Goal: Task Accomplishment & Management: Manage account settings

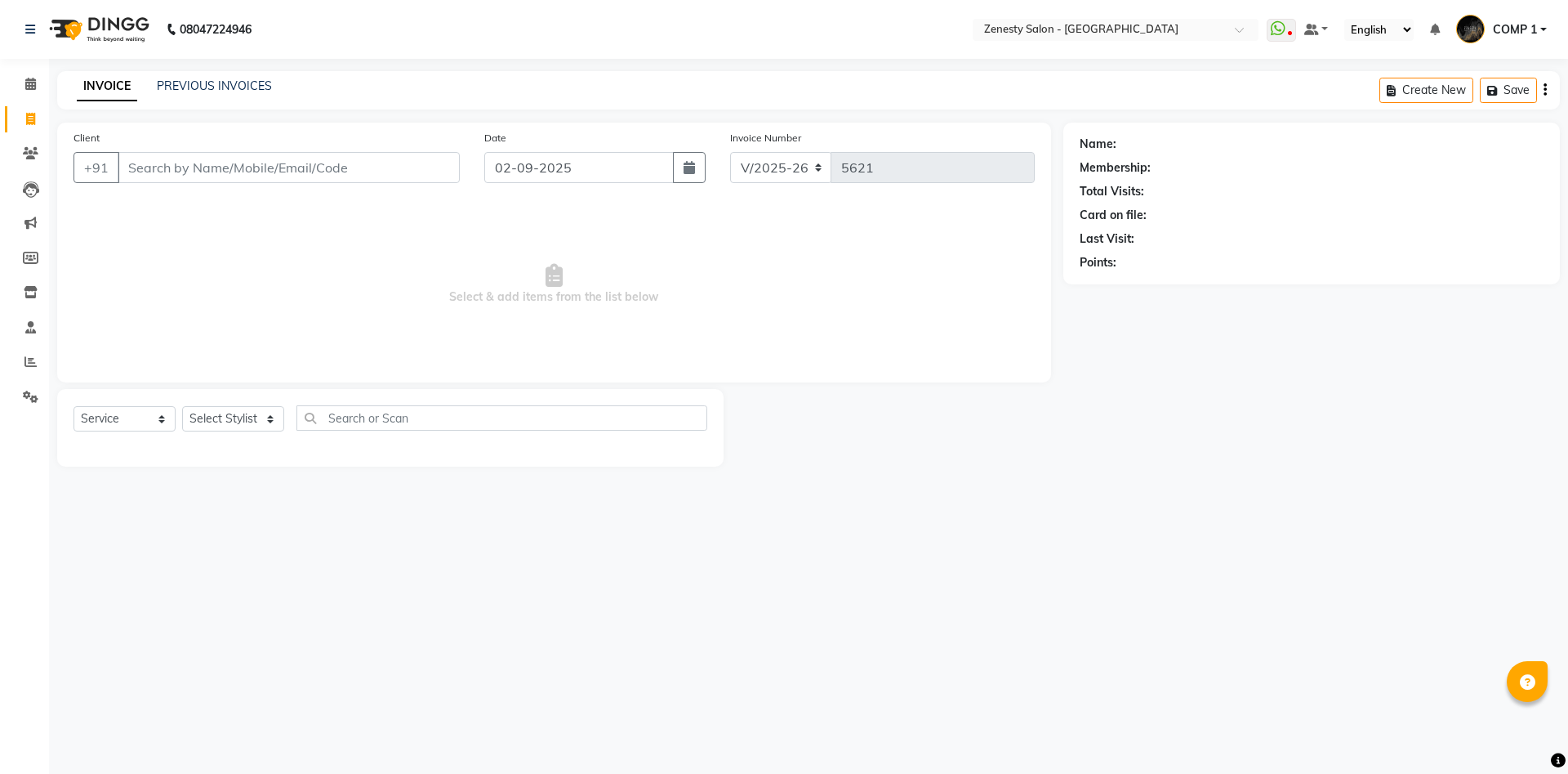
select select "5713"
select select "service"
click at [241, 83] on link "PREVIOUS INVOICES" at bounding box center [214, 86] width 115 height 15
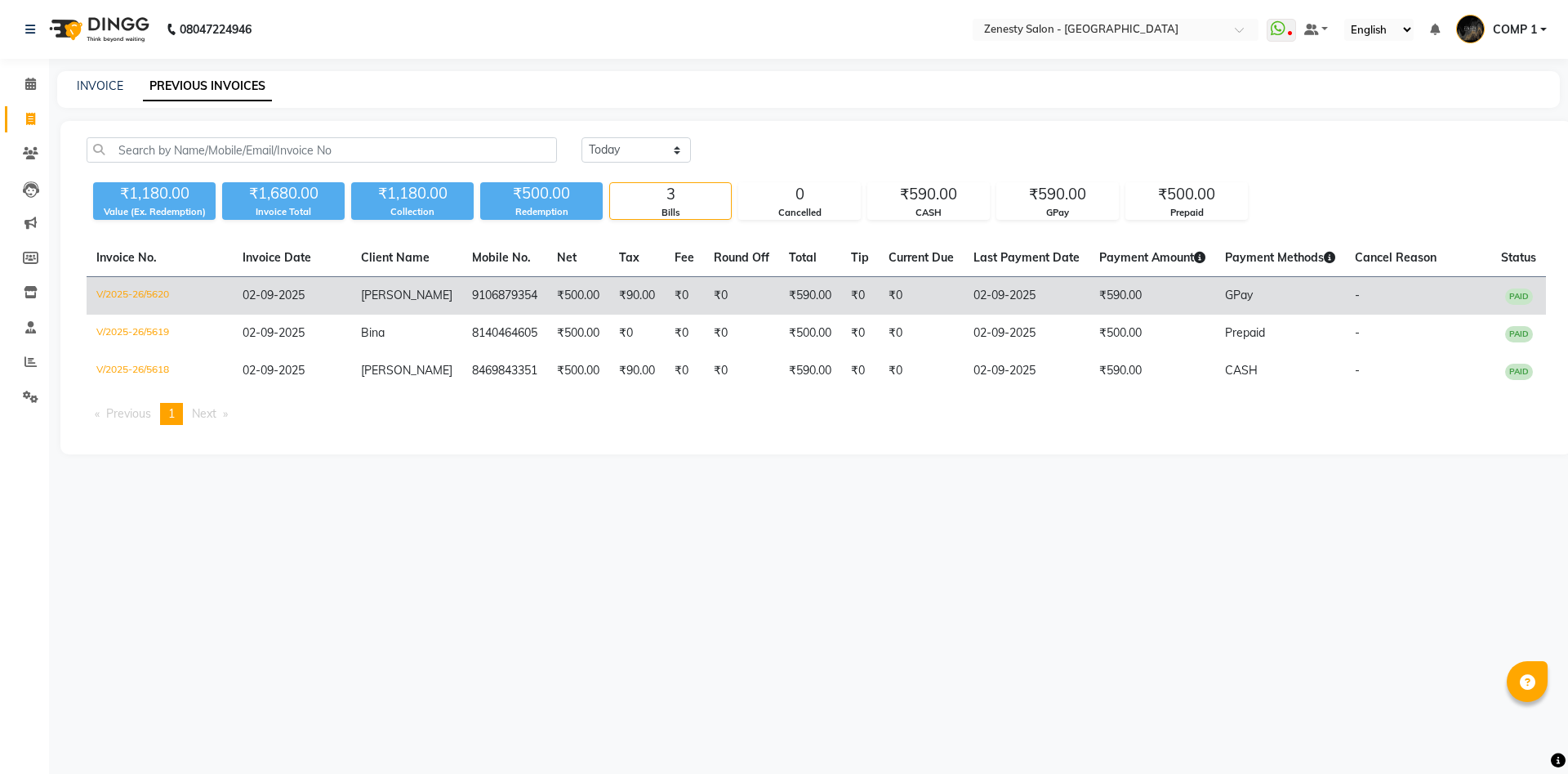
click at [689, 293] on td "₹0" at bounding box center [684, 296] width 39 height 38
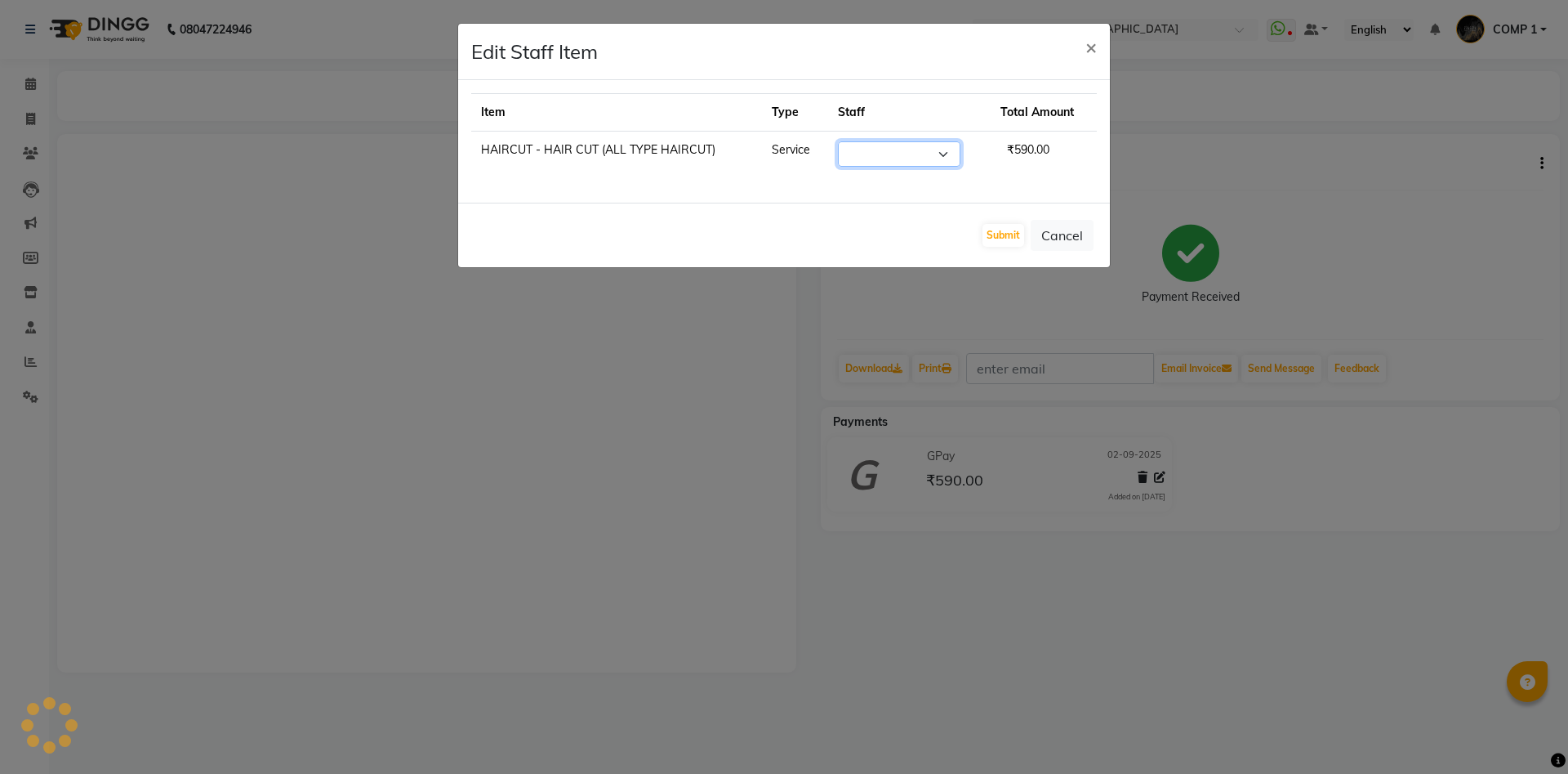
click at [838, 141] on select "Select" at bounding box center [899, 153] width 123 height 25
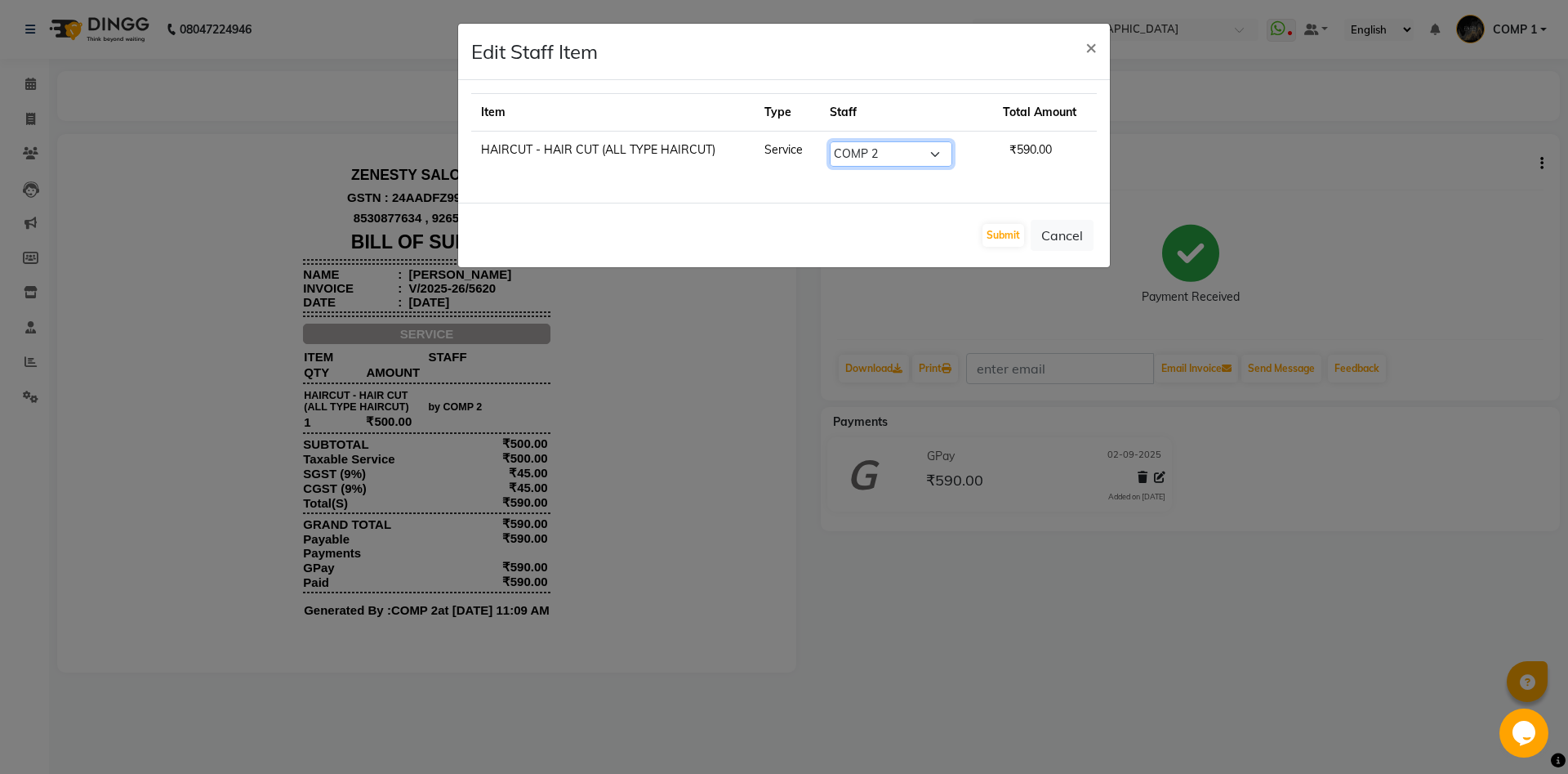
select select "77242"
click option "[PERSON_NAME]" at bounding box center [0, 0] width 0 height 0
click at [885, 145] on select "Select Aanand Aarti Aashik Aesha Arsh Khalifa Ayan COMP 1 COMP 2 Darshan Dax Dh…" at bounding box center [891, 153] width 123 height 25
click at [830, 141] on select "Select Aanand Aarti Aashik Aesha Arsh Khalifa Ayan COMP 1 COMP 2 Darshan Dax Dh…" at bounding box center [891, 153] width 123 height 25
click at [883, 148] on select "Select Aanand Aarti Aashik Aesha Arsh Khalifa Ayan COMP 1 COMP 2 Darshan Dax Dh…" at bounding box center [891, 153] width 123 height 25
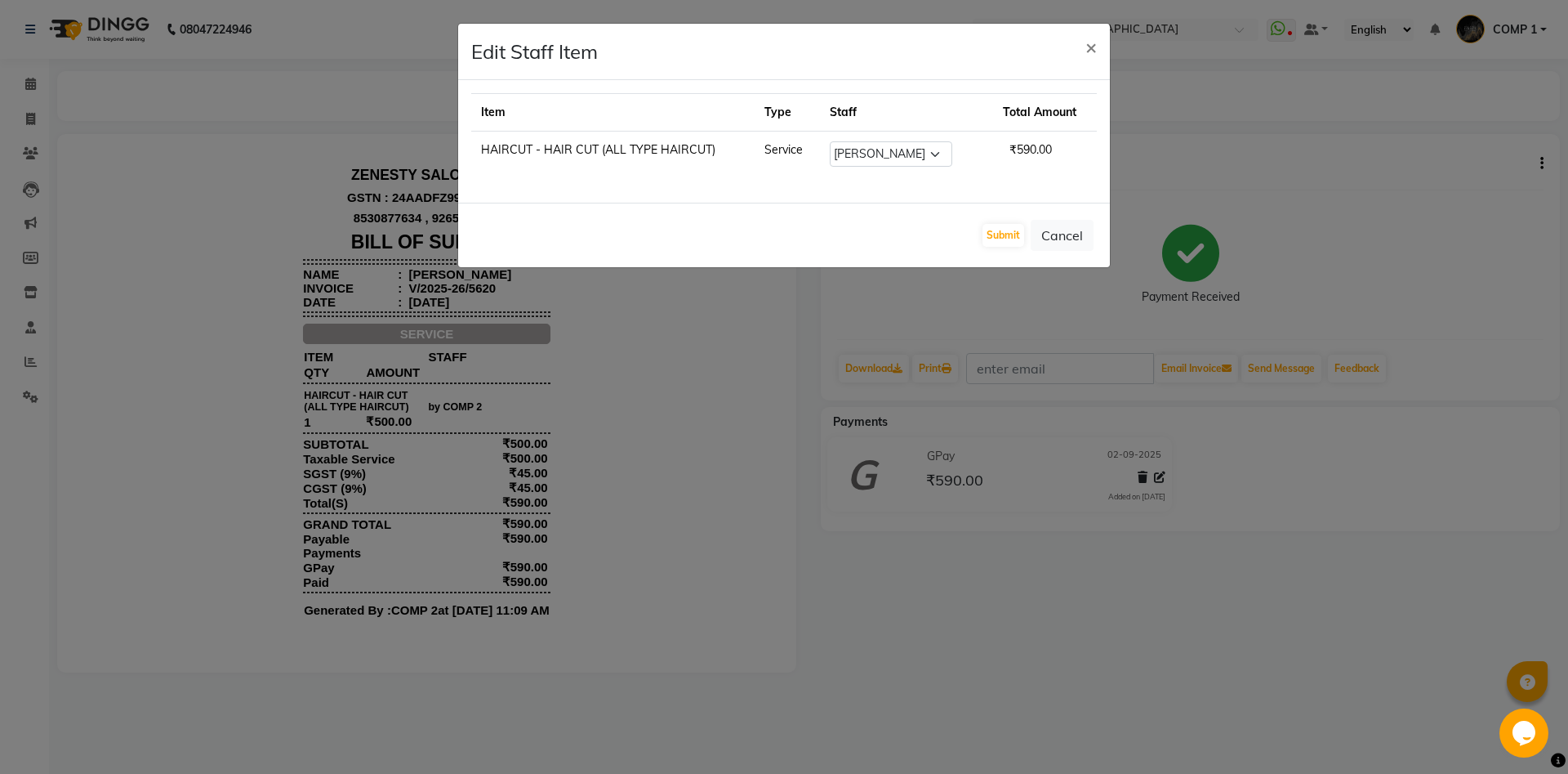
click at [1018, 246] on div "Submit Cancel" at bounding box center [784, 234] width 652 height 65
click at [1015, 240] on button "Submit" at bounding box center [1003, 235] width 41 height 22
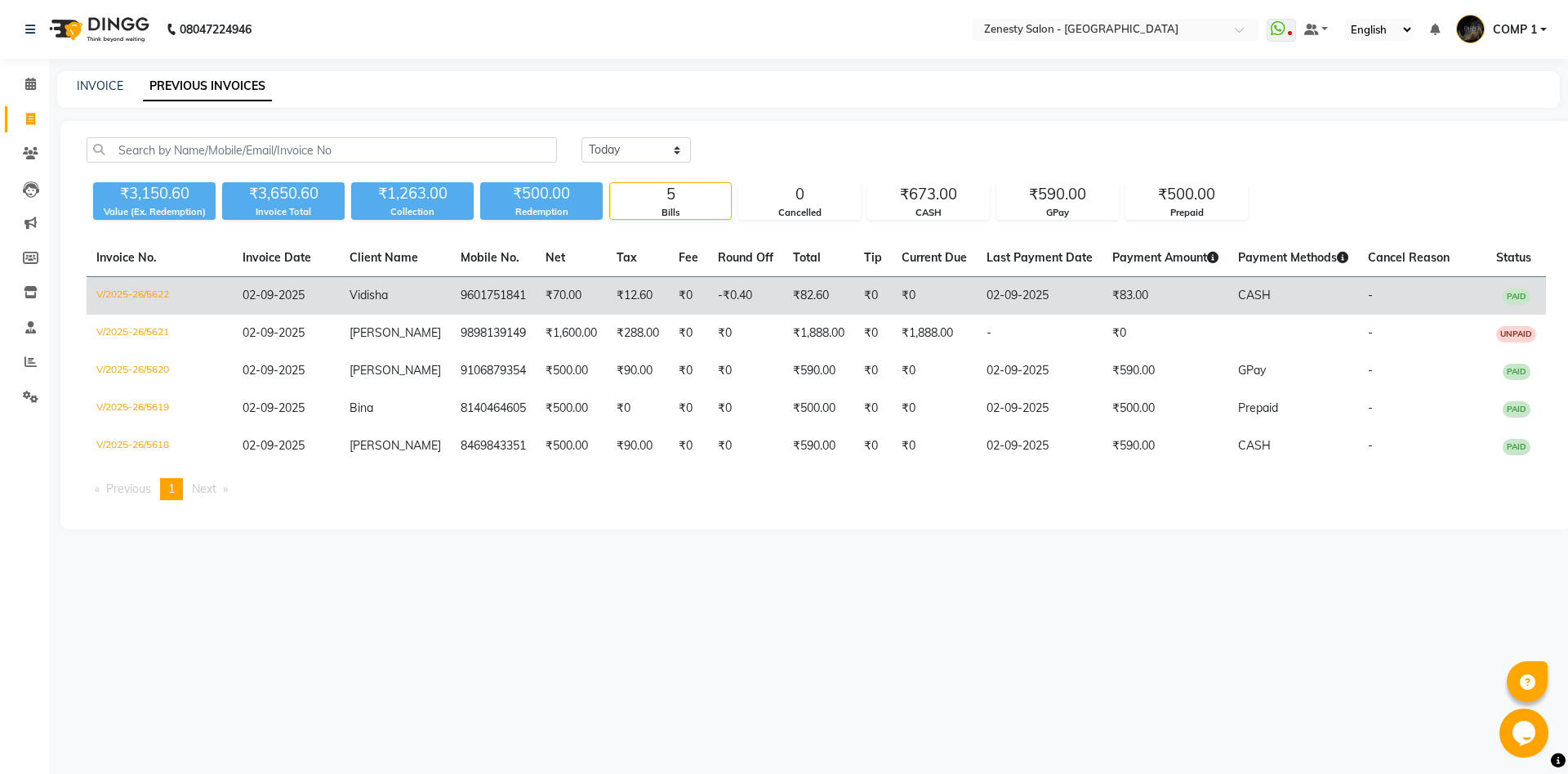
click at [348, 294] on td "Vidisha" at bounding box center [395, 296] width 111 height 38
click at [538, 298] on td "₹70.00" at bounding box center [571, 296] width 71 height 38
drag, startPoint x: 411, startPoint y: 303, endPoint x: 416, endPoint y: 312, distance: 10.3
click at [416, 312] on td "Vidisha" at bounding box center [395, 296] width 111 height 38
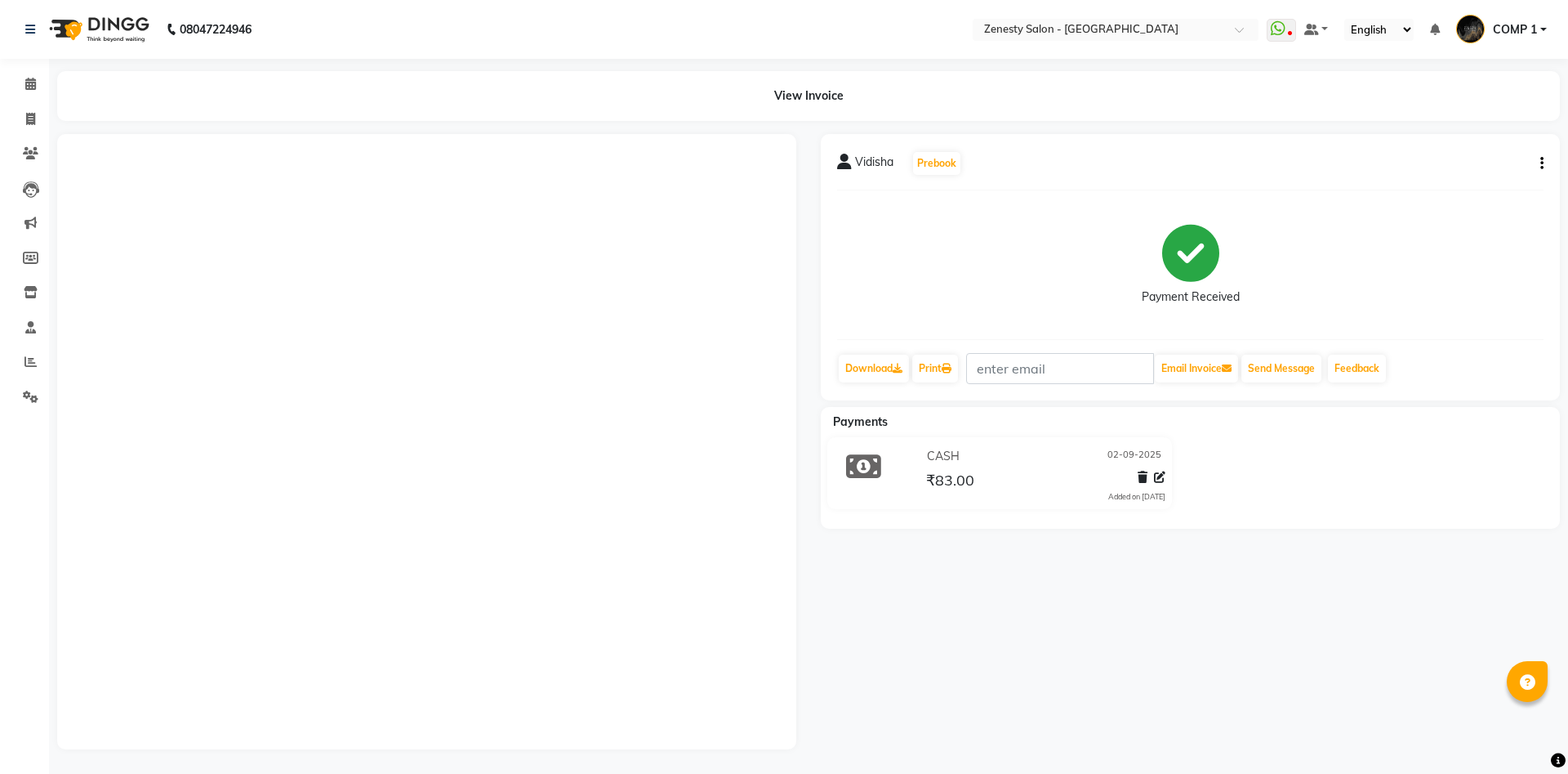
click at [1543, 164] on icon "button" at bounding box center [1542, 163] width 3 height 1
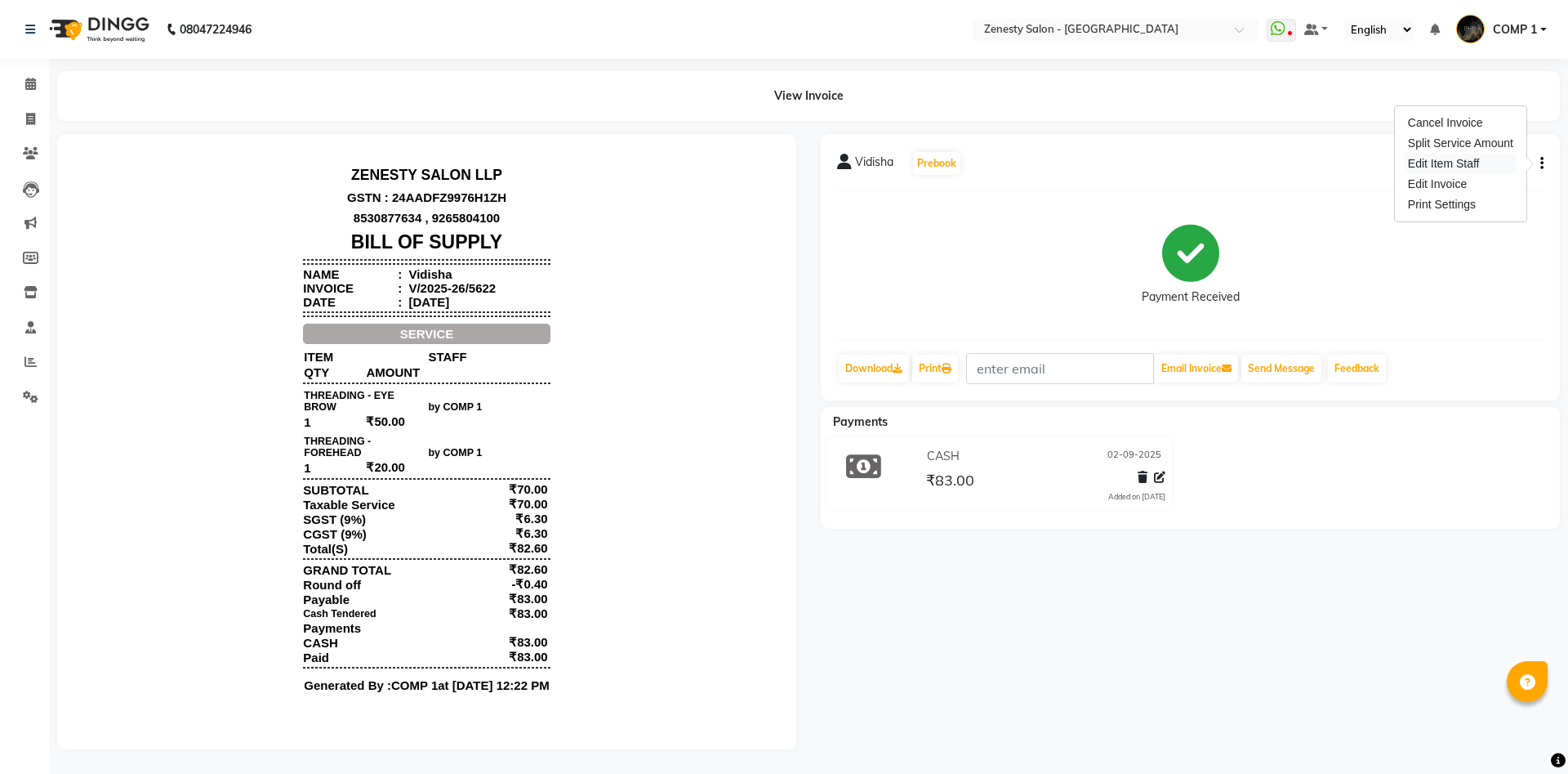
click at [1498, 162] on div "Edit Item Staff" at bounding box center [1460, 164] width 112 height 21
select select
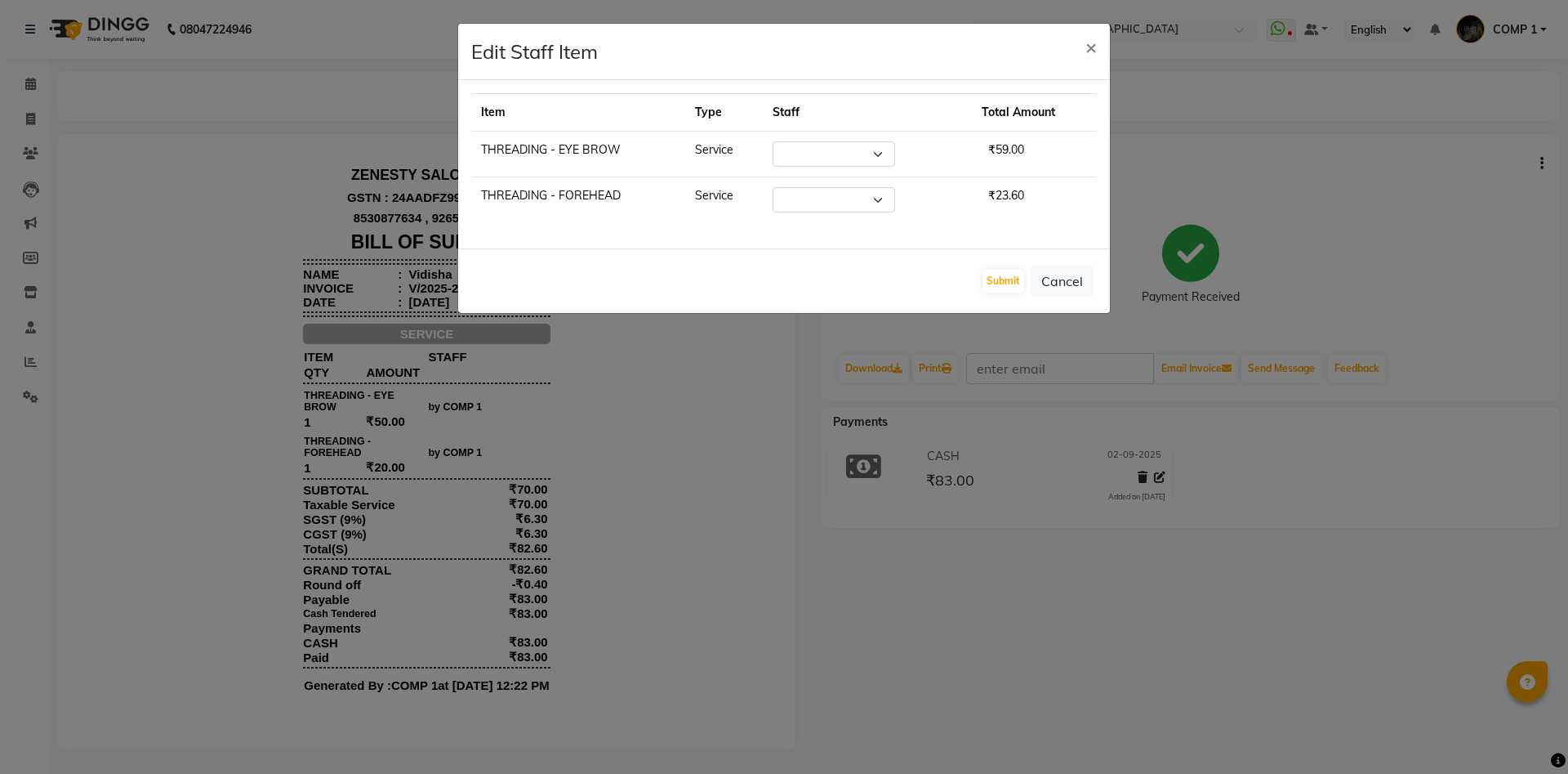
select select "81093"
click at [773, 141] on select "Select Aanand Aarti Aashik Aesha Arsh Khalifa Ayan COMP 1 COMP 2 Darshan Dax Dh…" at bounding box center [834, 153] width 123 height 25
select select "39503"
click at [773, 187] on select "Select Aanand Aarti Aashik Aesha Arsh Khalifa Ayan COMP 1 COMP 2 Darshan Dax Dh…" at bounding box center [834, 199] width 123 height 25
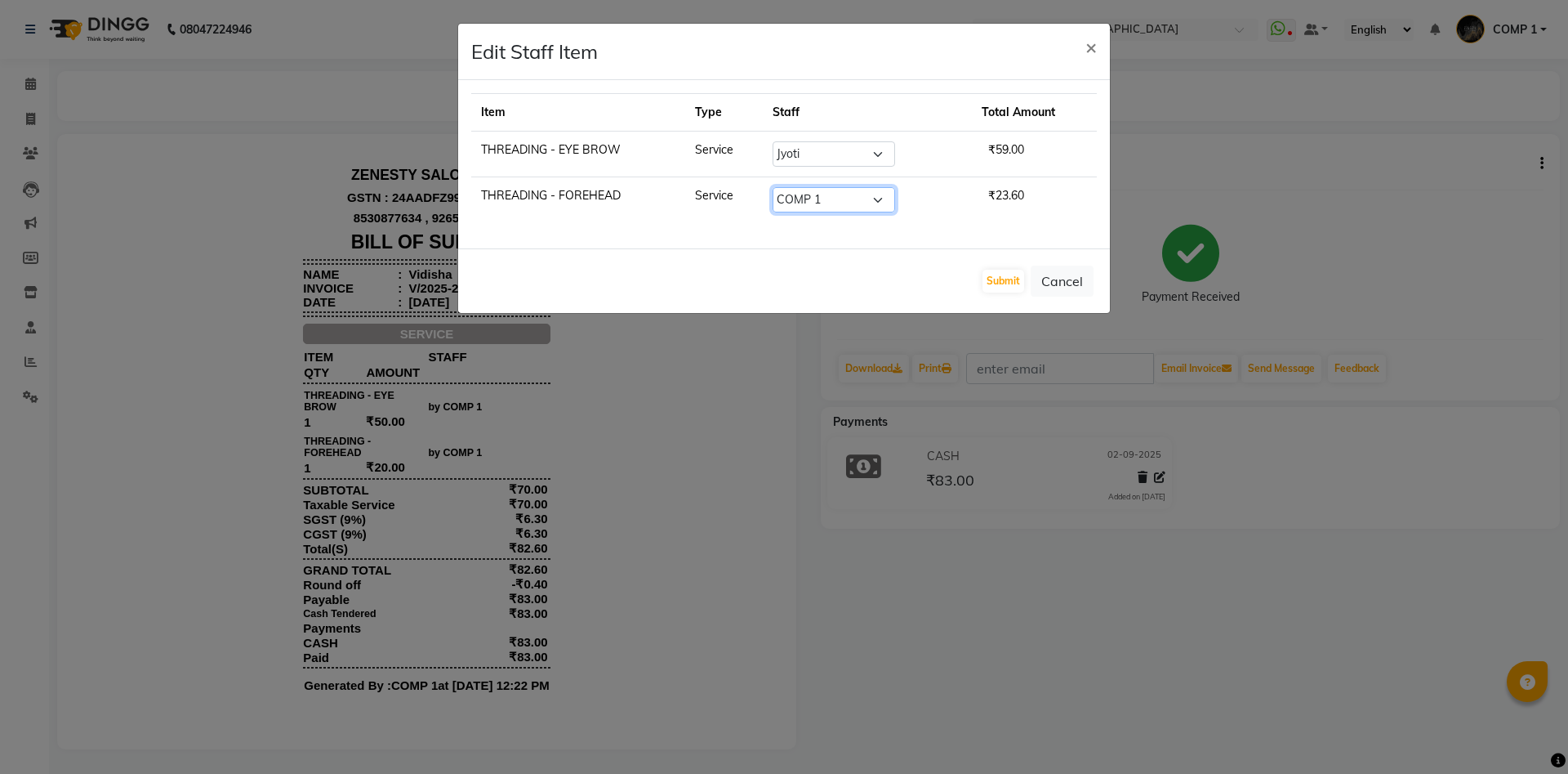
select select "71321"
click at [997, 288] on button "Submit" at bounding box center [1003, 281] width 41 height 22
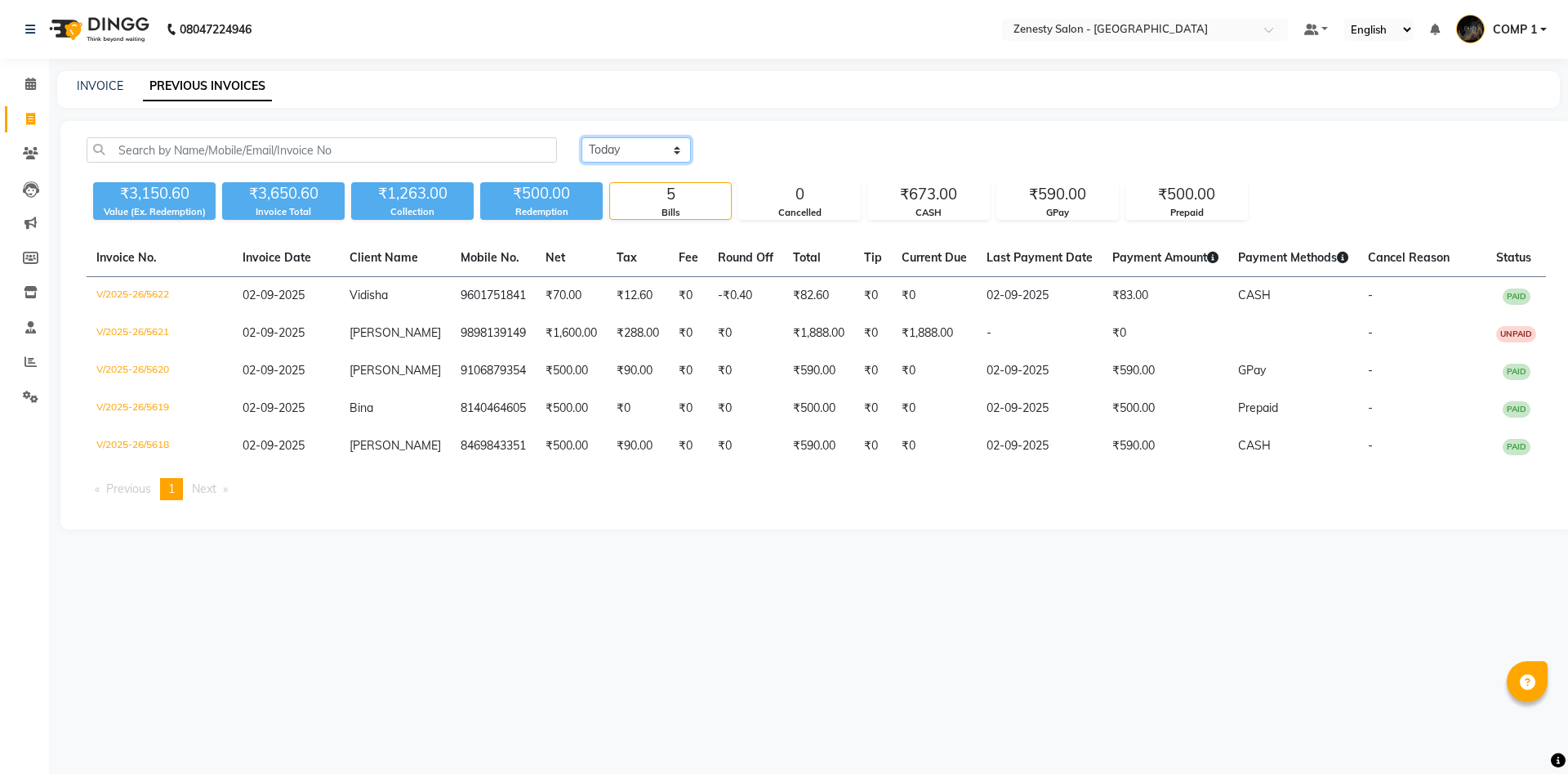
click at [582, 138] on select "Today Yesterday Custom Range" at bounding box center [636, 150] width 110 height 25
click at [419, 151] on input "text" at bounding box center [322, 150] width 470 height 25
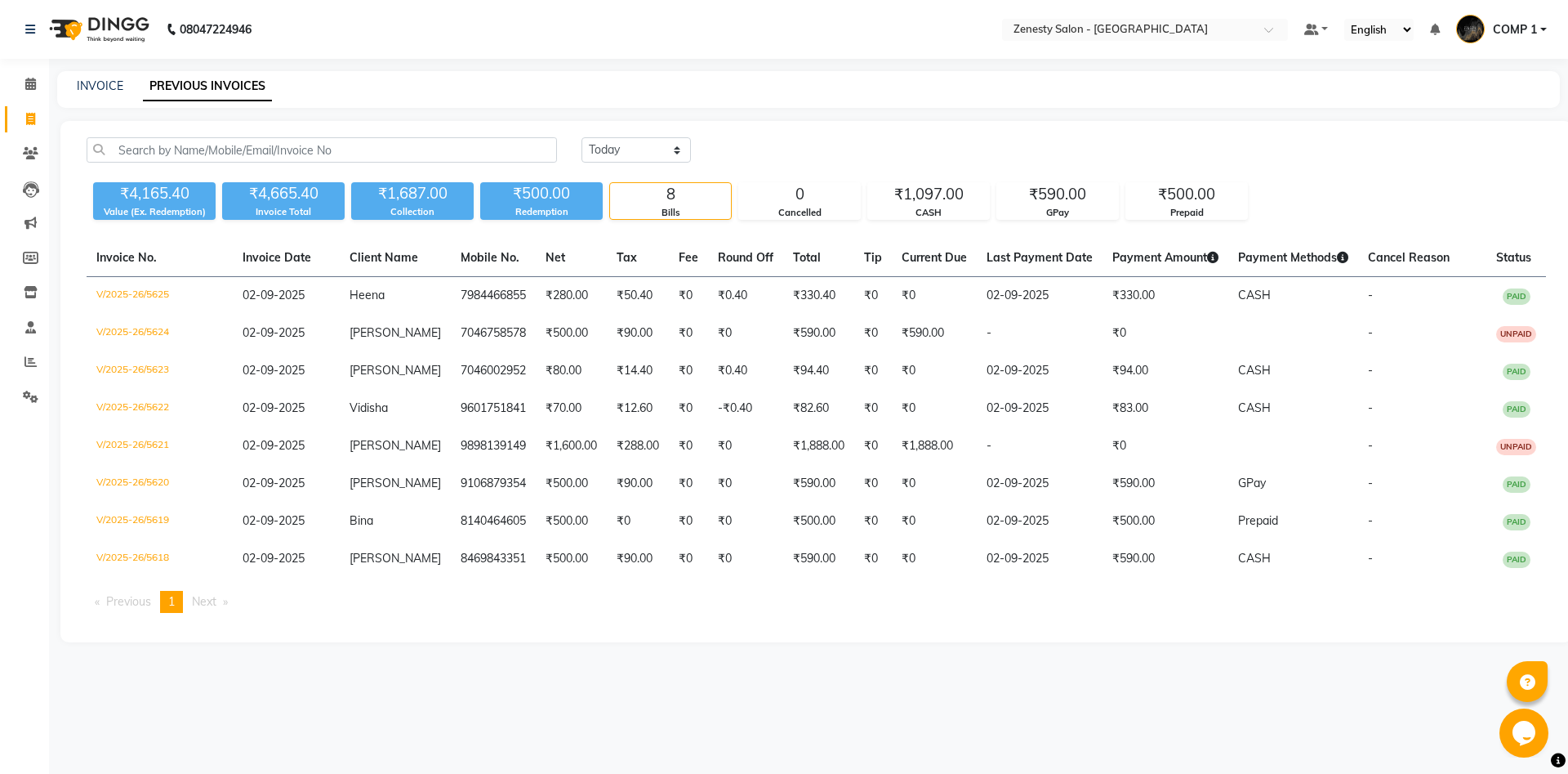
click at [1185, 662] on main "INVOICE PREVIOUS INVOICES Today Yesterday Custom Range ₹4,165.40 Value (Ex. Red…" at bounding box center [808, 368] width 1519 height 596
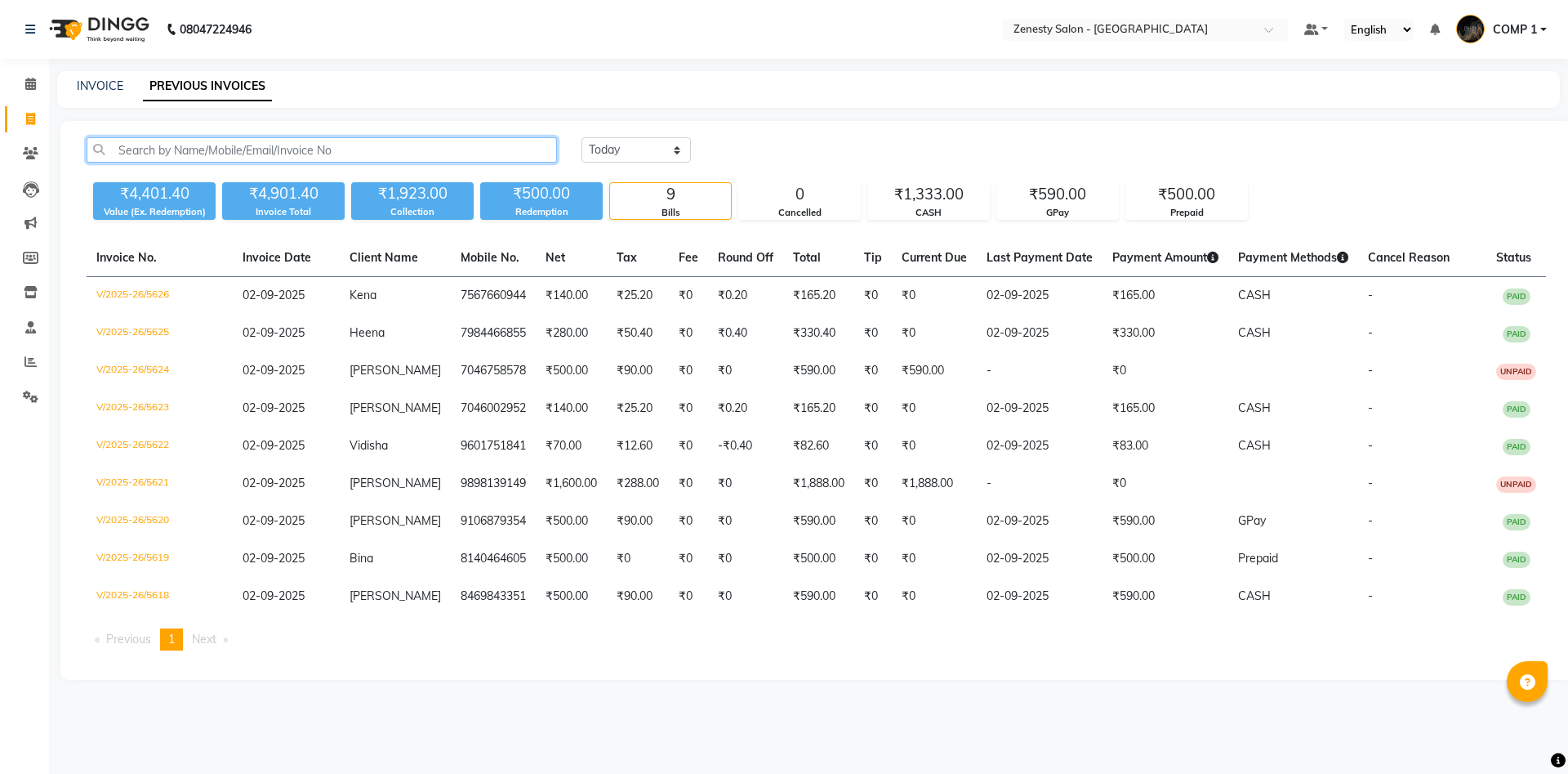
click at [464, 161] on input "text" at bounding box center [322, 150] width 470 height 25
click at [444, 145] on input "text" at bounding box center [322, 150] width 470 height 25
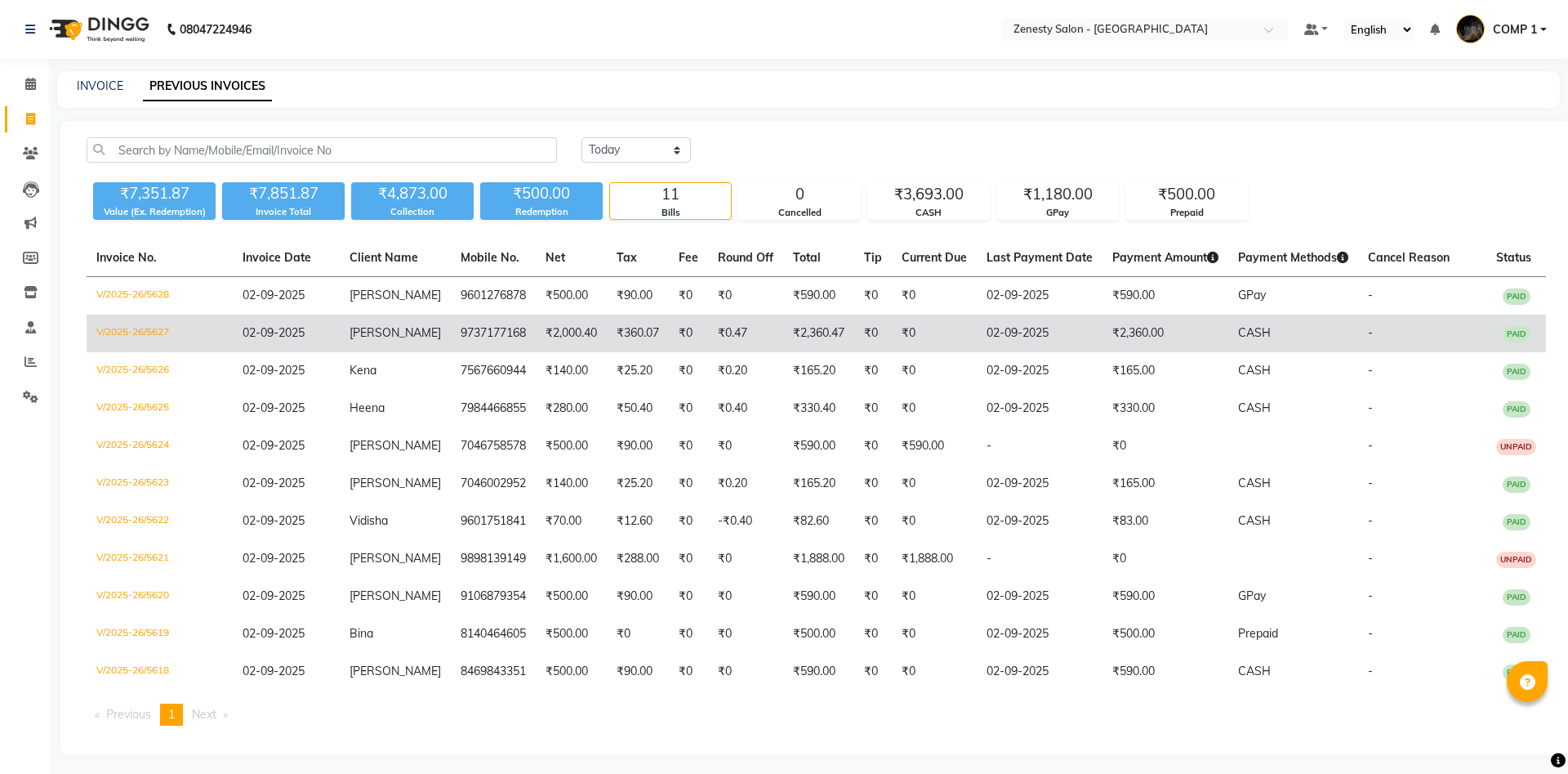
click at [628, 341] on td "₹360.07" at bounding box center [638, 333] width 62 height 37
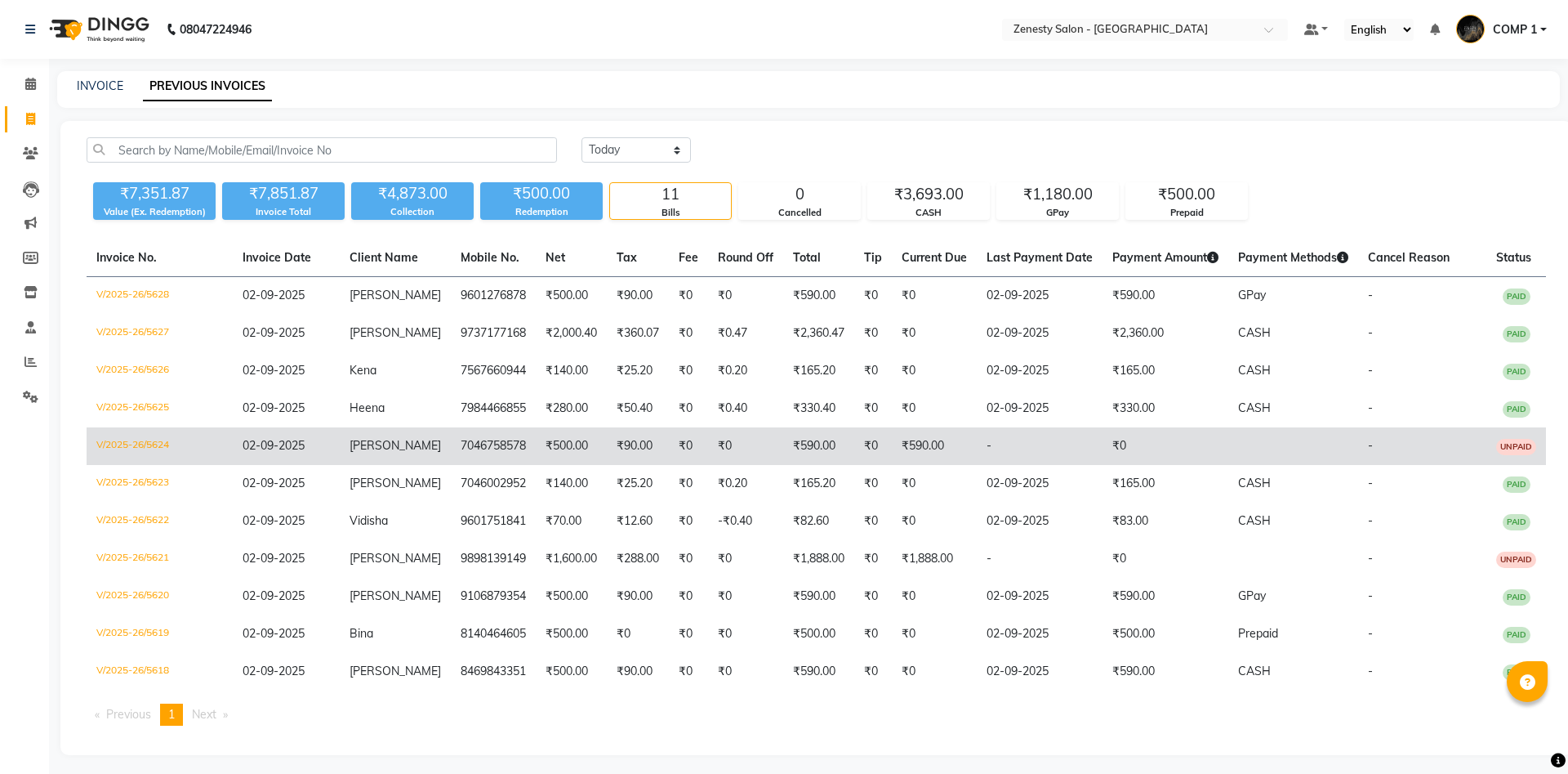
click at [612, 444] on td "₹90.00" at bounding box center [638, 445] width 62 height 37
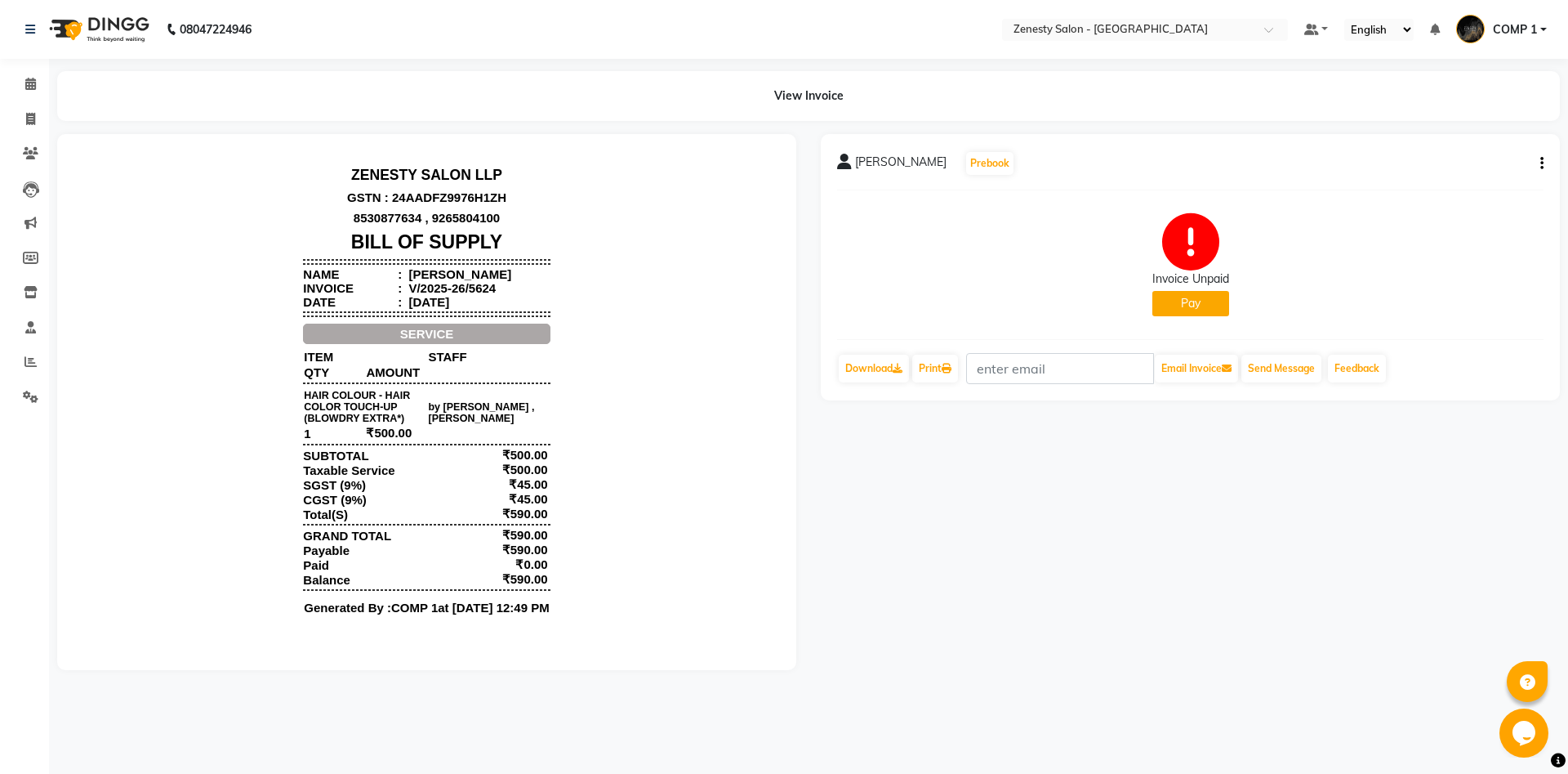
click at [1540, 163] on icon "button" at bounding box center [1542, 163] width 3 height 1
click at [1448, 184] on div "Edit Invoice" at bounding box center [1460, 184] width 112 height 21
select select "service"
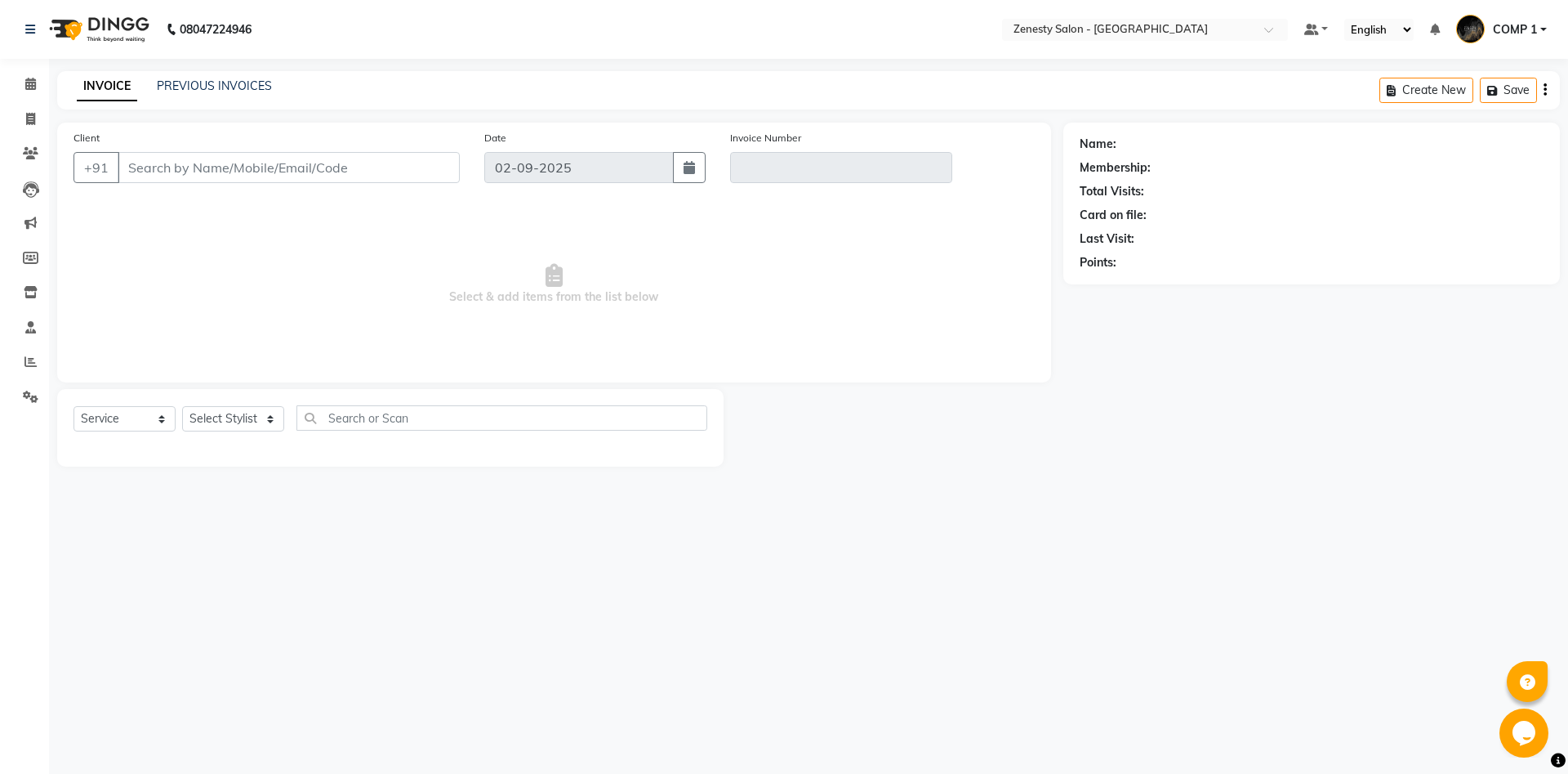
type input "7046758578"
type input "V/2025-26/5624"
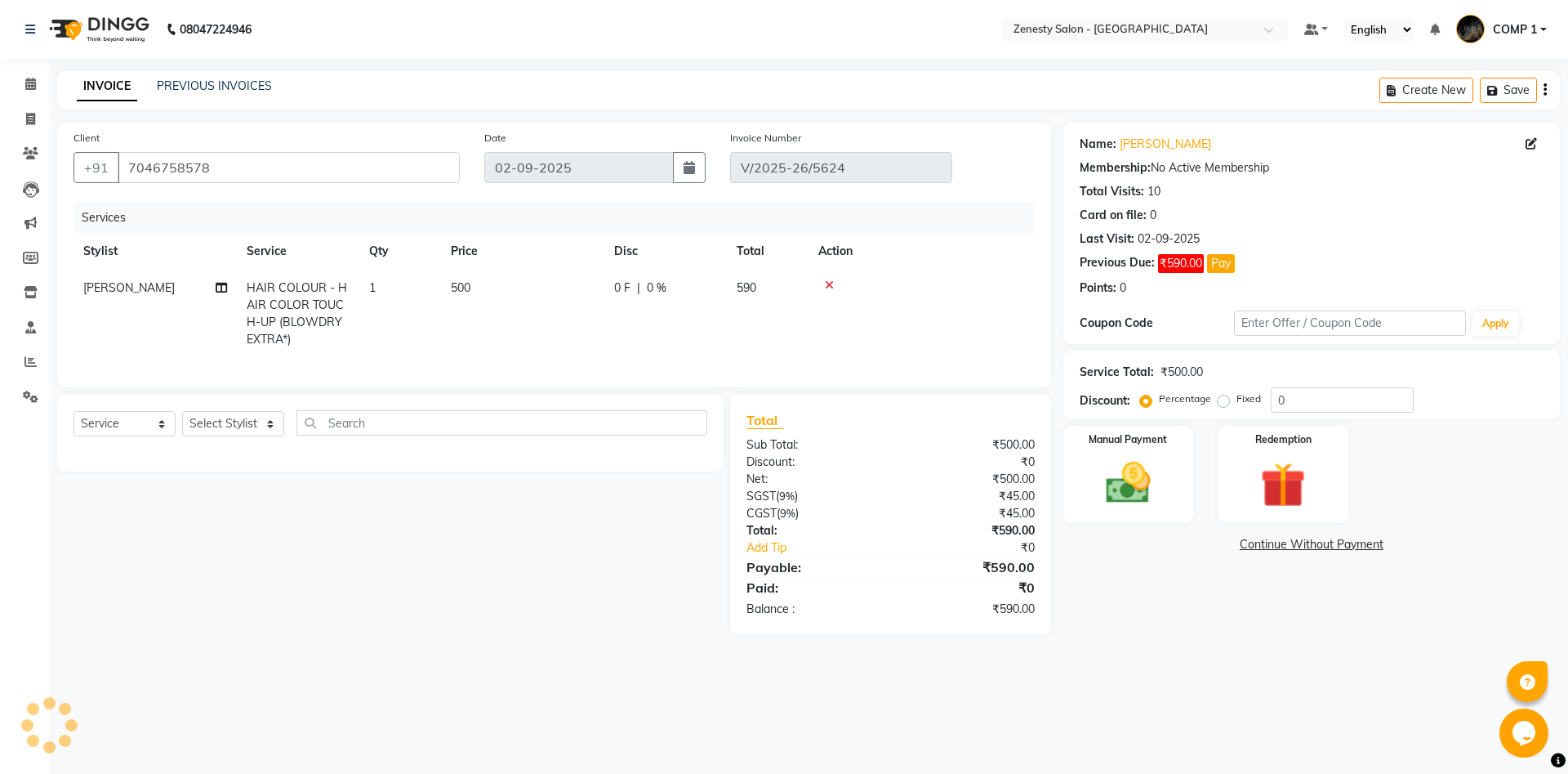
select select "select"
click at [1144, 496] on img at bounding box center [1128, 483] width 76 height 54
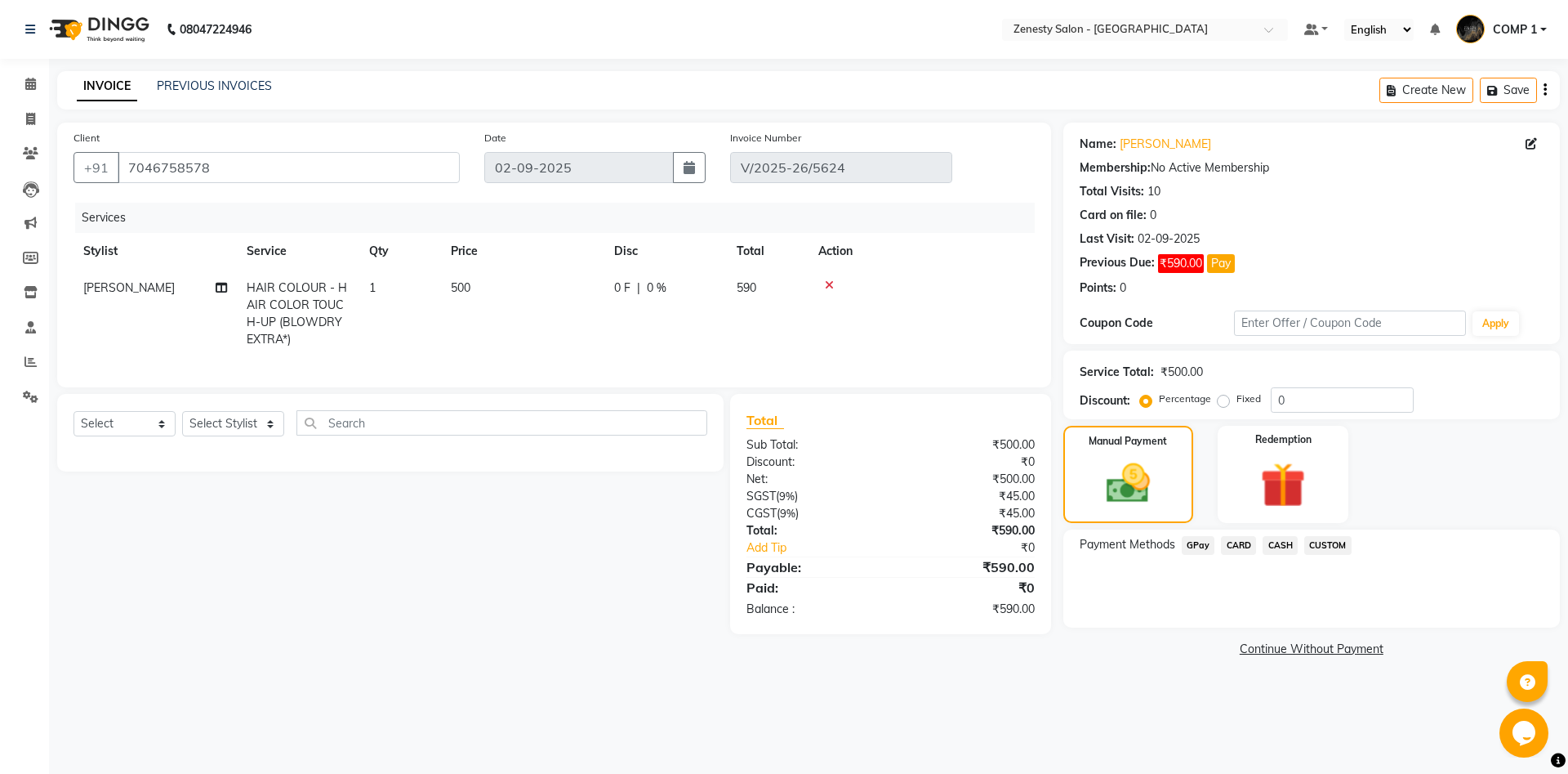
click at [1203, 546] on span "GPay" at bounding box center [1198, 546] width 34 height 19
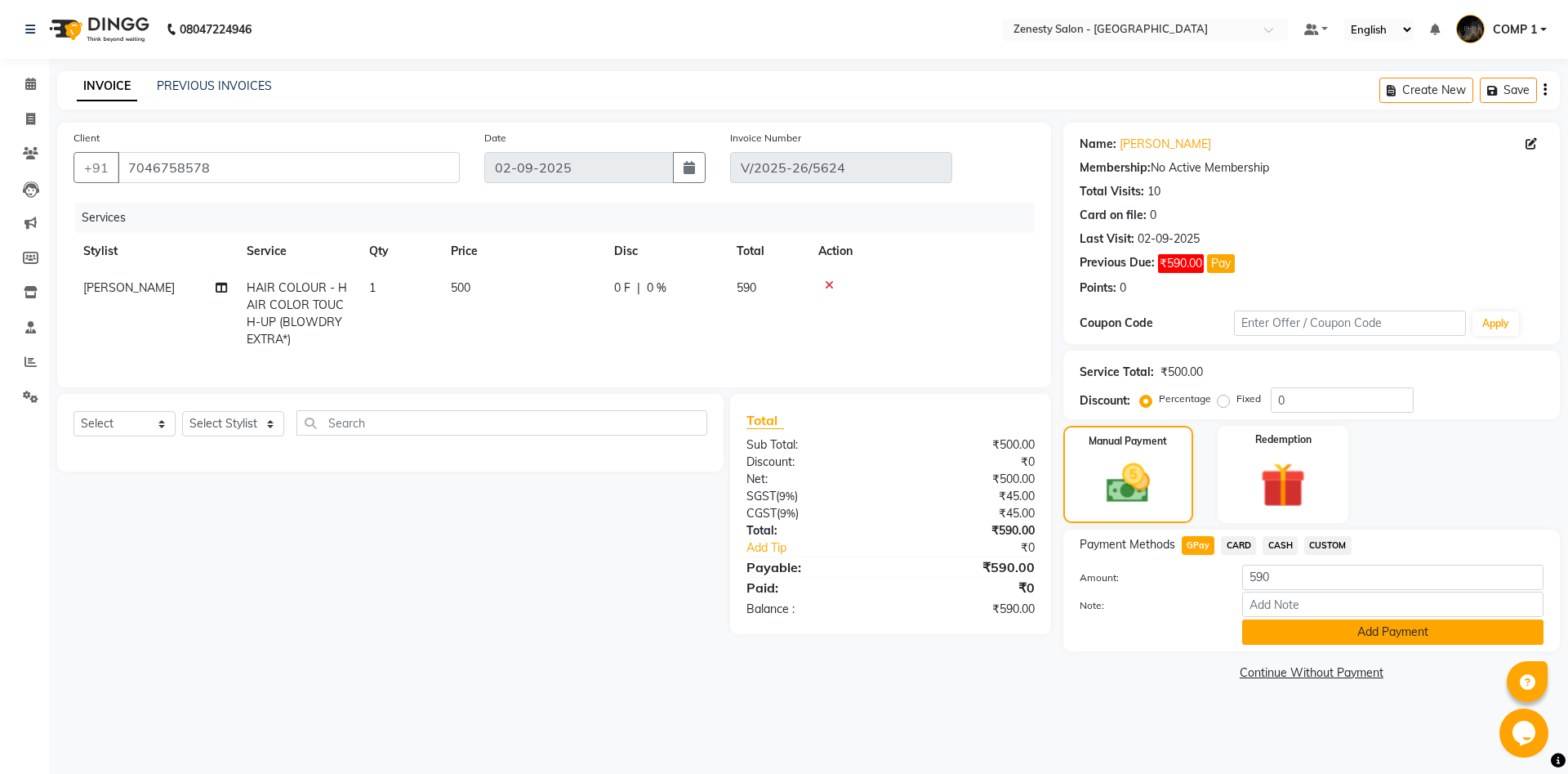
click at [1358, 635] on button "Add Payment" at bounding box center [1393, 631] width 302 height 25
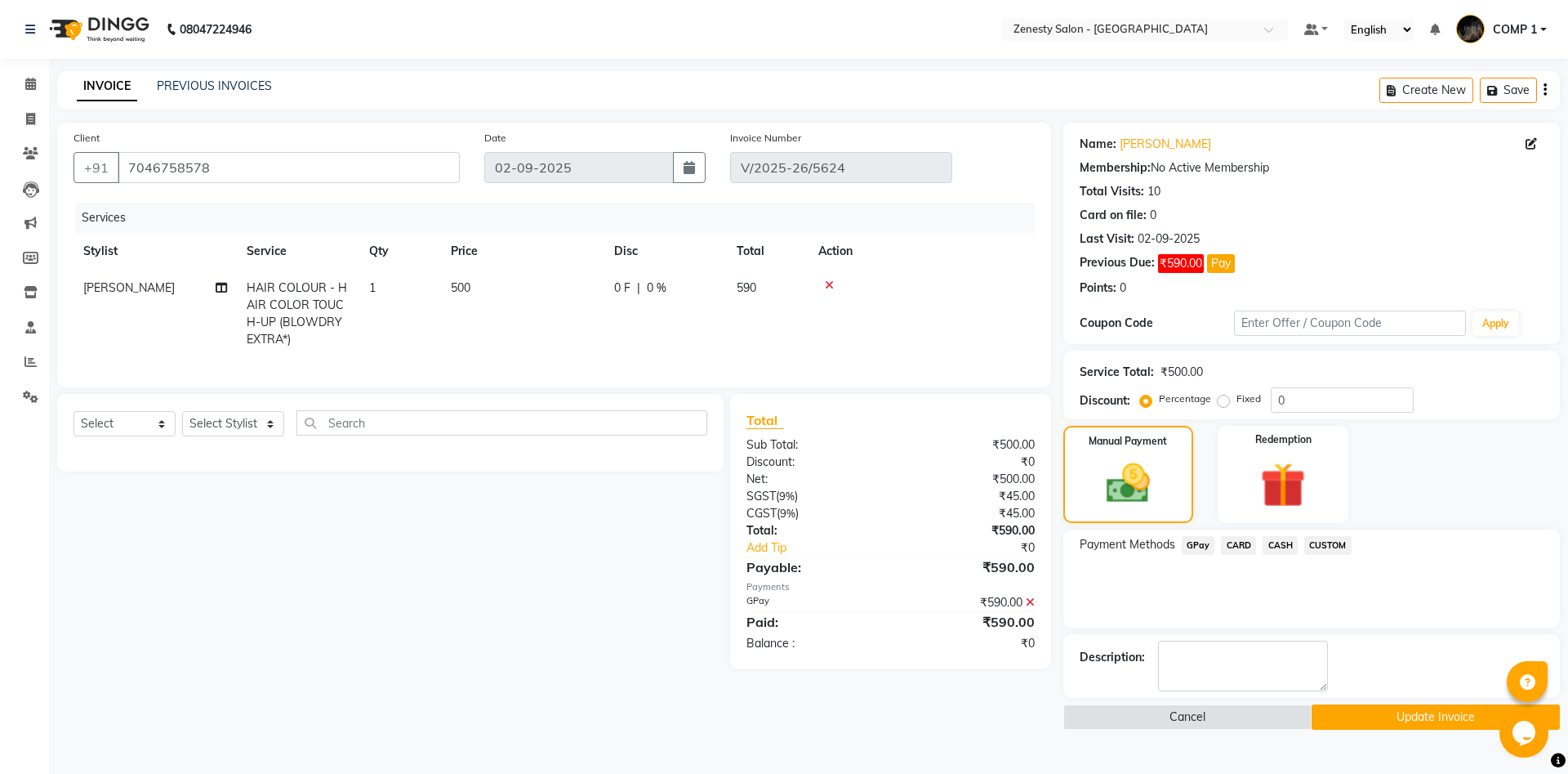
click at [1425, 722] on button "Update Invoice" at bounding box center [1435, 716] width 248 height 25
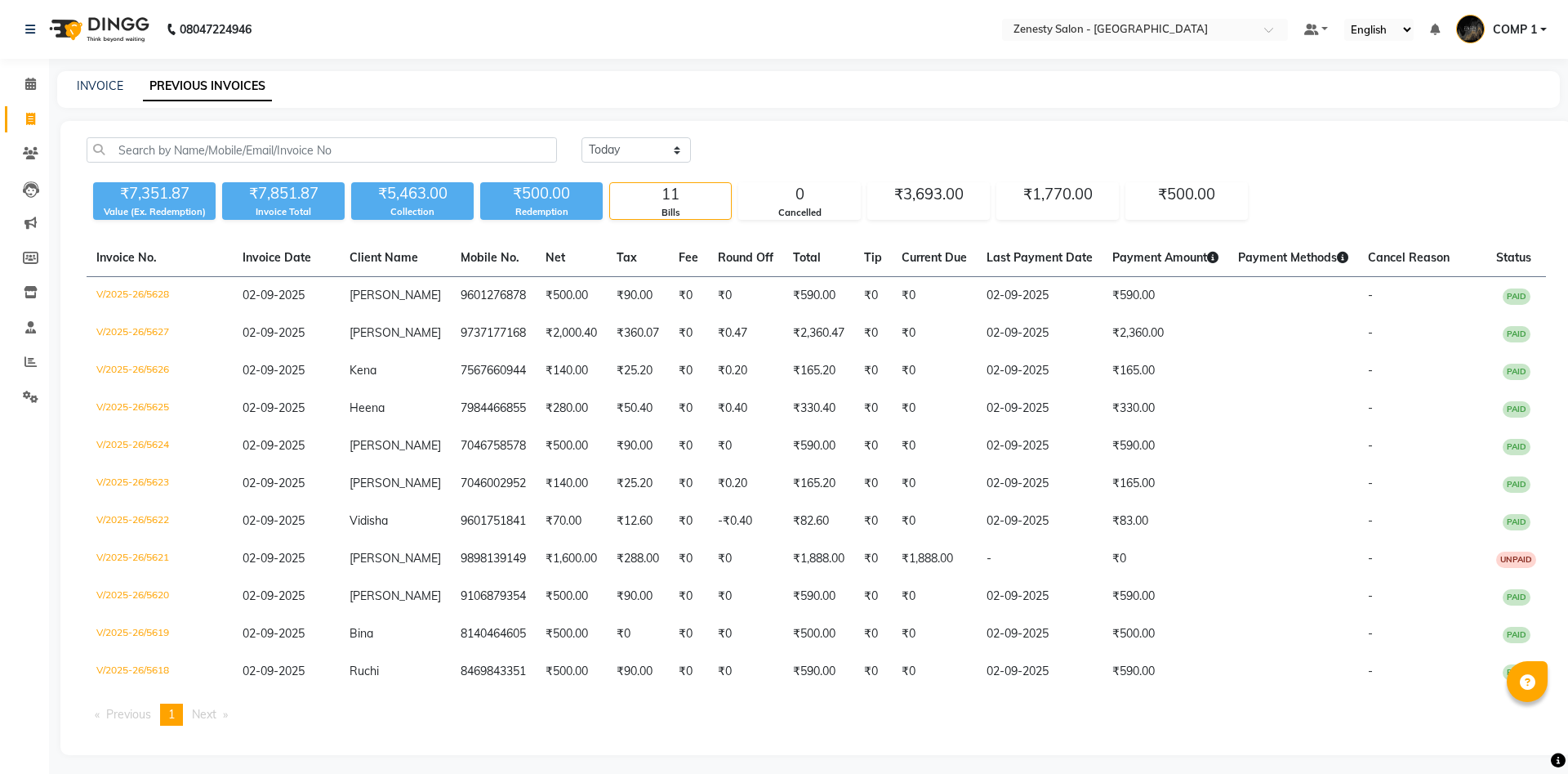
click at [635, 327] on td "₹360.07" at bounding box center [638, 333] width 62 height 37
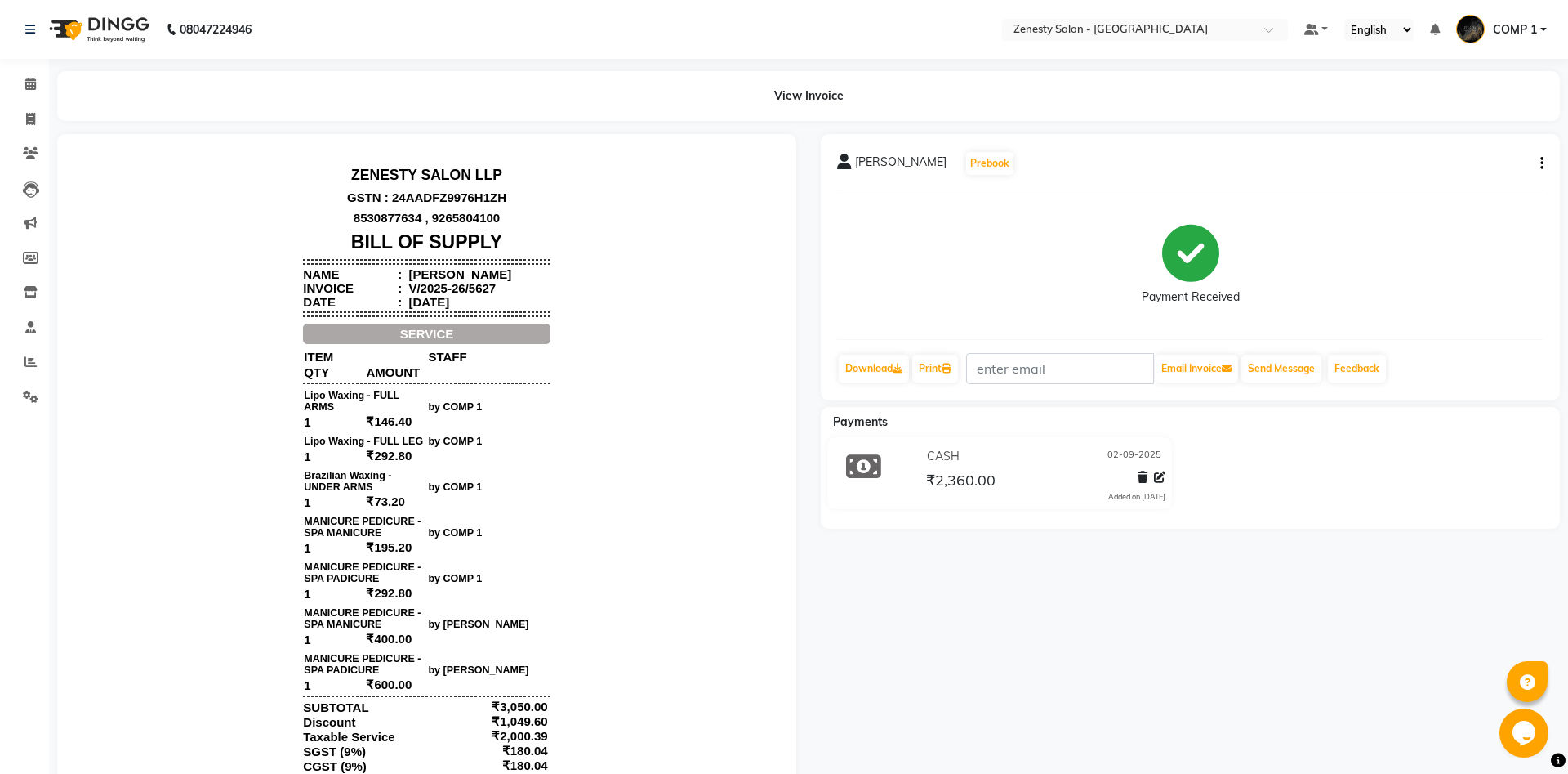
click at [1534, 164] on button "button" at bounding box center [1538, 163] width 10 height 17
click at [1467, 155] on div "Edit Item Staff" at bounding box center [1460, 164] width 112 height 21
select select "81093"
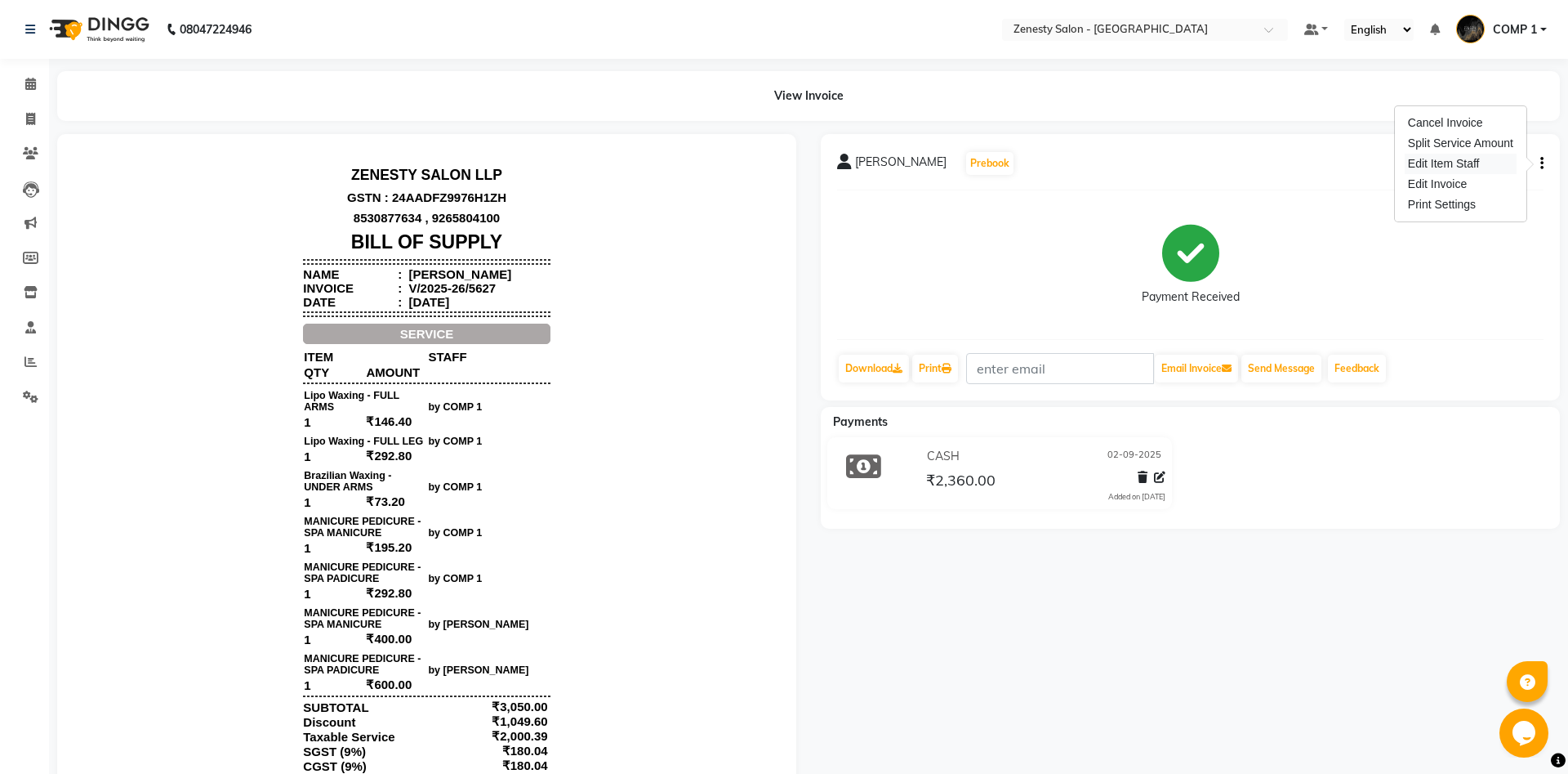
select select "81093"
select select "39499"
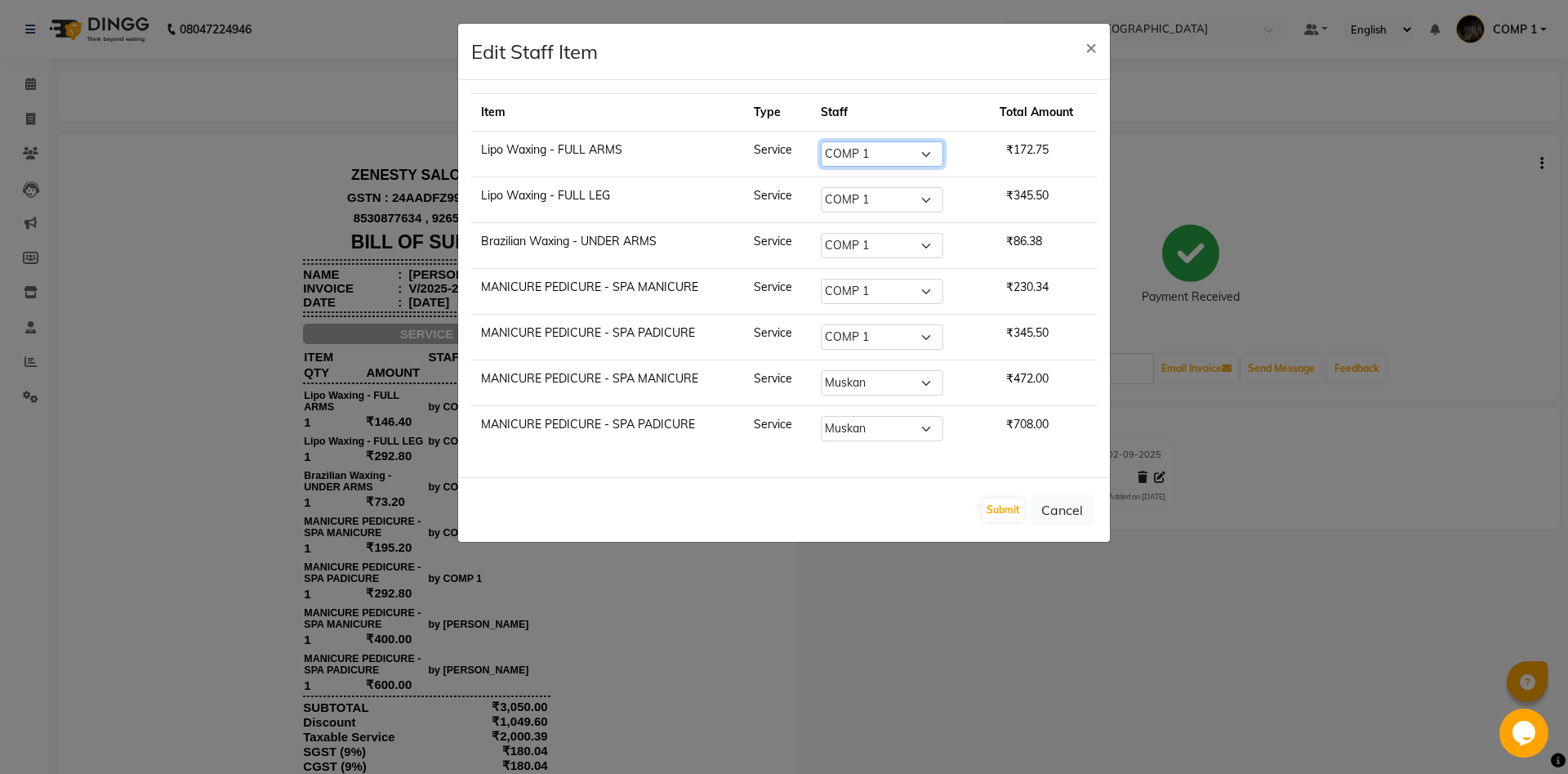
click at [820, 141] on select "Select Aanand Aarti Aashik Aesha Arsh Khalifa Ayan COMP 1 COMP 2 Darshan Dax Dh…" at bounding box center [882, 153] width 123 height 25
select select "39492"
click option "Nidhi" at bounding box center [0, 0] width 0 height 0
click at [881, 156] on select "Select Aanand Aarti Aashik Aesha Arsh Khalifa Ayan COMP 1 COMP 2 Darshan Dax Dh…" at bounding box center [882, 153] width 123 height 25
click at [820, 187] on select "Select Aanand Aarti Aashik Aesha Arsh Khalifa Ayan COMP 1 COMP 2 Darshan Dax Dh…" at bounding box center [882, 199] width 123 height 25
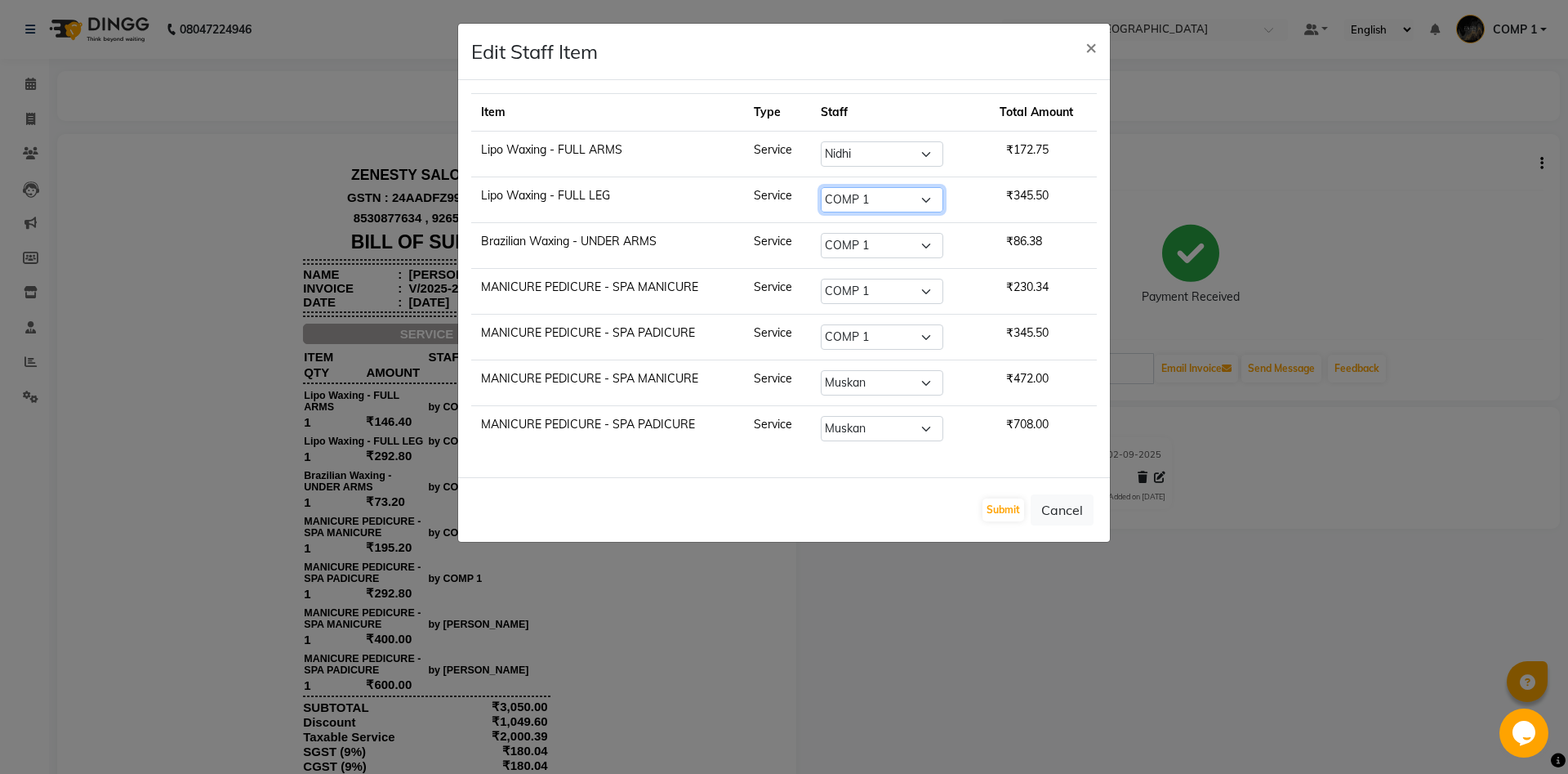
select select "39492"
click option "Nidhi" at bounding box center [0, 0] width 0 height 0
click at [882, 200] on select "Select Aanand Aarti Aashik Aesha Arsh Khalifa Ayan COMP 1 COMP 2 Darshan Dax Dh…" at bounding box center [882, 199] width 123 height 25
click at [820, 233] on select "Select Aanand Aarti Aashik Aesha Arsh Khalifa Ayan COMP 1 COMP 2 Darshan Dax Dh…" at bounding box center [882, 245] width 123 height 25
select select "39492"
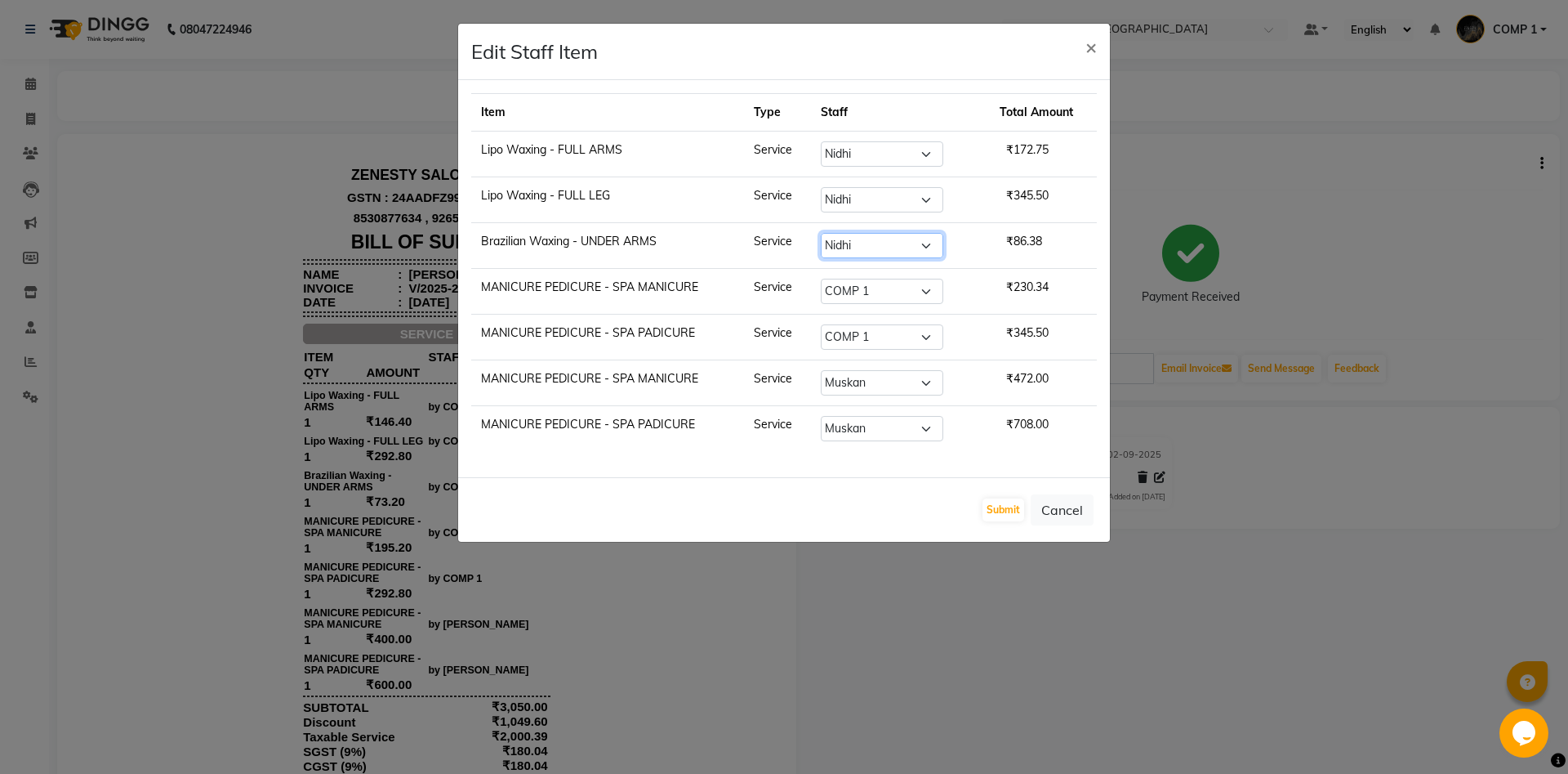
click option "Nidhi" at bounding box center [0, 0] width 0 height 0
click at [881, 252] on select "Select Aanand Aarti Aashik Aesha Arsh Khalifa Ayan COMP 1 COMP 2 Darshan Dax Dh…" at bounding box center [882, 245] width 123 height 25
click at [880, 304] on td "Select Aanand Aarti Aashik Aesha Arsh Khalifa Ayan COMP 1 COMP 2 Darshan Dax Dh…" at bounding box center [900, 291] width 179 height 46
click at [820, 278] on select "Select Aanand Aarti Aashik Aesha Arsh Khalifa Ayan COMP 1 COMP 2 Darshan Dax Dh…" at bounding box center [882, 291] width 123 height 25
select select "39492"
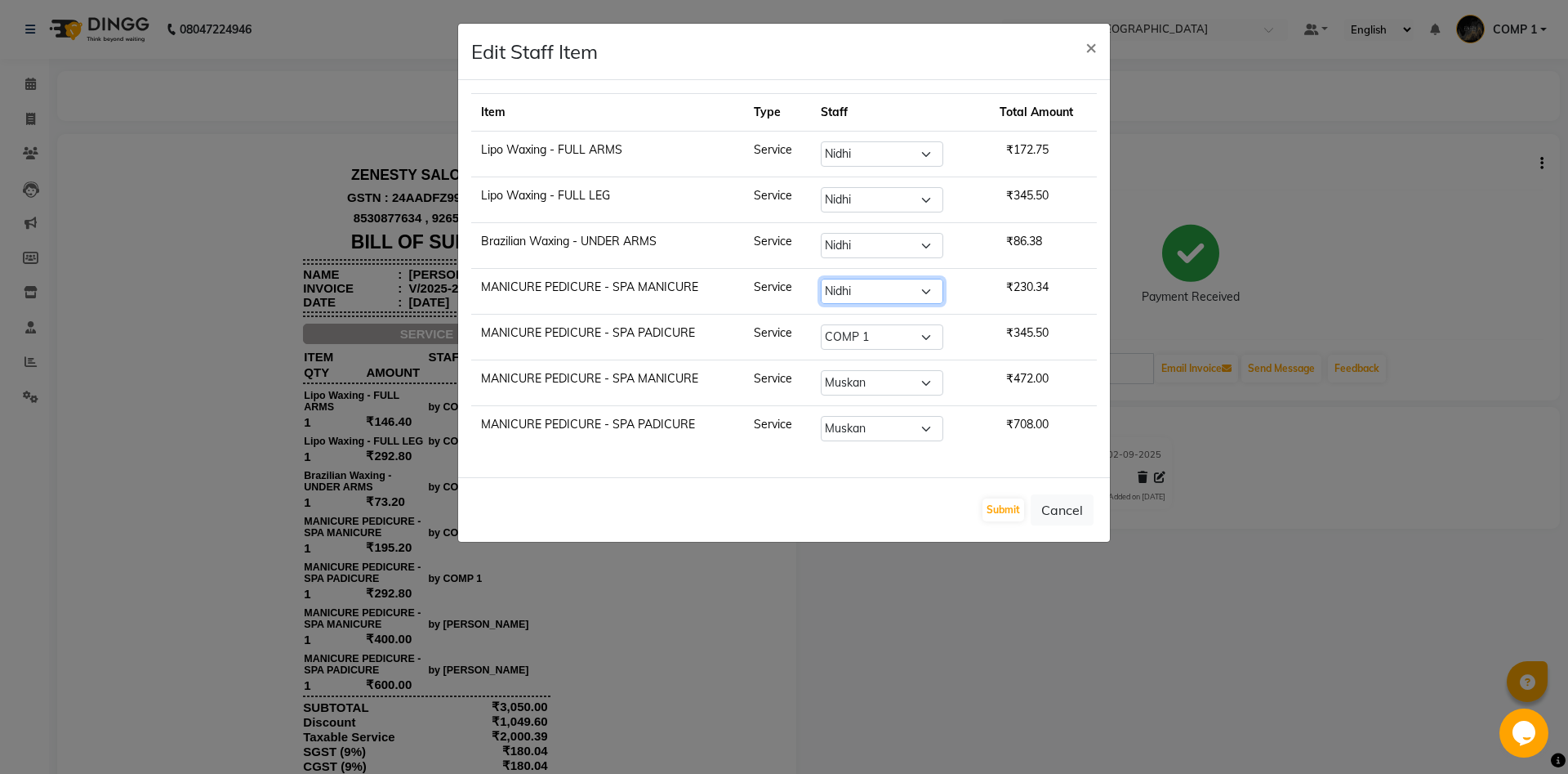
click option "Nidhi" at bounding box center [0, 0] width 0 height 0
click at [882, 289] on select "Select Aanand Aarti Aashik Aesha Arsh Khalifa Ayan COMP 1 COMP 2 Darshan Dax Dh…" at bounding box center [882, 291] width 123 height 25
click at [820, 324] on select "Select Aanand Aarti Aashik Aesha Arsh Khalifa Ayan COMP 1 COMP 2 Darshan Dax Dh…" at bounding box center [882, 336] width 123 height 25
select select "39492"
click option "Nidhi" at bounding box center [0, 0] width 0 height 0
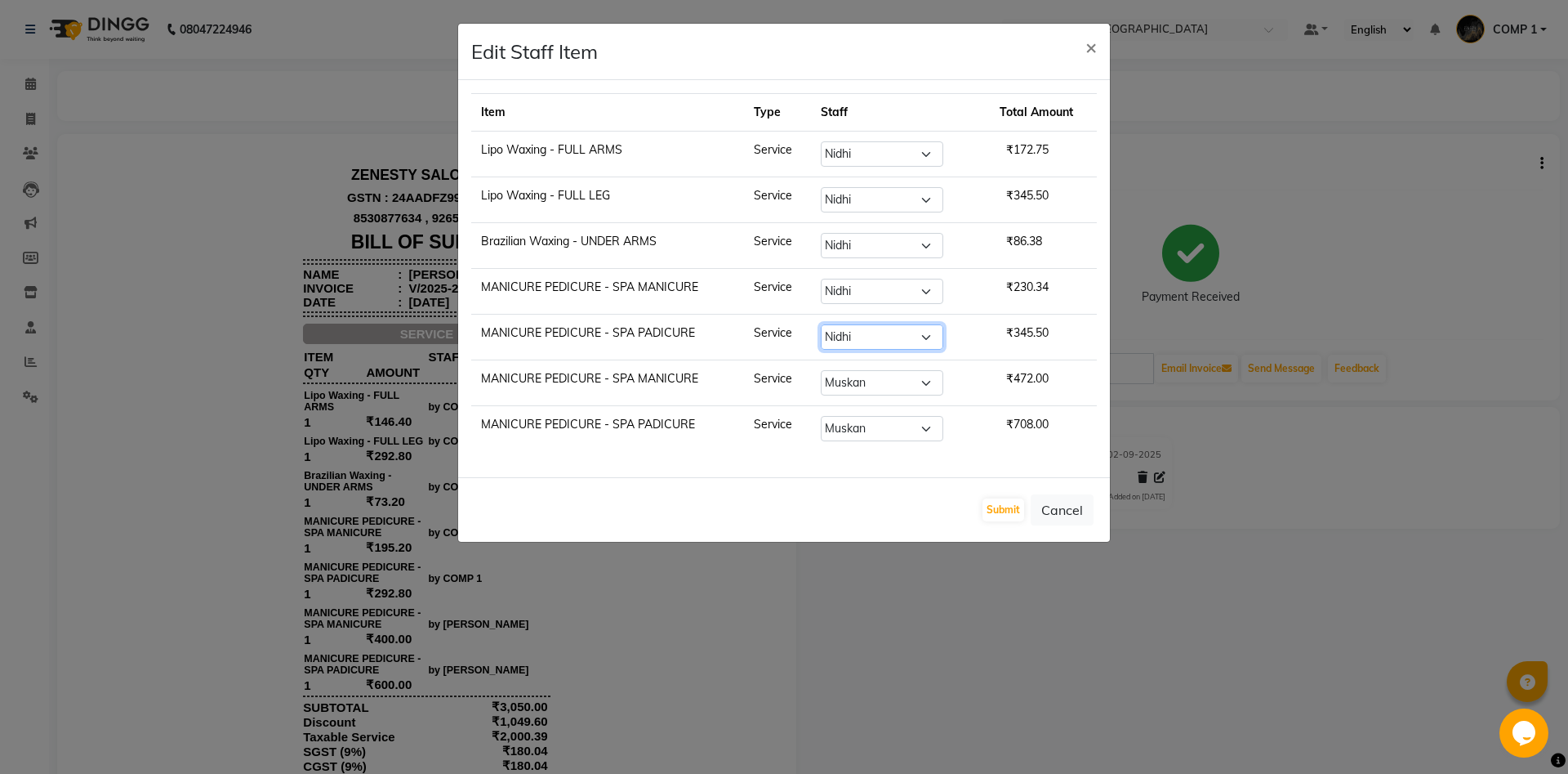
click at [876, 336] on select "Select Aanand Aarti Aashik Aesha Arsh Khalifa Ayan COMP 1 COMP 2 Darshan Dax Dh…" at bounding box center [882, 336] width 123 height 25
click at [997, 510] on button "Submit" at bounding box center [1003, 509] width 41 height 22
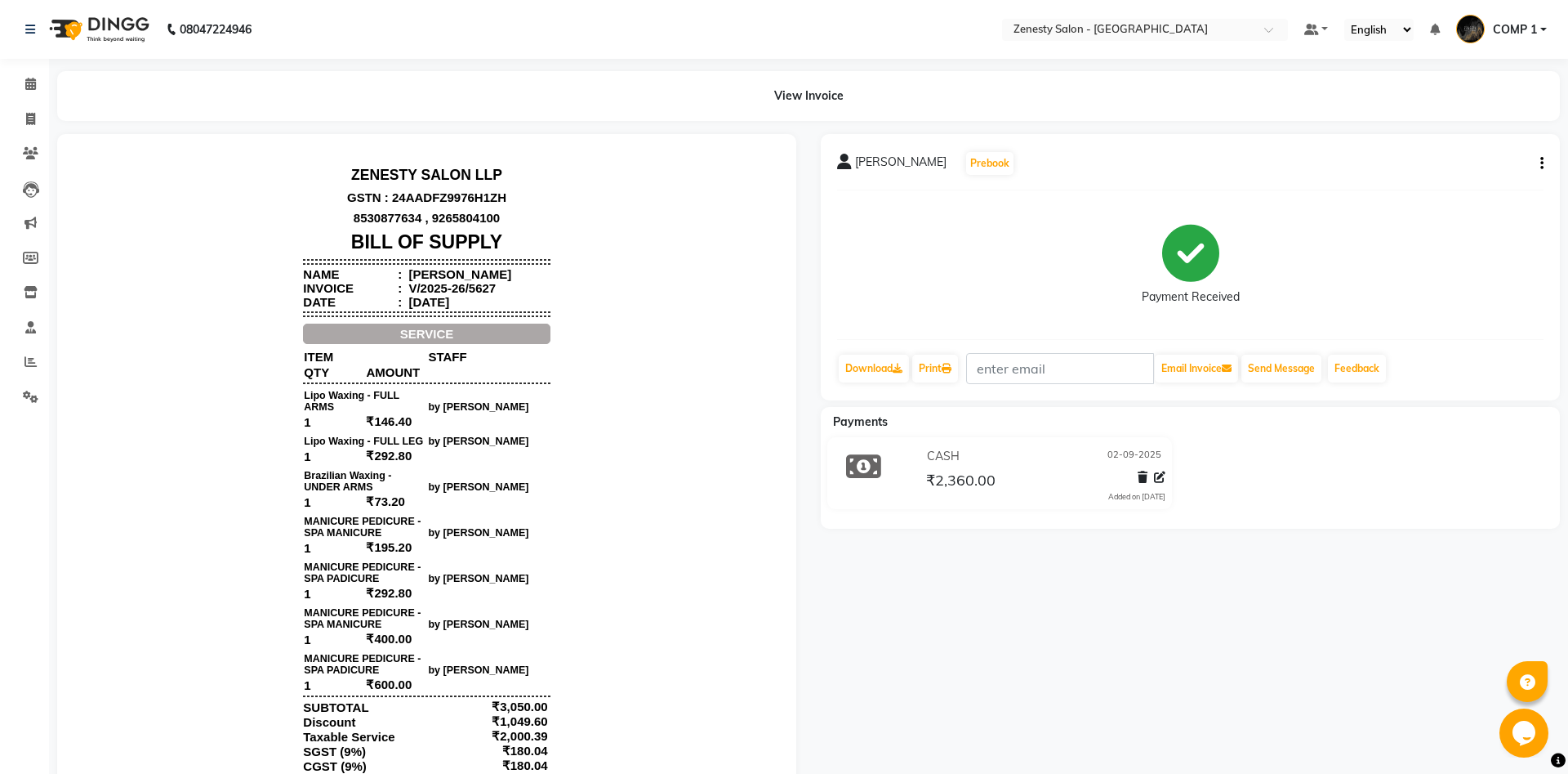
click at [1539, 170] on button "button" at bounding box center [1538, 163] width 10 height 17
click at [1471, 142] on div "Split Service Amount" at bounding box center [1460, 144] width 112 height 21
select select "39492"
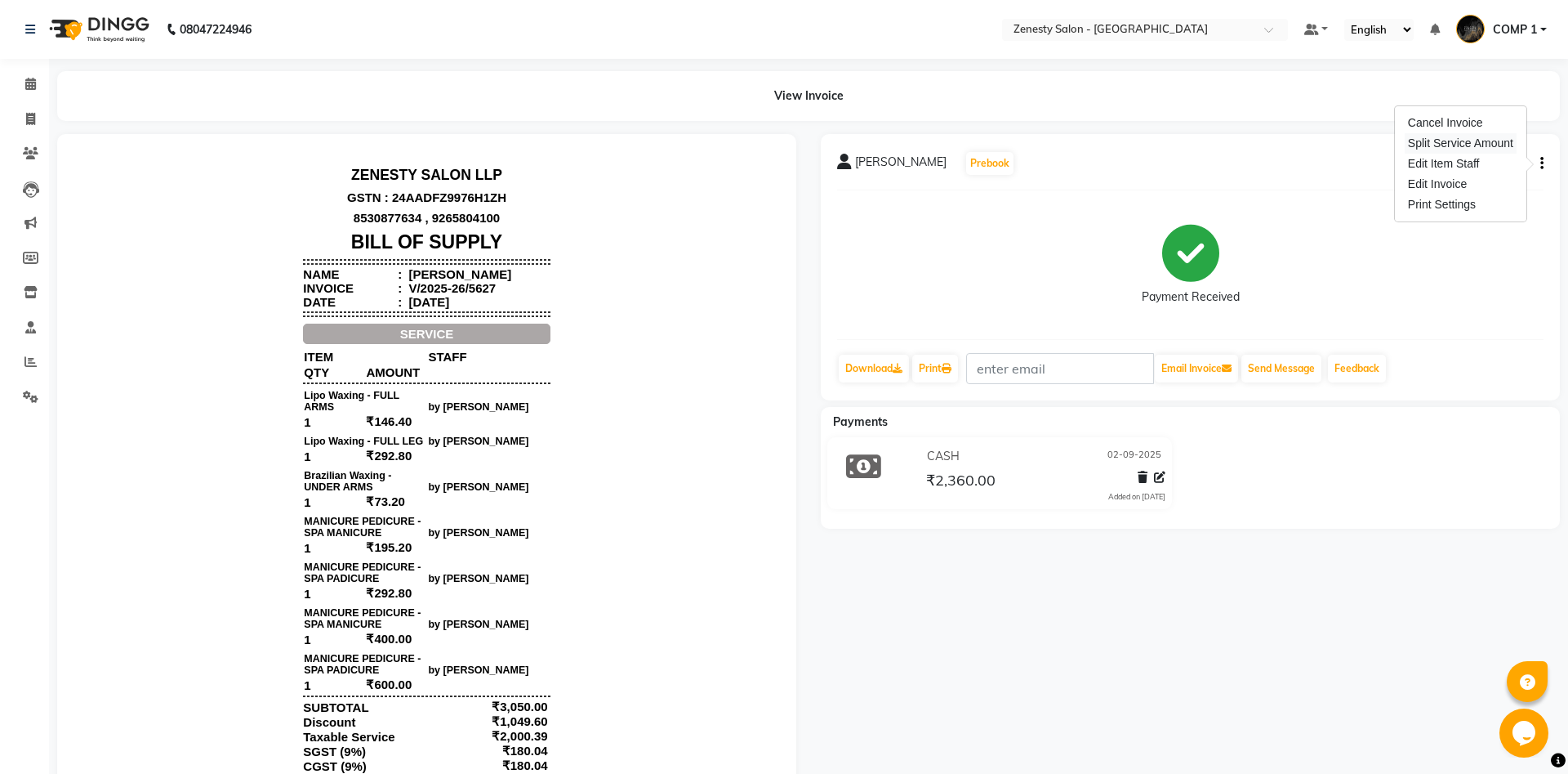
select select "39492"
select select "39499"
select select "53780"
select select "39499"
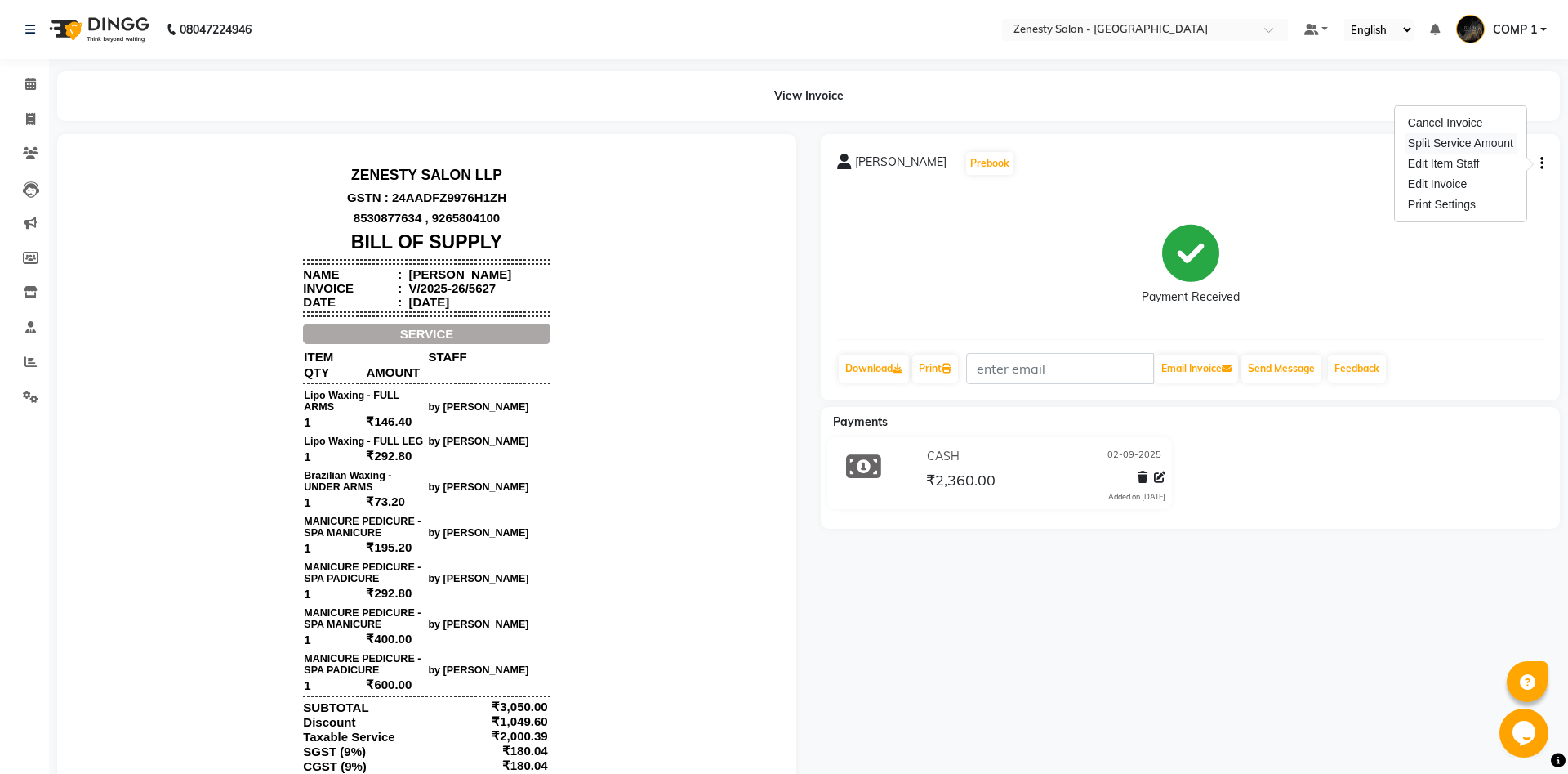
select select "53780"
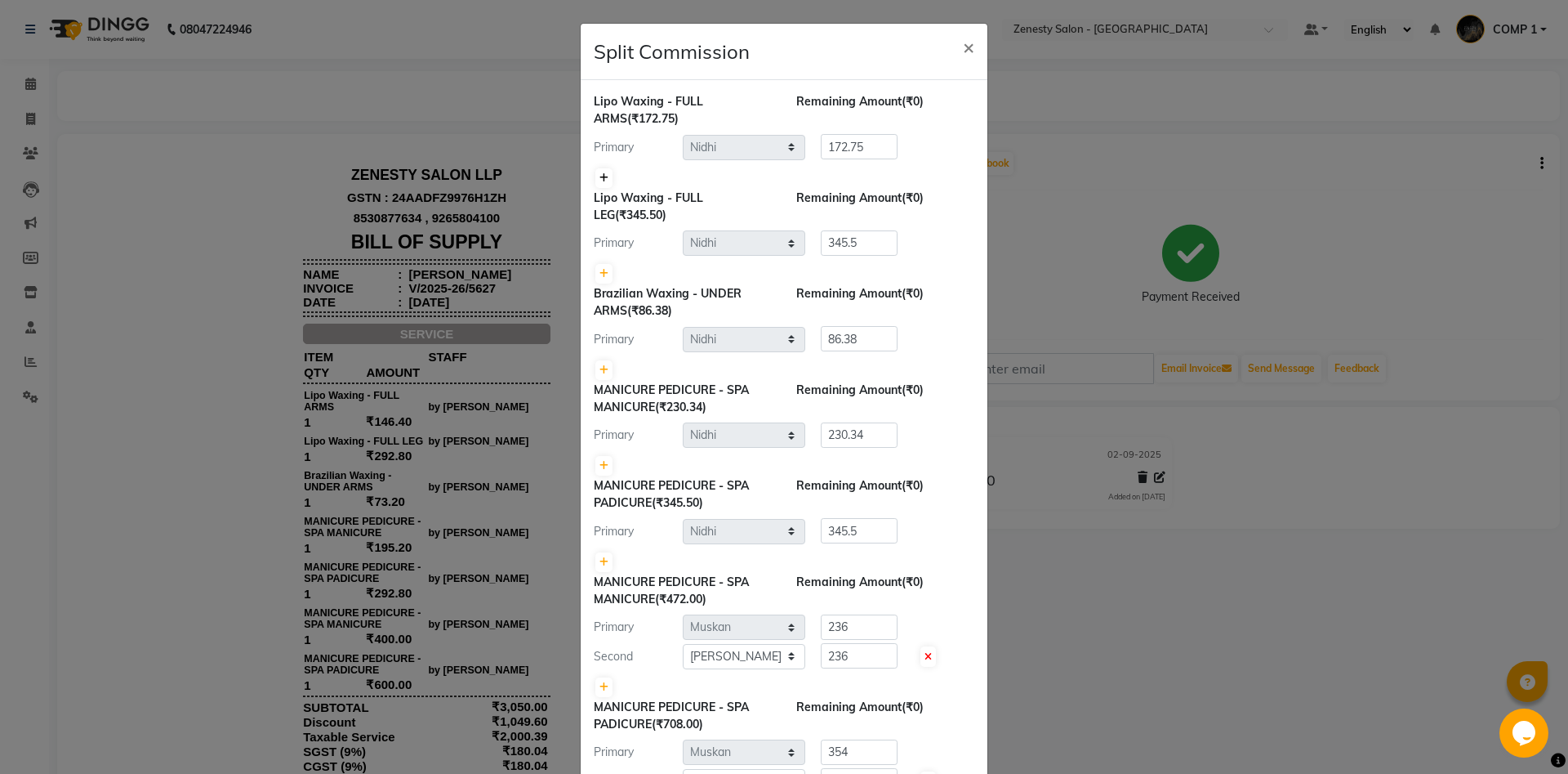
click at [609, 173] on link at bounding box center [604, 178] width 17 height 20
type input "86.38"
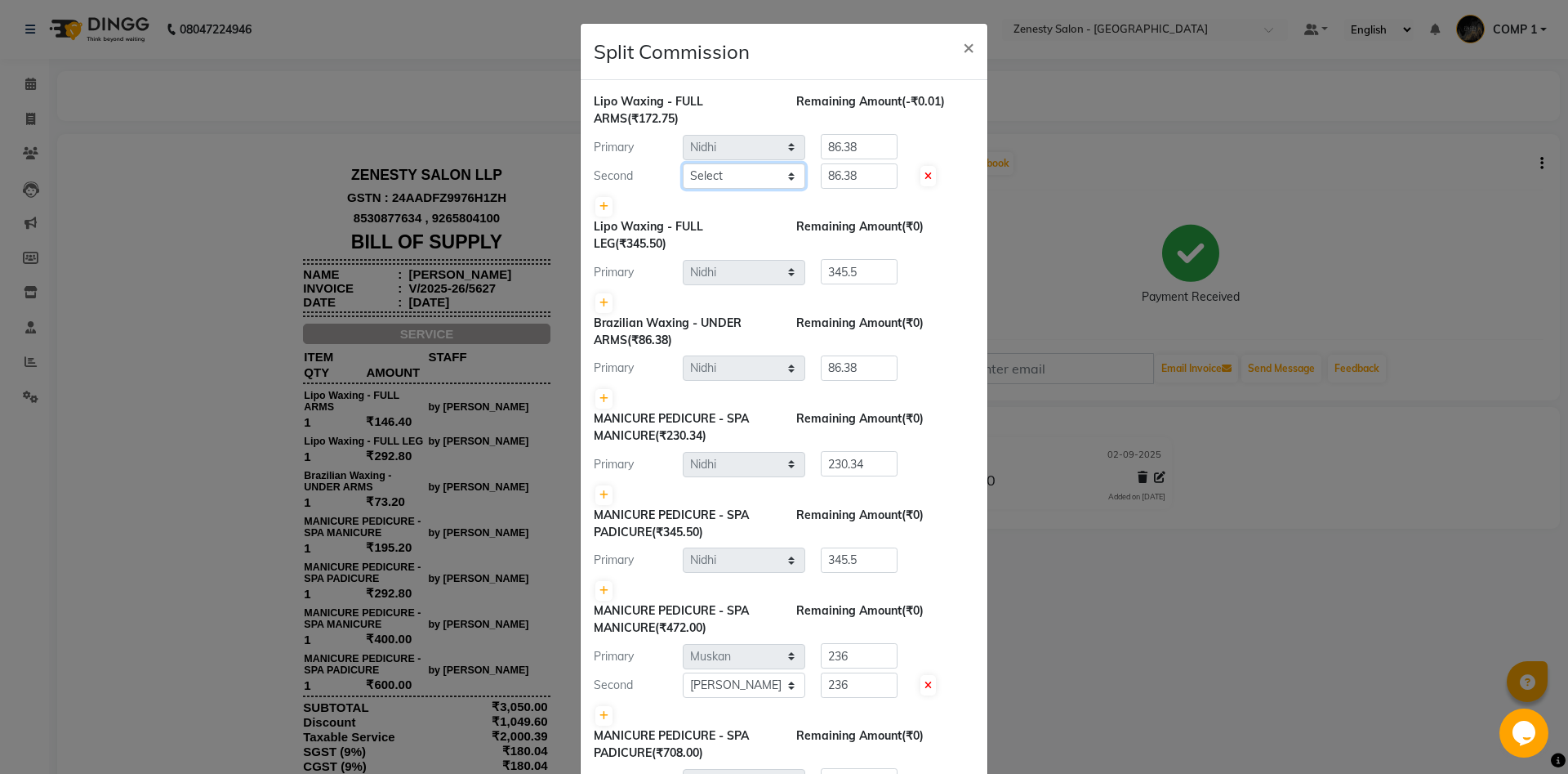
click at [683, 163] on select "Select [PERSON_NAME] [PERSON_NAME] [PERSON_NAME] Khalifa [PERSON_NAME] COMP 1 C…" at bounding box center [744, 176] width 123 height 25
select select "62644"
click option "Aarti" at bounding box center [0, 0] width 0 height 0
click at [1118, 594] on ngb-modal-window "Split Commission × Lipo Waxing - FULL ARMS (₹172.75) Remaining Amount (-₹0.01) …" at bounding box center [784, 387] width 1568 height 774
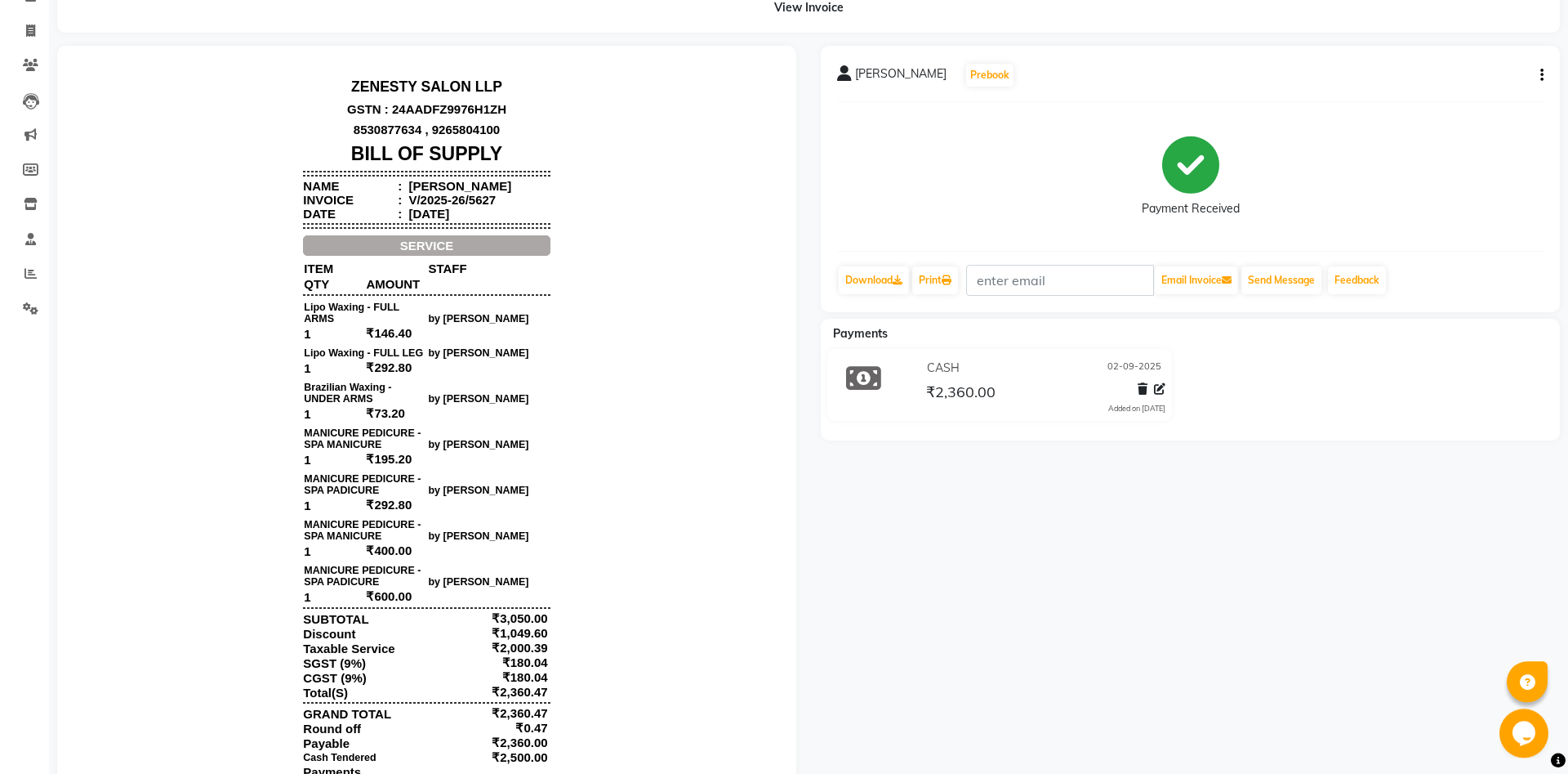
scroll to position [4, 0]
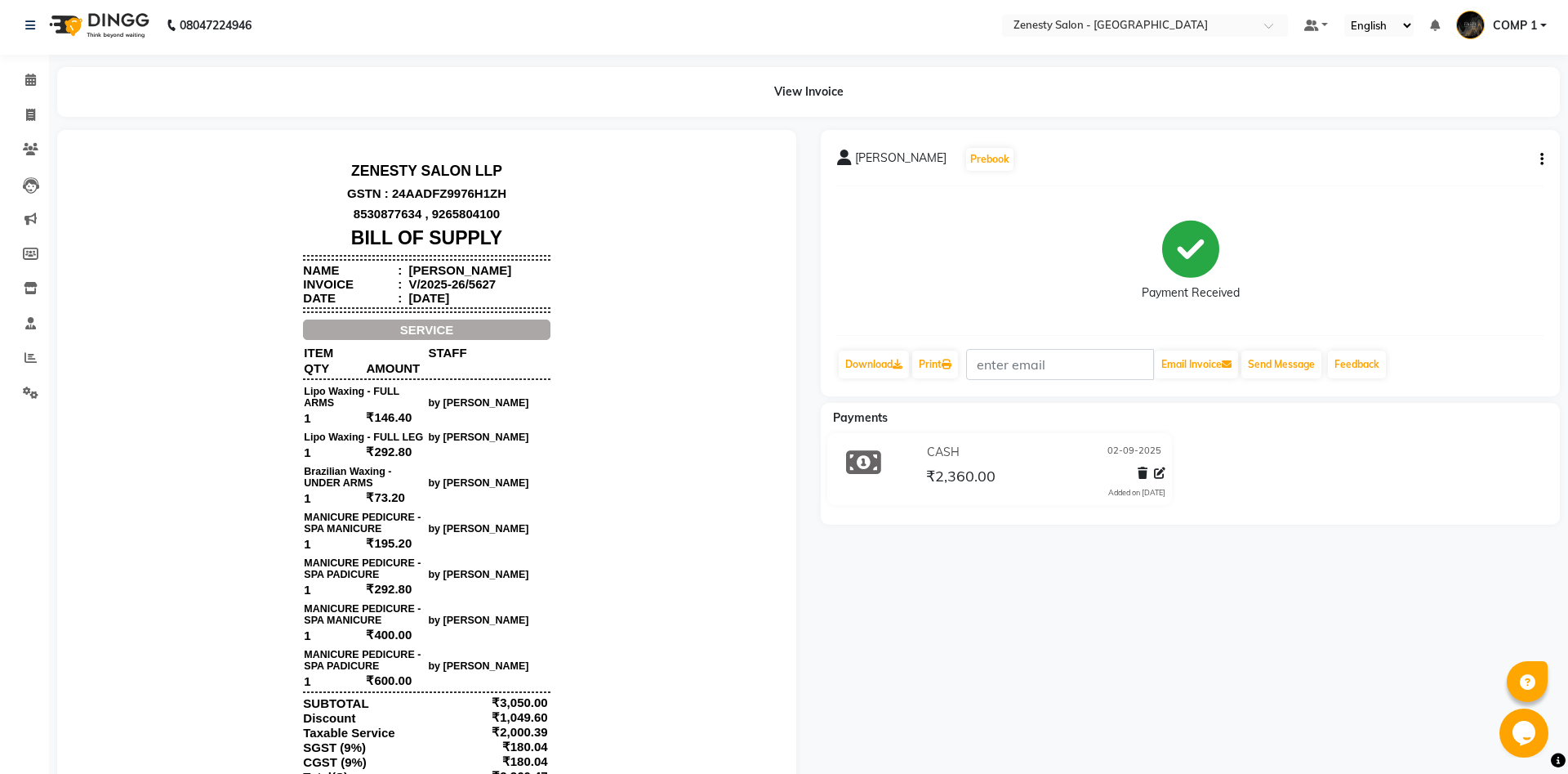
click at [1533, 165] on div "Dharshna Prebook" at bounding box center [1189, 159] width 706 height 26
click at [1542, 159] on icon "button" at bounding box center [1542, 159] width 3 height 1
click at [1463, 133] on div "Split Service Amount" at bounding box center [1460, 139] width 112 height 21
select select "39492"
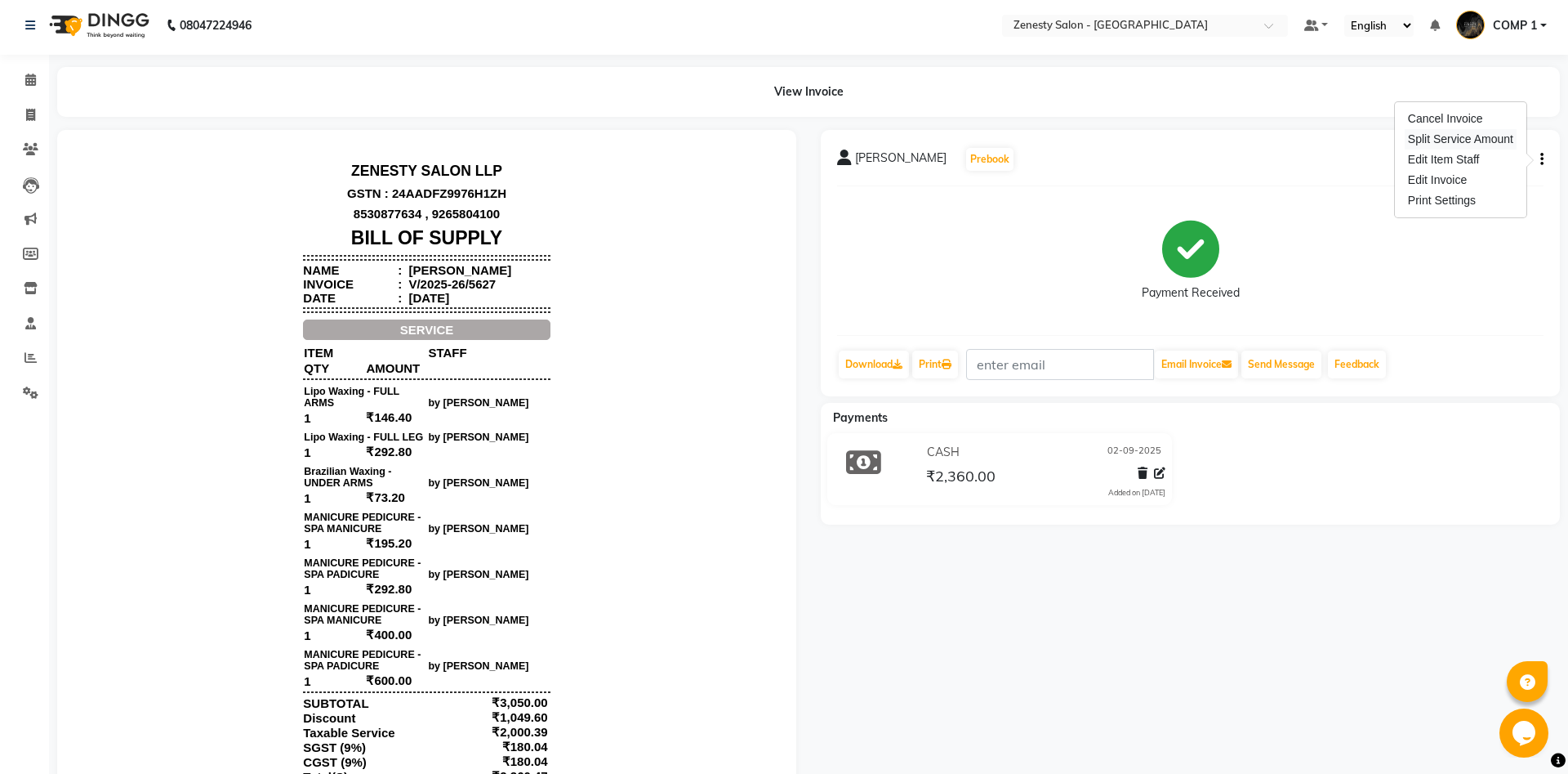
select select "39492"
select select "39499"
select select "53780"
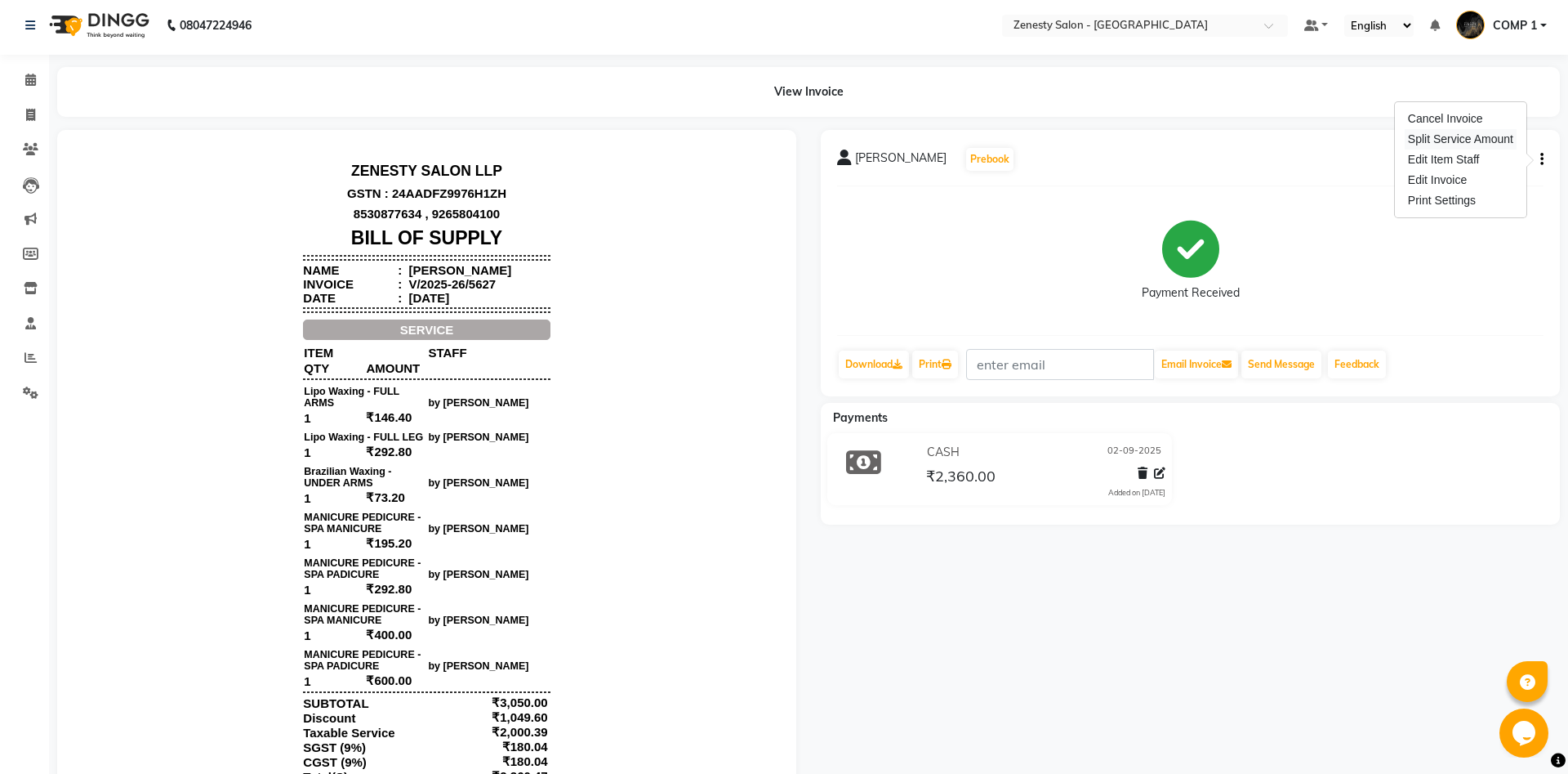
select select "39499"
select select "53780"
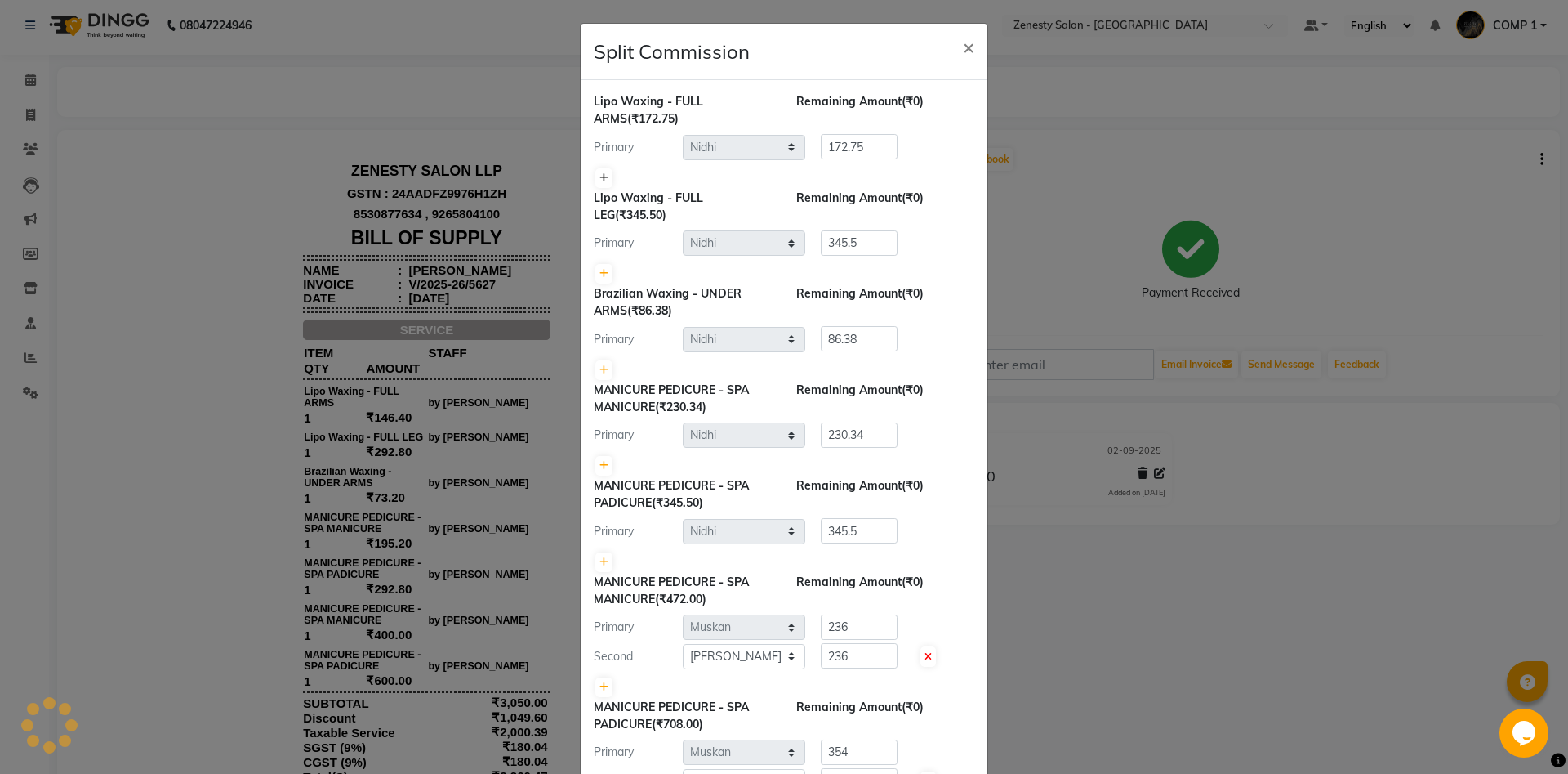
click at [608, 179] on icon at bounding box center [603, 177] width 9 height 10
type input "86.38"
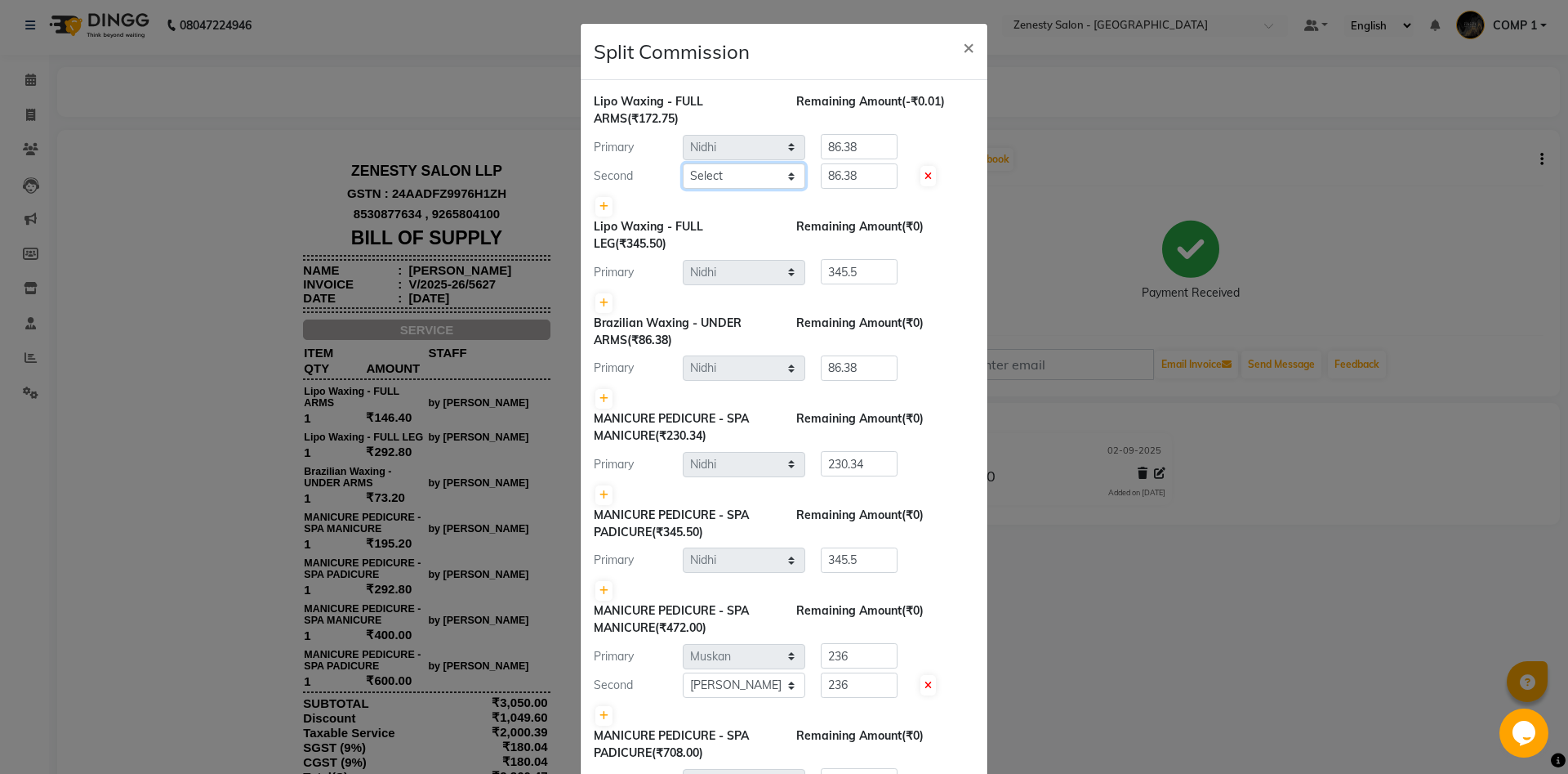
click at [683, 163] on select "Select Aanand Aarti Aashik Aesha Arsh Khalifa Ayan COMP 1 COMP 2 Darshan Dax Dh…" at bounding box center [744, 176] width 123 height 25
select select "62644"
click option "Aarti" at bounding box center [0, 0] width 0 height 0
click at [603, 299] on icon at bounding box center [603, 303] width 9 height 10
type input "172.75"
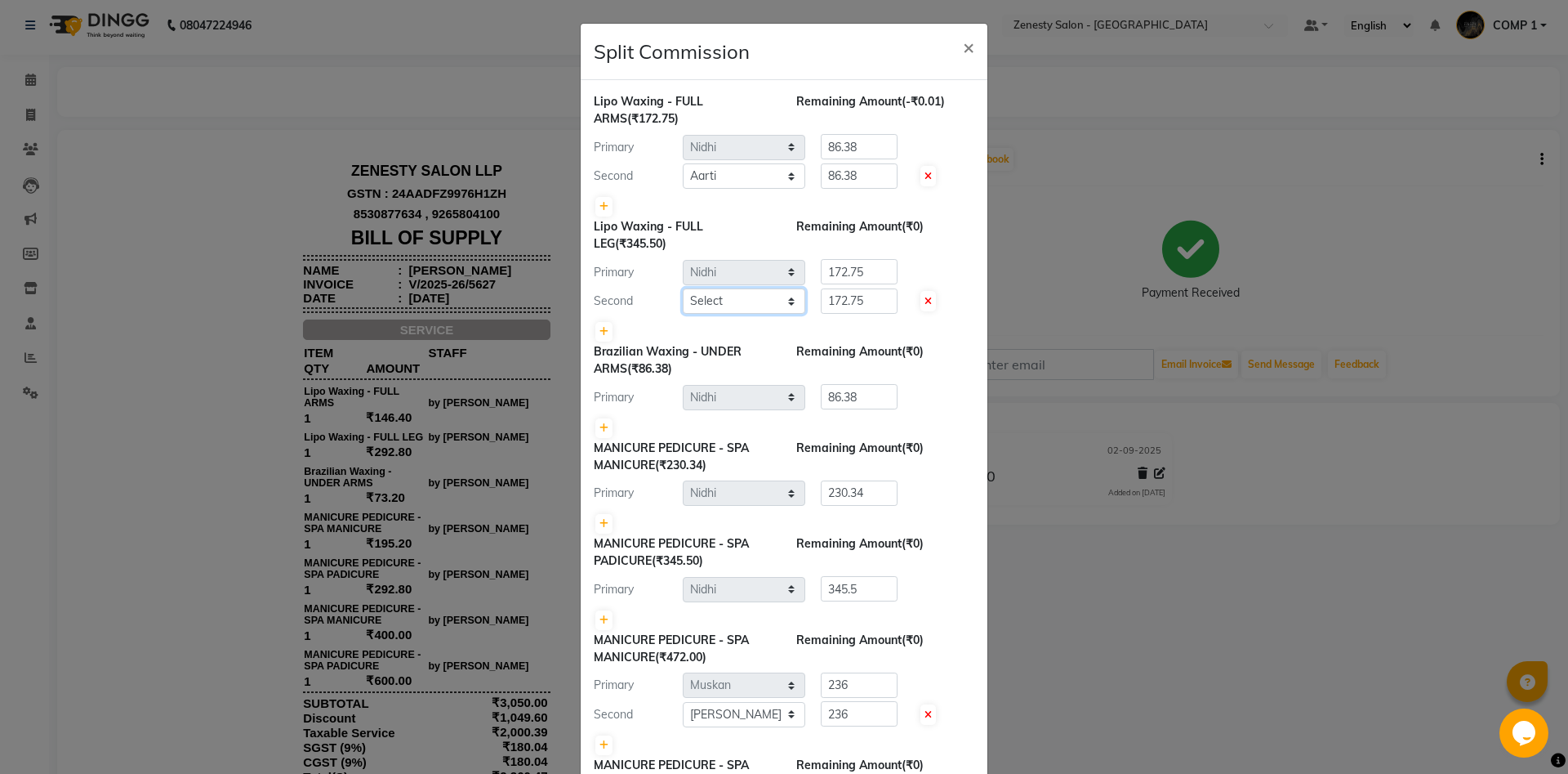
click at [683, 288] on select "Select Aanand Aarti Aashik Aesha Arsh Khalifa Ayan COMP 1 COMP 2 Darshan Dax Dh…" at bounding box center [744, 300] width 123 height 25
select select "62644"
click option "Aarti" at bounding box center [0, 0] width 0 height 0
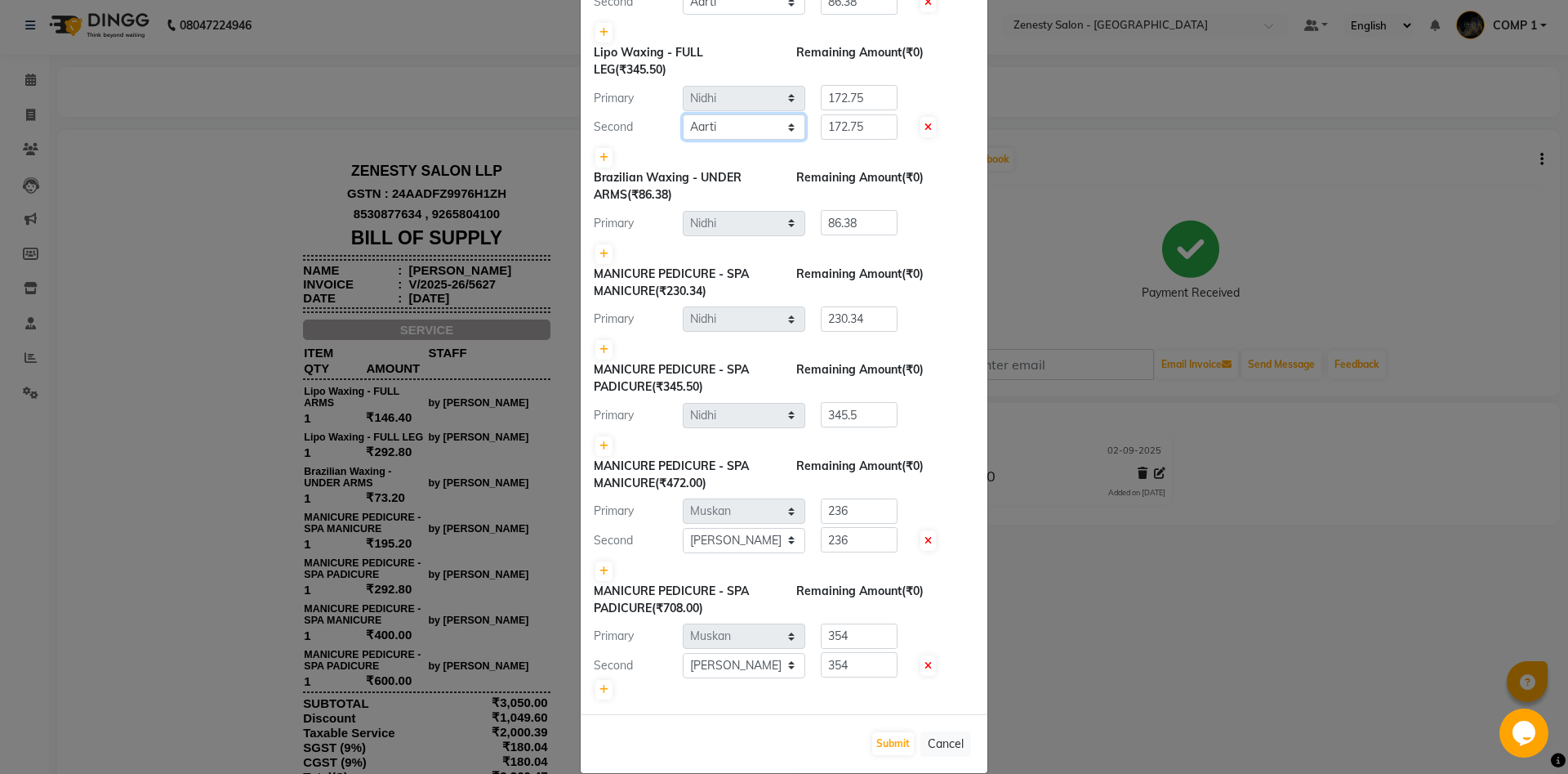
scroll to position [176, 0]
click at [602, 343] on icon at bounding box center [603, 347] width 9 height 10
type input "115.17"
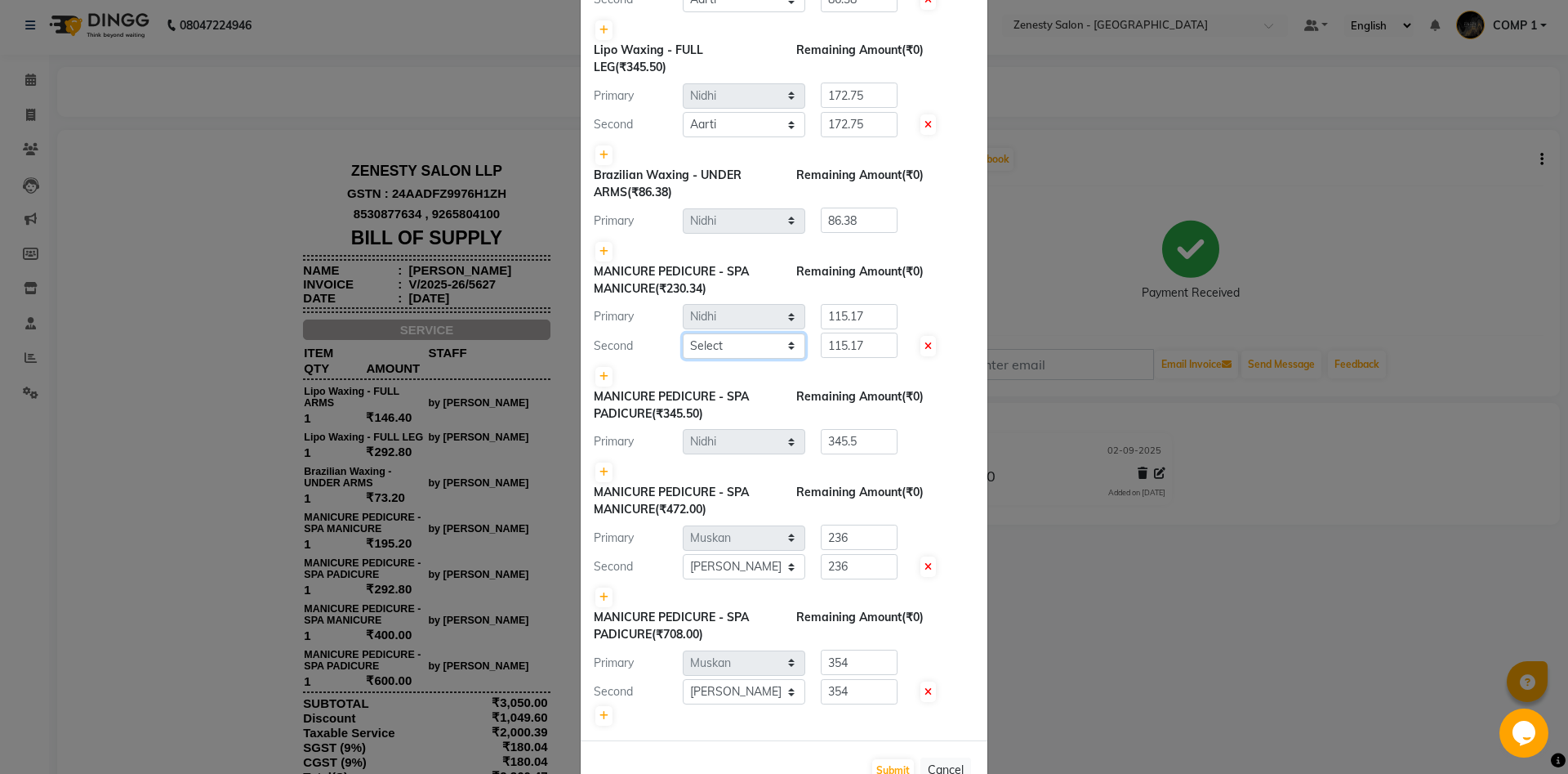
click at [683, 333] on select "Select Aanand Aarti Aashik Aesha Arsh Khalifa Ayan COMP 1 COMP 2 Darshan Dax Dh…" at bounding box center [744, 345] width 123 height 25
select select "62644"
click option "Aarti" at bounding box center [0, 0] width 0 height 0
click at [599, 466] on link at bounding box center [604, 472] width 17 height 20
type input "172.75"
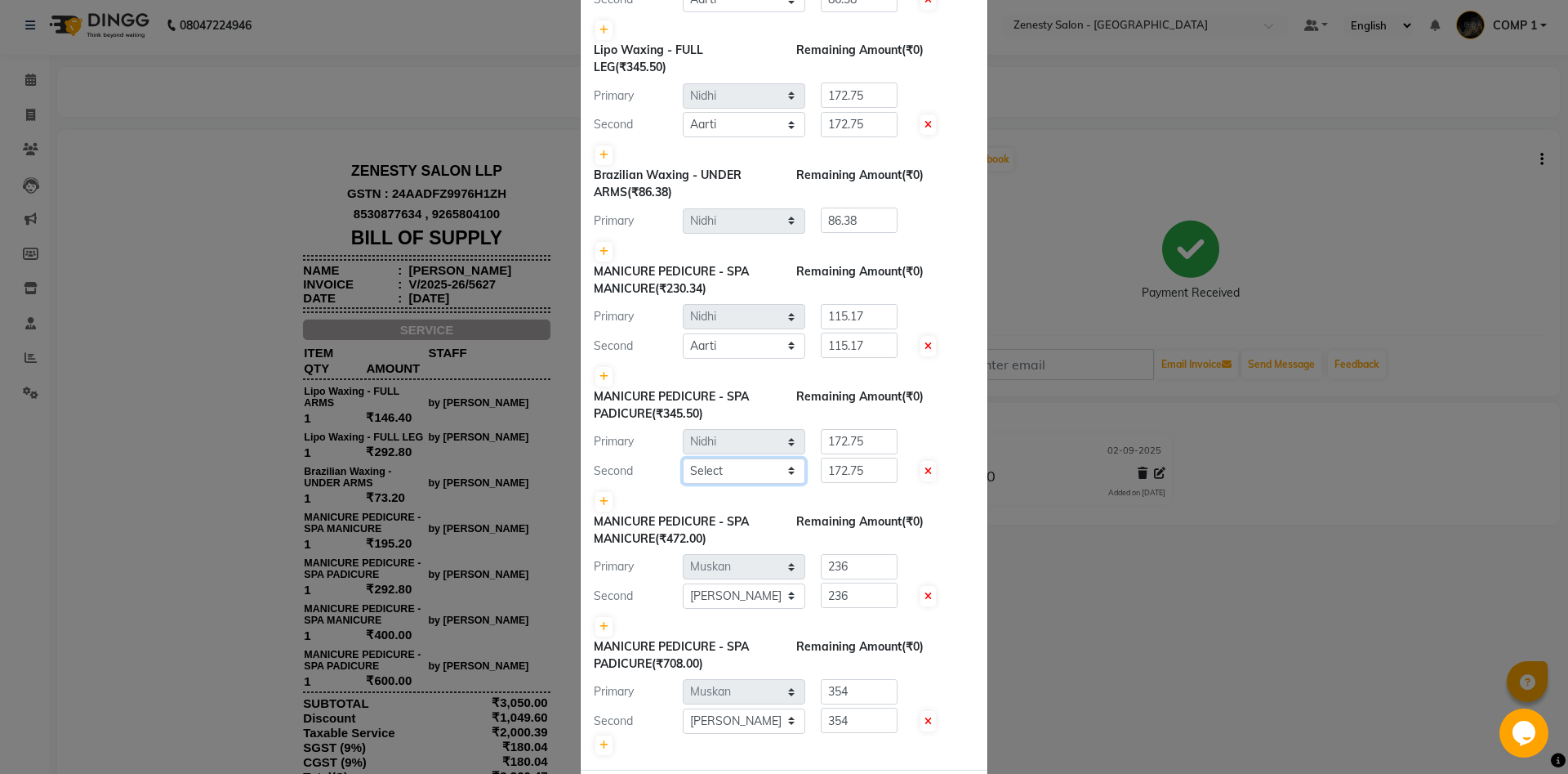
click at [683, 458] on select "Select Aanand Aarti Aashik Aesha Arsh Khalifa Ayan COMP 1 COMP 2 Darshan Dax Dh…" at bounding box center [744, 470] width 123 height 25
select select "62644"
click option "Aarti" at bounding box center [0, 0] width 0 height 0
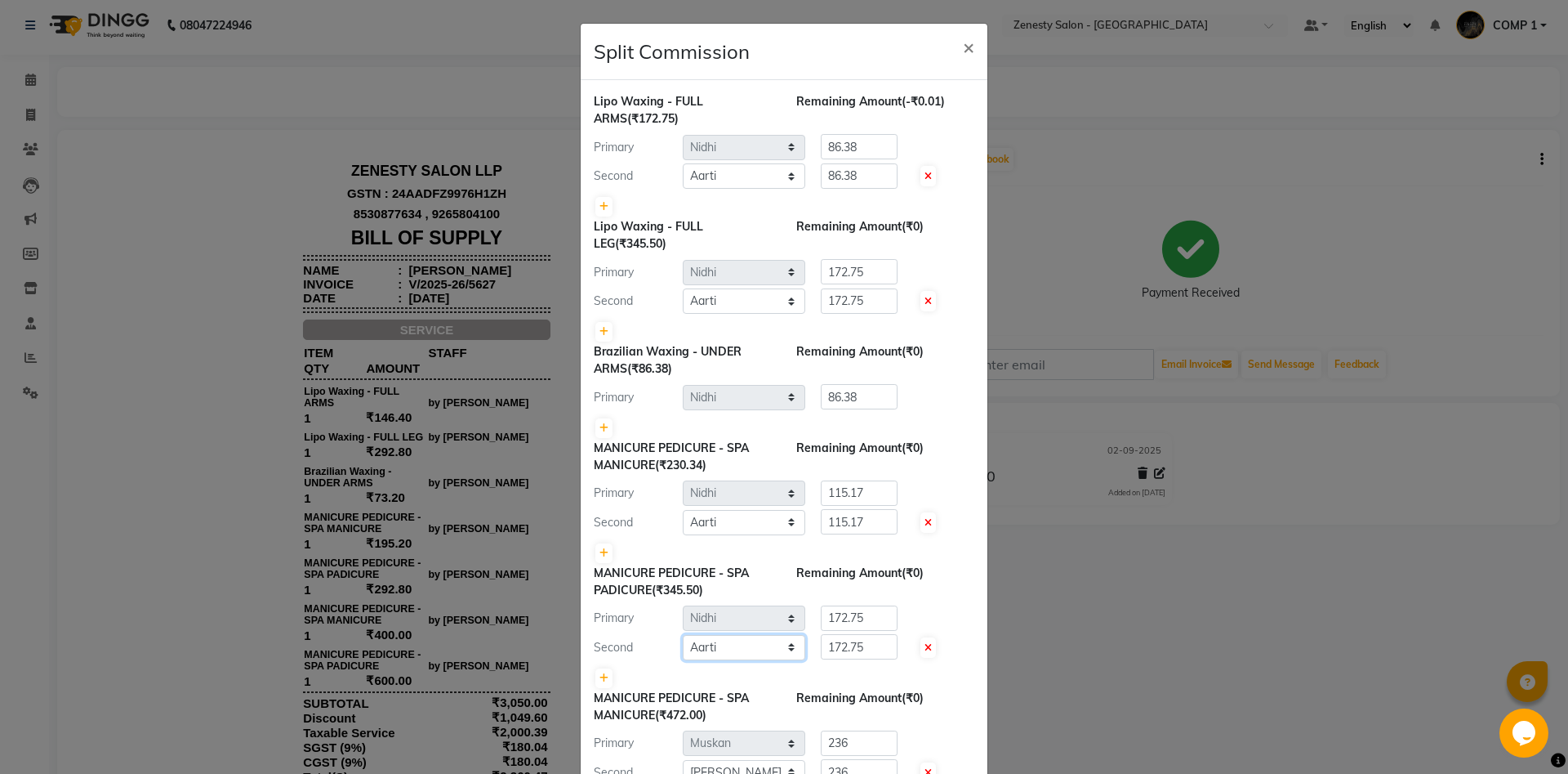
scroll to position [249, 0]
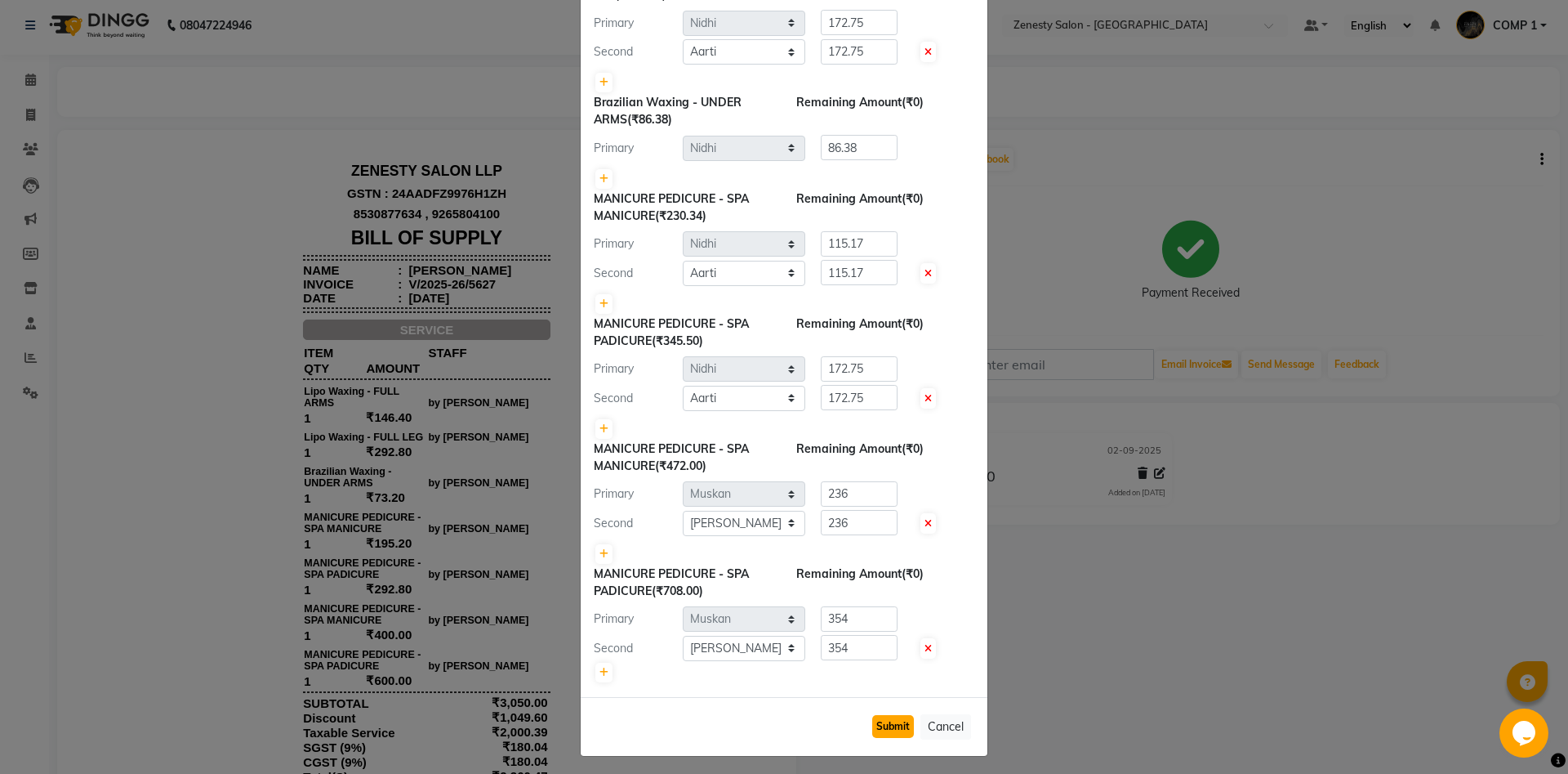
click at [895, 716] on button "Submit" at bounding box center [893, 726] width 41 height 22
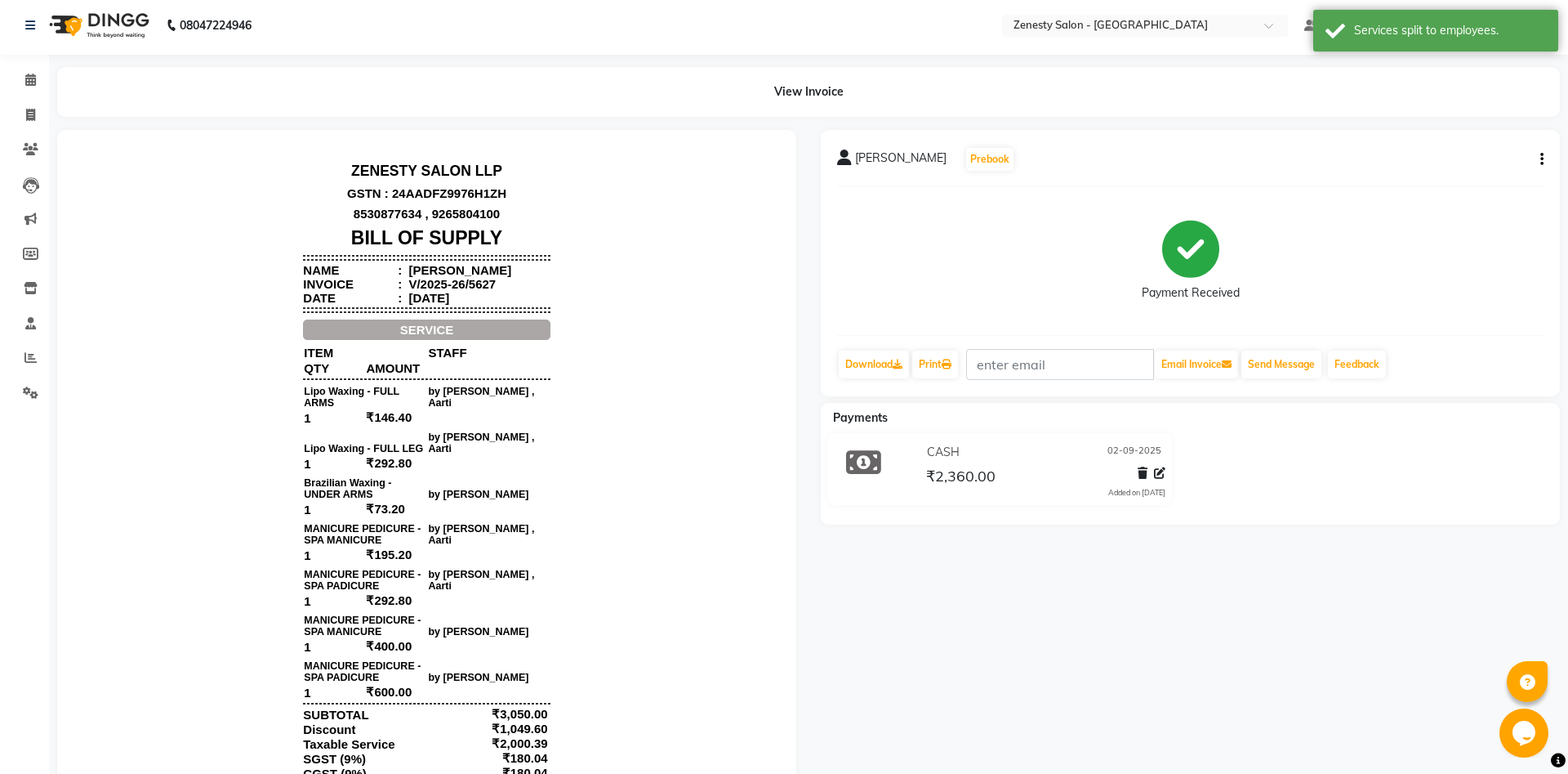
click at [1533, 155] on button "button" at bounding box center [1538, 160] width 10 height 17
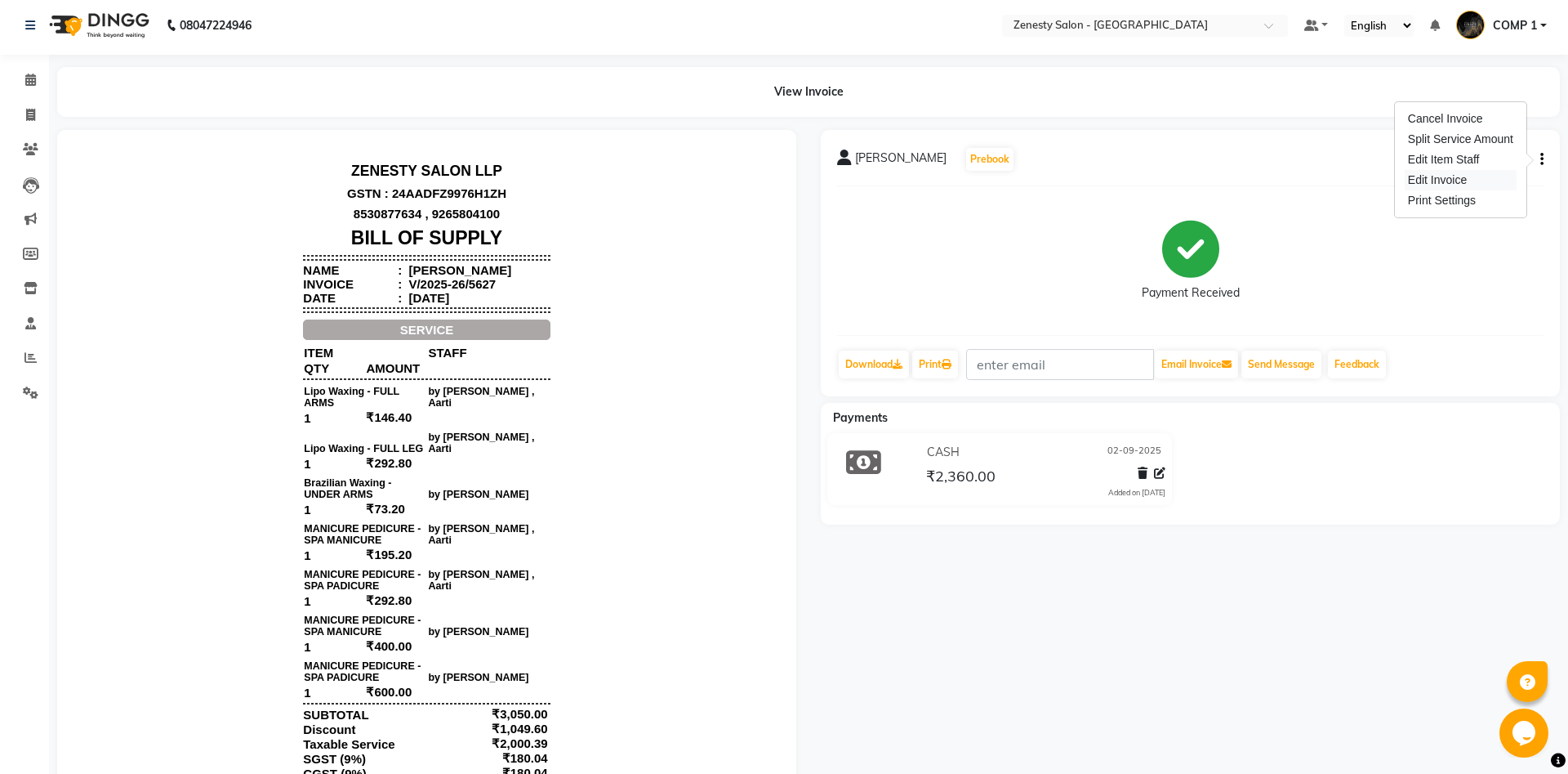
click at [1458, 177] on div "Edit Invoice" at bounding box center [1460, 180] width 112 height 21
select select "service"
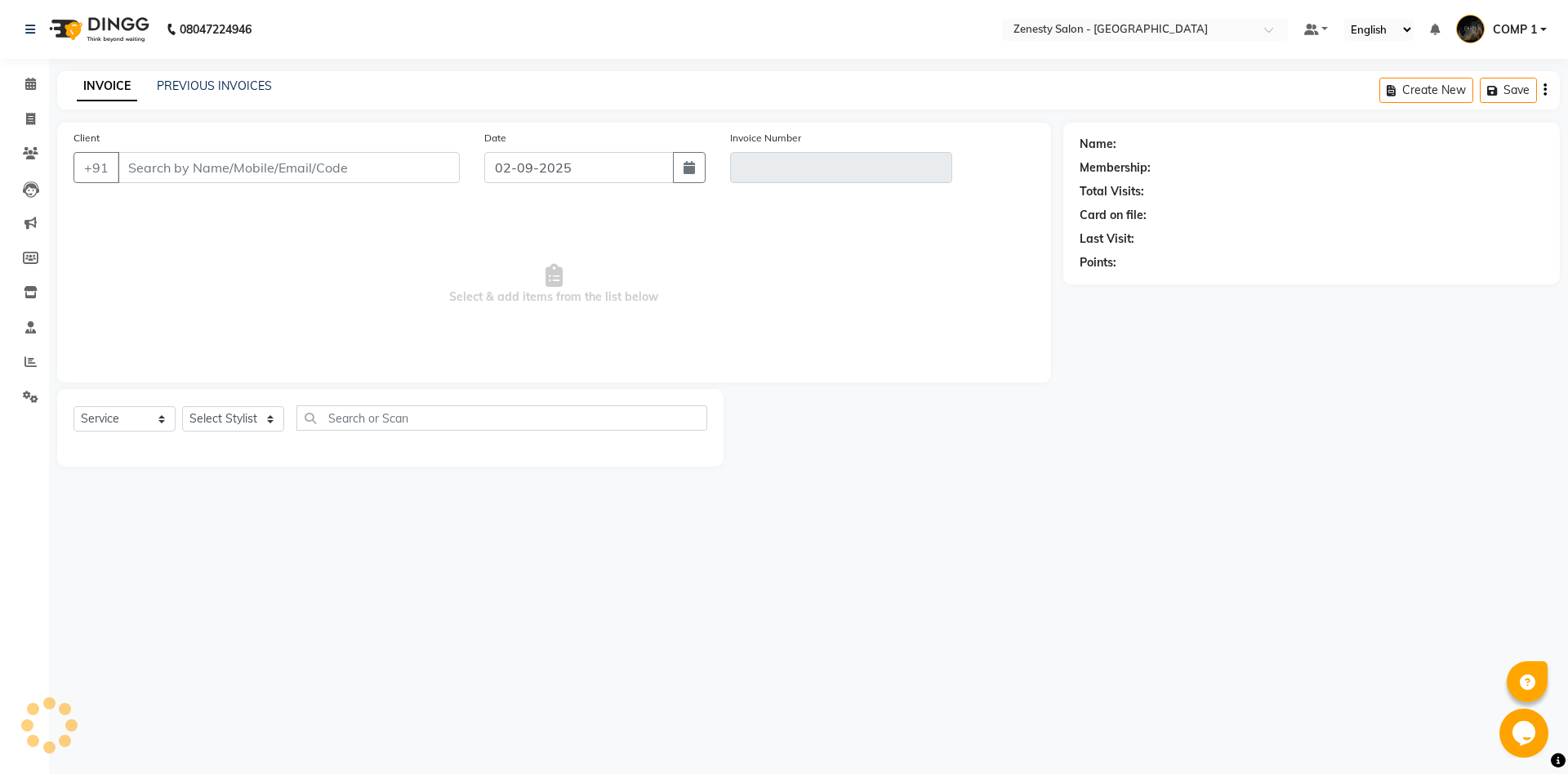
type input "9737177168"
type input "V/2025-26/5627"
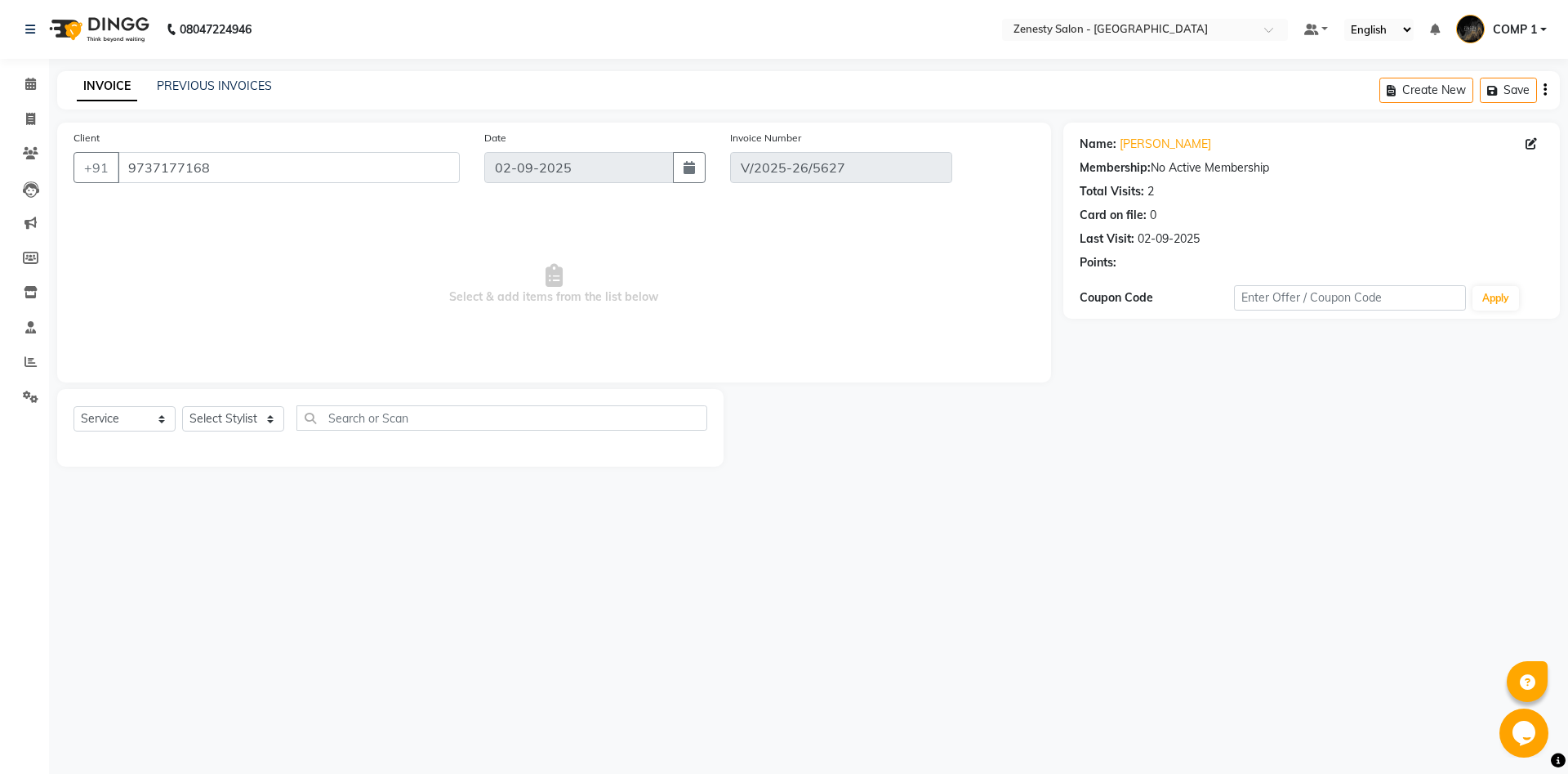
select select "select"
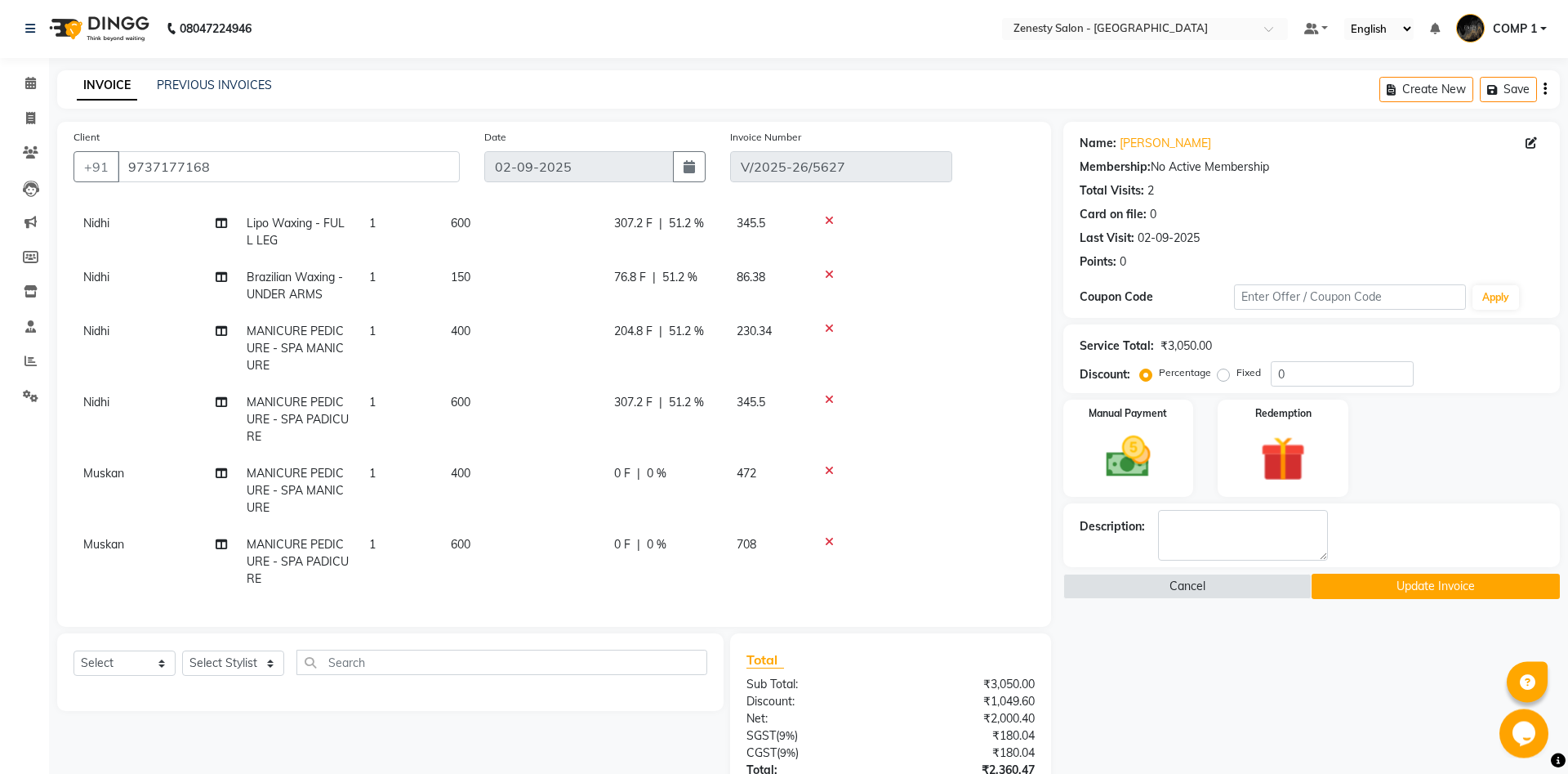
scroll to position [234, 0]
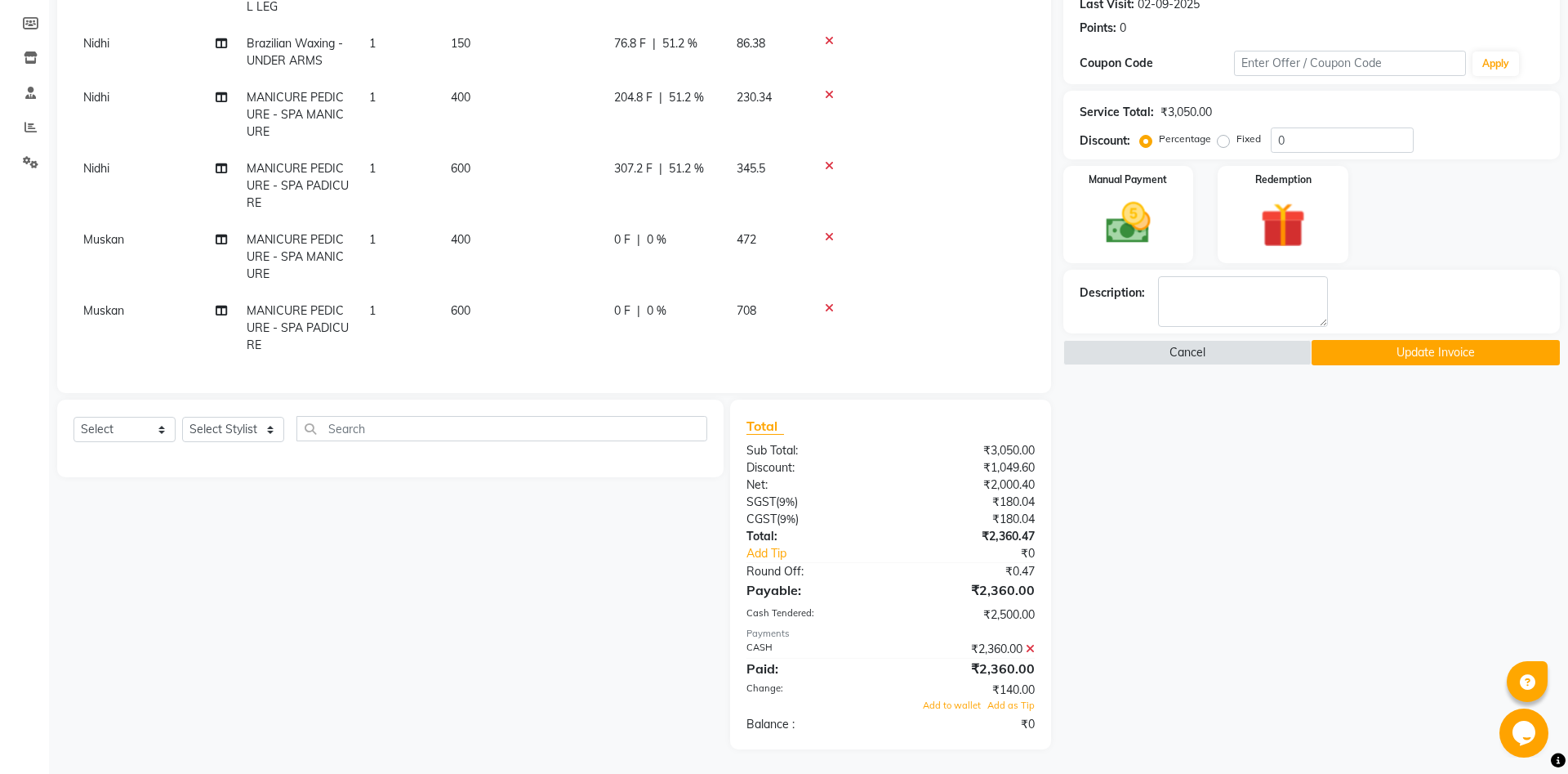
click at [1023, 648] on div "₹2,360.00" at bounding box center [968, 649] width 156 height 17
click at [1029, 645] on icon at bounding box center [1030, 648] width 9 height 11
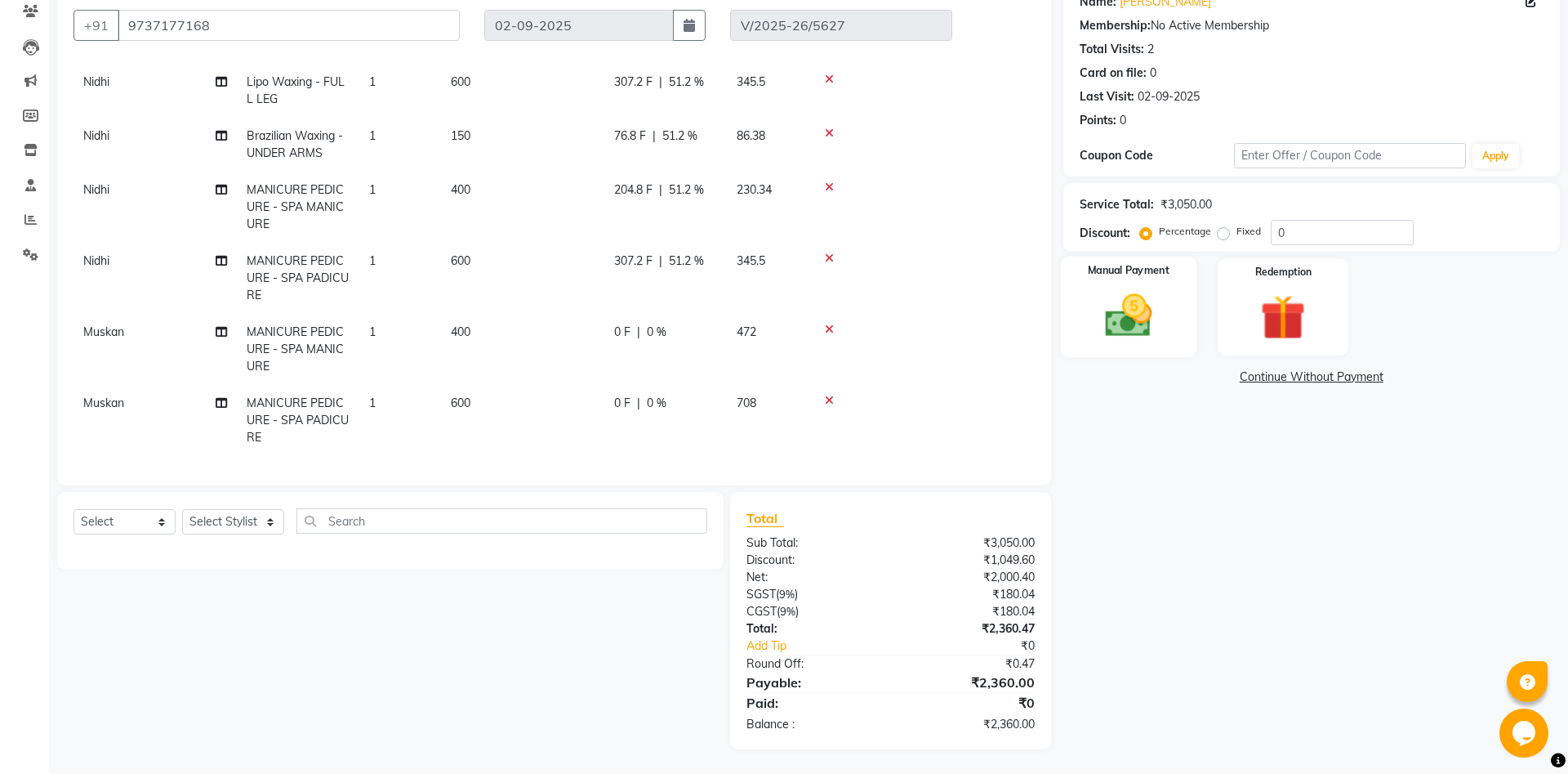
click at [1113, 329] on img at bounding box center [1128, 315] width 76 height 54
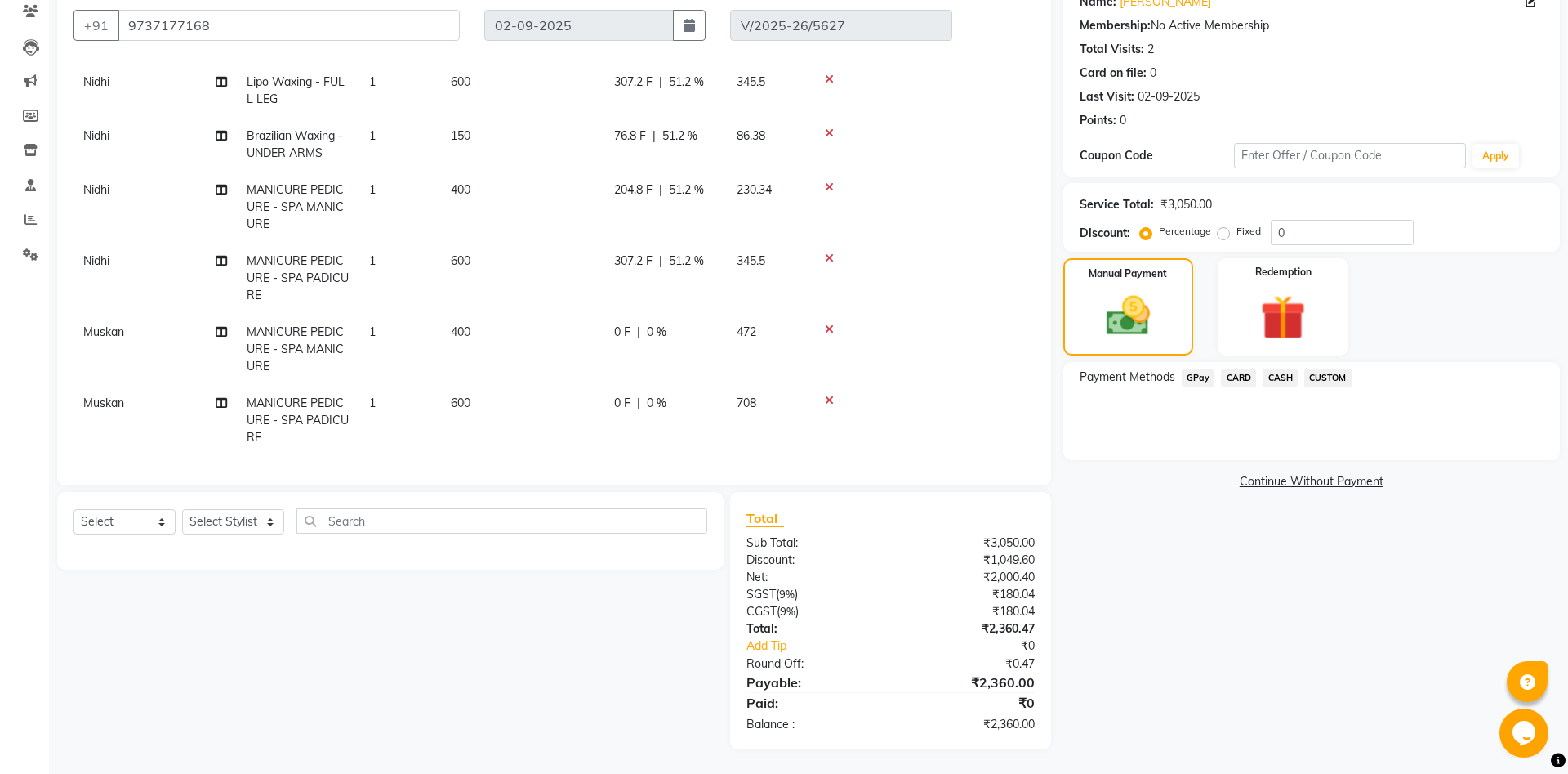
click at [1293, 381] on span "CASH" at bounding box center [1279, 378] width 35 height 19
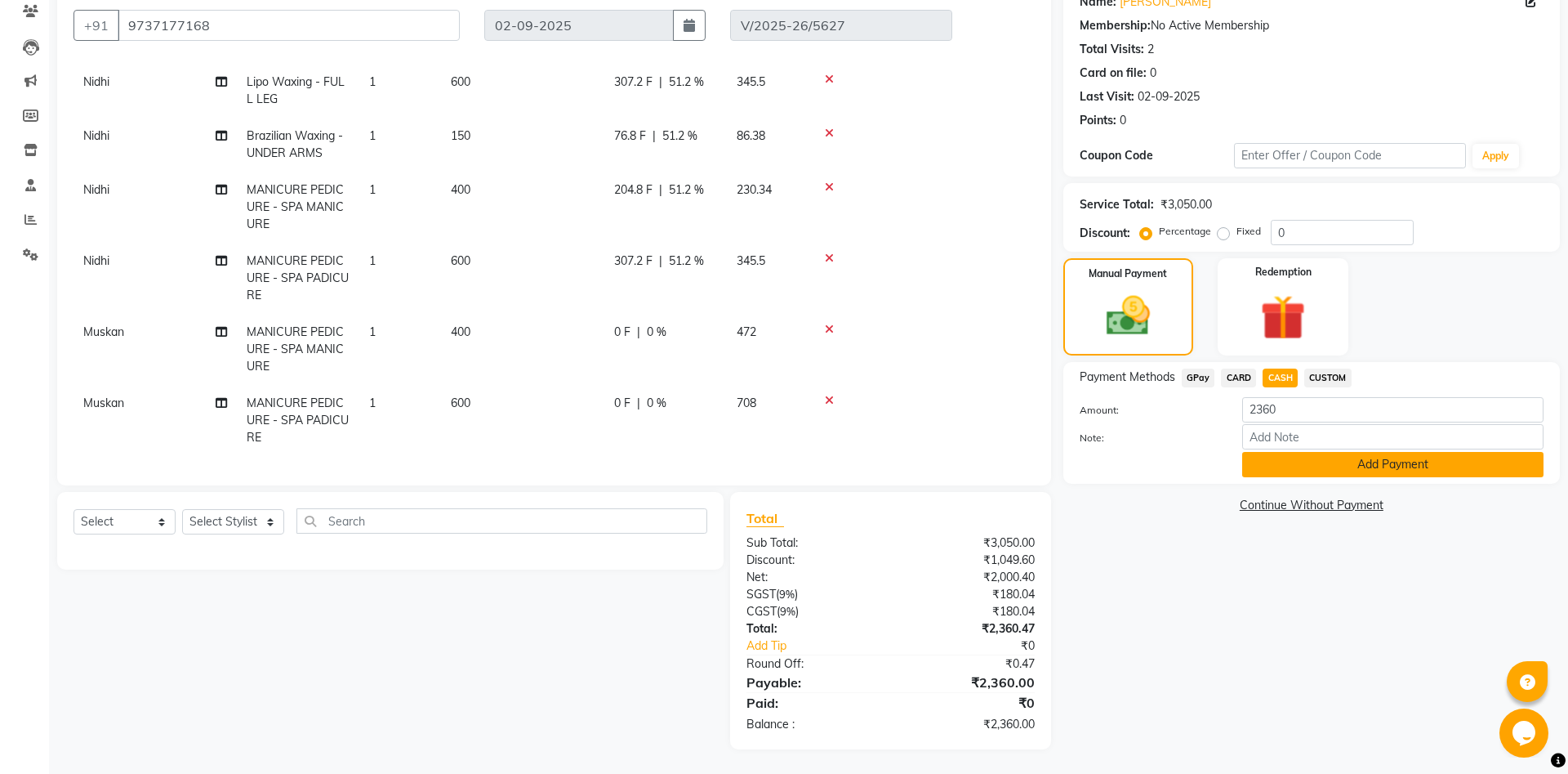
click at [1342, 465] on button "Add Payment" at bounding box center [1393, 464] width 302 height 25
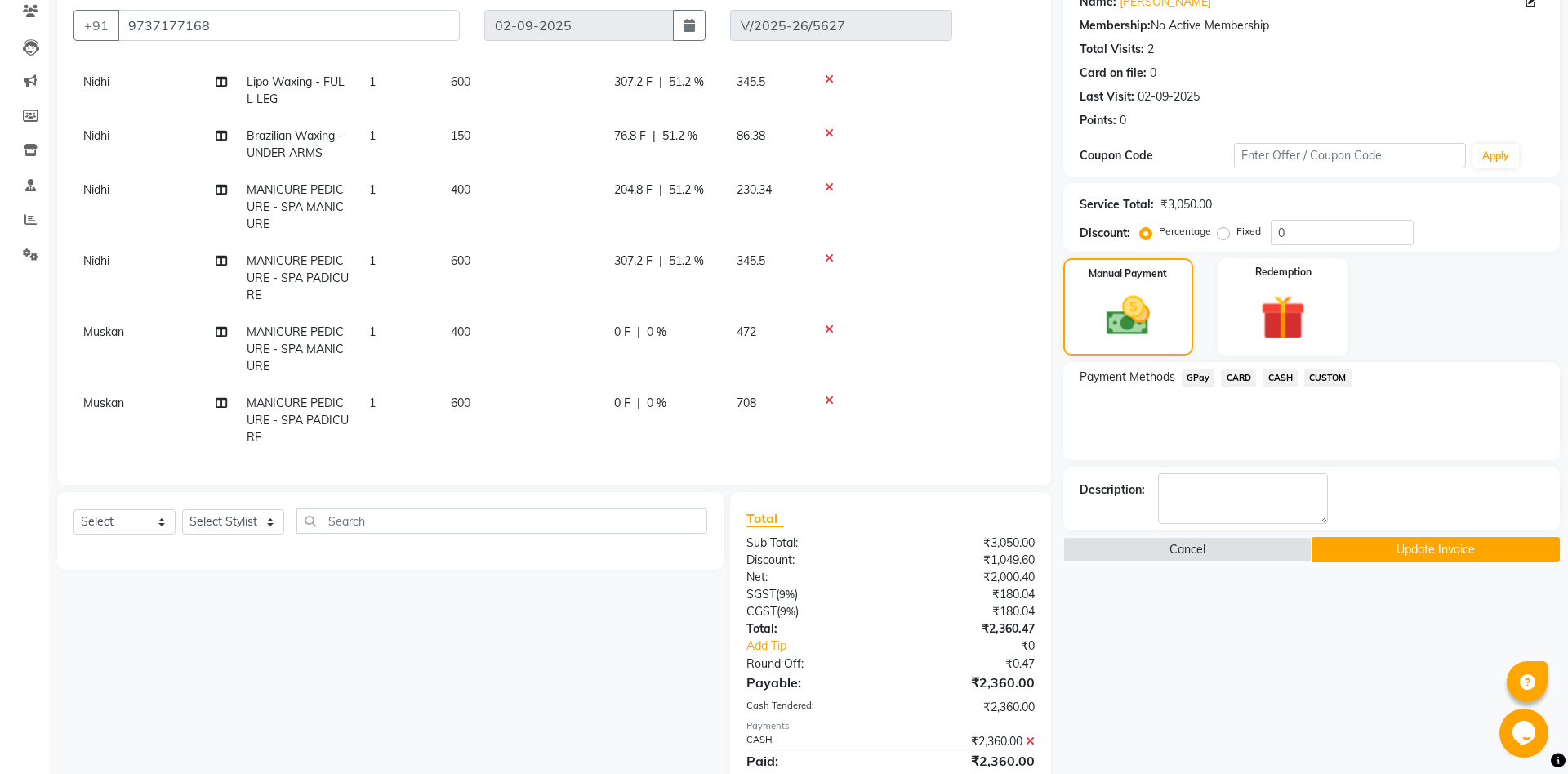
click at [1410, 549] on button "Update Invoice" at bounding box center [1435, 549] width 248 height 25
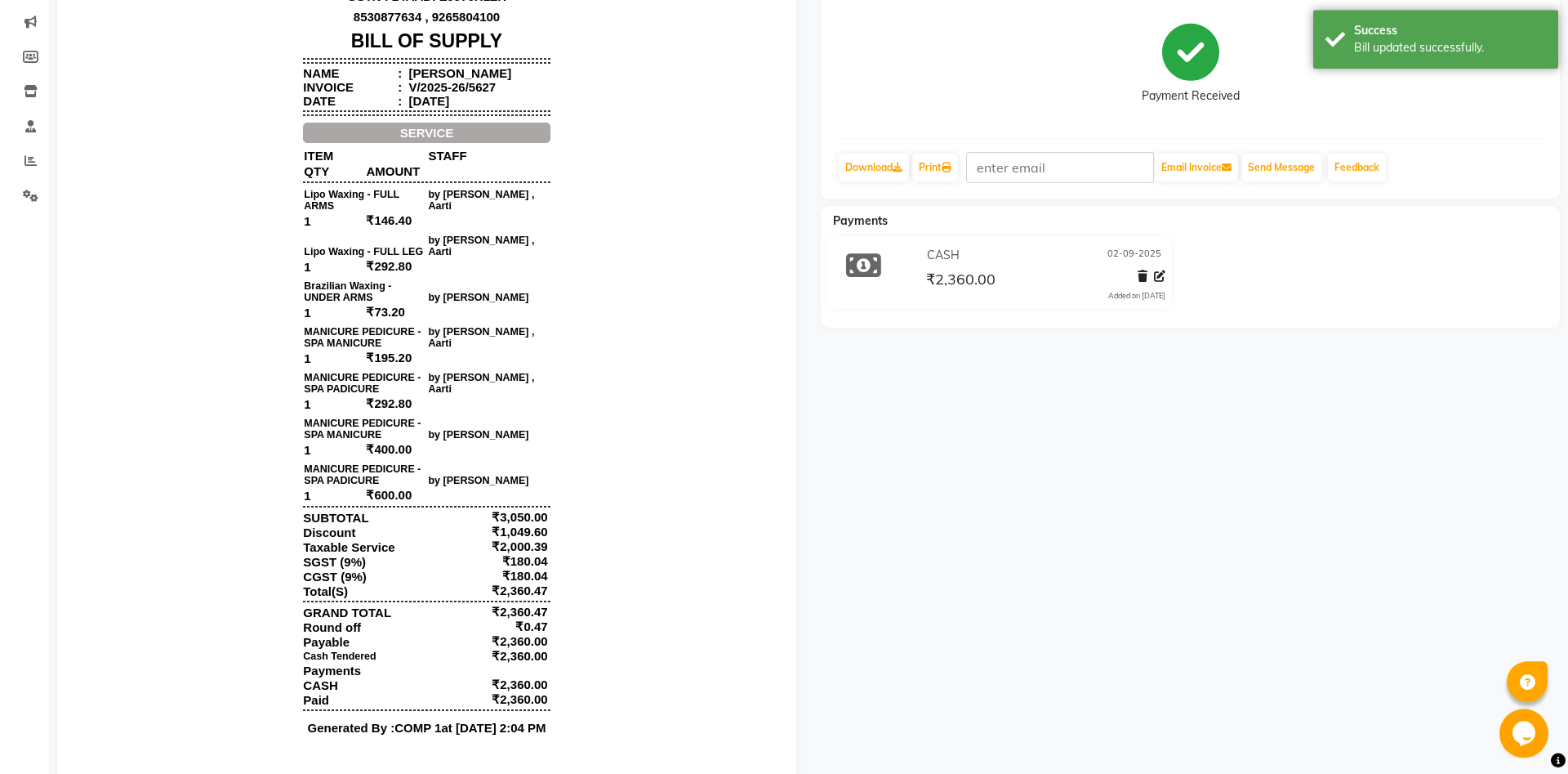
scroll to position [240, 0]
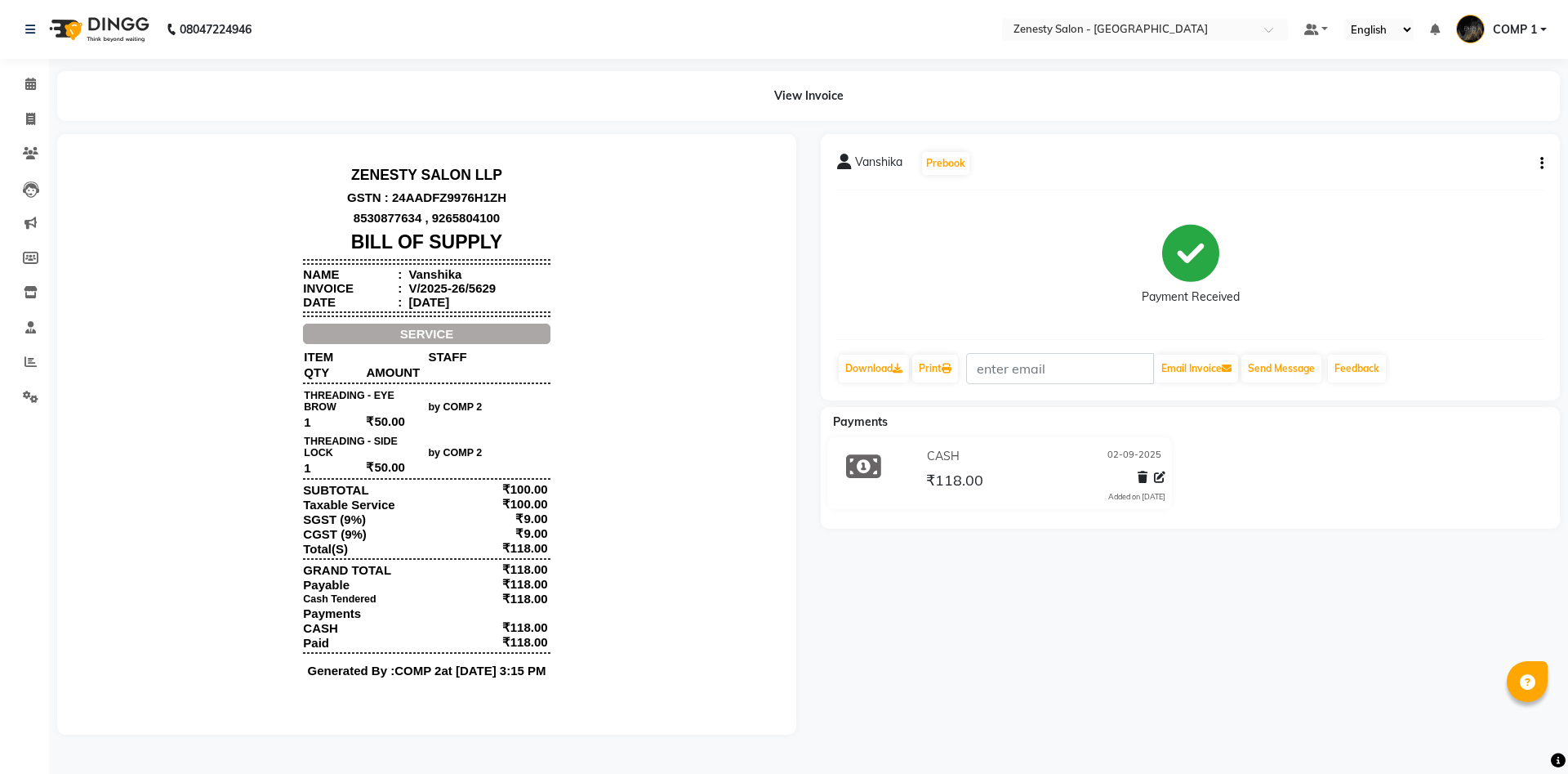
click at [1543, 163] on icon "button" at bounding box center [1542, 163] width 3 height 1
click at [1477, 182] on div "Edit Invoice" at bounding box center [1460, 184] width 112 height 21
select select "service"
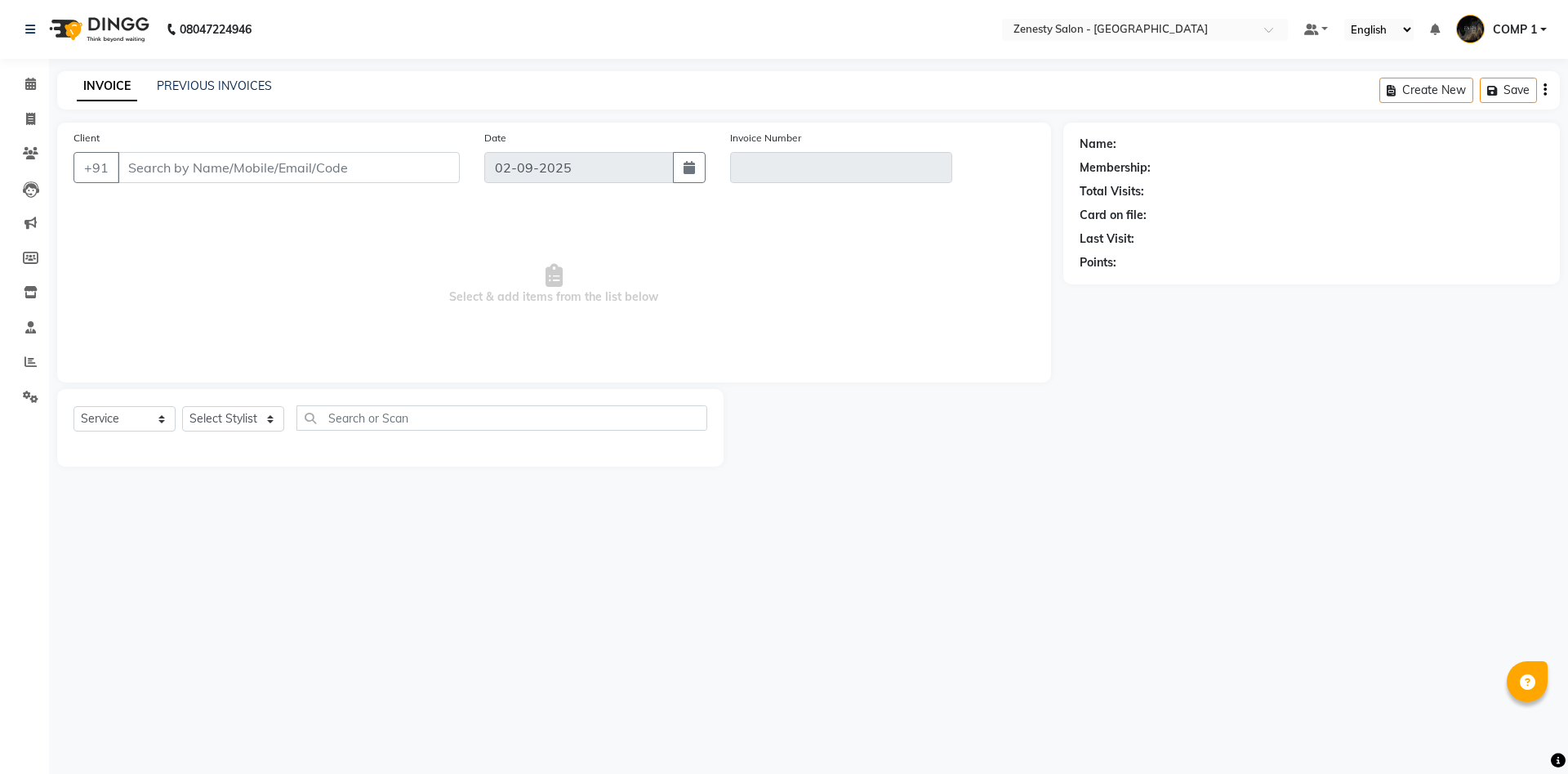
type input "8780660778"
type input "V/2025-26/5629"
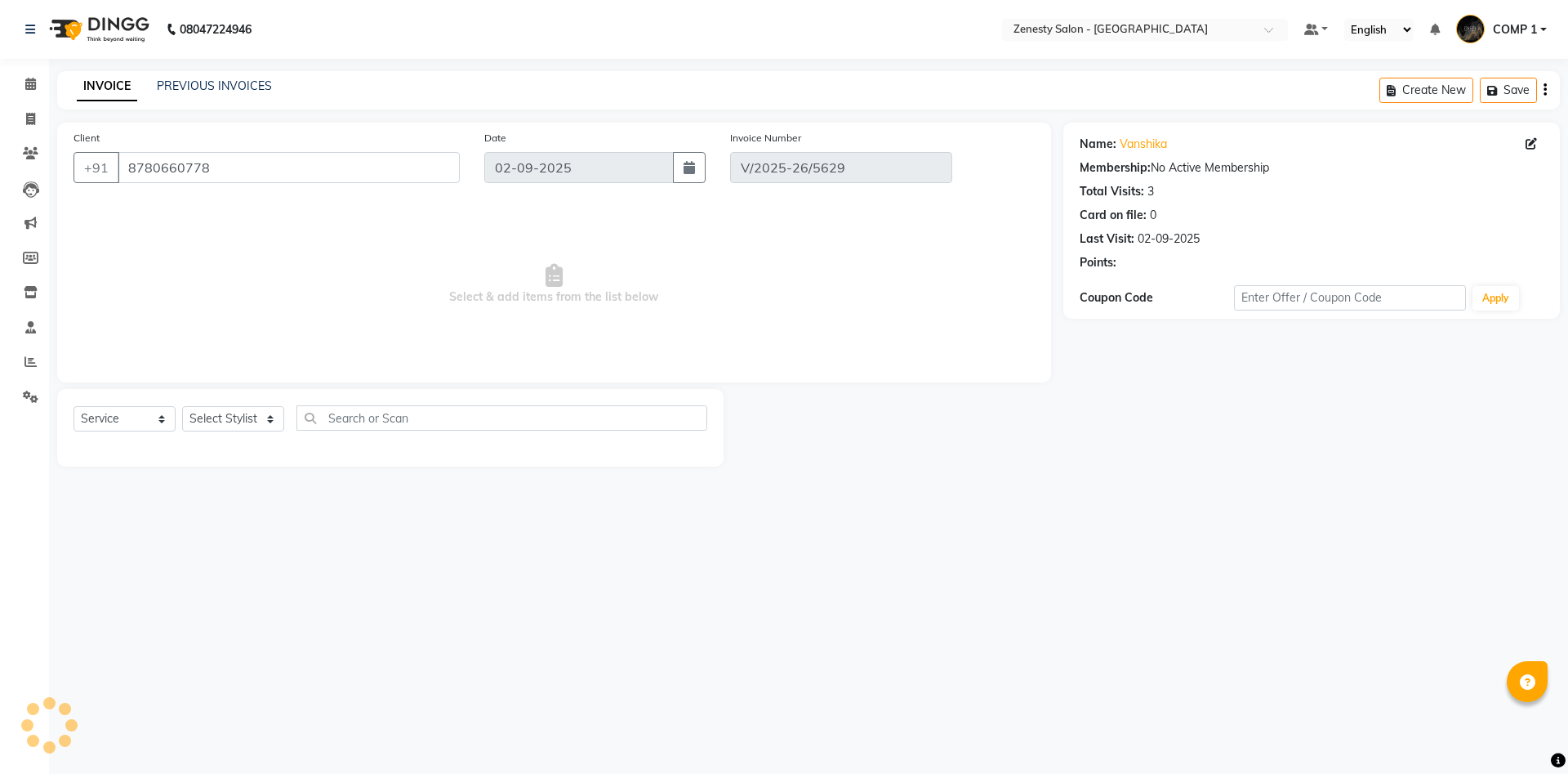
select select "select"
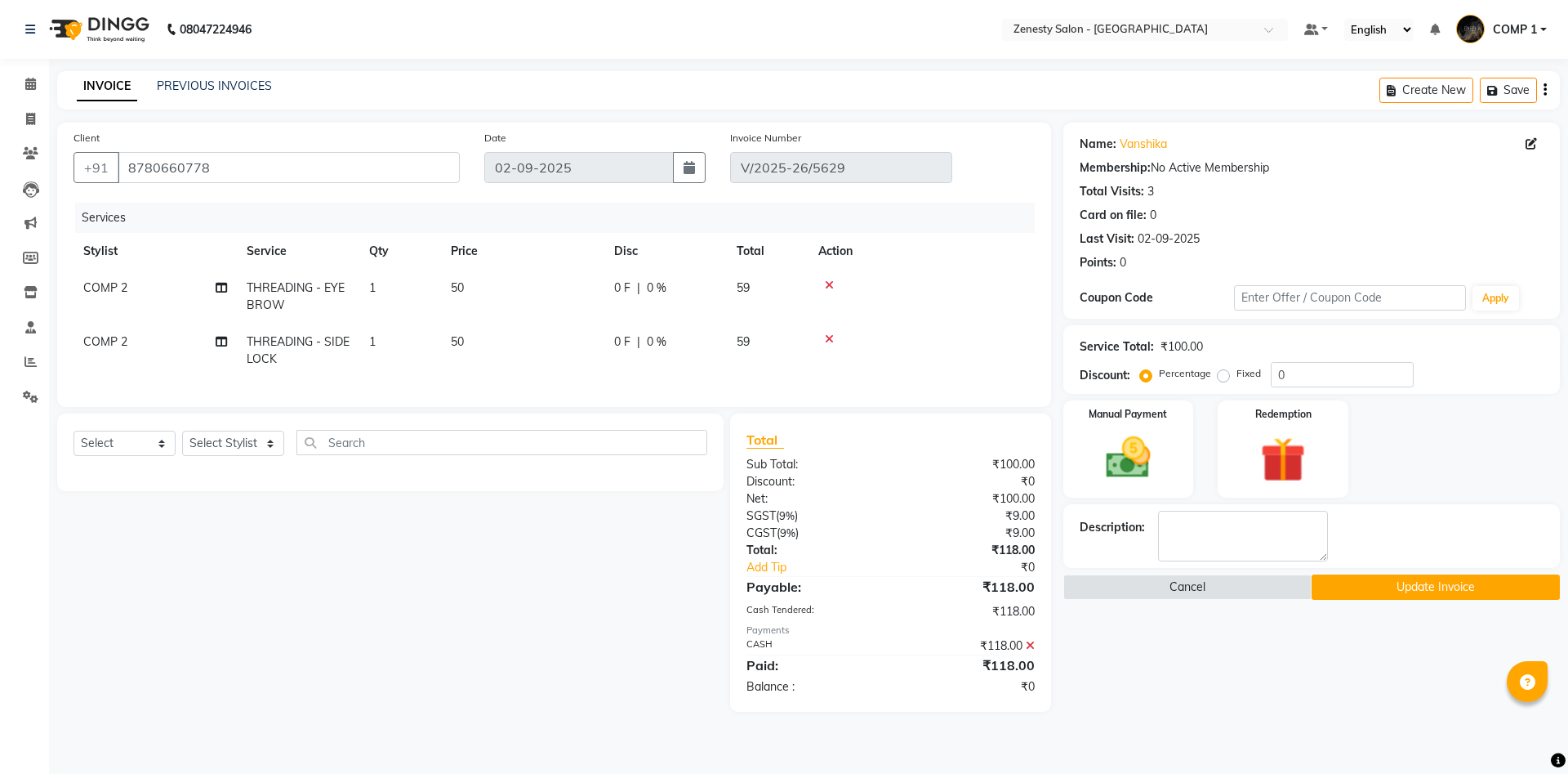
click at [480, 317] on td "50" at bounding box center [522, 297] width 163 height 54
select select "40087"
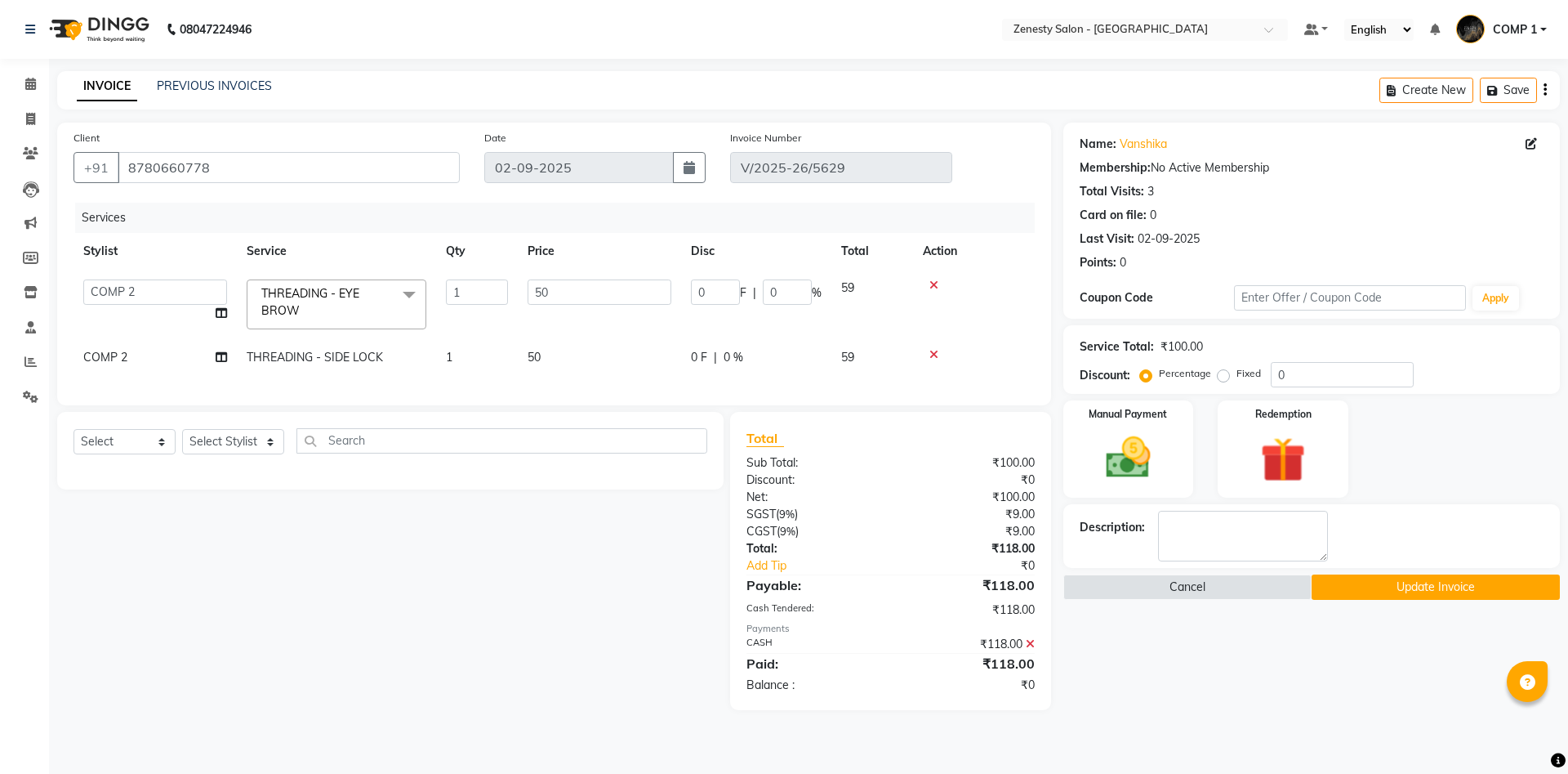
click at [528, 342] on td "50" at bounding box center [599, 357] width 163 height 37
select select "40087"
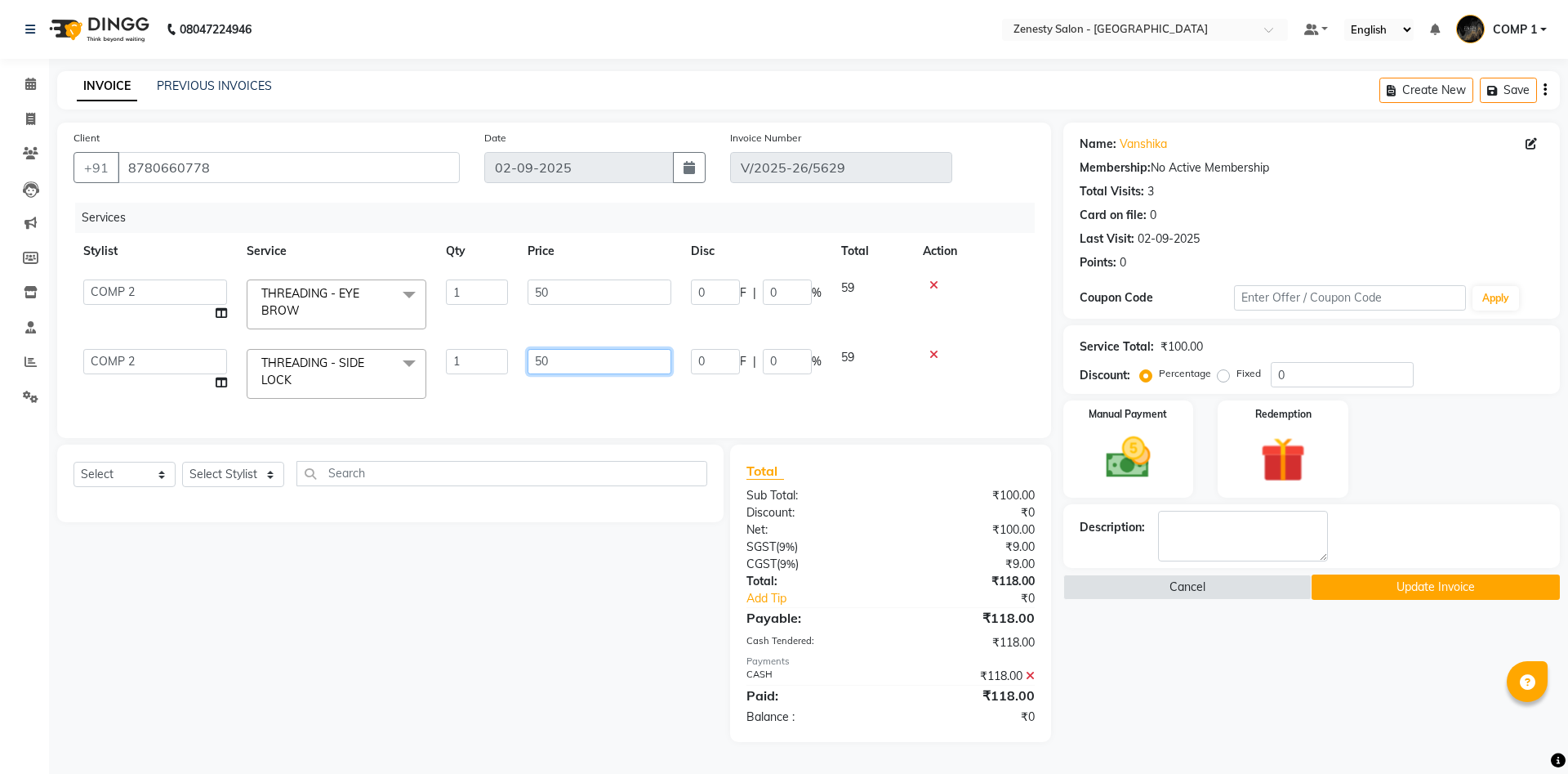
drag, startPoint x: 563, startPoint y: 365, endPoint x: 502, endPoint y: 364, distance: 61.0
click at [527, 364] on input "50" at bounding box center [599, 361] width 143 height 25
type input "80"
click at [1340, 703] on div "Name: Vanshika Membership: No Active Membership Total Visits: 3 Card on file: 0…" at bounding box center [1317, 432] width 509 height 619
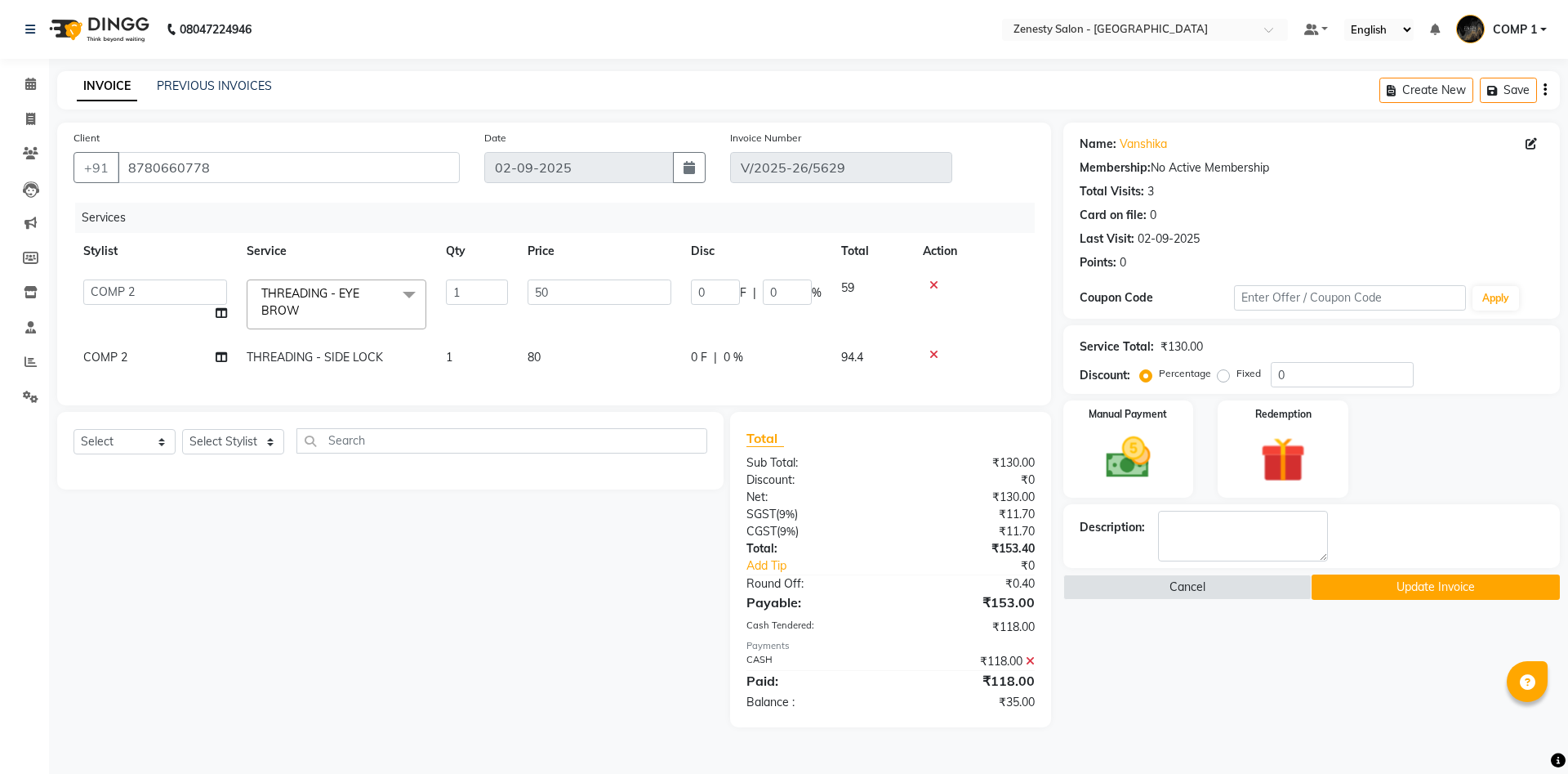
click at [1181, 714] on div "Name: Vanshika Membership: No Active Membership Total Visits: 3 Card on file: 0…" at bounding box center [1317, 425] width 509 height 604
click at [1138, 442] on img at bounding box center [1128, 457] width 76 height 54
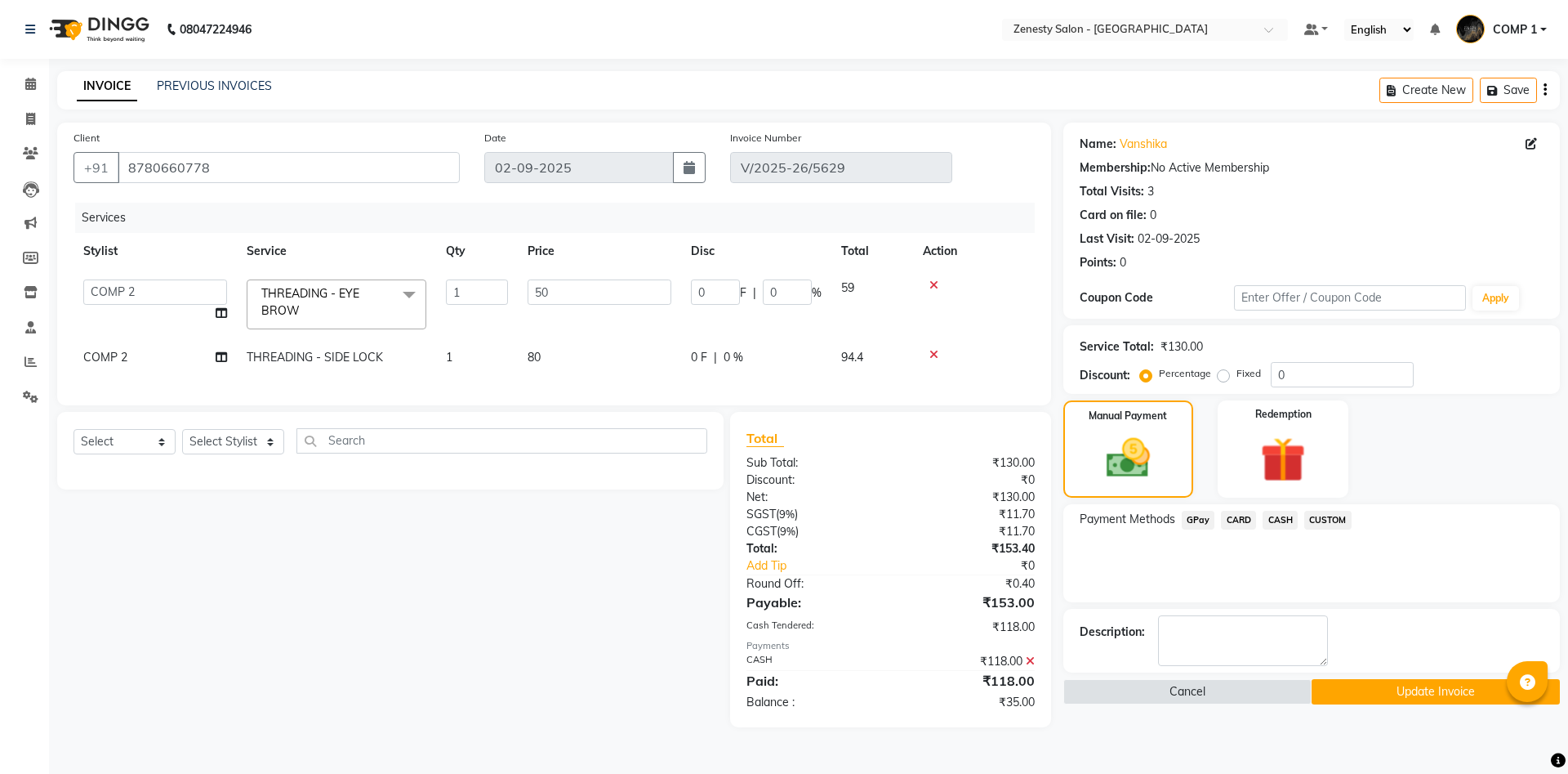
click at [1261, 516] on div "CASH" at bounding box center [1277, 521] width 41 height 22
click at [1280, 521] on span "CASH" at bounding box center [1279, 520] width 35 height 19
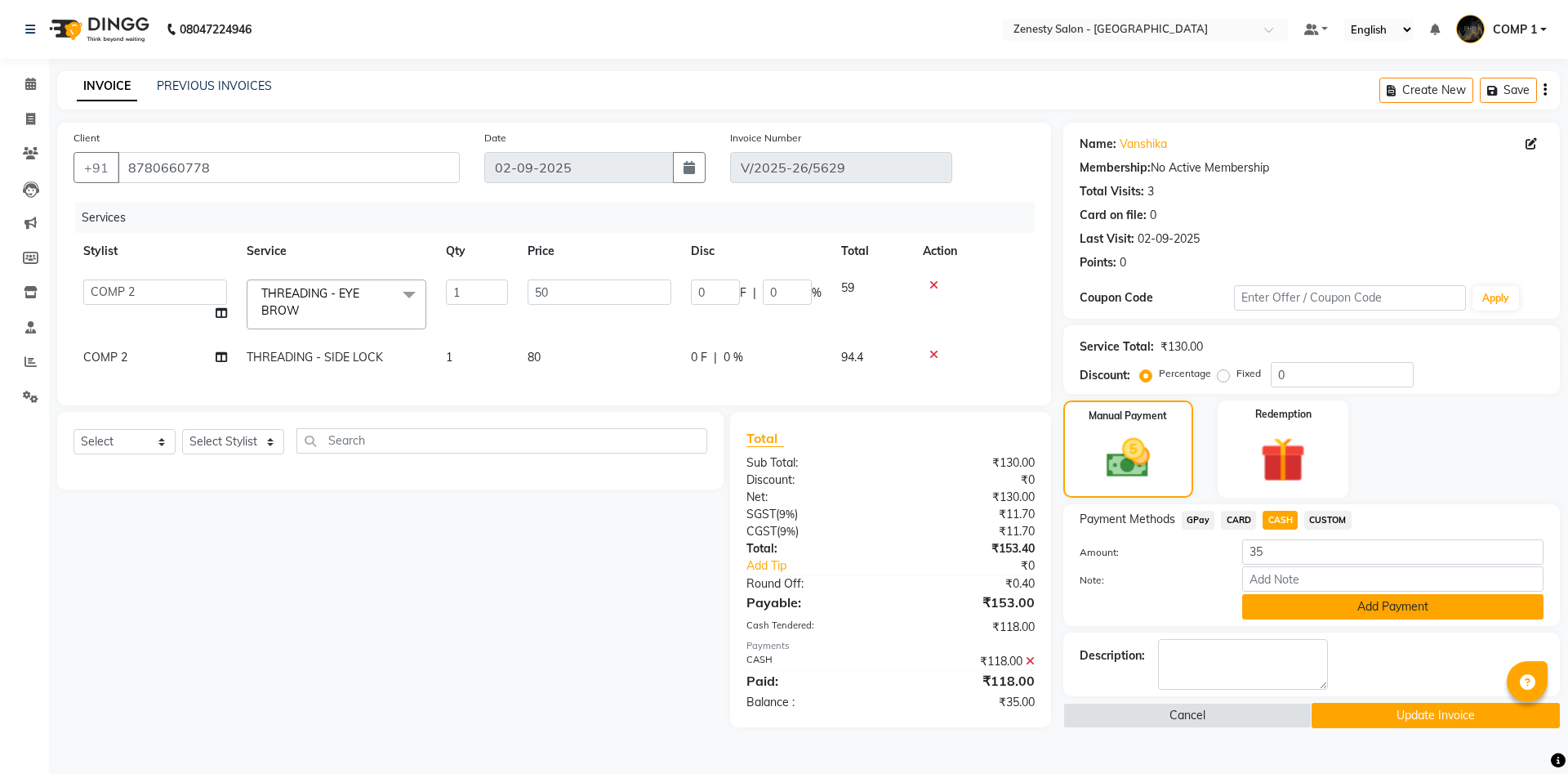
click at [1343, 615] on button "Add Payment" at bounding box center [1393, 606] width 302 height 25
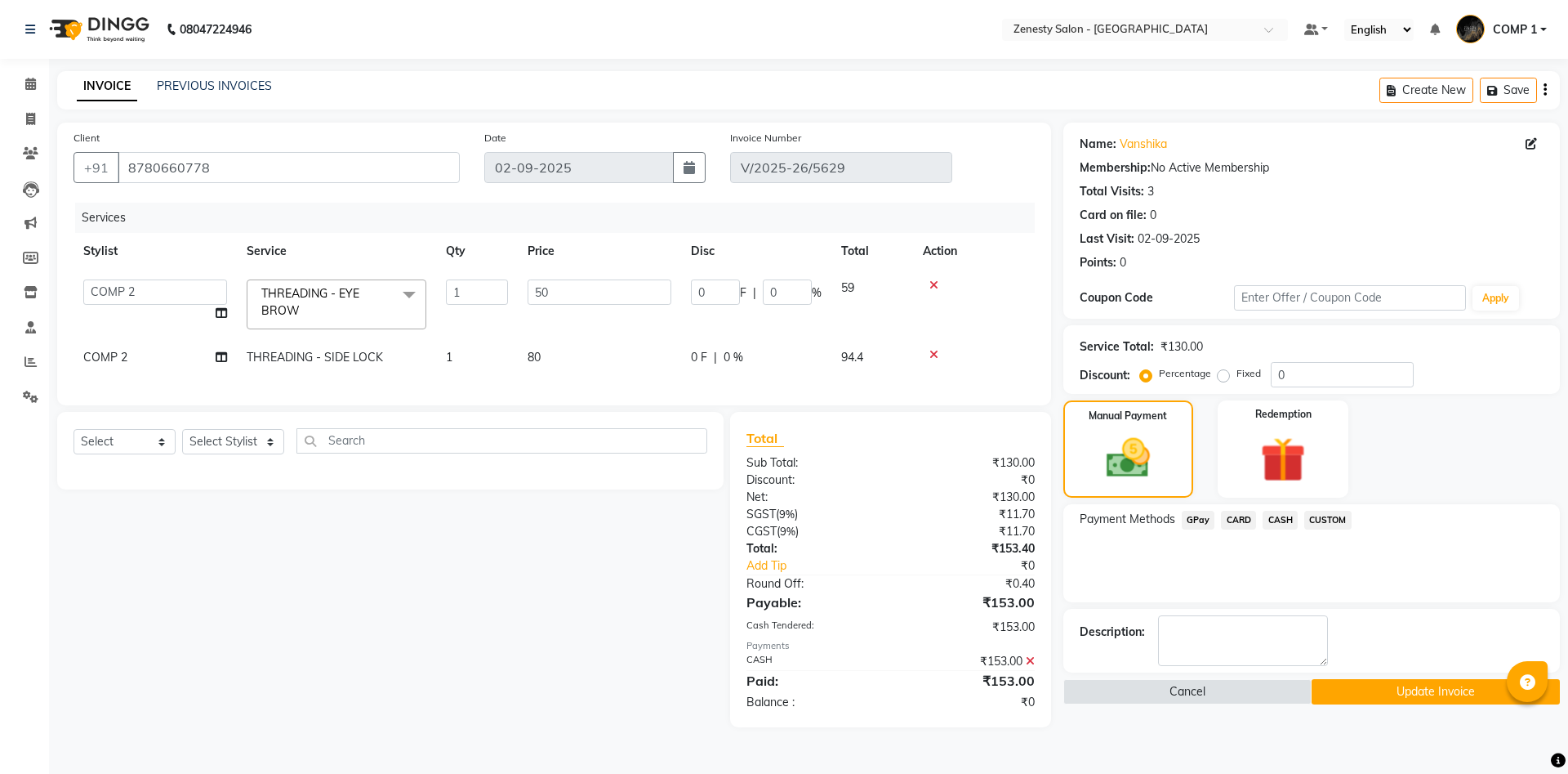
click at [1444, 696] on button "Update Invoice" at bounding box center [1435, 691] width 248 height 25
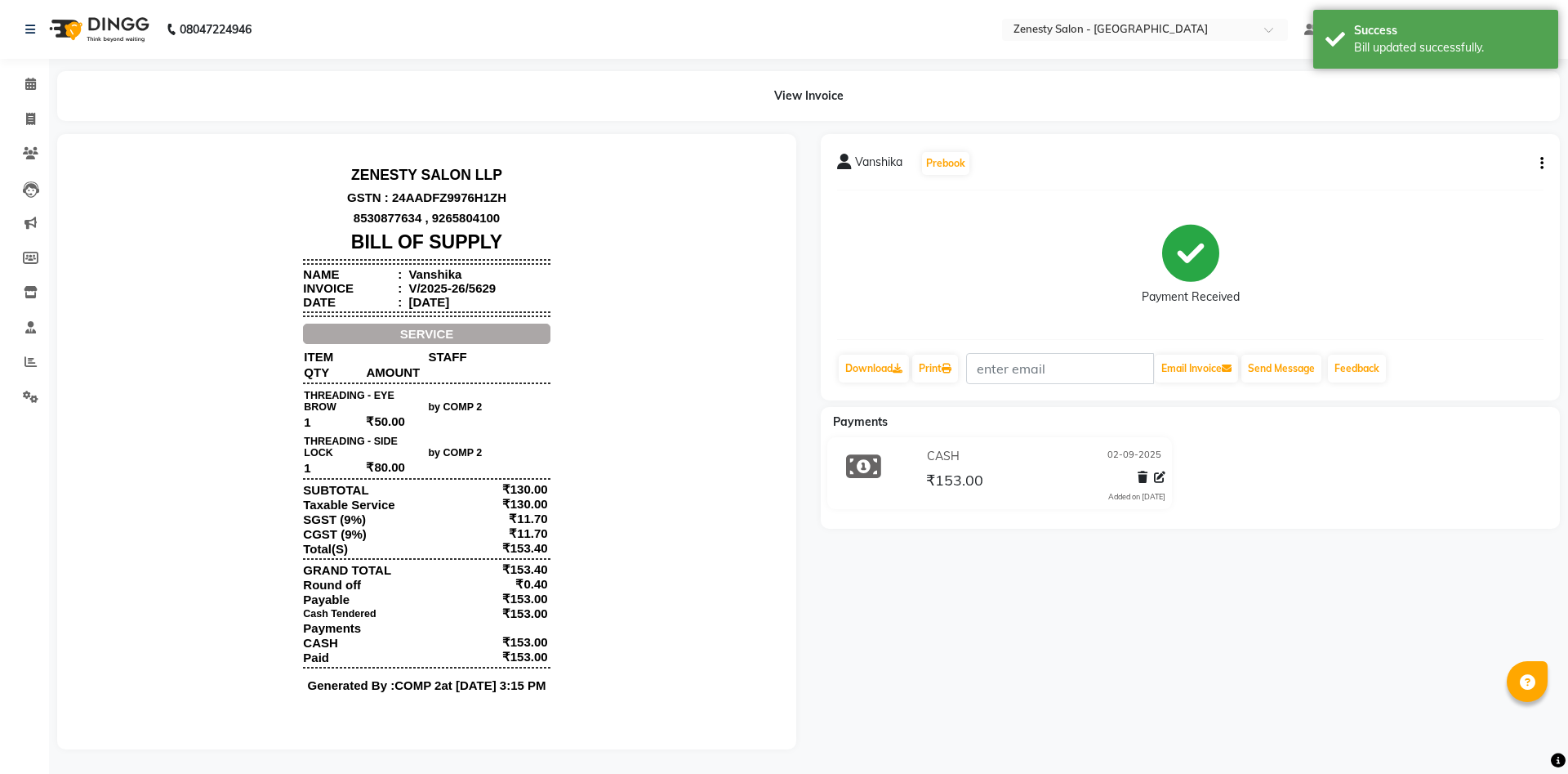
click at [1542, 163] on icon "button" at bounding box center [1542, 163] width 3 height 1
click at [1459, 160] on div "Edit Item Staff" at bounding box center [1460, 164] width 112 height 21
select select
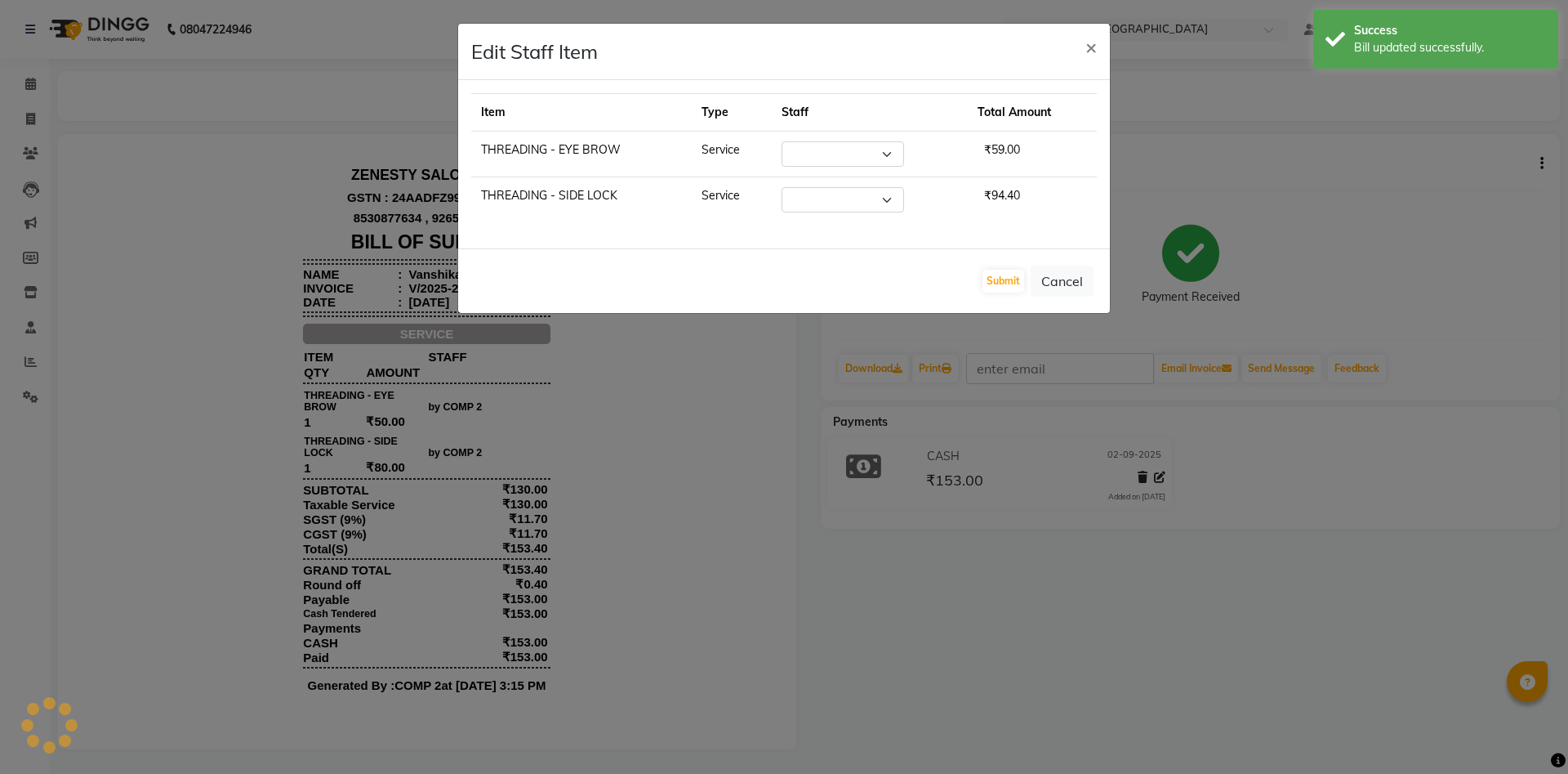
select select "40087"
click at [773, 141] on select "Select Aanand Aarti Aashik Aesha Arsh Khalifa Ayan COMP 1 COMP 2 Darshan Dax Dh…" at bounding box center [834, 153] width 123 height 25
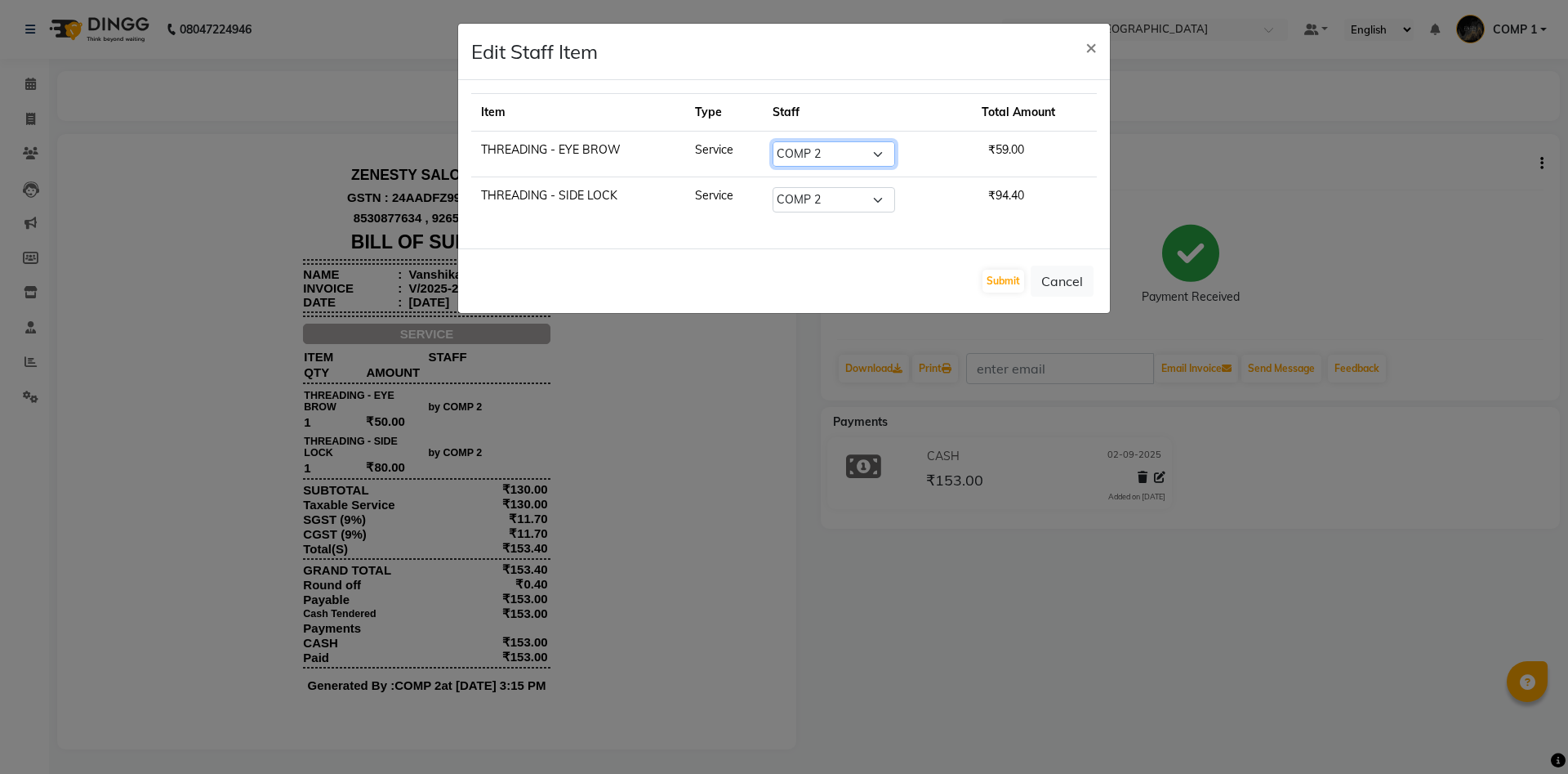
select select "83361"
click option "Gaytri" at bounding box center [0, 0] width 0 height 0
click at [844, 157] on select "Select Aanand Aarti Aashik Aesha Arsh Khalifa Ayan COMP 1 COMP 2 Darshan Dax Dh…" at bounding box center [834, 153] width 123 height 25
click at [773, 187] on select "Select Aanand Aarti Aashik Aesha Arsh Khalifa Ayan COMP 1 COMP 2 Darshan Dax Dh…" at bounding box center [834, 199] width 123 height 25
select select "83361"
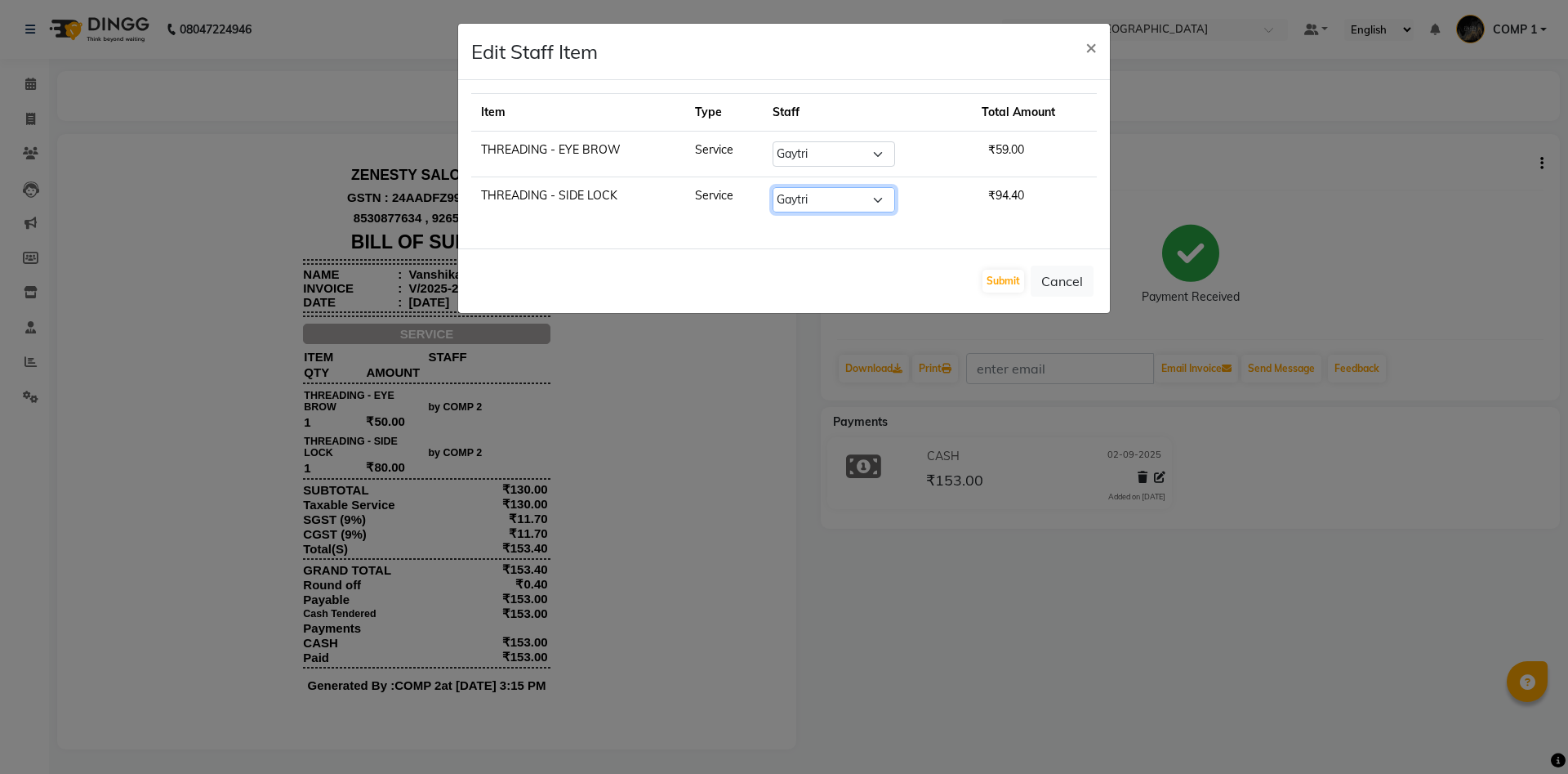
click option "Gaytri" at bounding box center [0, 0] width 0 height 0
click at [844, 199] on select "Select Aanand Aarti Aashik Aesha Arsh Khalifa Ayan COMP 1 COMP 2 Darshan Dax Dh…" at bounding box center [834, 199] width 123 height 25
click at [1009, 285] on button "Submit" at bounding box center [1003, 281] width 41 height 22
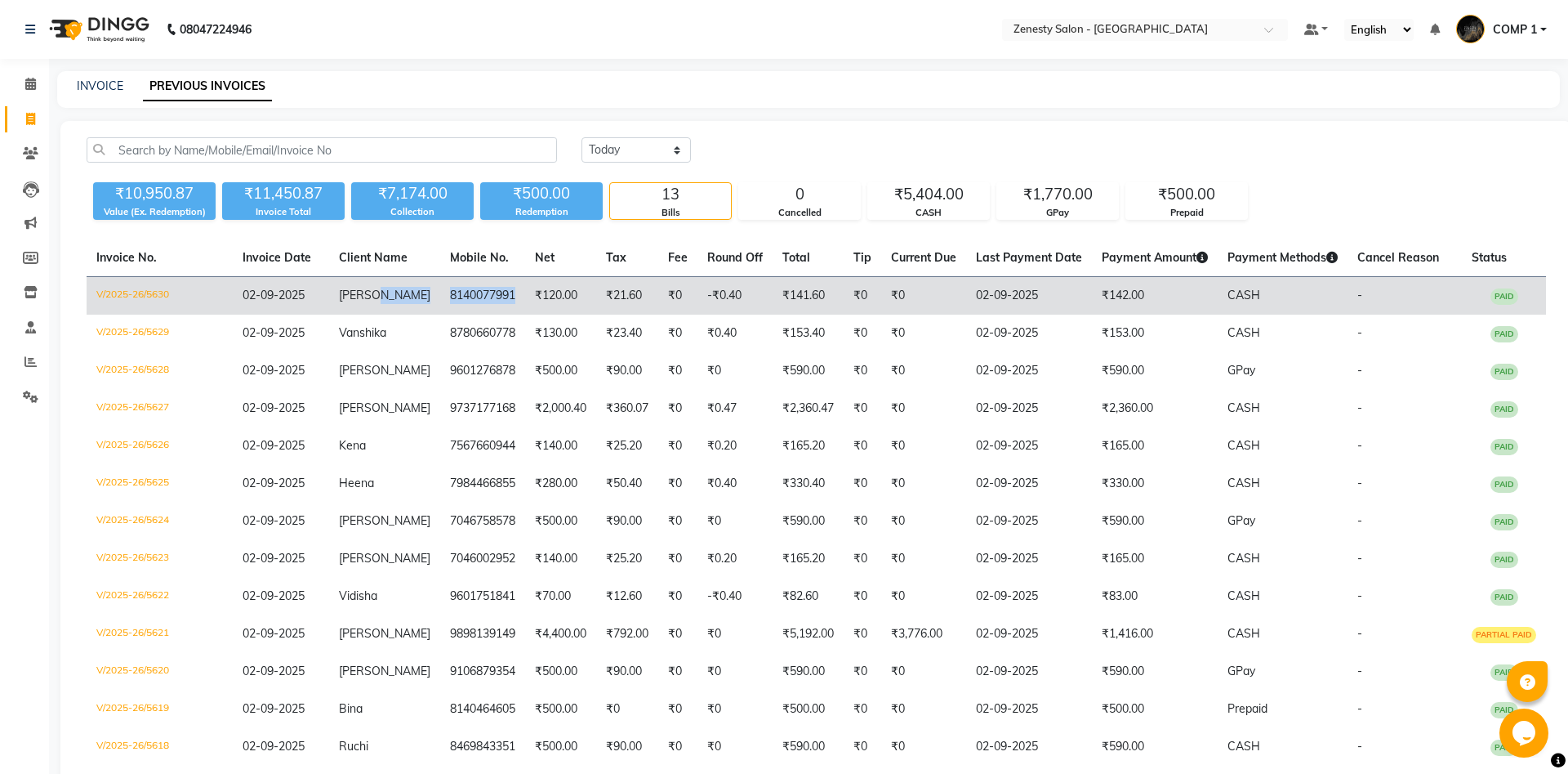
copy tr "8140077991"
drag, startPoint x: 501, startPoint y: 291, endPoint x: 407, endPoint y: 303, distance: 94.8
click at [407, 303] on tr "V/2025-26/5630 [DATE] [PERSON_NAME] 8140077991 ₹120.00 ₹21.60 ₹0 -₹0.40 ₹141.60…" at bounding box center [816, 296] width 1459 height 38
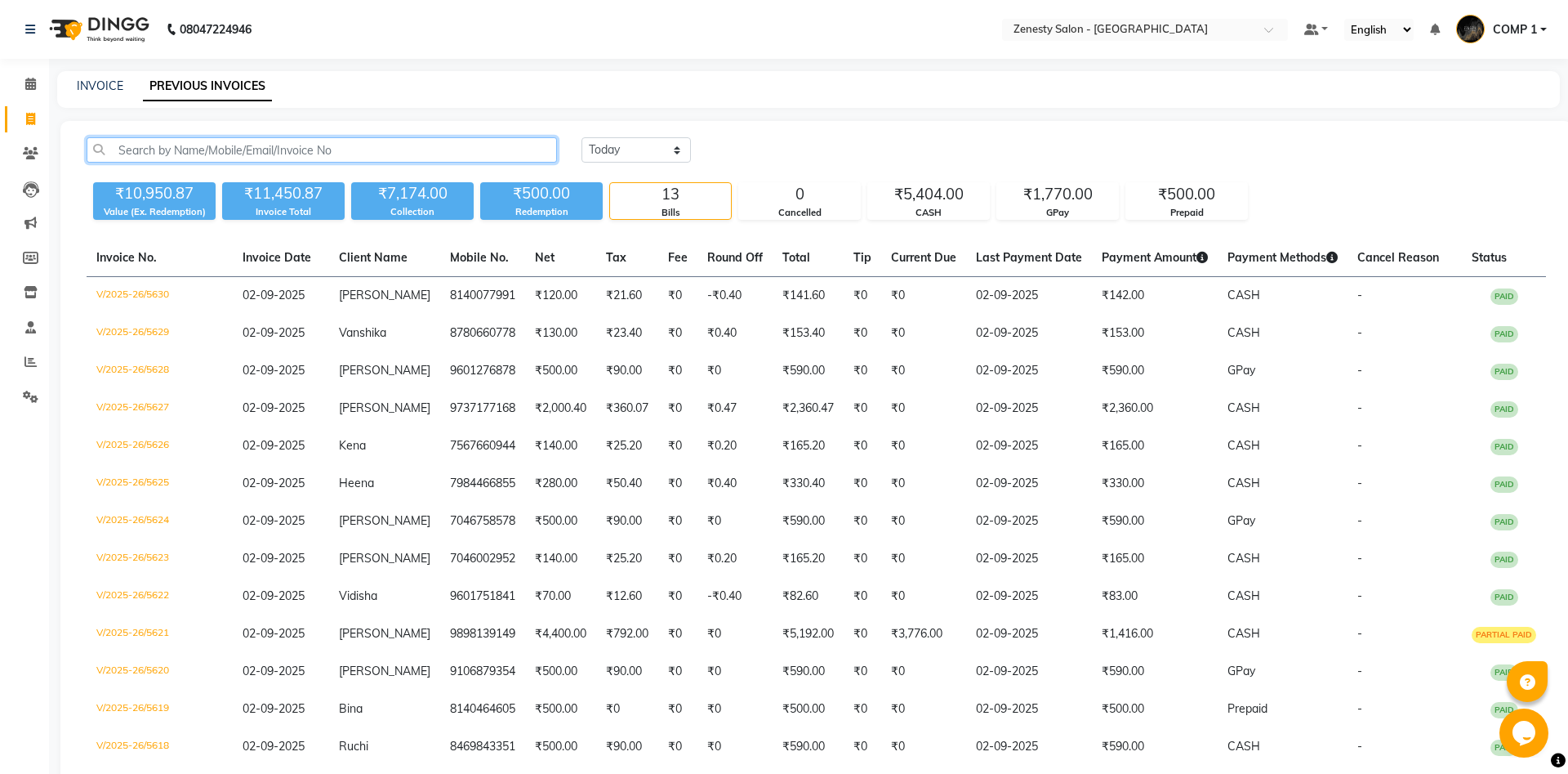
click at [240, 152] on input "text" at bounding box center [322, 150] width 470 height 25
paste input "8140077991"
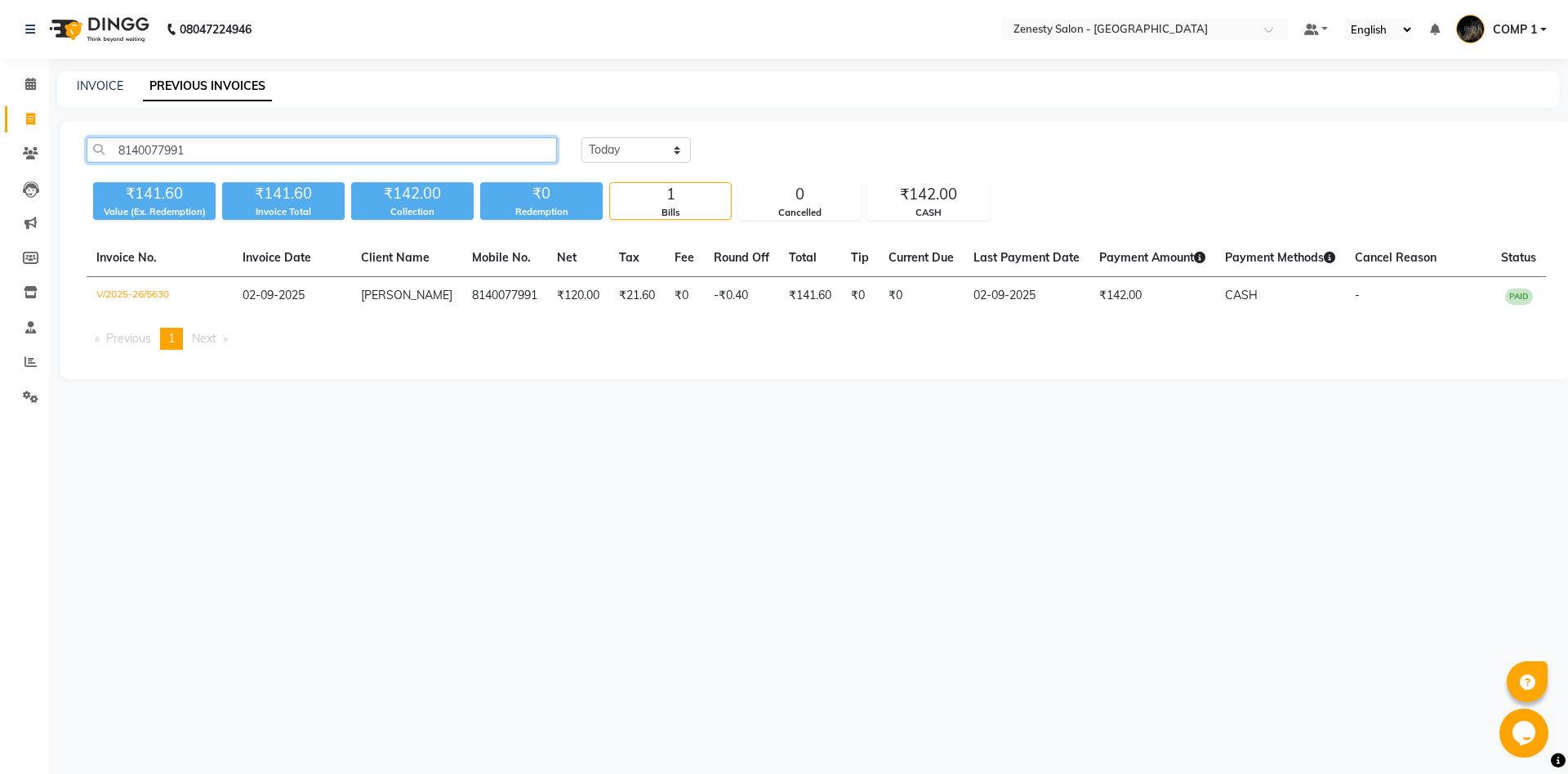
type input "8140077991"
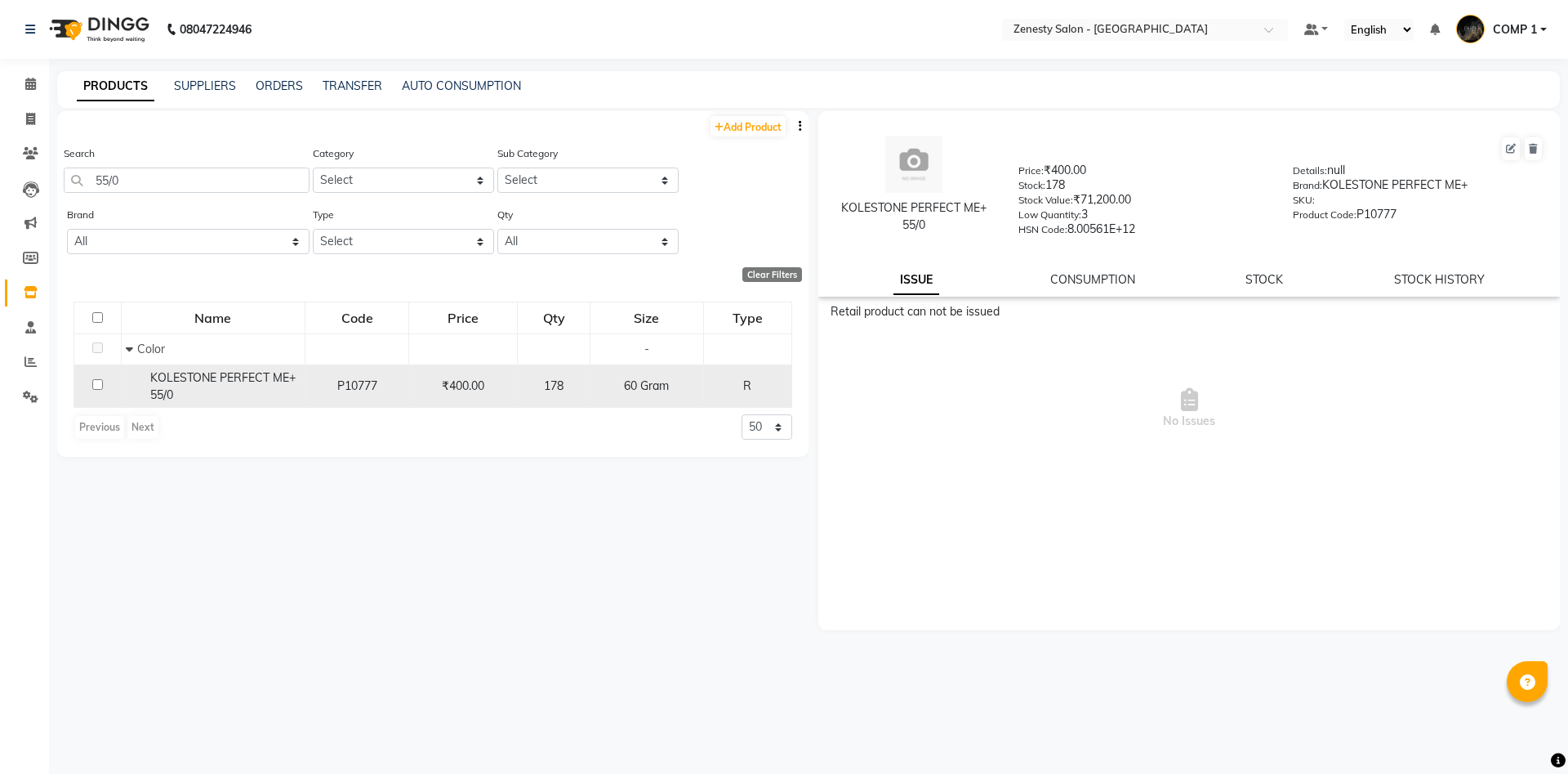
type input "55/0"
click at [188, 389] on div "KOLESTONE PERFECT ME+ 55/0" at bounding box center [213, 387] width 175 height 35
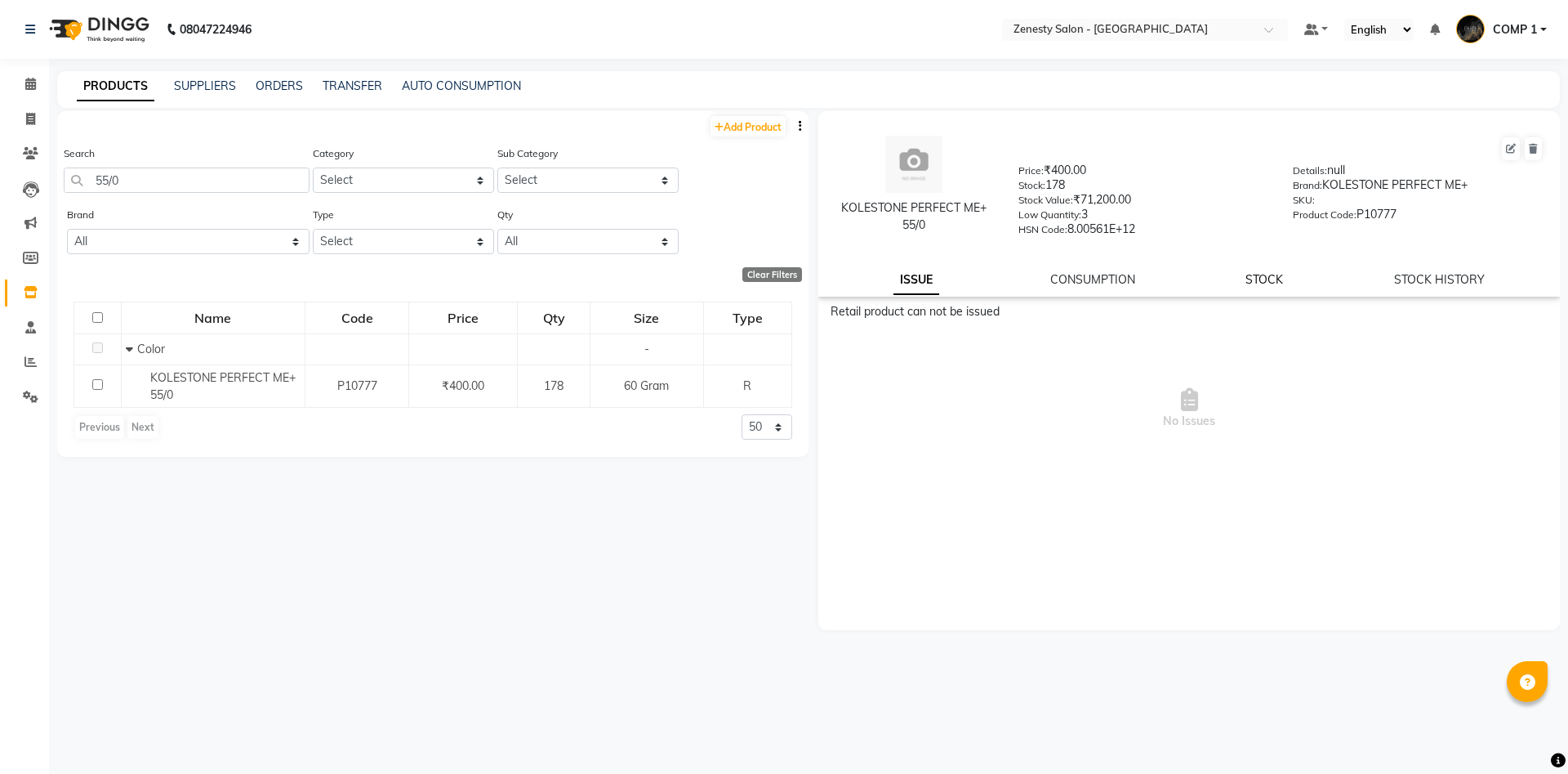
click at [1265, 280] on link "STOCK" at bounding box center [1264, 279] width 37 height 15
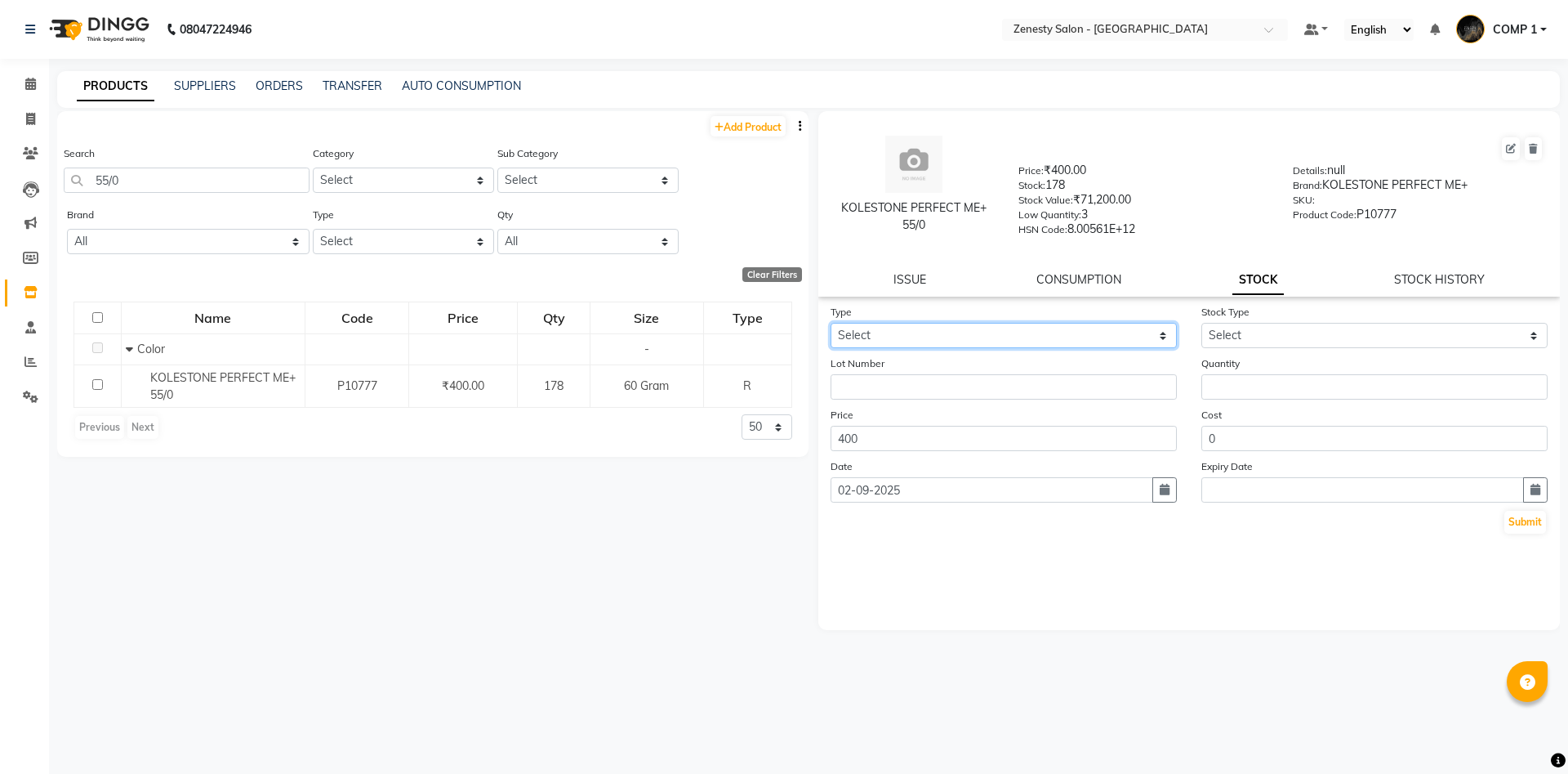
click at [831, 323] on select "Select In Out" at bounding box center [1004, 335] width 347 height 25
select select "out"
click option "Out" at bounding box center [0, 0] width 0 height 0
select select
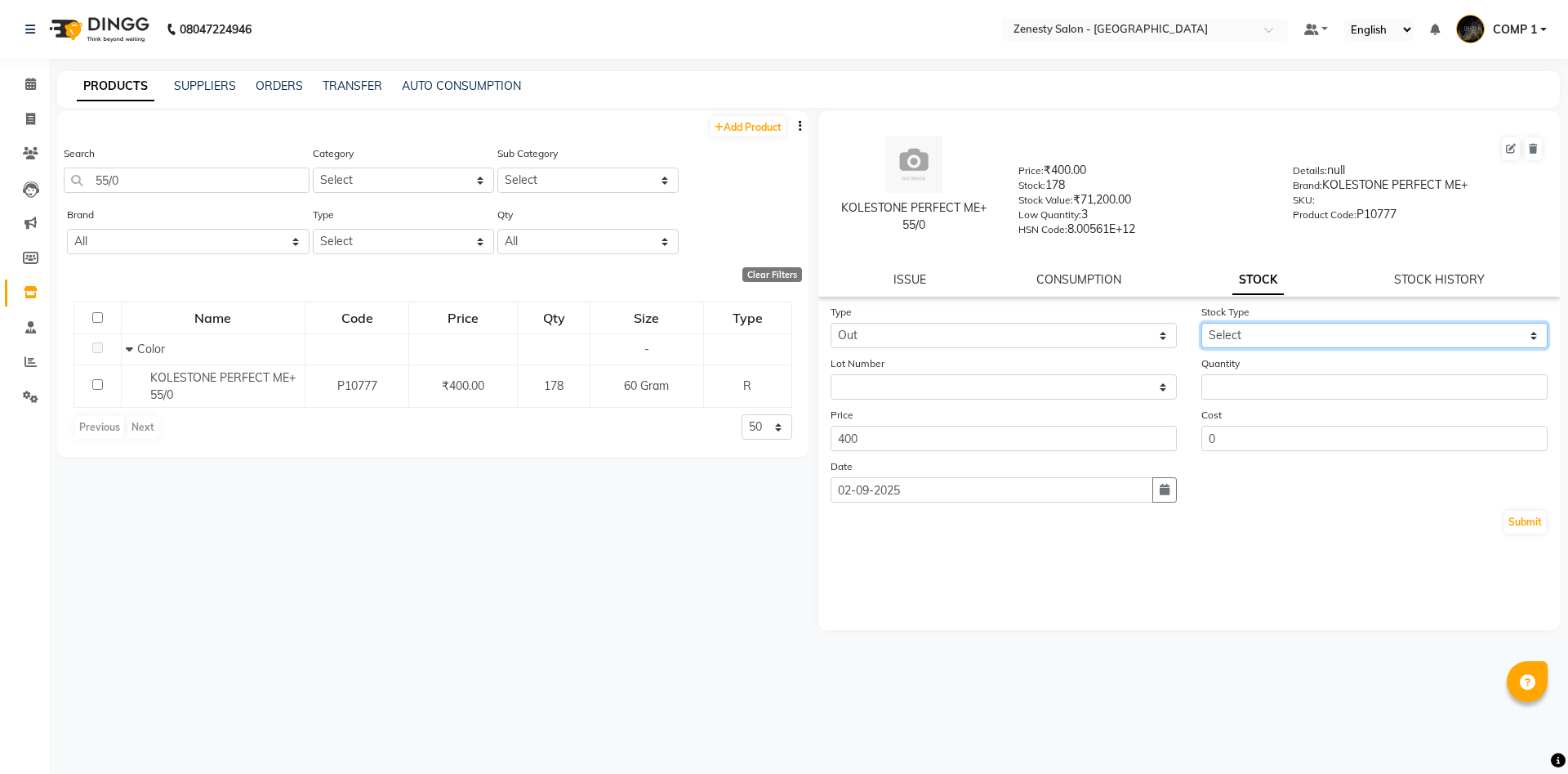
click at [1201, 323] on select "Select Internal Use Damaged Expired Adjustment Return Other" at bounding box center [1374, 335] width 347 height 25
select select "internal use"
click option "Internal Use" at bounding box center [0, 0] width 0 height 0
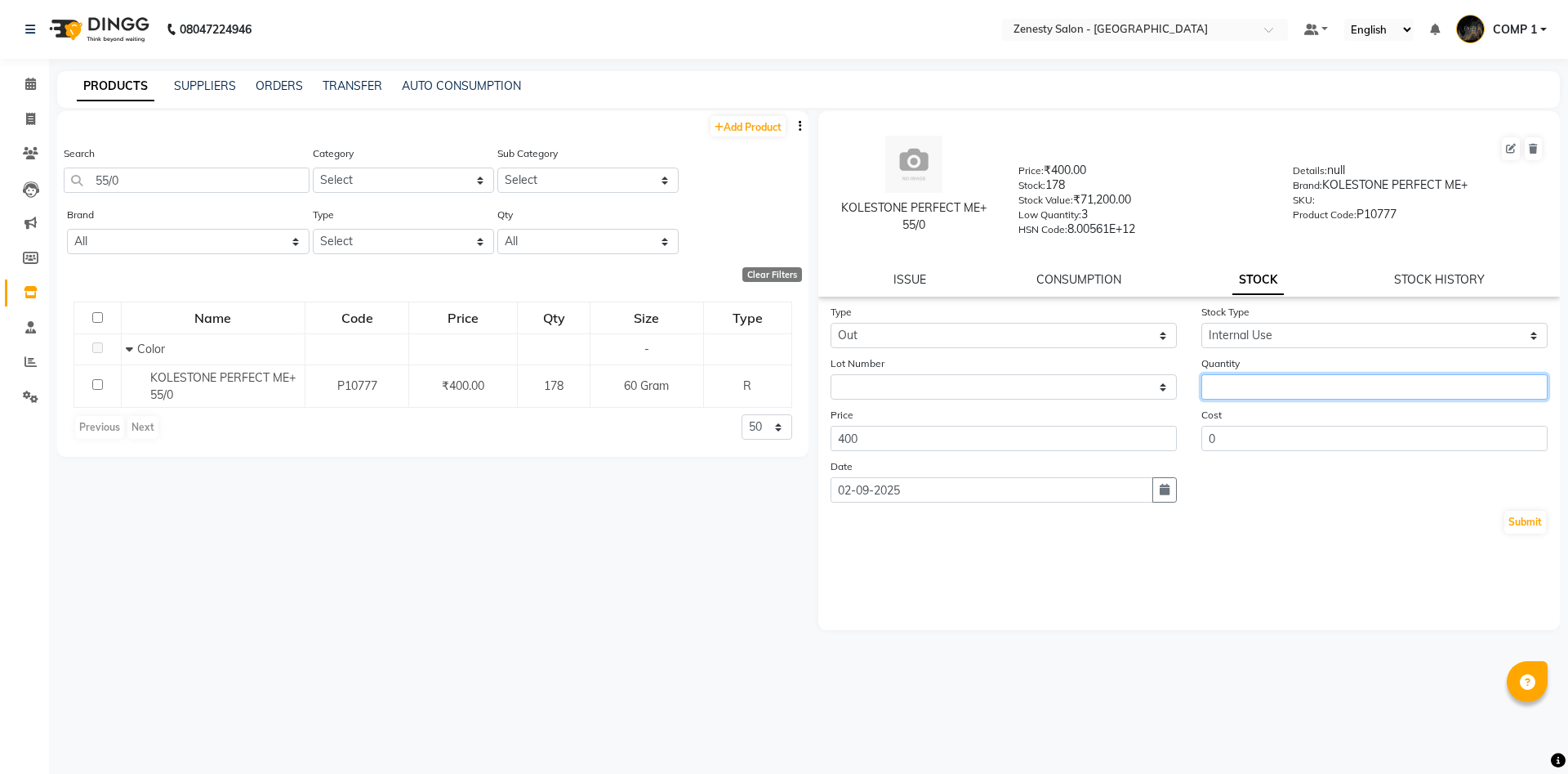
click at [1227, 387] on input "number" at bounding box center [1374, 387] width 347 height 25
type input "1"
click at [1533, 387] on input "1" at bounding box center [1374, 387] width 347 height 25
click at [1514, 521] on button "Submit" at bounding box center [1525, 521] width 41 height 22
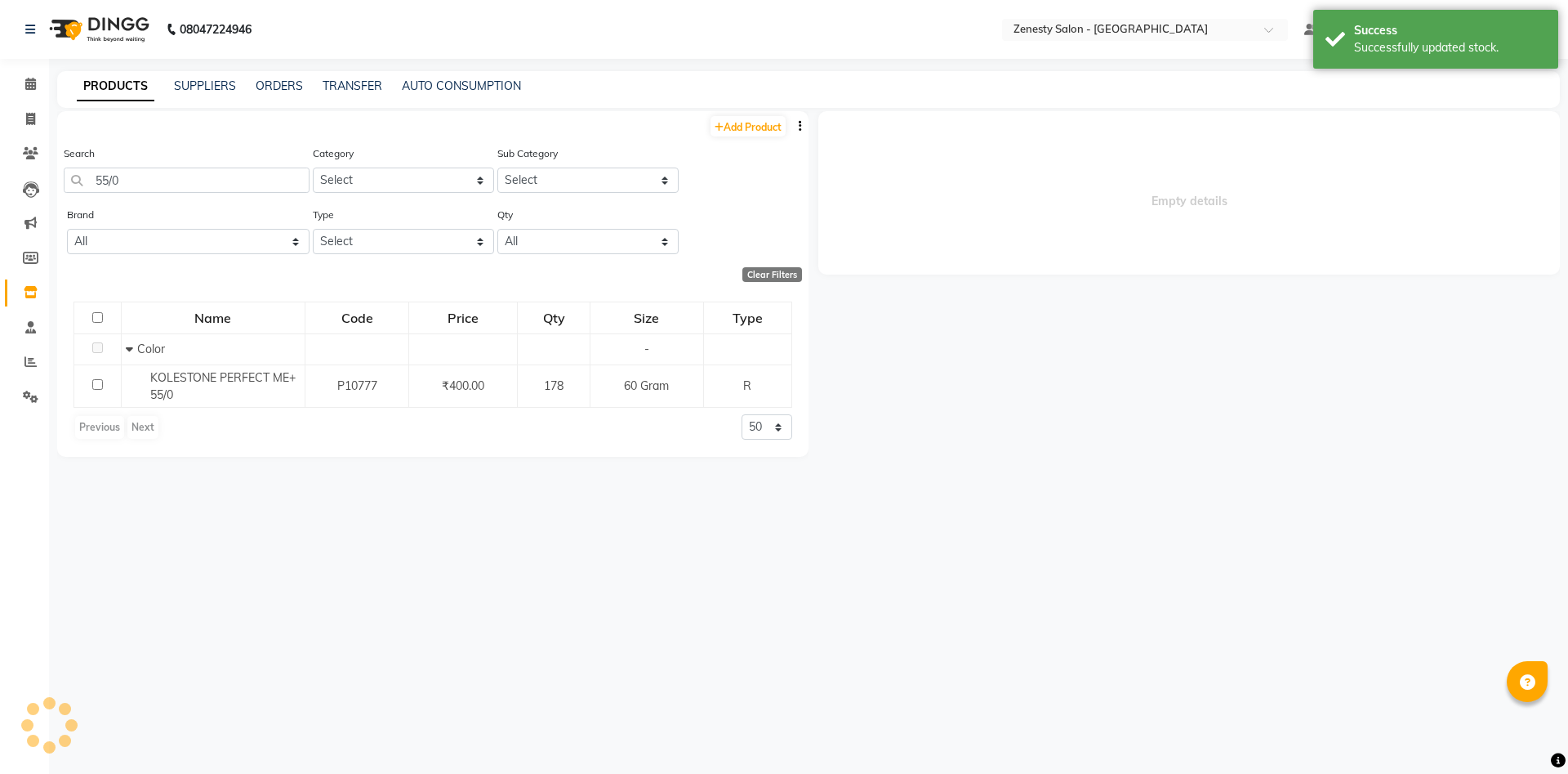
select select
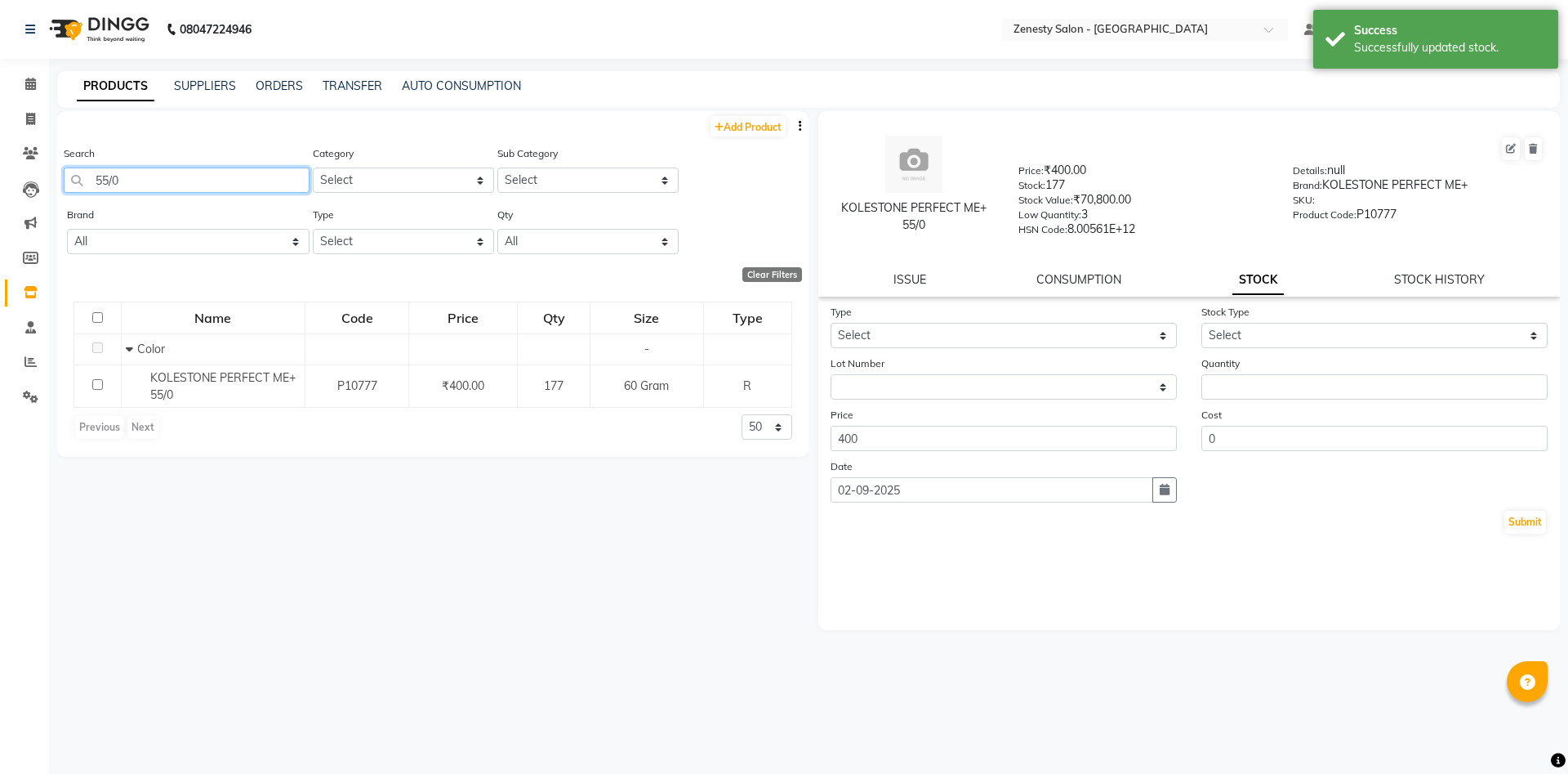
drag, startPoint x: 73, startPoint y: 183, endPoint x: 47, endPoint y: 180, distance: 26.2
click at [64, 180] on input "55/0" at bounding box center [187, 180] width 245 height 25
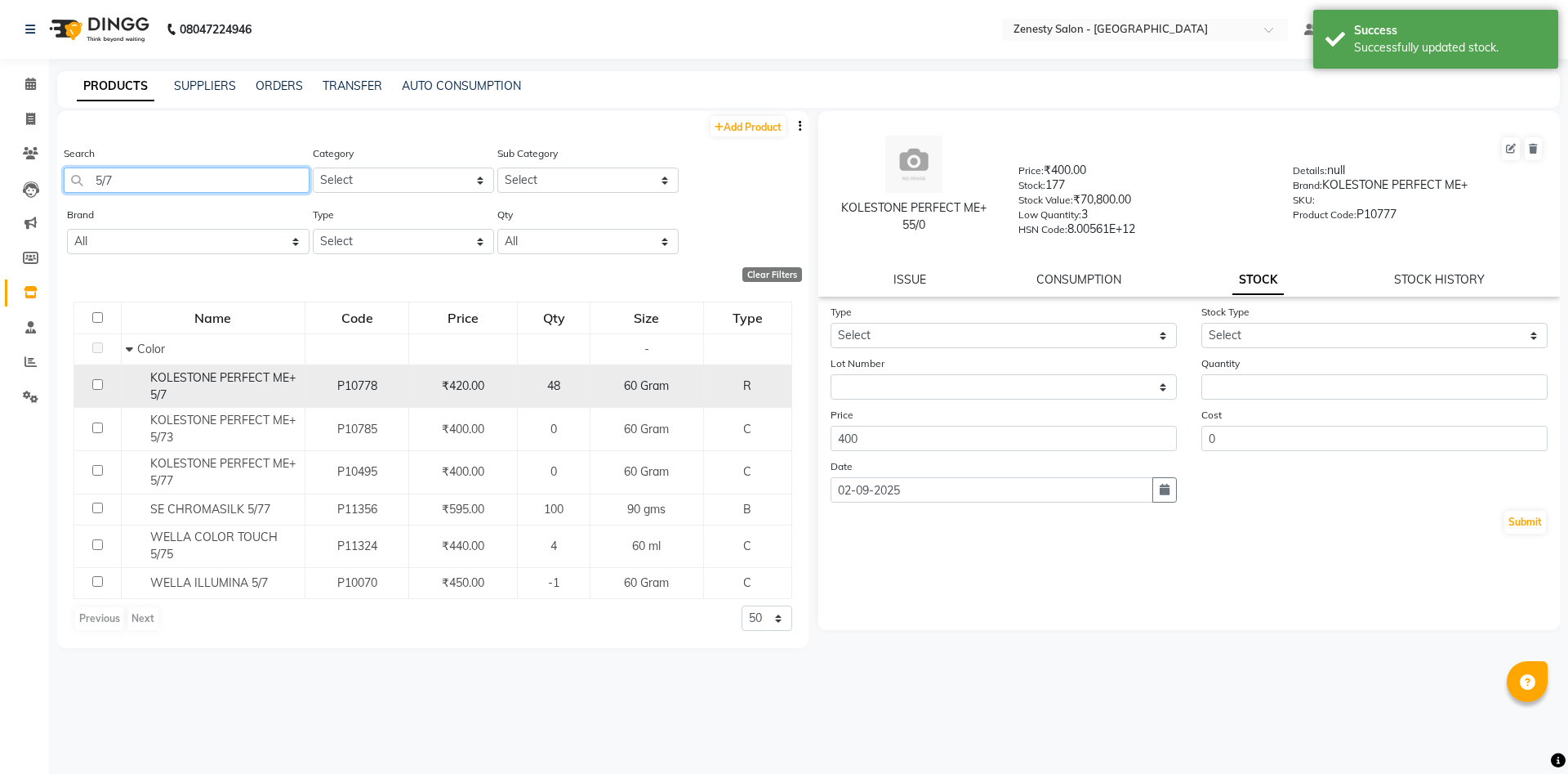
type input "5/7"
click at [249, 383] on span "KOLESTONE PERFECT ME+ 5/7" at bounding box center [223, 386] width 145 height 32
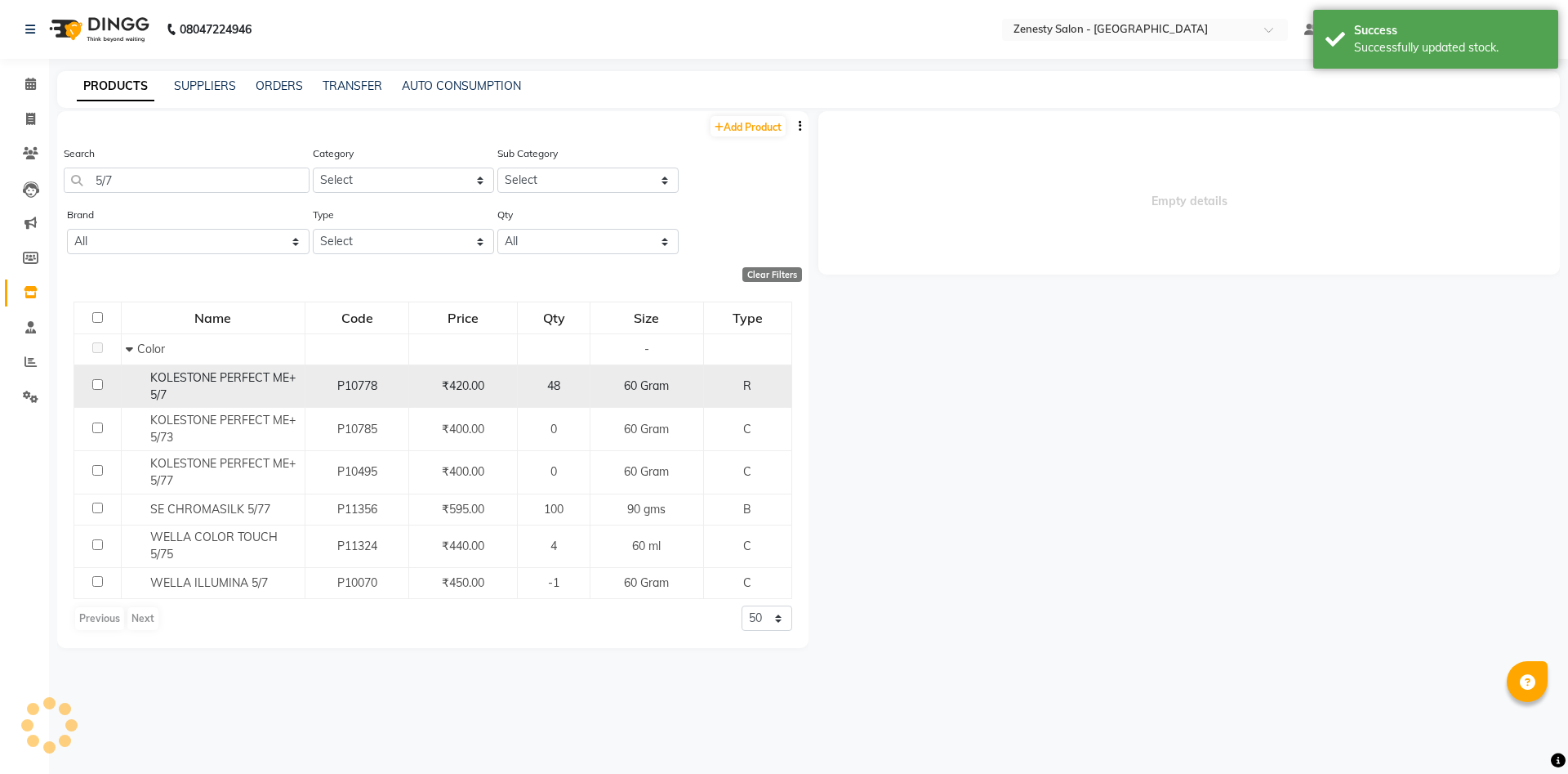
select select
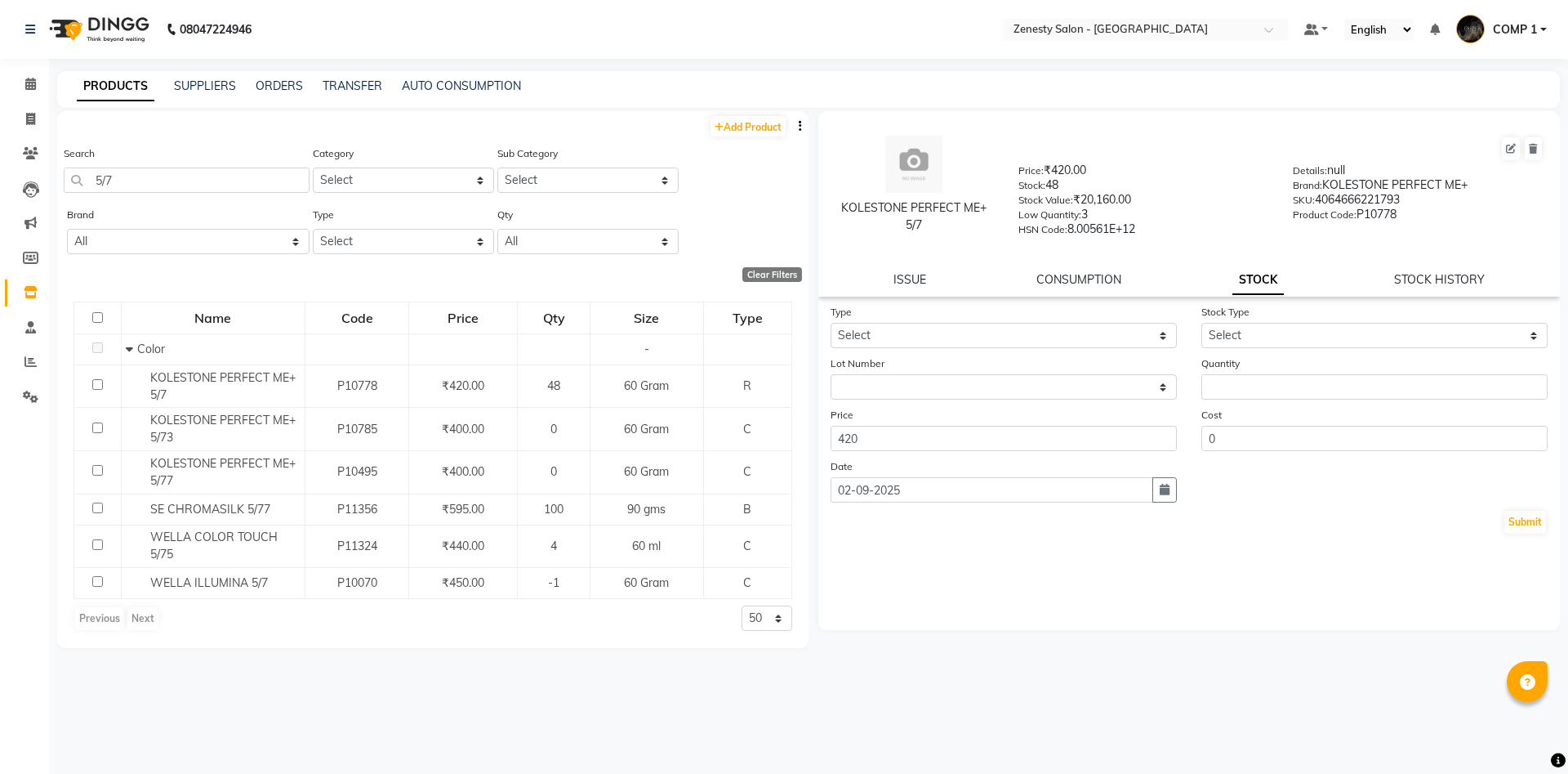
click at [923, 317] on div "Type Select In Out" at bounding box center [1004, 325] width 371 height 45
click at [831, 323] on select "Select In Out" at bounding box center [1004, 335] width 347 height 25
select select "out"
click option "Out" at bounding box center [0, 0] width 0 height 0
click at [1201, 323] on select "Select Internal Use Damaged Expired Adjustment Return Other" at bounding box center [1374, 335] width 347 height 25
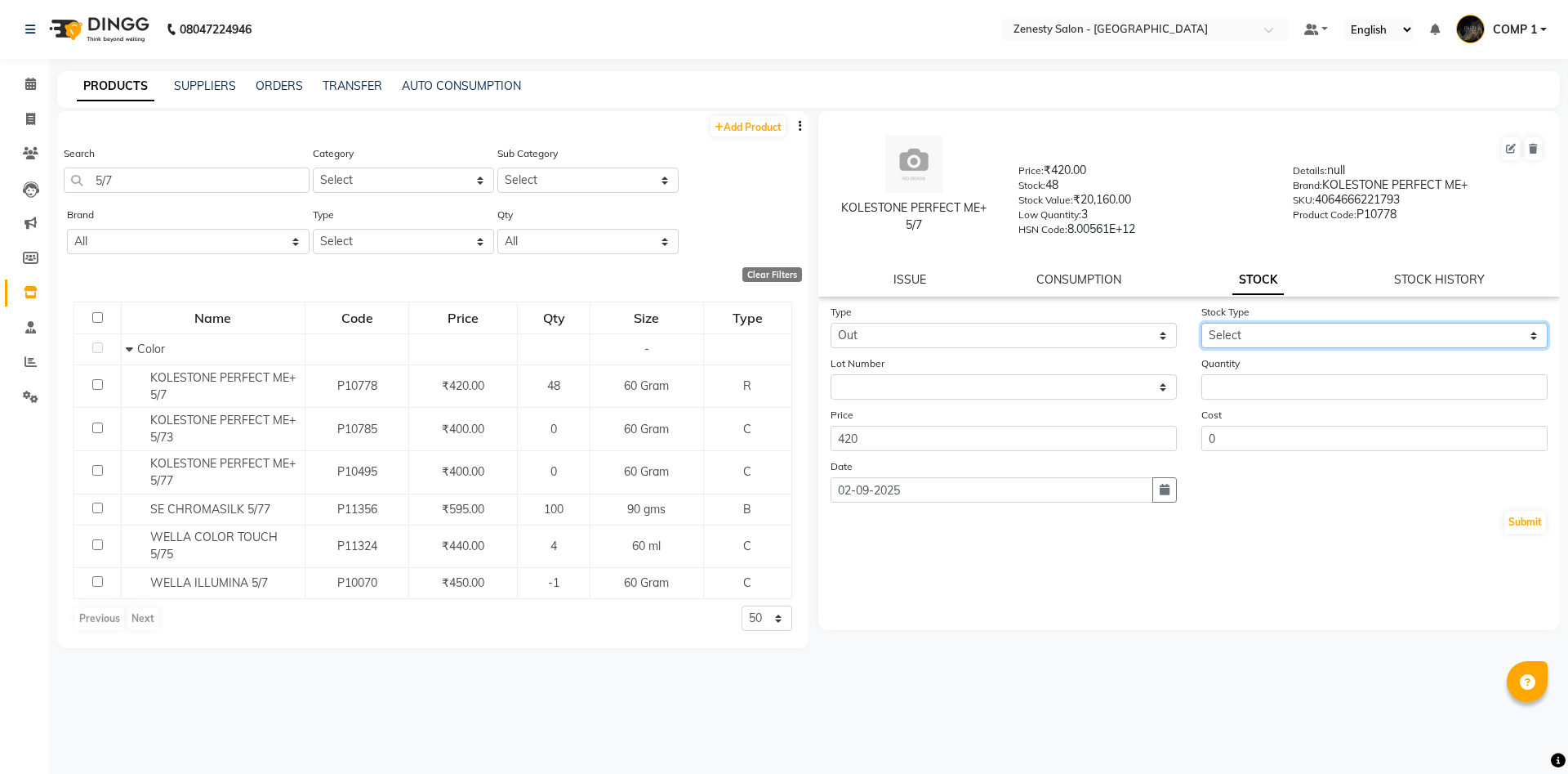
select select "internal use"
click option "Internal Use" at bounding box center [0, 0] width 0 height 0
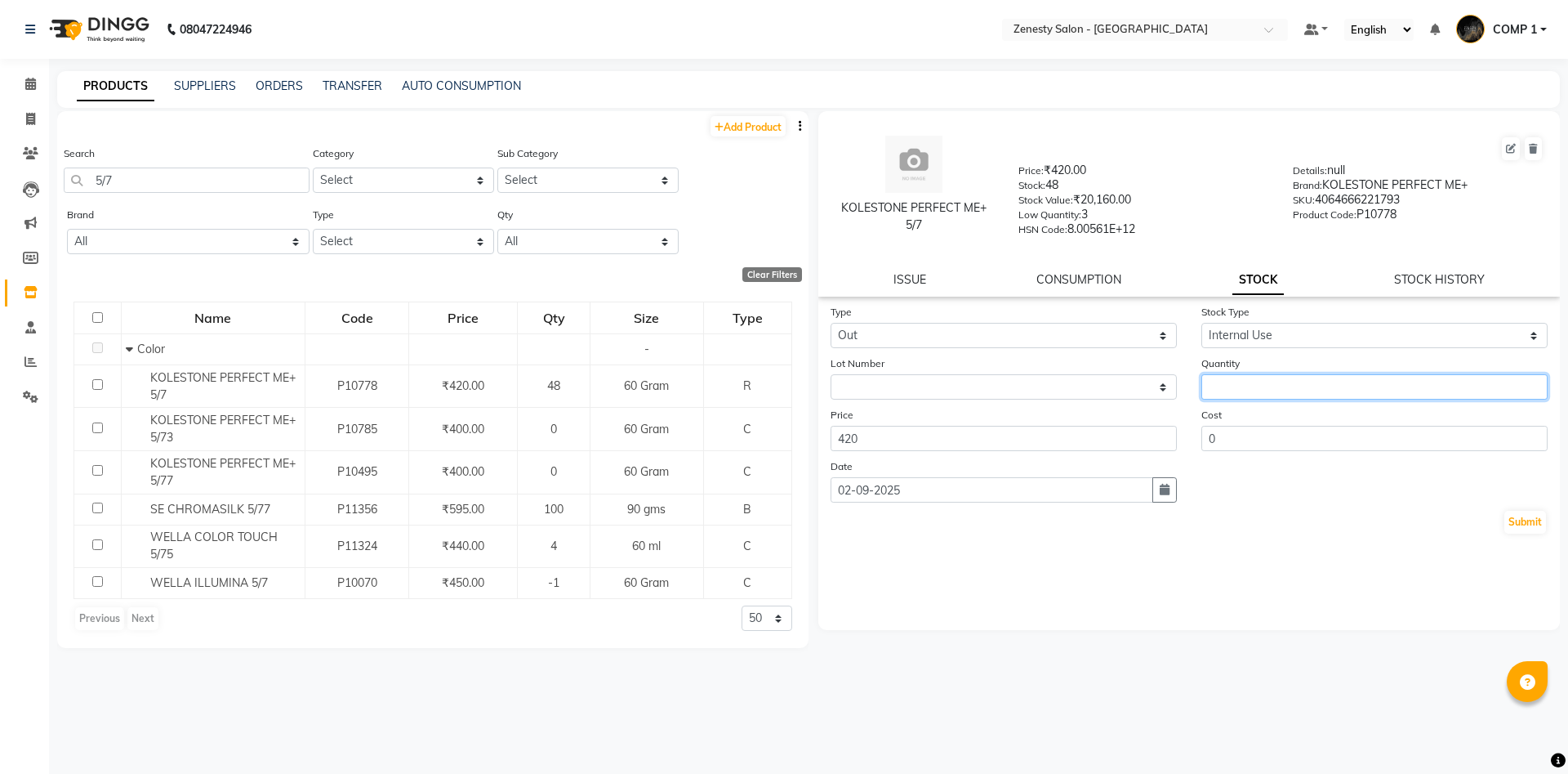
click at [1233, 388] on input "number" at bounding box center [1374, 387] width 347 height 25
type input "1"
click at [1528, 383] on input "1" at bounding box center [1374, 387] width 347 height 25
click at [1514, 521] on button "Submit" at bounding box center [1525, 521] width 41 height 22
select select
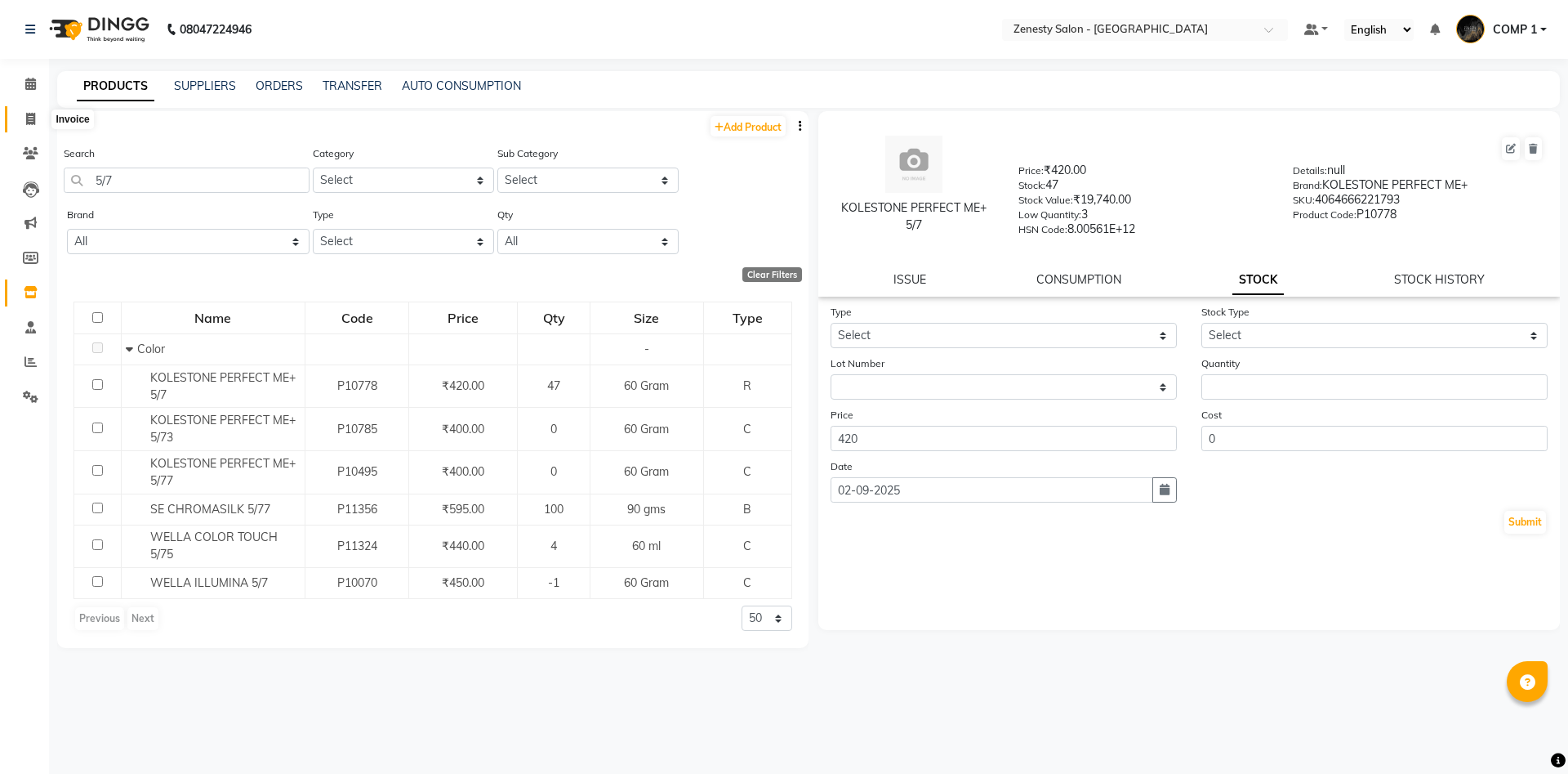
click at [30, 117] on icon at bounding box center [30, 118] width 9 height 12
select select "service"
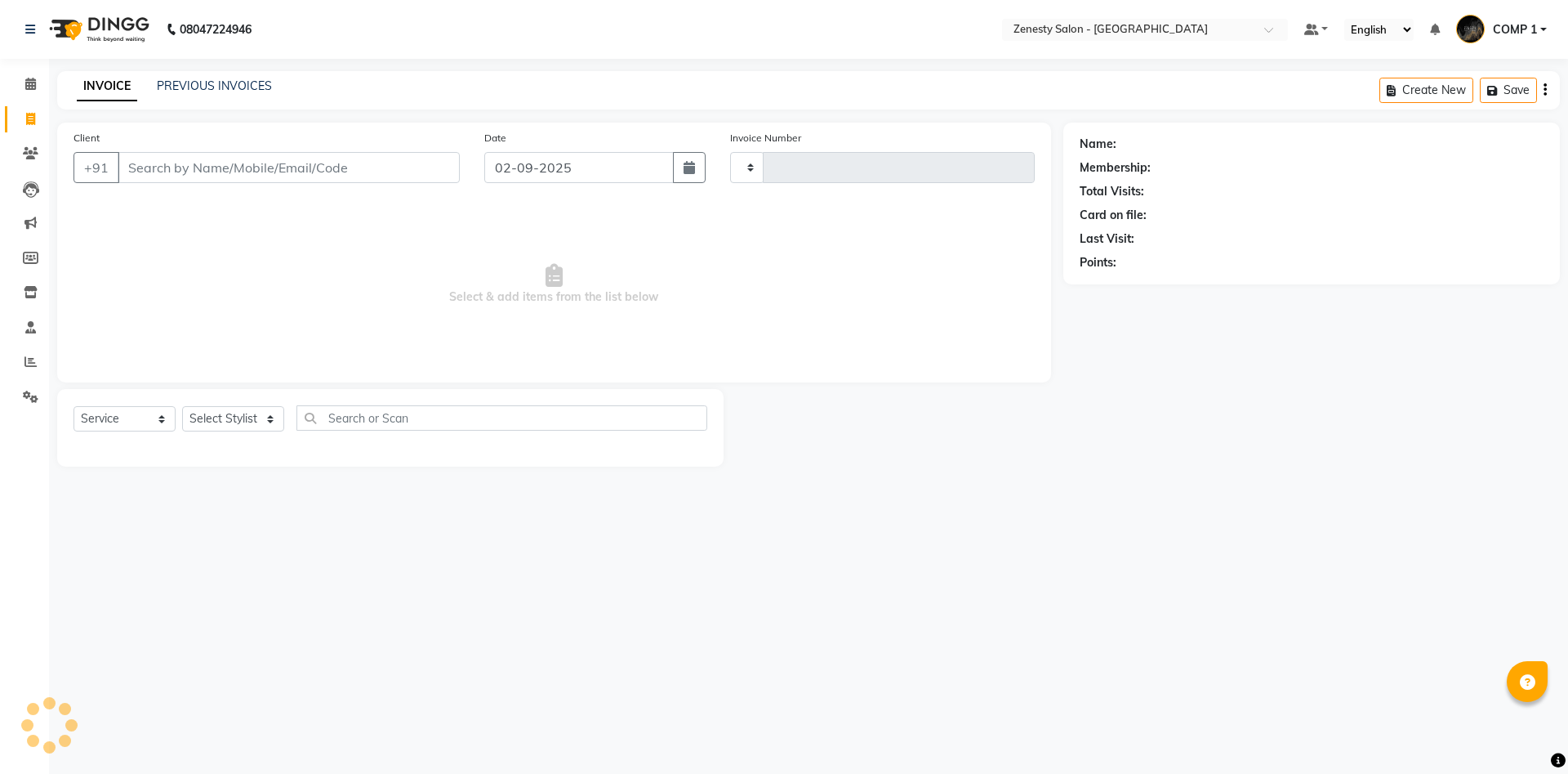
type input "5631"
select select "5713"
click at [239, 434] on div "Select Service Product Membership Package Voucher Prepaid Gift Card Select Styl…" at bounding box center [390, 425] width 634 height 38
click at [182, 406] on select "Select Stylist Aanand Aarti Aashik Aesha Arsh Khalifa Ayan COMP 1 COMP 2 Darsha…" at bounding box center [233, 419] width 102 height 25
select select "81093"
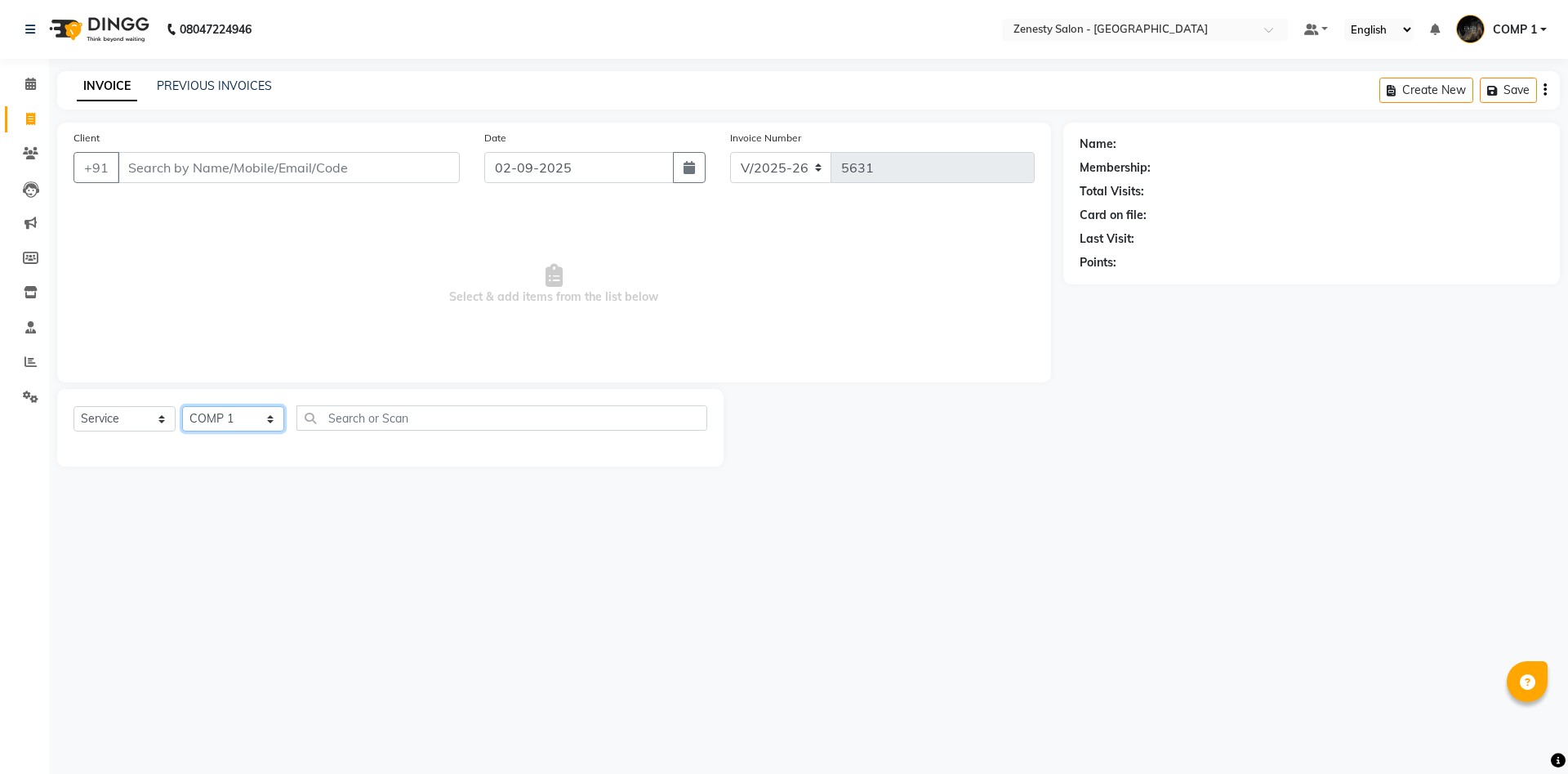
click option "COMP 1" at bounding box center [0, 0] width 0 height 0
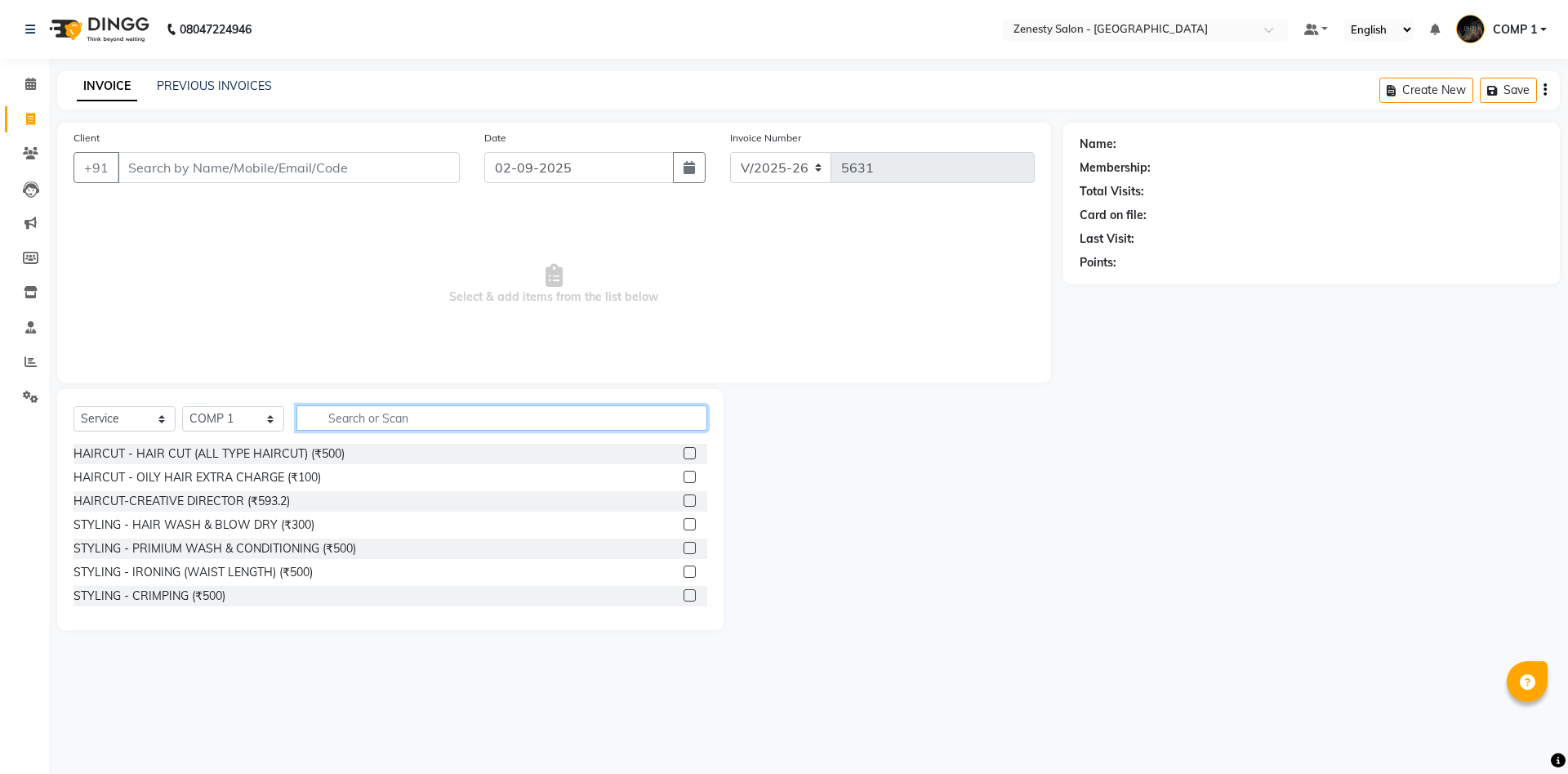
click at [398, 417] on input "text" at bounding box center [501, 418] width 411 height 25
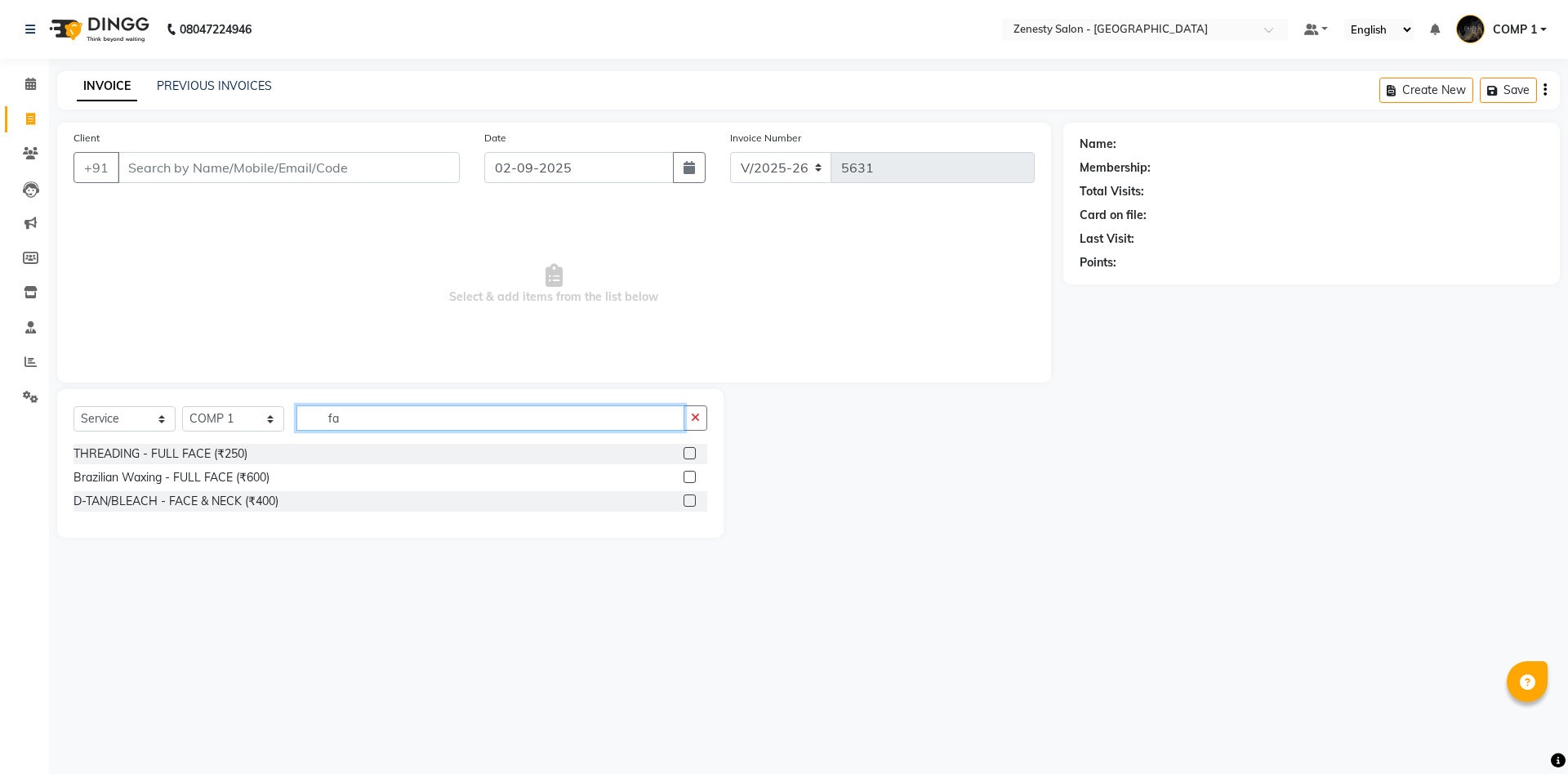
type input "f"
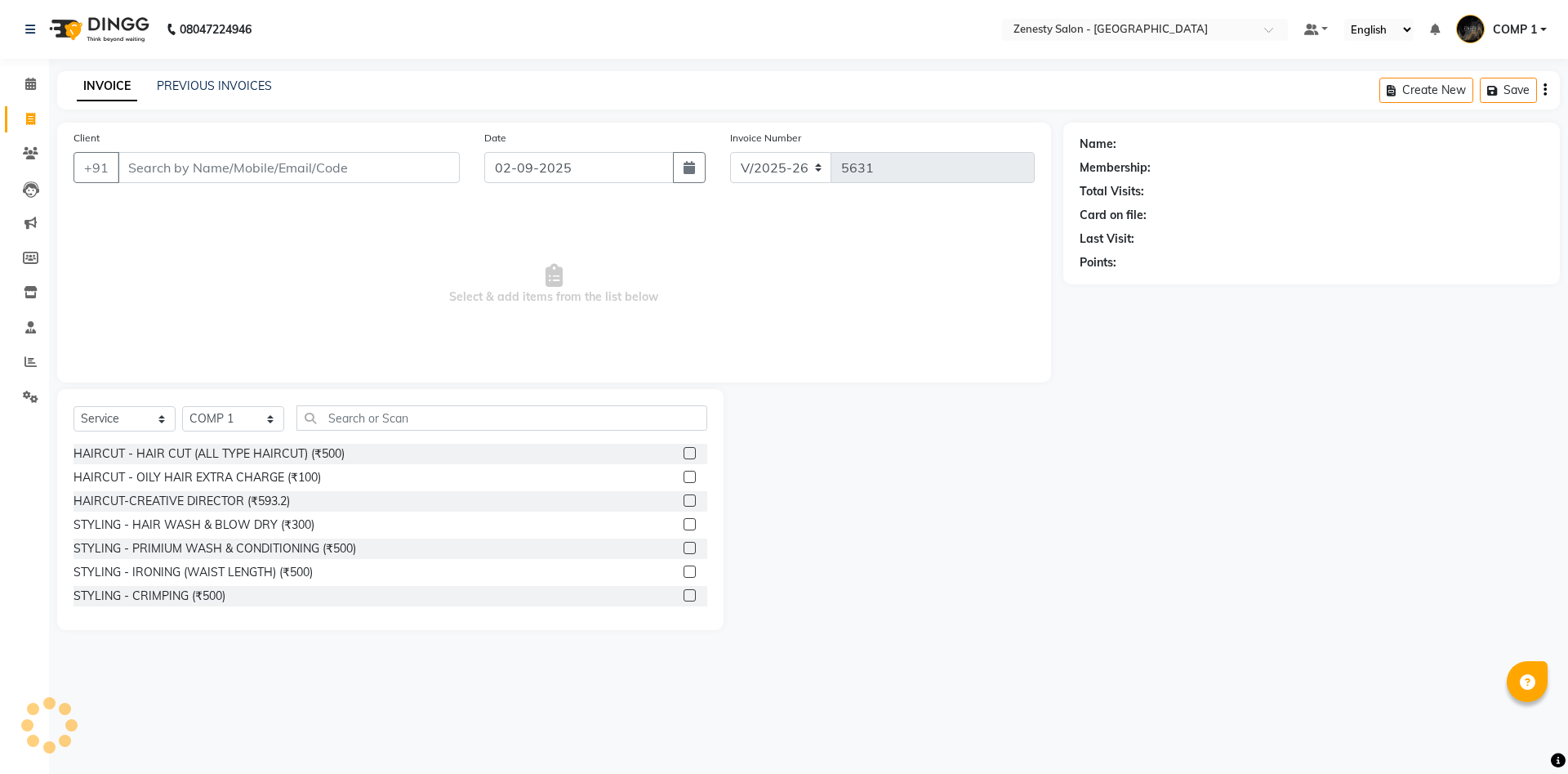
click at [520, 432] on div "Select Service Product Membership Package Voucher Prepaid Gift Card Select Styl…" at bounding box center [390, 425] width 634 height 38
click at [198, 530] on div "STYLING - HAIR WASH & BLOW DRY (₹300)" at bounding box center [194, 525] width 241 height 17
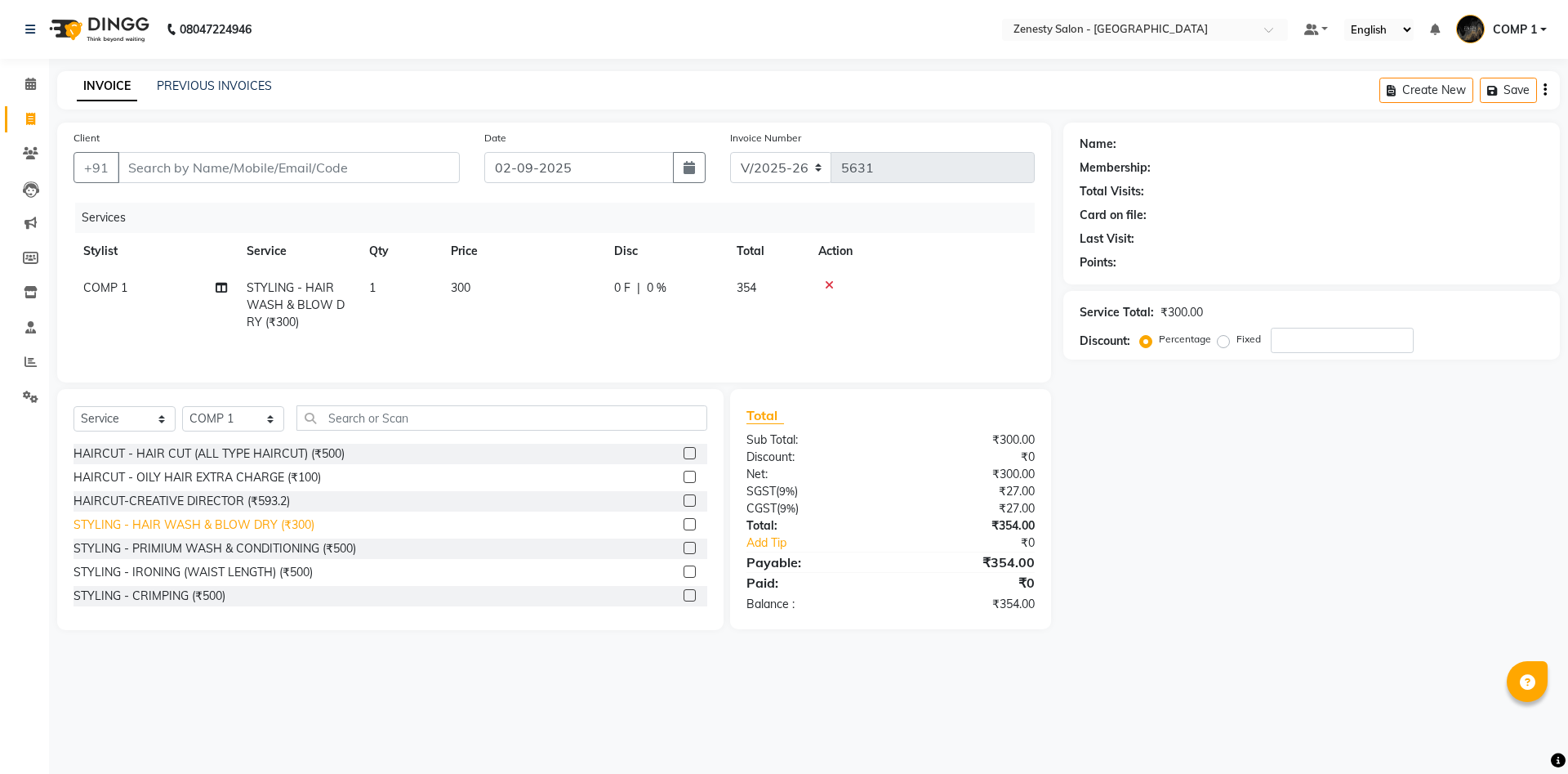
click at [199, 528] on div "STYLING - HAIR WASH & BLOW DRY (₹300)" at bounding box center [194, 525] width 241 height 17
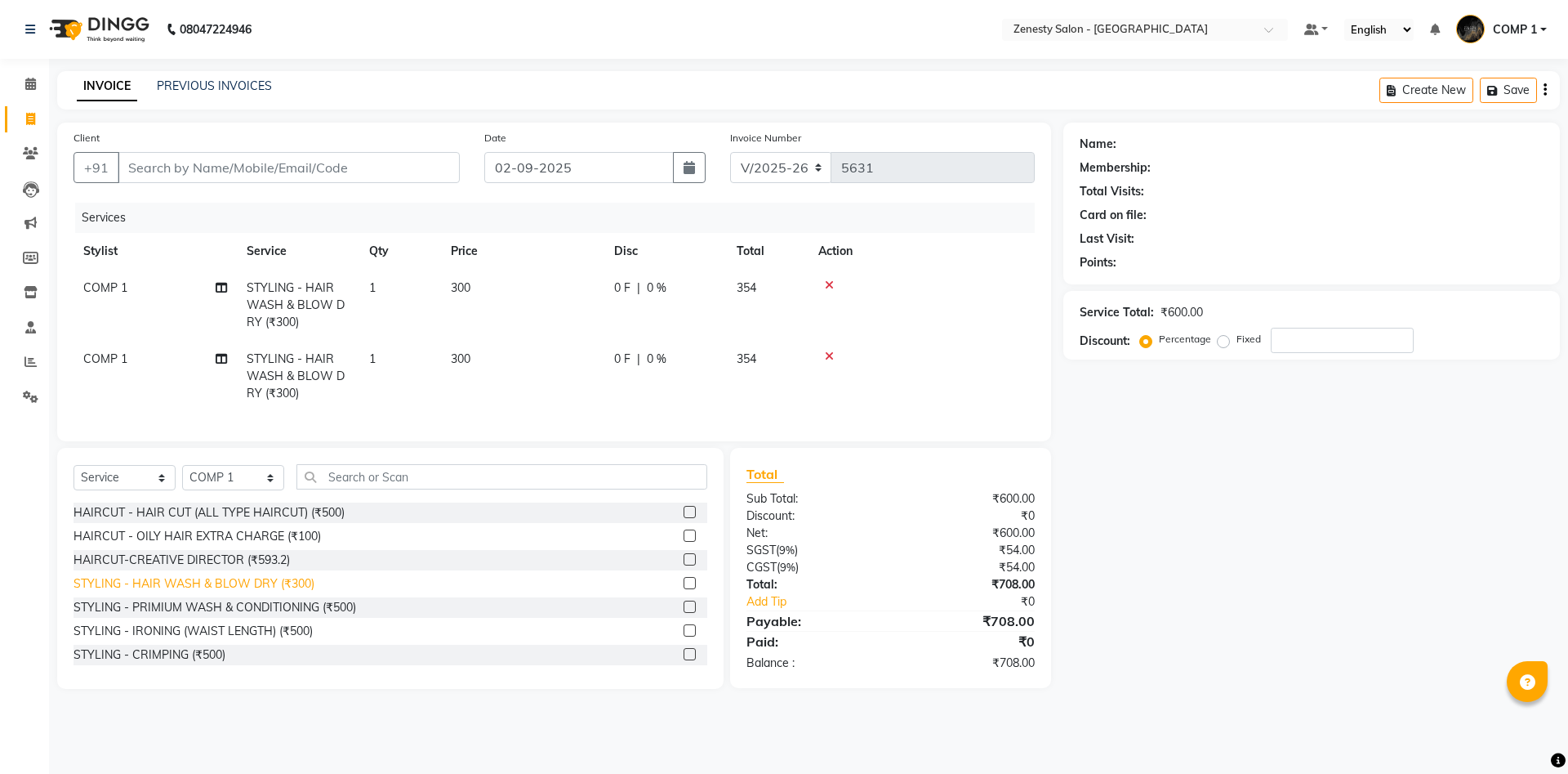
click at [214, 584] on div "STYLING - HAIR WASH & BLOW DRY (₹300)" at bounding box center [194, 584] width 241 height 17
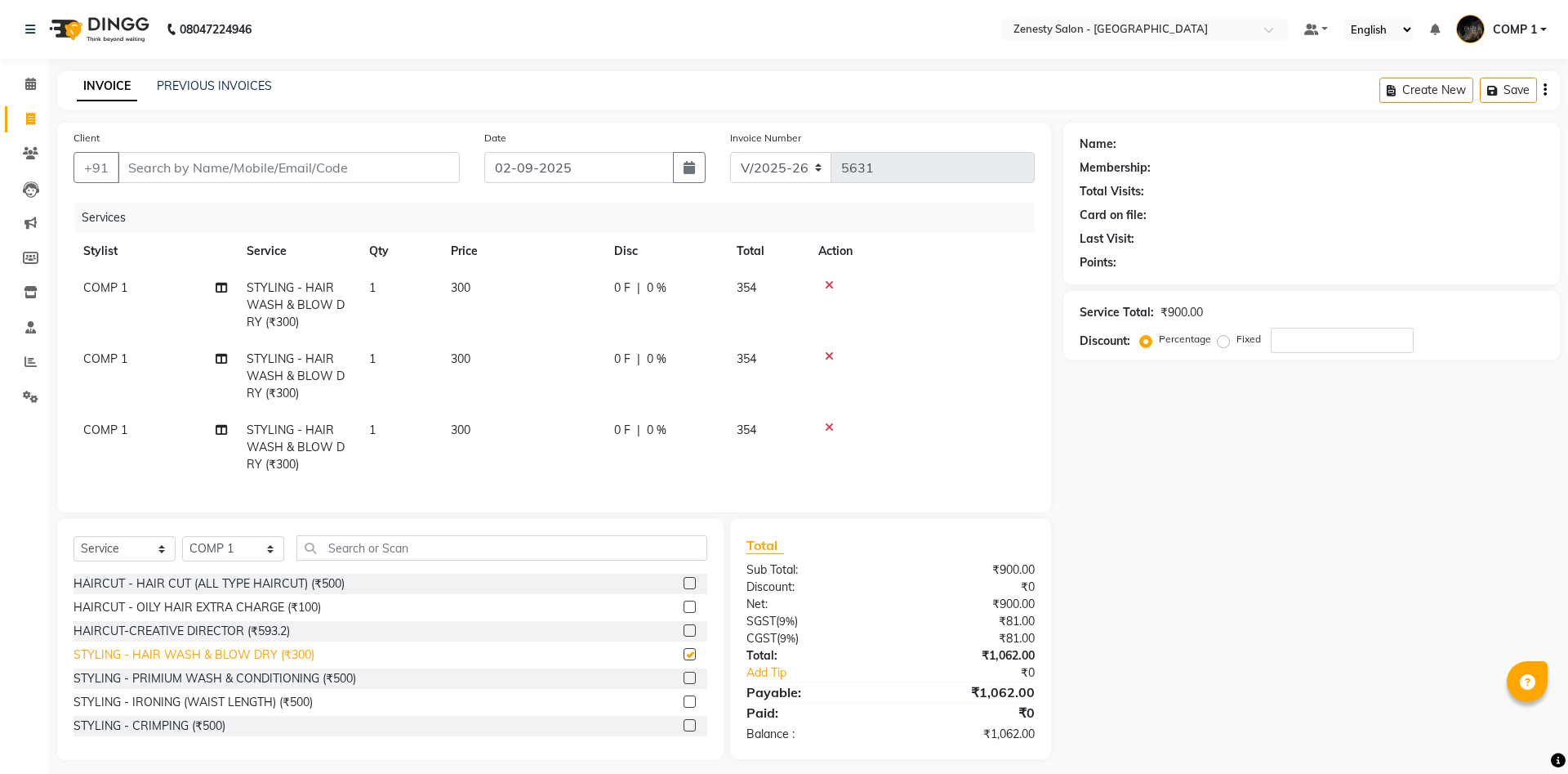
checkbox input "false"
click at [245, 161] on input "Client" at bounding box center [289, 168] width 342 height 31
click at [363, 172] on input "Client" at bounding box center [289, 168] width 342 height 31
click at [415, 553] on input "text" at bounding box center [501, 547] width 411 height 25
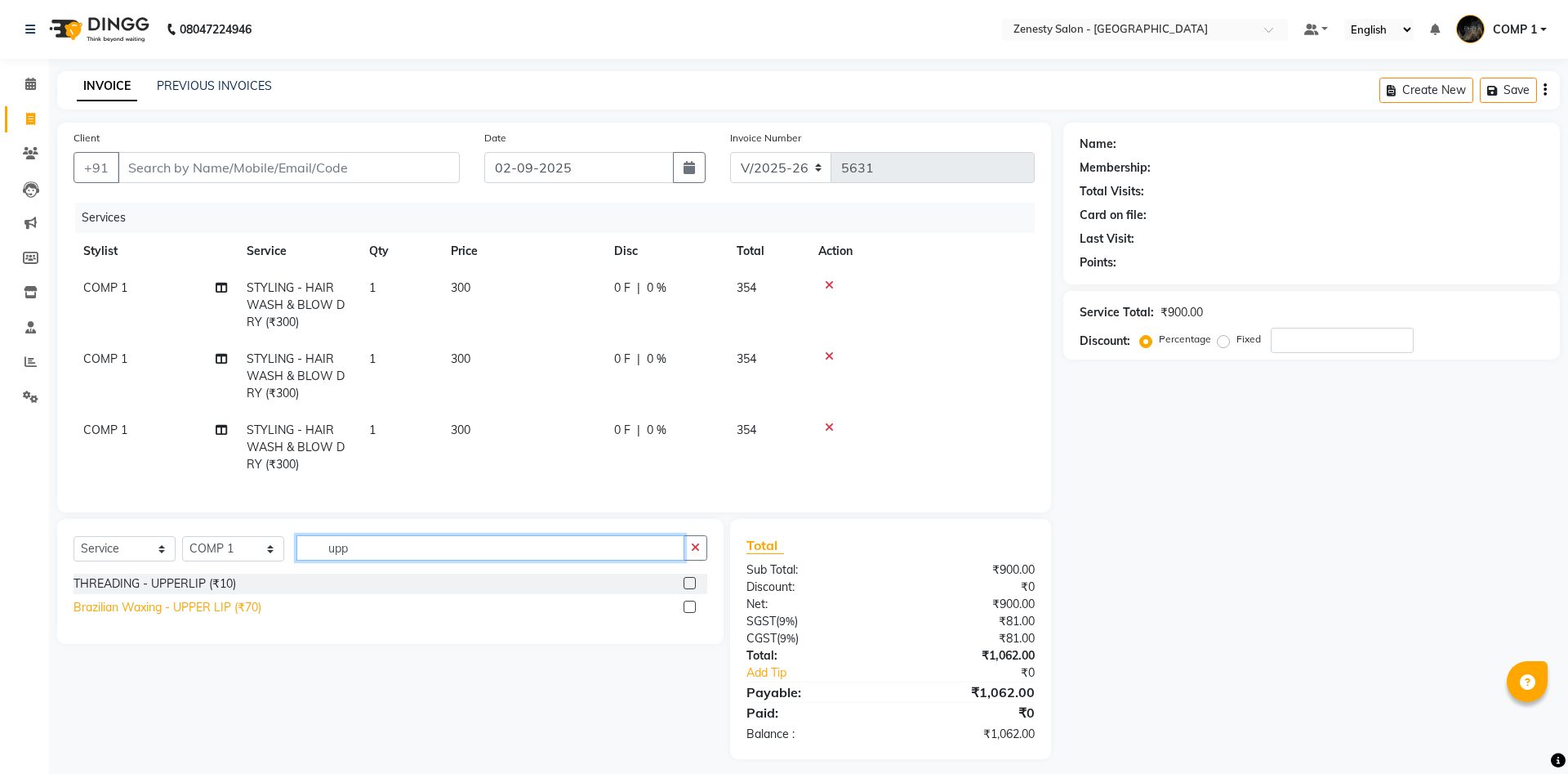
type input "upp"
click at [229, 610] on div "Brazilian Waxing - UPPER LIP (₹70)" at bounding box center [167, 607] width 188 height 17
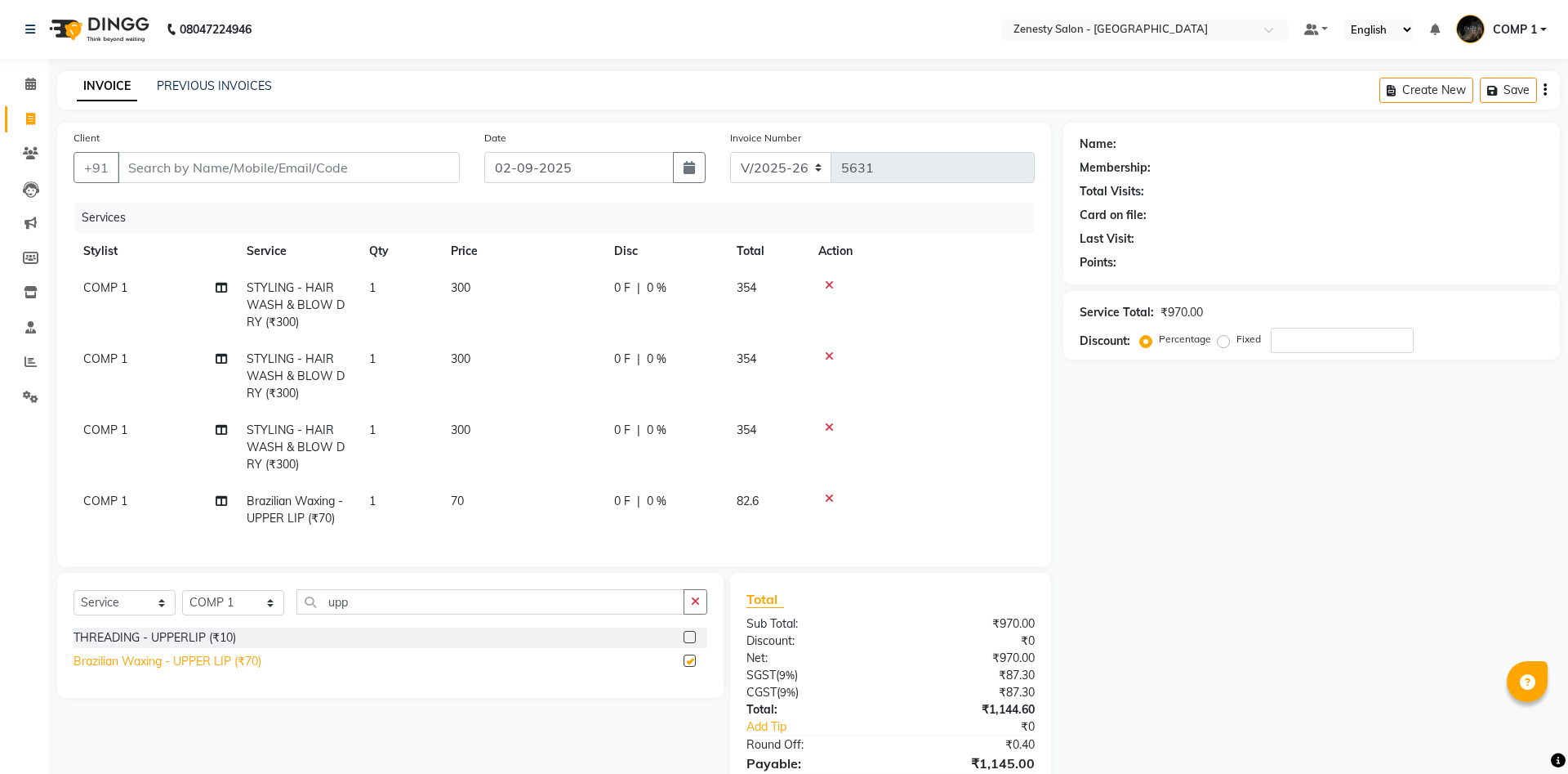
checkbox input "false"
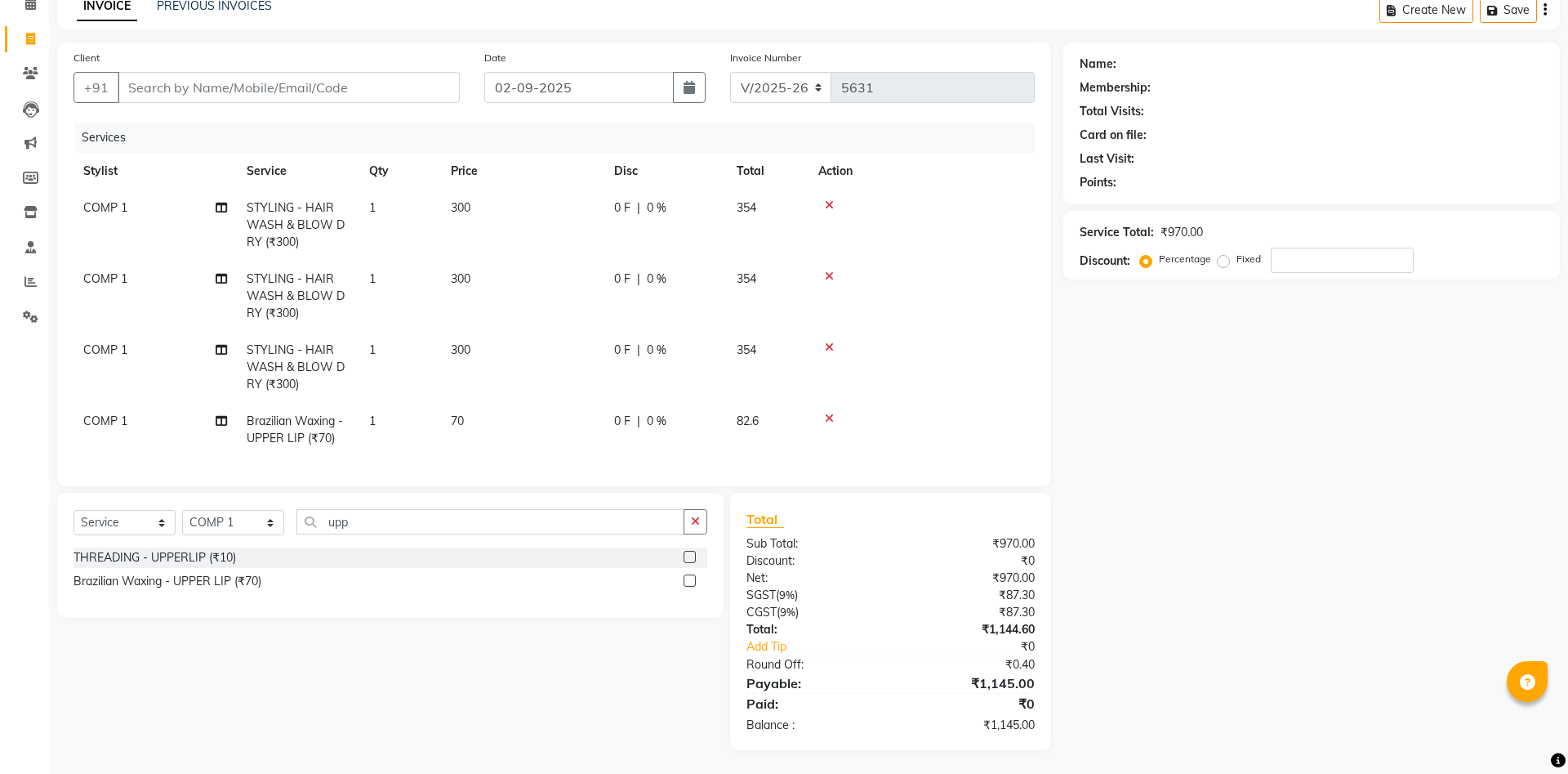
scroll to position [81, 0]
click at [346, 89] on input "Client" at bounding box center [289, 86] width 342 height 31
click at [437, 83] on input "Client" at bounding box center [289, 86] width 342 height 31
type input "9"
type input "0"
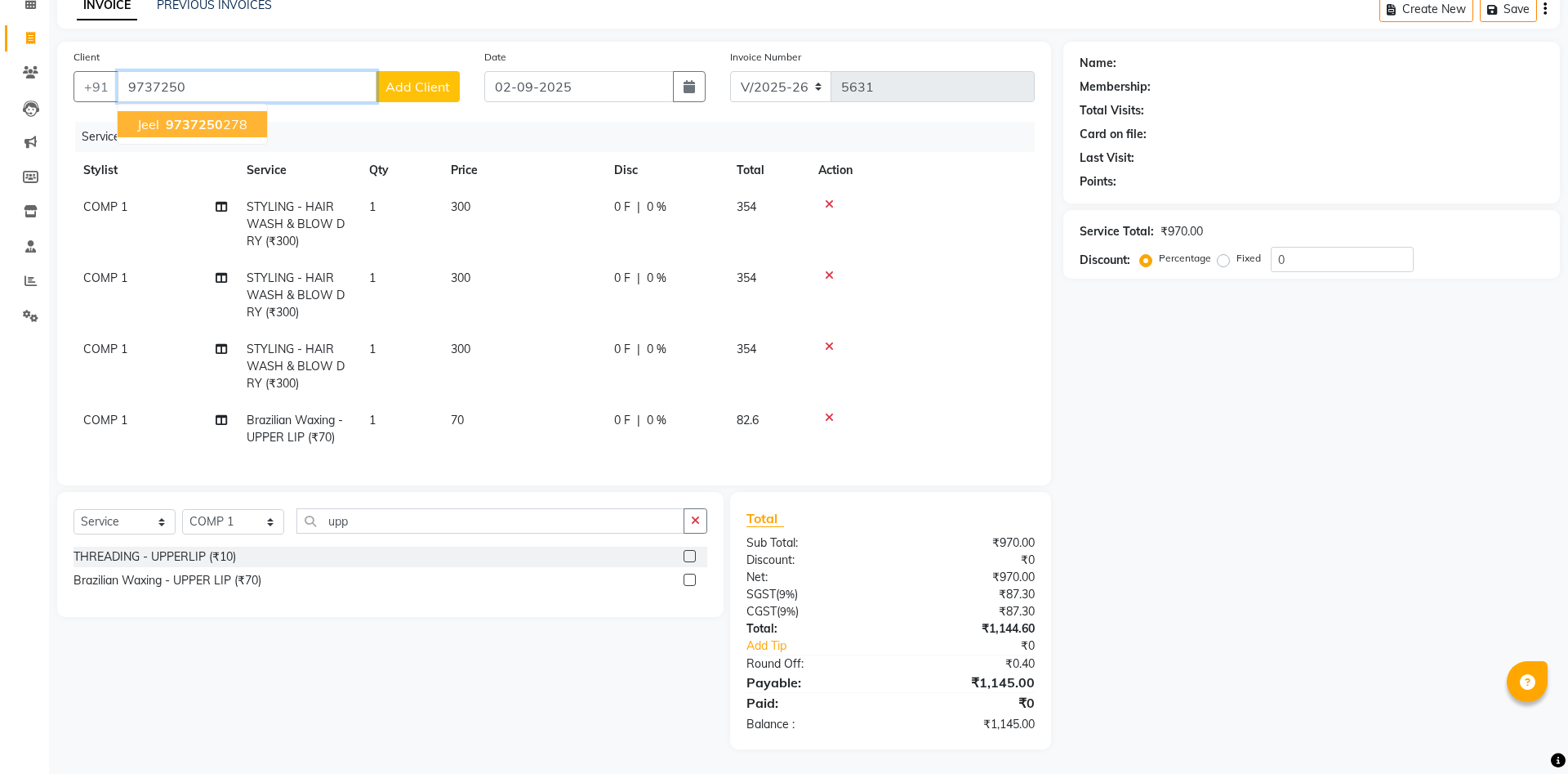
click at [245, 122] on button "Jeel 9737250 278" at bounding box center [192, 124] width 150 height 26
type input "9737250278"
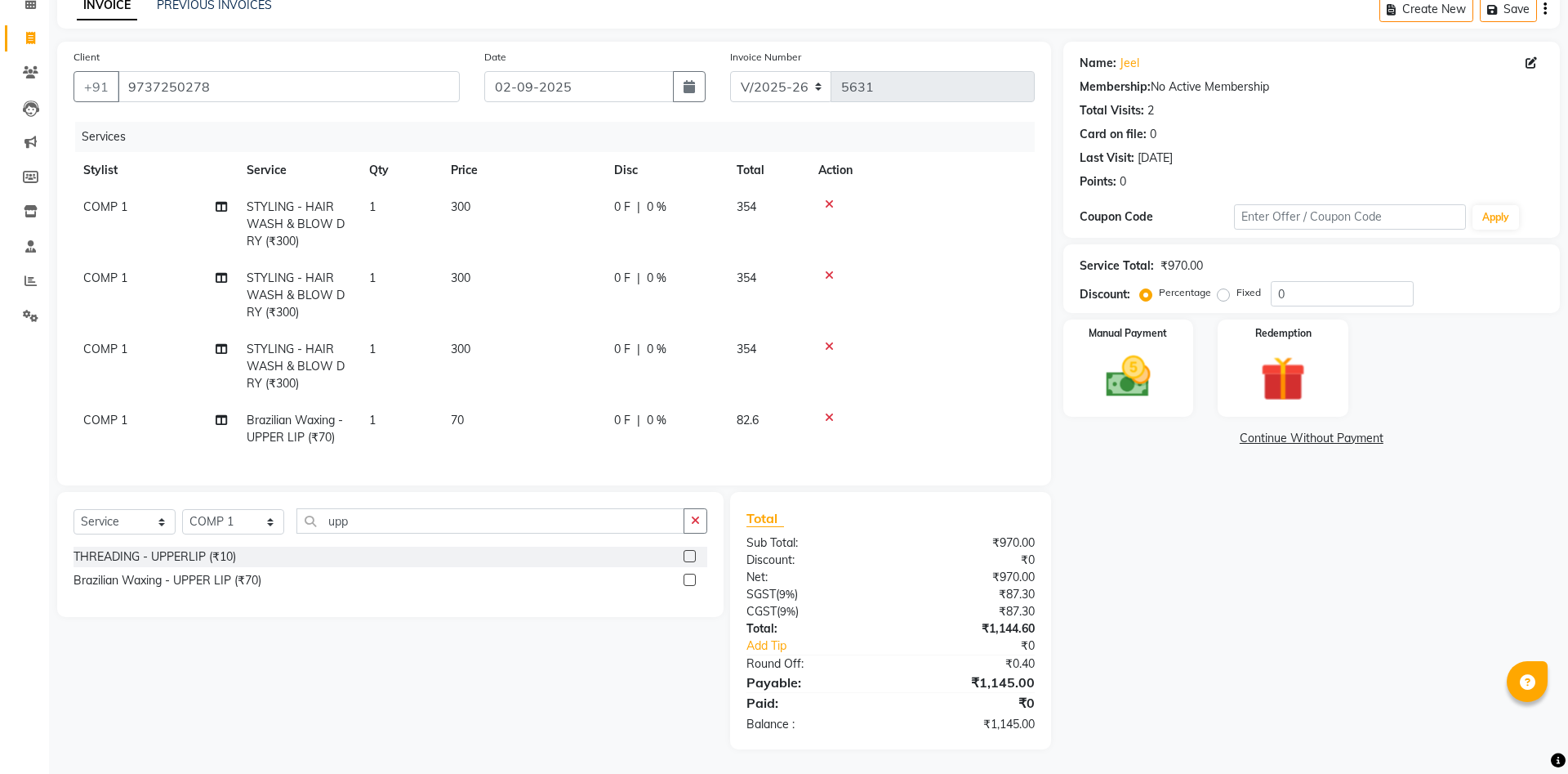
click at [1420, 688] on div "Name: Jeel Membership: No Active Membership Total Visits: 2 Card on file: 0 Las…" at bounding box center [1317, 395] width 509 height 707
click at [1307, 437] on link "Continue Without Payment" at bounding box center [1311, 438] width 490 height 17
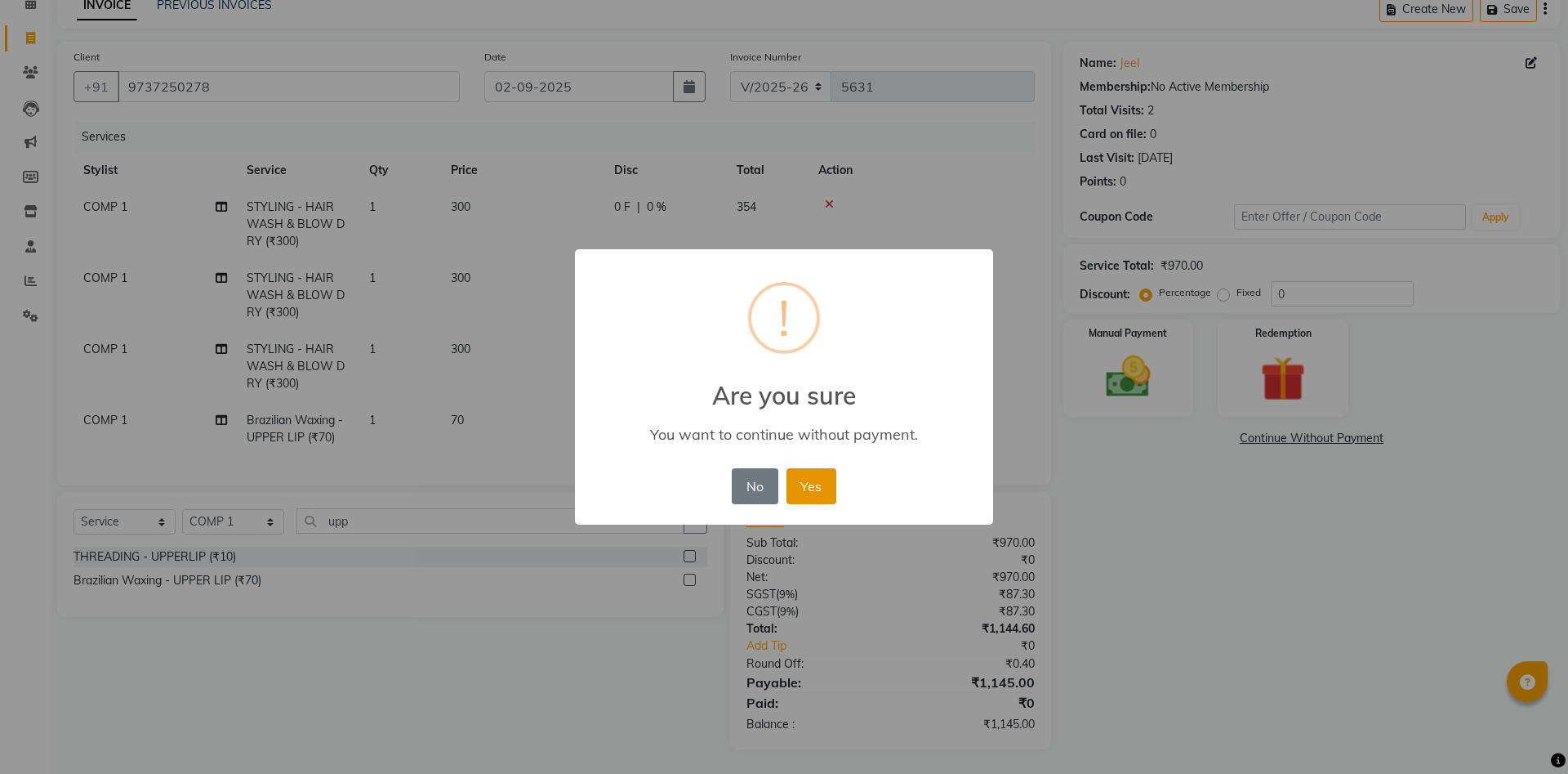
click at [801, 492] on button "Yes" at bounding box center [812, 486] width 50 height 36
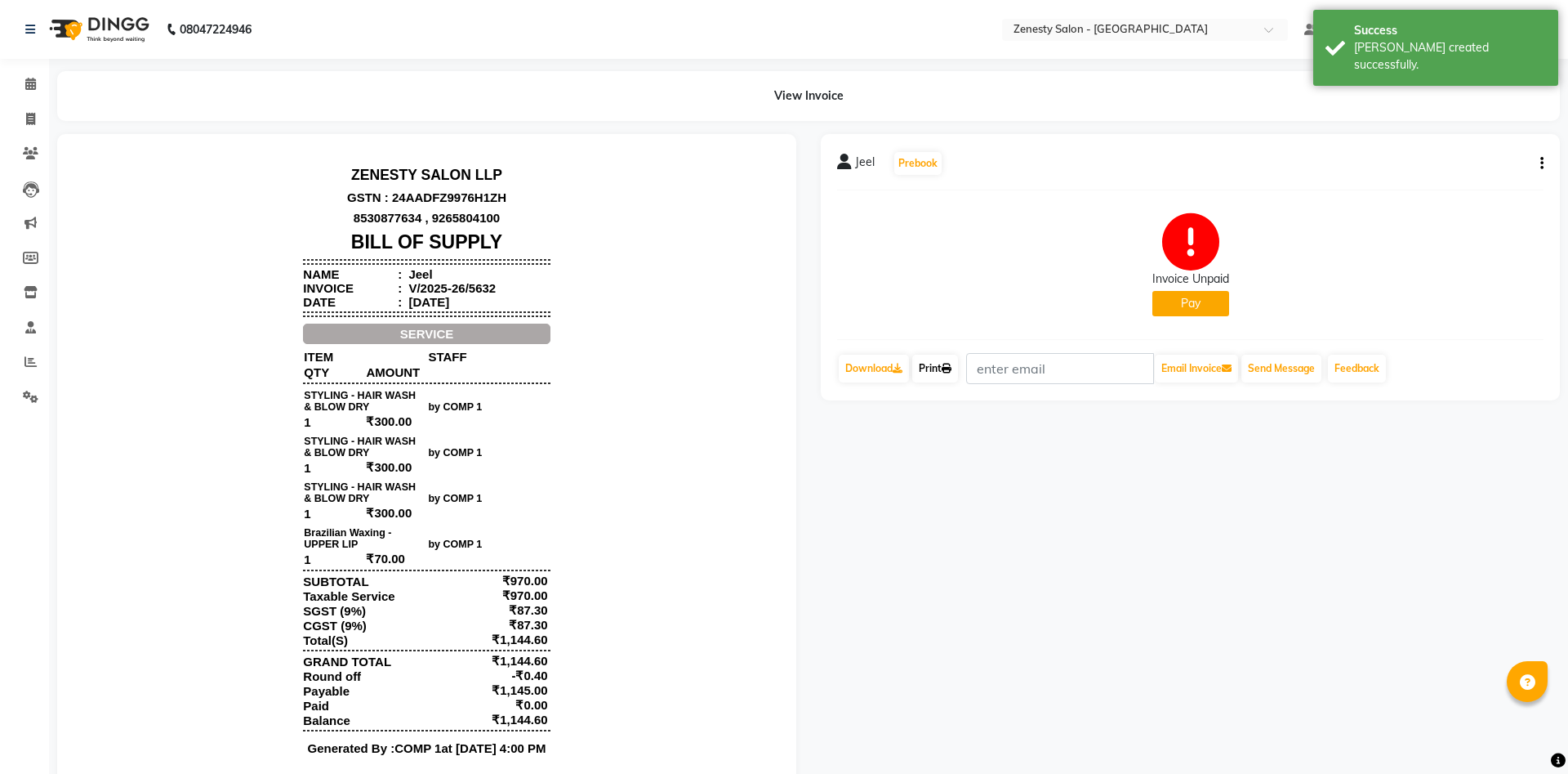
click at [929, 369] on link "Print" at bounding box center [934, 368] width 46 height 28
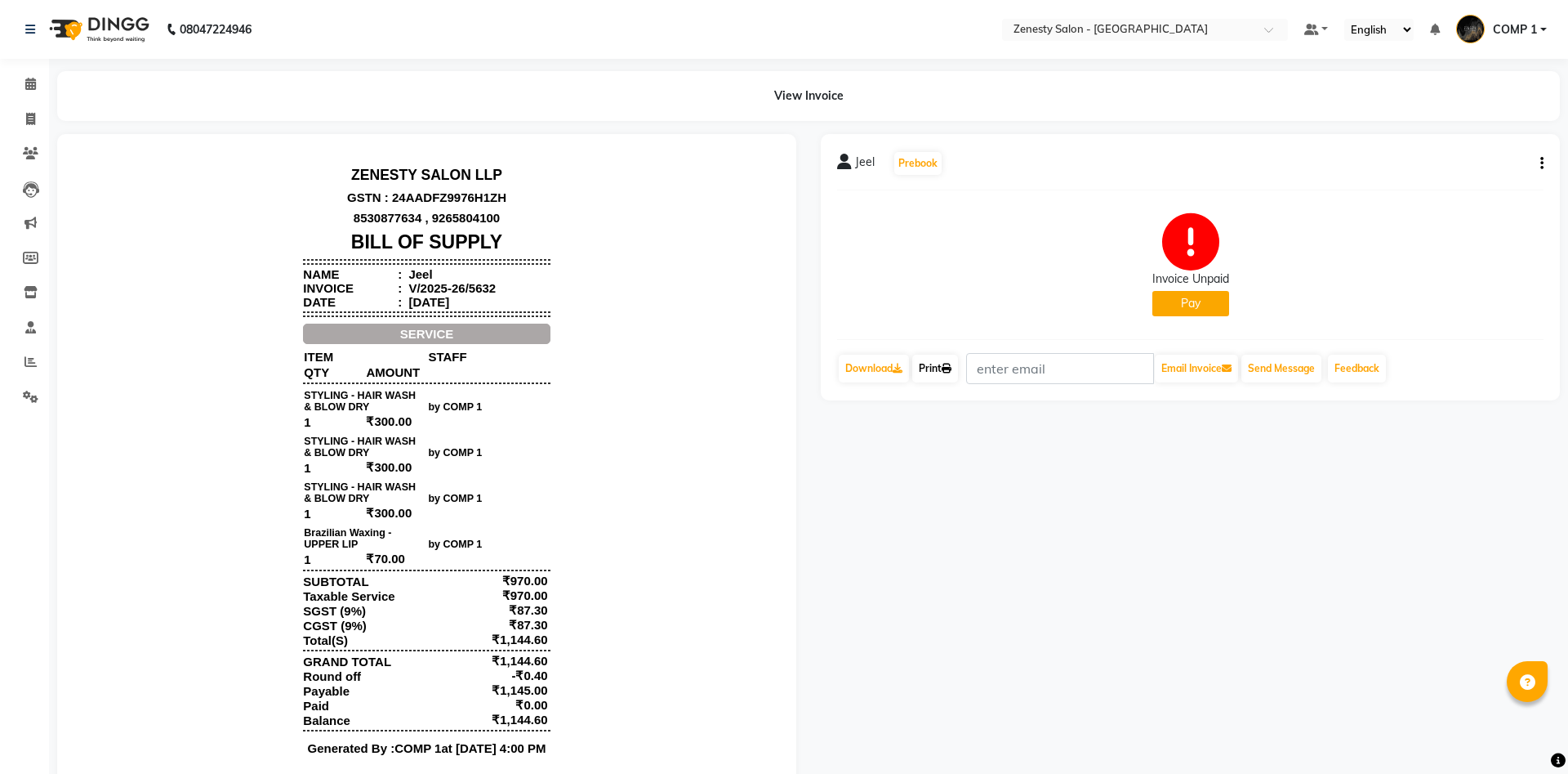
click at [930, 370] on link "Print" at bounding box center [934, 368] width 46 height 28
click at [26, 116] on icon at bounding box center [30, 118] width 9 height 12
select select "5713"
select select "service"
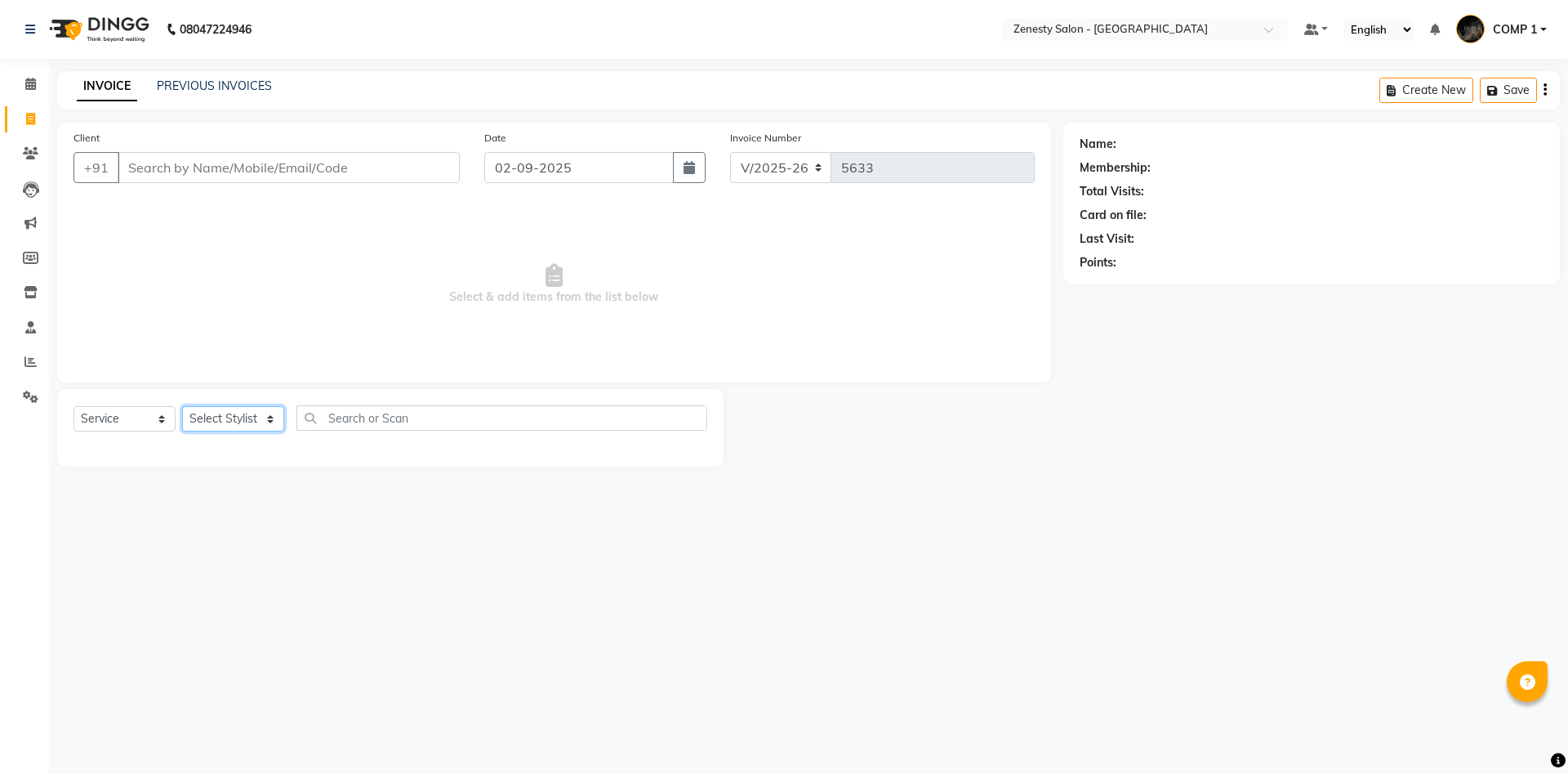
click at [182, 406] on select "Select Stylist Aanand Aarti Aashik Aesha Arsh Khalifa Ayan COMP 1 COMP 2 Darsha…" at bounding box center [233, 419] width 102 height 25
select select "81093"
click option "COMP 1" at bounding box center [0, 0] width 0 height 0
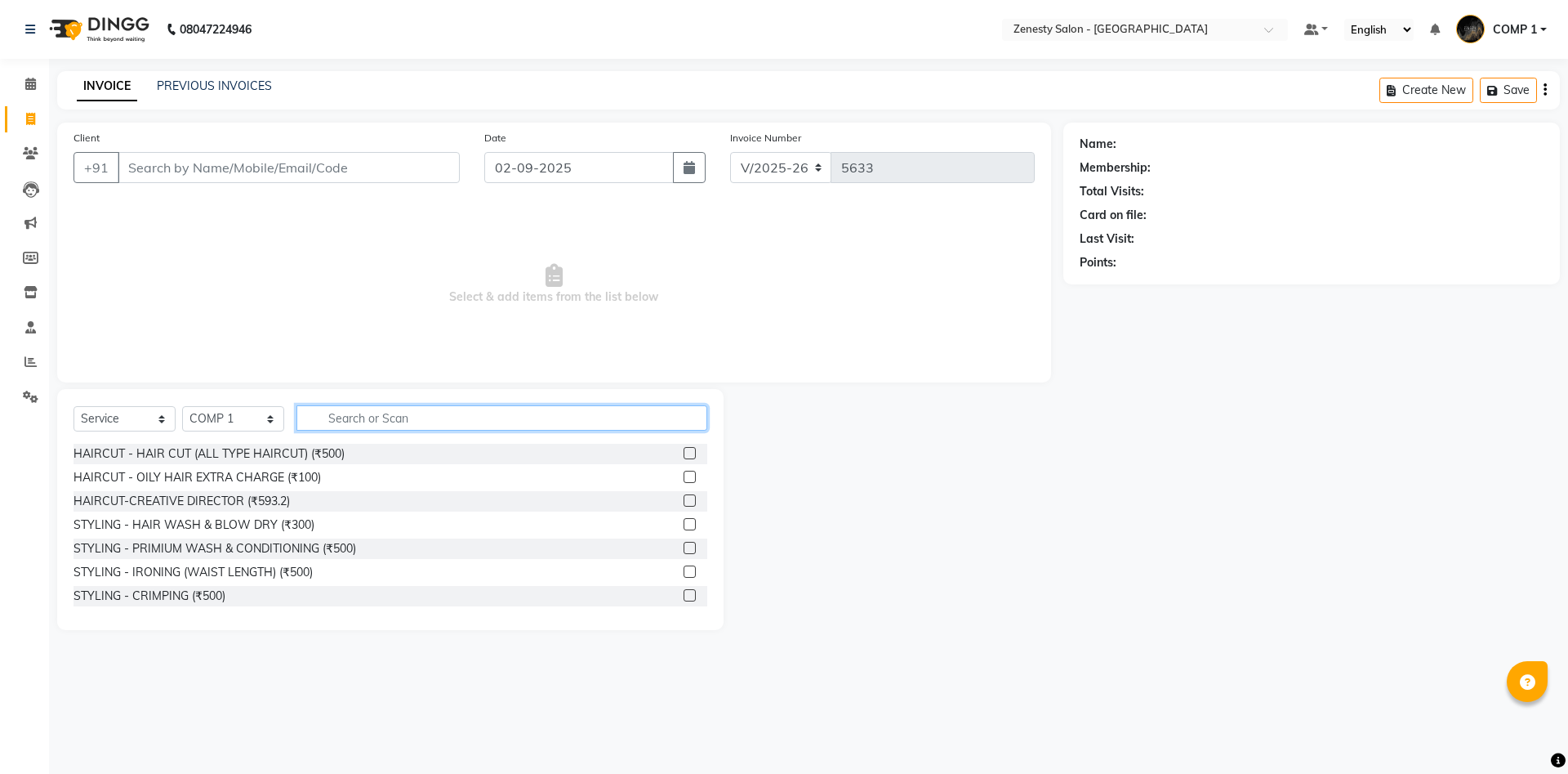
click at [472, 409] on input "text" at bounding box center [501, 418] width 411 height 25
click at [461, 402] on div "Select Service Product Membership Package Voucher Prepaid Gift Card Select Styl…" at bounding box center [390, 509] width 666 height 241
click at [338, 417] on input "text" at bounding box center [501, 418] width 411 height 25
type input "thre"
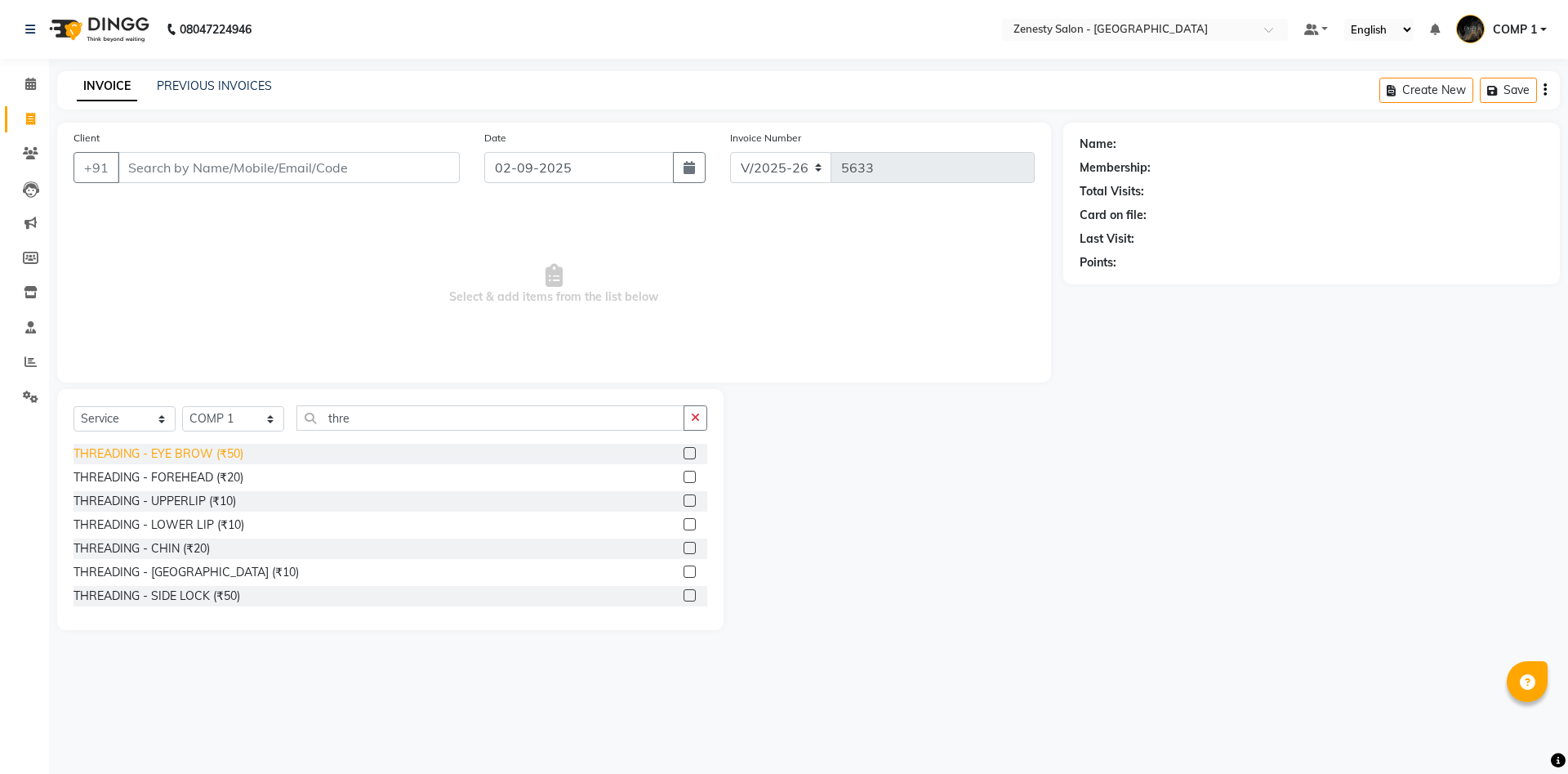
click at [224, 459] on div "THREADING - EYE BROW (₹50)" at bounding box center [158, 454] width 169 height 17
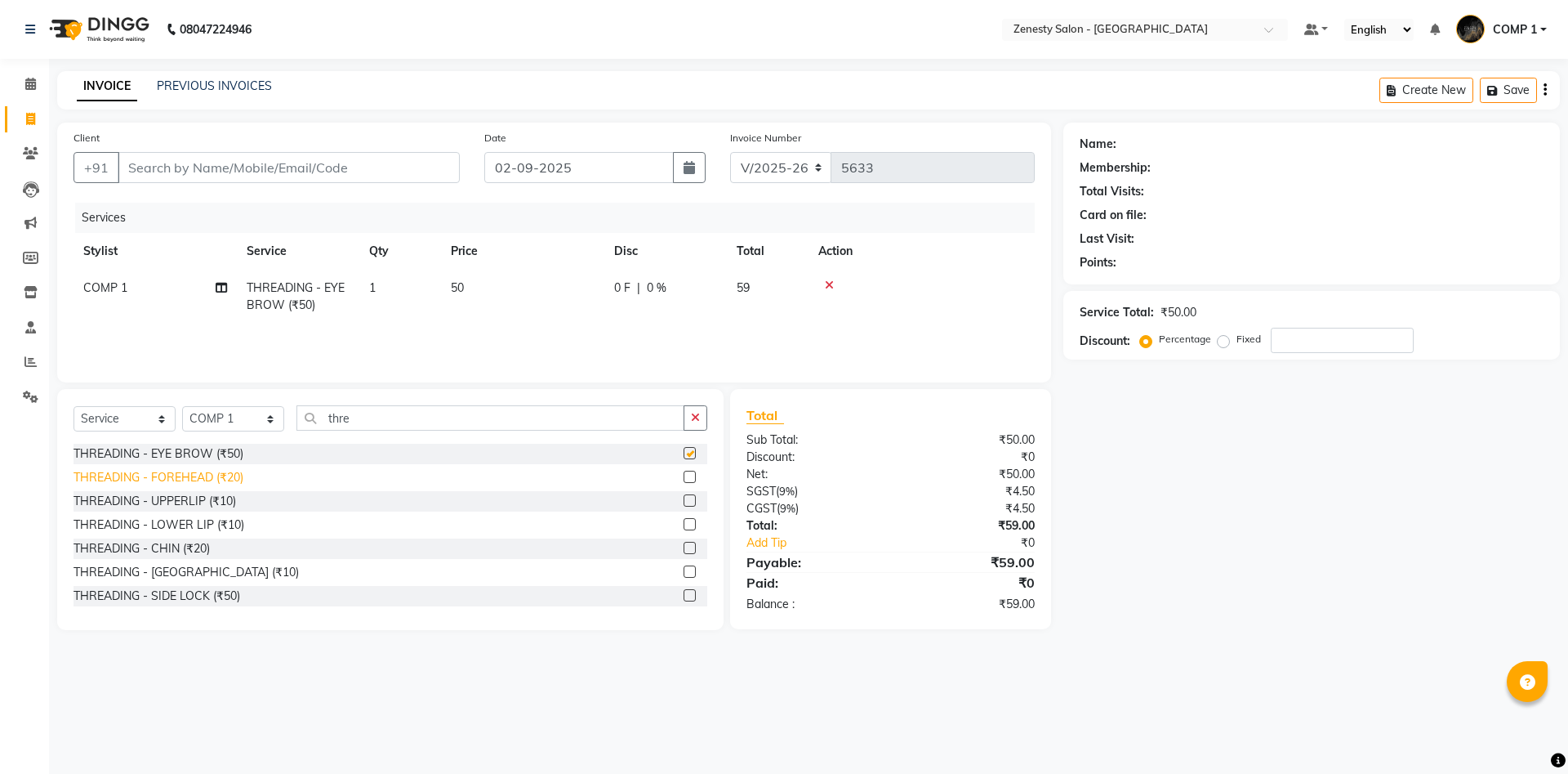
checkbox input "false"
click at [222, 496] on div "THREADING - UPPERLIP (₹10)" at bounding box center [155, 502] width 163 height 17
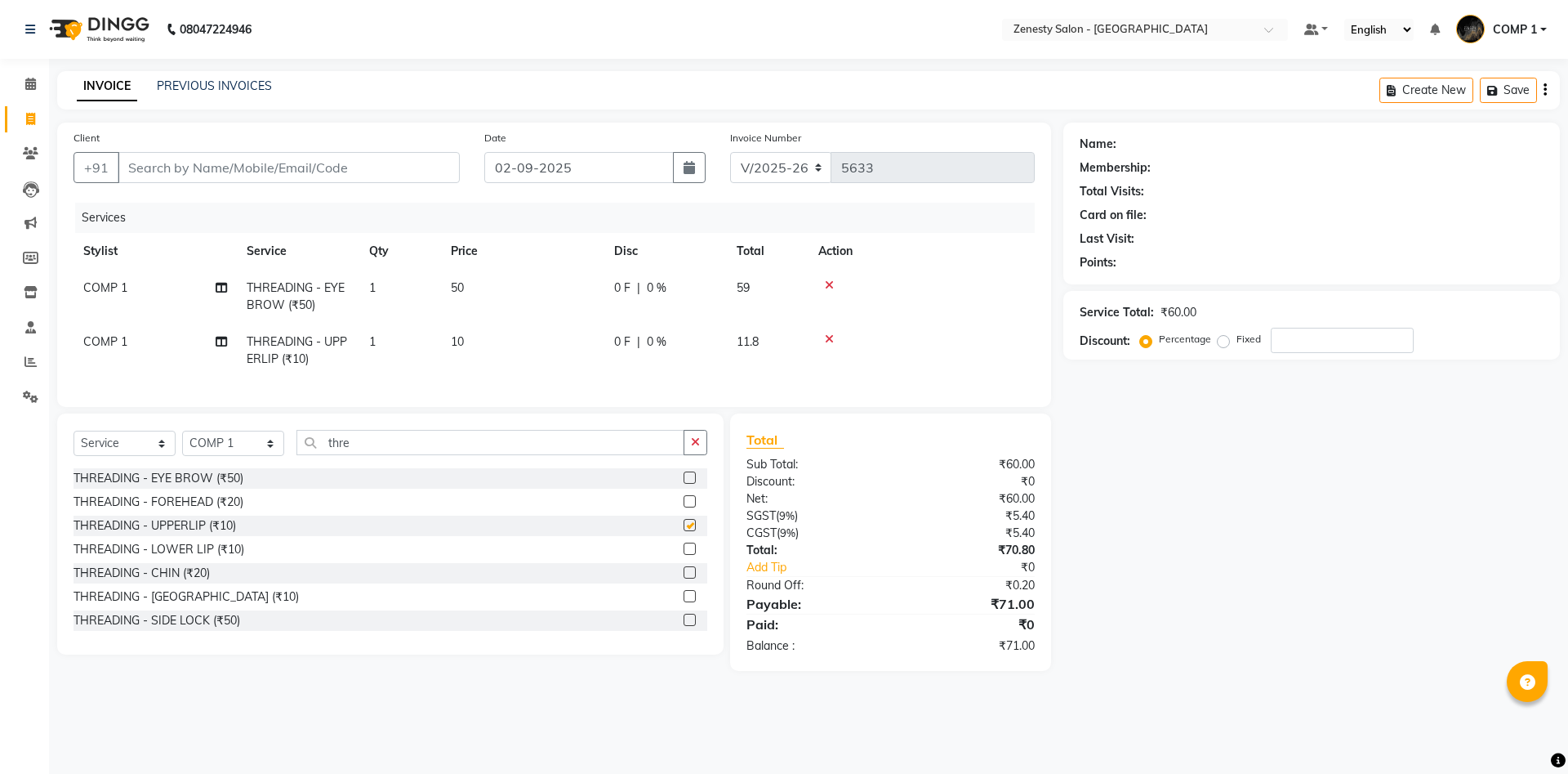
checkbox input "false"
click at [224, 506] on div "THREADING - FOREHEAD (₹20)" at bounding box center [158, 502] width 169 height 17
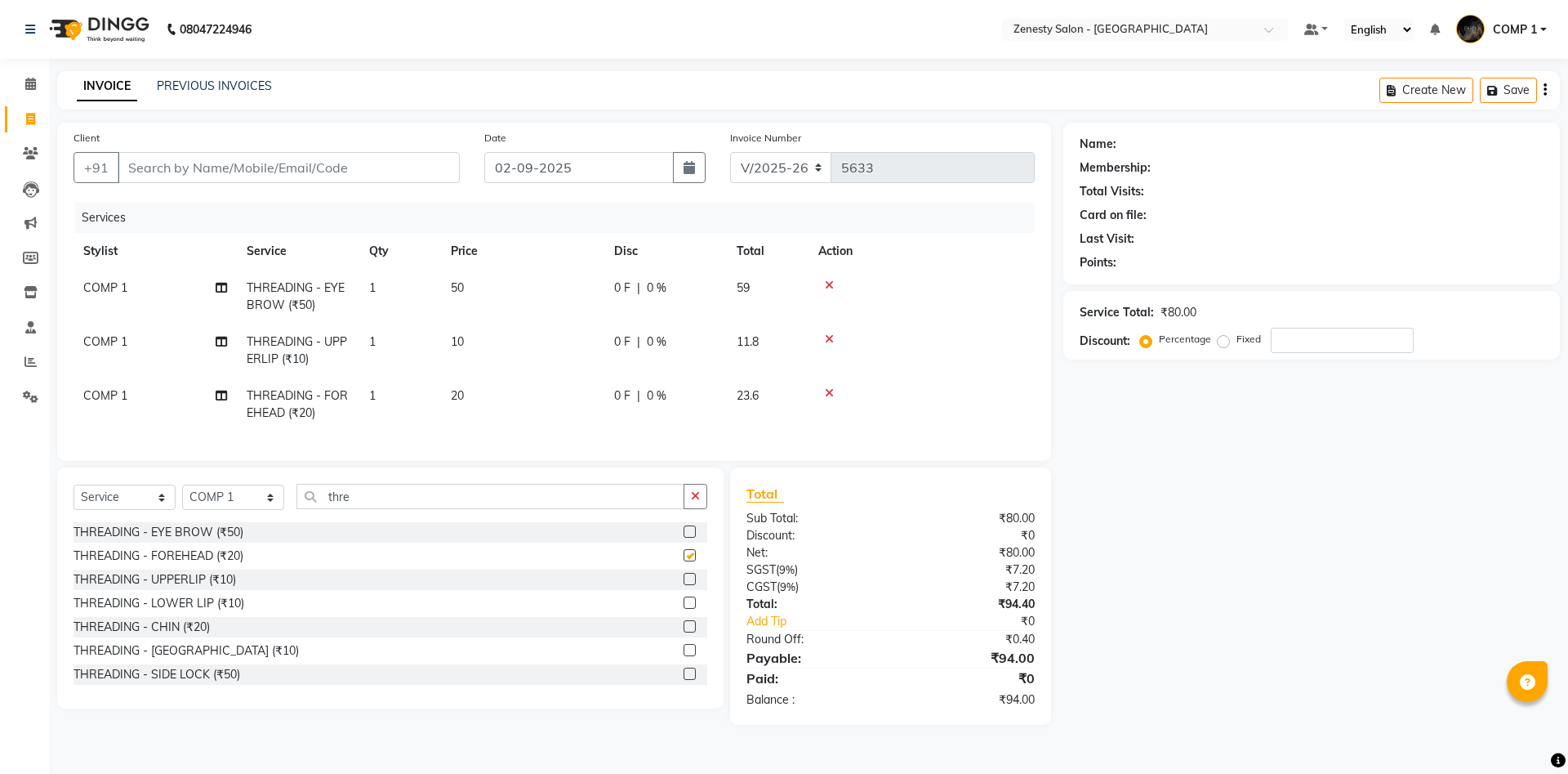
checkbox input "false"
drag, startPoint x: 370, startPoint y: 489, endPoint x: 309, endPoint y: 500, distance: 62.0
click at [309, 500] on input "thre" at bounding box center [490, 496] width 388 height 25
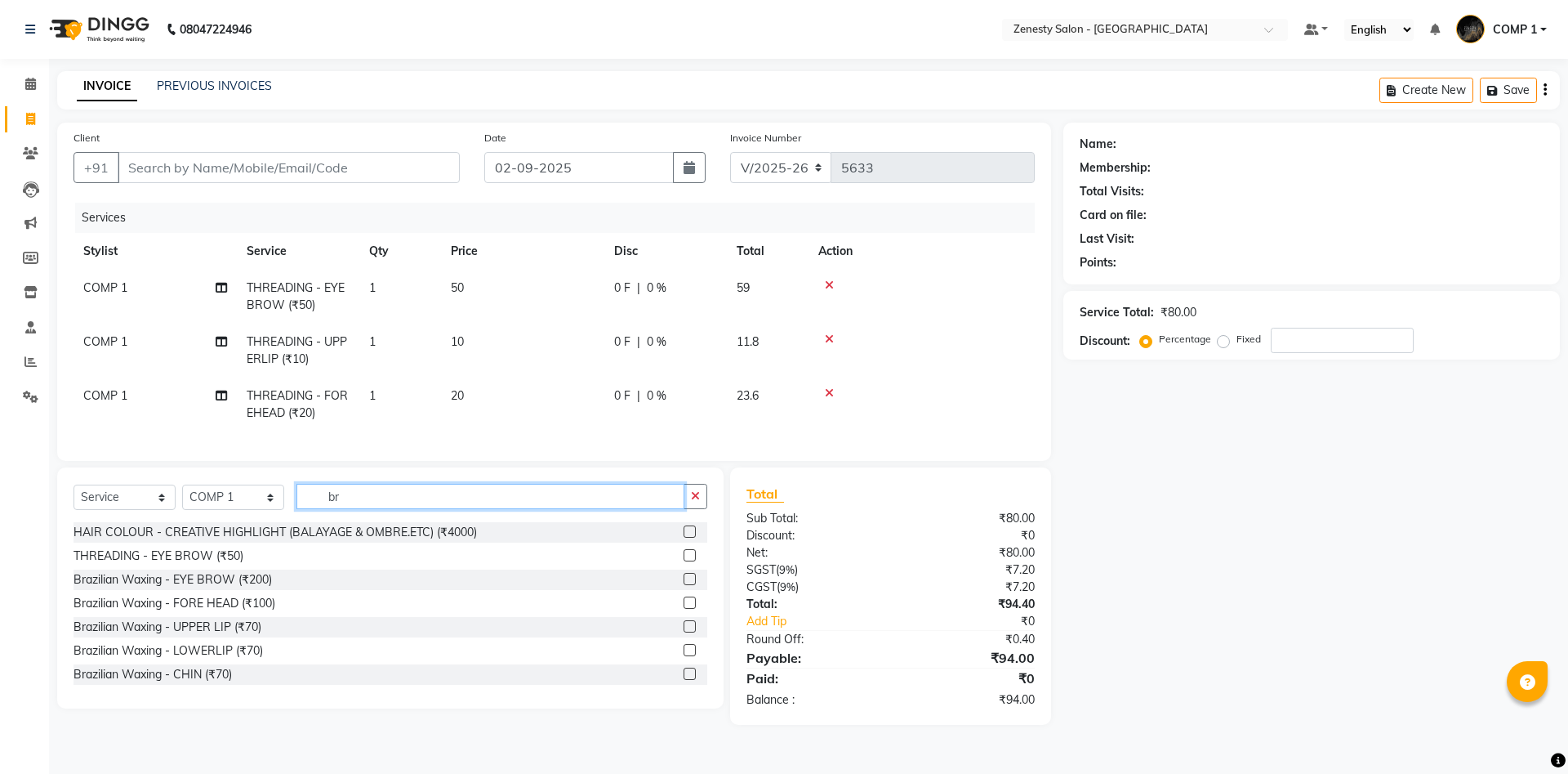
type input "b"
type input "reg"
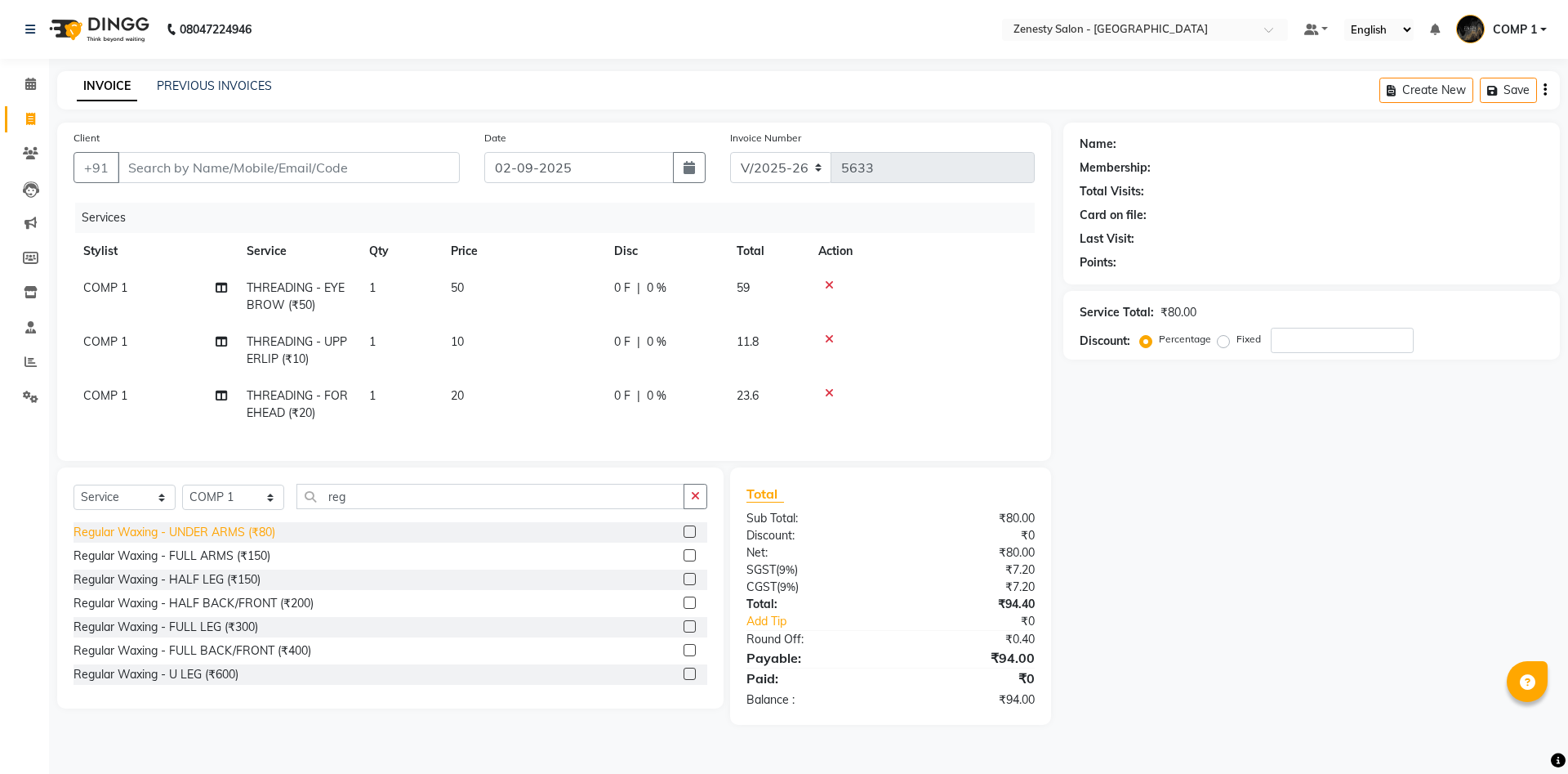
click at [175, 532] on div "Regular Waxing - UNDER ARMS (₹80)" at bounding box center [174, 533] width 201 height 17
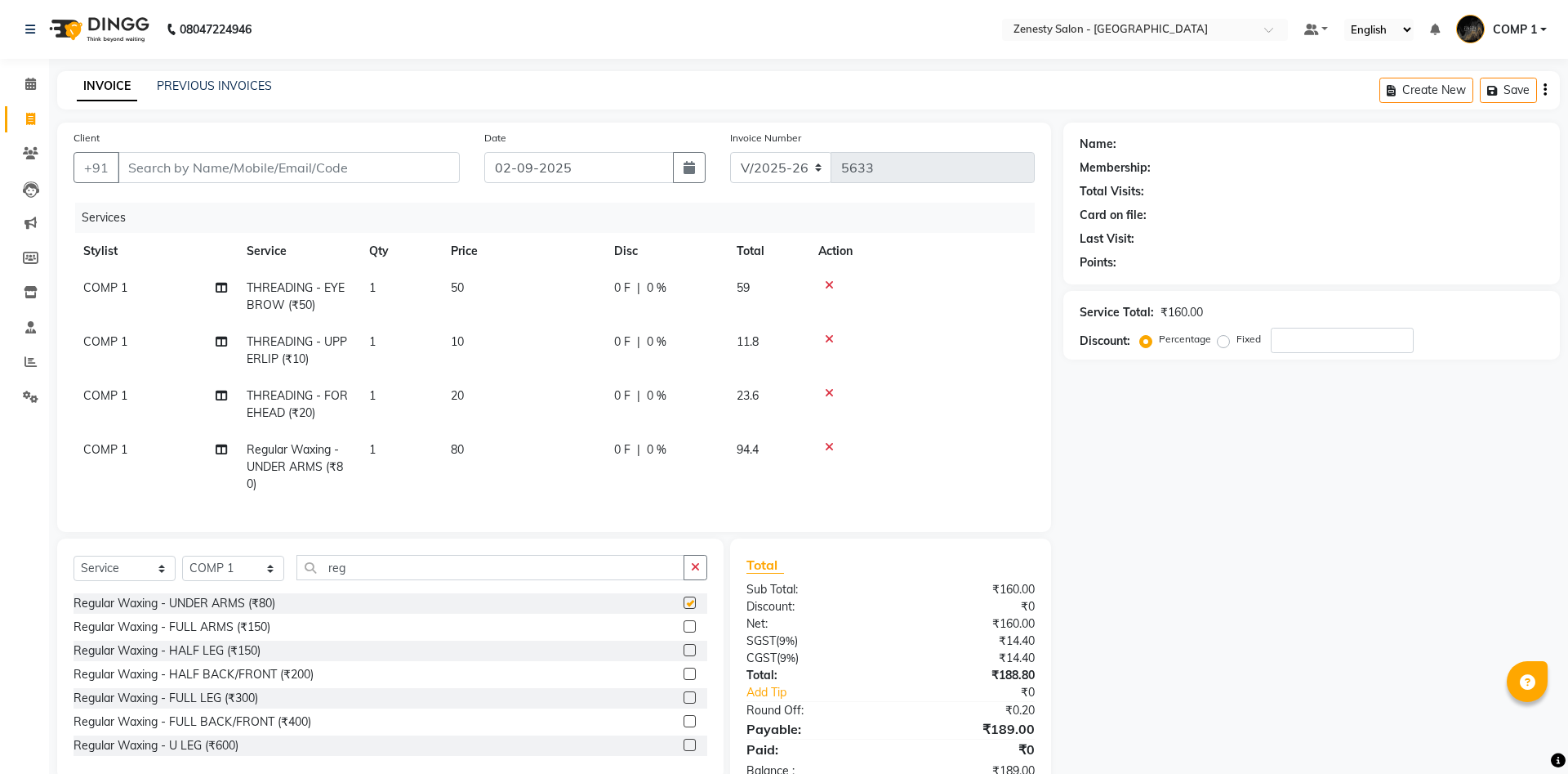
checkbox input "false"
drag, startPoint x: 356, startPoint y: 563, endPoint x: 285, endPoint y: 594, distance: 77.5
click at [296, 580] on input "reg" at bounding box center [490, 566] width 388 height 25
click at [163, 177] on input "Client" at bounding box center [289, 168] width 342 height 31
type input "9"
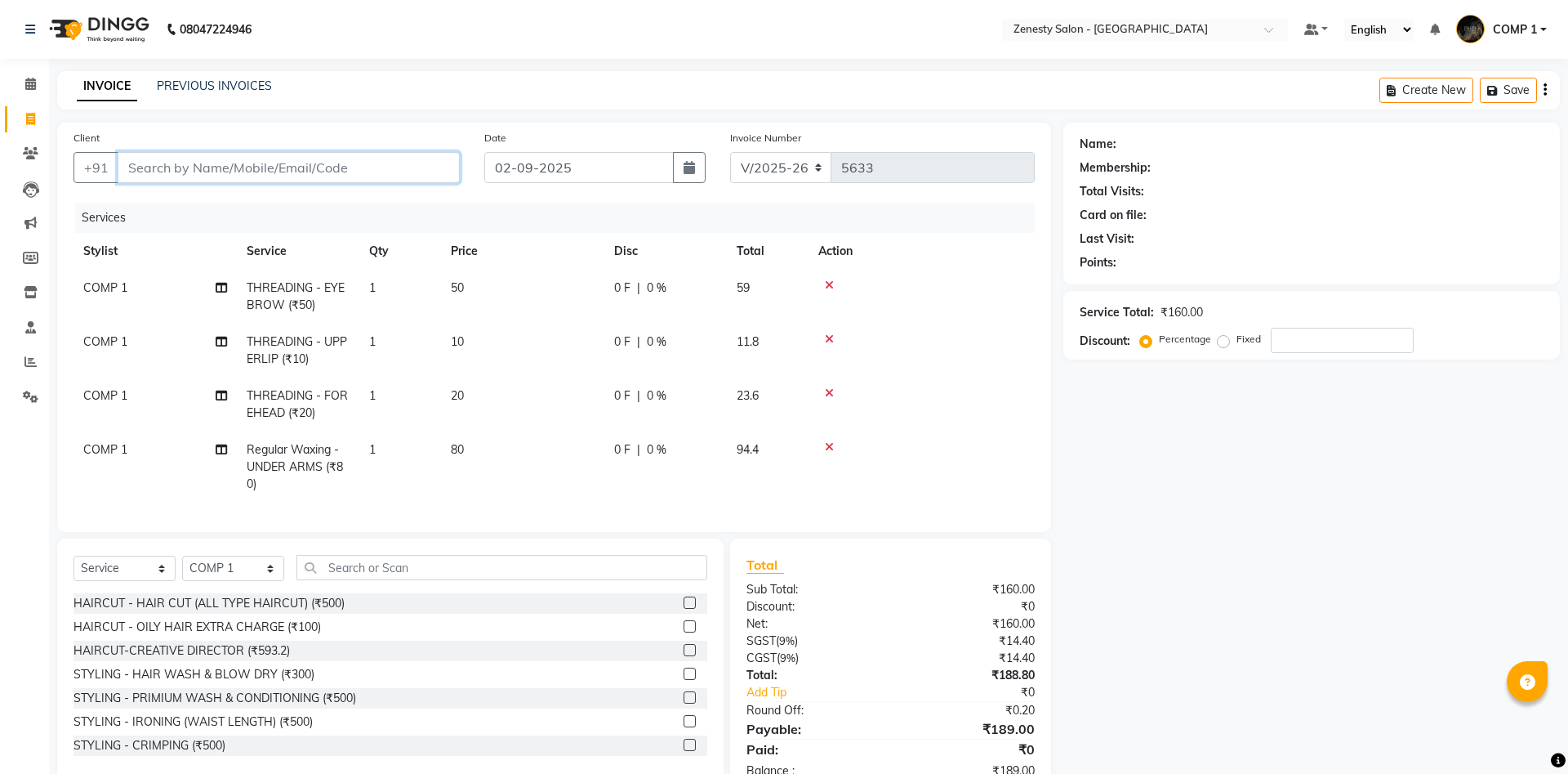
type input "0"
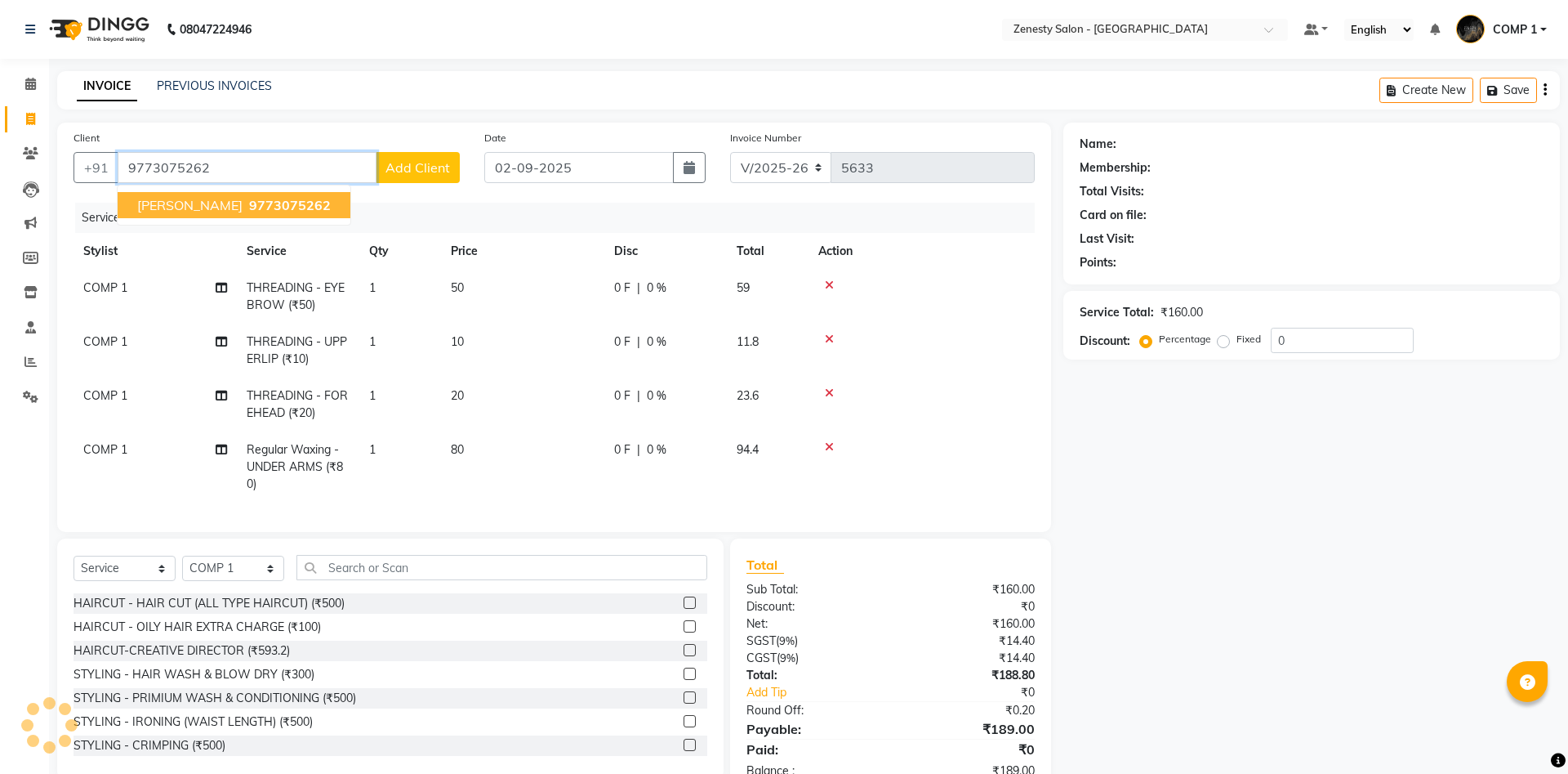
type input "9773075262"
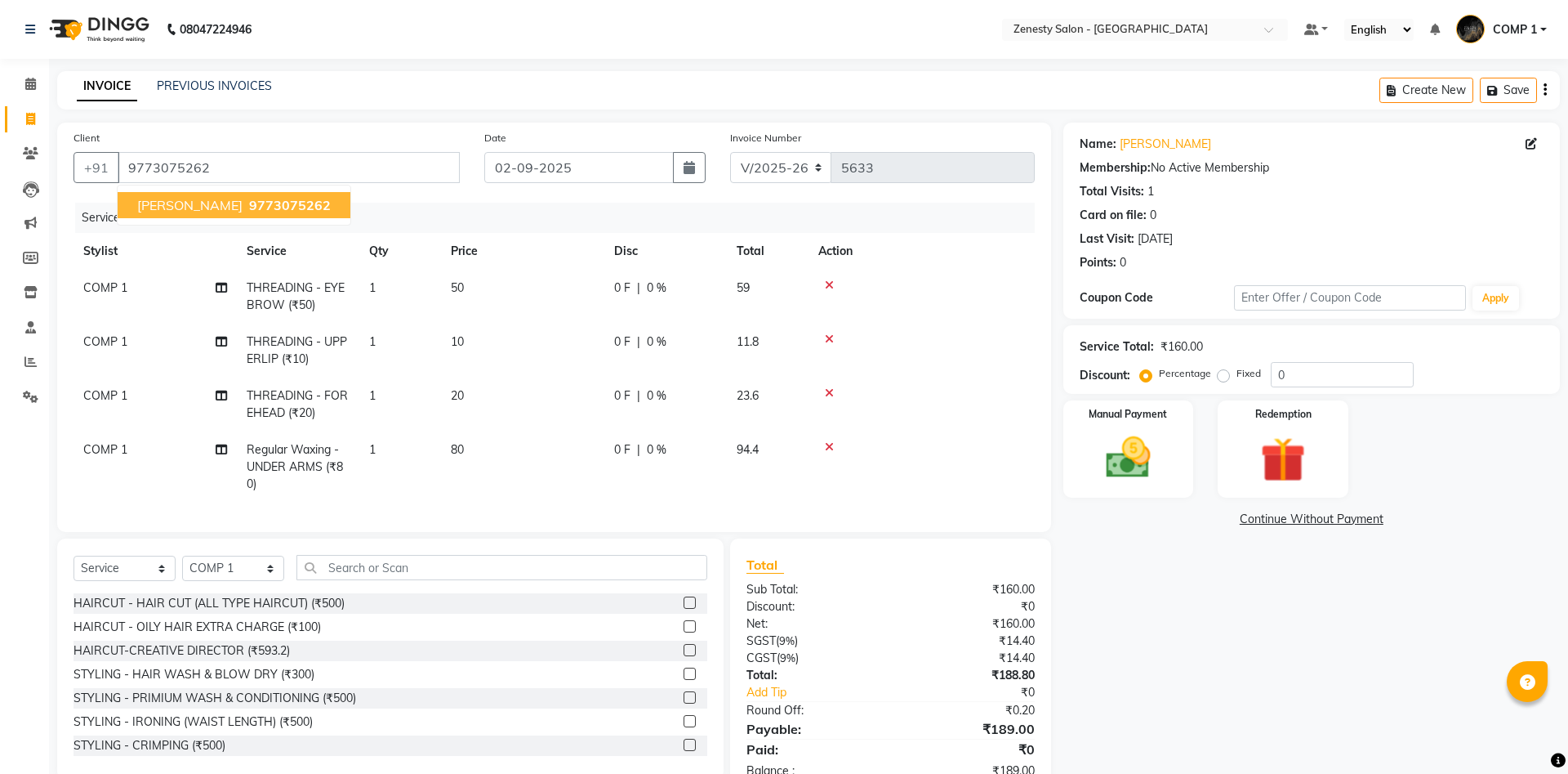
click at [157, 205] on span "[PERSON_NAME]" at bounding box center [190, 205] width 105 height 16
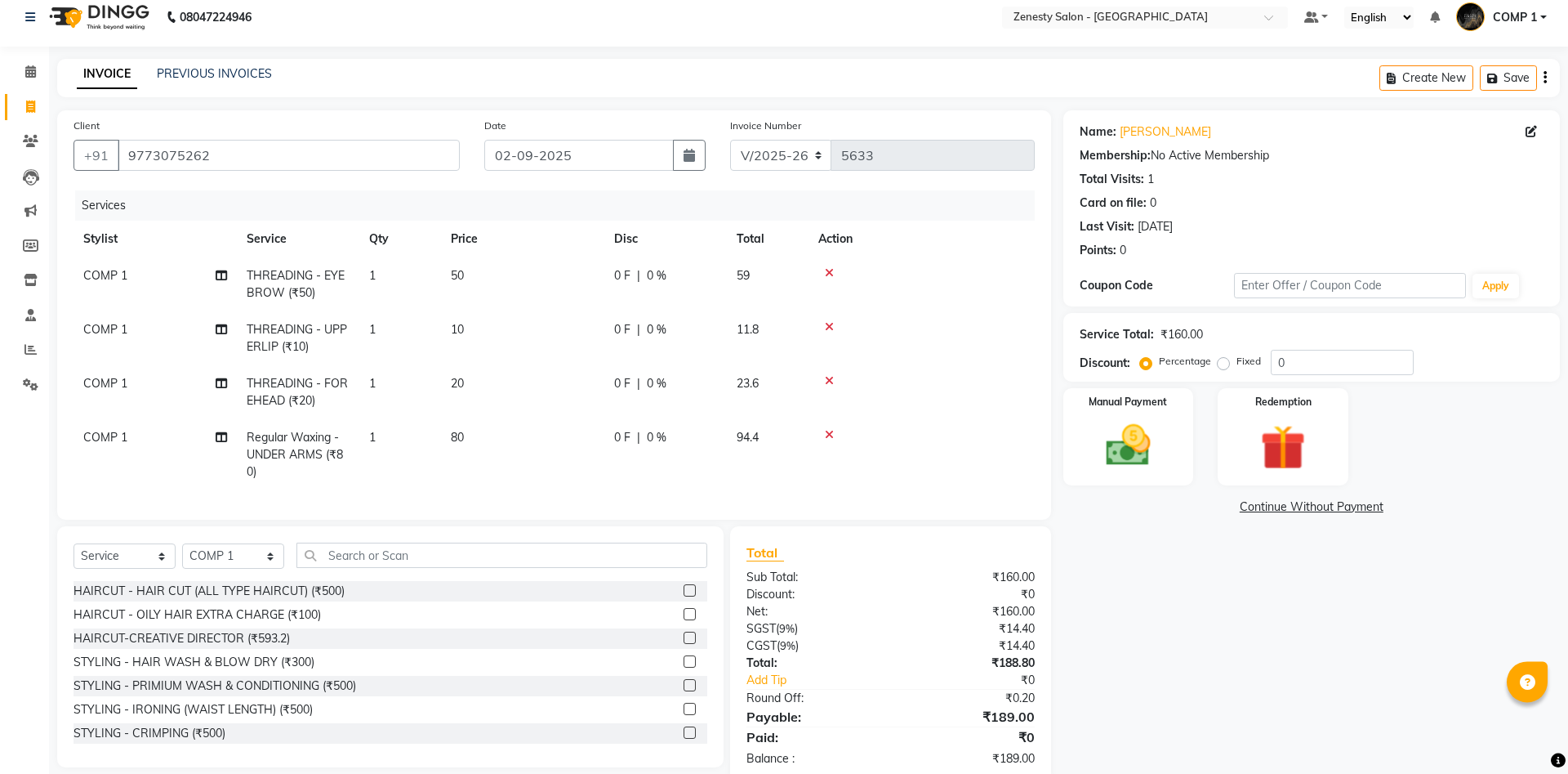
scroll to position [47, 0]
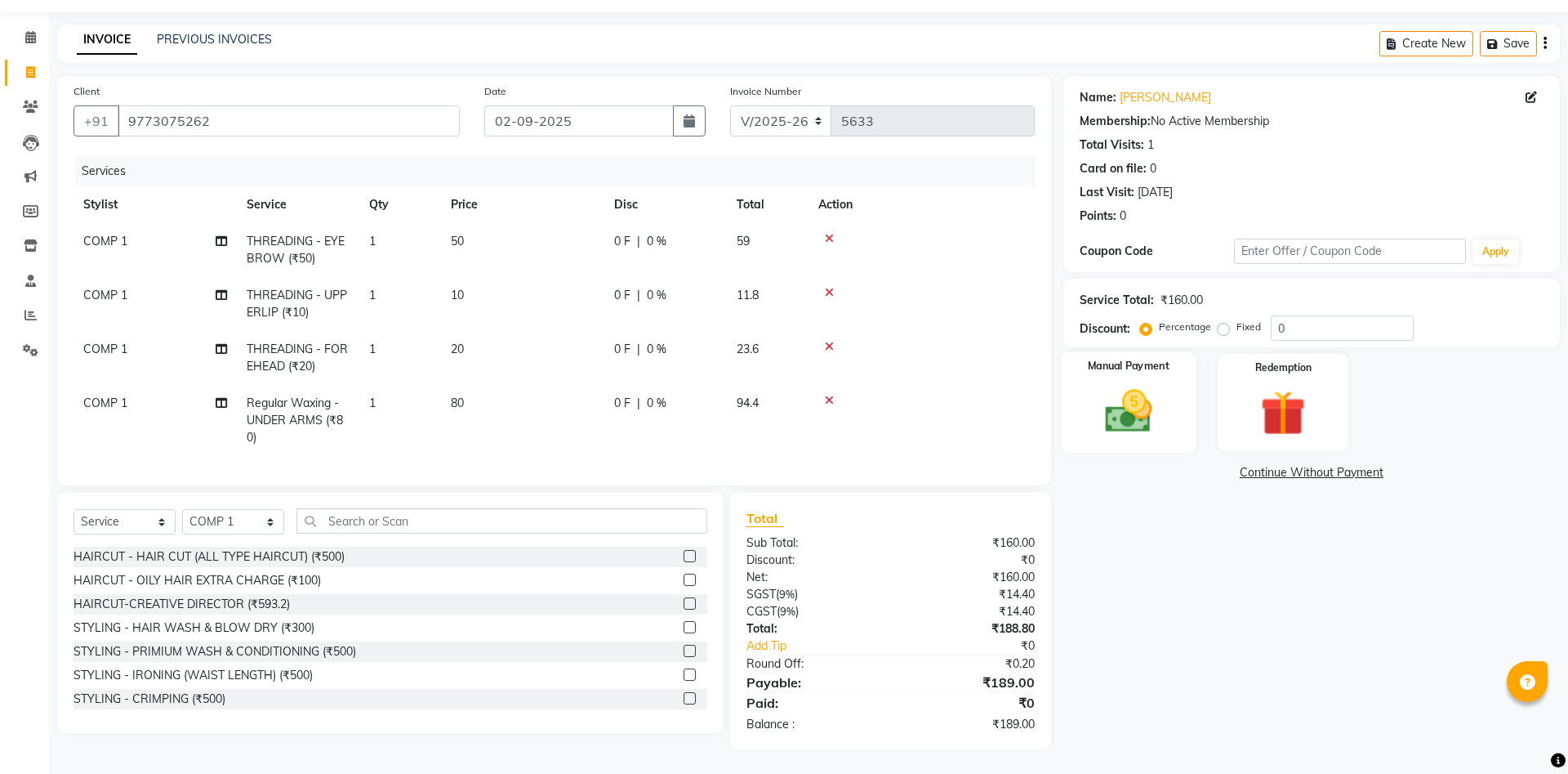
click at [1146, 429] on img at bounding box center [1128, 411] width 76 height 54
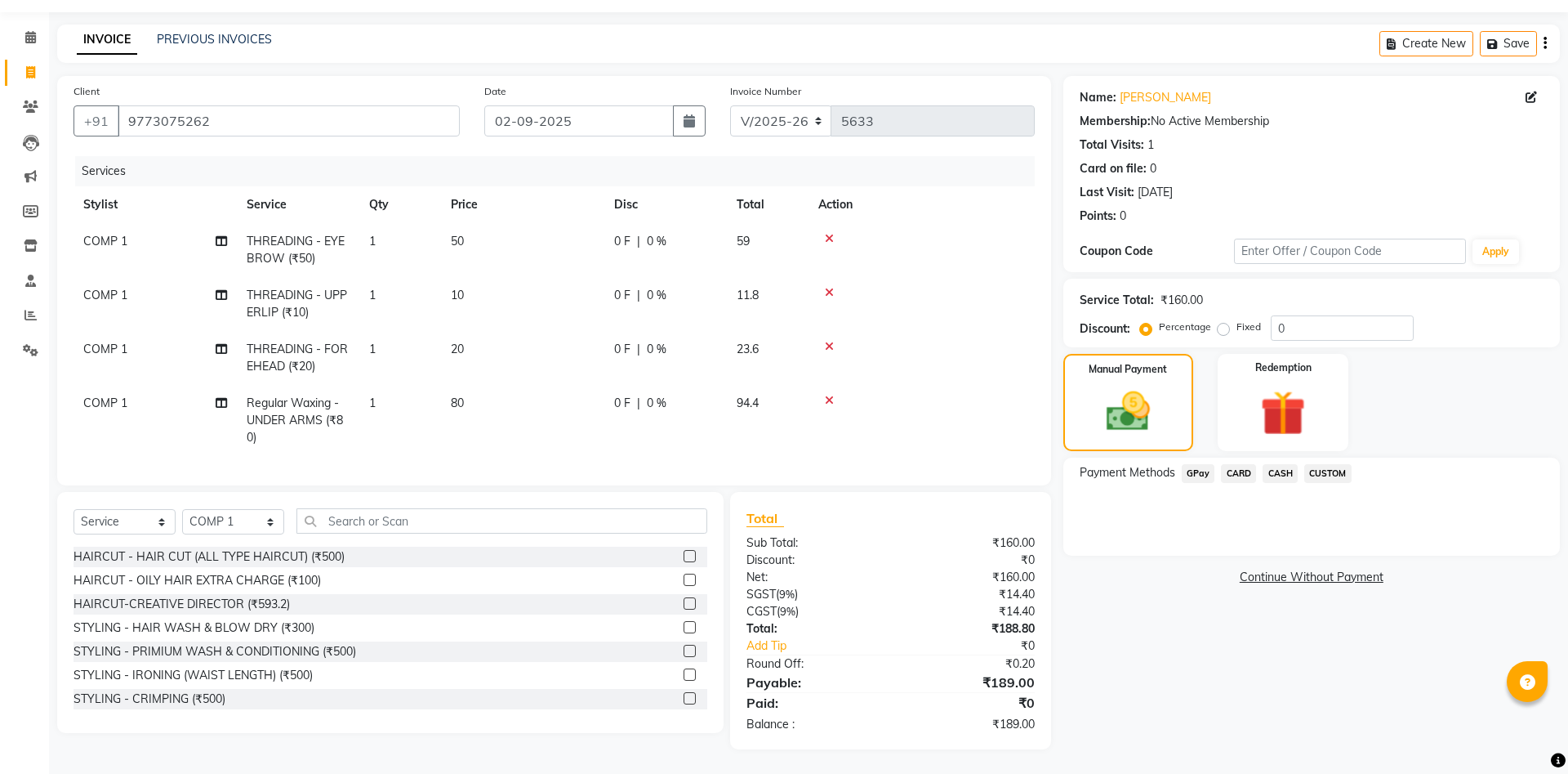
click at [1200, 476] on span "GPay" at bounding box center [1198, 474] width 34 height 19
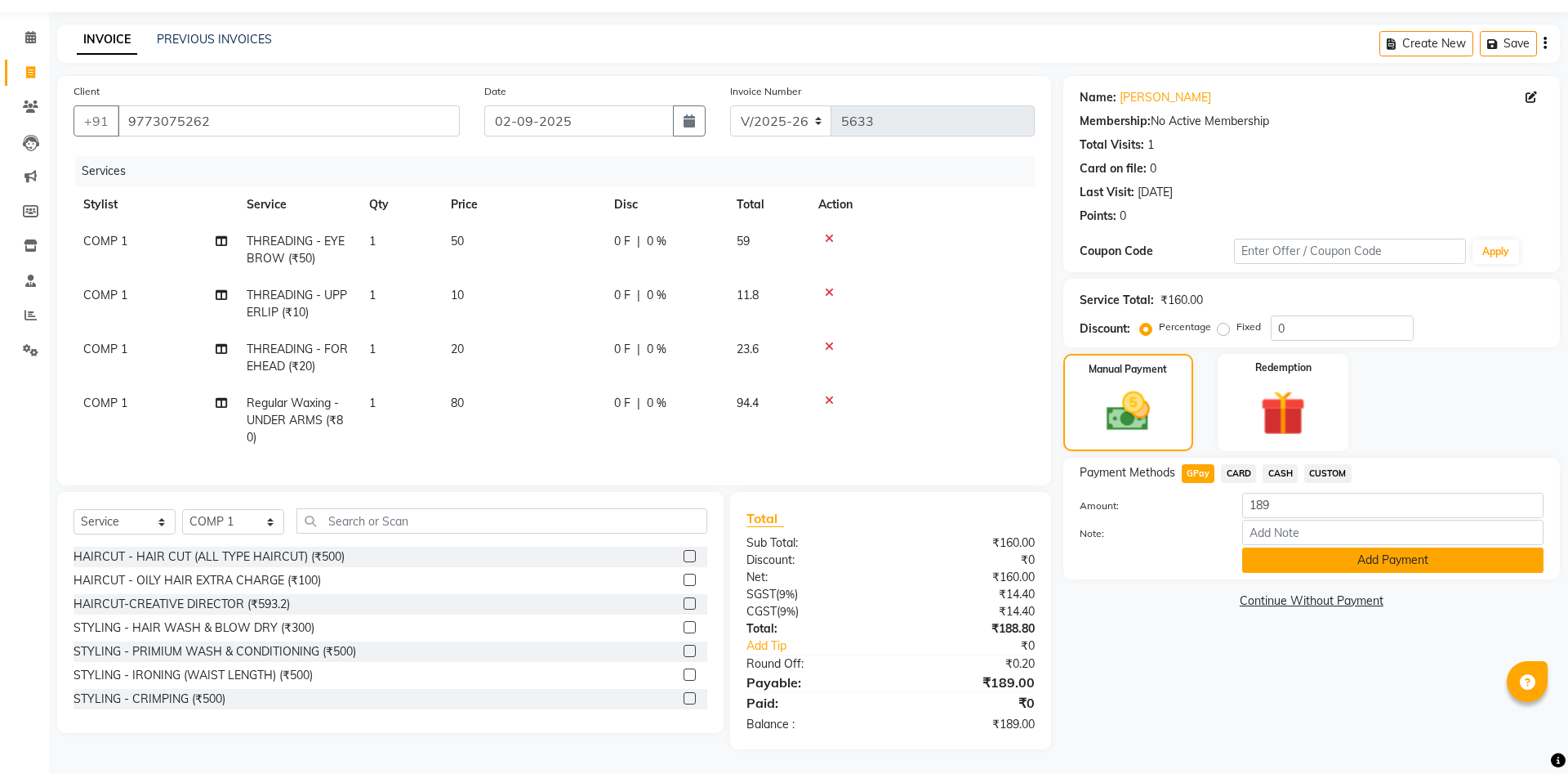
click at [1286, 553] on button "Add Payment" at bounding box center [1393, 560] width 302 height 25
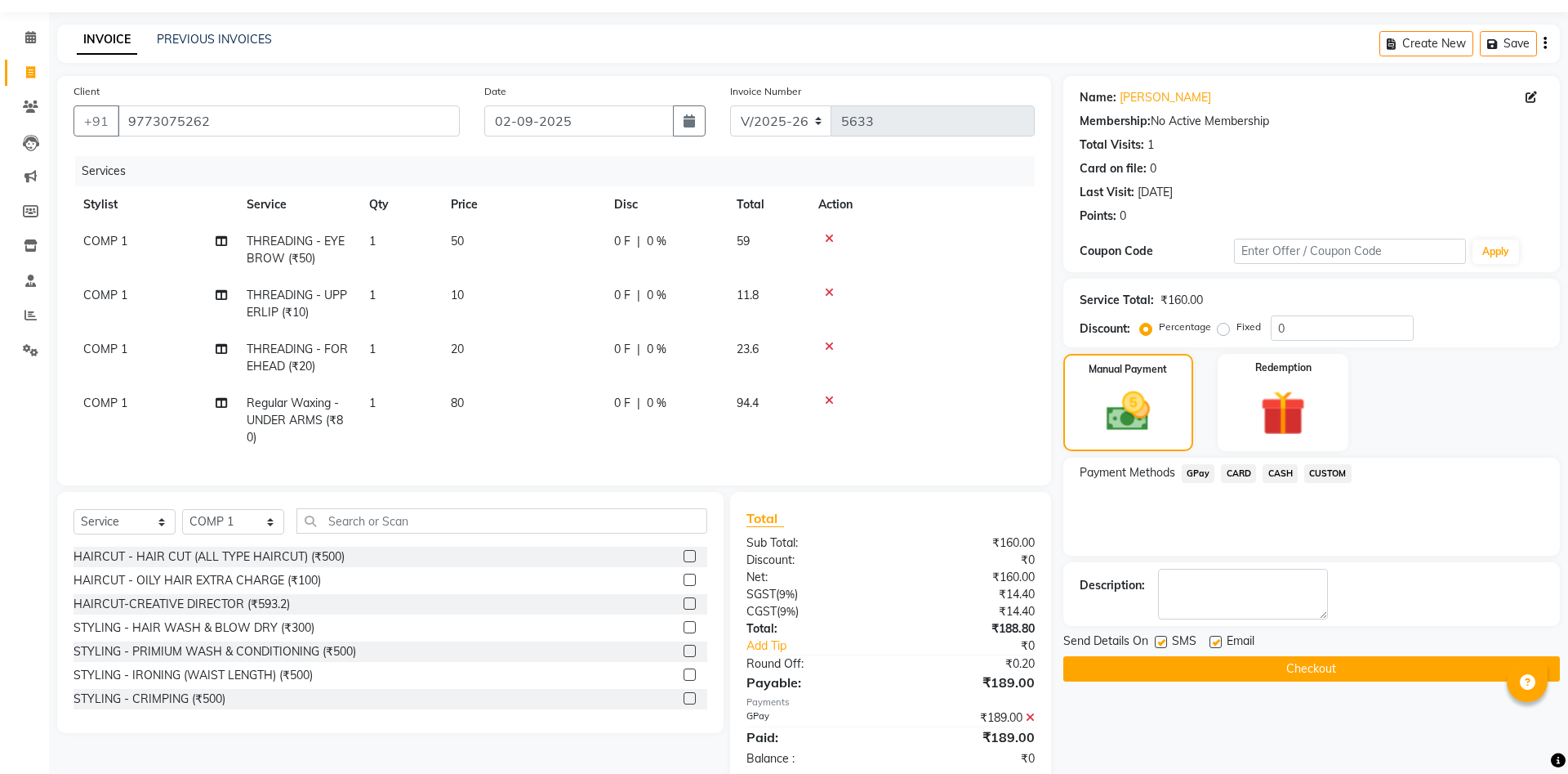
click at [1302, 668] on button "Checkout" at bounding box center [1311, 668] width 496 height 25
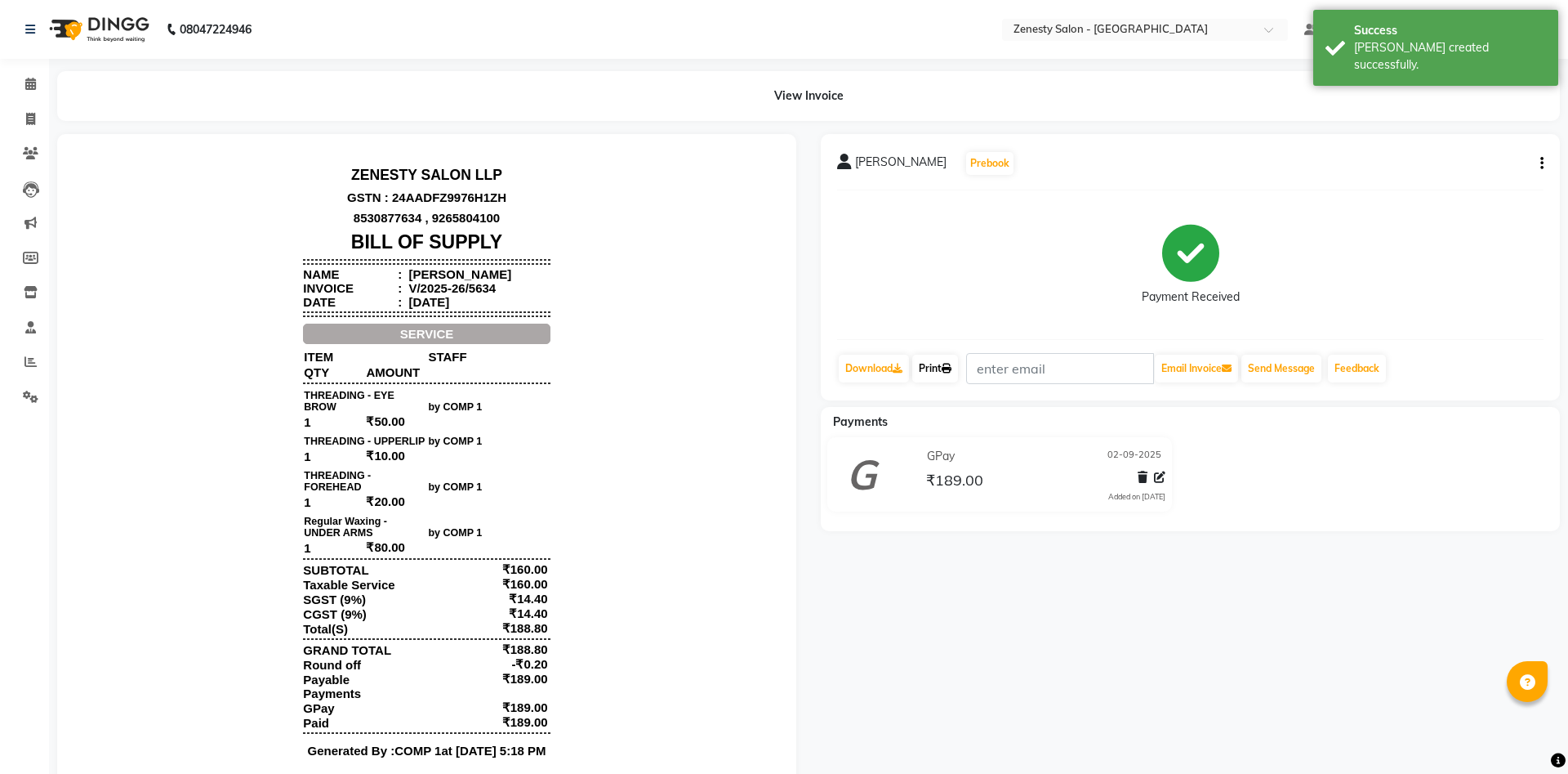
click at [924, 374] on link "Print" at bounding box center [934, 368] width 46 height 28
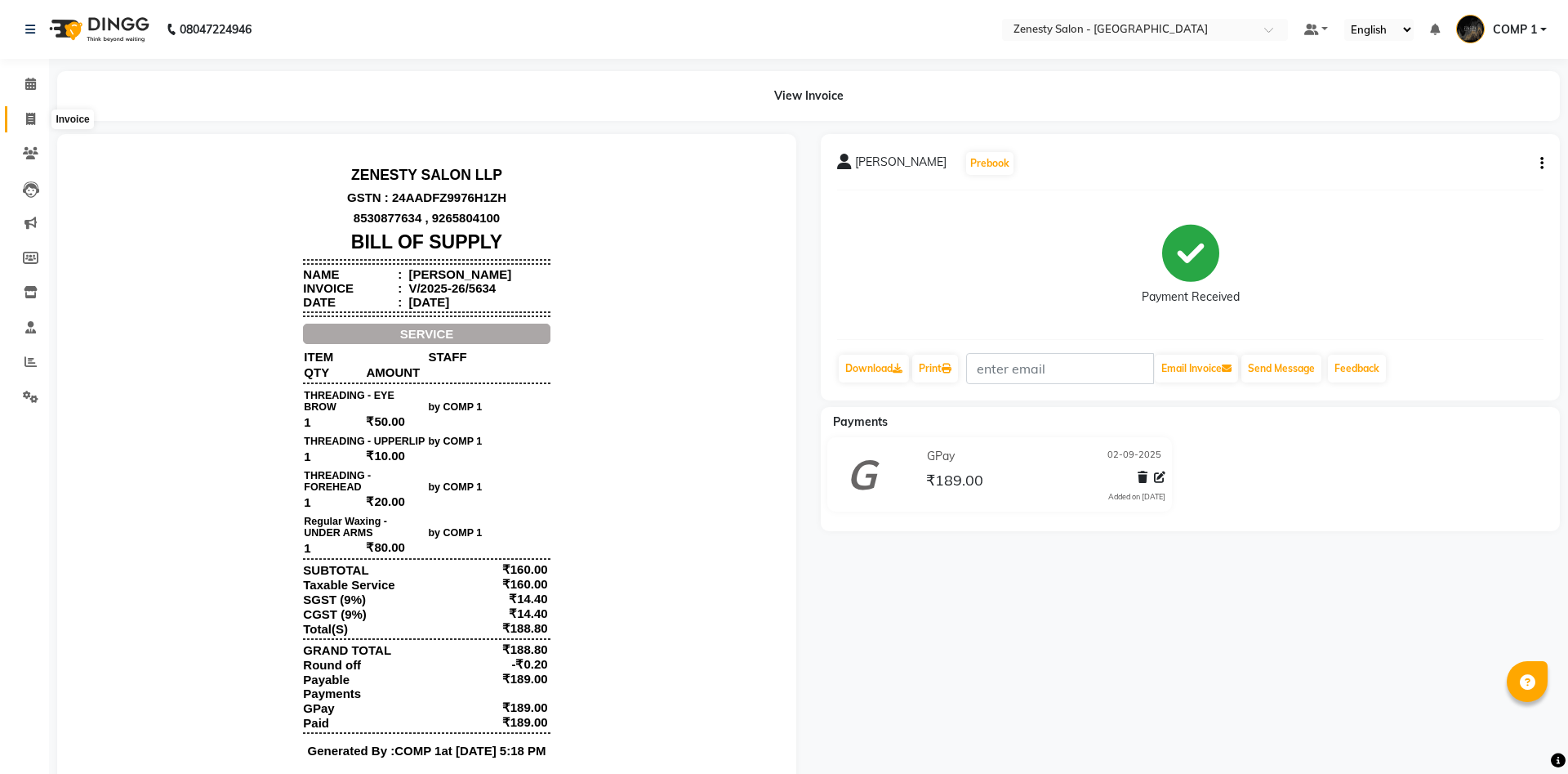
click at [31, 114] on icon at bounding box center [30, 118] width 9 height 12
select select "5713"
select select "service"
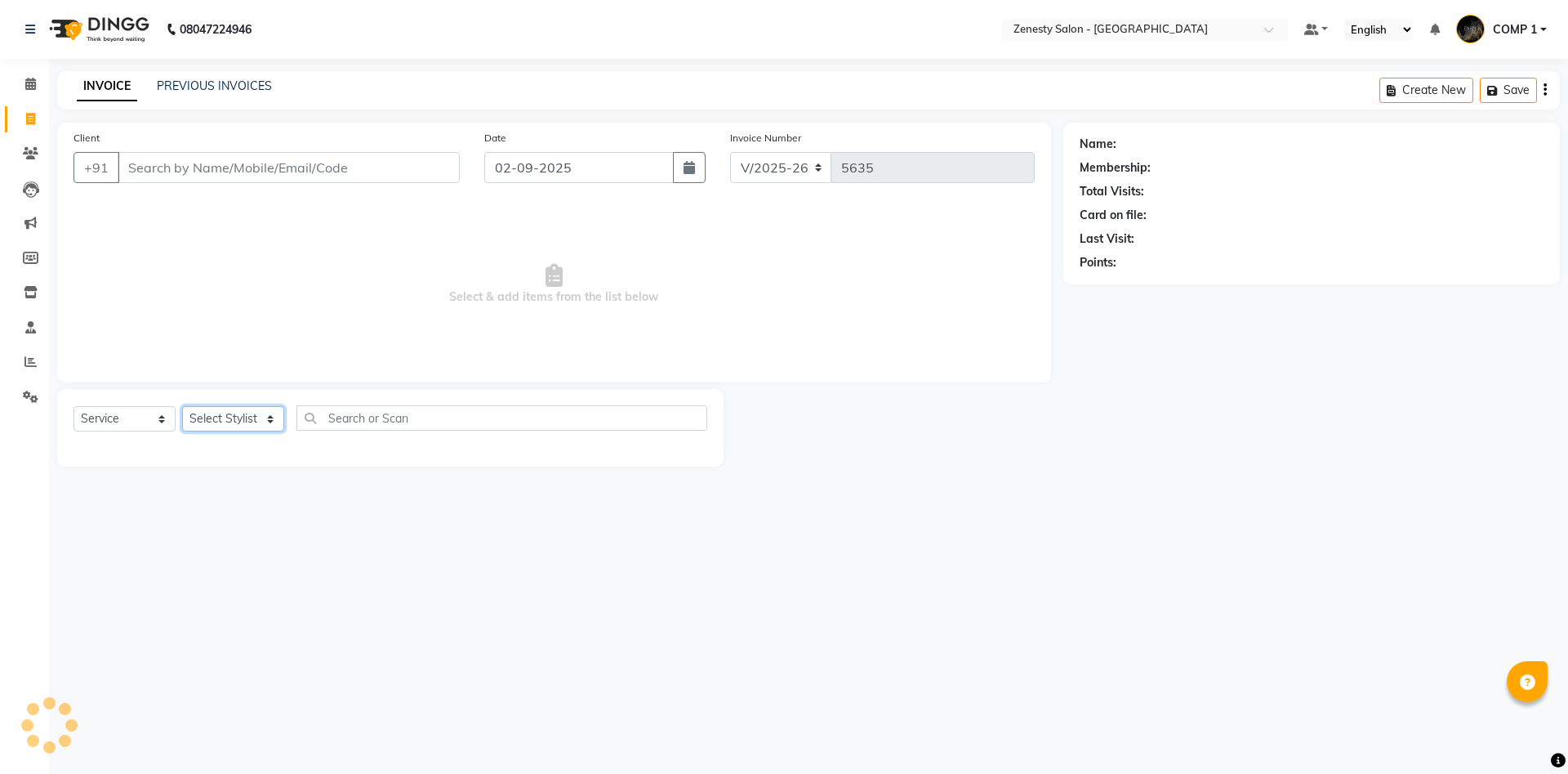
click at [182, 406] on select "Select Stylist" at bounding box center [233, 419] width 102 height 25
click at [182, 406] on select "Select Stylist Aanand Aarti Aashik Aesha Arsh Khalifa Ayan COMP 1 COMP 2 Darsha…" at bounding box center [233, 419] width 102 height 25
select select "81093"
click option "COMP 1" at bounding box center [0, 0] width 0 height 0
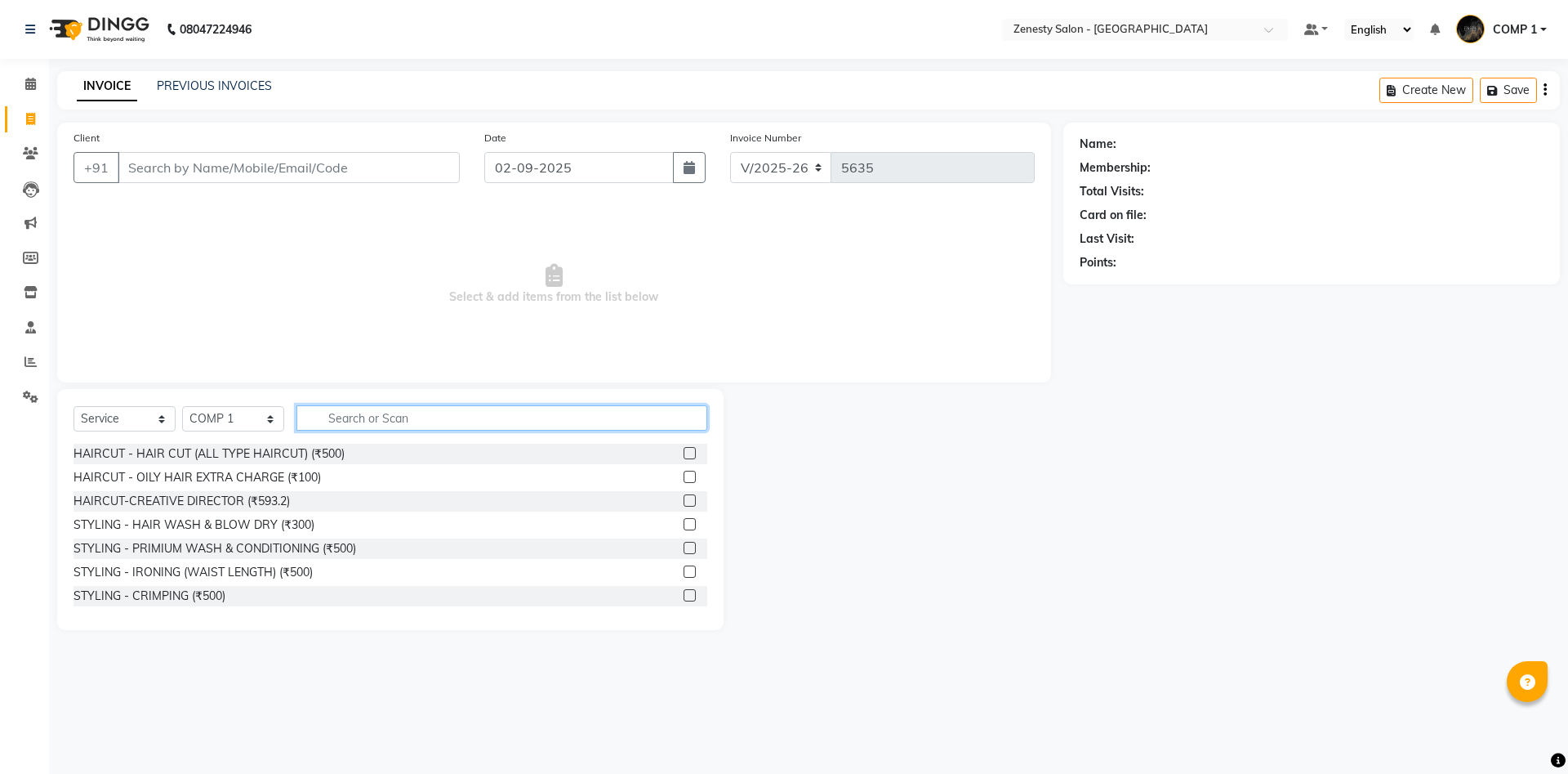
click at [424, 424] on input "text" at bounding box center [501, 418] width 411 height 25
click at [25, 297] on icon at bounding box center [30, 292] width 14 height 12
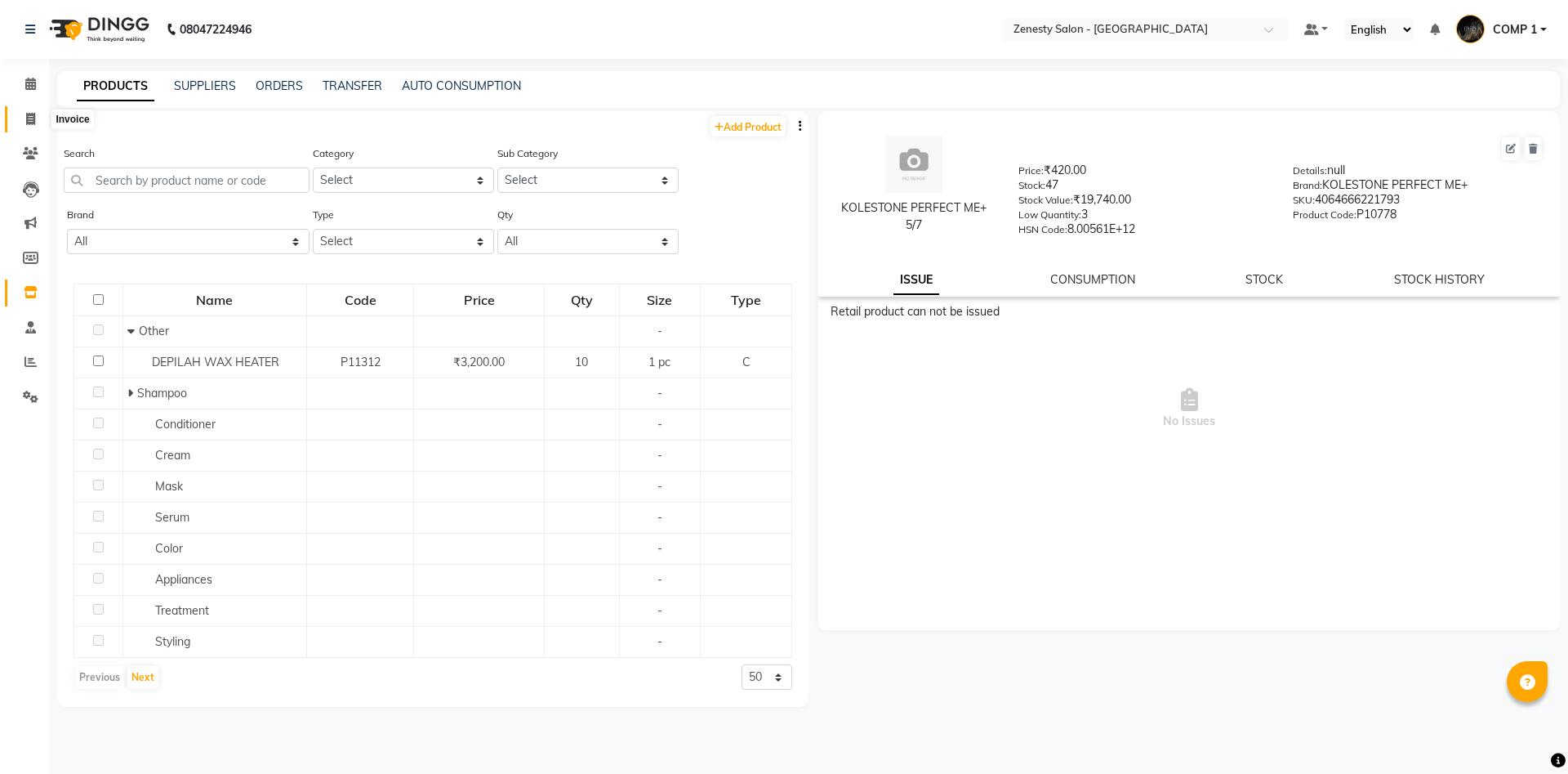
click at [33, 124] on icon at bounding box center [30, 118] width 9 height 12
select select "5713"
select select "service"
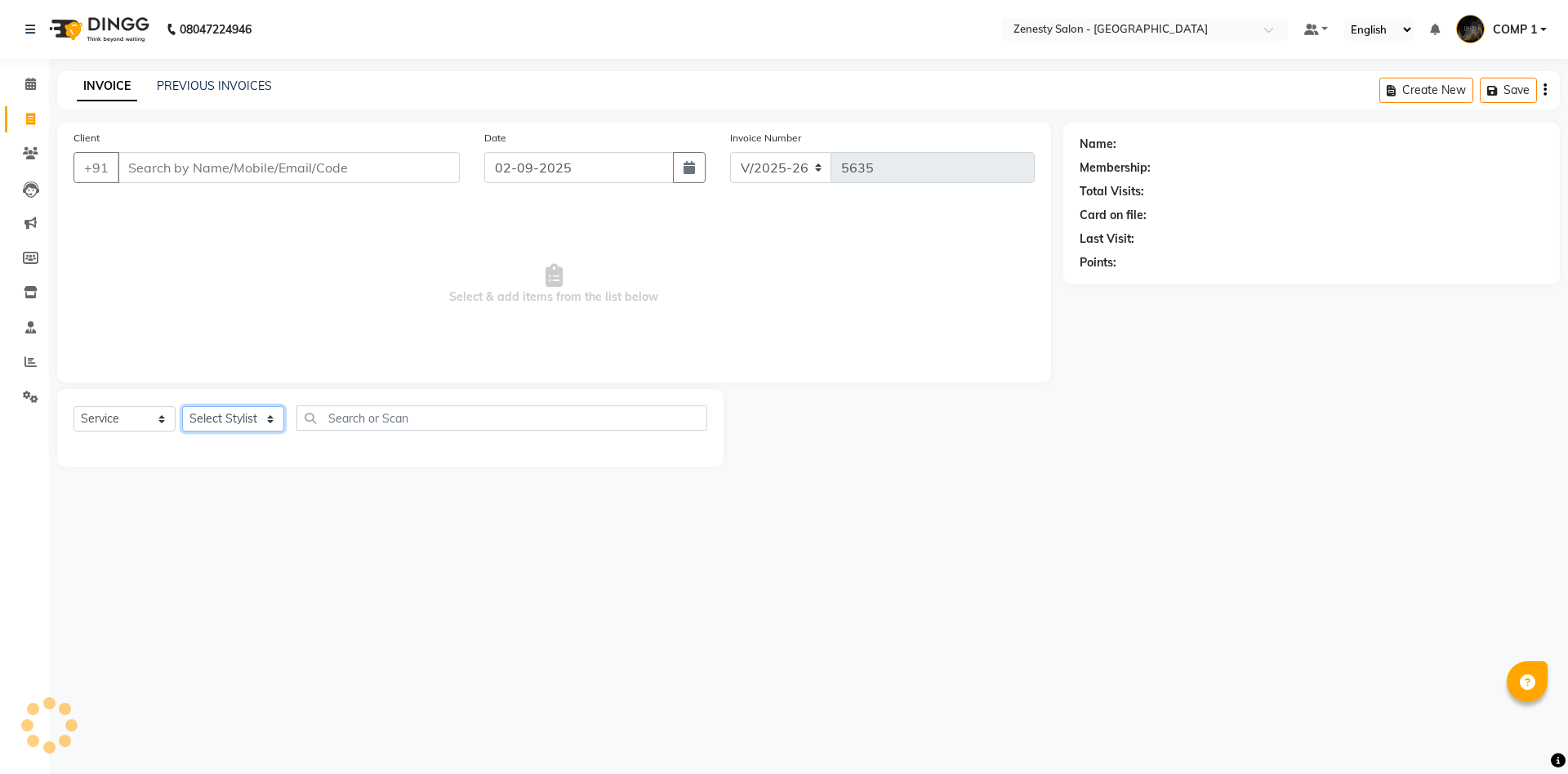
click at [182, 406] on select "Select Stylist" at bounding box center [233, 419] width 102 height 25
select select "81093"
click option "COMP 1" at bounding box center [0, 0] width 0 height 0
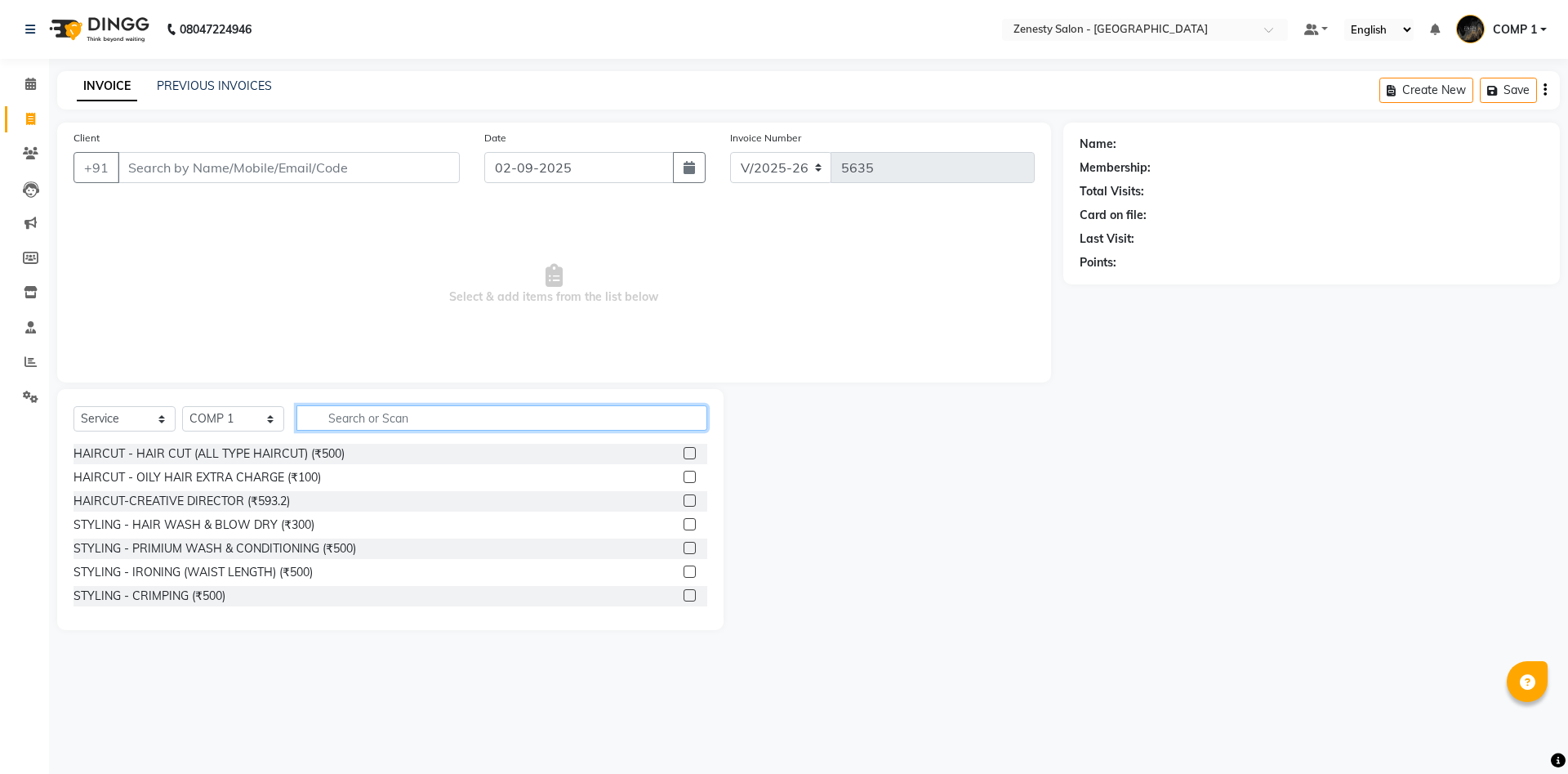
click at [347, 423] on input "text" at bounding box center [501, 418] width 411 height 25
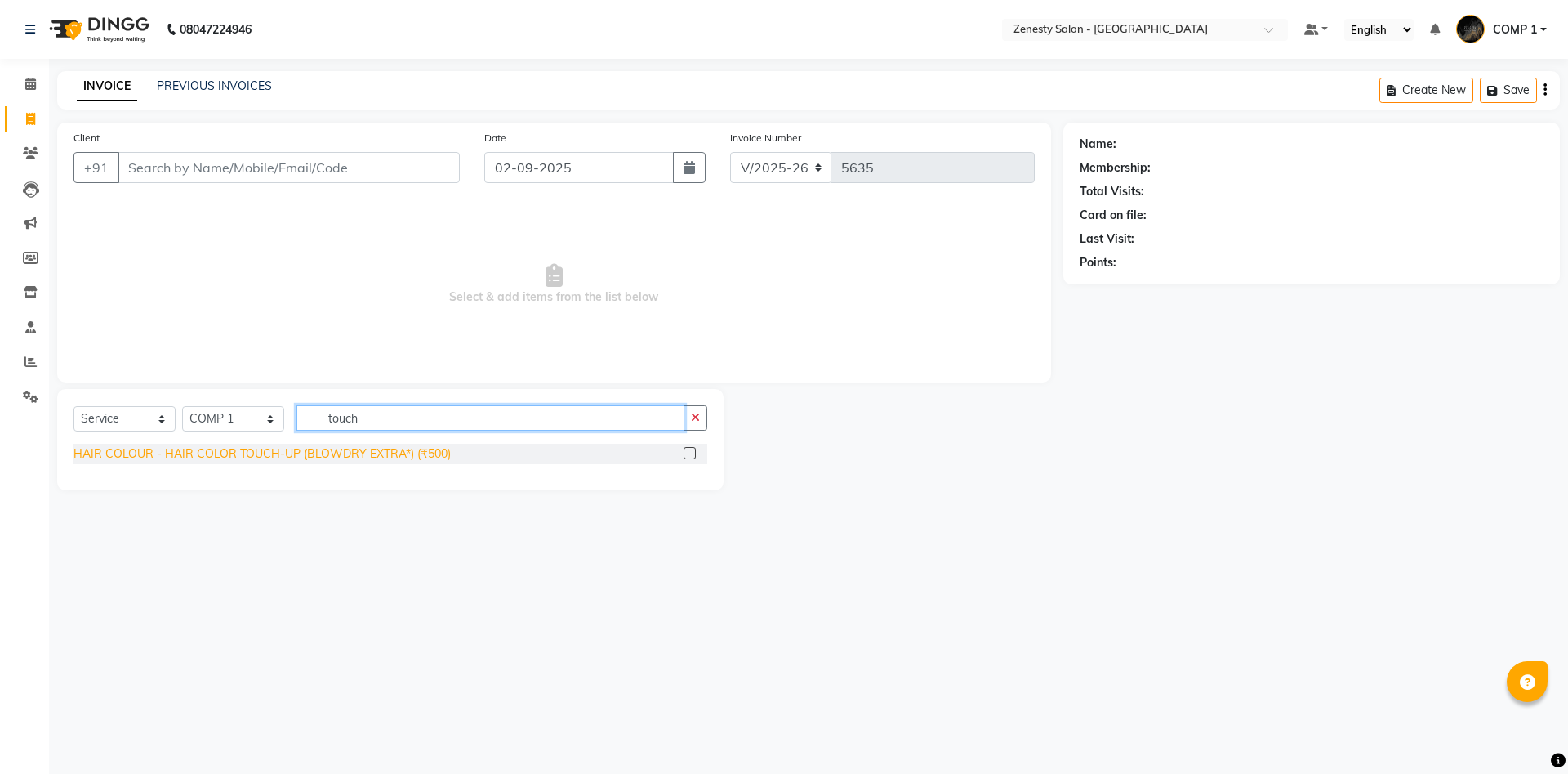
type input "touch"
click at [332, 457] on div "HAIR COLOUR - HAIR COLOR TOUCH-UP (BLOWDRY EXTRA*) (₹500)" at bounding box center [262, 454] width 377 height 17
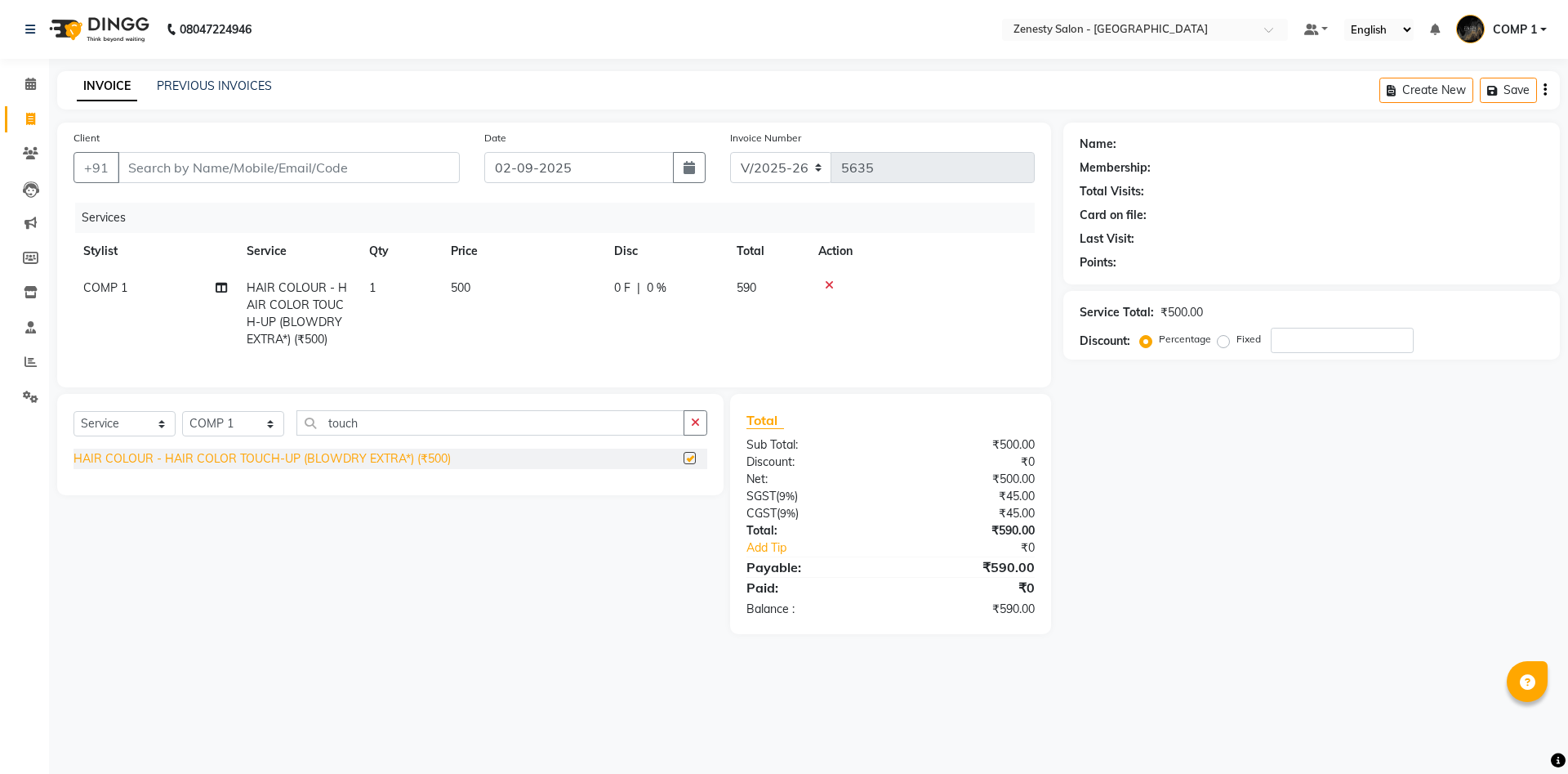
checkbox input "false"
click at [271, 168] on input "Client" at bounding box center [289, 168] width 342 height 31
type input "9"
type input "0"
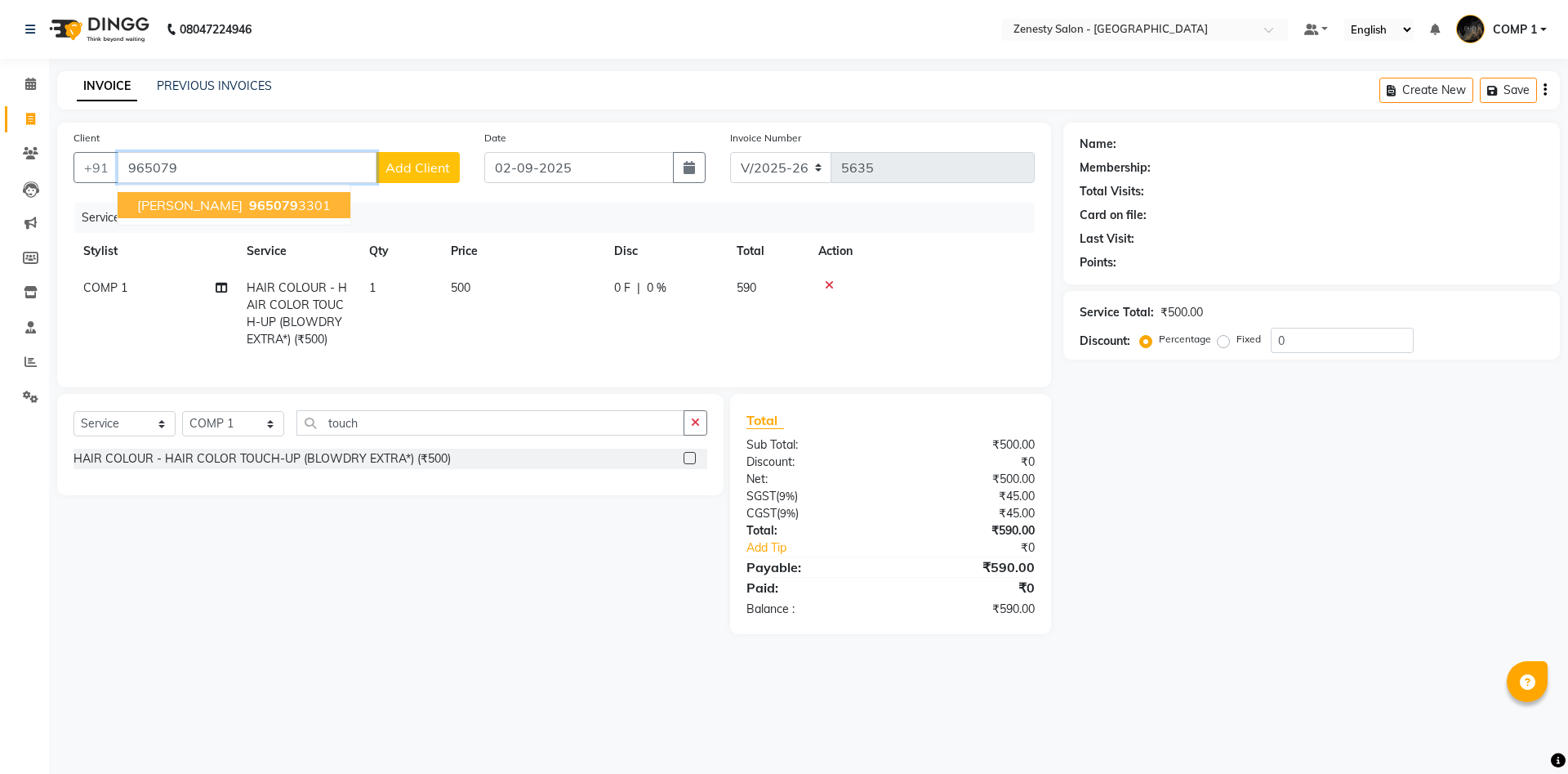
click at [170, 209] on span "[PERSON_NAME]" at bounding box center [190, 205] width 105 height 16
type input "9650793301"
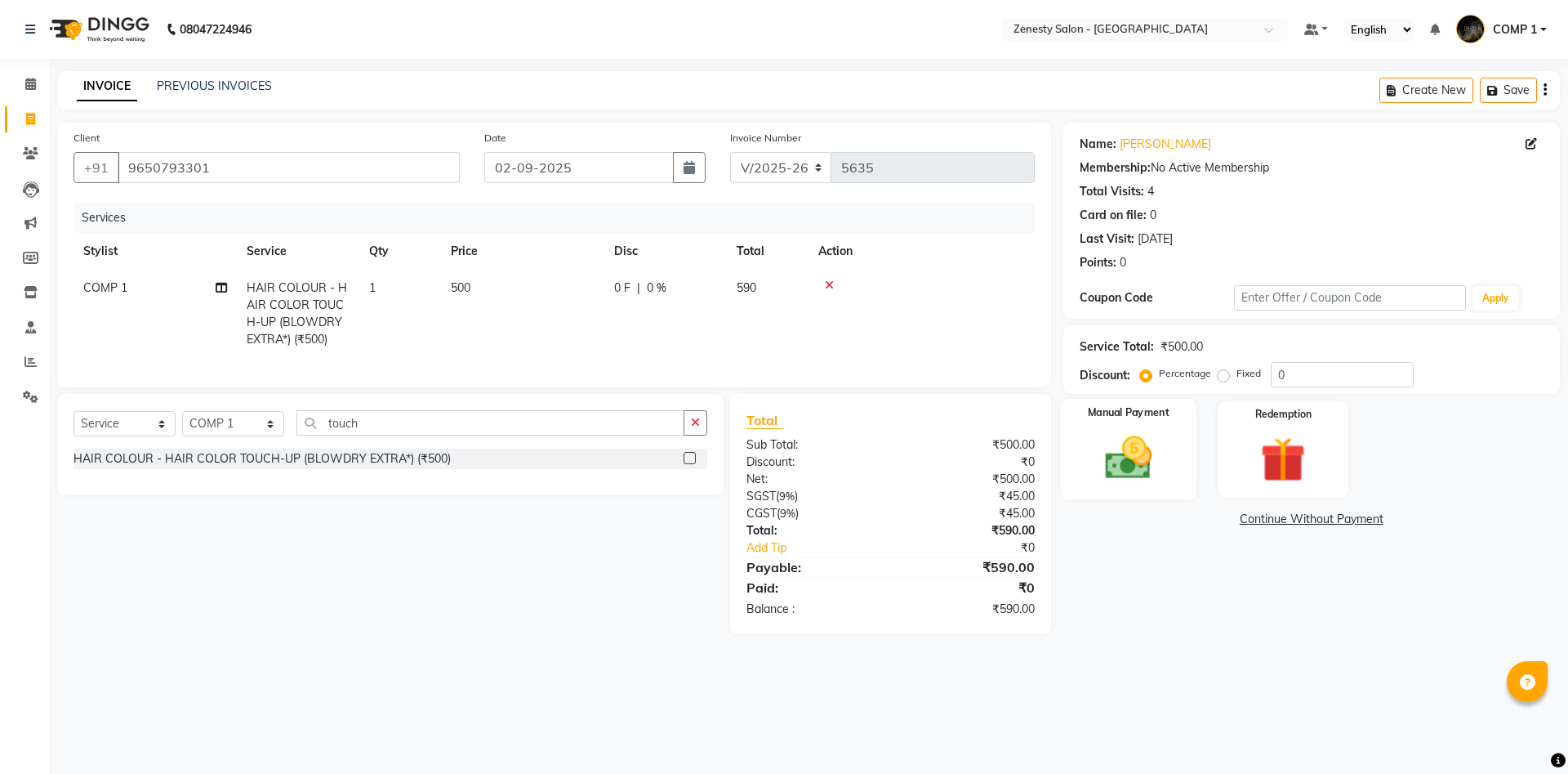
click at [1109, 477] on img at bounding box center [1128, 457] width 76 height 54
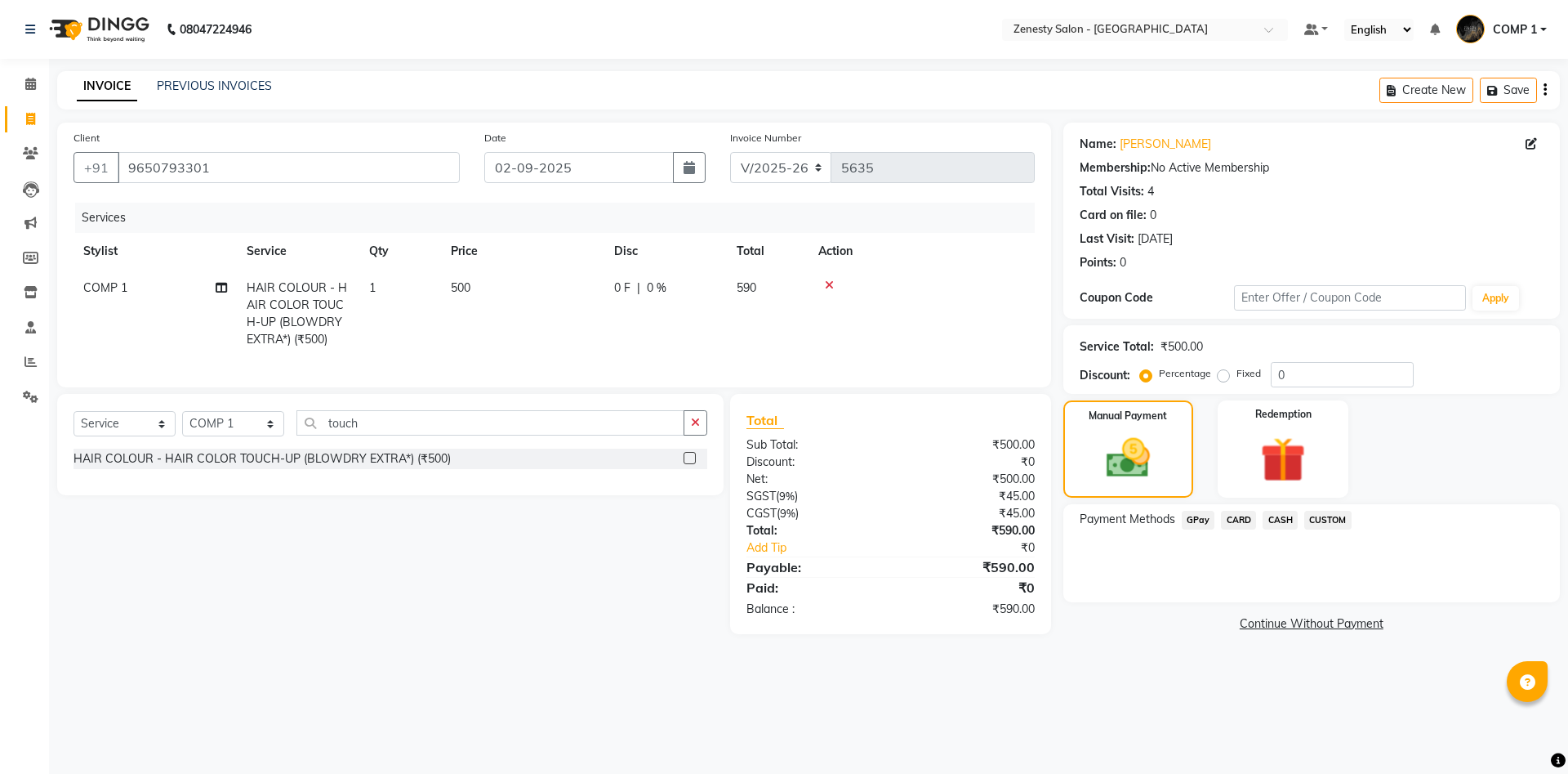
click at [1278, 626] on link "Continue Without Payment" at bounding box center [1311, 624] width 490 height 17
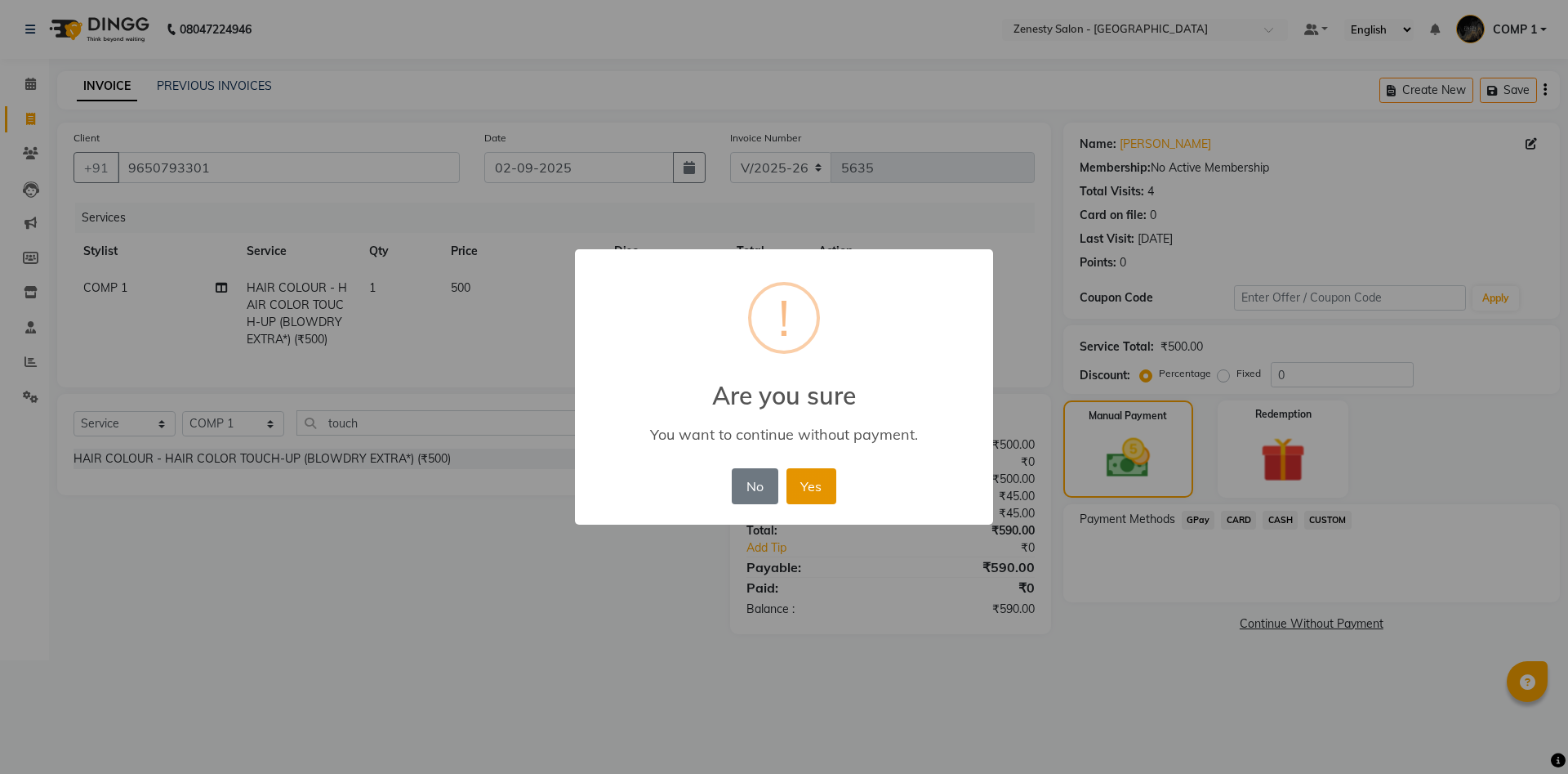
click at [808, 485] on button "Yes" at bounding box center [812, 486] width 50 height 36
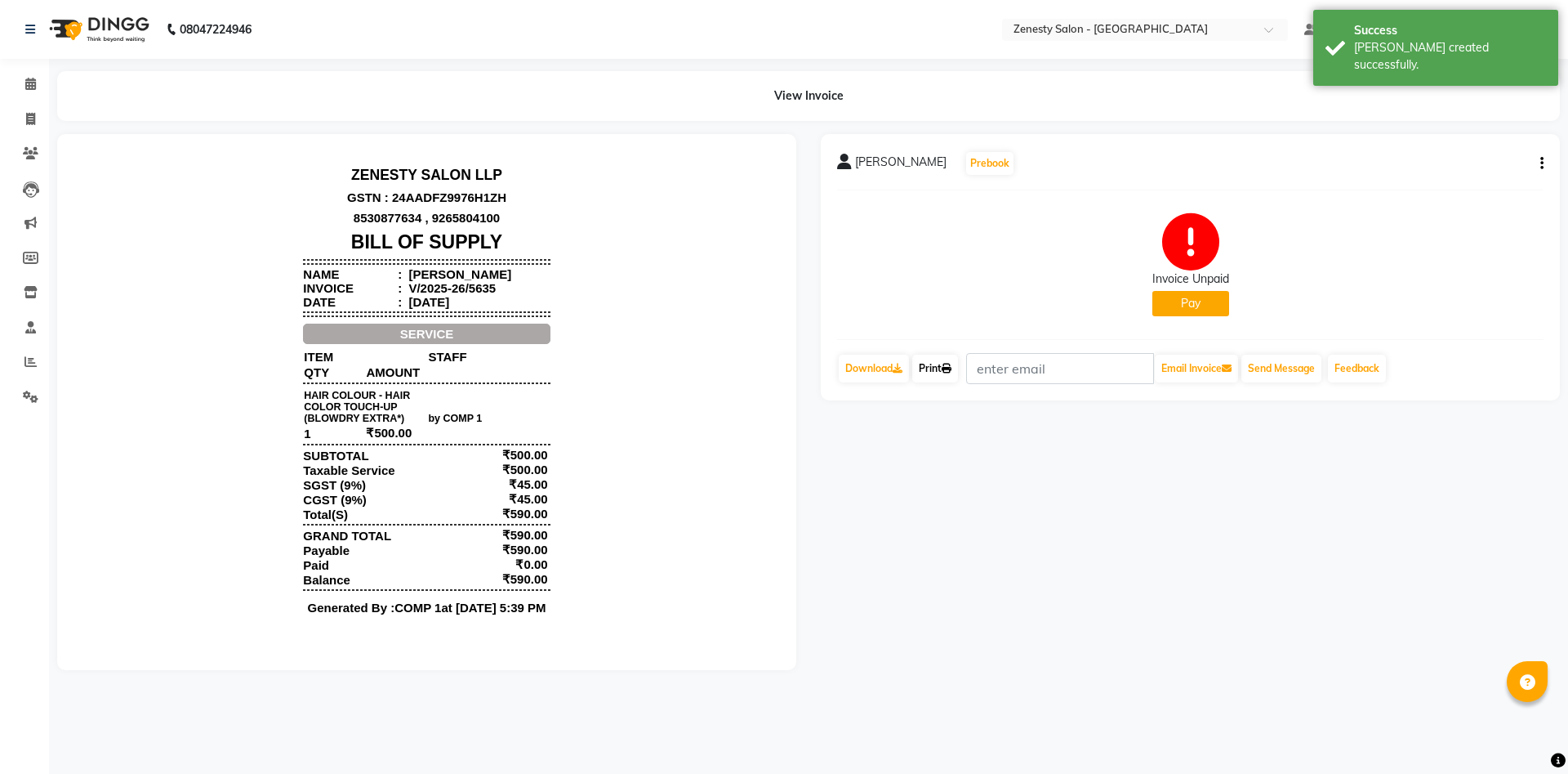
click at [927, 377] on link "Print" at bounding box center [934, 368] width 46 height 28
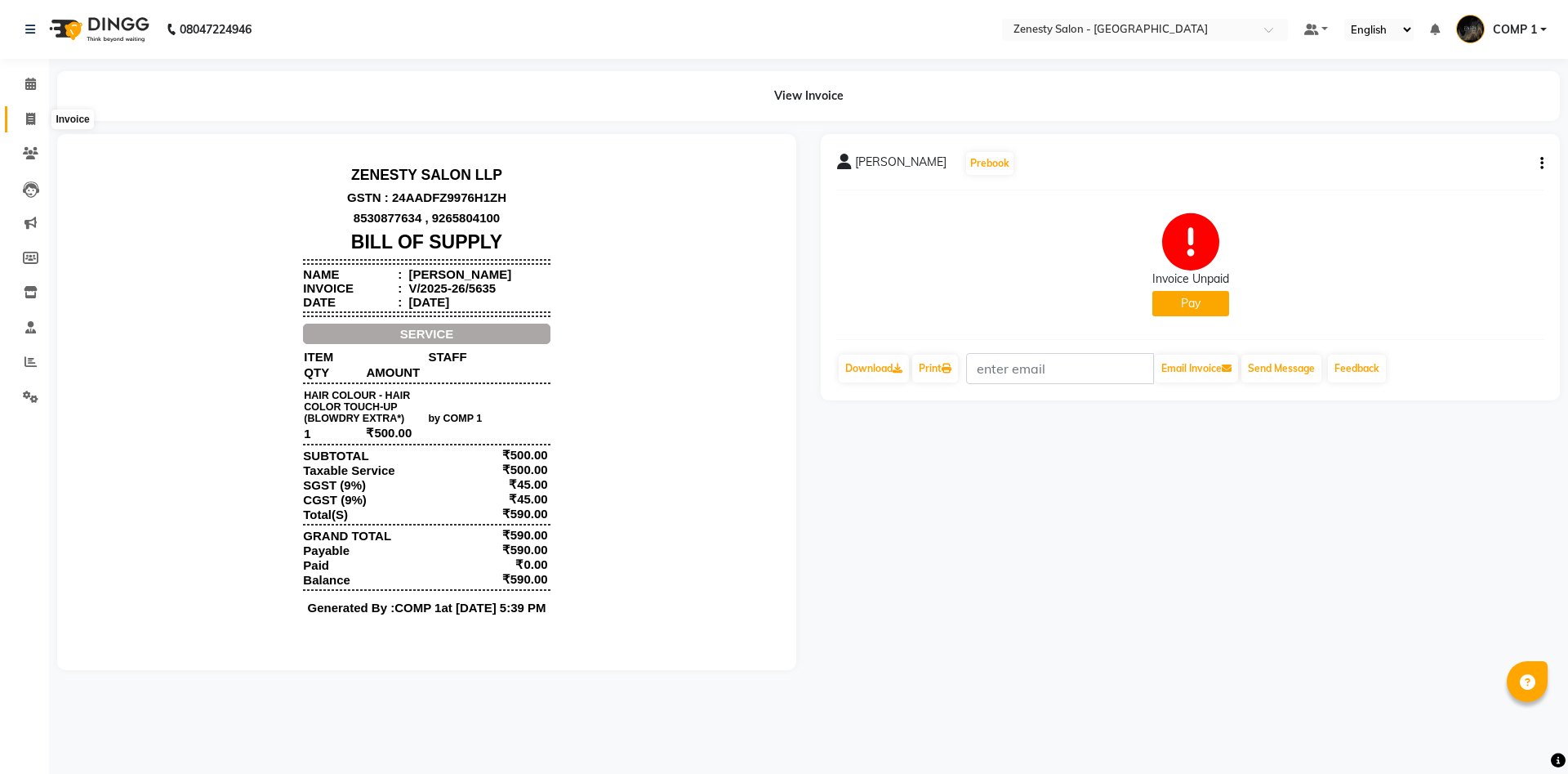
click at [34, 121] on icon at bounding box center [30, 118] width 9 height 12
select select "5713"
select select "service"
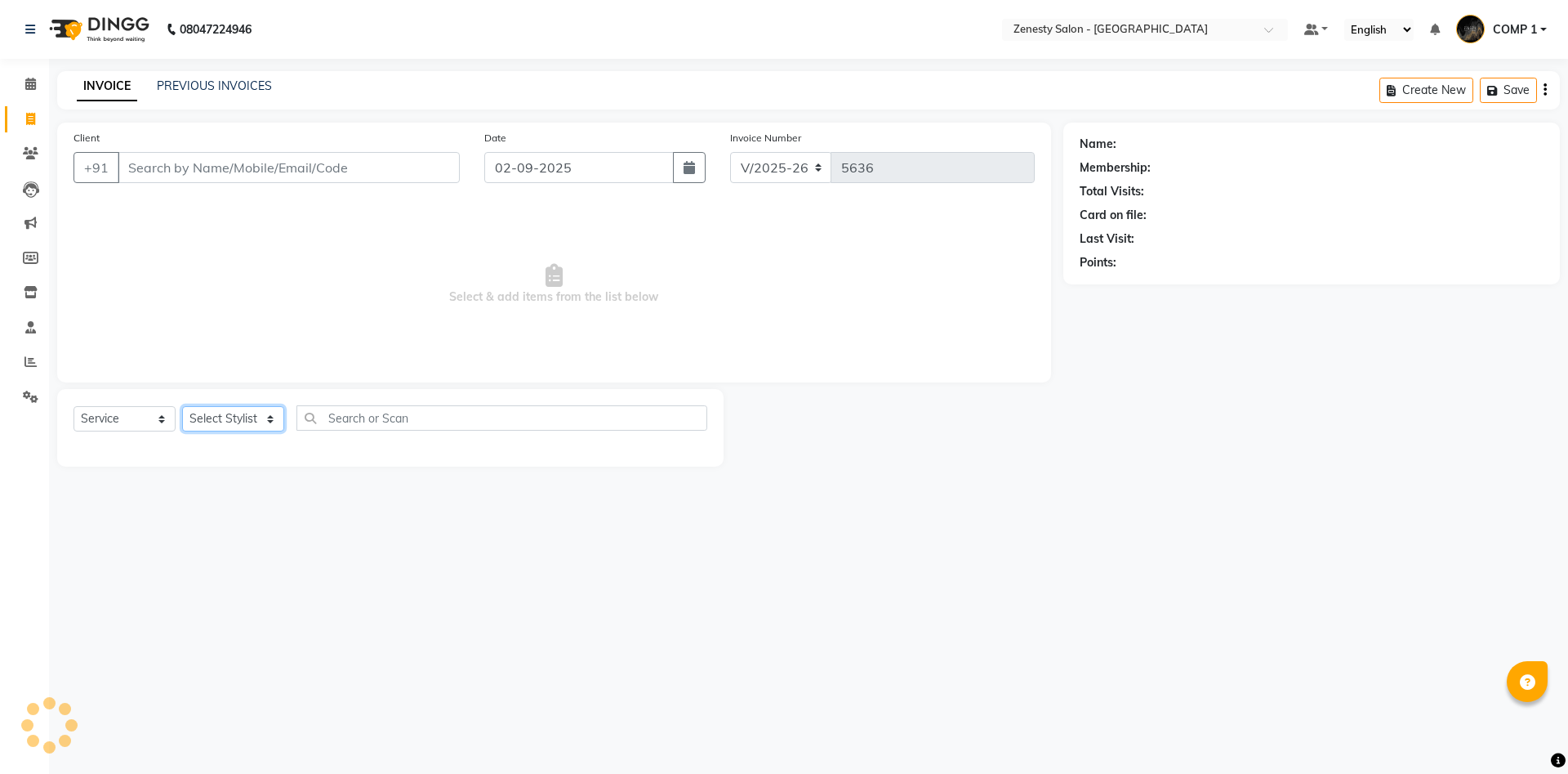
click at [182, 406] on select "Select Stylist" at bounding box center [233, 419] width 102 height 25
select select "81093"
click option "COMP 1" at bounding box center [0, 0] width 0 height 0
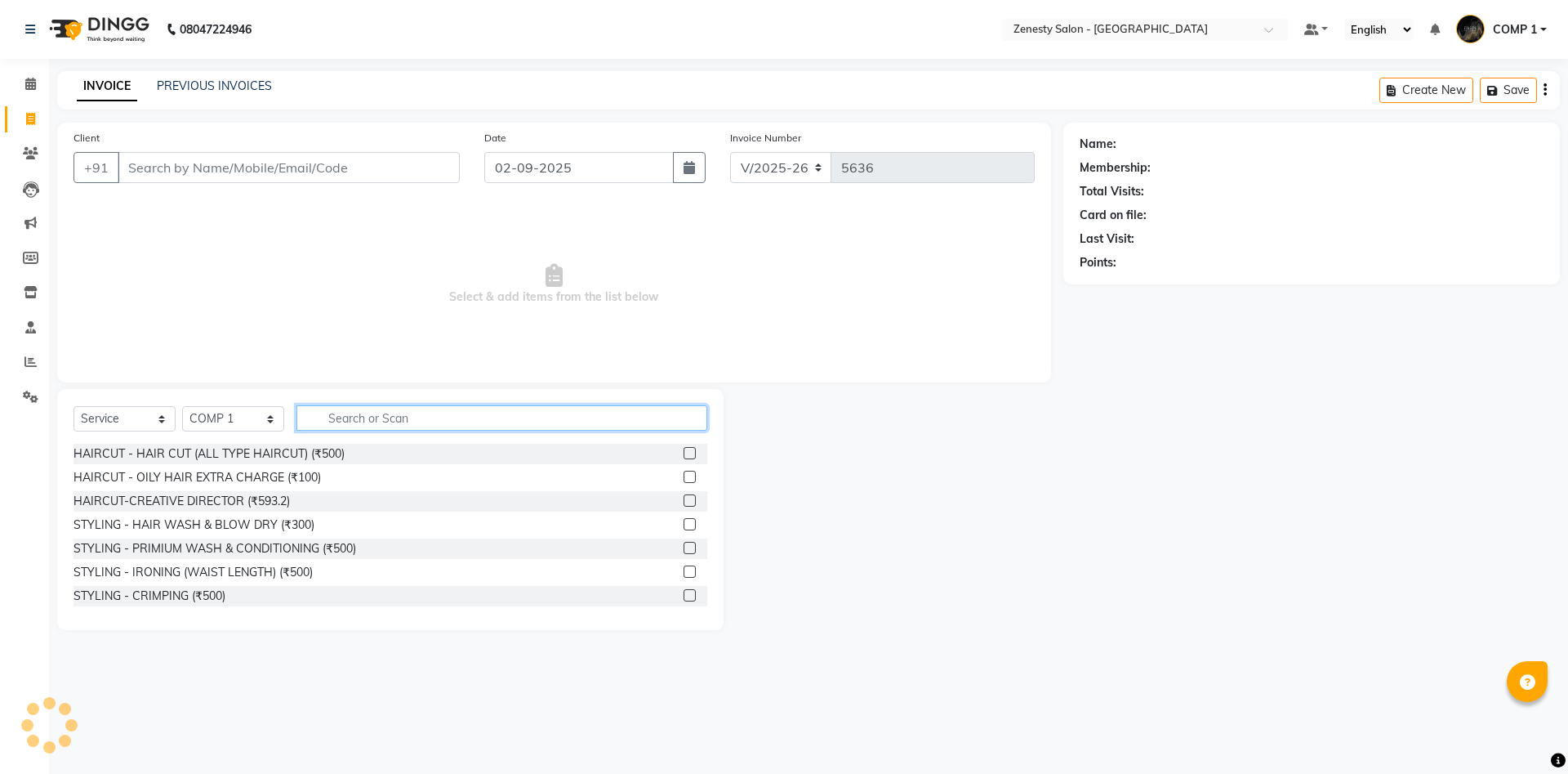
click at [352, 420] on input "text" at bounding box center [501, 418] width 411 height 25
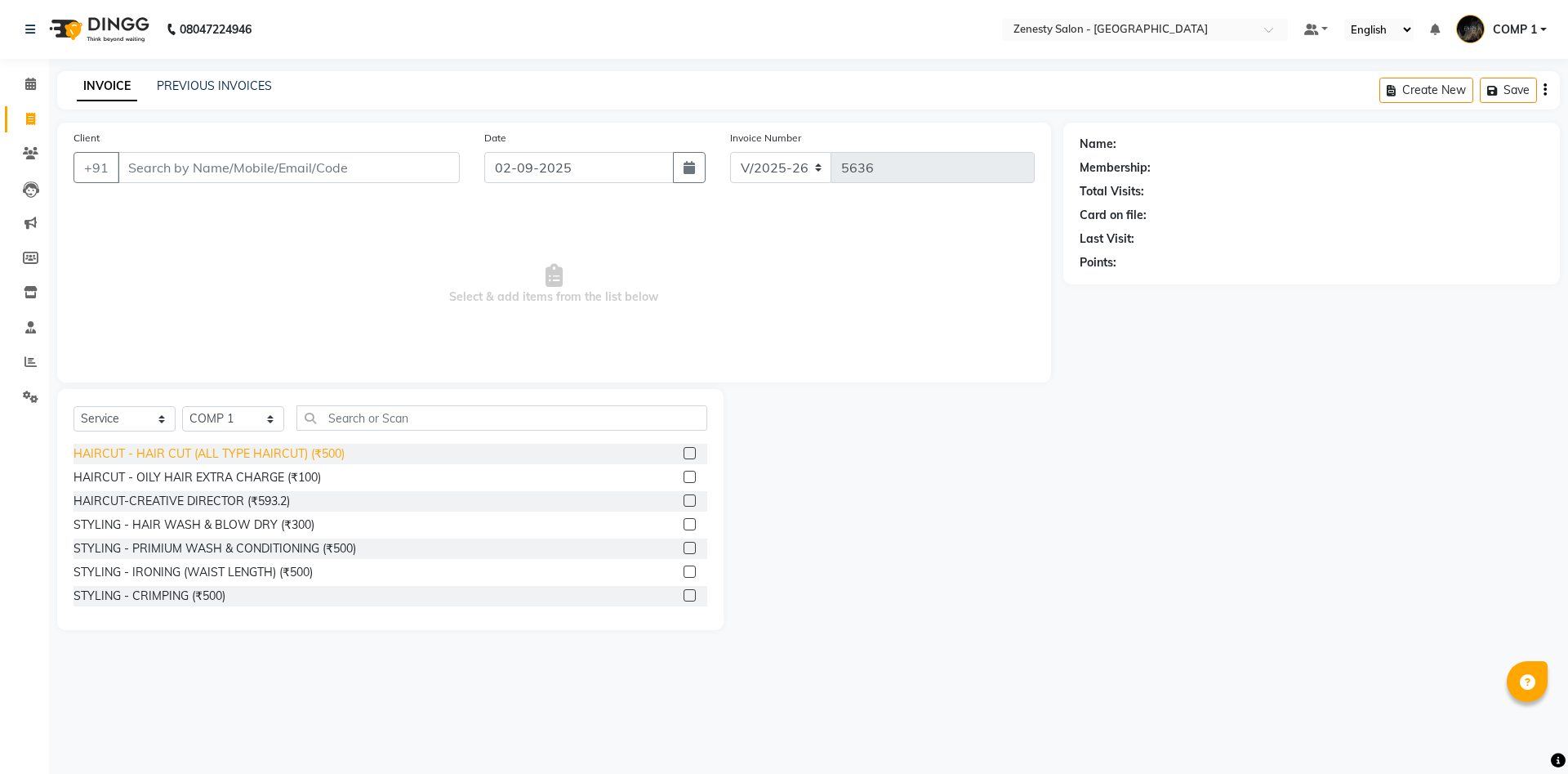
click at [242, 452] on div "HAIRCUT - HAIR CUT (ALL TYPE HAIRCUT) (₹500)" at bounding box center [209, 454] width 271 height 17
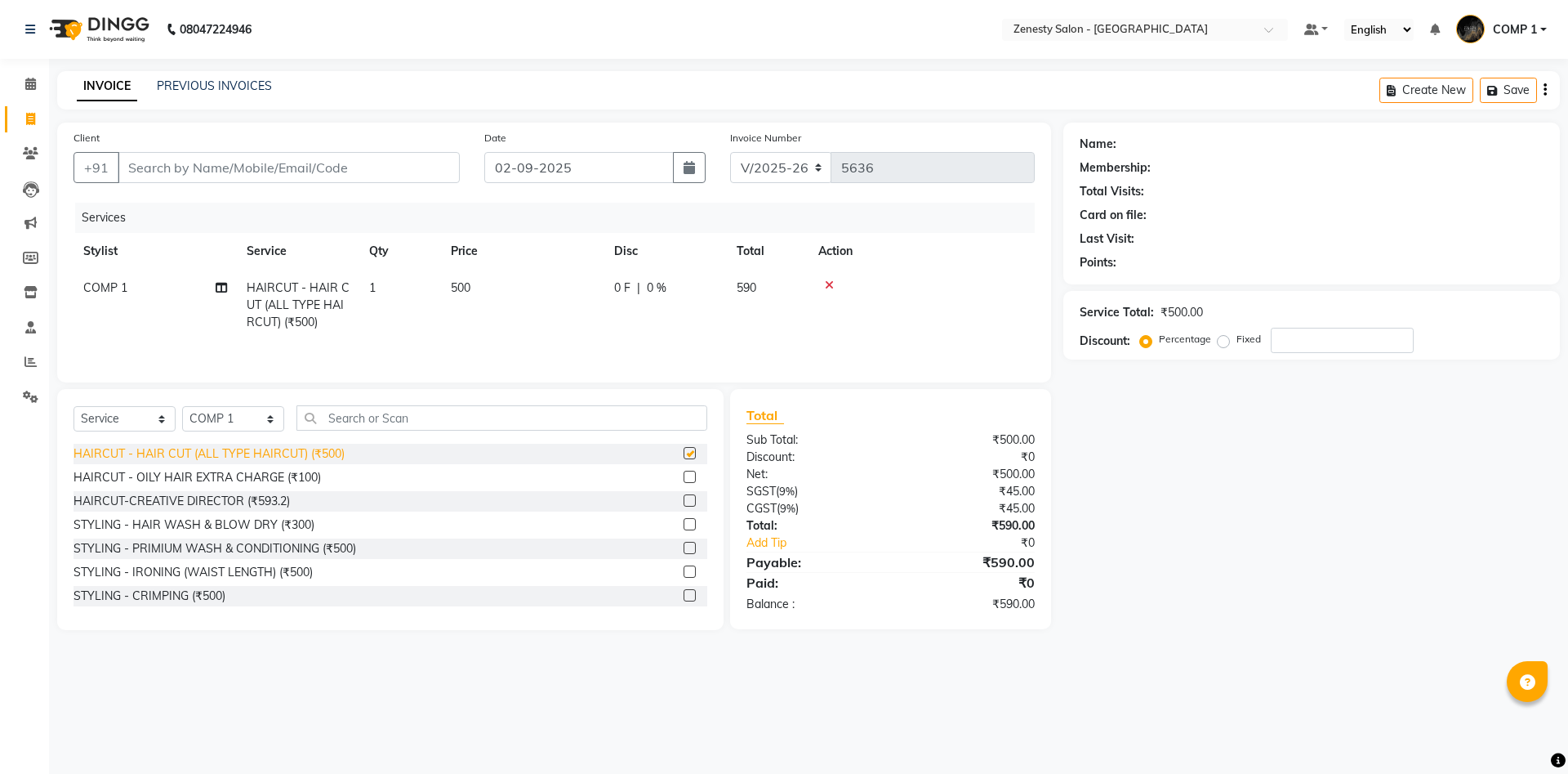
checkbox input "false"
click at [244, 170] on input "Client" at bounding box center [289, 168] width 342 height 31
type input "9"
type input "0"
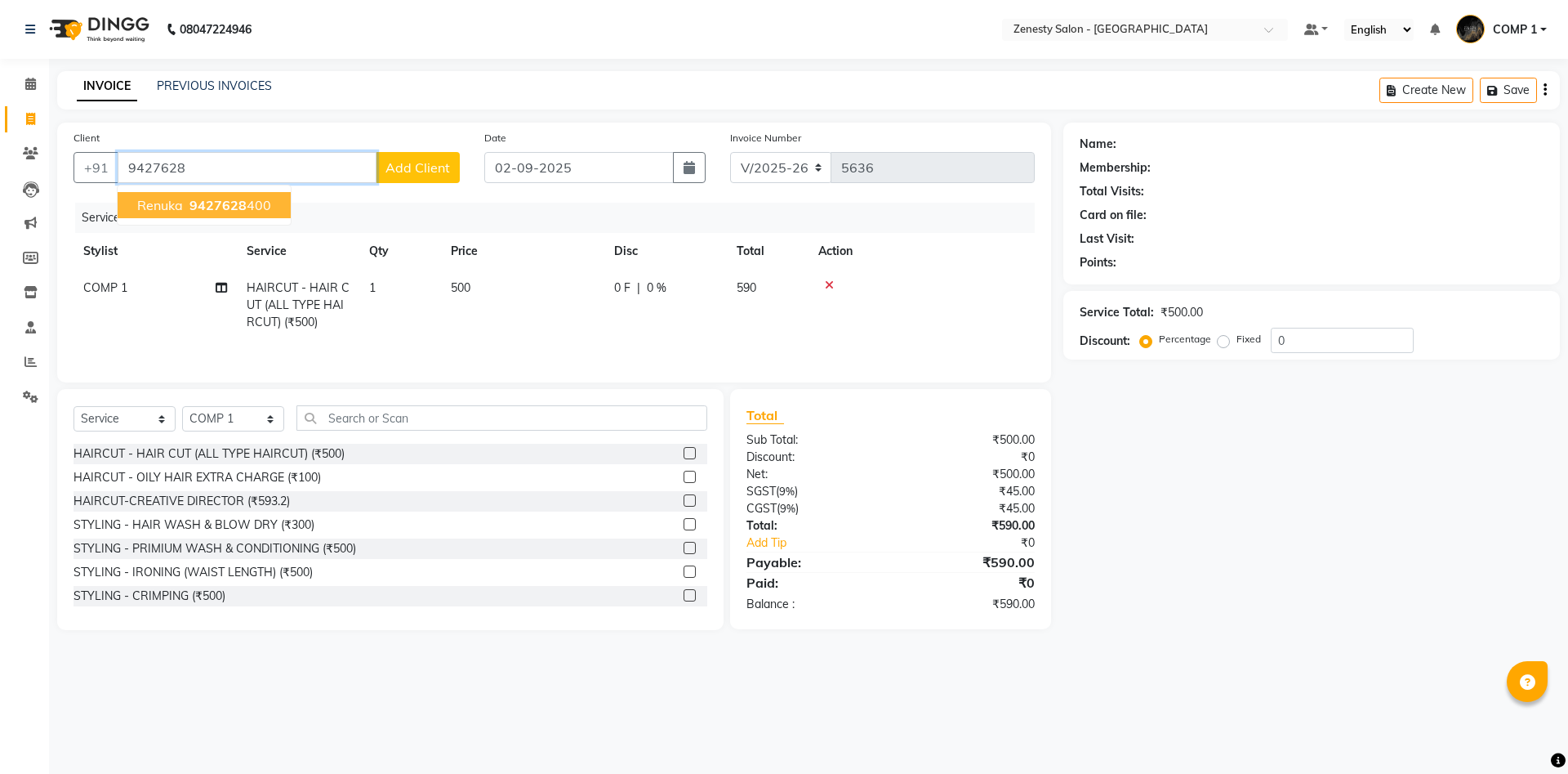
click at [169, 206] on span "Renuka" at bounding box center [160, 205] width 46 height 16
type input "9427628400"
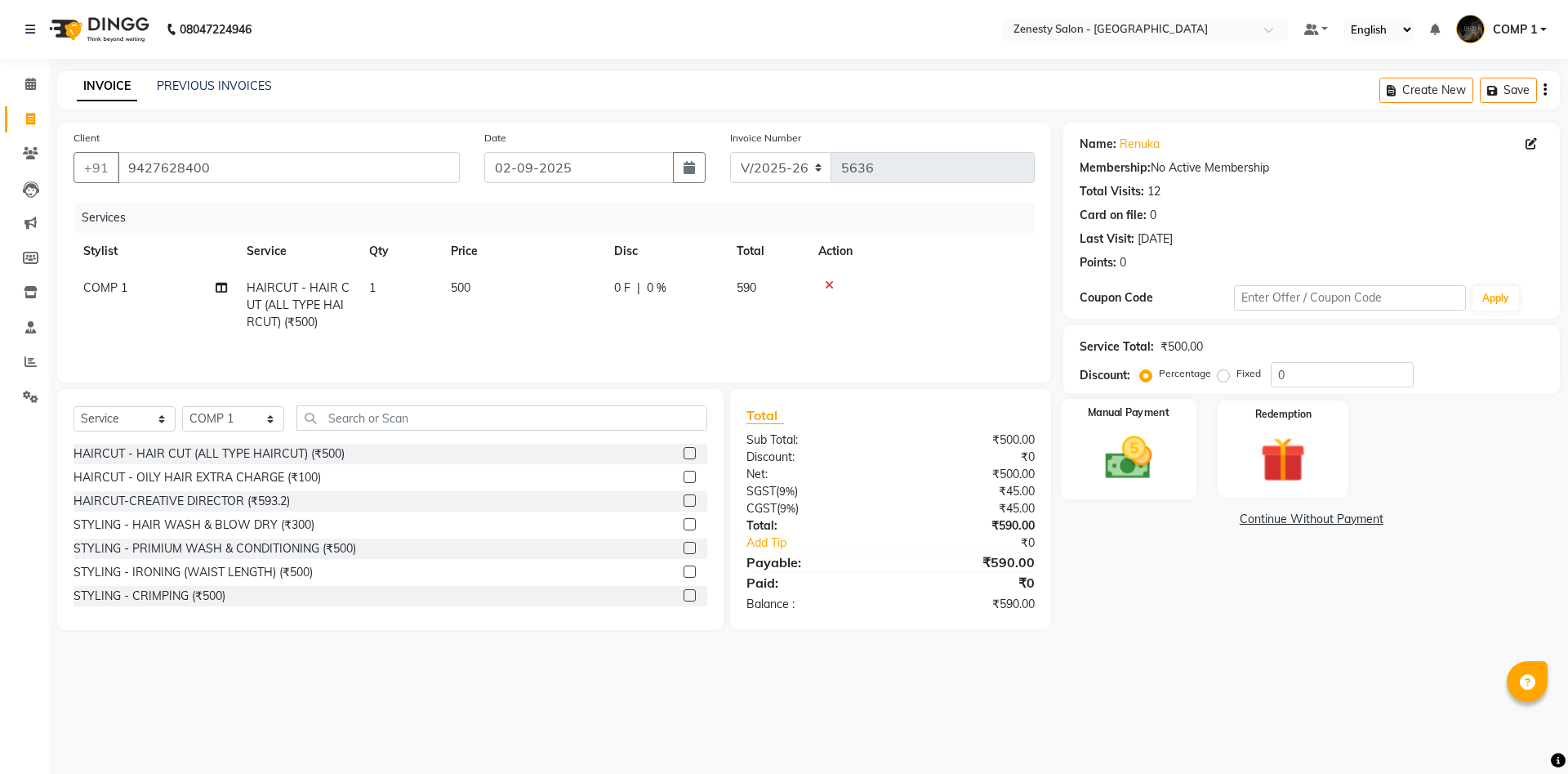
click at [1126, 451] on img at bounding box center [1128, 457] width 76 height 54
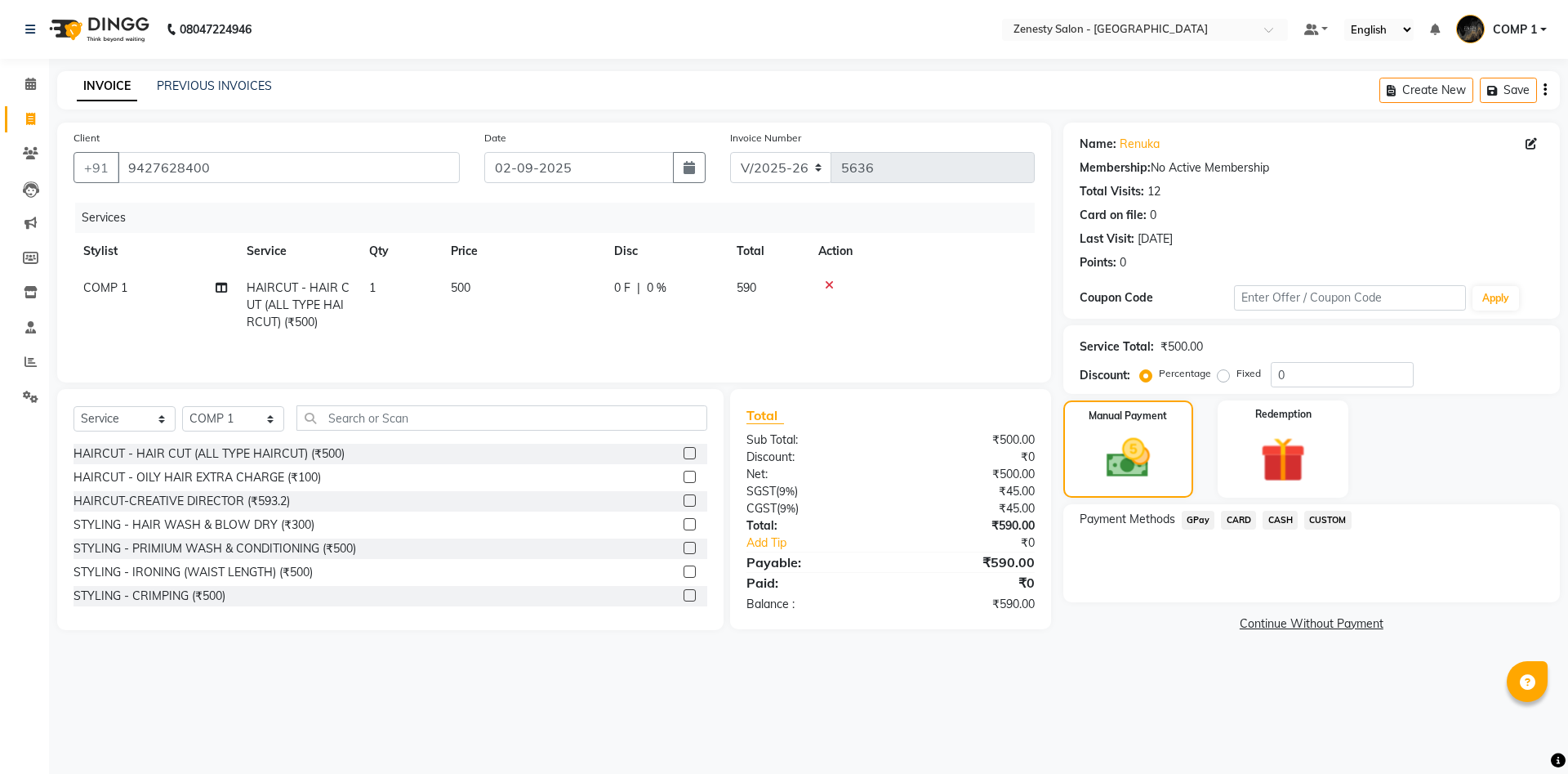
click at [1201, 521] on span "GPay" at bounding box center [1198, 520] width 34 height 19
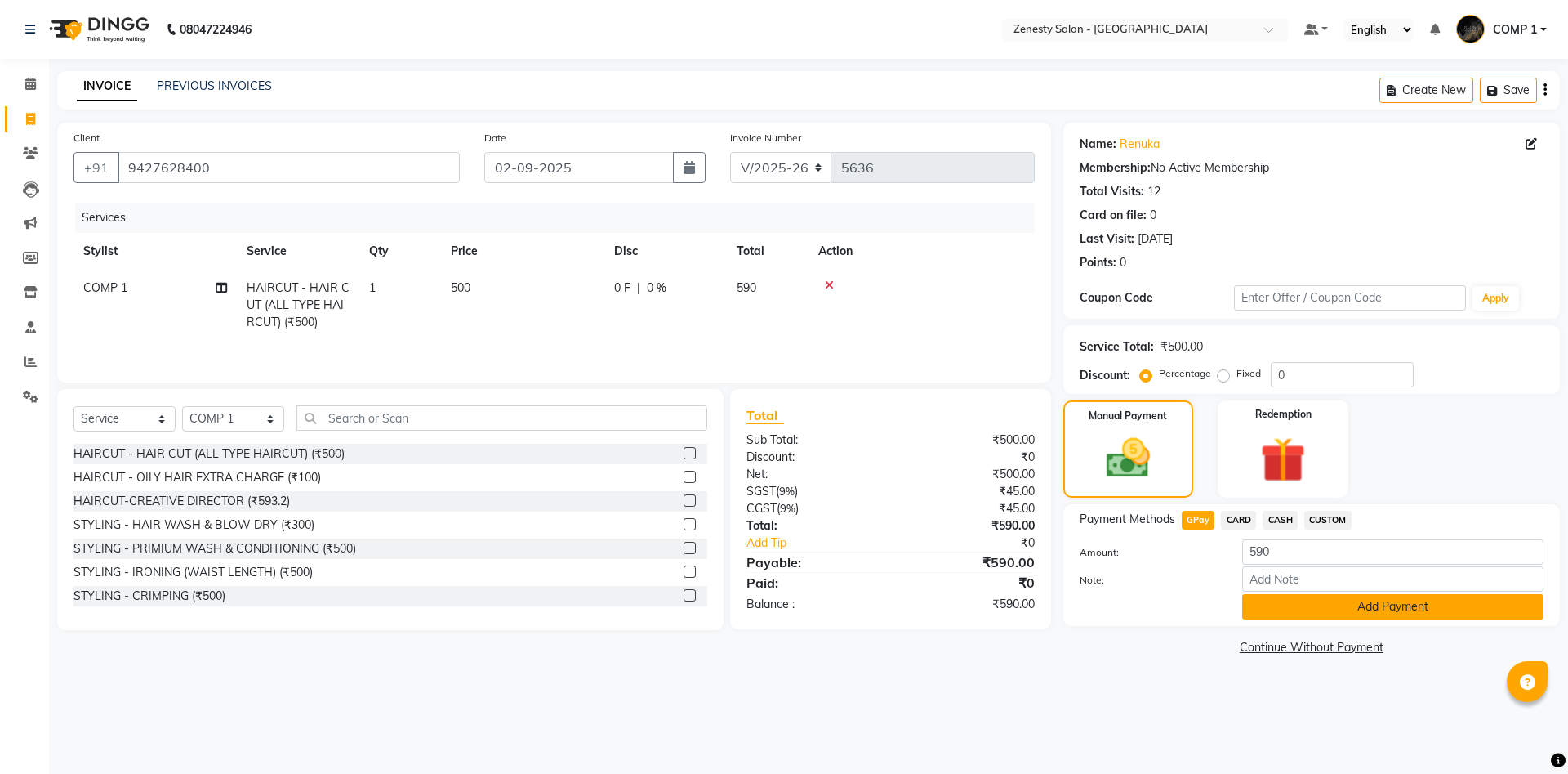
click at [1278, 599] on button "Add Payment" at bounding box center [1393, 606] width 302 height 25
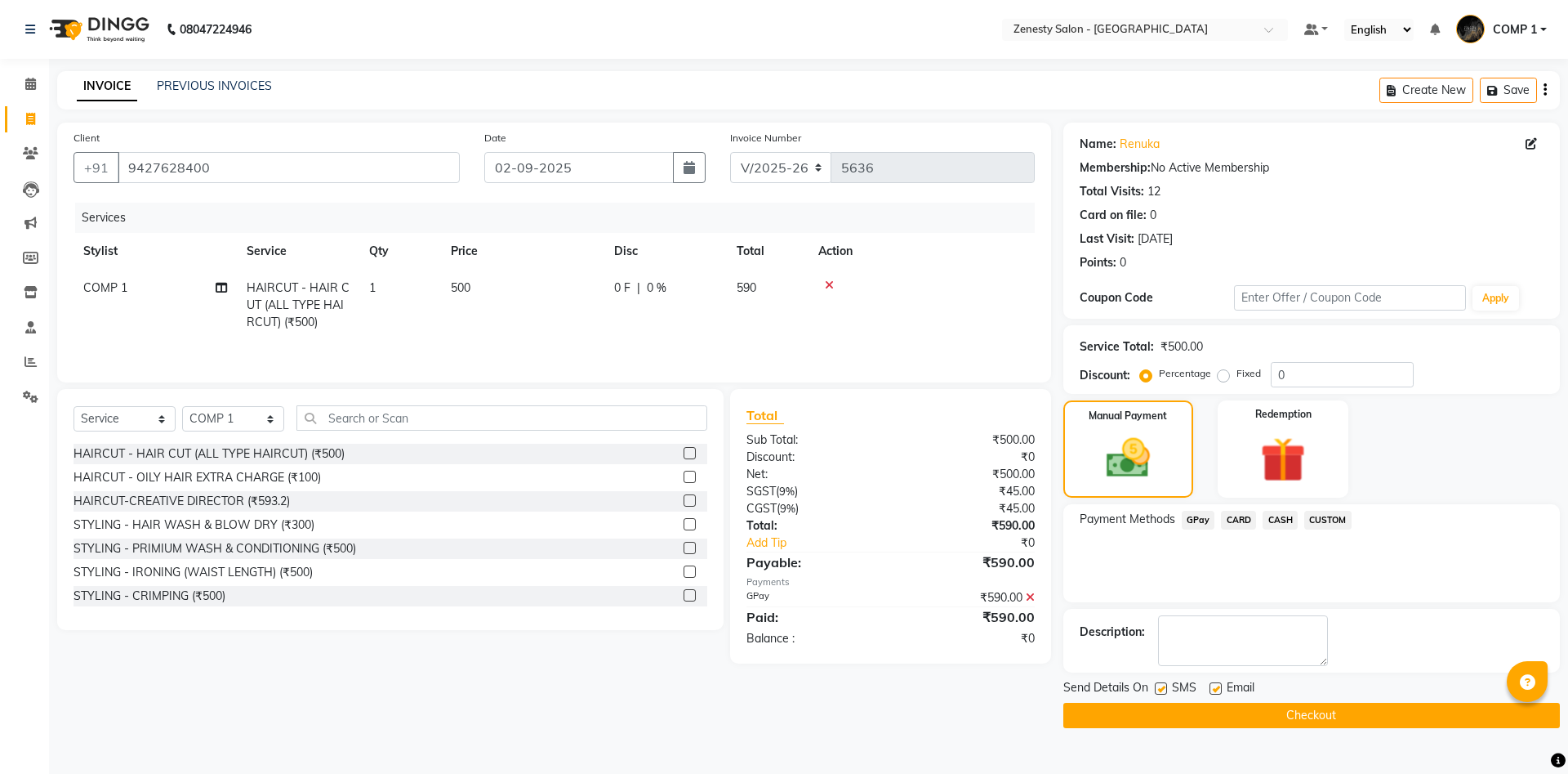
click at [1253, 709] on button "Checkout" at bounding box center [1311, 714] width 496 height 25
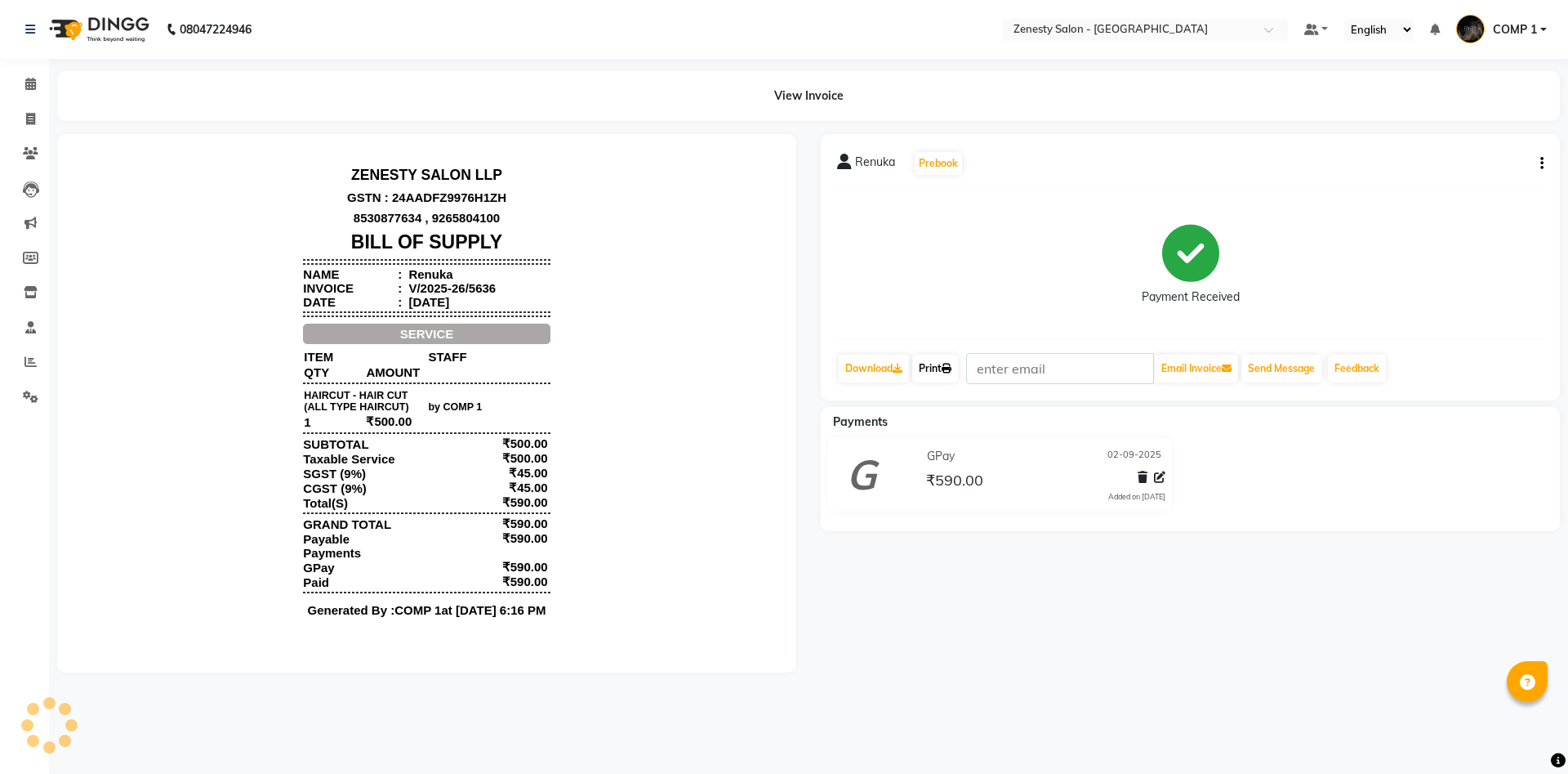
click at [933, 370] on link "Print" at bounding box center [934, 368] width 46 height 28
click at [26, 119] on icon at bounding box center [30, 118] width 9 height 12
select select "5713"
select select "service"
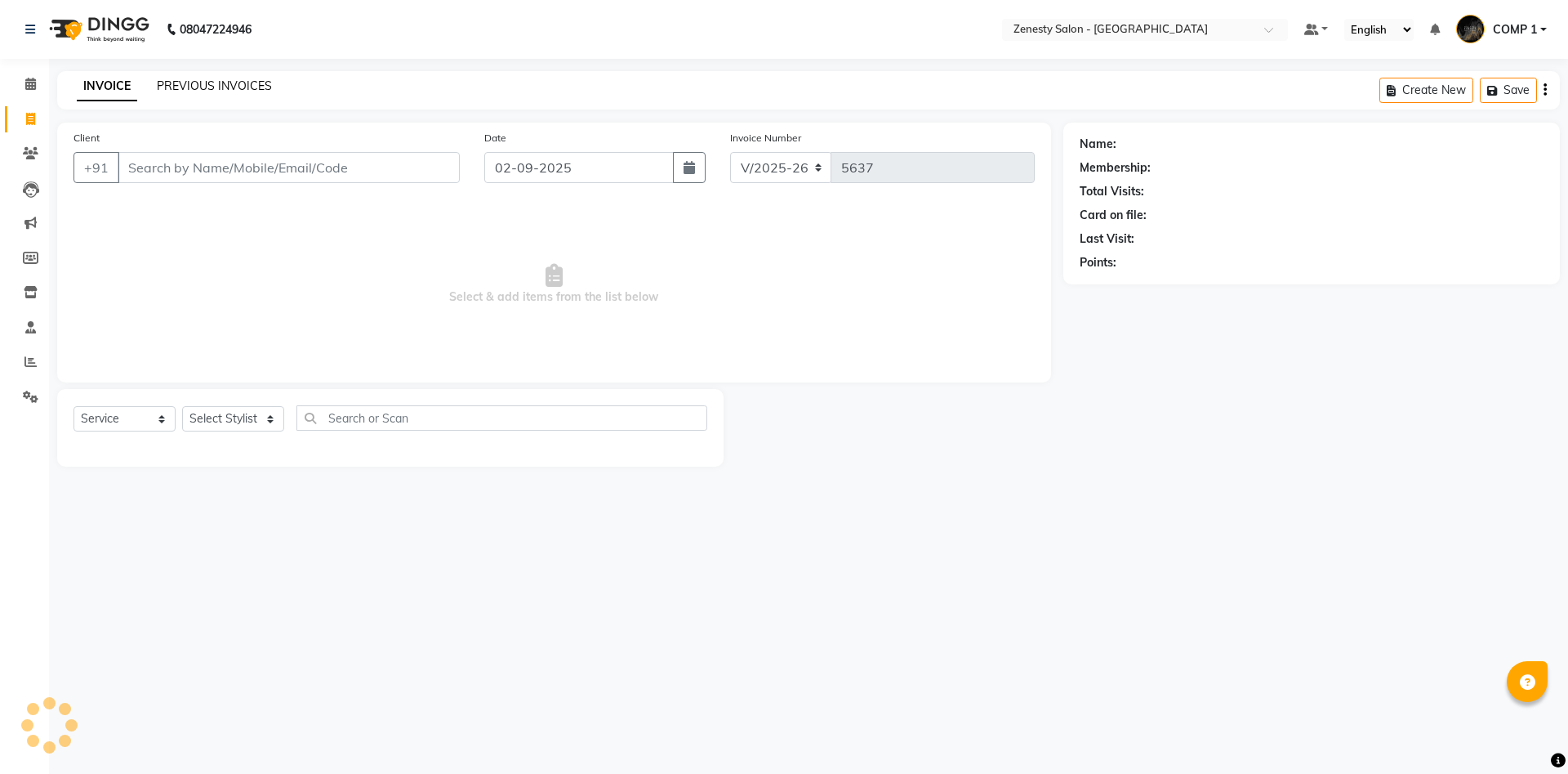
click at [202, 83] on link "PREVIOUS INVOICES" at bounding box center [214, 86] width 115 height 15
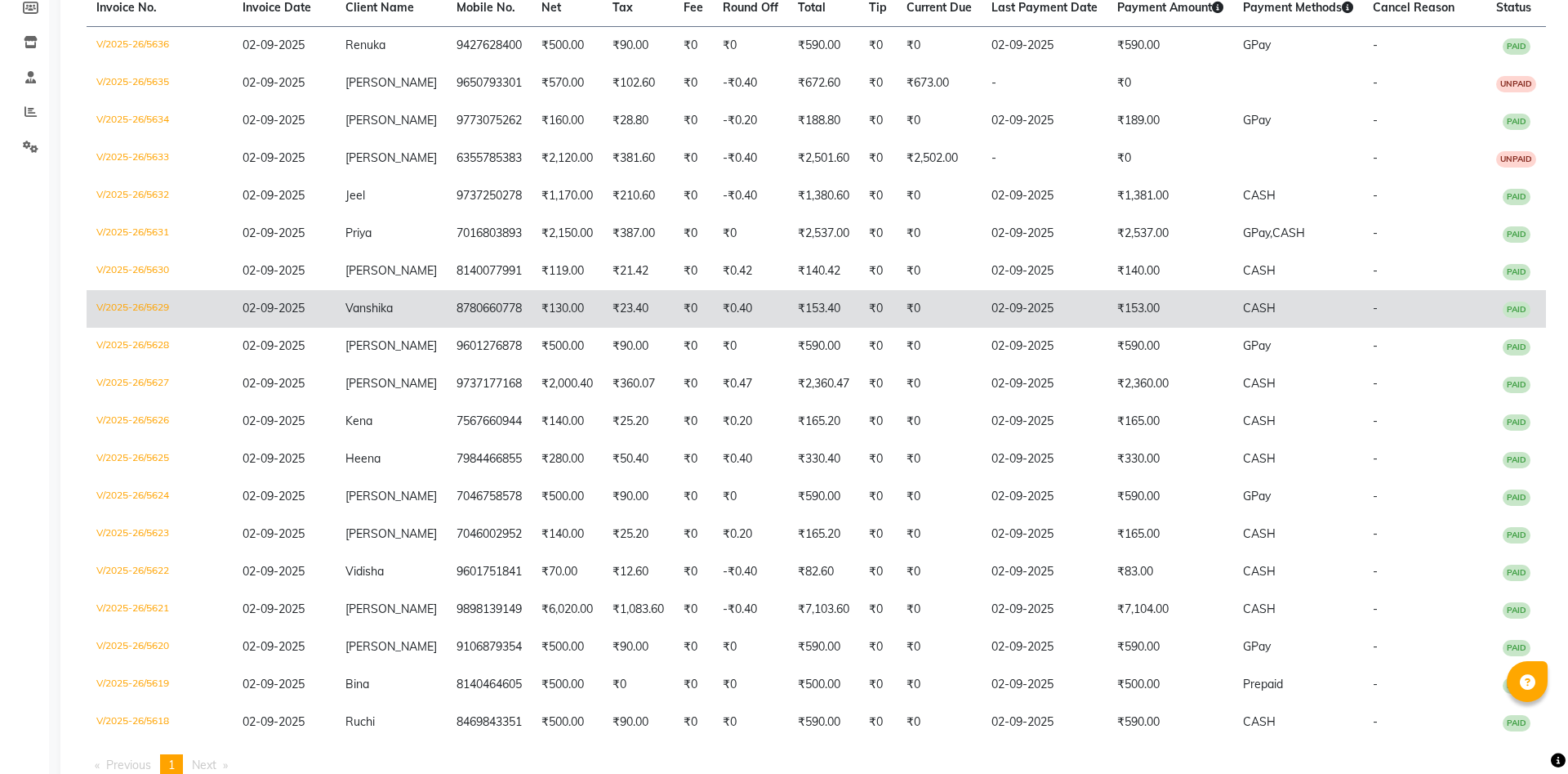
scroll to position [306, 0]
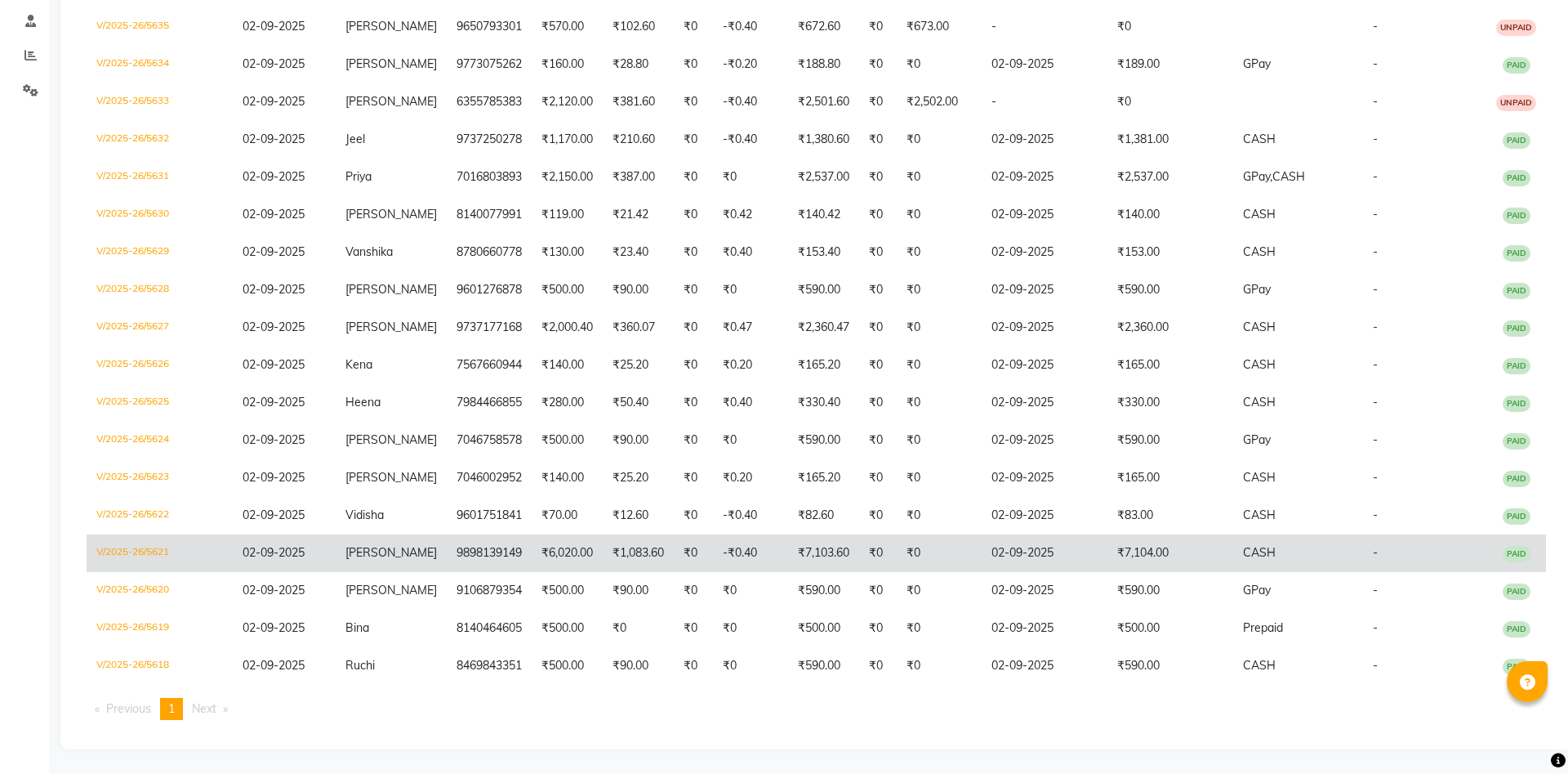
click at [387, 558] on td "[PERSON_NAME]" at bounding box center [391, 553] width 111 height 37
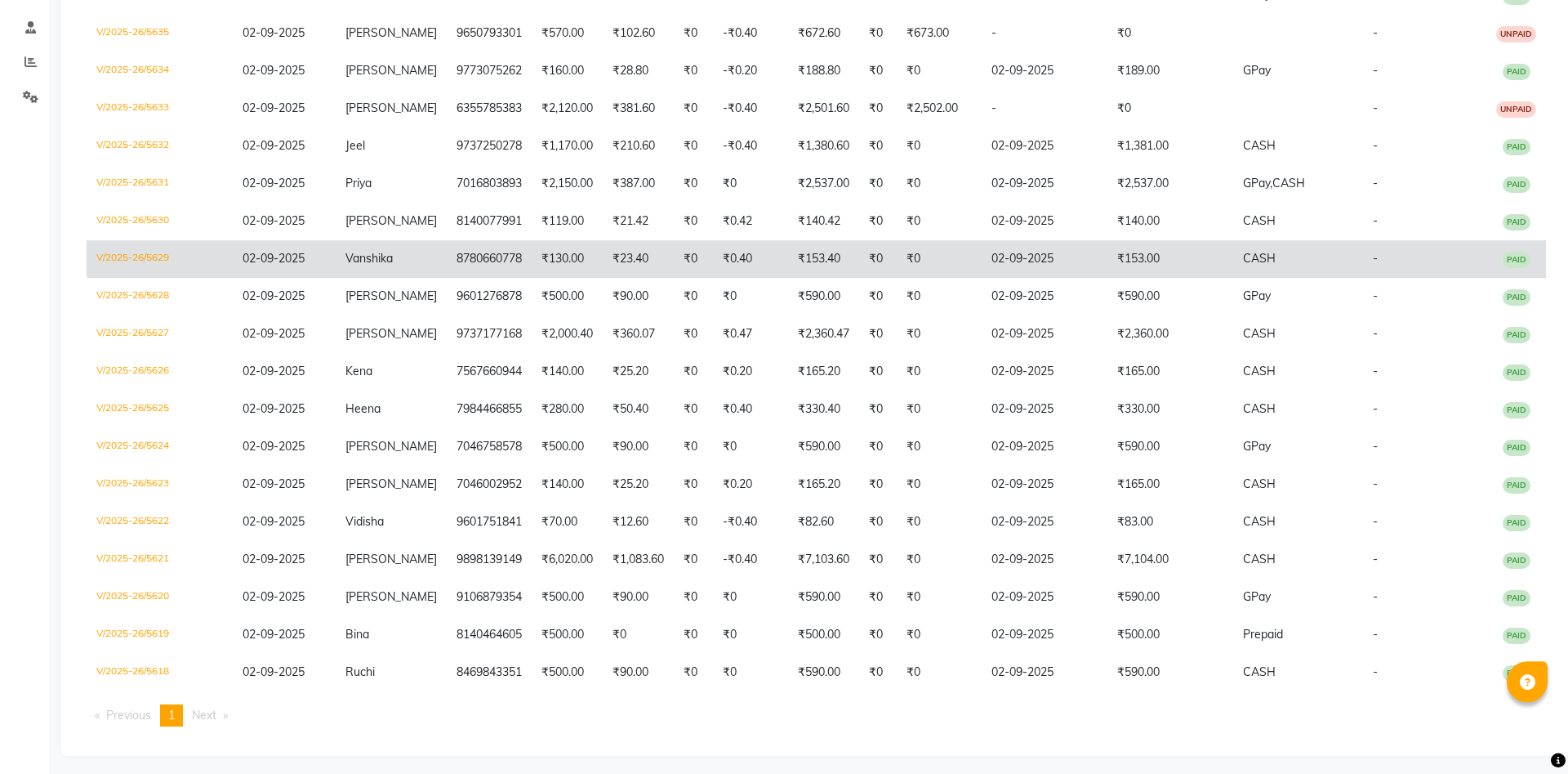
scroll to position [0, 0]
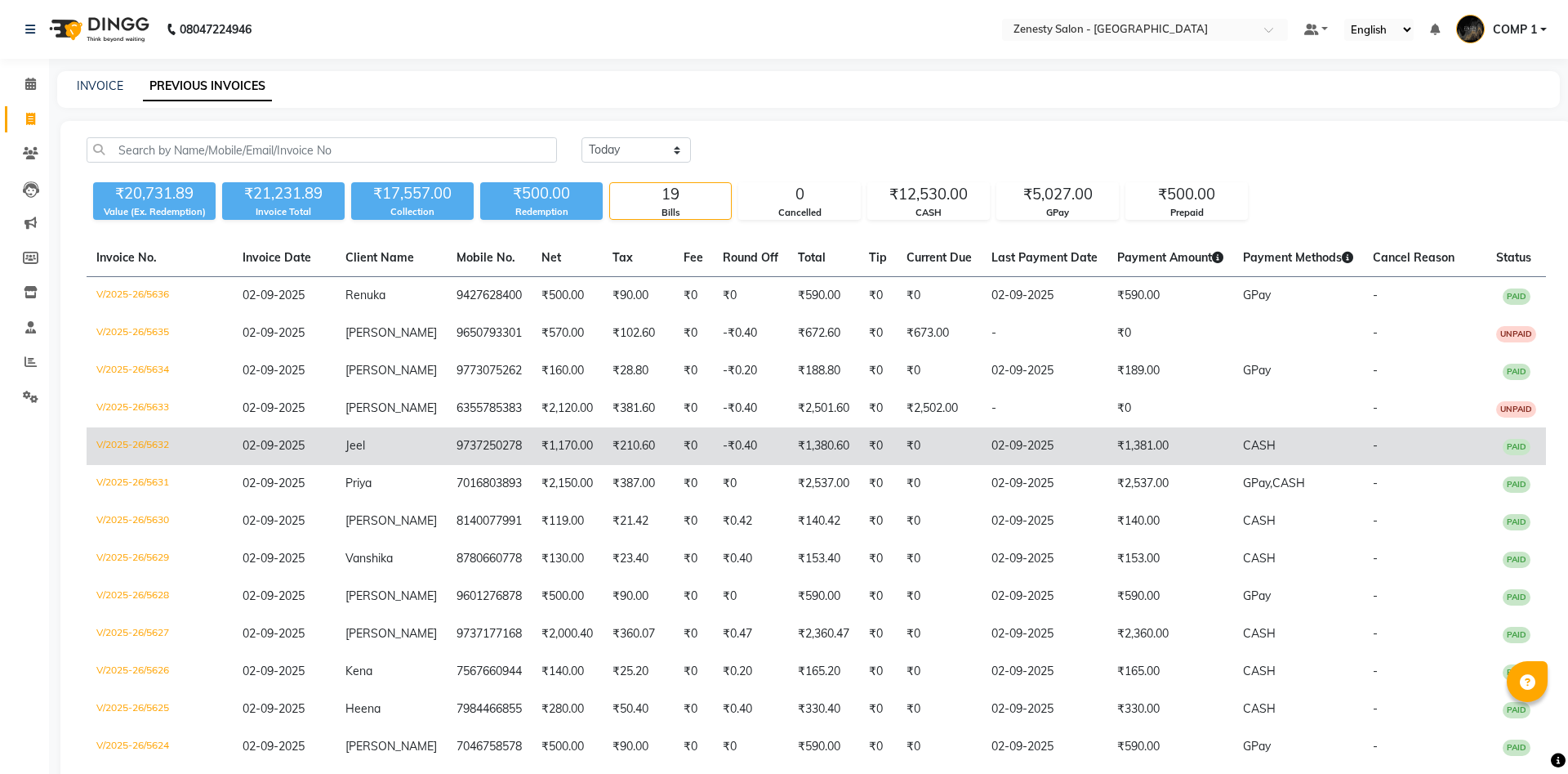
click at [379, 451] on td "Jeel" at bounding box center [391, 445] width 111 height 37
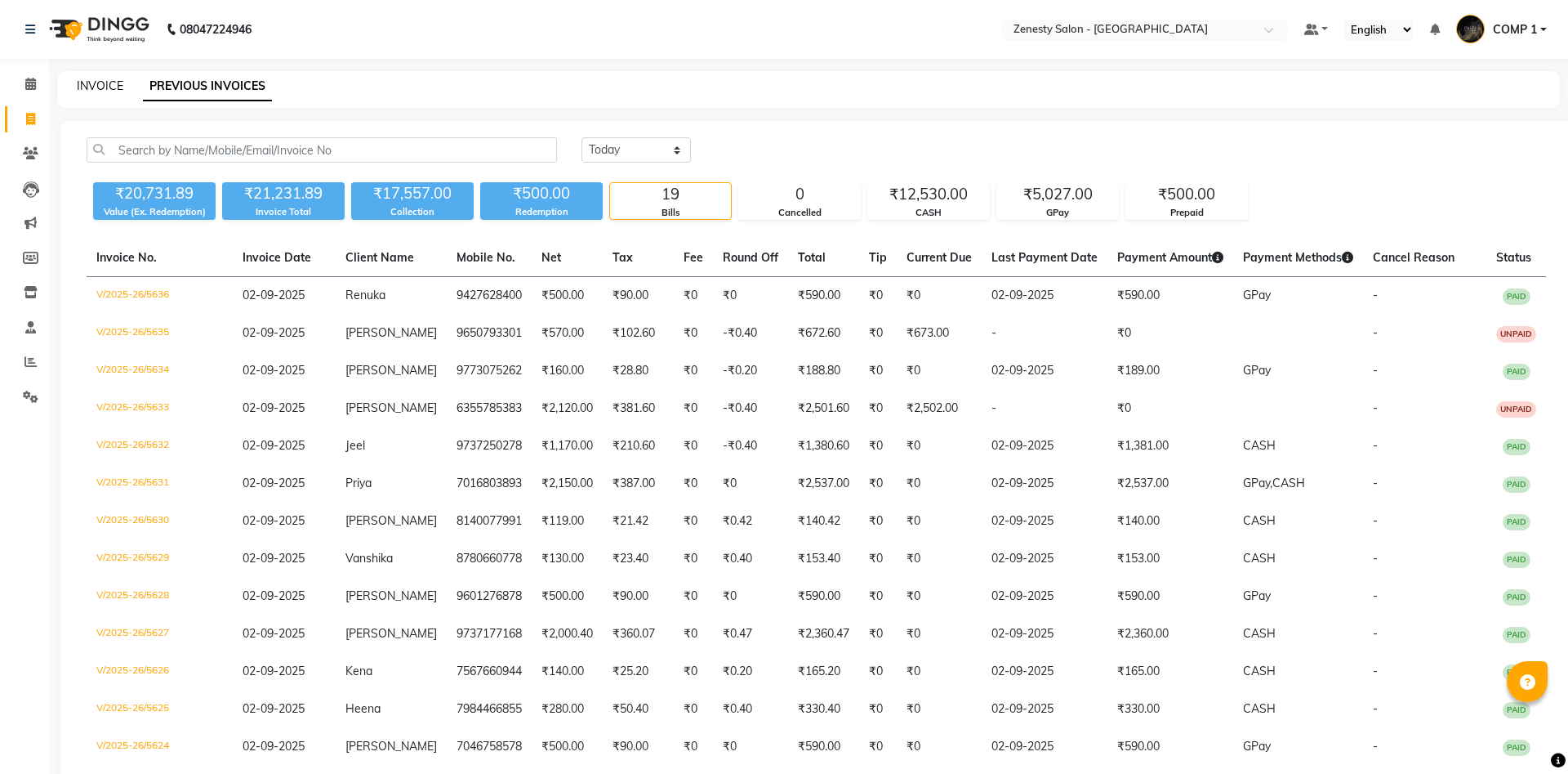
click at [102, 80] on link "INVOICE" at bounding box center [100, 86] width 47 height 15
select select "5713"
select select "service"
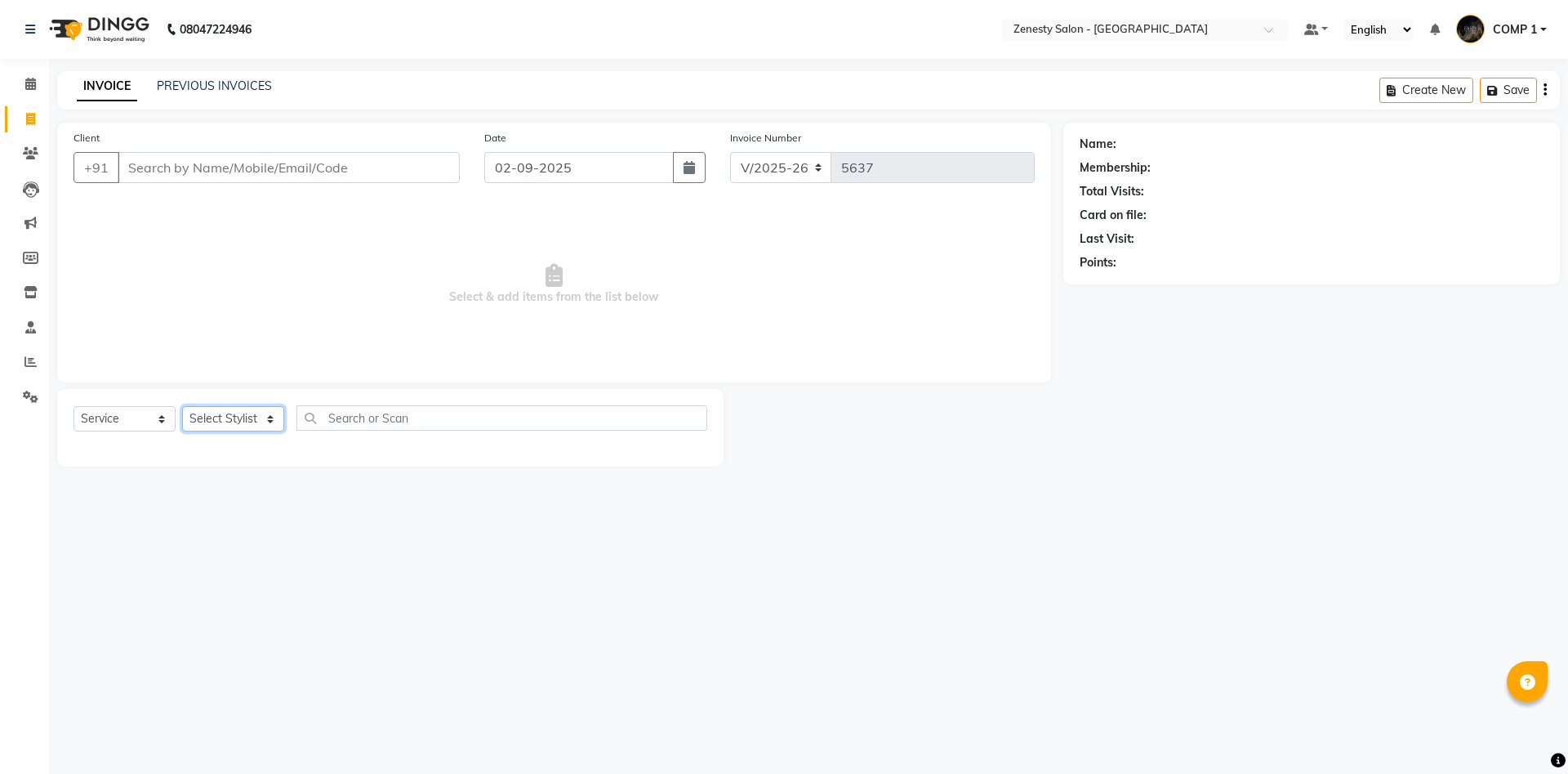
click at [182, 406] on select "Select Stylist Aanand Aarti Aashik Aesha Arsh Khalifa Ayan COMP 1 COMP 2 Darsha…" at bounding box center [233, 419] width 102 height 25
select select "81093"
click option "COMP 1" at bounding box center [0, 0] width 0 height 0
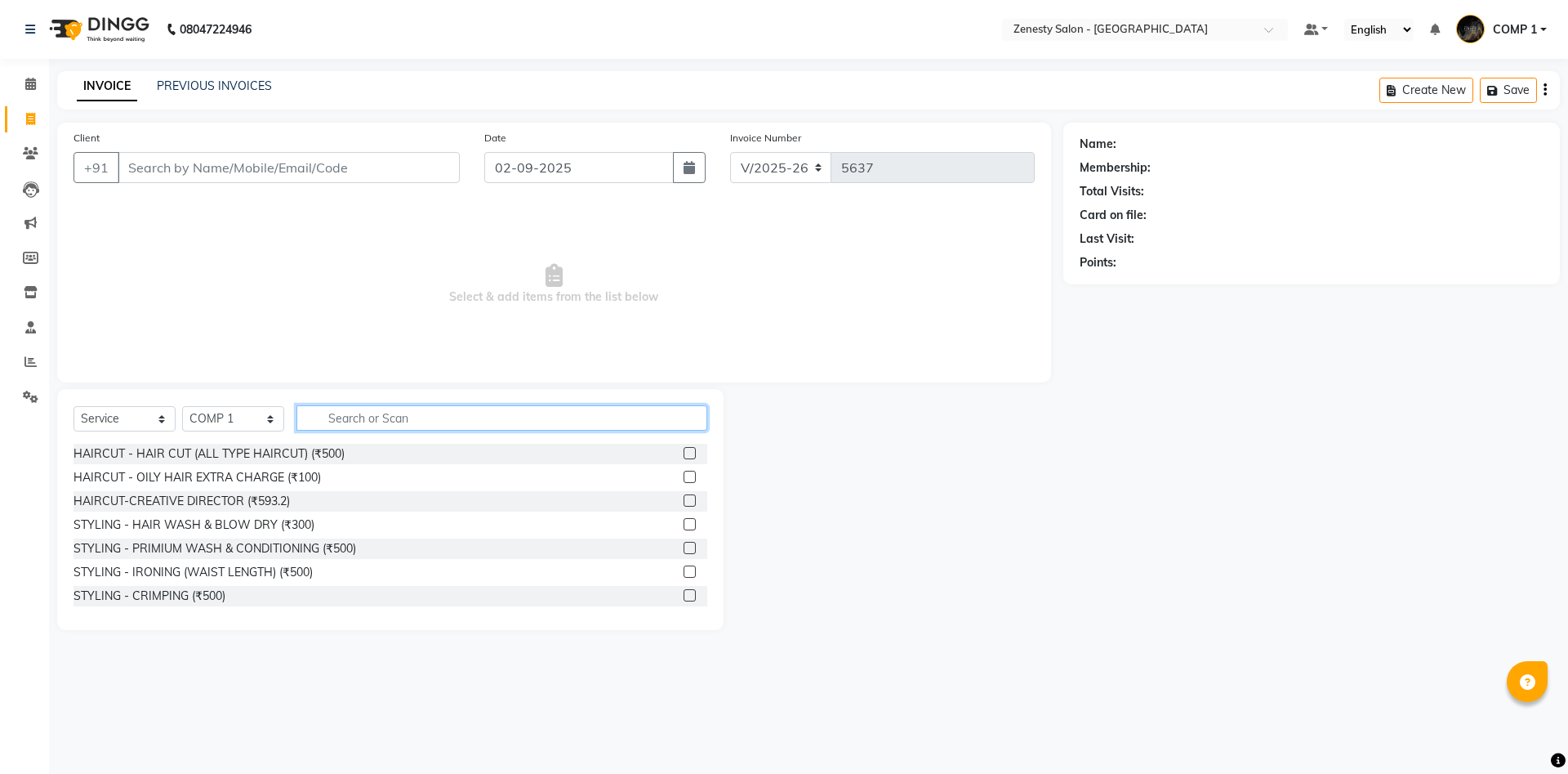
click at [343, 419] on input "text" at bounding box center [501, 418] width 411 height 25
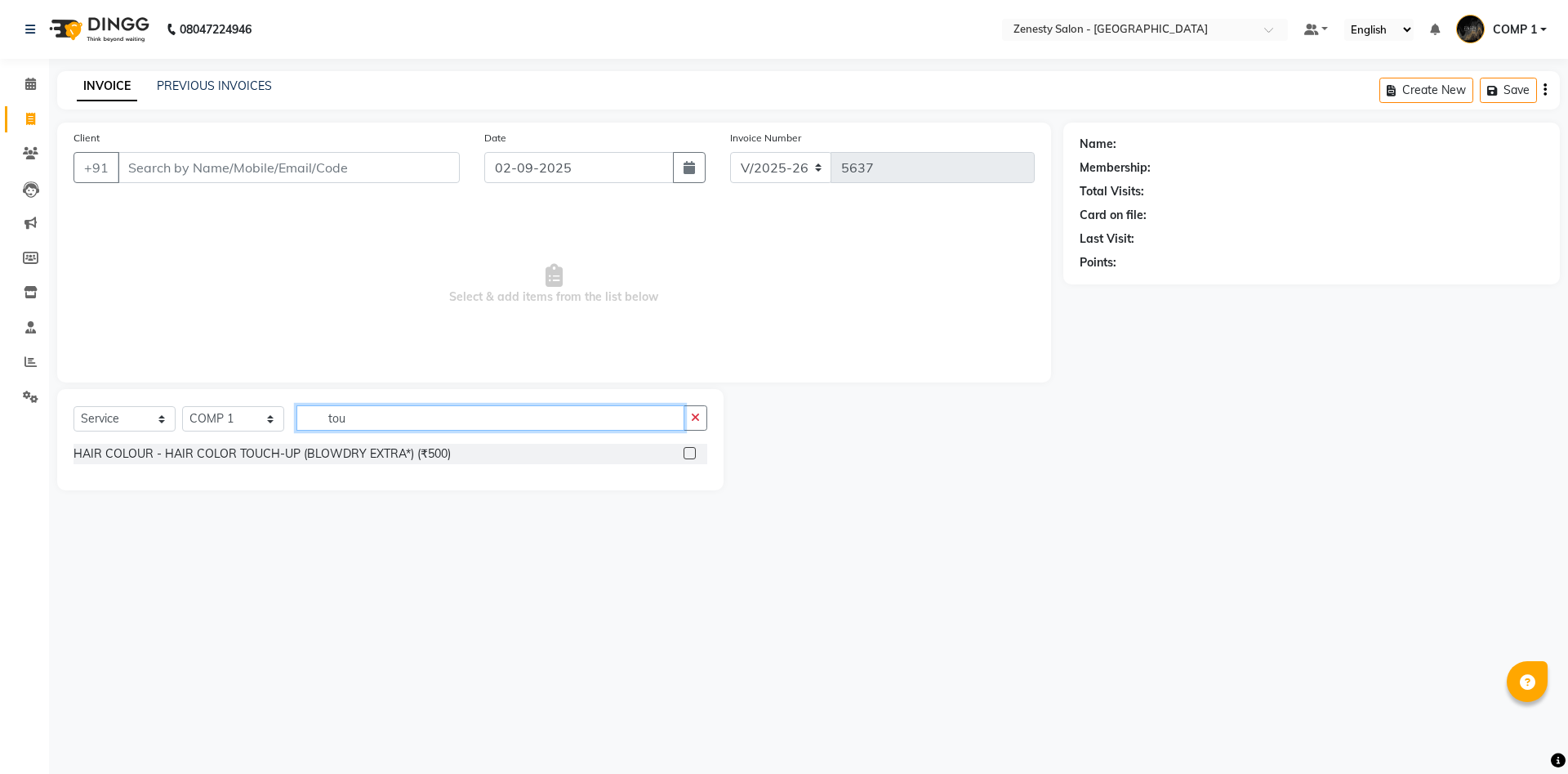
type input "tou"
click at [299, 464] on div "HAIR COLOUR - HAIR COLOR TOUCH-UP (BLOWDRY EXTRA*) (₹500)" at bounding box center [390, 455] width 634 height 23
click at [298, 450] on div "HAIR COLOUR - HAIR COLOR TOUCH-UP (BLOWDRY EXTRA*) (₹500)" at bounding box center [262, 454] width 377 height 17
checkbox input "false"
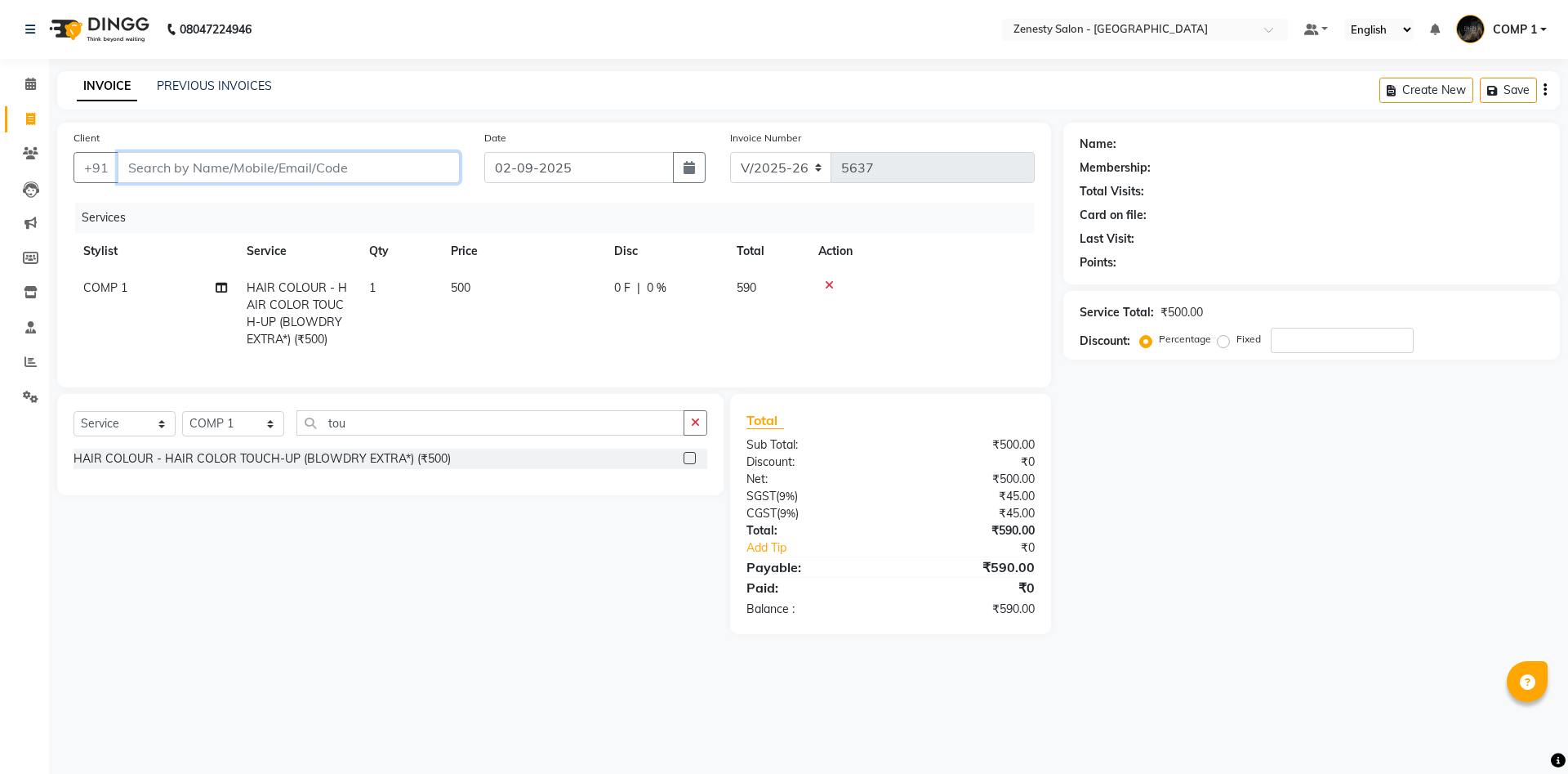
click at [203, 160] on input "Client" at bounding box center [289, 168] width 342 height 31
type input "9"
type input "0"
click at [175, 169] on input "971265099" at bounding box center [246, 168] width 258 height 31
click at [198, 183] on input "971268099" at bounding box center [246, 168] width 258 height 31
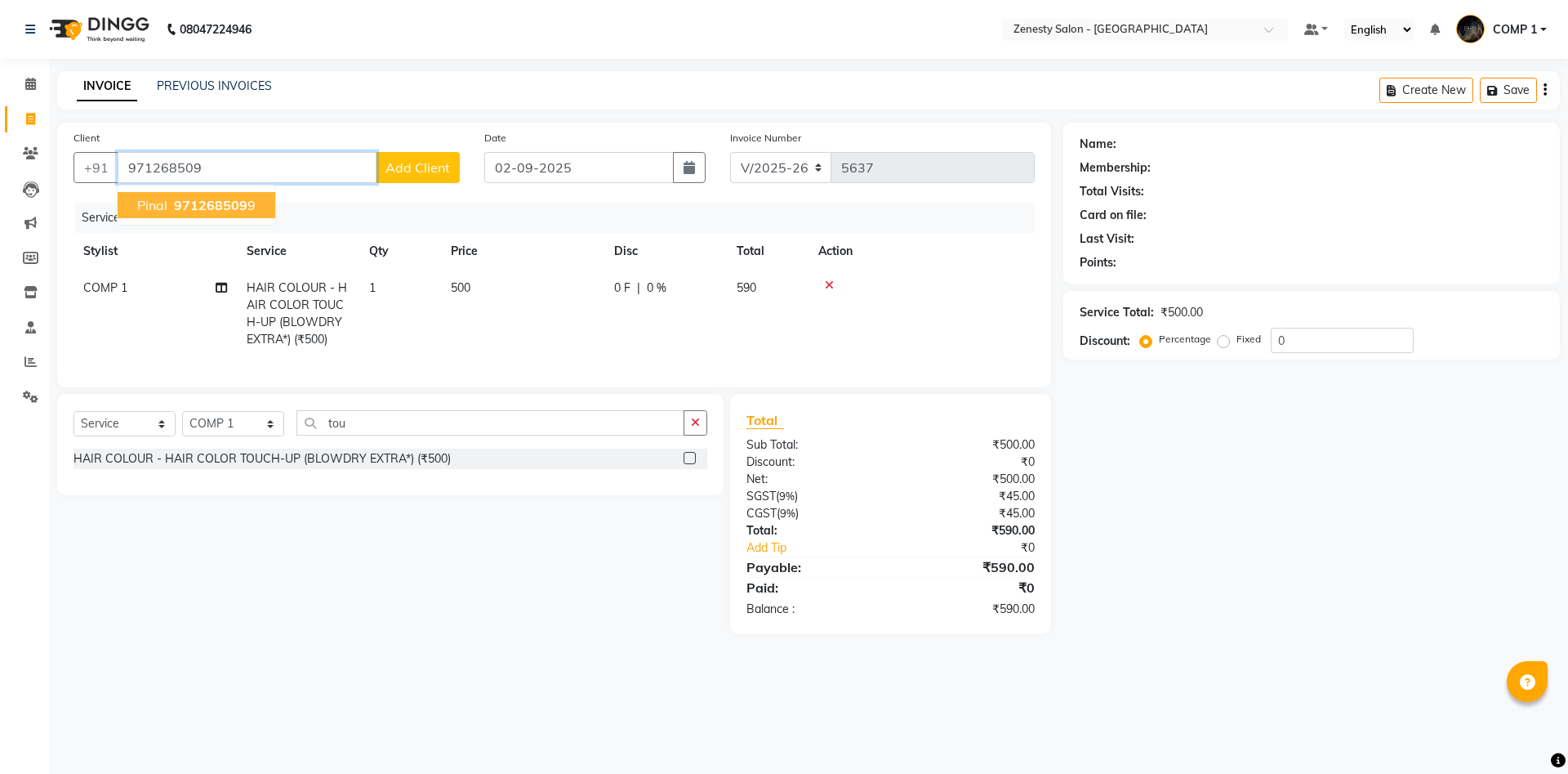
click at [158, 206] on span "Pinal" at bounding box center [152, 205] width 30 height 16
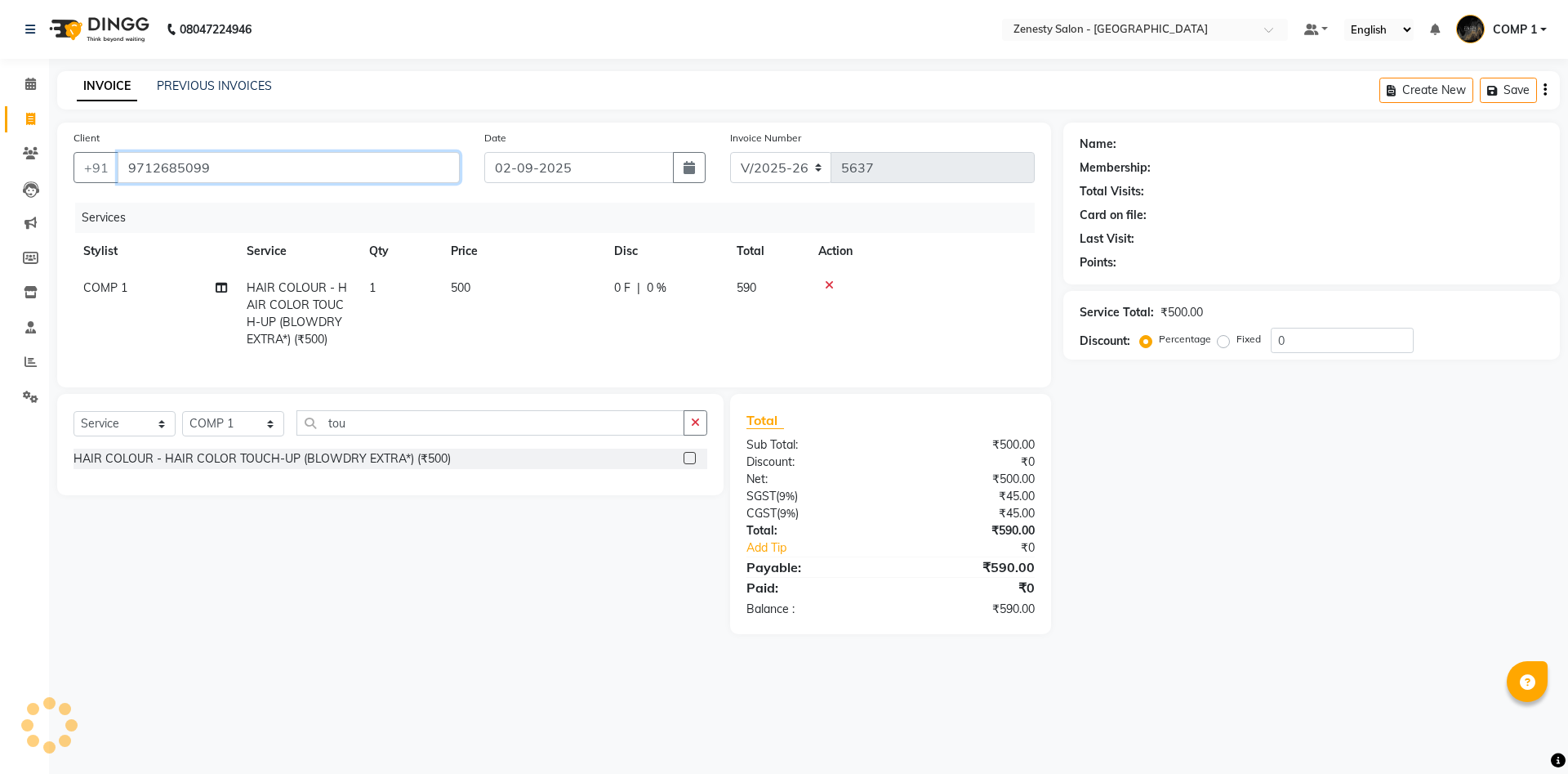
type input "9712685099"
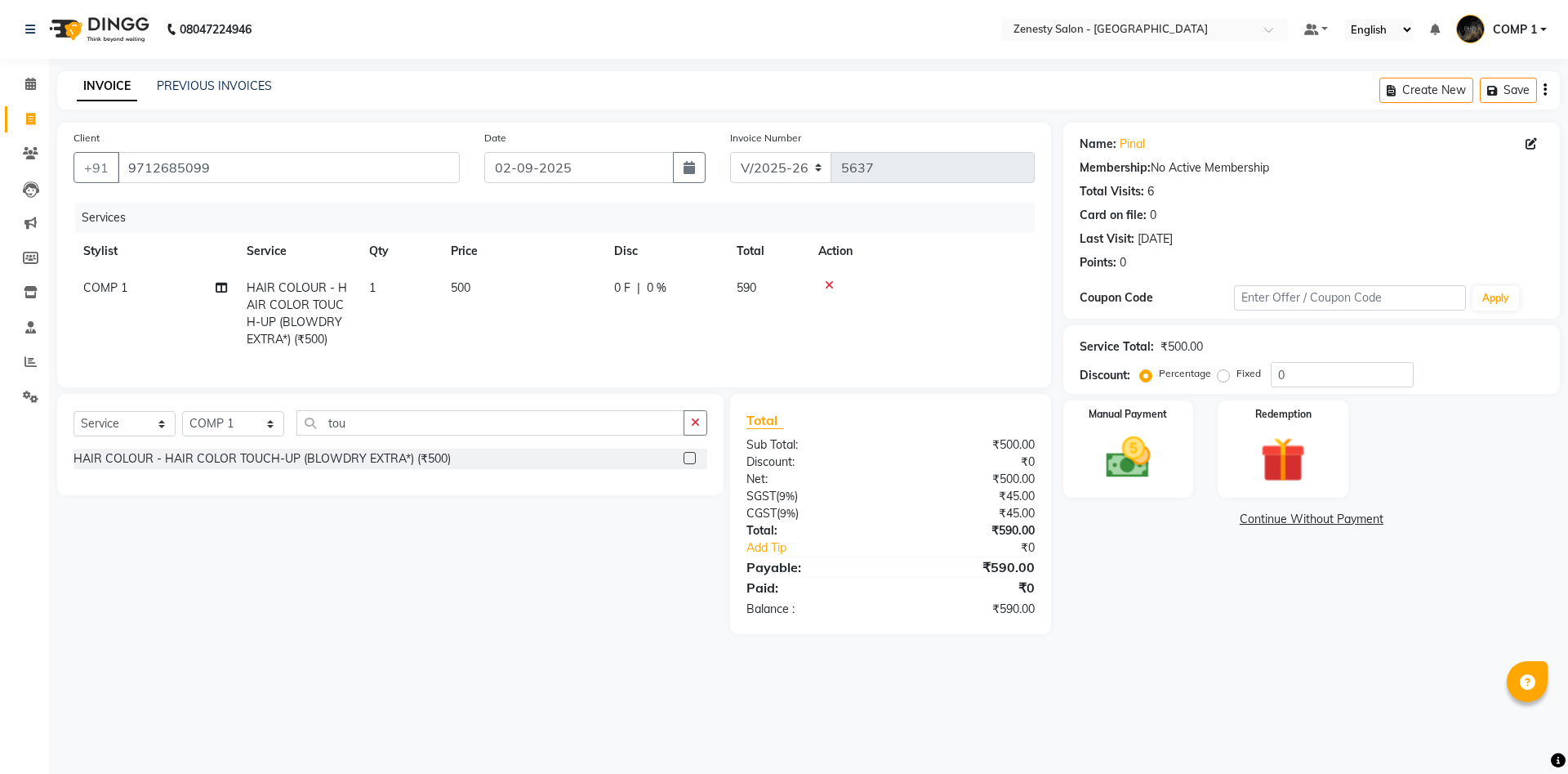
click at [1258, 516] on link "Continue Without Payment" at bounding box center [1311, 519] width 490 height 17
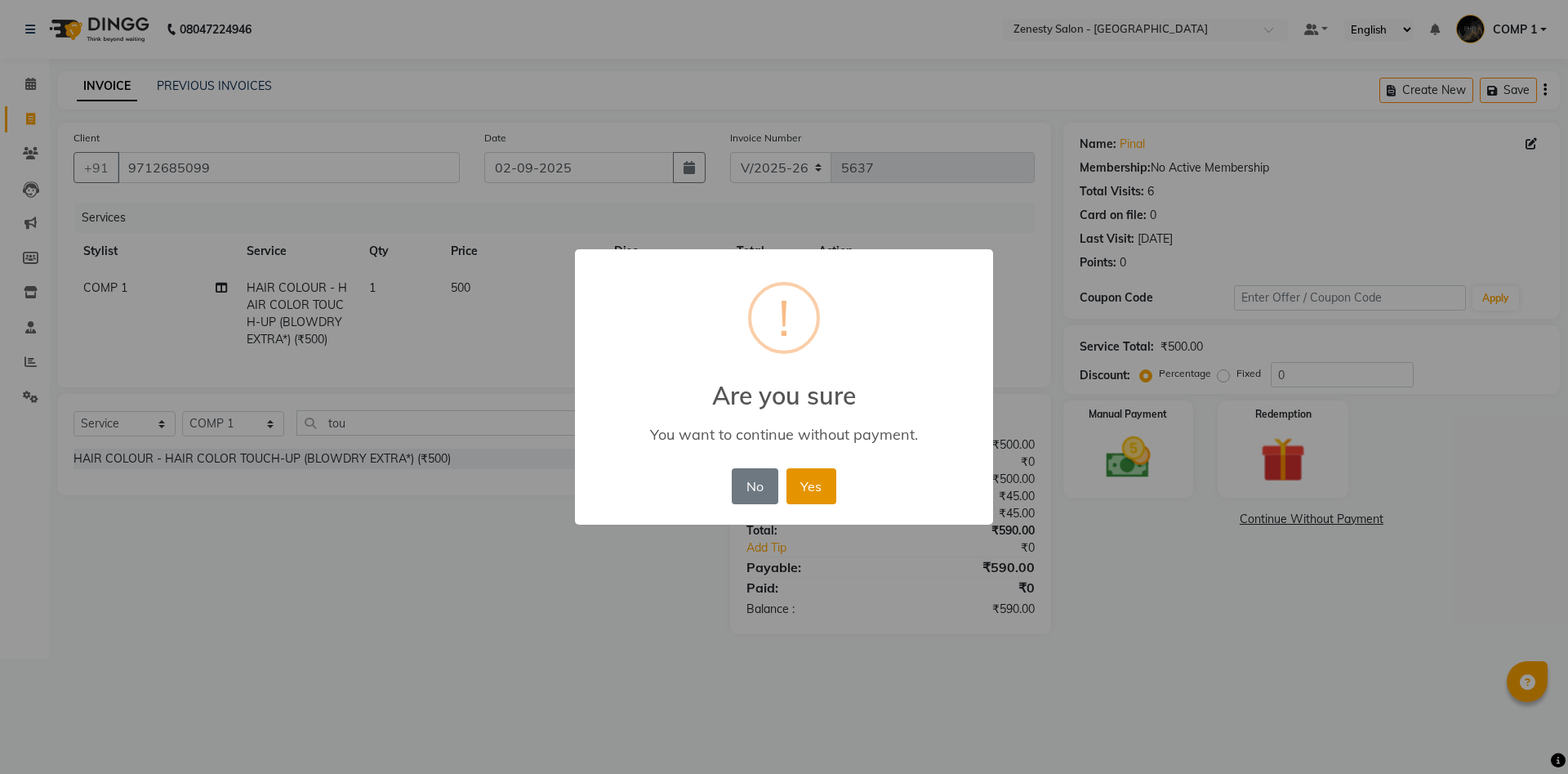
click at [813, 489] on button "Yes" at bounding box center [812, 486] width 50 height 36
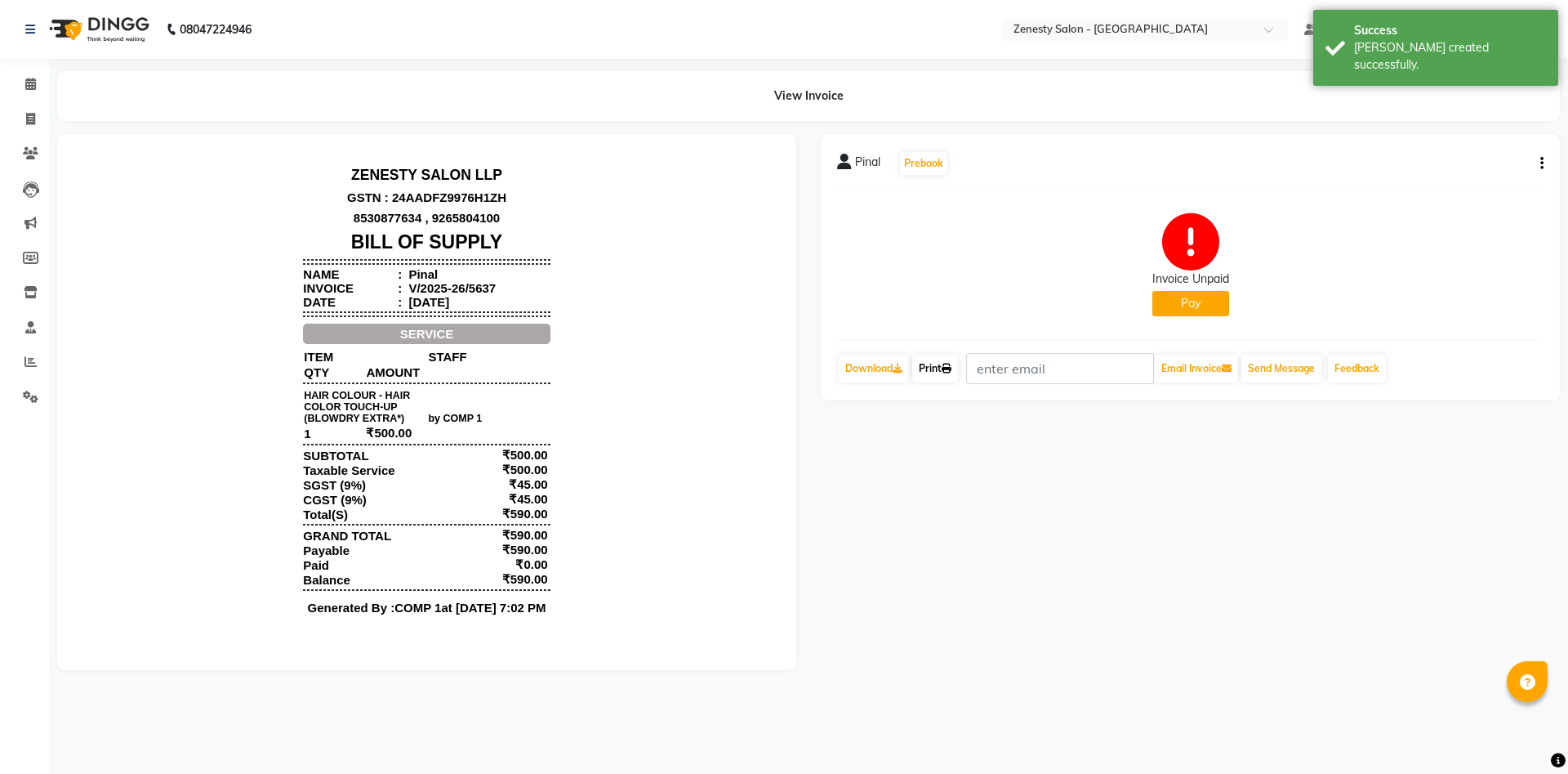
click at [933, 369] on link "Print" at bounding box center [934, 368] width 46 height 28
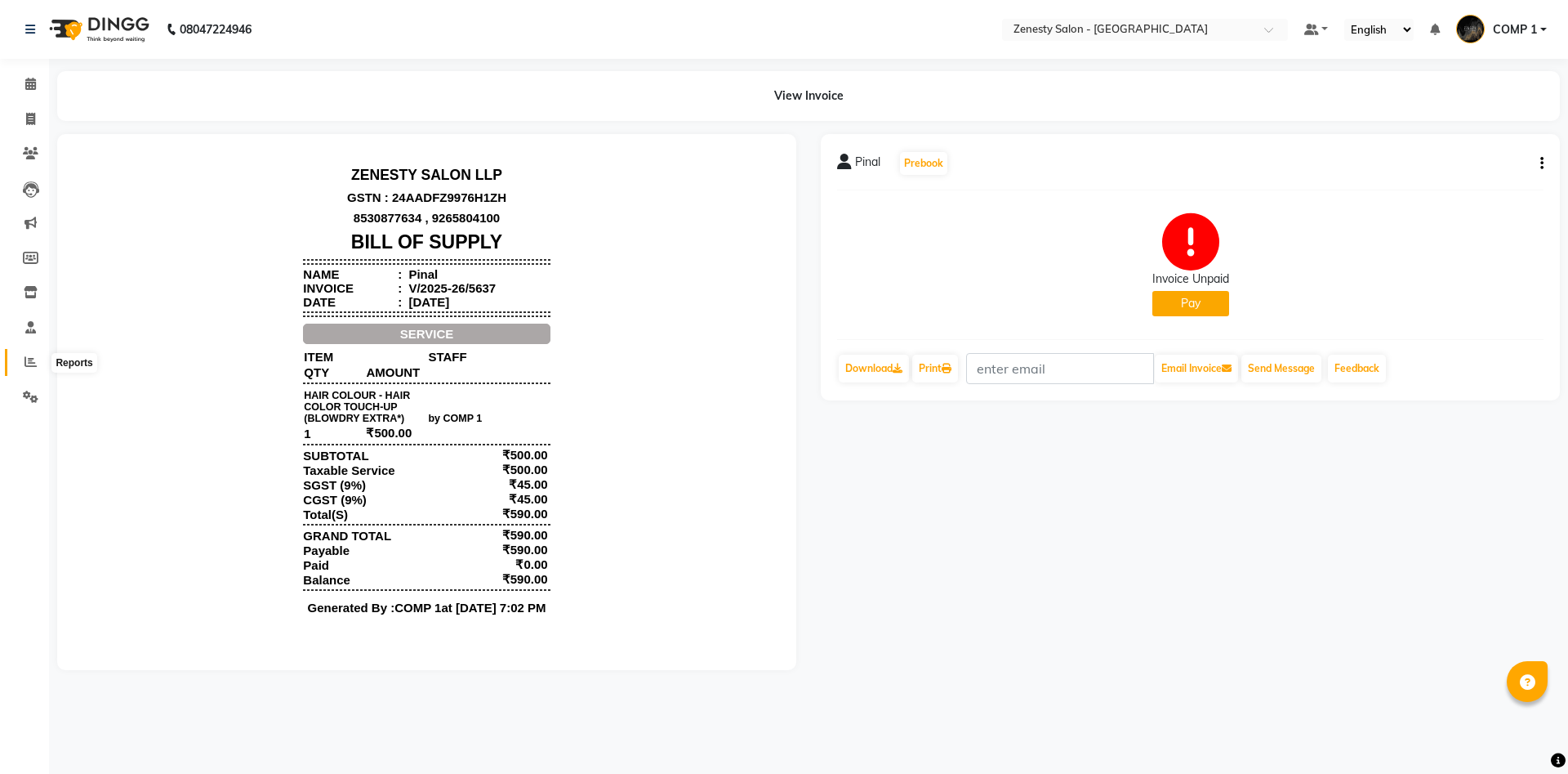
click at [27, 362] on icon at bounding box center [30, 361] width 12 height 12
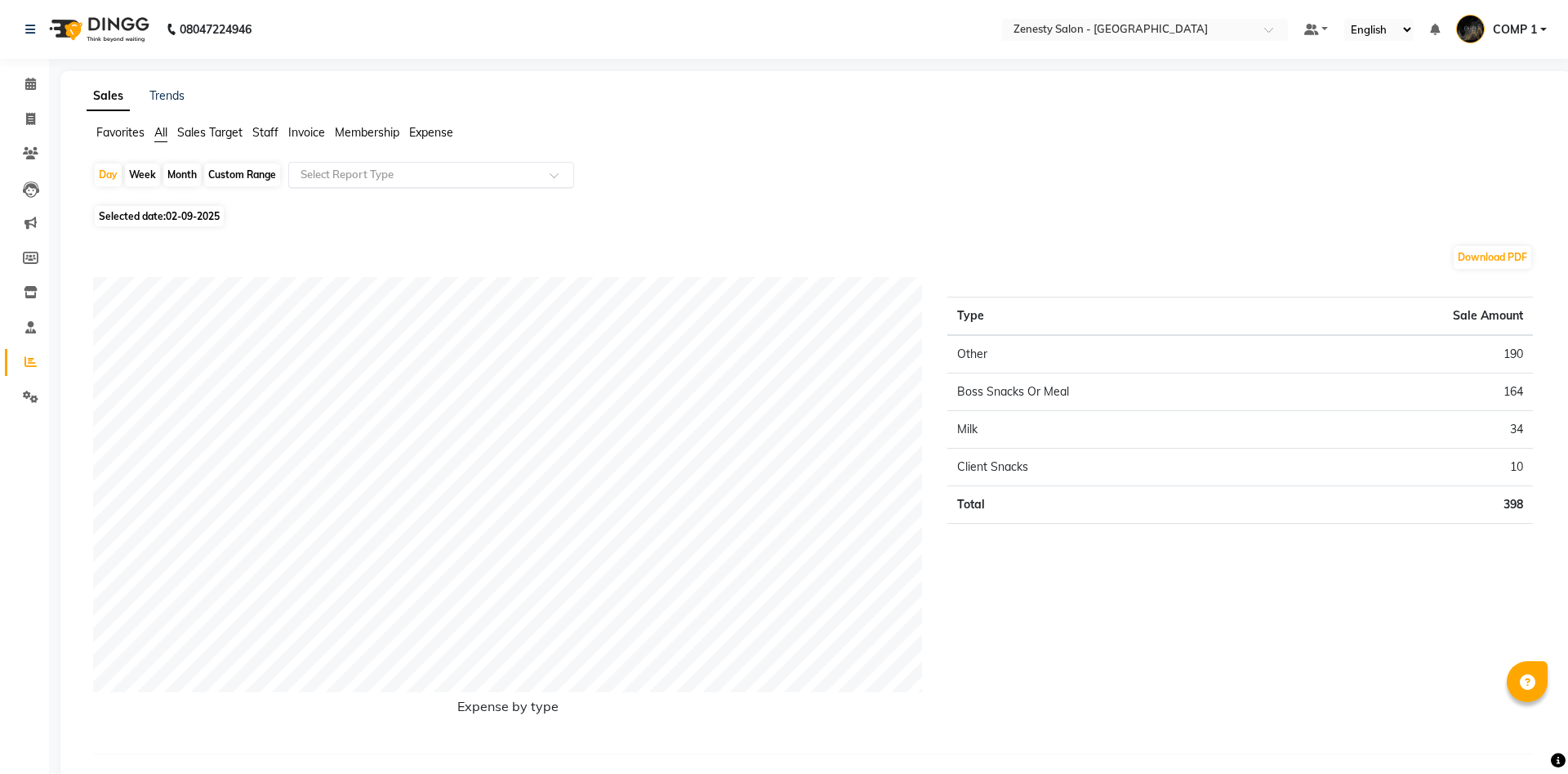
click at [356, 176] on input "text" at bounding box center [415, 175] width 235 height 16
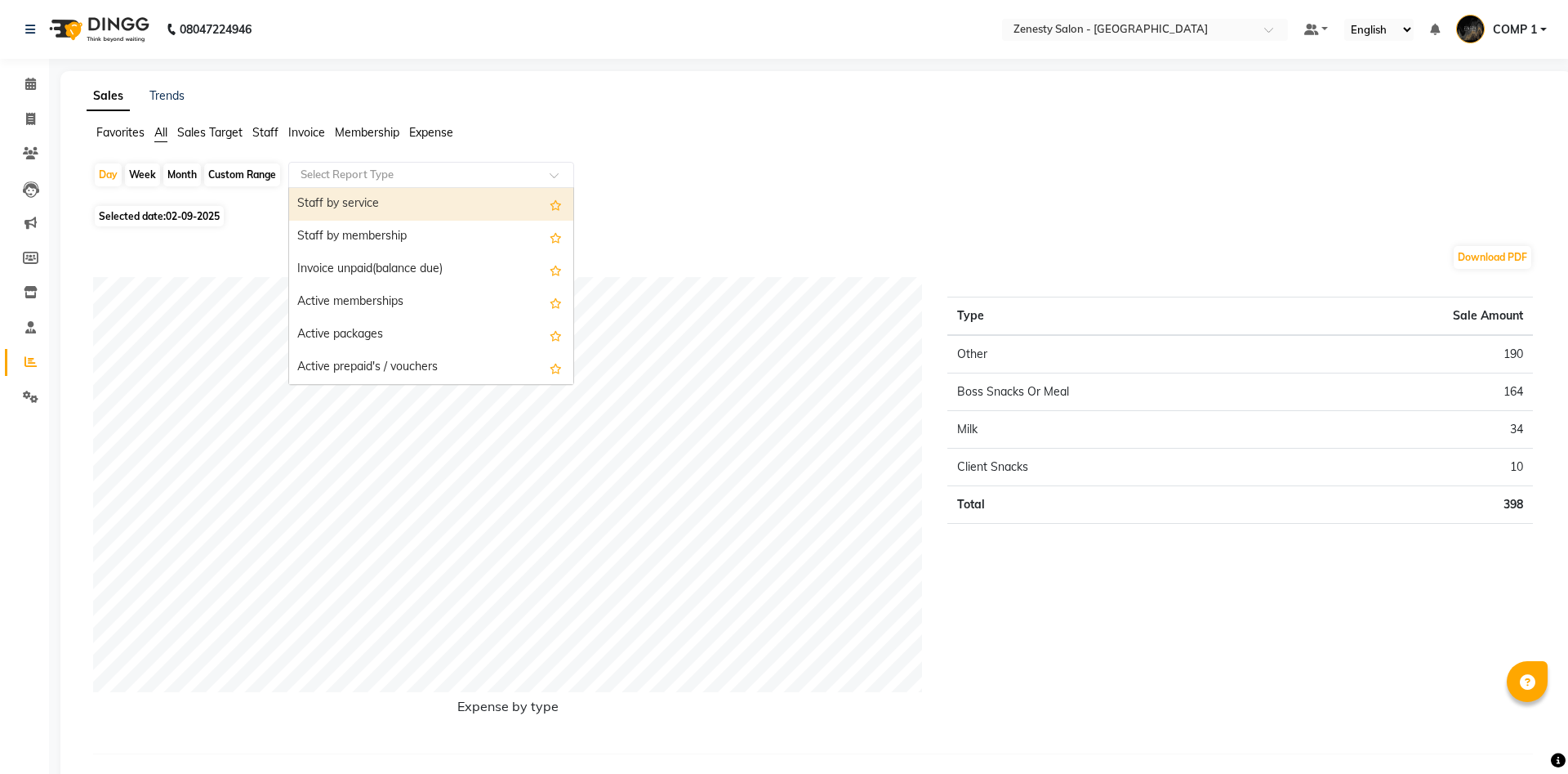
click at [367, 205] on div "Staff by service" at bounding box center [430, 204] width 284 height 33
select select "filtered_report"
select select "pdf"
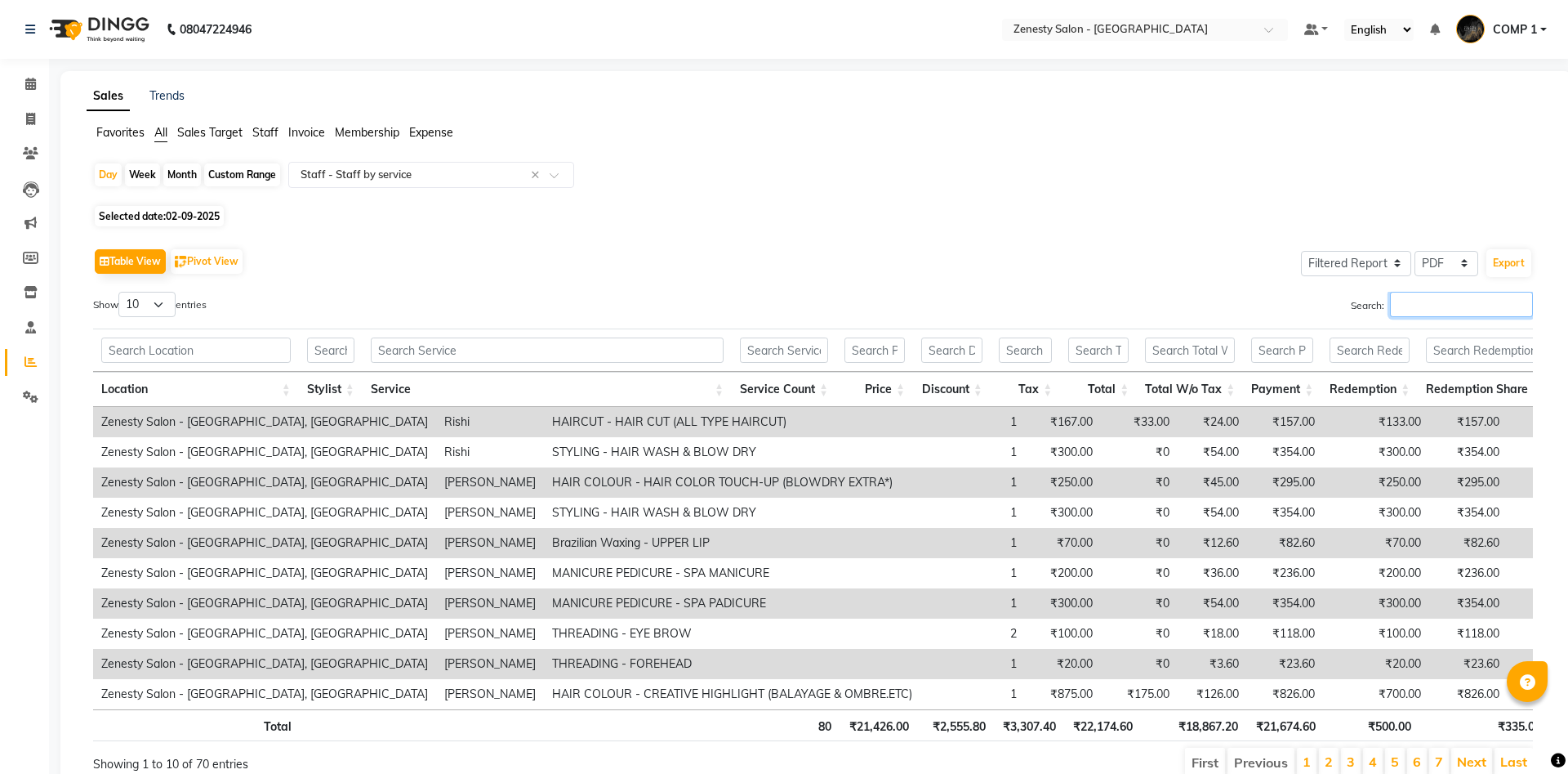
click at [1393, 310] on input "Search:" at bounding box center [1461, 304] width 143 height 25
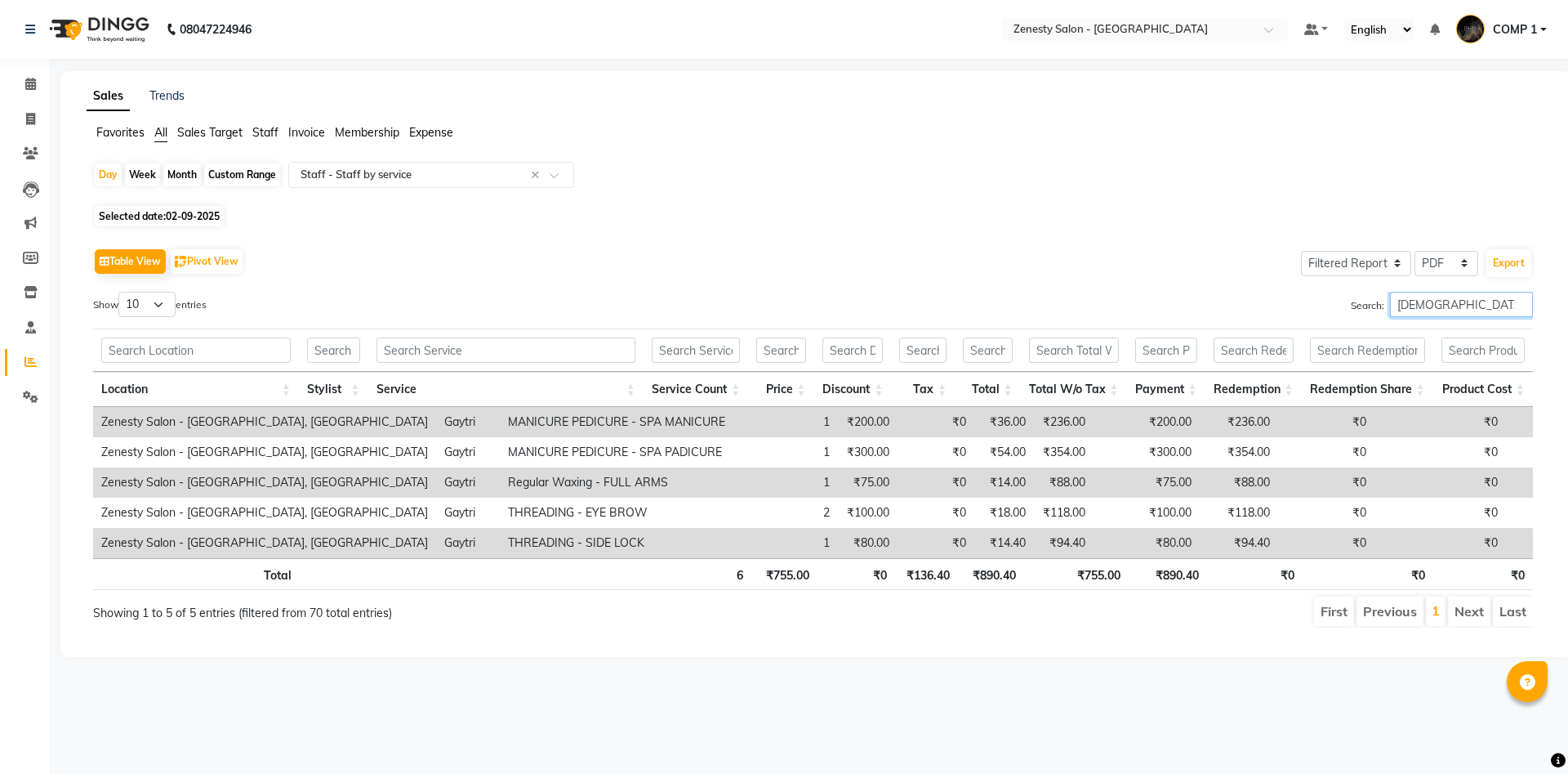
type input "gay"
click at [1496, 263] on button "Export" at bounding box center [1508, 263] width 45 height 28
select select "sans-serif"
select select "10px"
select select "template_1"
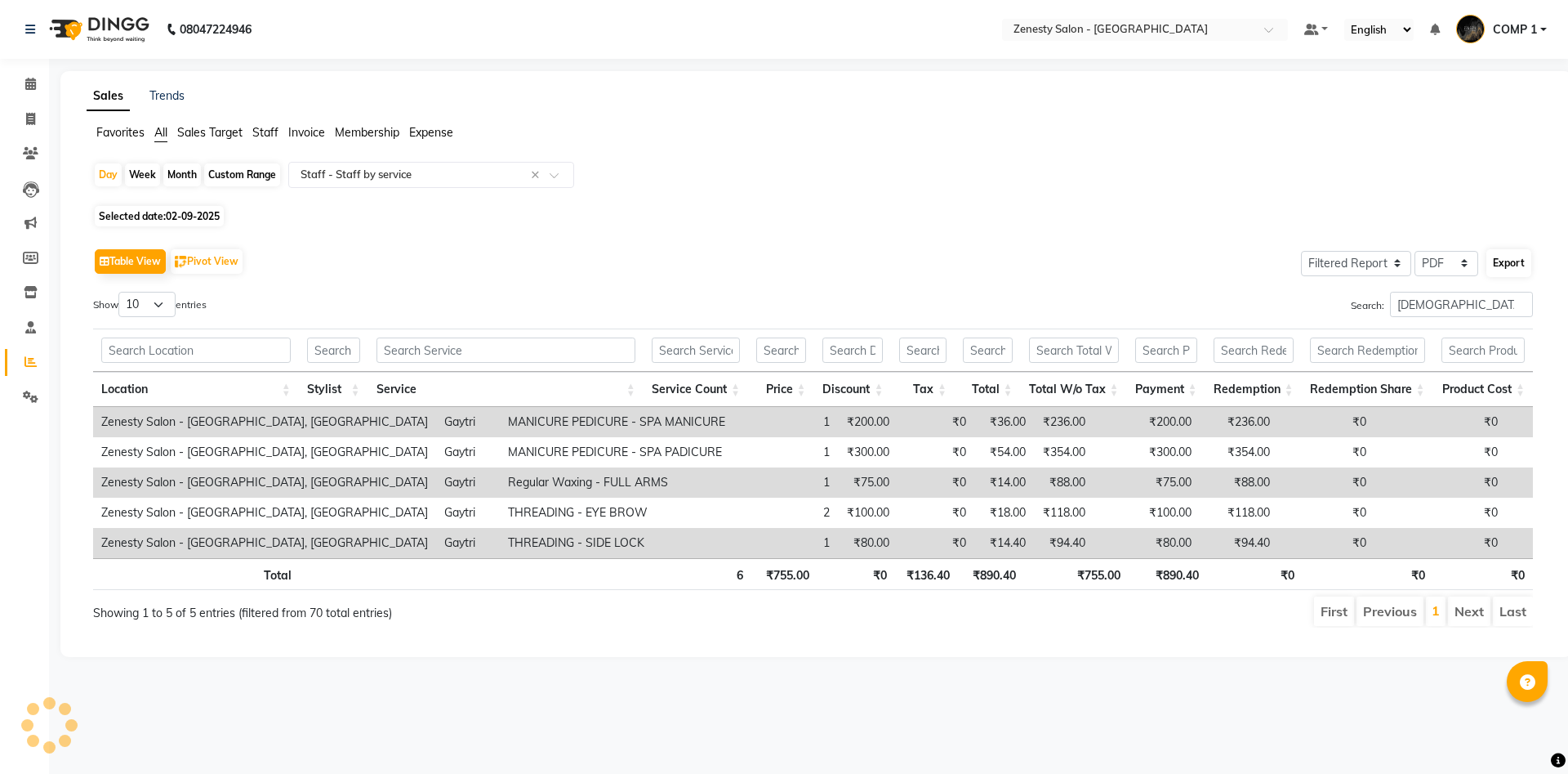
select select "A4"
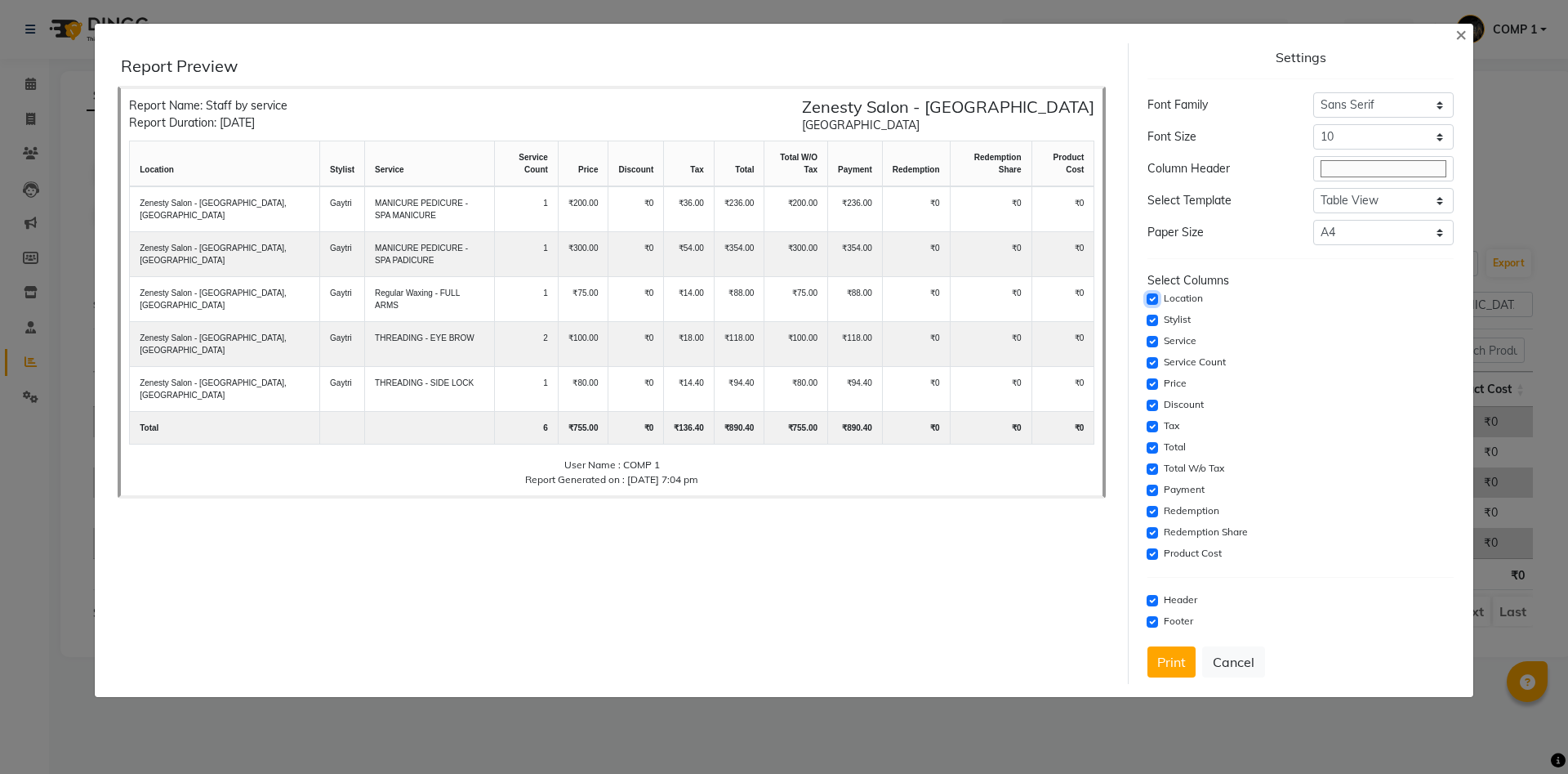
click at [1155, 301] on input "checkbox" at bounding box center [1151, 298] width 11 height 11
checkbox input "false"
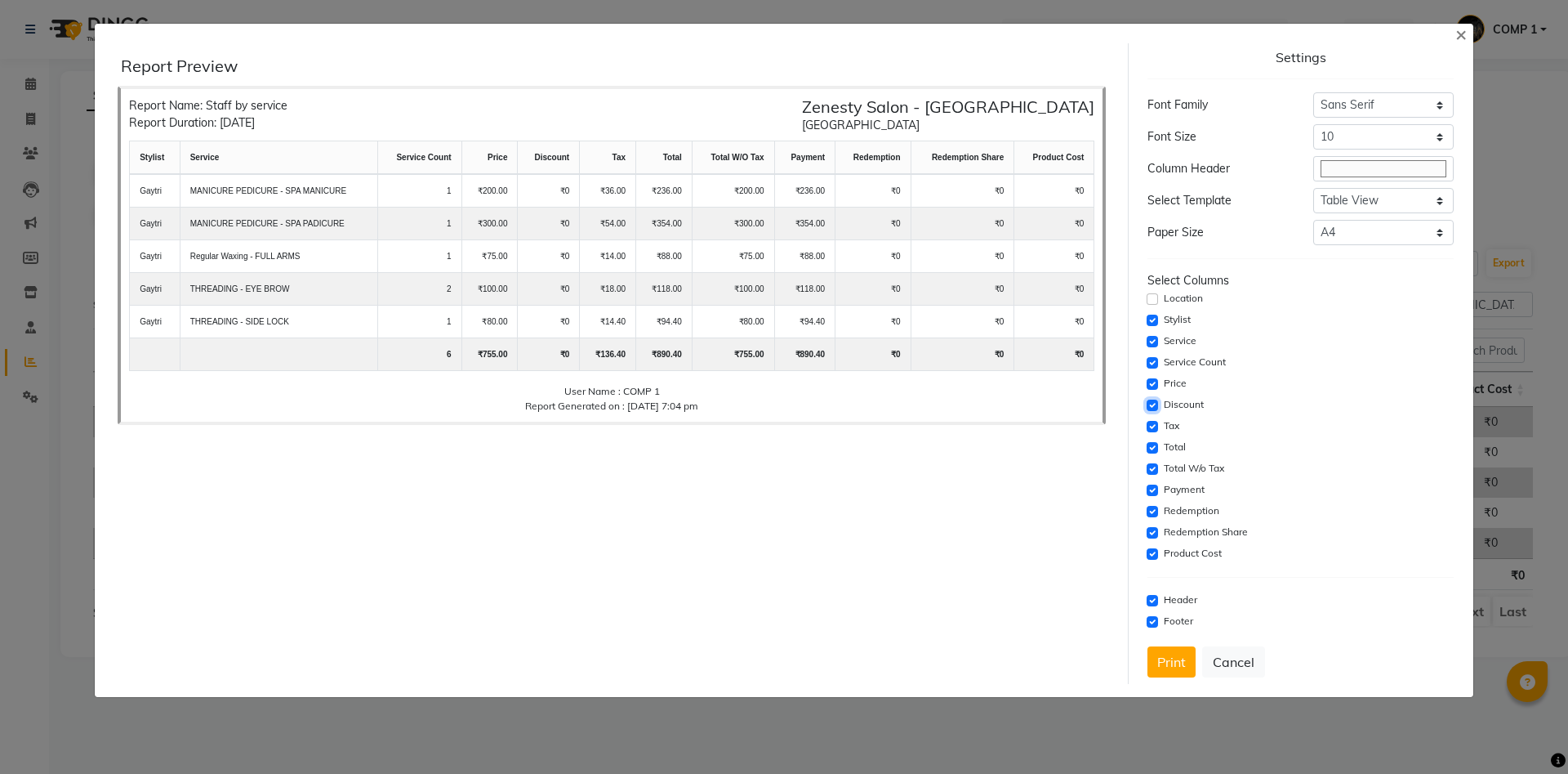
click at [1152, 404] on input "checkbox" at bounding box center [1151, 405] width 11 height 11
checkbox input "false"
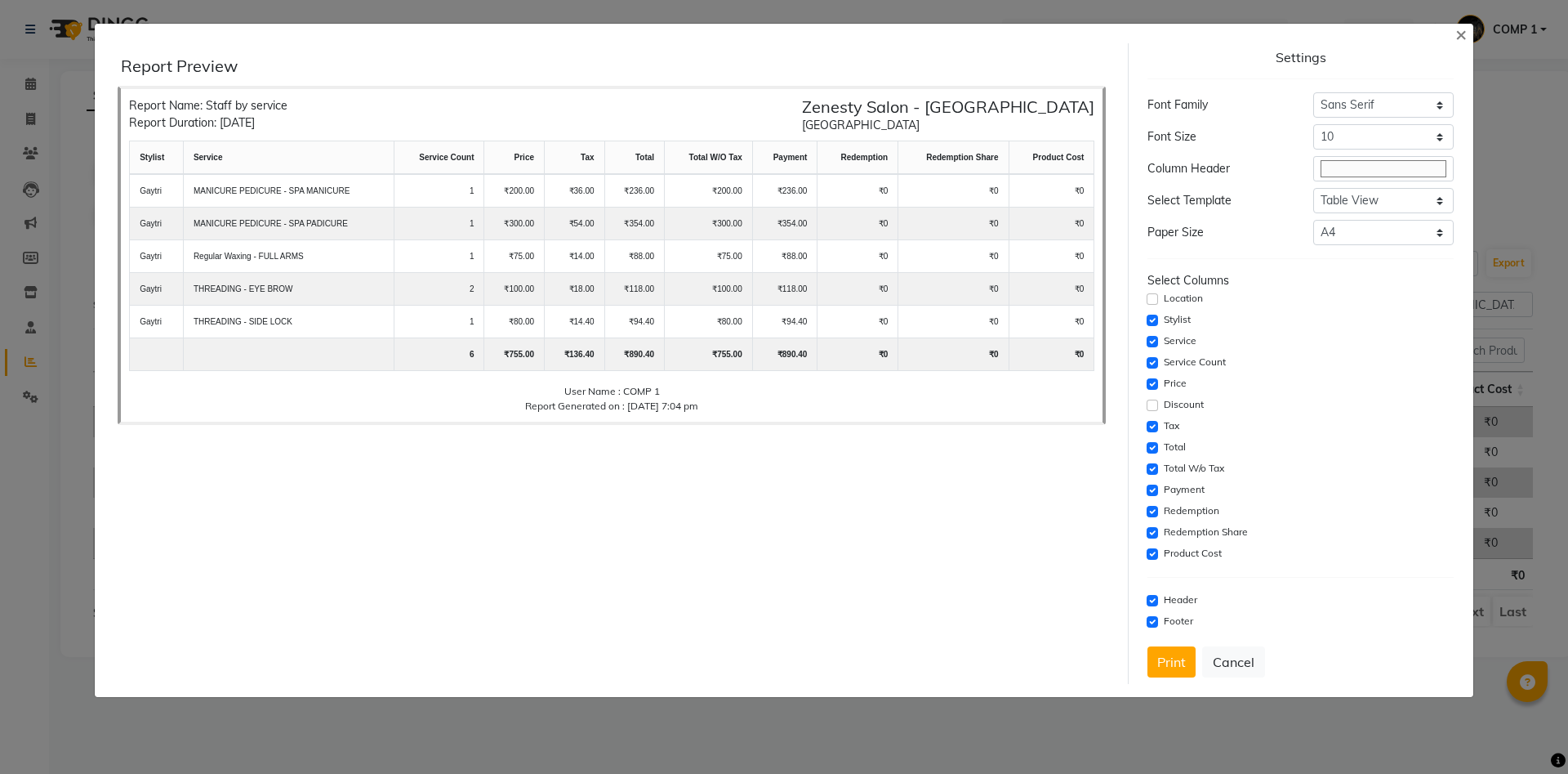
click at [1157, 432] on div "Tax" at bounding box center [1299, 426] width 305 height 20
click at [1156, 441] on div "Total" at bounding box center [1299, 447] width 305 height 20
click at [1151, 425] on input "checkbox" at bounding box center [1151, 426] width 11 height 11
checkbox input "false"
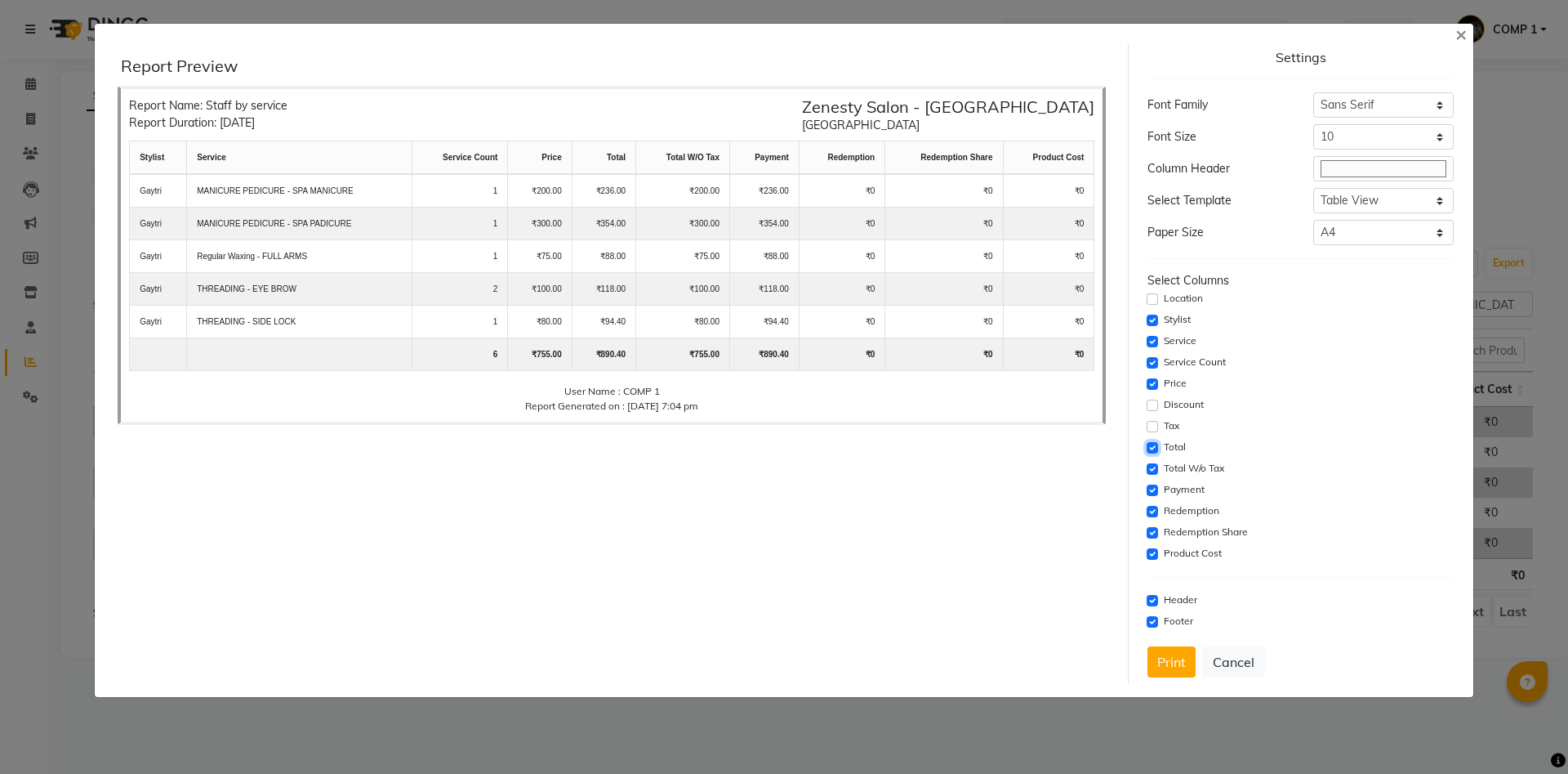
click at [1153, 444] on input "checkbox" at bounding box center [1151, 447] width 11 height 11
checkbox input "false"
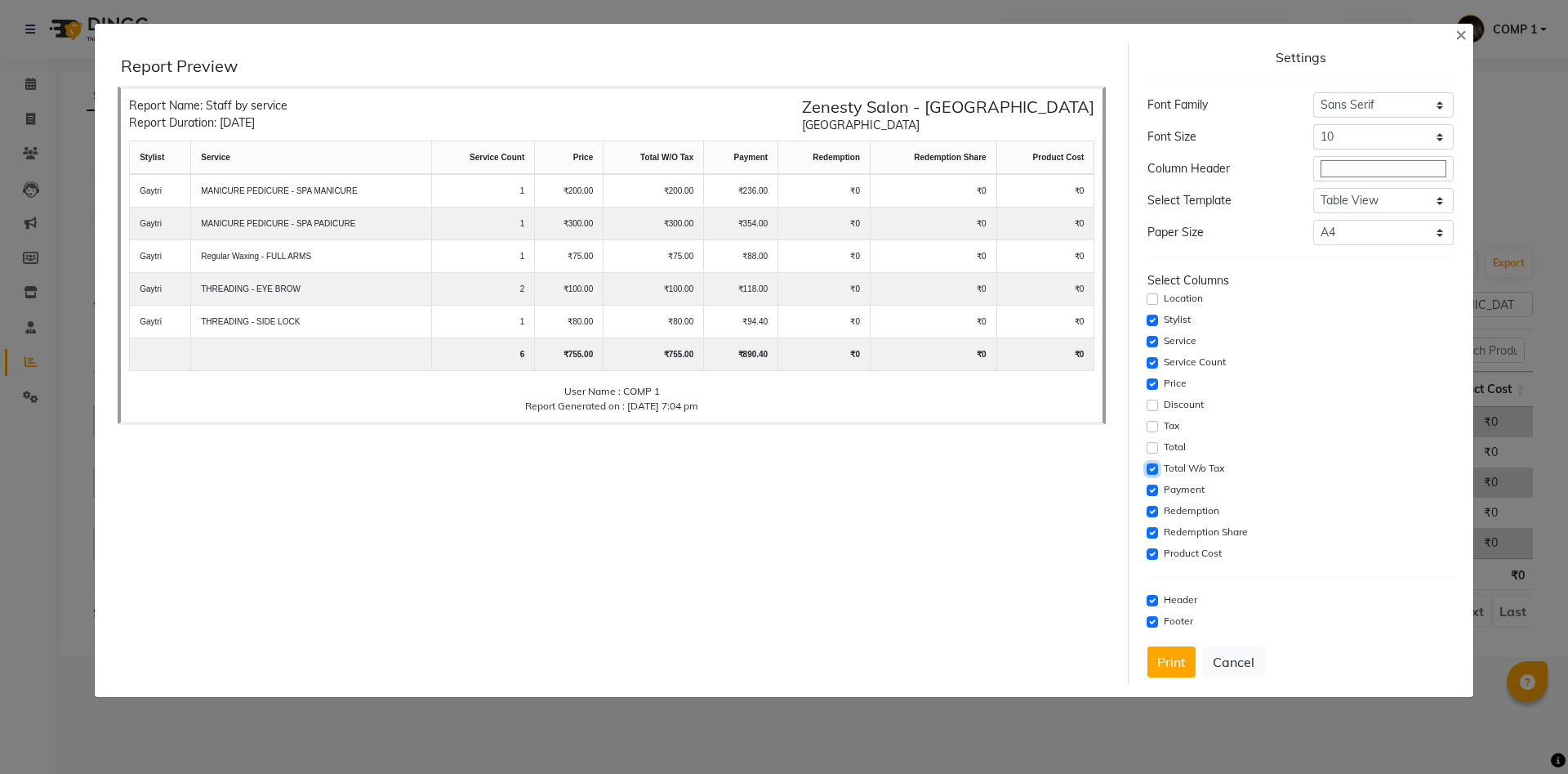
click at [1157, 466] on input "checkbox" at bounding box center [1151, 469] width 11 height 11
checkbox input "false"
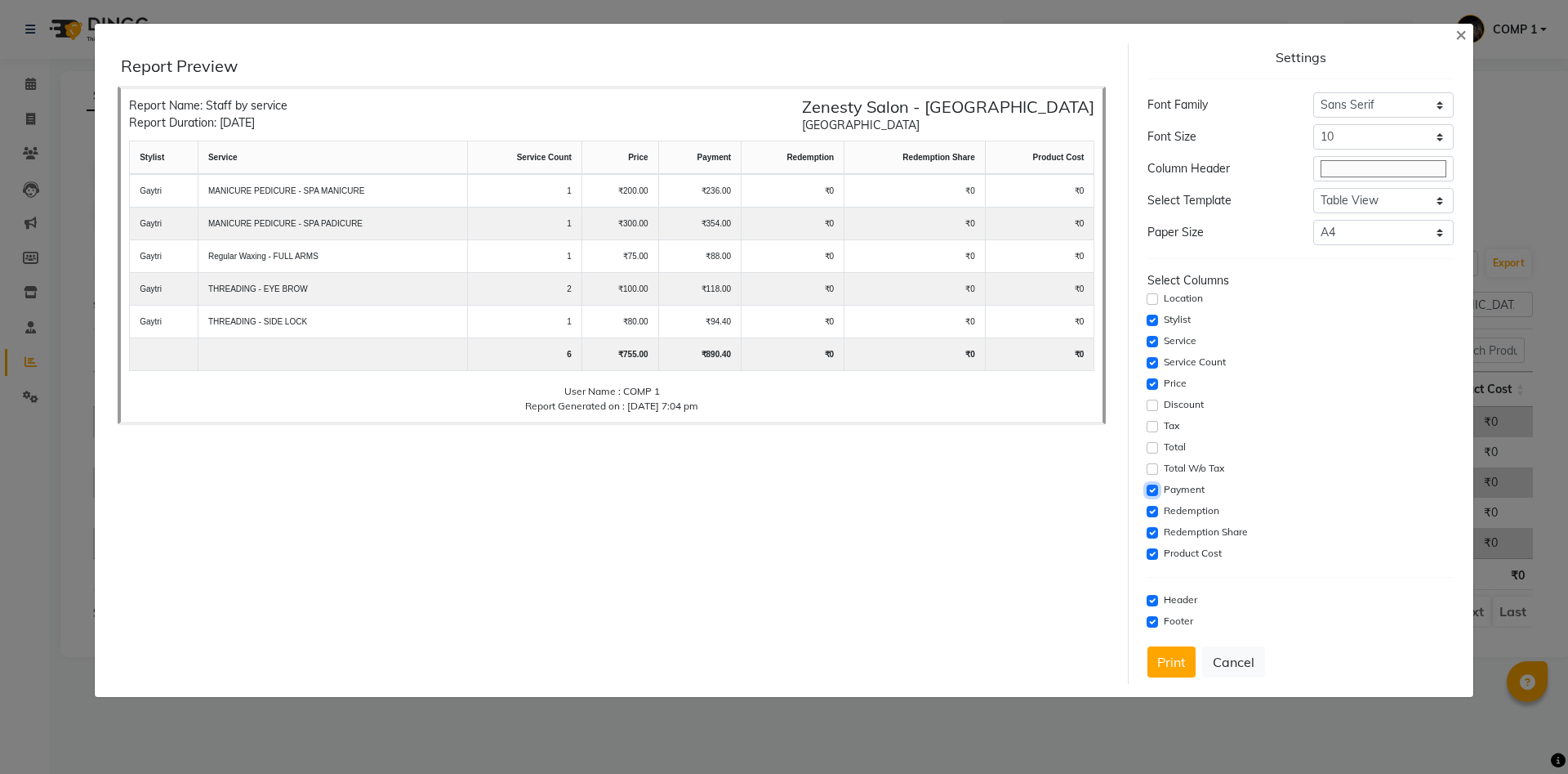
click at [1151, 488] on input "checkbox" at bounding box center [1151, 489] width 11 height 11
checkbox input "false"
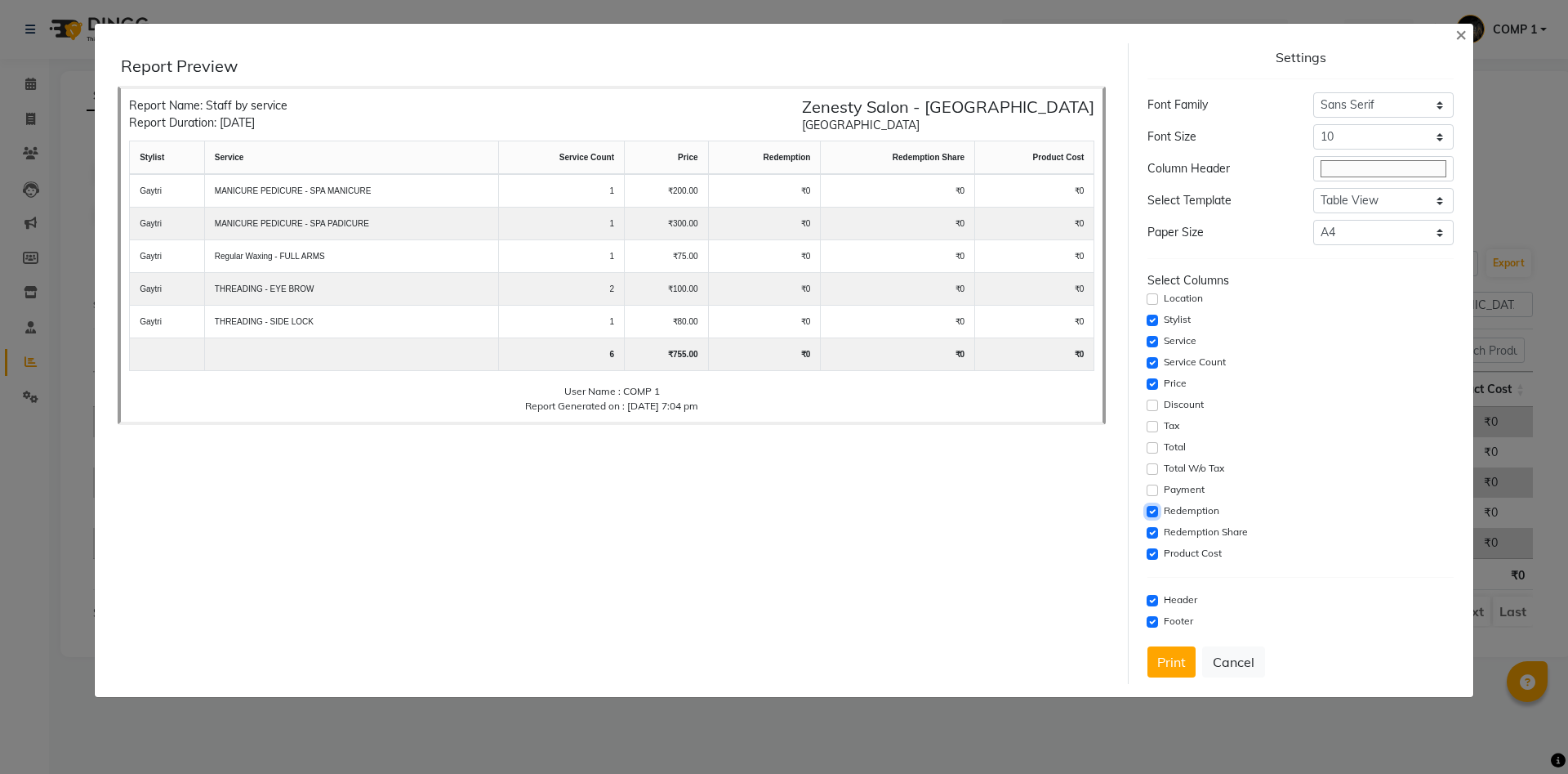
click at [1156, 509] on input "checkbox" at bounding box center [1151, 511] width 11 height 11
checkbox input "false"
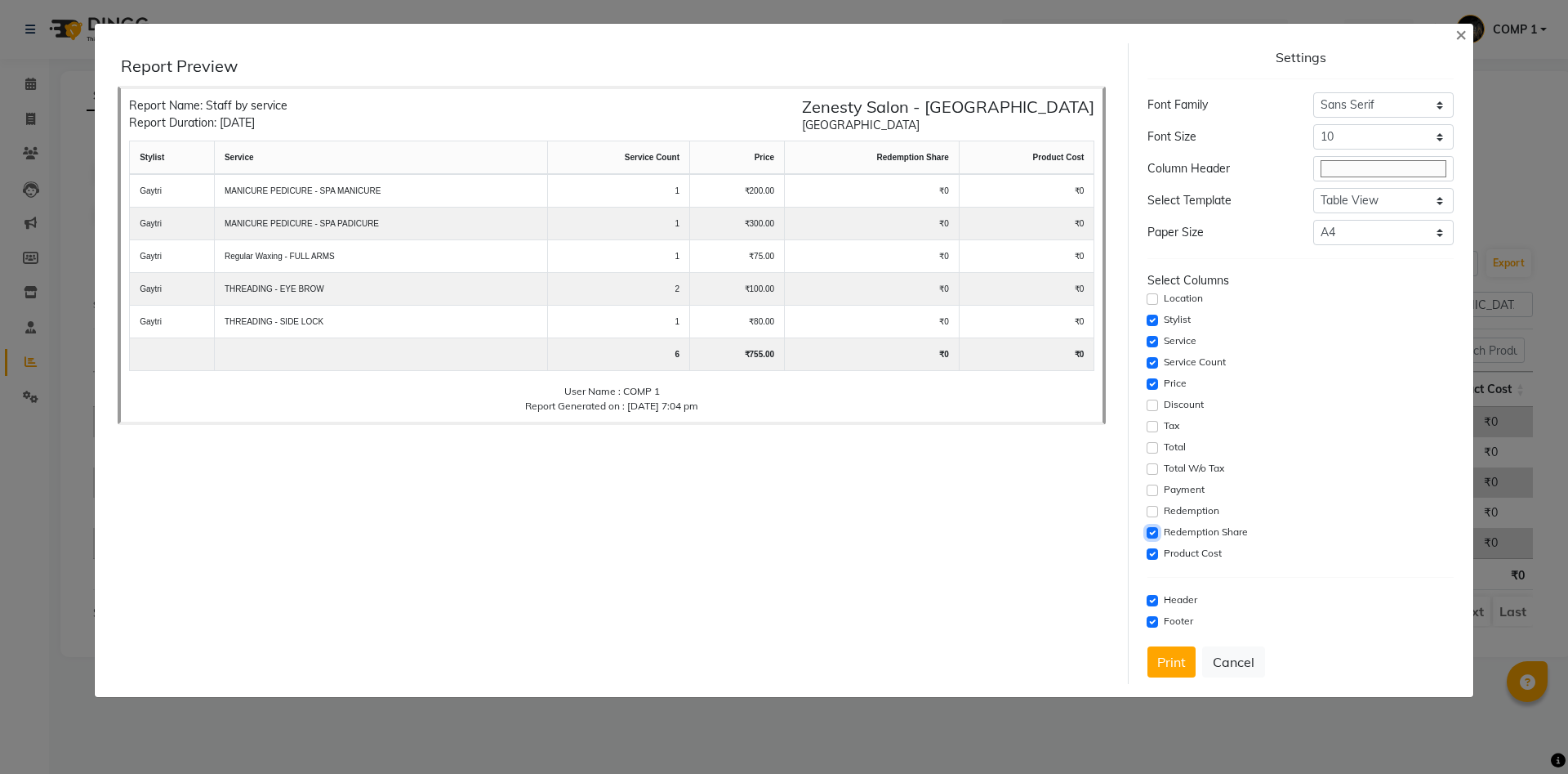
click at [1151, 534] on input "checkbox" at bounding box center [1151, 532] width 11 height 11
checkbox input "false"
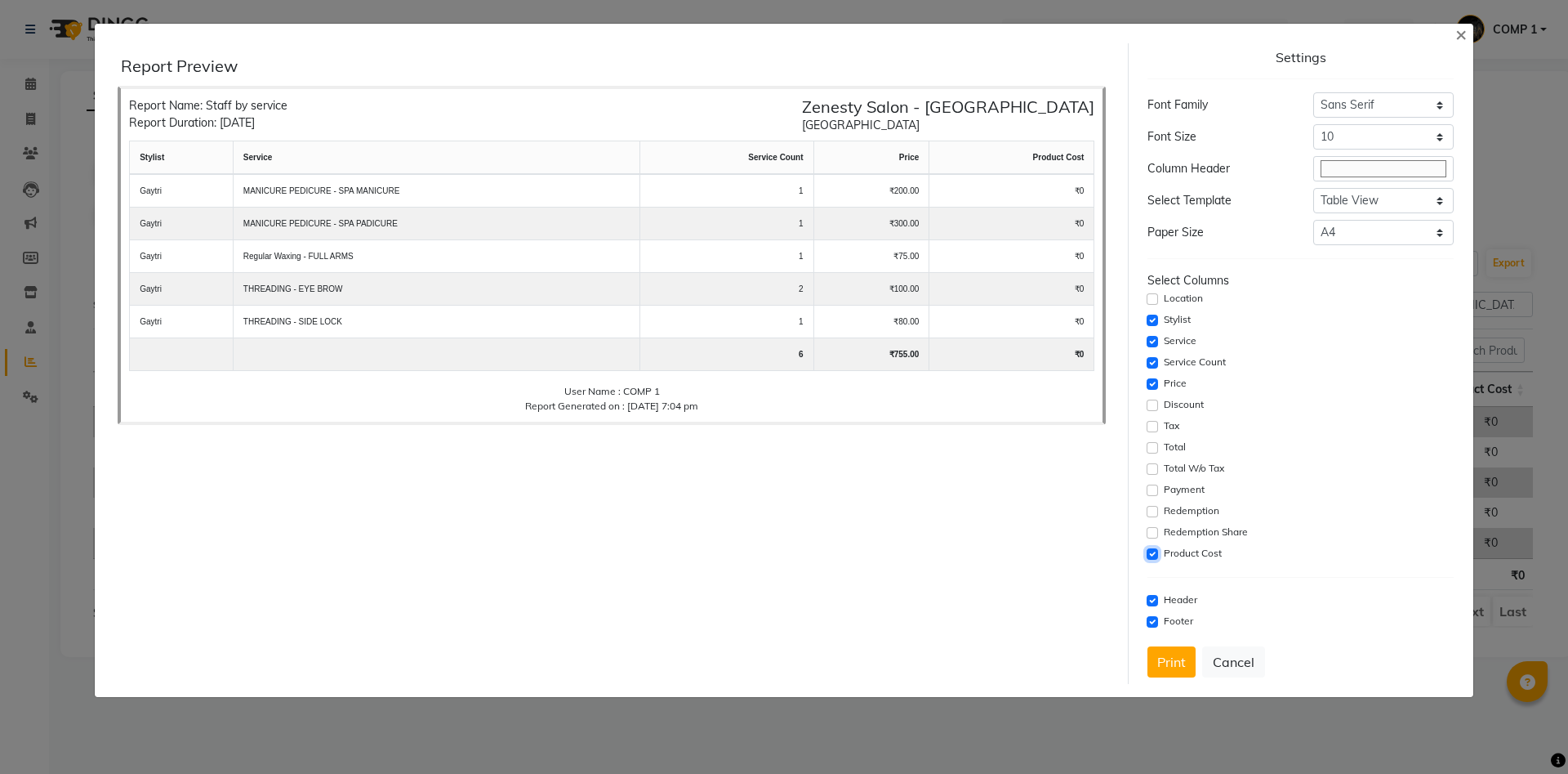
click at [1151, 551] on input "checkbox" at bounding box center [1151, 553] width 11 height 11
checkbox input "false"
click at [1151, 598] on input "checkbox" at bounding box center [1151, 600] width 11 height 11
checkbox input "false"
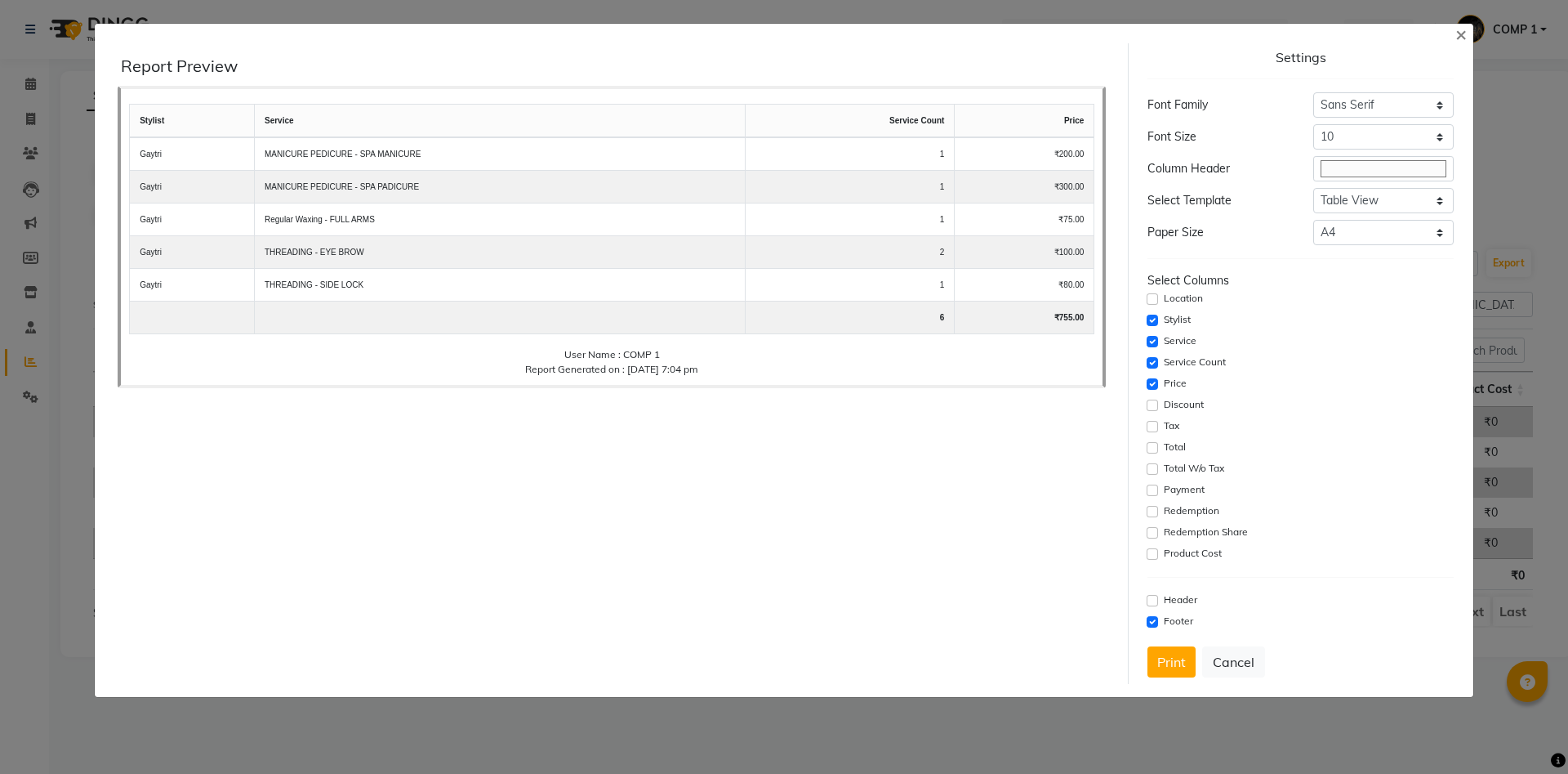
click at [1151, 615] on div "Footer" at bounding box center [1299, 622] width 305 height 20
click at [1154, 625] on input "checkbox" at bounding box center [1151, 621] width 11 height 11
checkbox input "false"
click at [1163, 664] on button "Print" at bounding box center [1171, 662] width 48 height 31
click at [1229, 672] on button "Cancel" at bounding box center [1233, 662] width 63 height 31
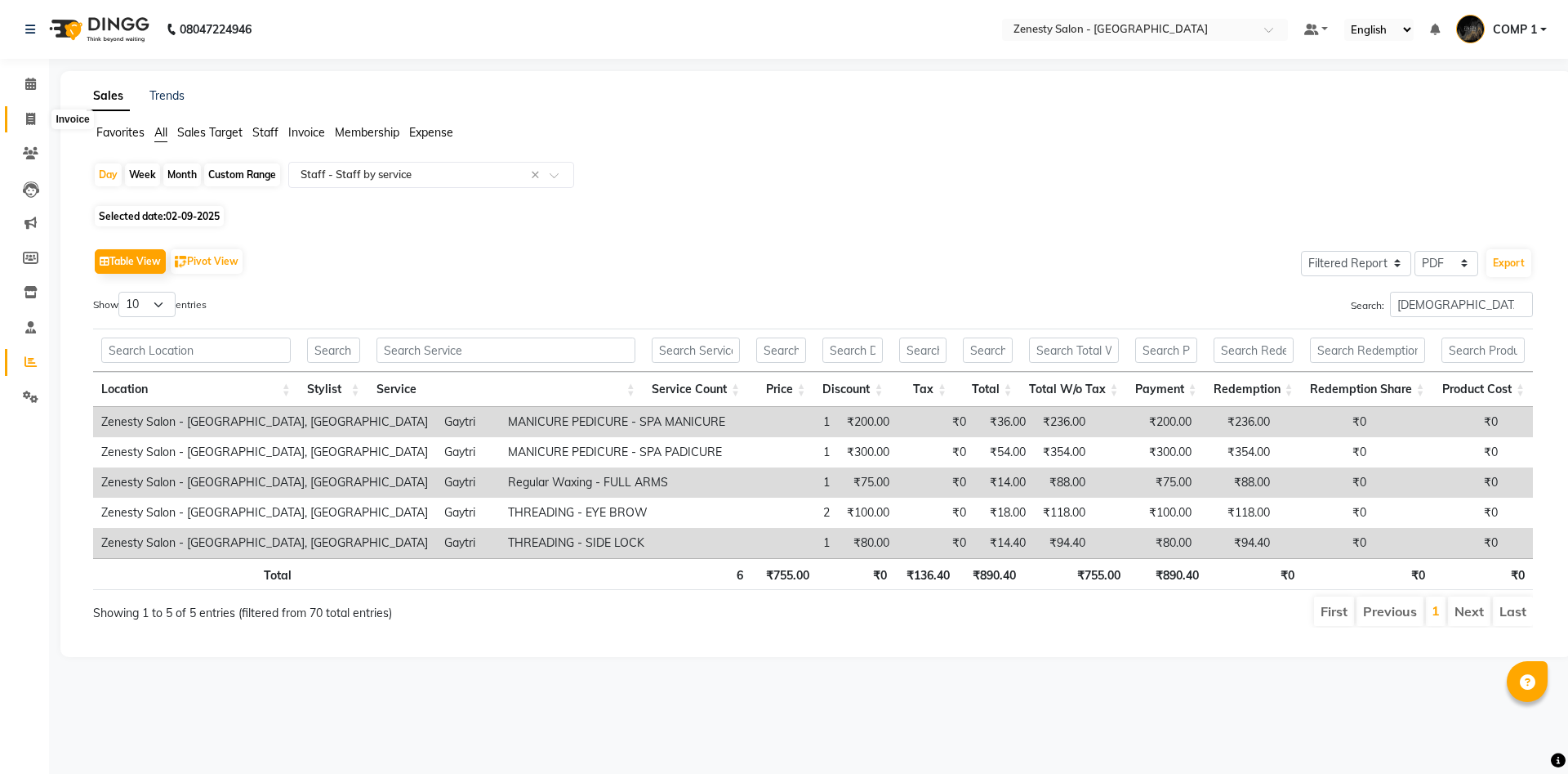
click at [29, 116] on icon at bounding box center [30, 118] width 9 height 12
select select "service"
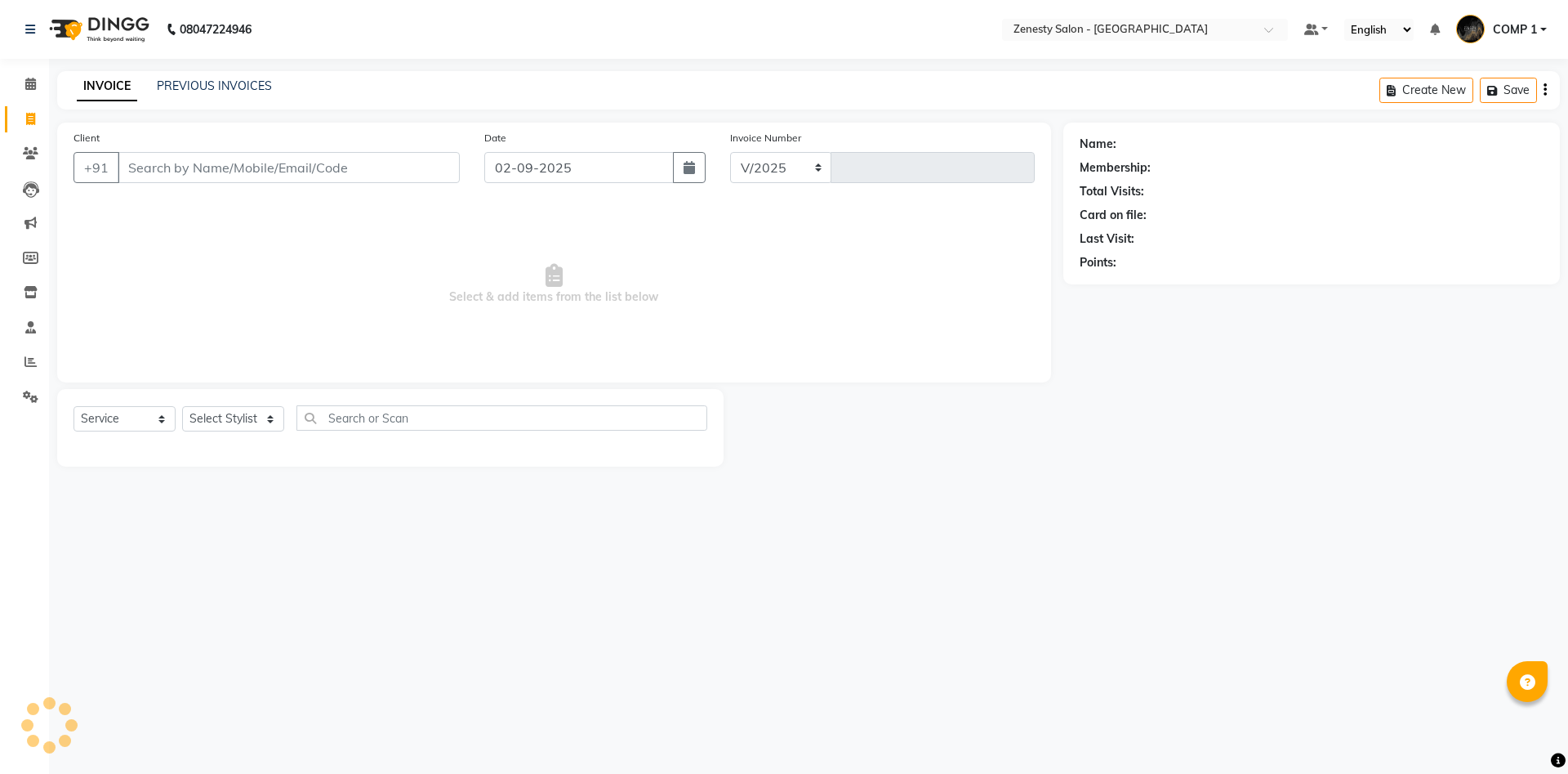
select select "5713"
type input "5638"
click at [201, 81] on link "PREVIOUS INVOICES" at bounding box center [214, 86] width 115 height 15
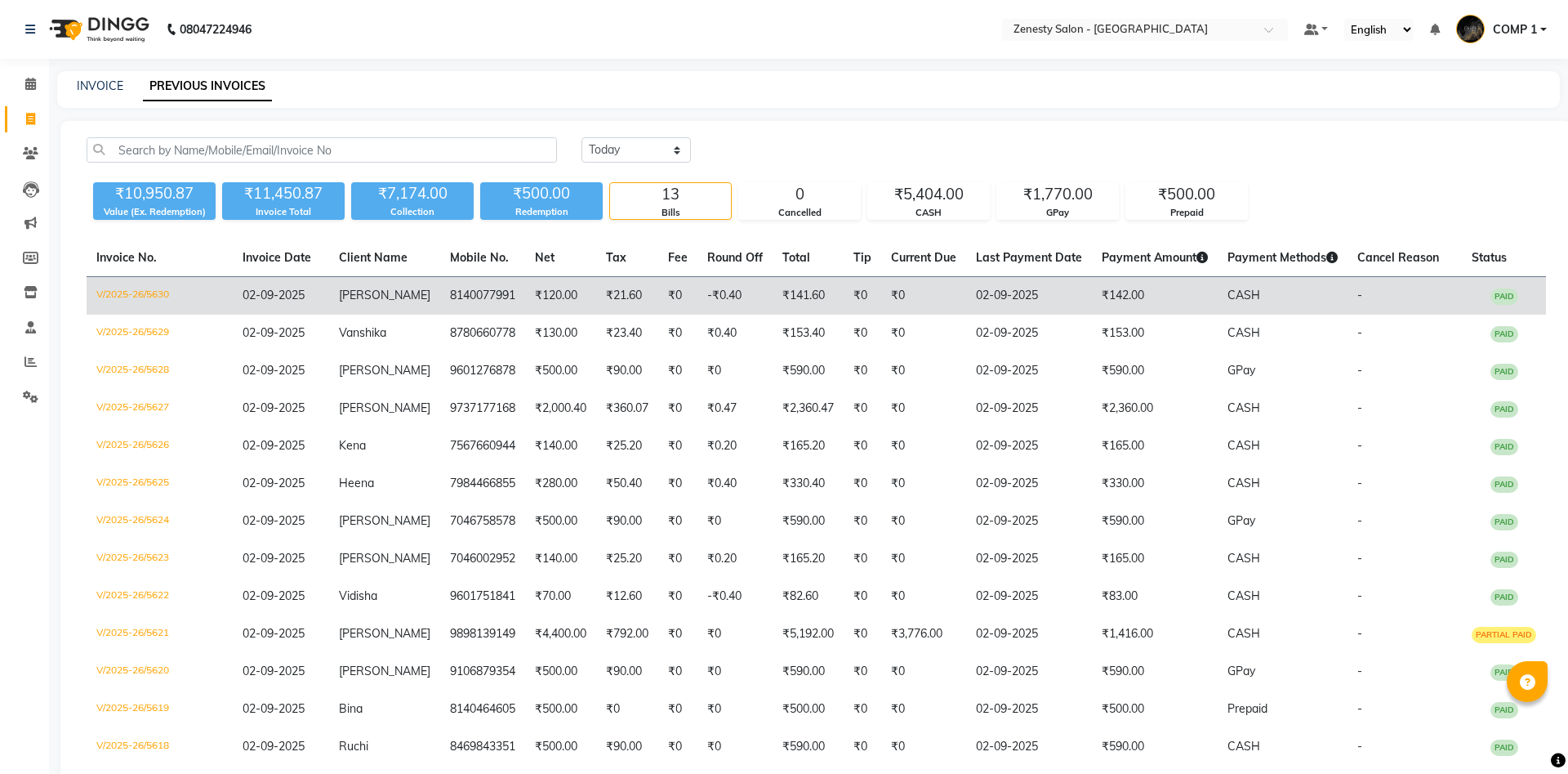
click at [608, 294] on td "₹21.60" at bounding box center [628, 296] width 62 height 38
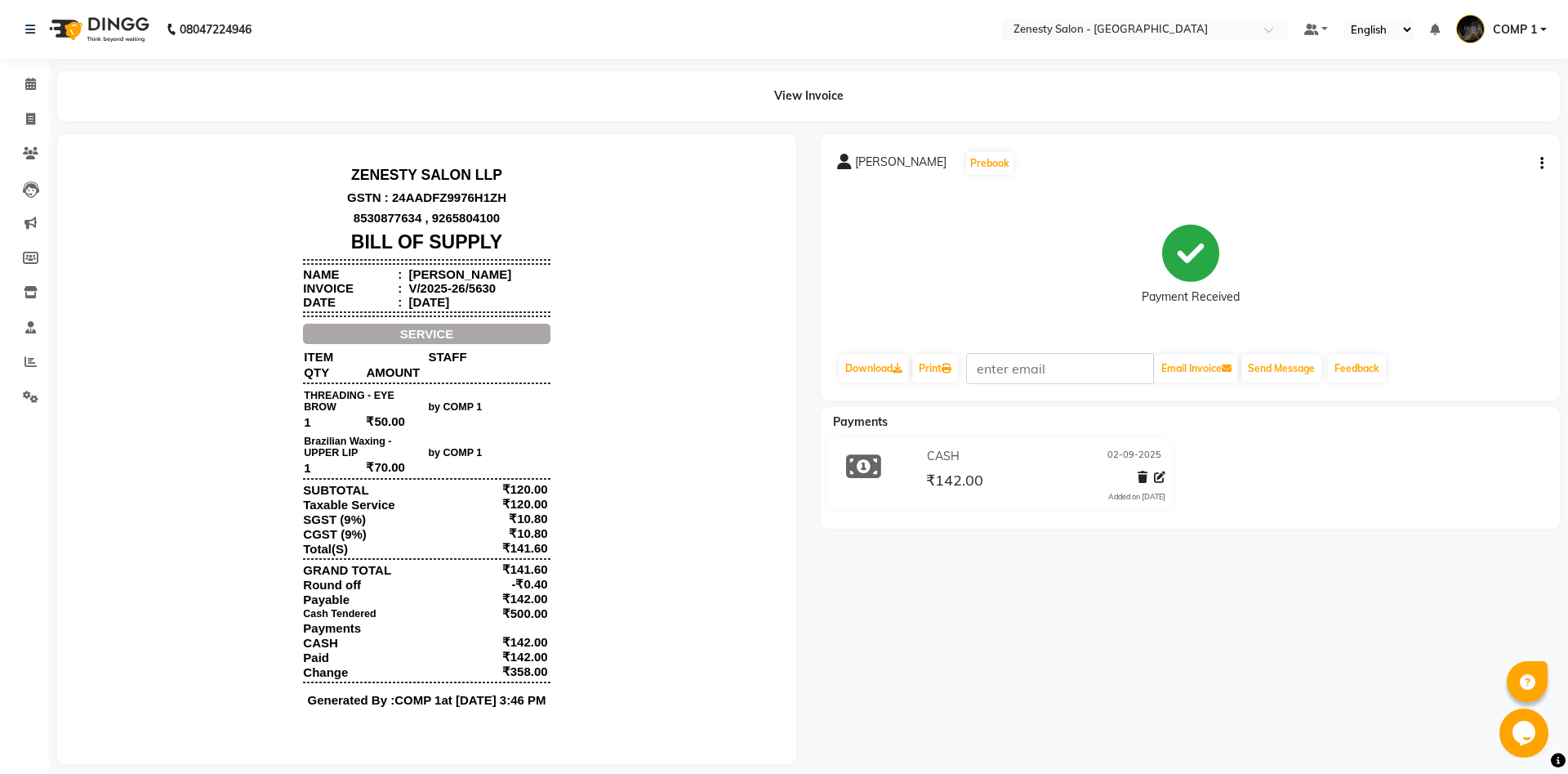
click at [1531, 157] on div "[PERSON_NAME] Prebook" at bounding box center [1189, 163] width 706 height 26
click at [1545, 164] on div "[PERSON_NAME] Prebook Payment Received Download Print Email Invoice Send Messag…" at bounding box center [1189, 267] width 739 height 266
click at [1542, 164] on icon "button" at bounding box center [1542, 163] width 3 height 1
click at [1482, 182] on div "Edit Invoice" at bounding box center [1460, 184] width 112 height 21
select select "service"
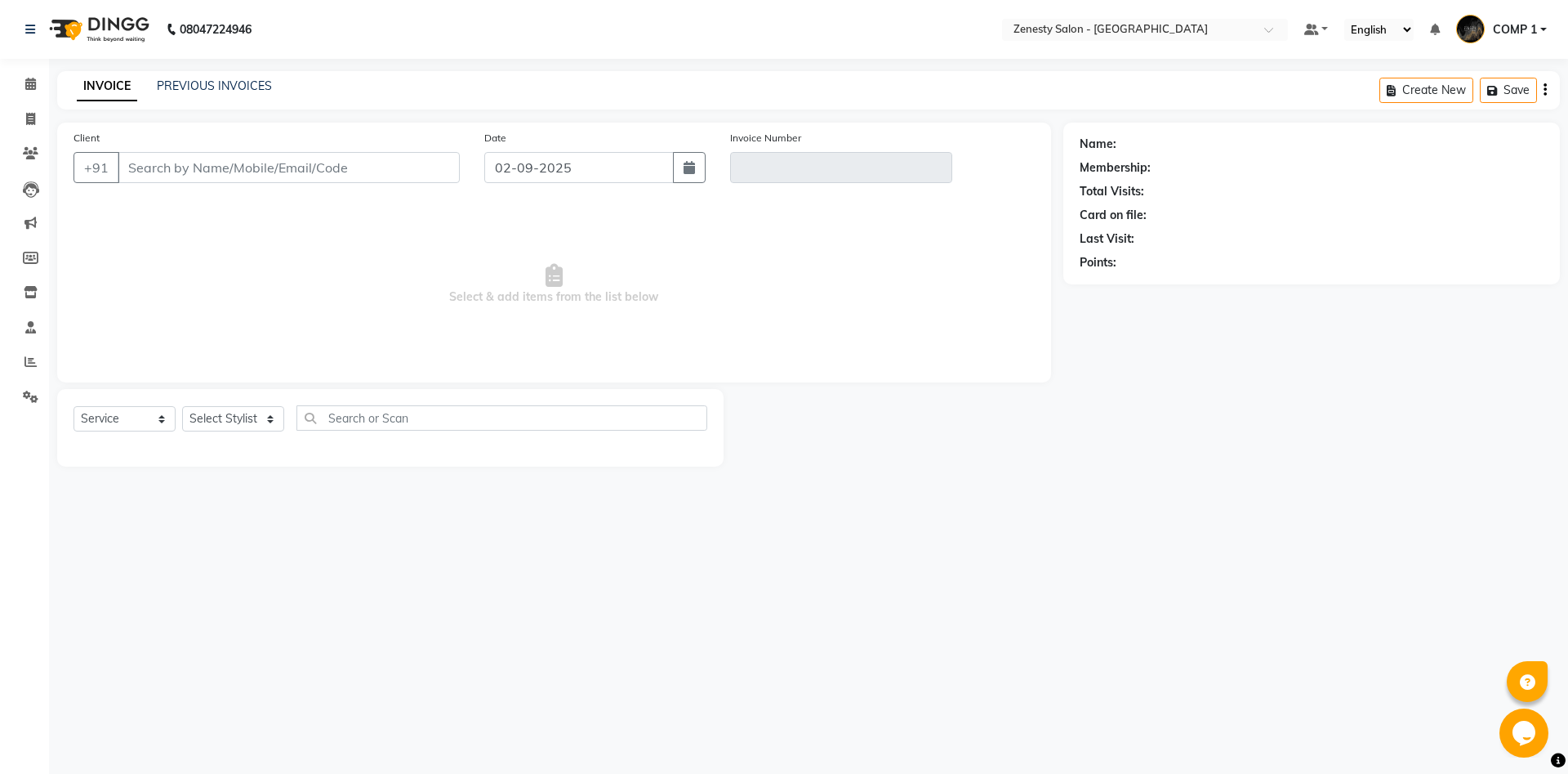
type input "8140077991"
type input "V/2025-26/5630"
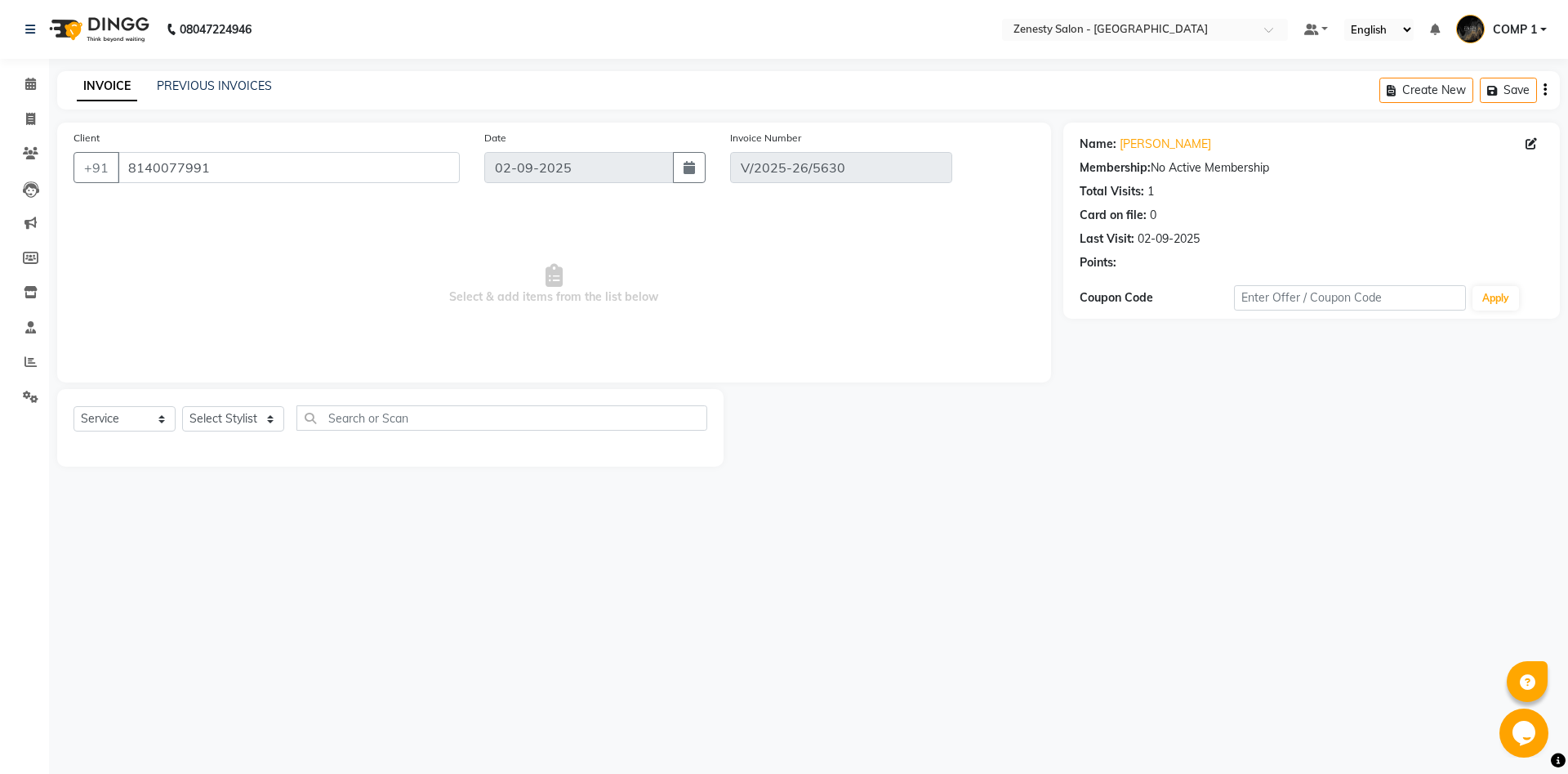
select select "select"
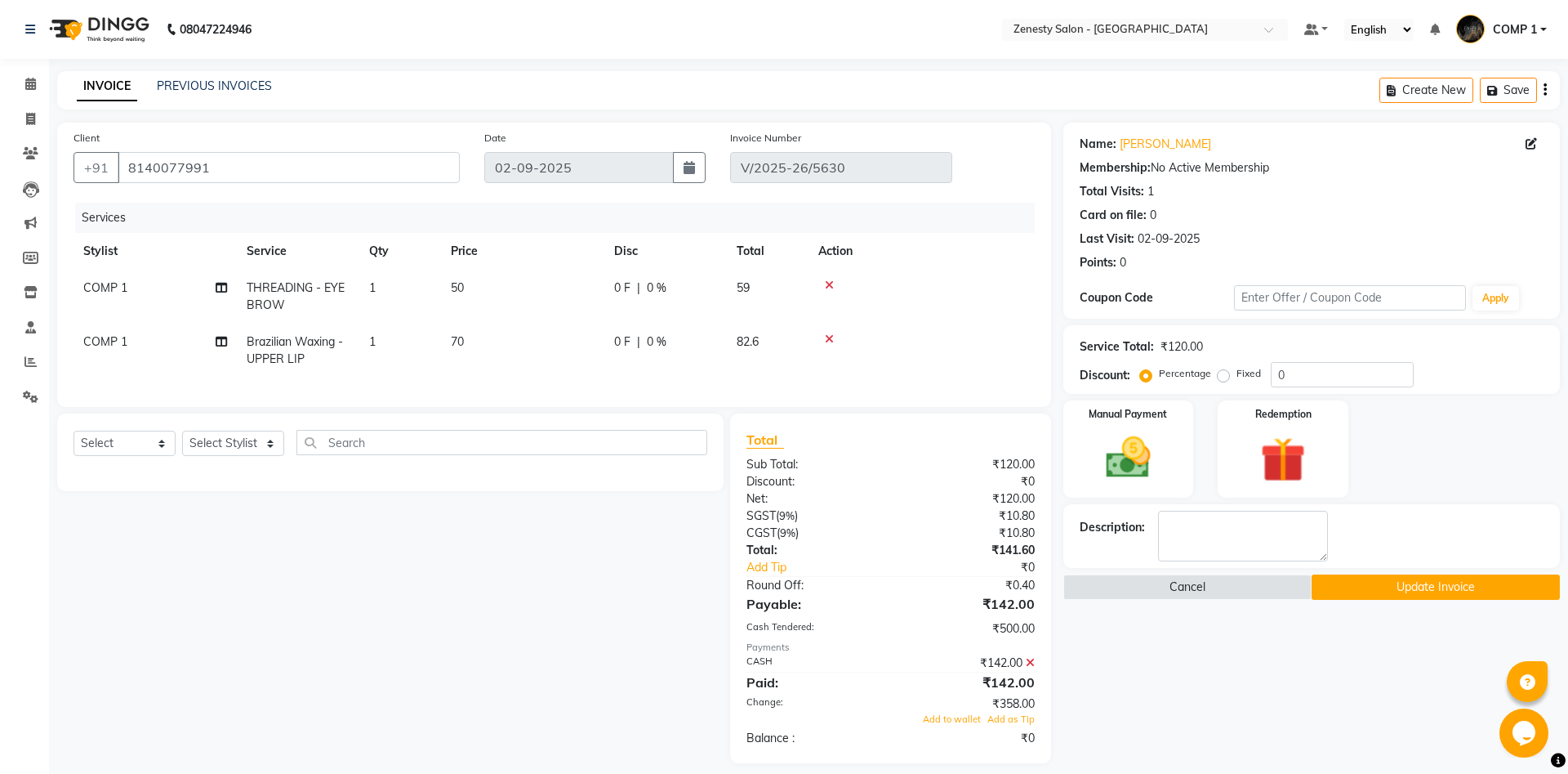
click at [1034, 660] on icon at bounding box center [1030, 662] width 9 height 11
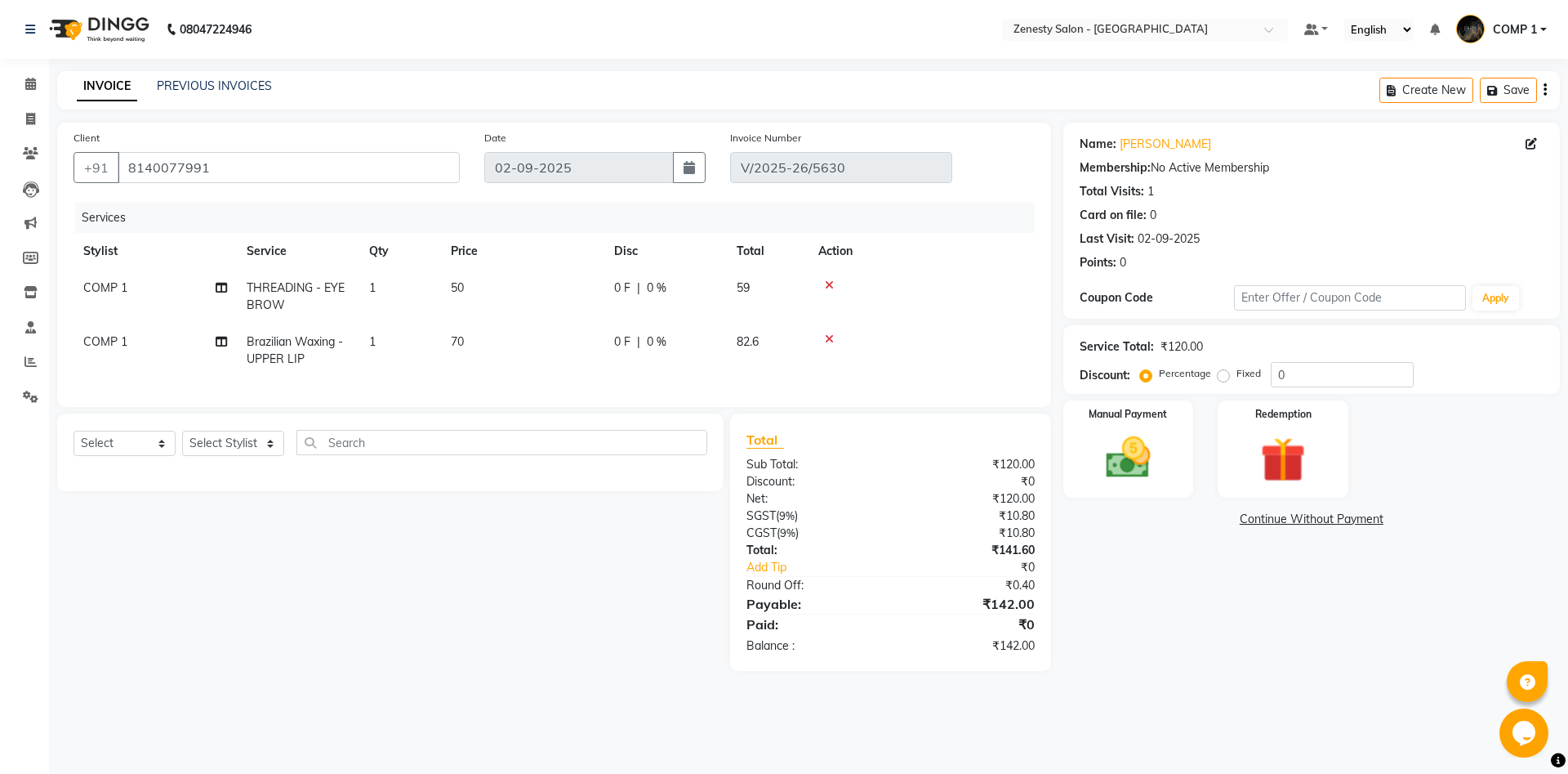
click at [668, 309] on td "0 F | 0 %" at bounding box center [666, 297] width 123 height 54
select select "81093"
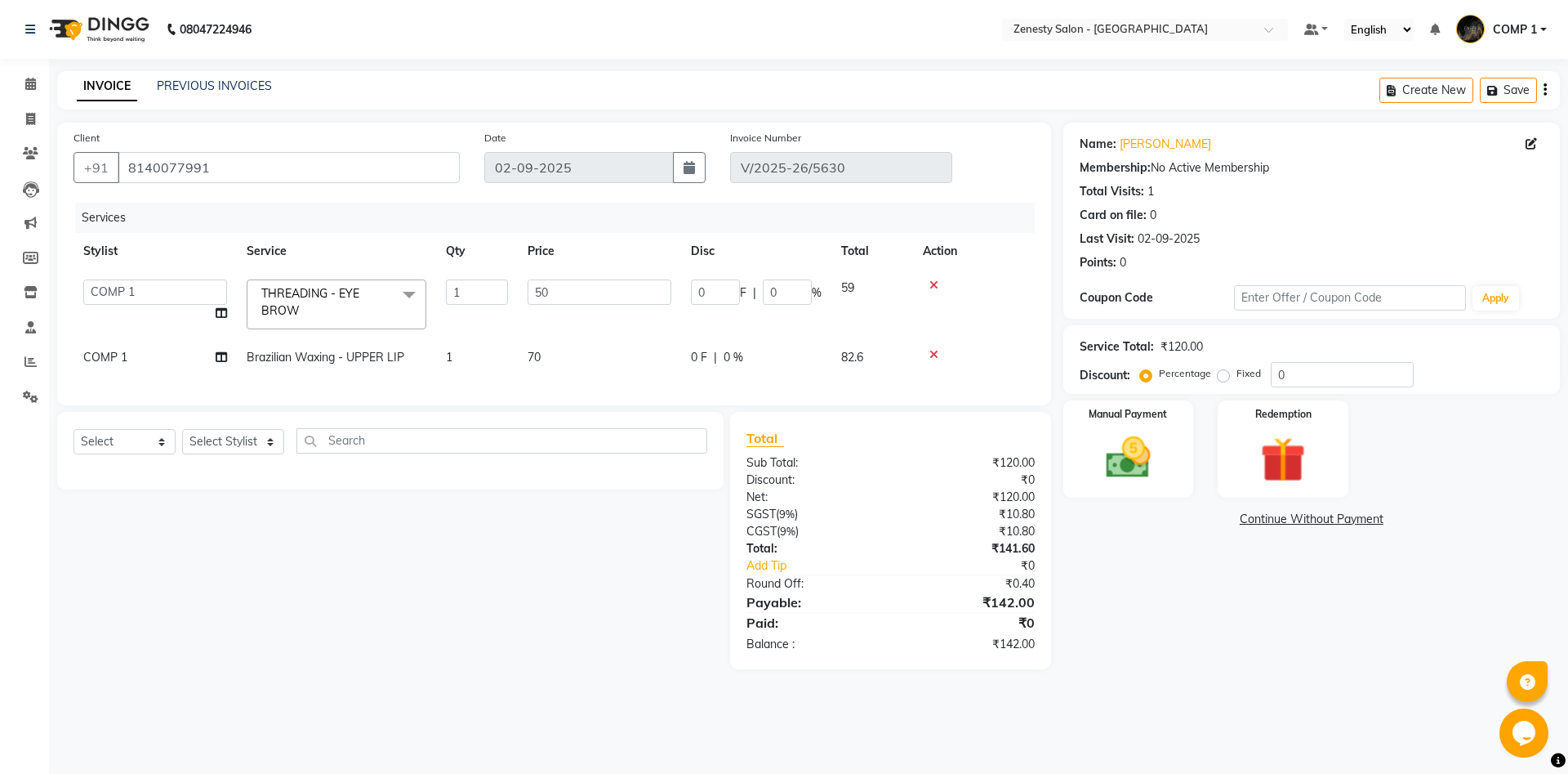
click at [833, 349] on td "82.6" at bounding box center [872, 357] width 81 height 37
select select "81093"
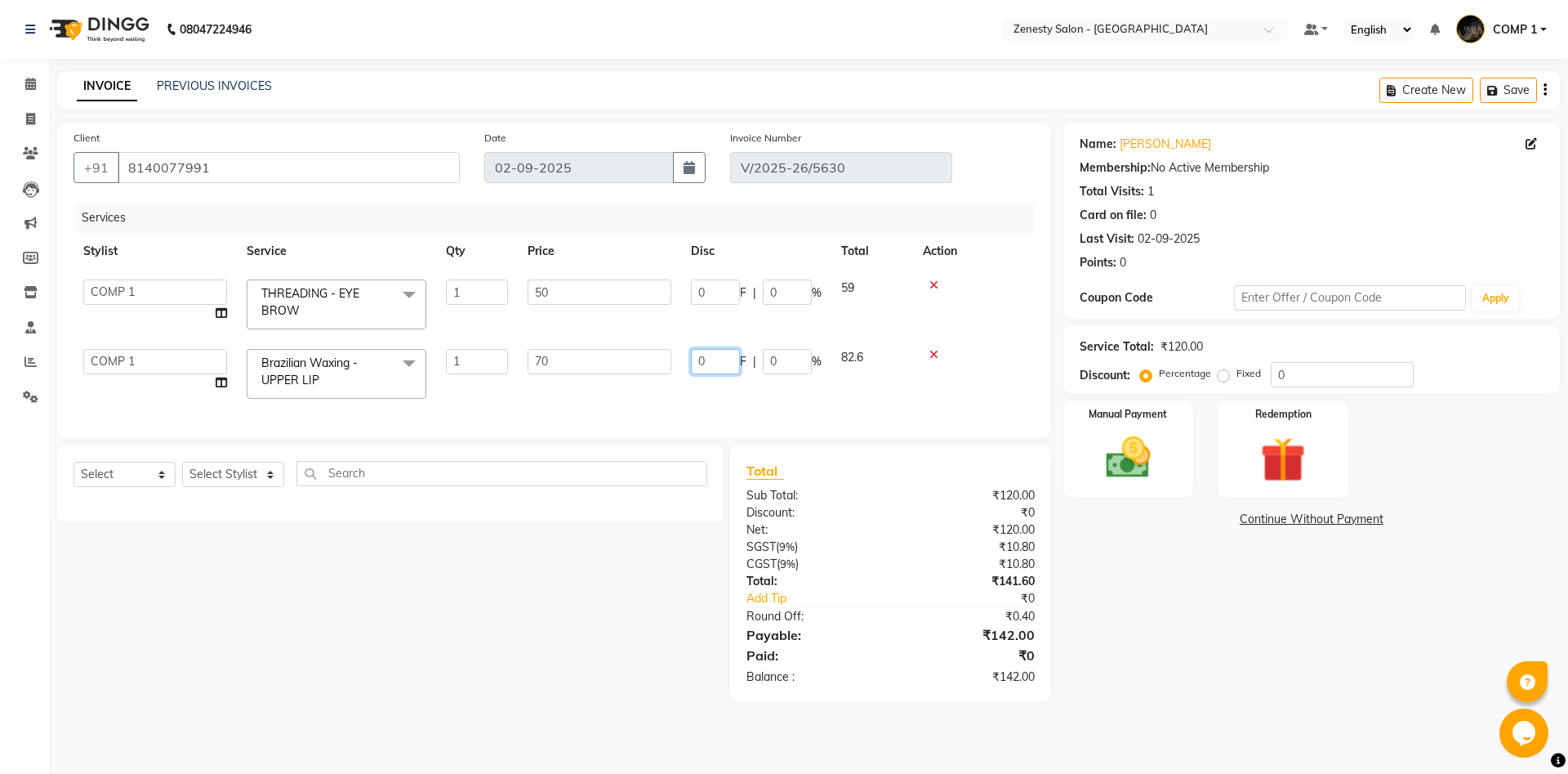
drag, startPoint x: 710, startPoint y: 360, endPoint x: 690, endPoint y: 359, distance: 20.0
click at [691, 359] on input "0" at bounding box center [715, 361] width 49 height 25
type input "2"
click at [1245, 657] on div "Name: [PERSON_NAME] Membership: No Active Membership Total Visits: 1 Card on fi…" at bounding box center [1317, 413] width 509 height 579
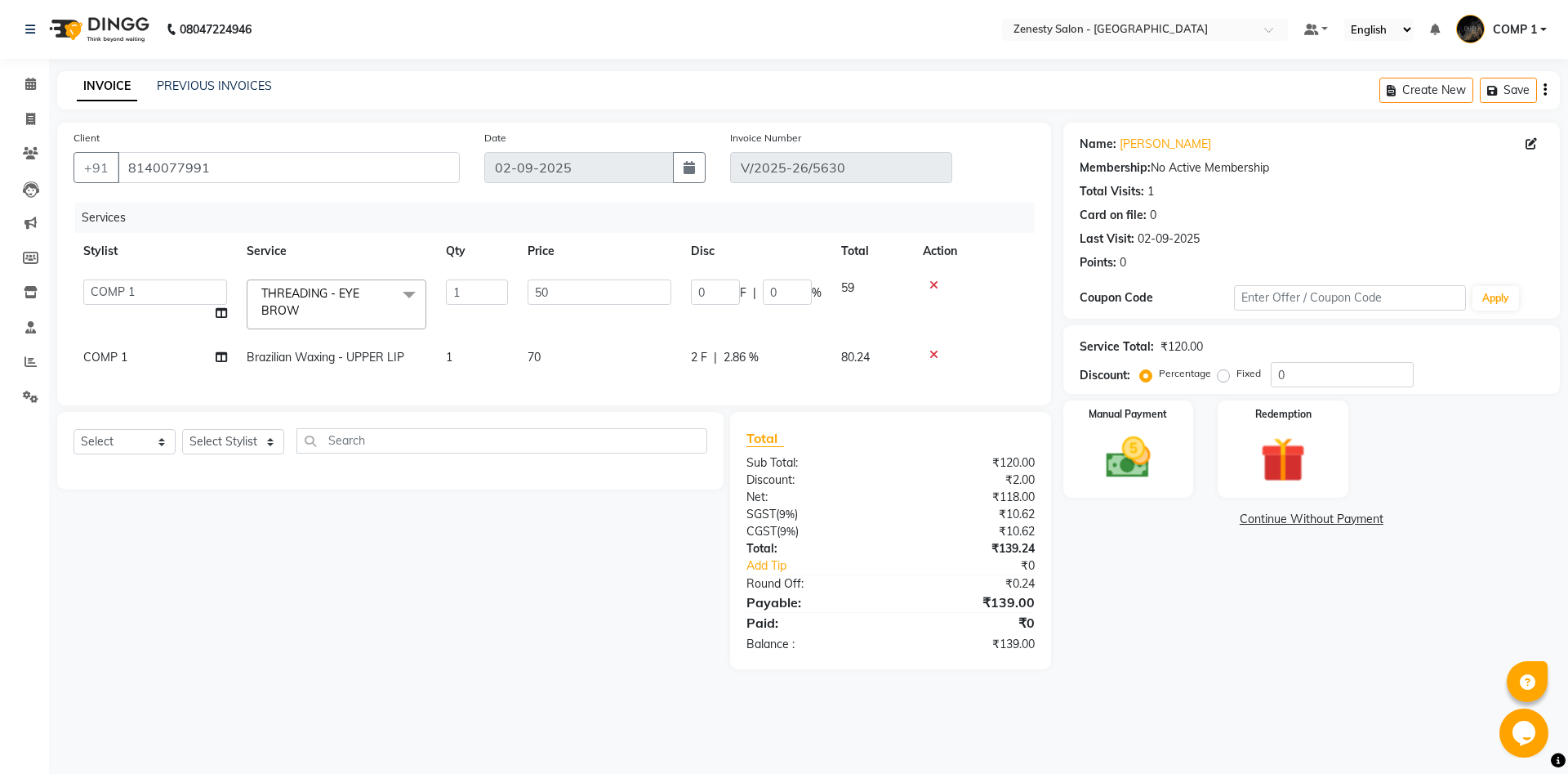
click at [814, 355] on div "2 F | 2.86 %" at bounding box center [755, 357] width 131 height 17
select select "81093"
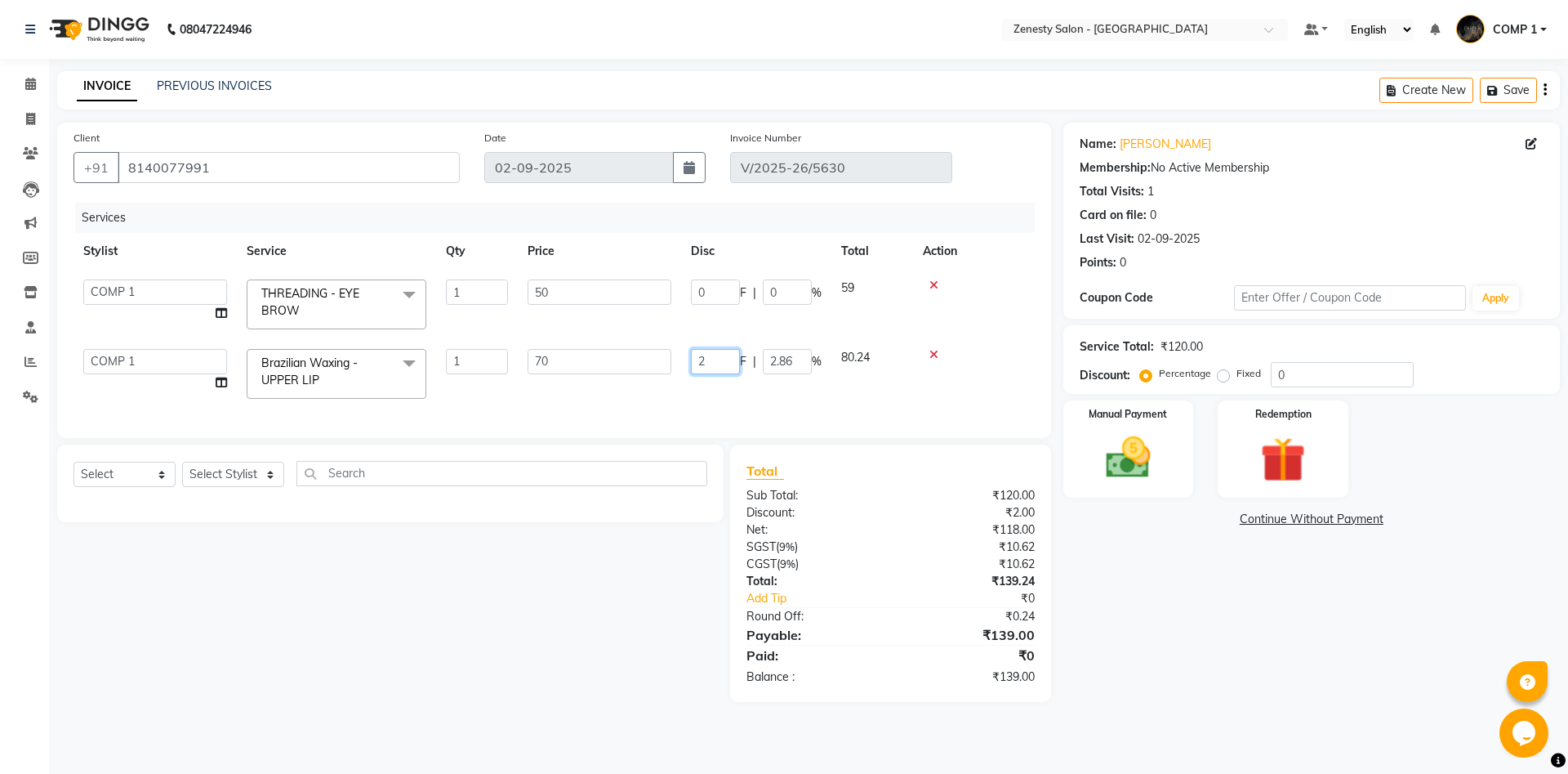
drag, startPoint x: 704, startPoint y: 361, endPoint x: 695, endPoint y: 361, distance: 9.0
click at [695, 361] on input "2" at bounding box center [715, 361] width 49 height 25
type input "1"
click at [1250, 607] on div "Name: [PERSON_NAME] Membership: No Active Membership Total Visits: 1 Card on fi…" at bounding box center [1317, 413] width 509 height 579
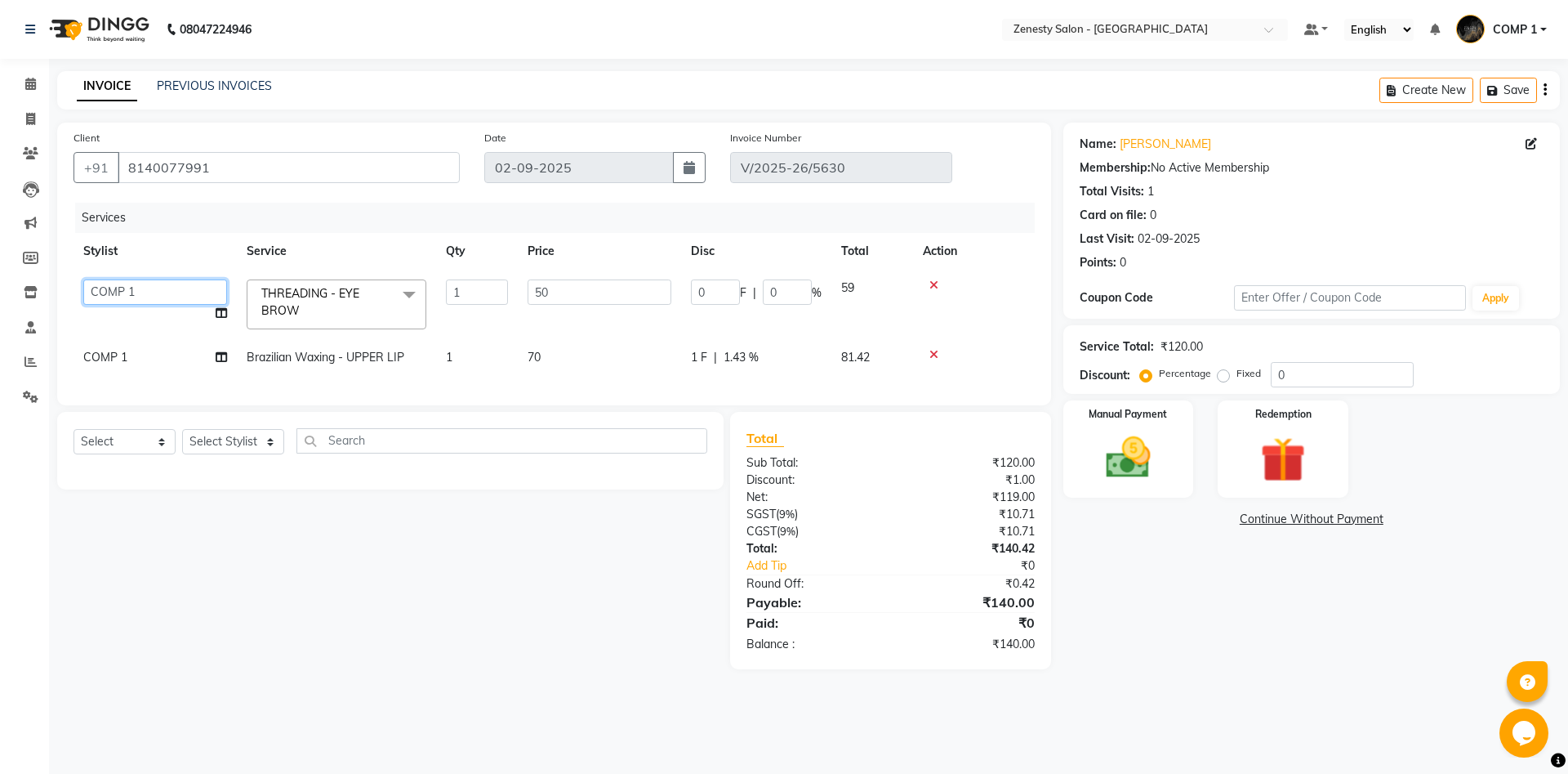
click at [83, 279] on select "[PERSON_NAME] [PERSON_NAME] [PERSON_NAME] Khalifa [PERSON_NAME] COMP 1 COMP 2 […" at bounding box center [155, 291] width 143 height 25
select select "71321"
click at [150, 349] on td "COMP 1" at bounding box center [155, 357] width 163 height 37
select select "81093"
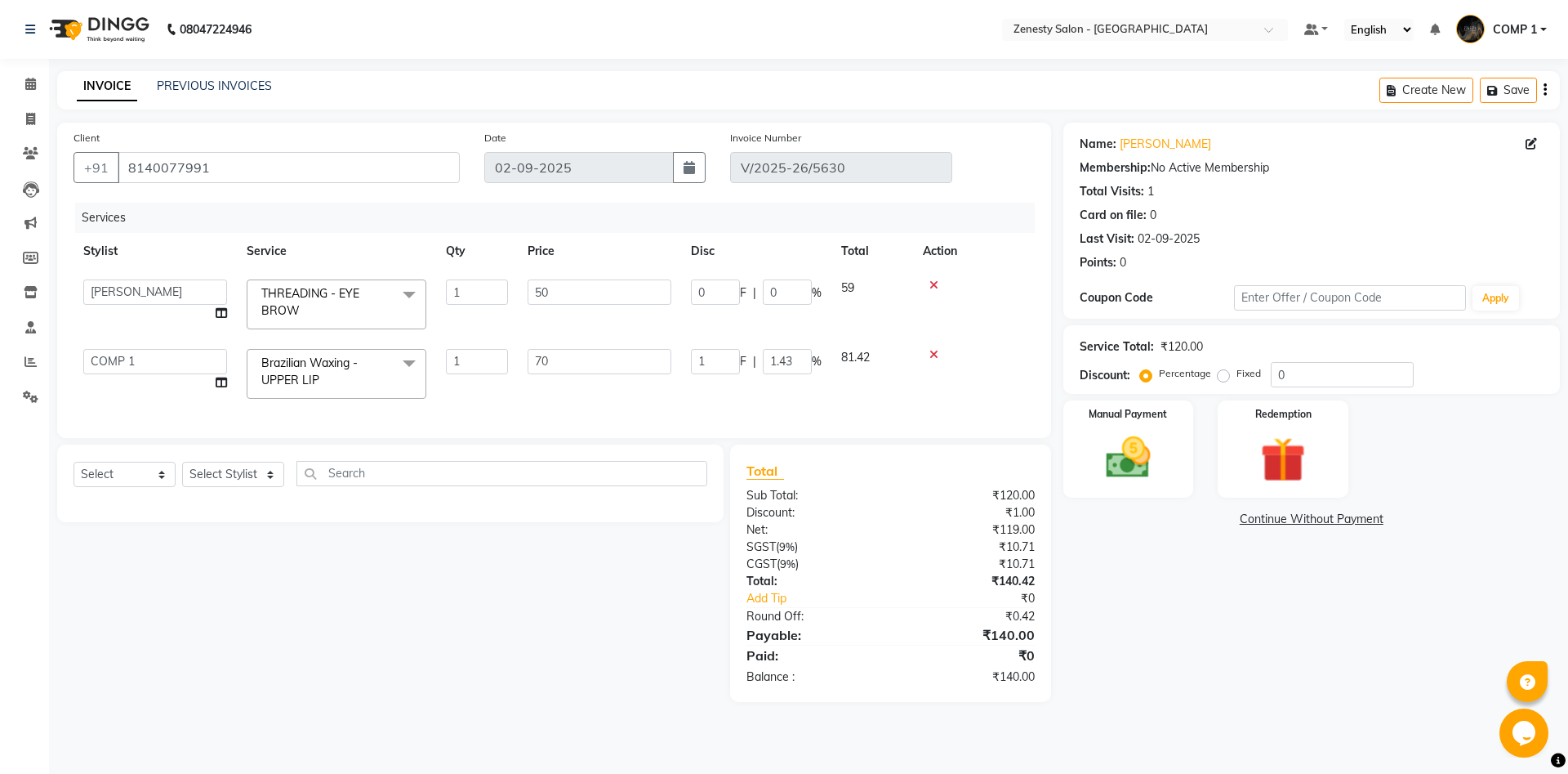
click at [83, 349] on select "Aanand Aarti Aashik Aesha Arsh Khalifa Ayan COMP 1 COMP 2 Darshan Dax Dhara Far…" at bounding box center [155, 361] width 143 height 25
select select "71321"
click at [1131, 497] on div "Manual Payment" at bounding box center [1127, 449] width 136 height 100
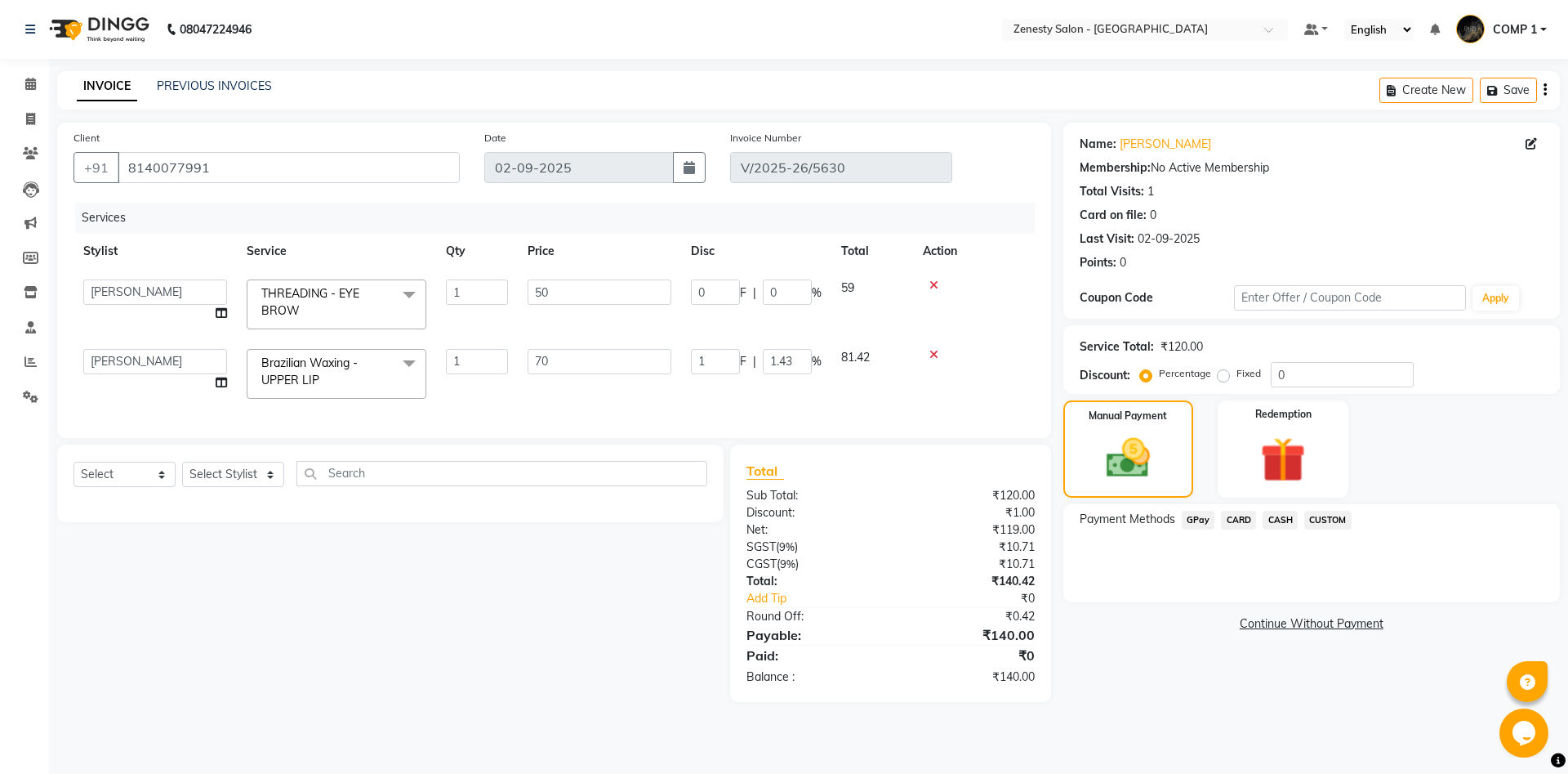
click at [1284, 512] on span "CASH" at bounding box center [1279, 520] width 35 height 19
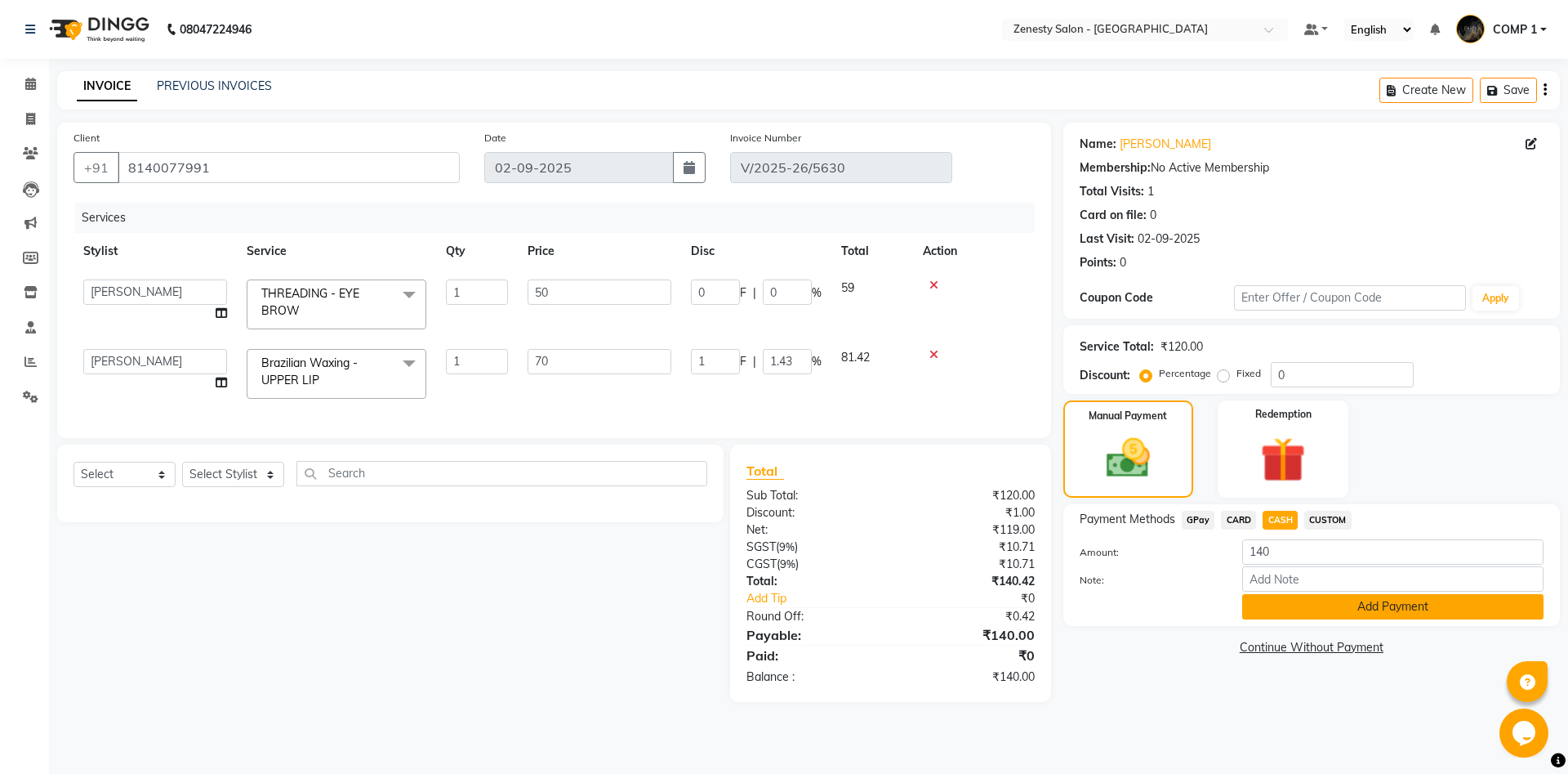
click at [1411, 611] on button "Add Payment" at bounding box center [1393, 606] width 302 height 25
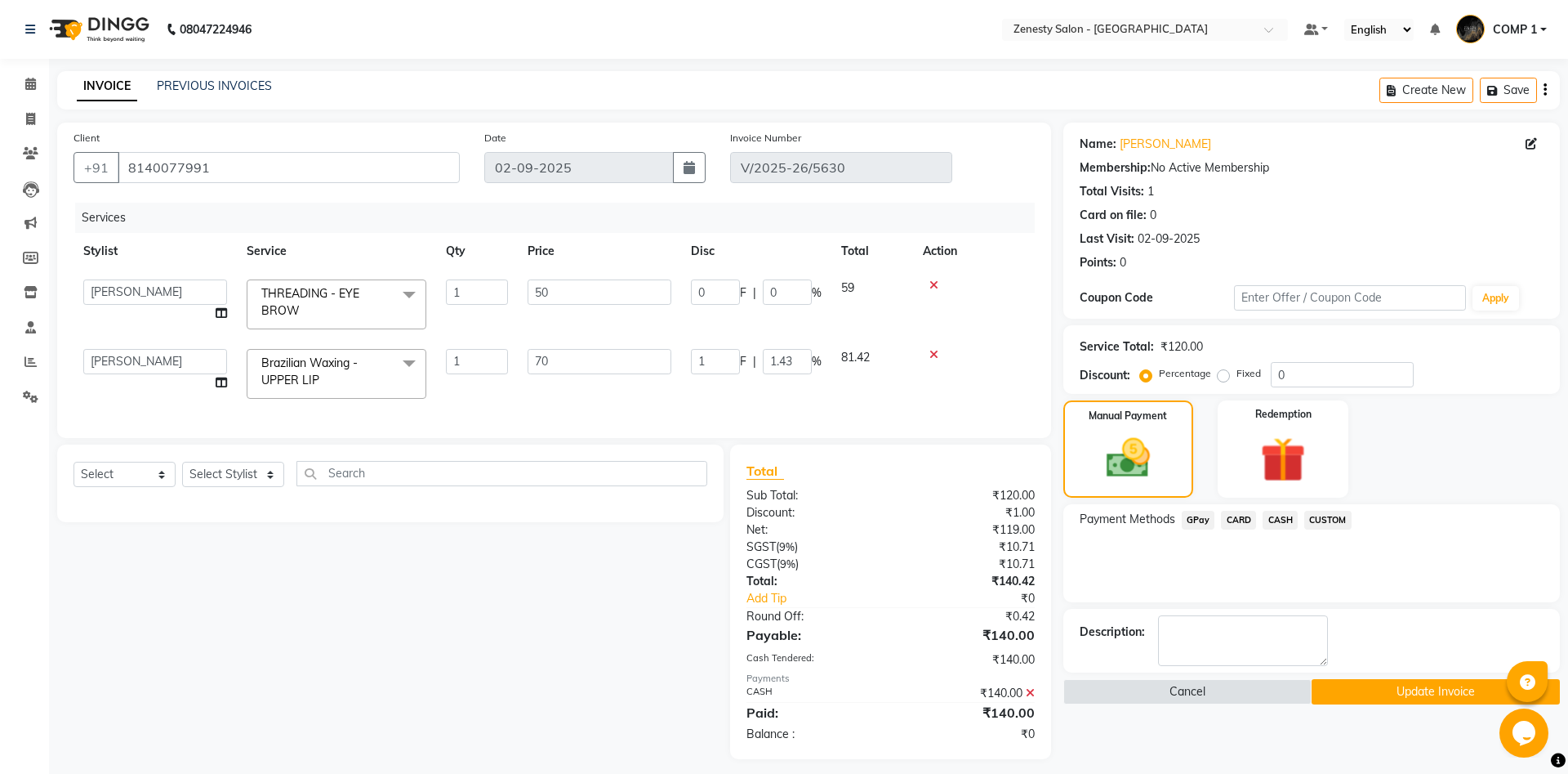
click at [1431, 701] on button "Update Invoice" at bounding box center [1435, 691] width 248 height 25
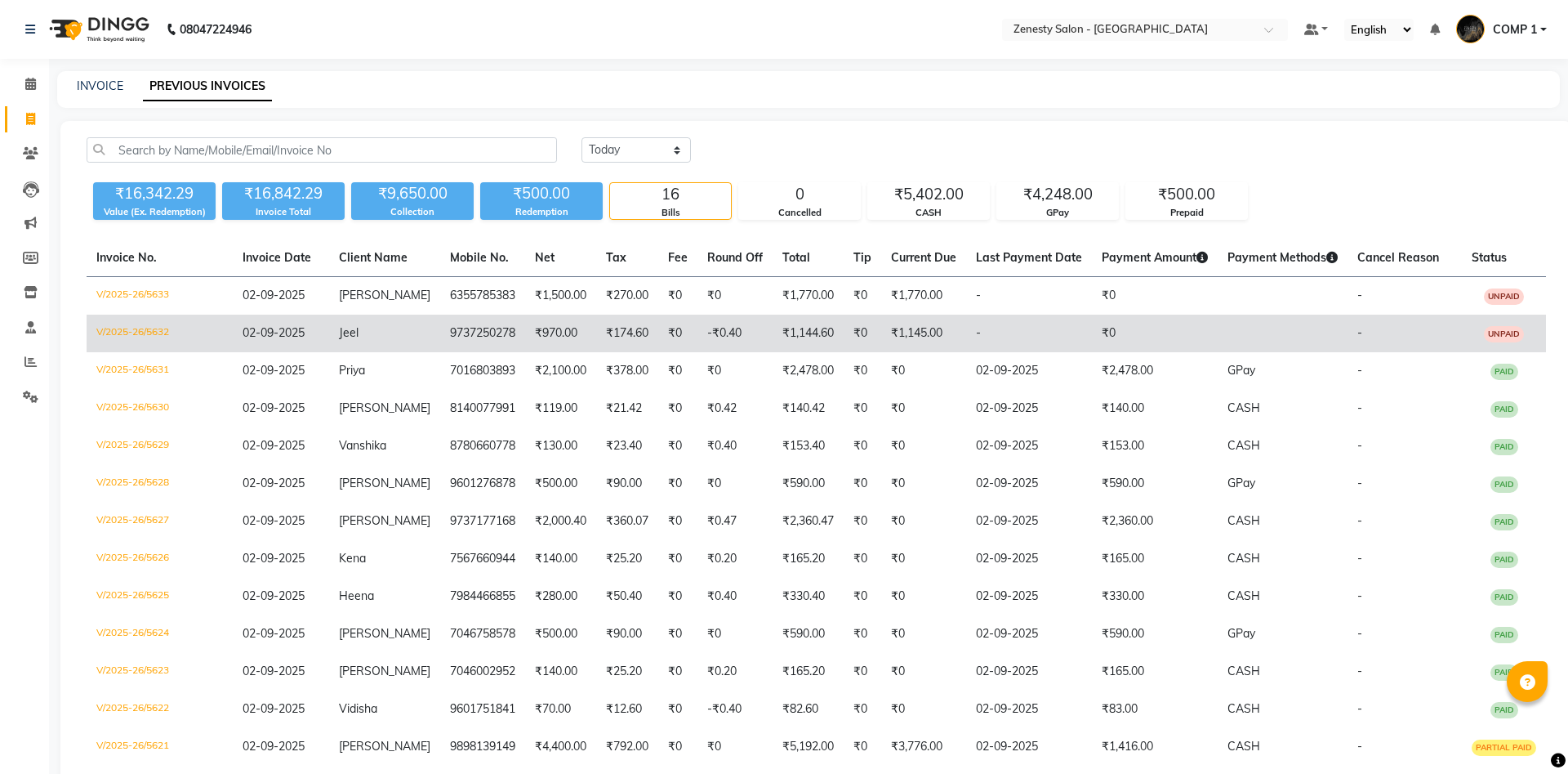
click at [535, 335] on td "₹970.00" at bounding box center [560, 333] width 71 height 37
click at [349, 328] on span "Jeel" at bounding box center [348, 332] width 20 height 15
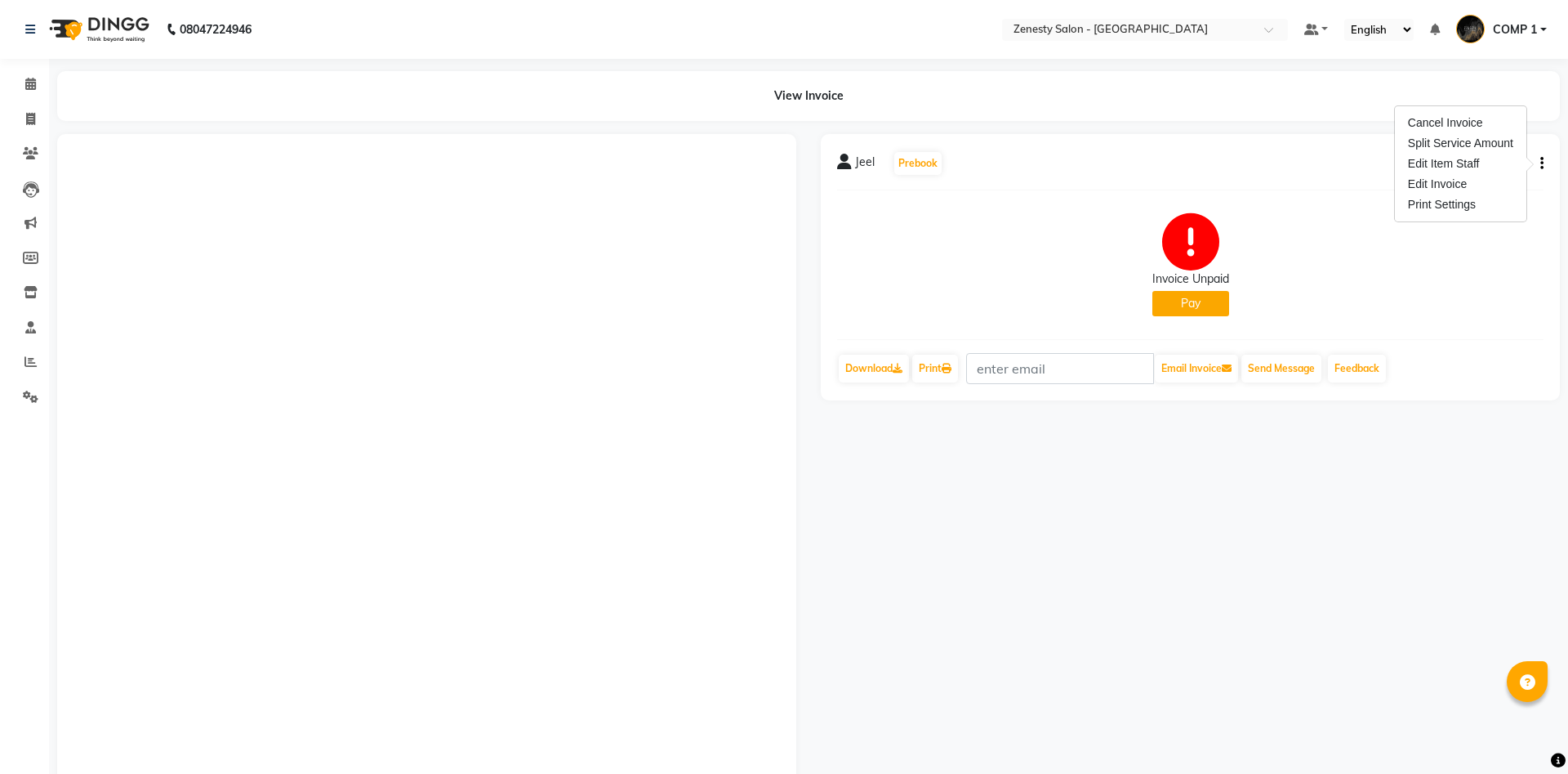
click at [1495, 185] on div "Edit Invoice" at bounding box center [1460, 184] width 112 height 21
select select "service"
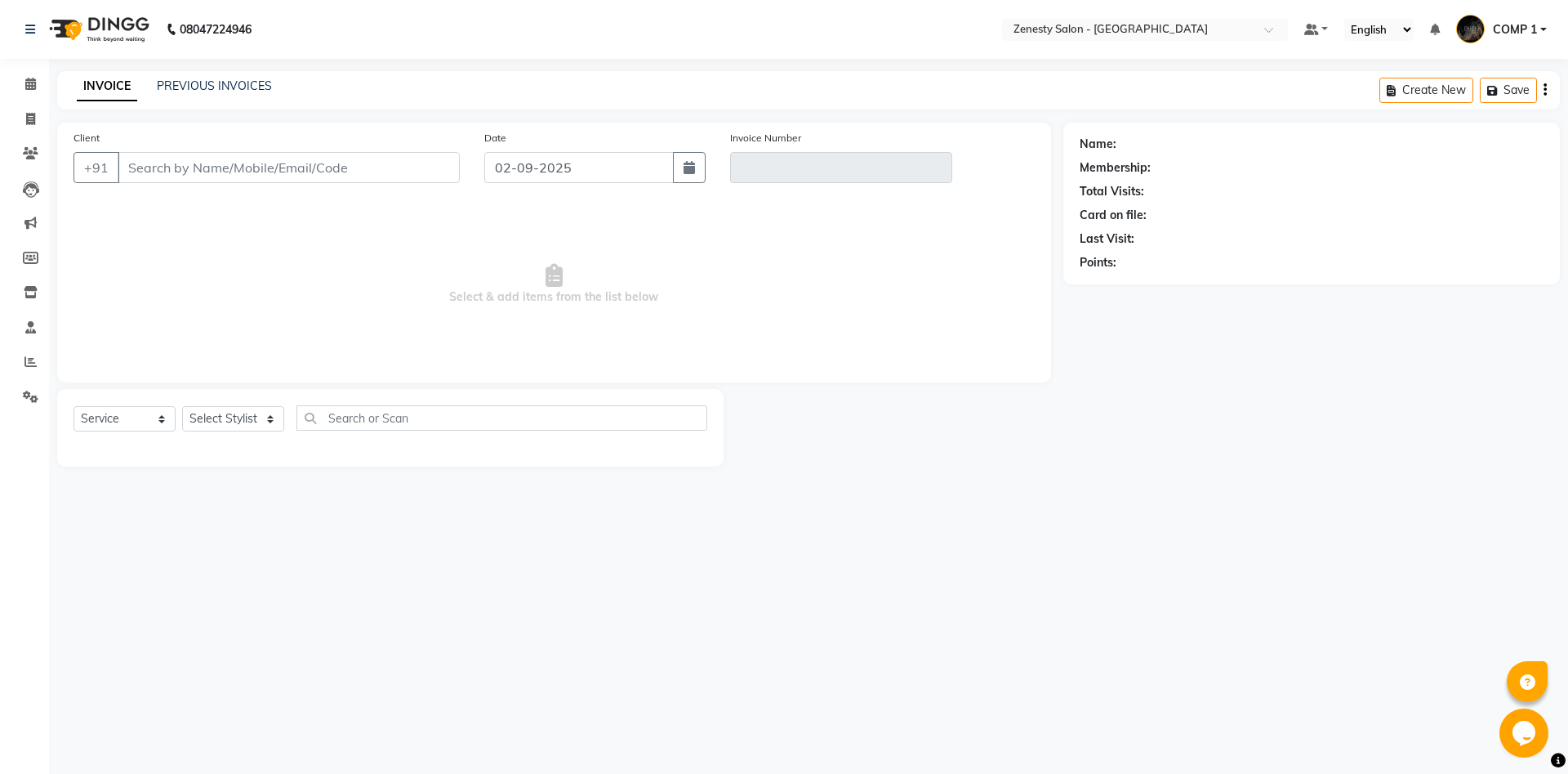
type input "9737250278"
type input "V/2025-26/5632"
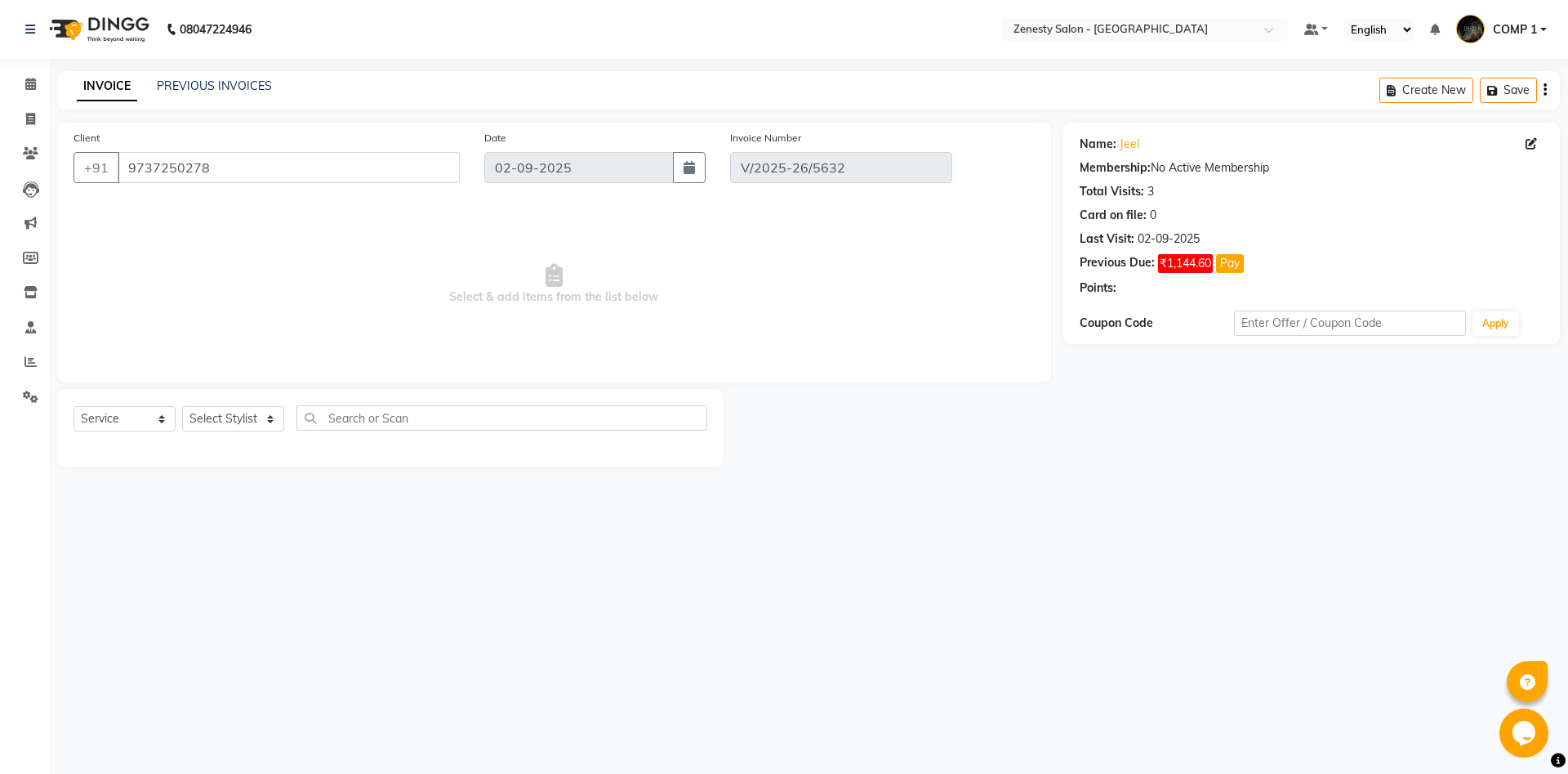
select select "select"
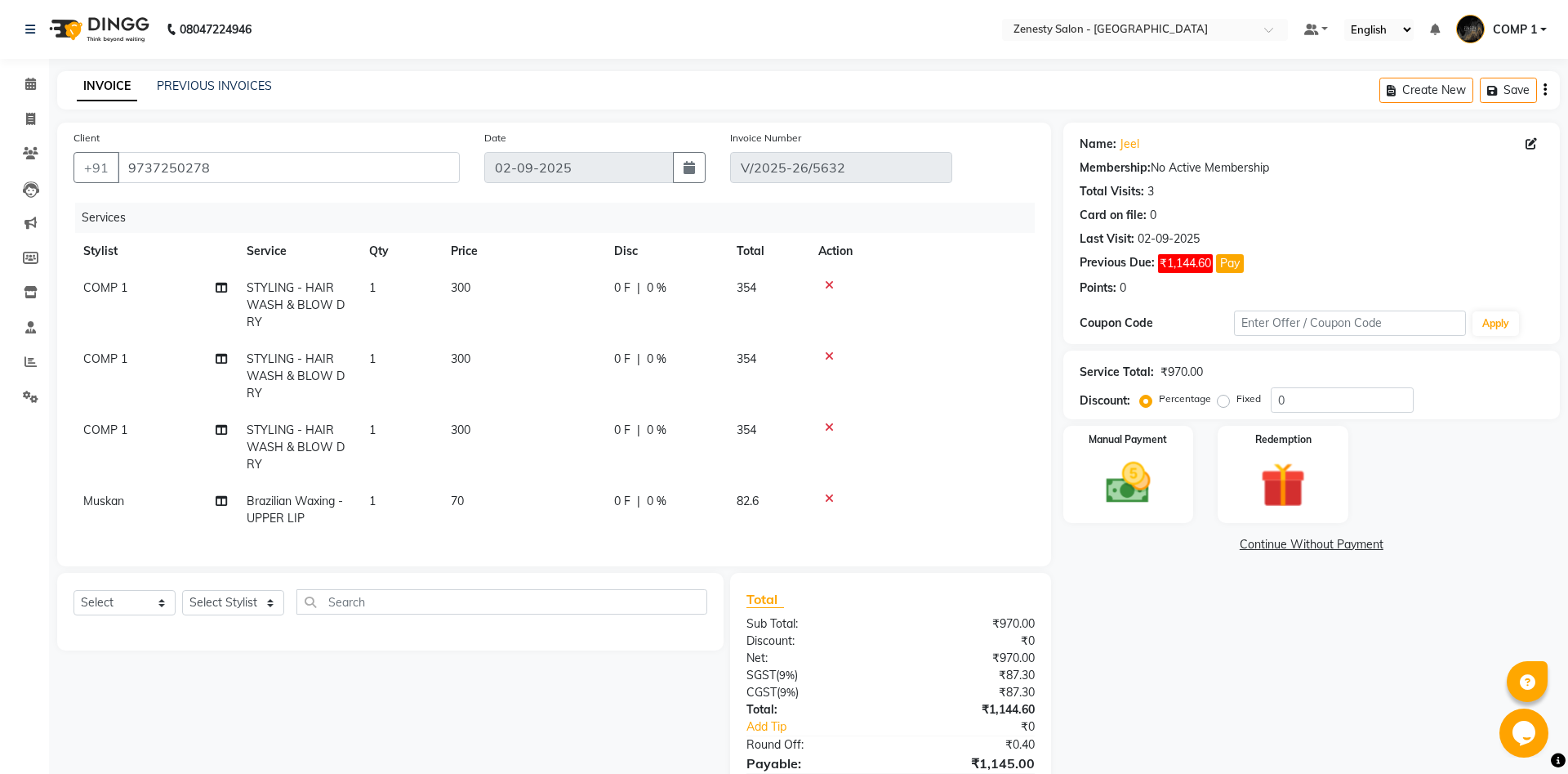
click at [92, 289] on span "COMP 1" at bounding box center [105, 287] width 44 height 15
select select "81093"
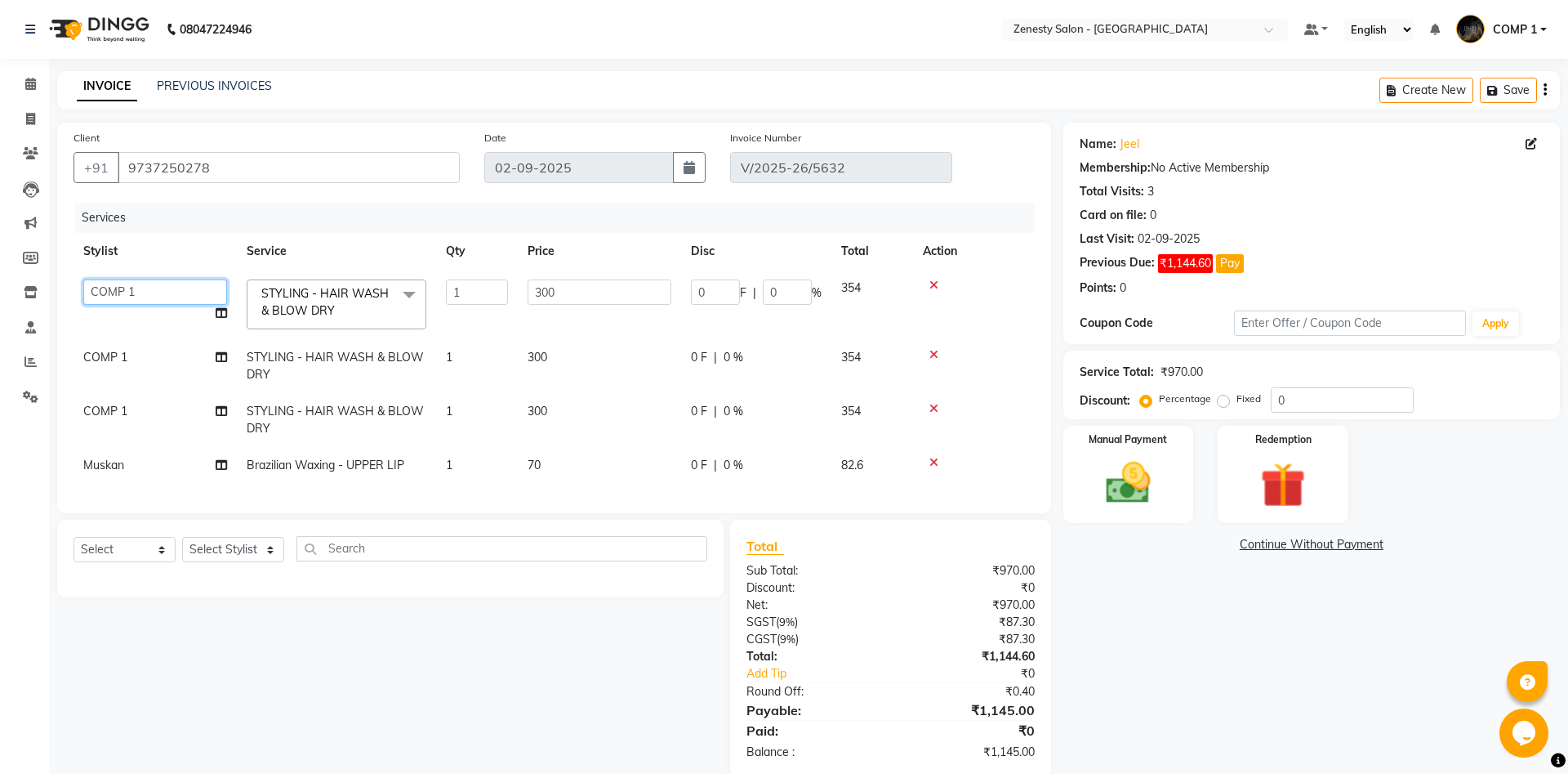
click at [83, 279] on select "[PERSON_NAME] [PERSON_NAME] [PERSON_NAME] Khalifa [PERSON_NAME] COMP 1 COMP 2 […" at bounding box center [155, 291] width 143 height 25
select select "51940"
click at [214, 317] on td "[PERSON_NAME] [PERSON_NAME] [PERSON_NAME] Khalifa [PERSON_NAME] COMP 1 COMP 2 […" at bounding box center [155, 304] width 163 height 69
click at [217, 311] on icon at bounding box center [220, 312] width 11 height 11
select select "51940"
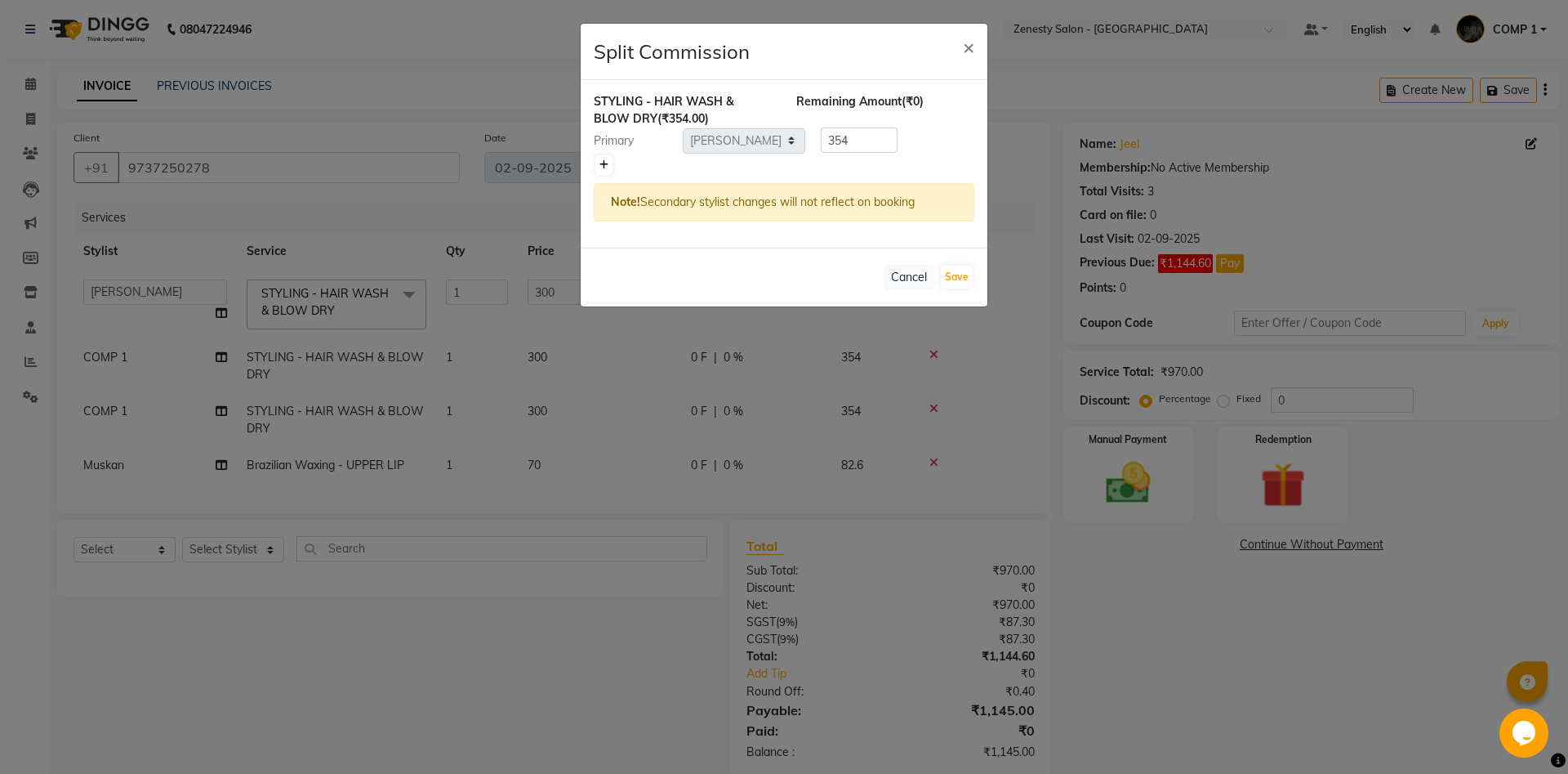
click at [601, 168] on icon at bounding box center [603, 164] width 9 height 10
type input "177"
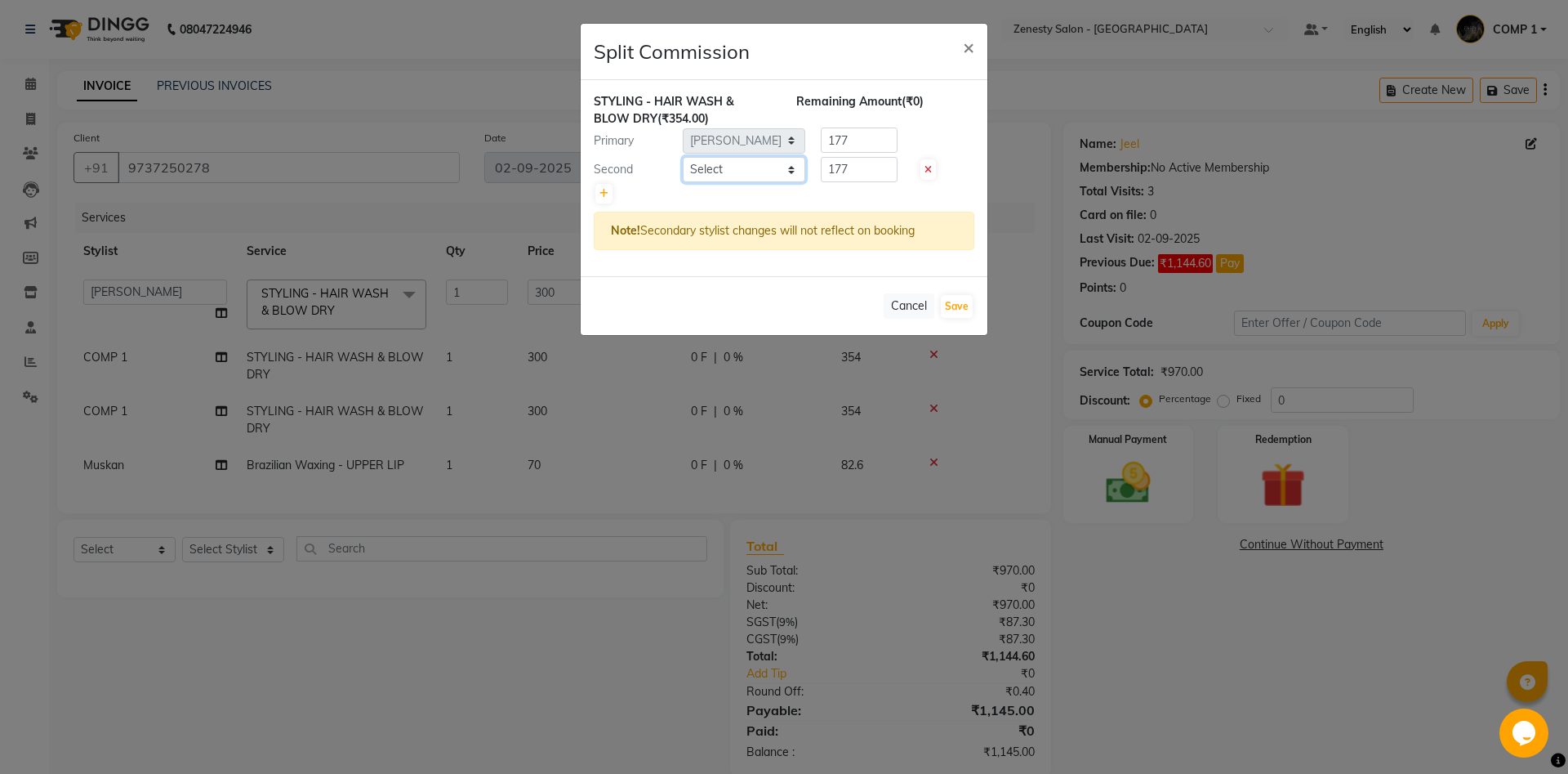
click at [683, 157] on select "Select [PERSON_NAME] [PERSON_NAME] [PERSON_NAME] Khalifa [PERSON_NAME] COMP 1 C…" at bounding box center [744, 169] width 123 height 25
select select "39491"
click option "Rishi" at bounding box center [0, 0] width 0 height 0
click at [948, 310] on button "Save" at bounding box center [956, 306] width 32 height 22
select select "Select"
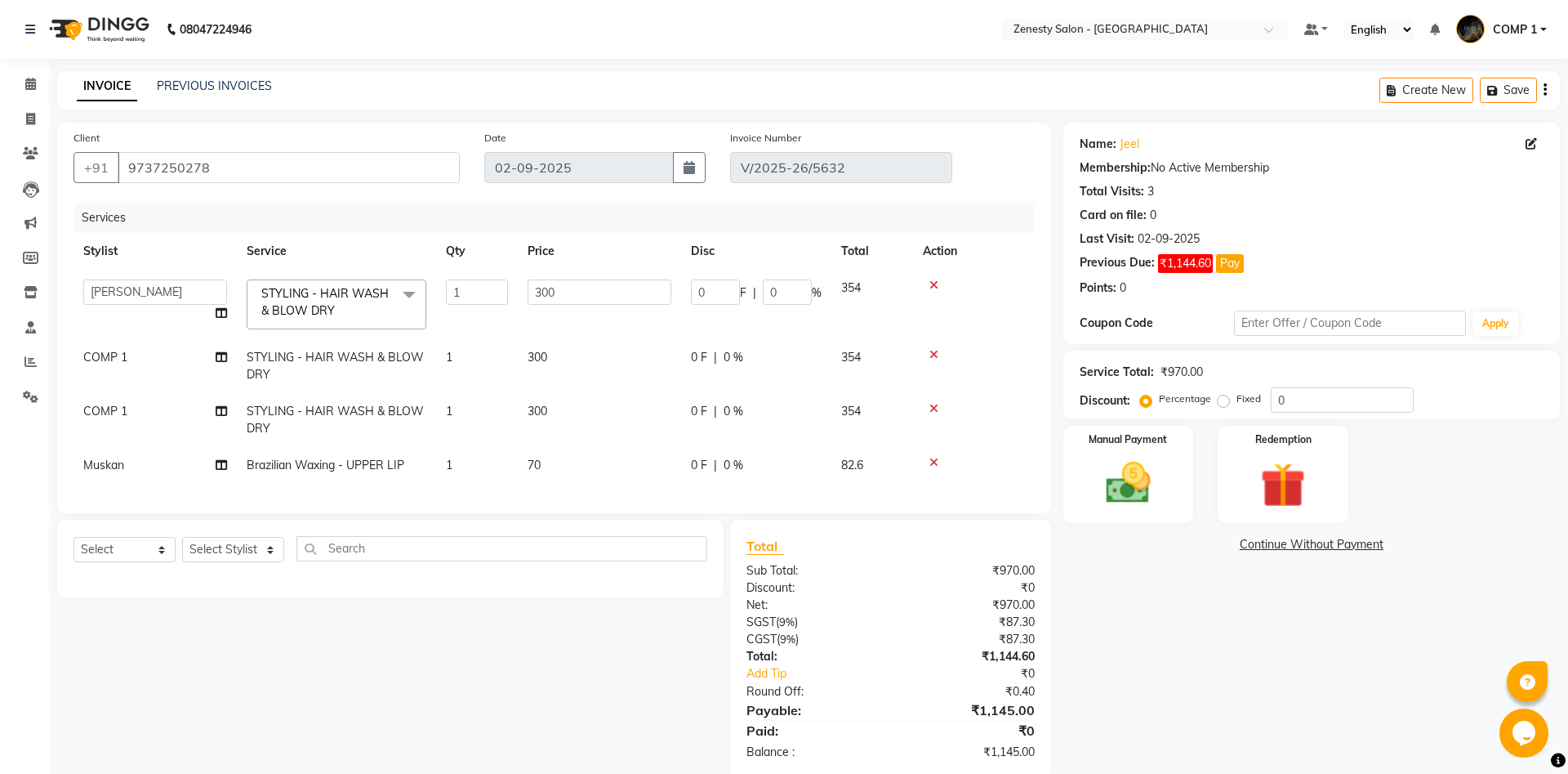
click at [97, 352] on span "COMP 1" at bounding box center [105, 356] width 44 height 15
select select "81093"
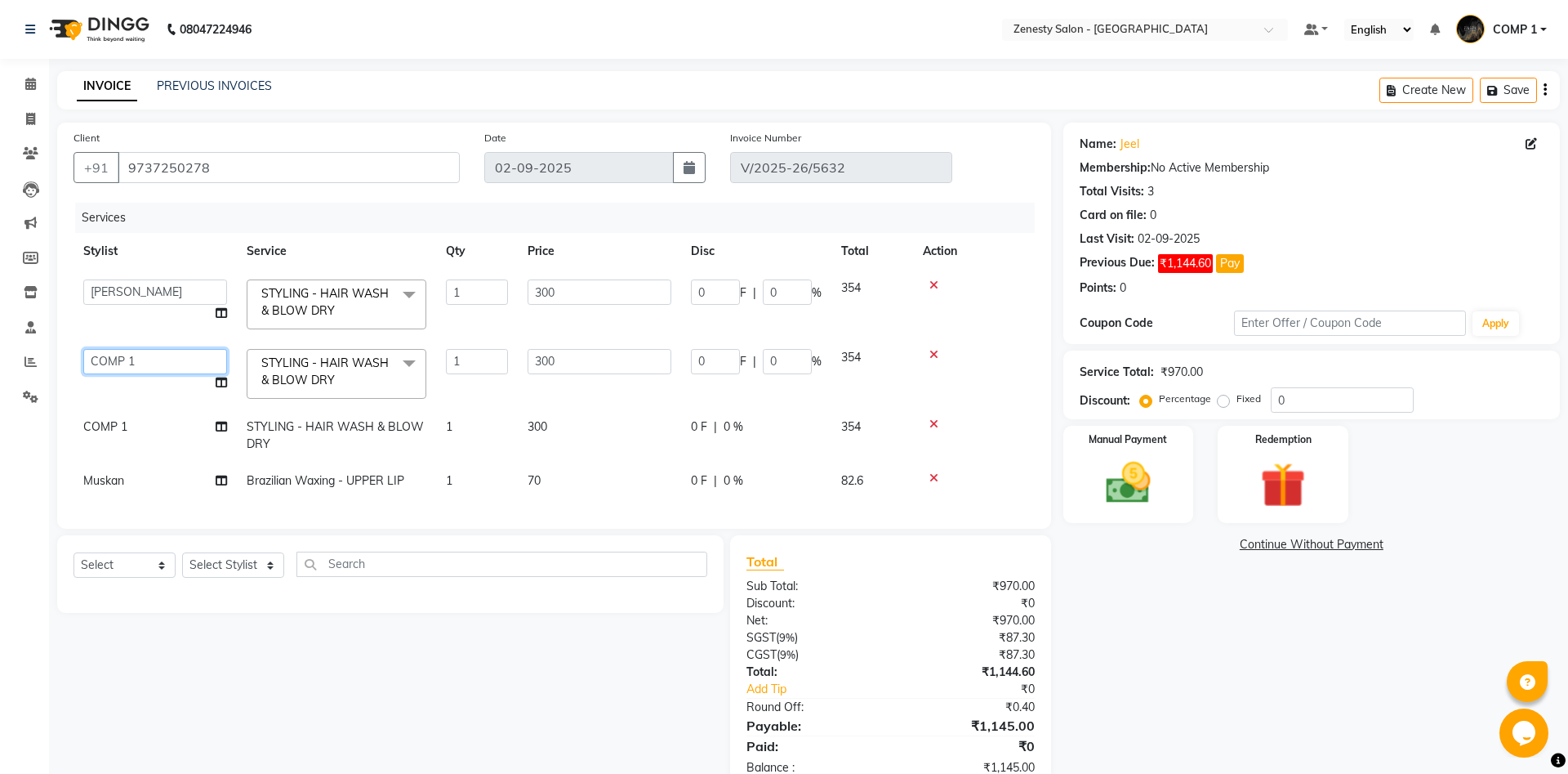
click at [83, 349] on select "[PERSON_NAME] [PERSON_NAME] [PERSON_NAME] Khalifa [PERSON_NAME] COMP 1 COMP 2 […" at bounding box center [155, 361] width 143 height 25
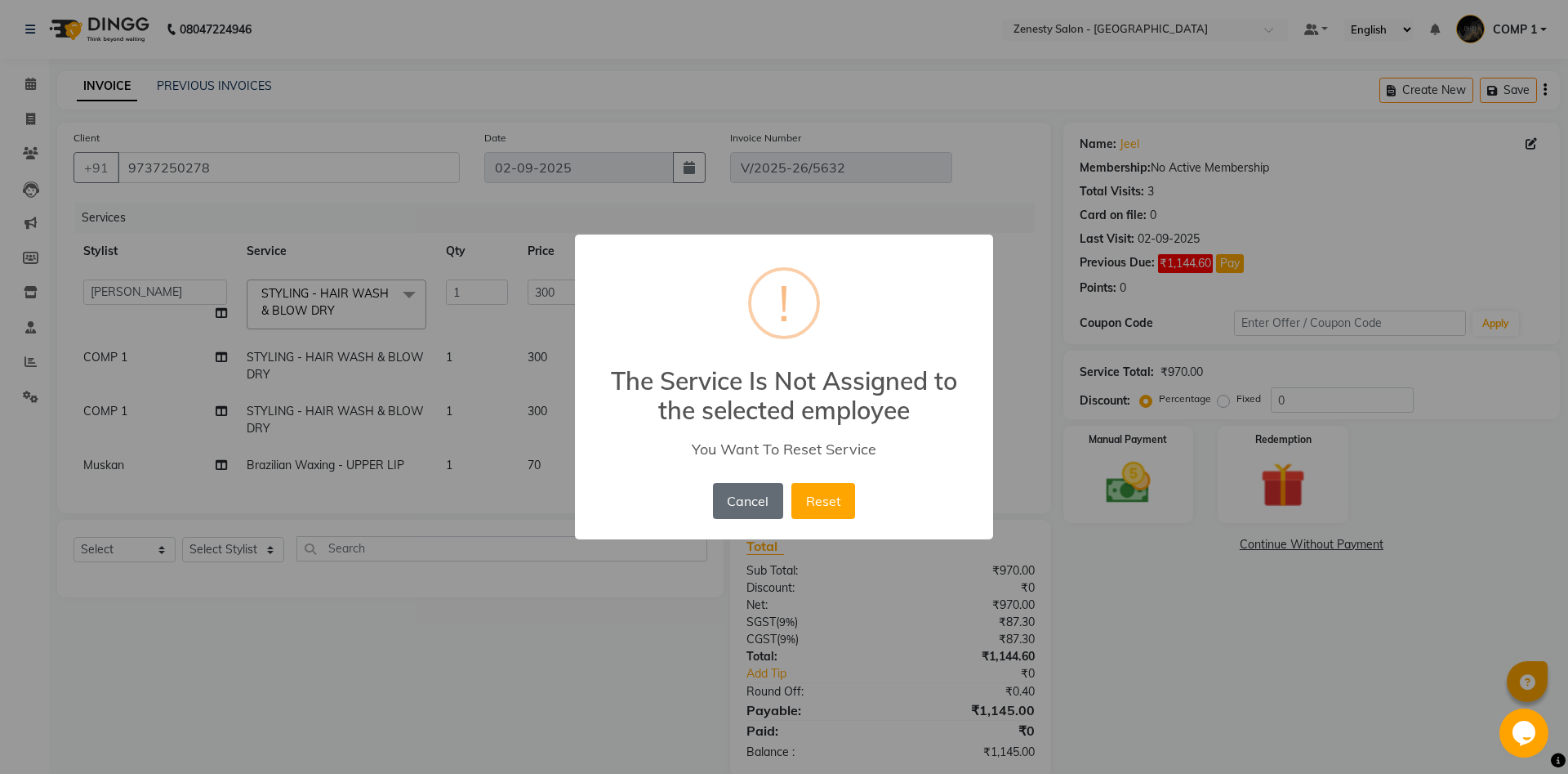
click at [745, 495] on button "Cancel" at bounding box center [748, 501] width 70 height 36
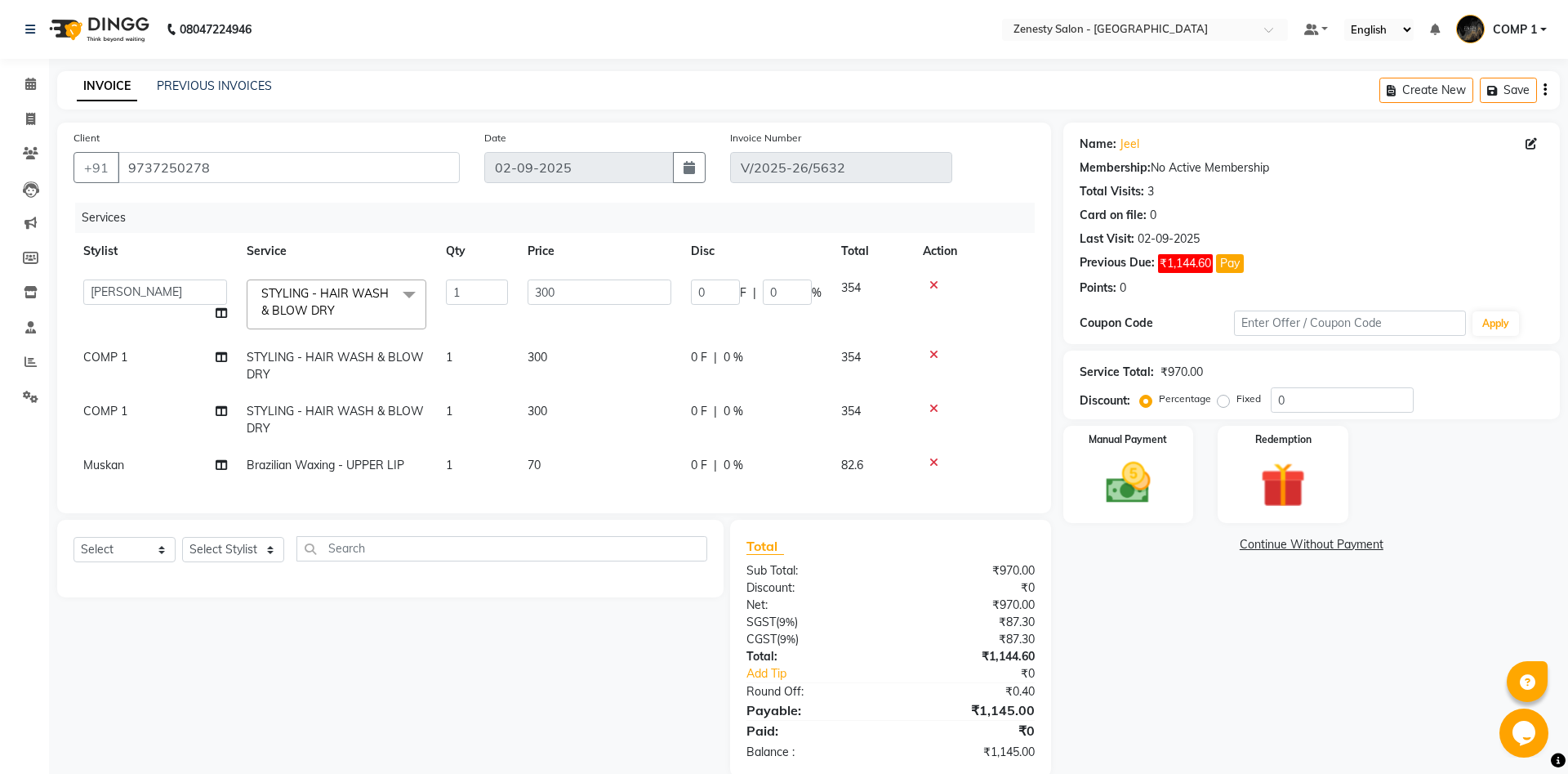
click at [108, 361] on span "COMP 1" at bounding box center [105, 356] width 44 height 15
select select "81093"
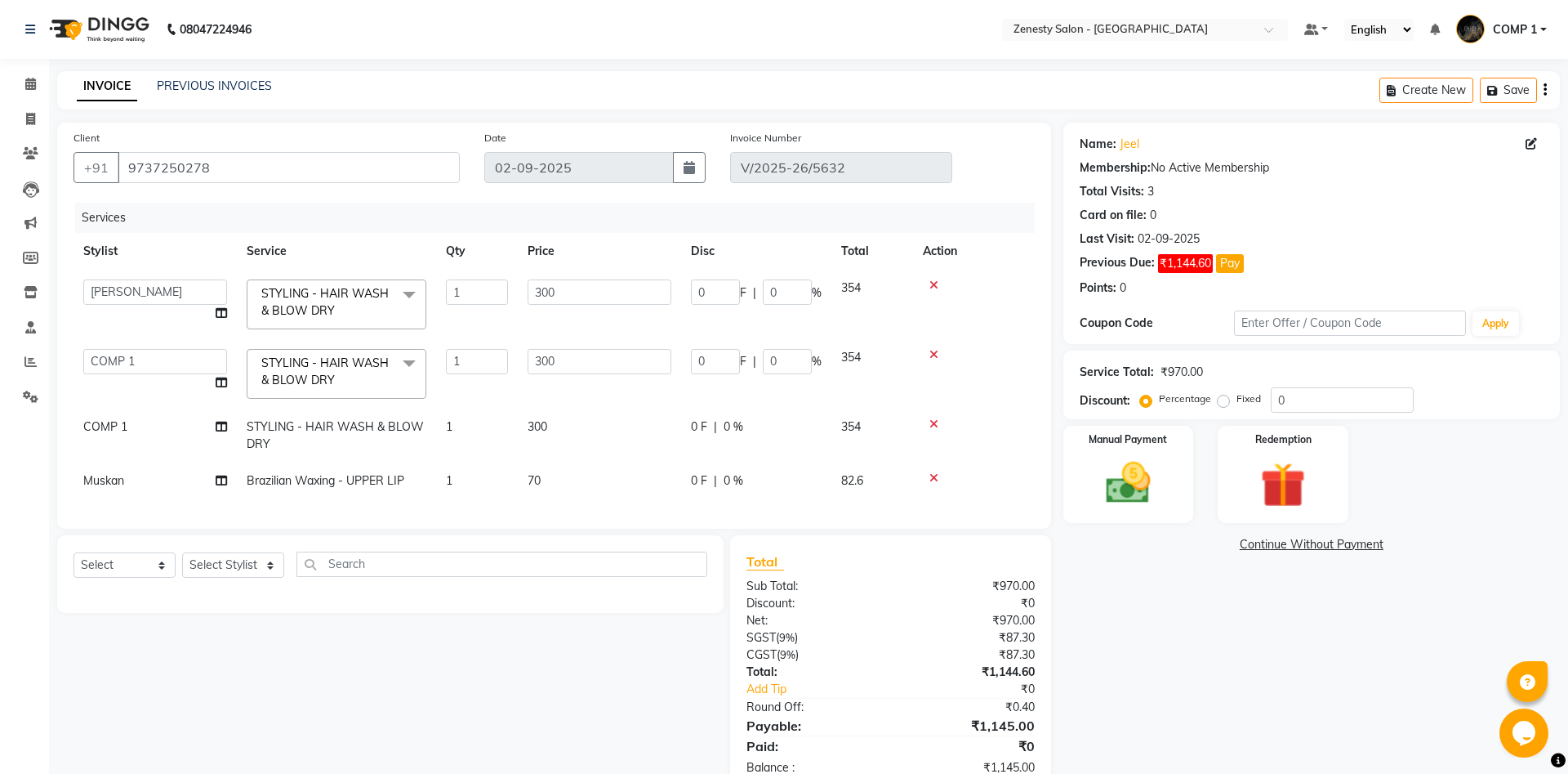
click at [83, 349] on select "[PERSON_NAME] [PERSON_NAME] [PERSON_NAME] Khalifa [PERSON_NAME] COMP 1 COMP 2 […" at bounding box center [155, 361] width 143 height 25
select select "51940"
click at [216, 383] on icon at bounding box center [220, 382] width 11 height 11
select select "51940"
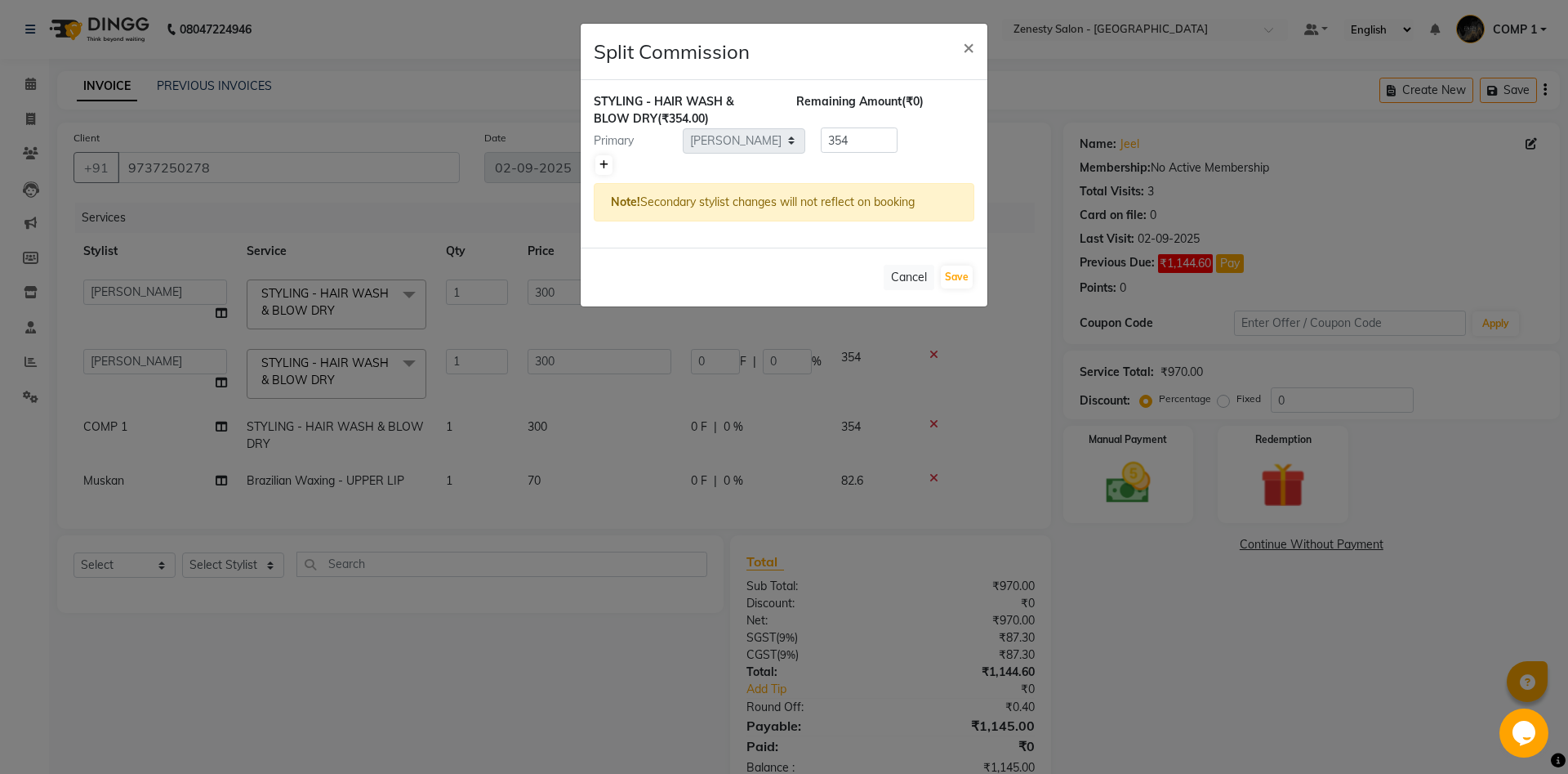
click at [608, 165] on icon at bounding box center [603, 164] width 9 height 10
type input "177"
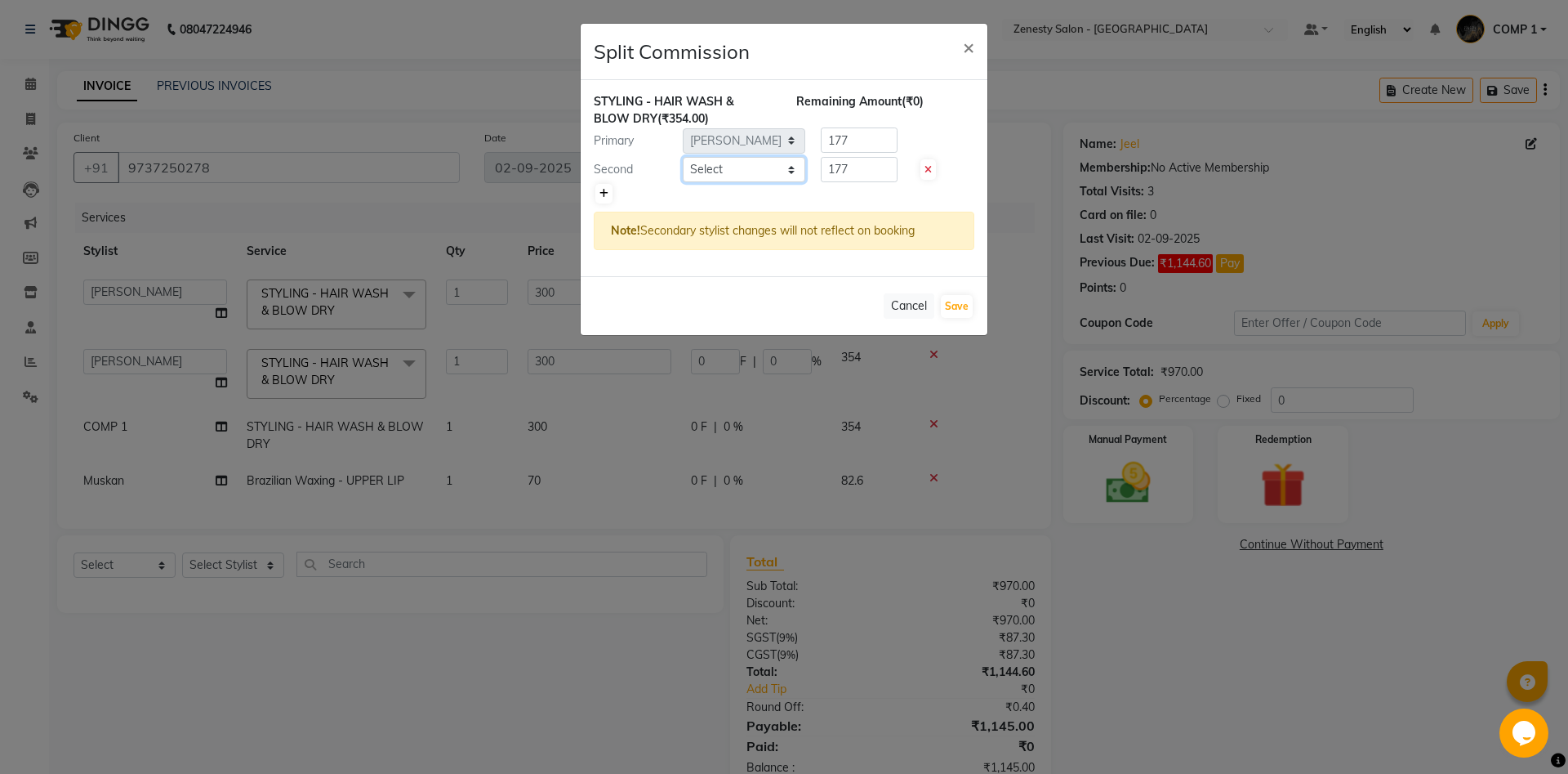
click at [683, 157] on select "Select [PERSON_NAME] [PERSON_NAME] [PERSON_NAME] Khalifa [PERSON_NAME] COMP 1 C…" at bounding box center [744, 169] width 123 height 25
select select "39491"
click option "Rishi" at bounding box center [0, 0] width 0 height 0
click at [960, 310] on button "Save" at bounding box center [956, 306] width 32 height 22
select select "Select"
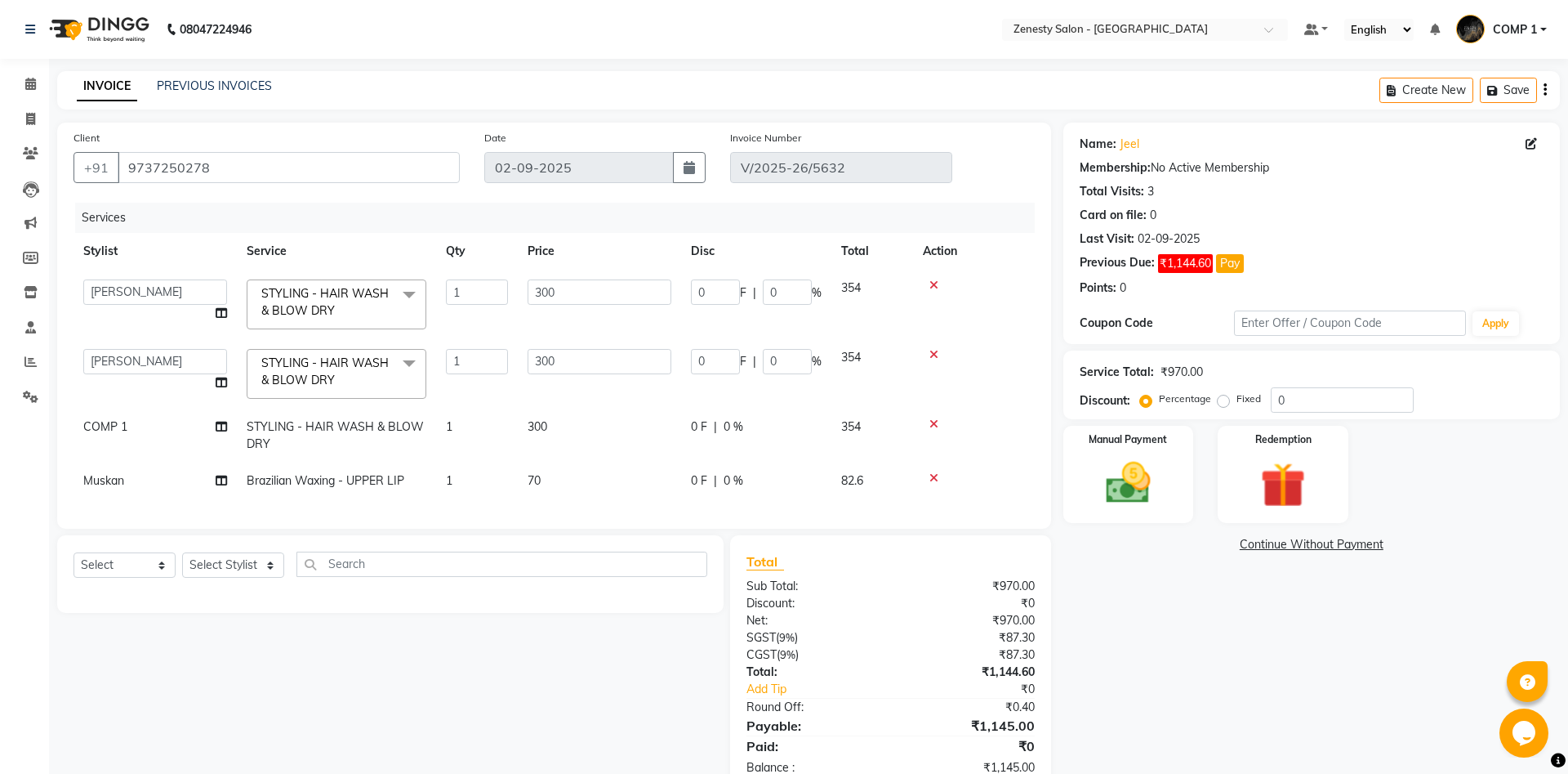
click at [104, 434] on span "COMP 1" at bounding box center [105, 426] width 44 height 15
select select "81093"
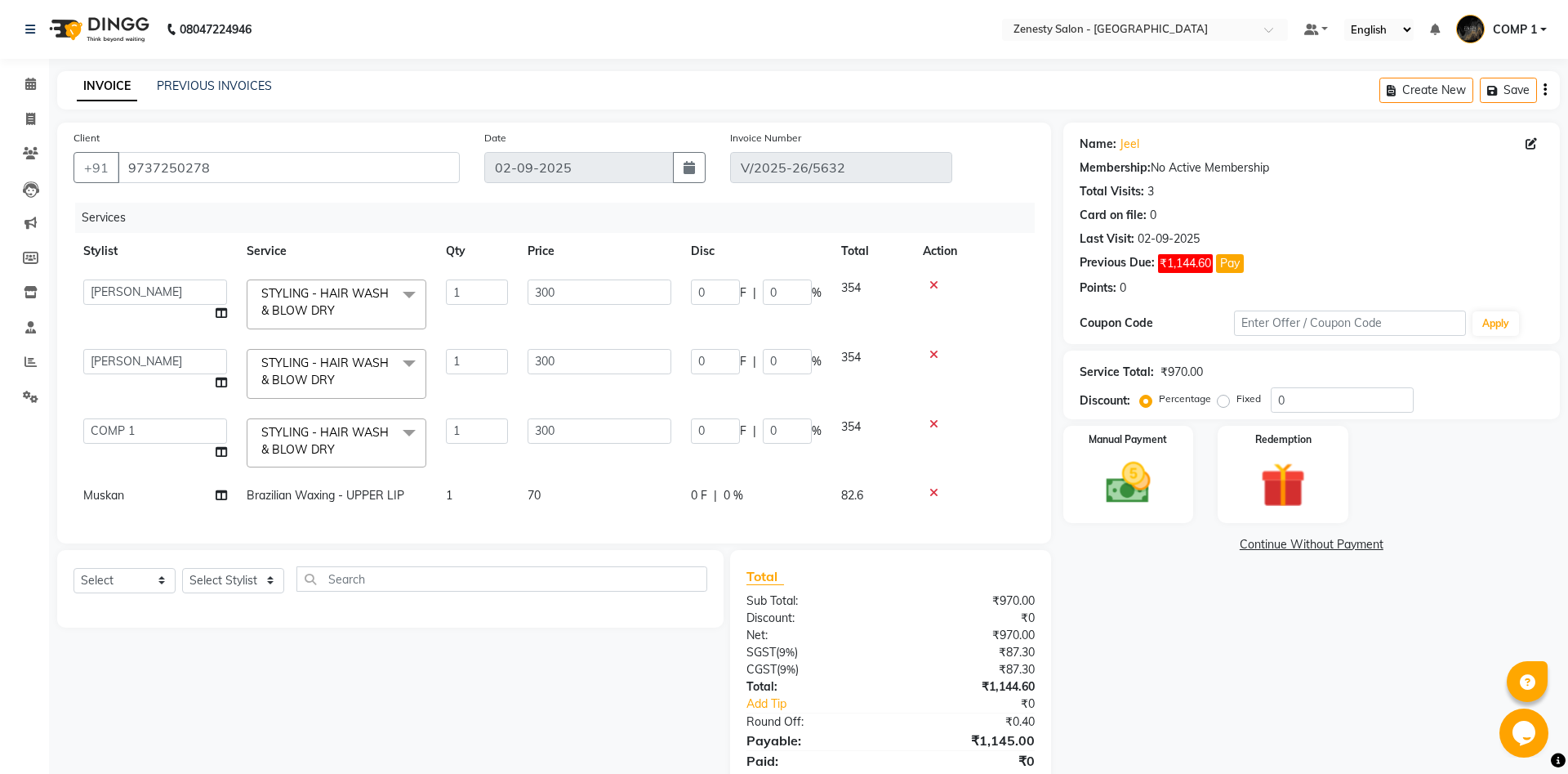
click at [83, 419] on select "[PERSON_NAME] [PERSON_NAME] [PERSON_NAME] Khalifa [PERSON_NAME] COMP 1 COMP 2 […" at bounding box center [155, 431] width 143 height 25
select select "51940"
click at [220, 453] on icon at bounding box center [220, 451] width 11 height 11
select select "51940"
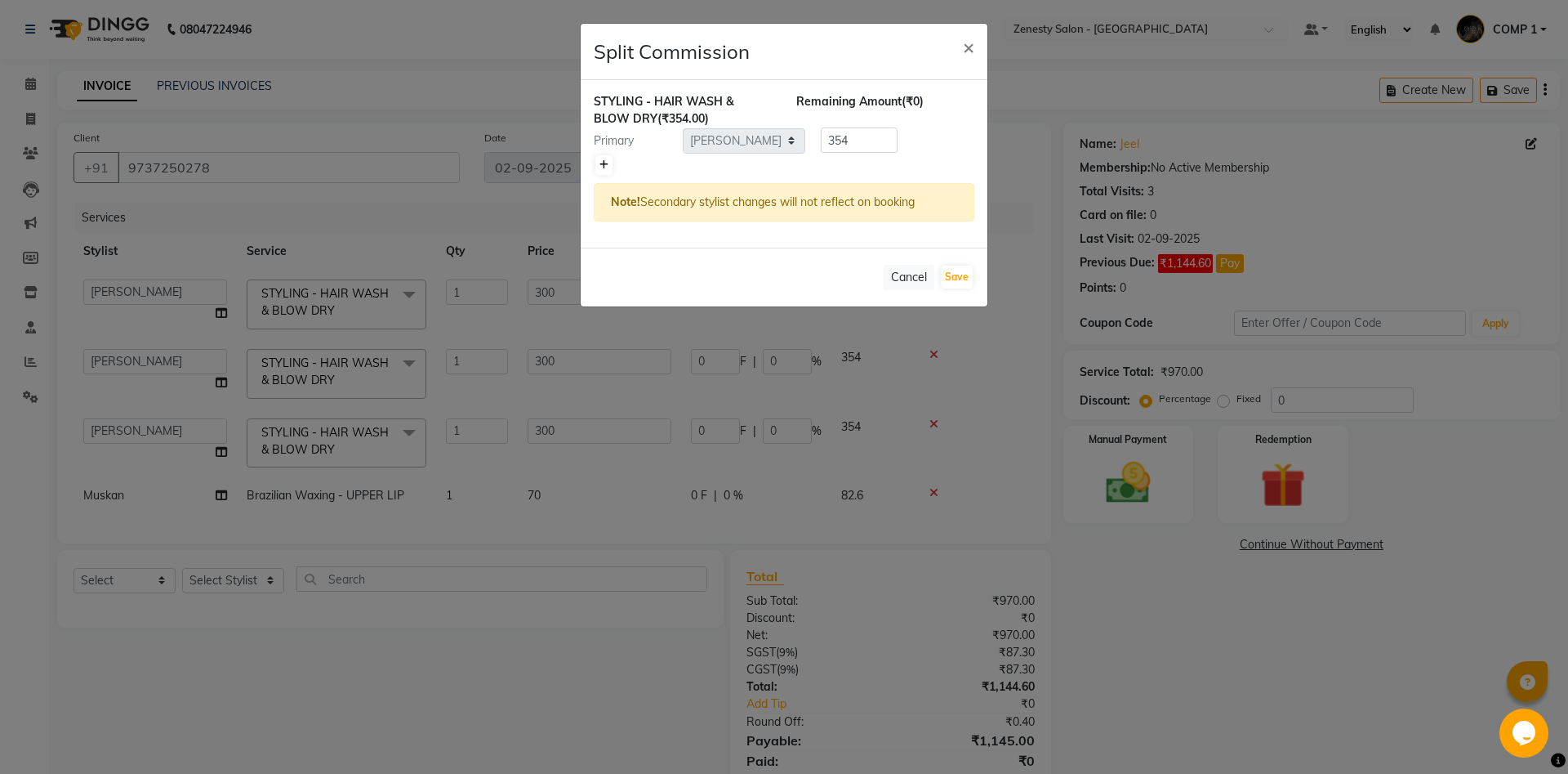
click at [597, 169] on link at bounding box center [604, 164] width 17 height 20
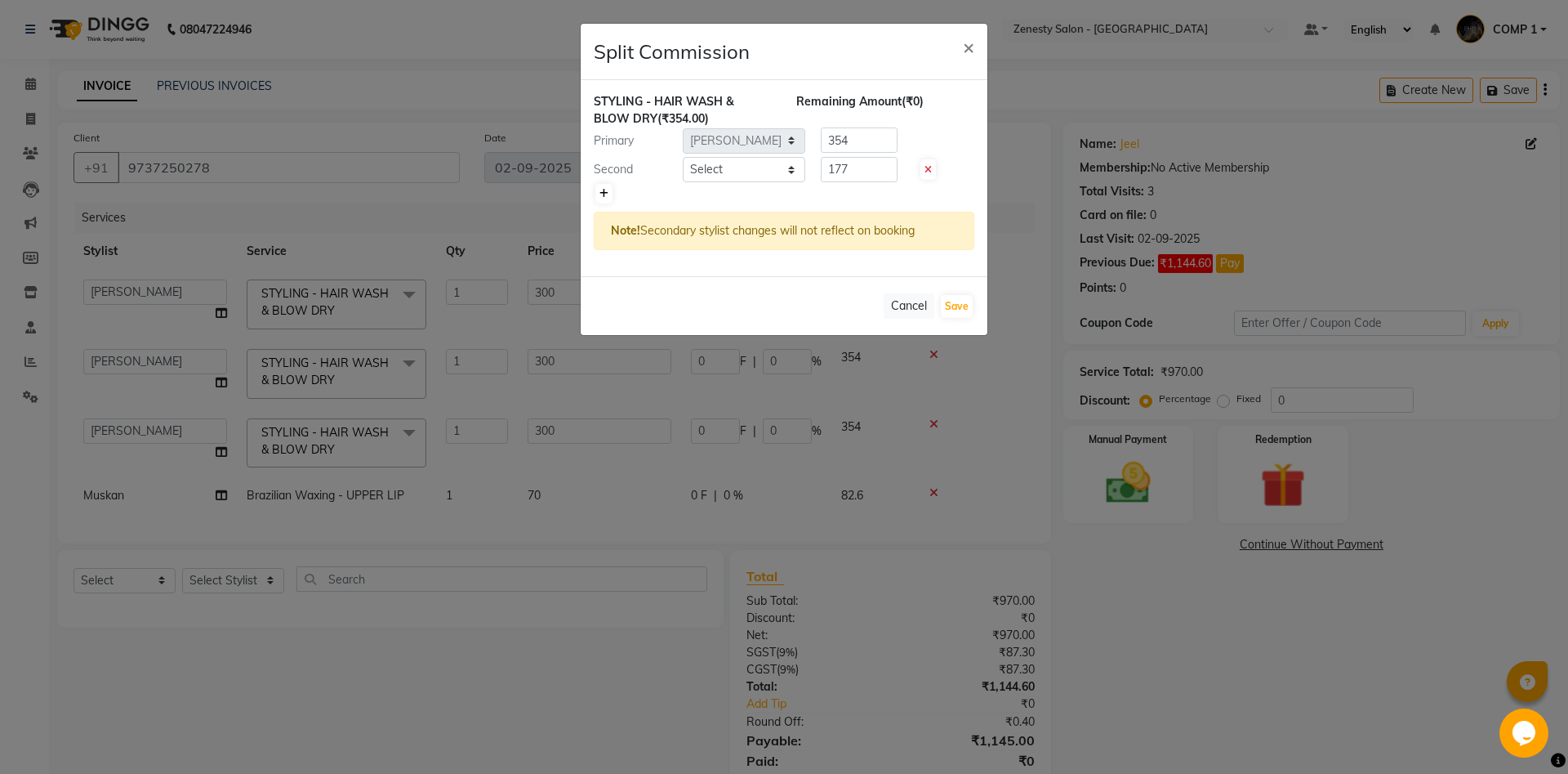
type input "177"
click at [683, 157] on select "Select [PERSON_NAME] [PERSON_NAME] [PERSON_NAME] Khalifa [PERSON_NAME] COMP 1 C…" at bounding box center [744, 169] width 123 height 25
select select "39491"
click option "Rishi" at bounding box center [0, 0] width 0 height 0
click at [946, 300] on button "Save" at bounding box center [956, 306] width 32 height 22
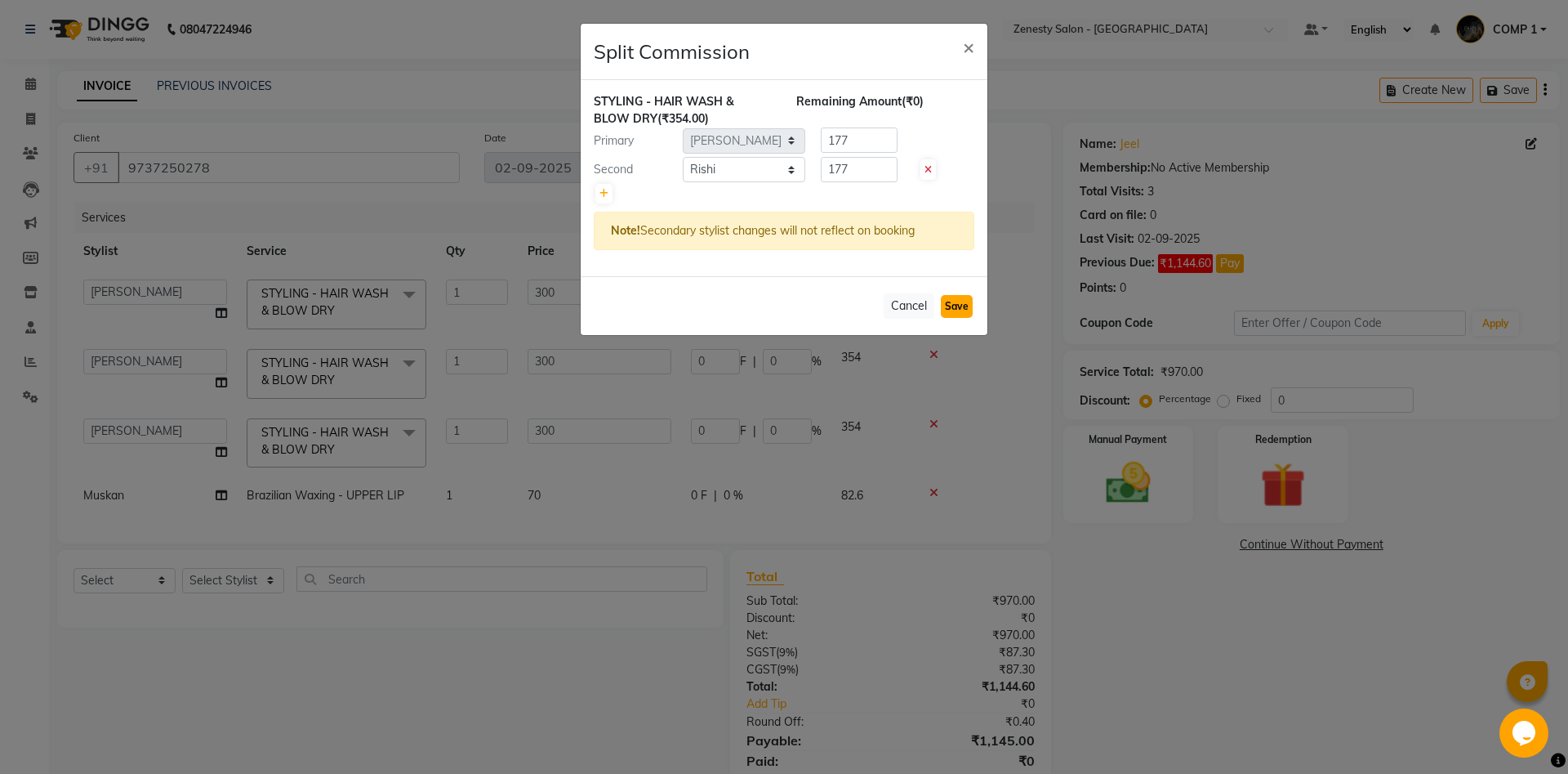
select select "Select"
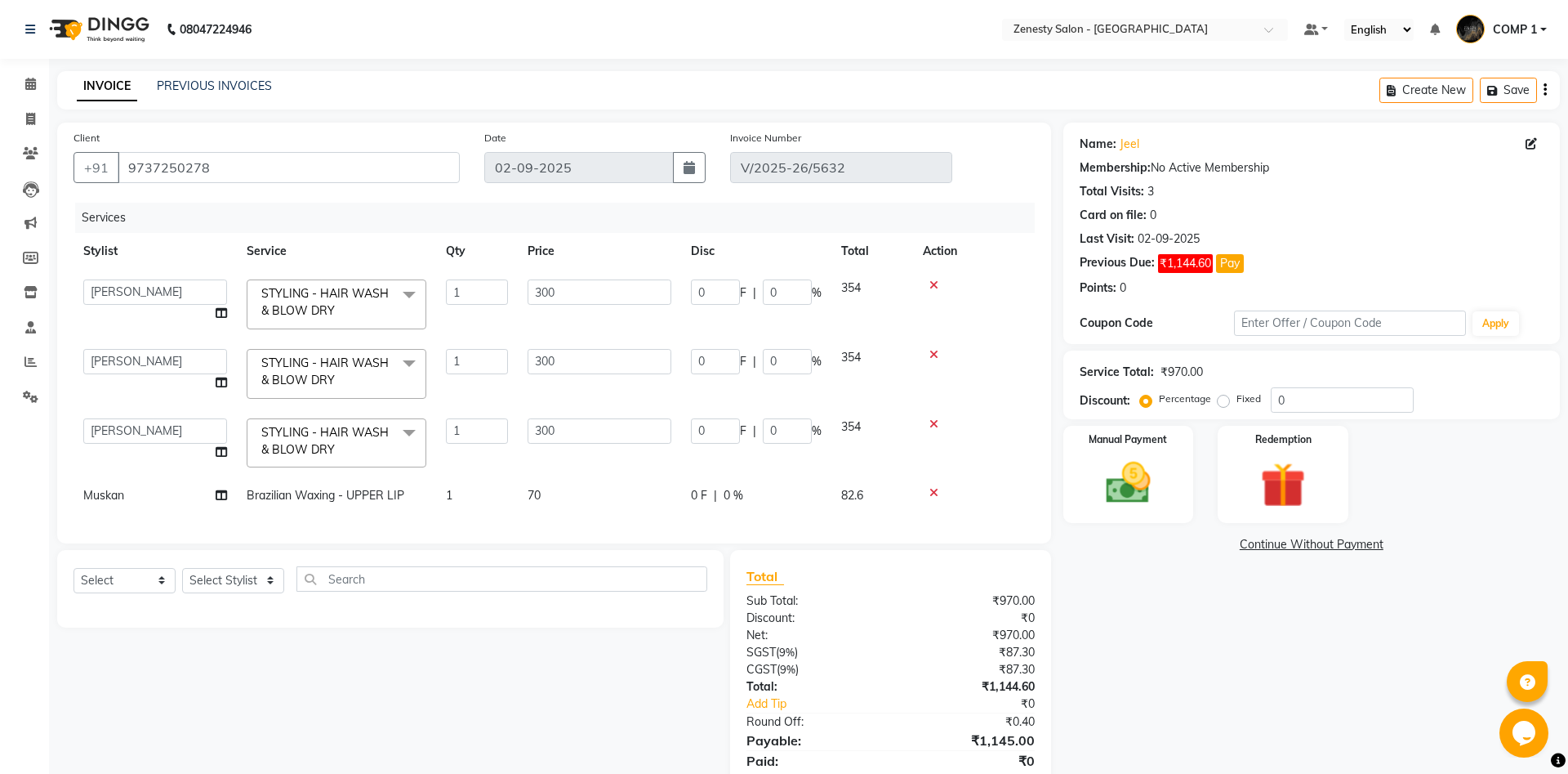
click at [1283, 540] on link "Continue Without Payment" at bounding box center [1311, 545] width 490 height 17
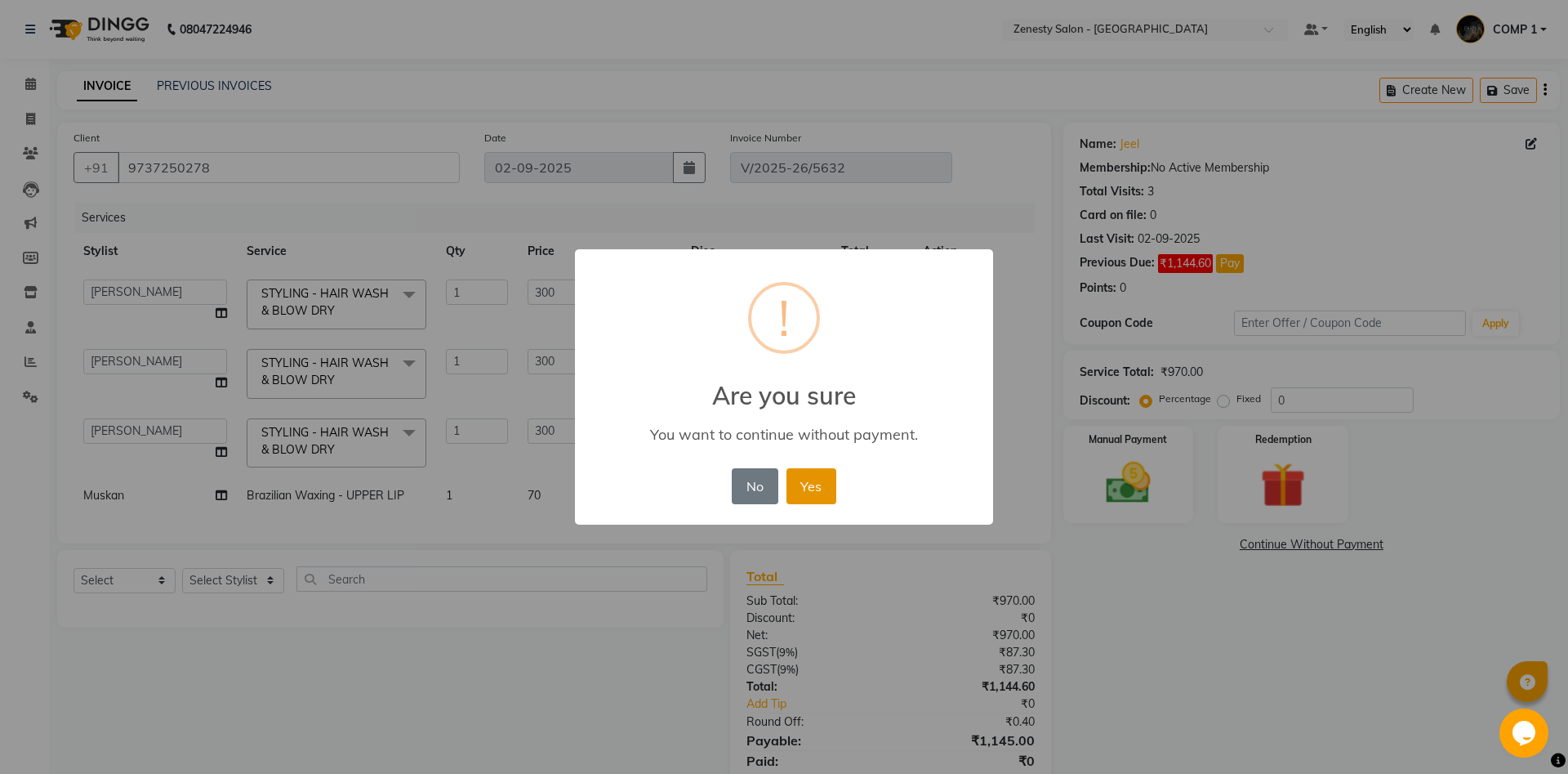
click at [817, 491] on button "Yes" at bounding box center [812, 486] width 50 height 36
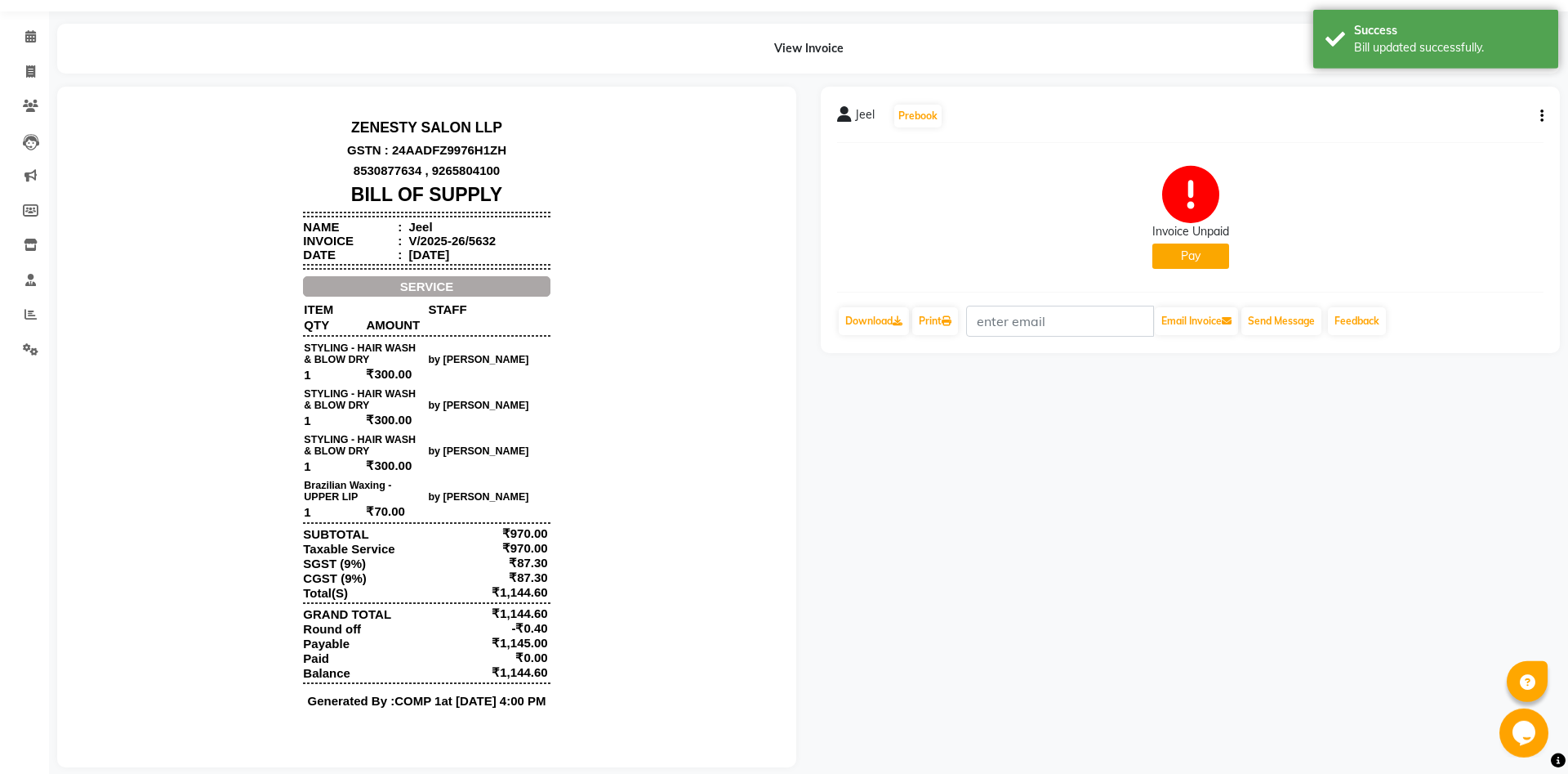
scroll to position [66, 0]
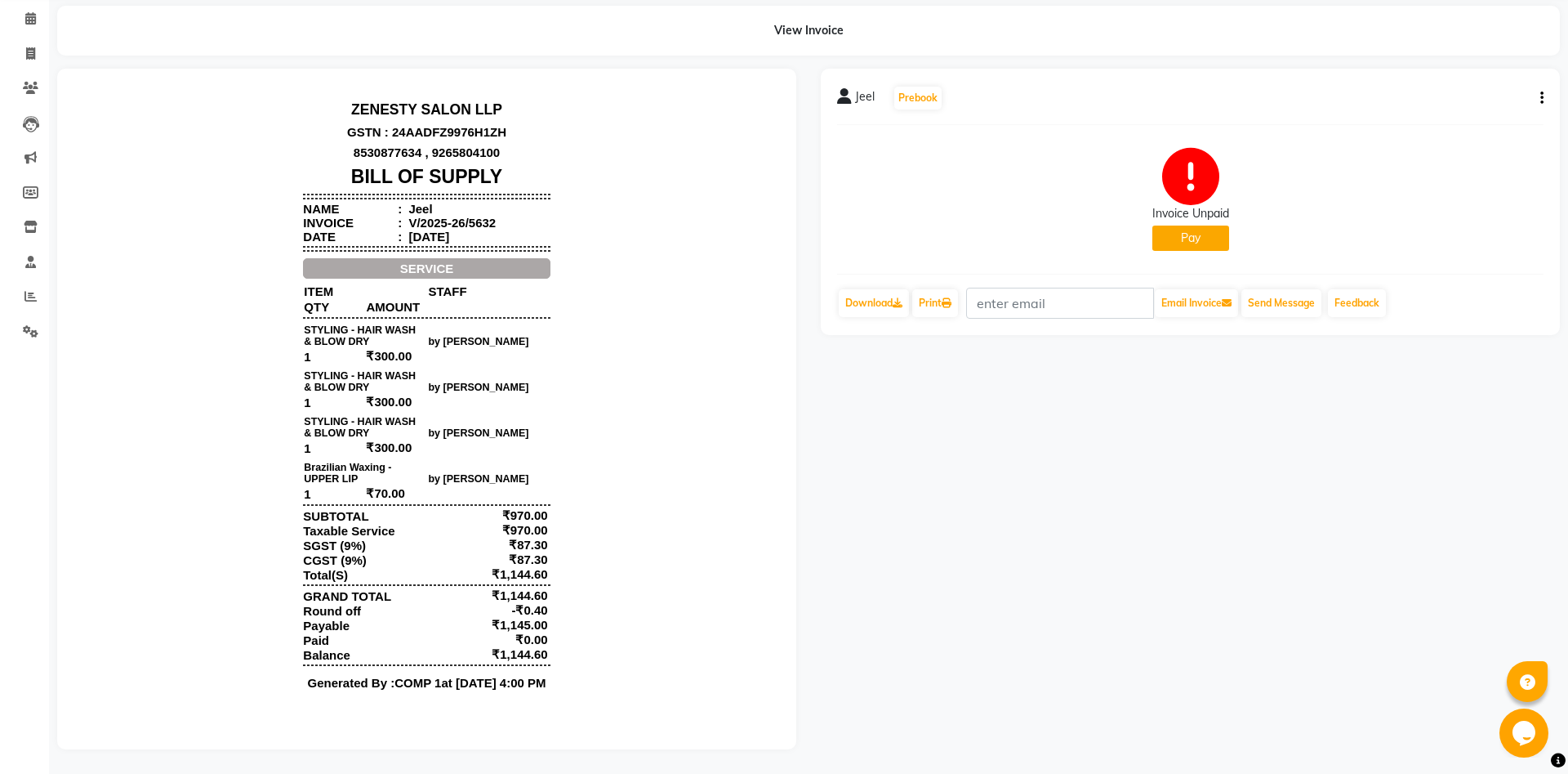
click at [1542, 98] on icon "button" at bounding box center [1542, 98] width 3 height 1
click at [1497, 115] on div "Edit Invoice" at bounding box center [1460, 119] width 112 height 21
select select "service"
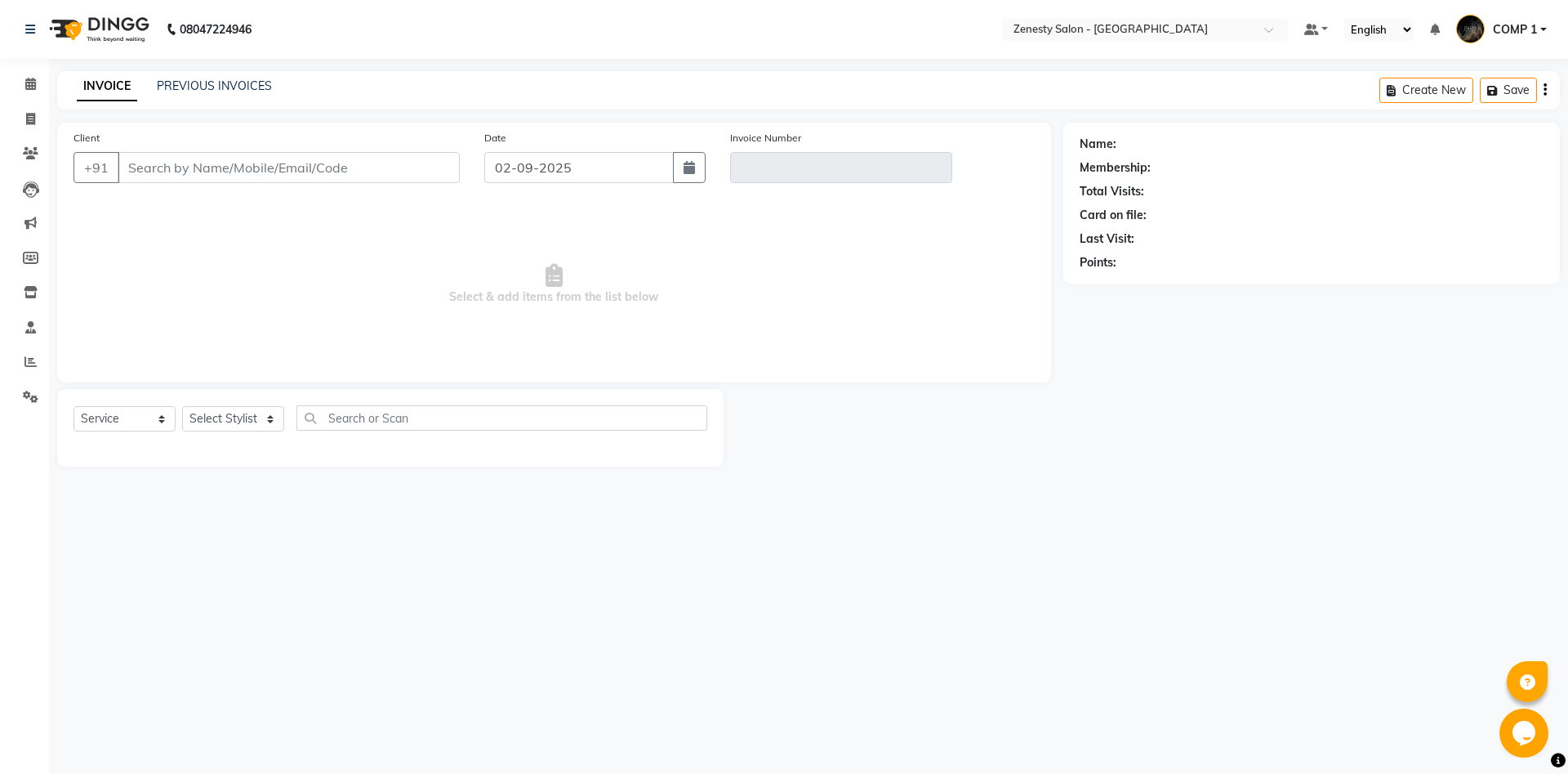
type input "9737250278"
type input "V/2025-26/5632"
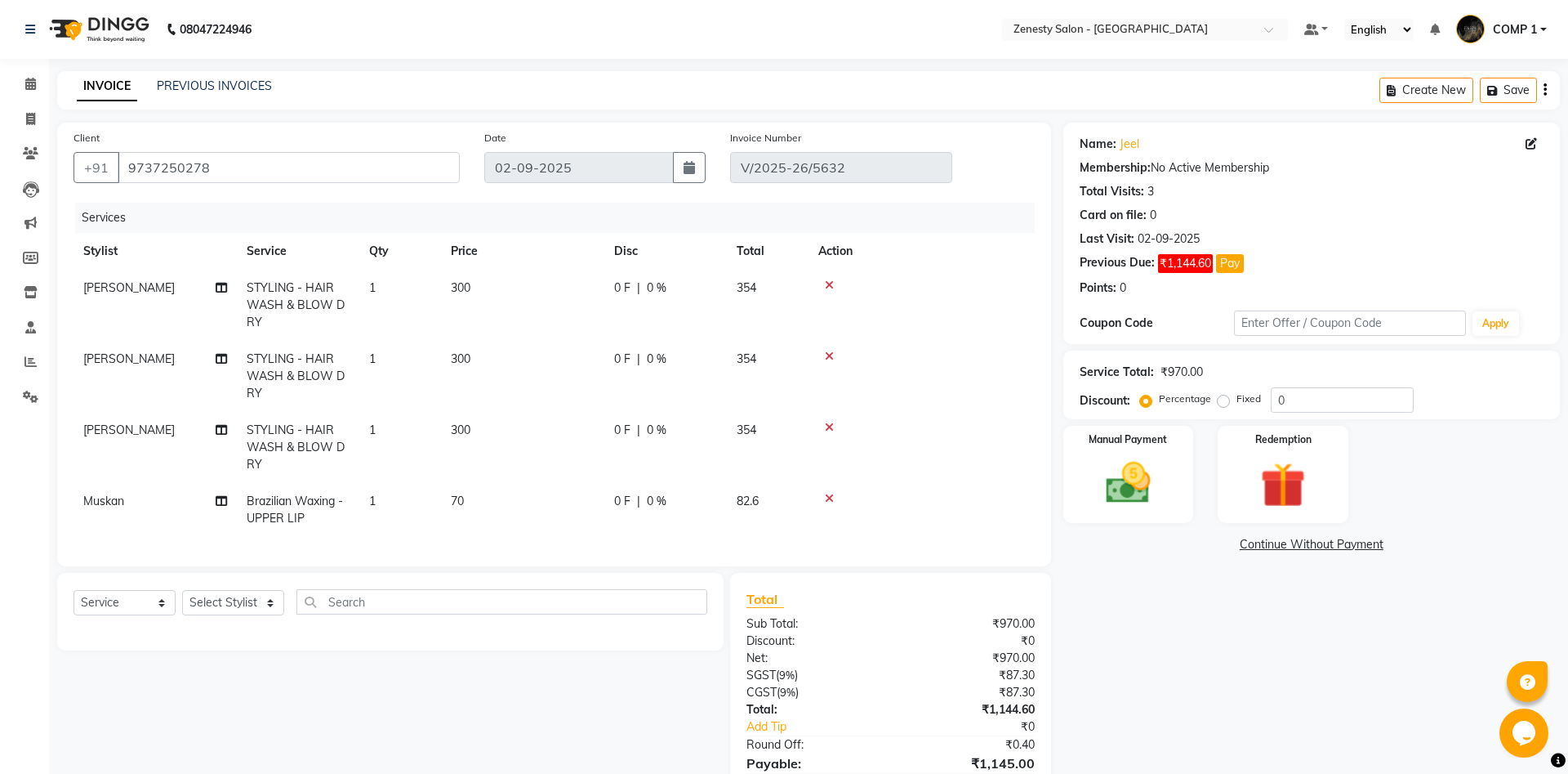
select select "select"
click at [110, 351] on span "[PERSON_NAME]" at bounding box center [129, 358] width 92 height 15
select select "51940"
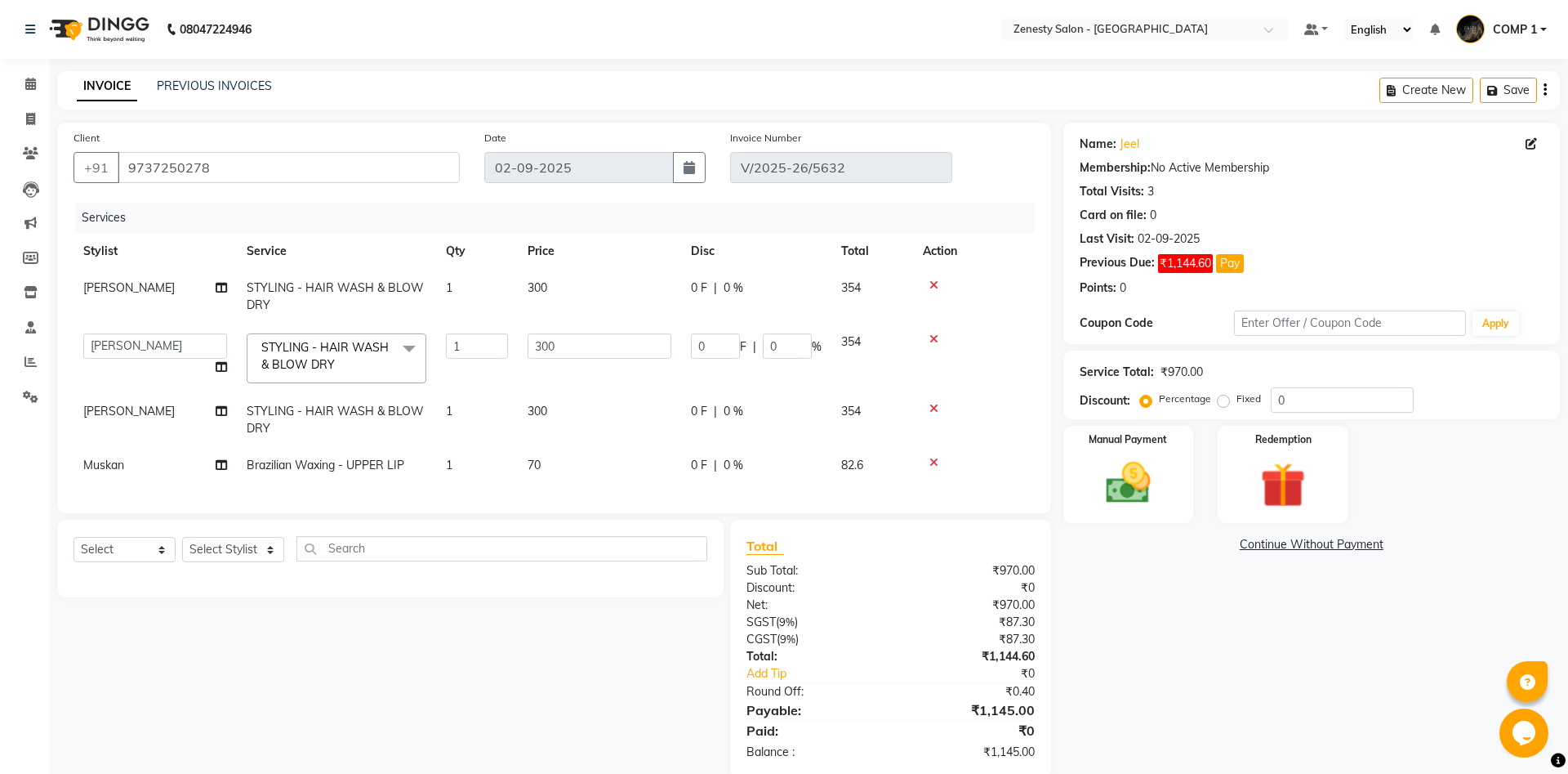
click at [83, 333] on select "[PERSON_NAME] [PERSON_NAME] [PERSON_NAME] Khalifa [PERSON_NAME] COMP 1 COMP 2 […" at bounding box center [155, 345] width 143 height 25
select select "39508"
click at [224, 364] on icon at bounding box center [220, 367] width 11 height 11
select select "39508"
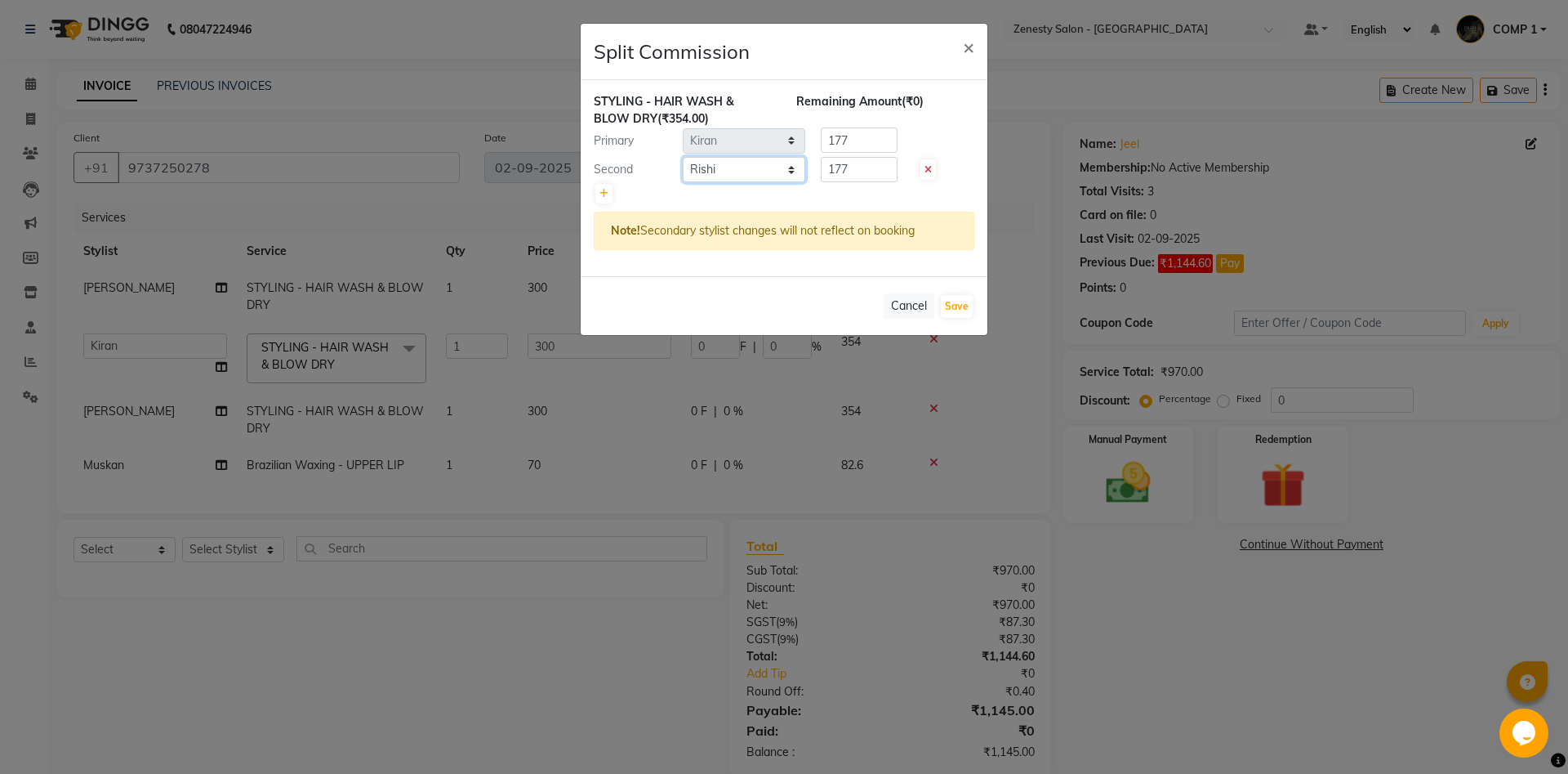
click at [683, 157] on select "Select Aanand Aarti Aashik Aesha Arsh Khalifa Ayan COMP 1 COMP 2 Darshan Dax Dh…" at bounding box center [744, 169] width 123 height 25
select select "47782"
click option "Gulnaz" at bounding box center [0, 0] width 0 height 0
drag, startPoint x: 852, startPoint y: 167, endPoint x: 800, endPoint y: 157, distance: 53.0
click at [820, 180] on input "177" at bounding box center [858, 169] width 77 height 25
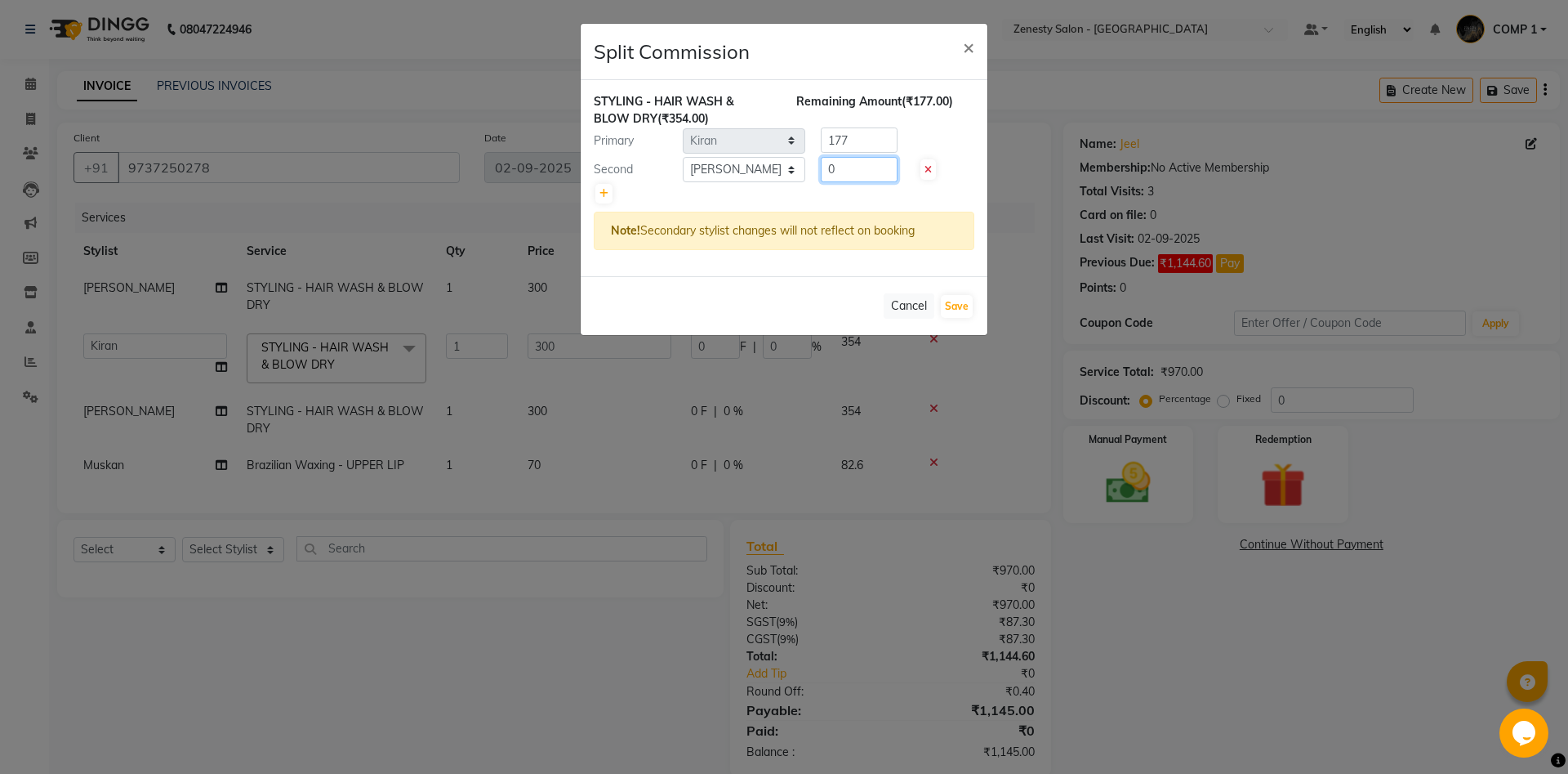
type input "0"
drag, startPoint x: 857, startPoint y: 136, endPoint x: 766, endPoint y: 169, distance: 96.8
click at [820, 153] on input "177" at bounding box center [858, 139] width 77 height 25
type input "354"
click at [956, 303] on button "Save" at bounding box center [956, 306] width 32 height 22
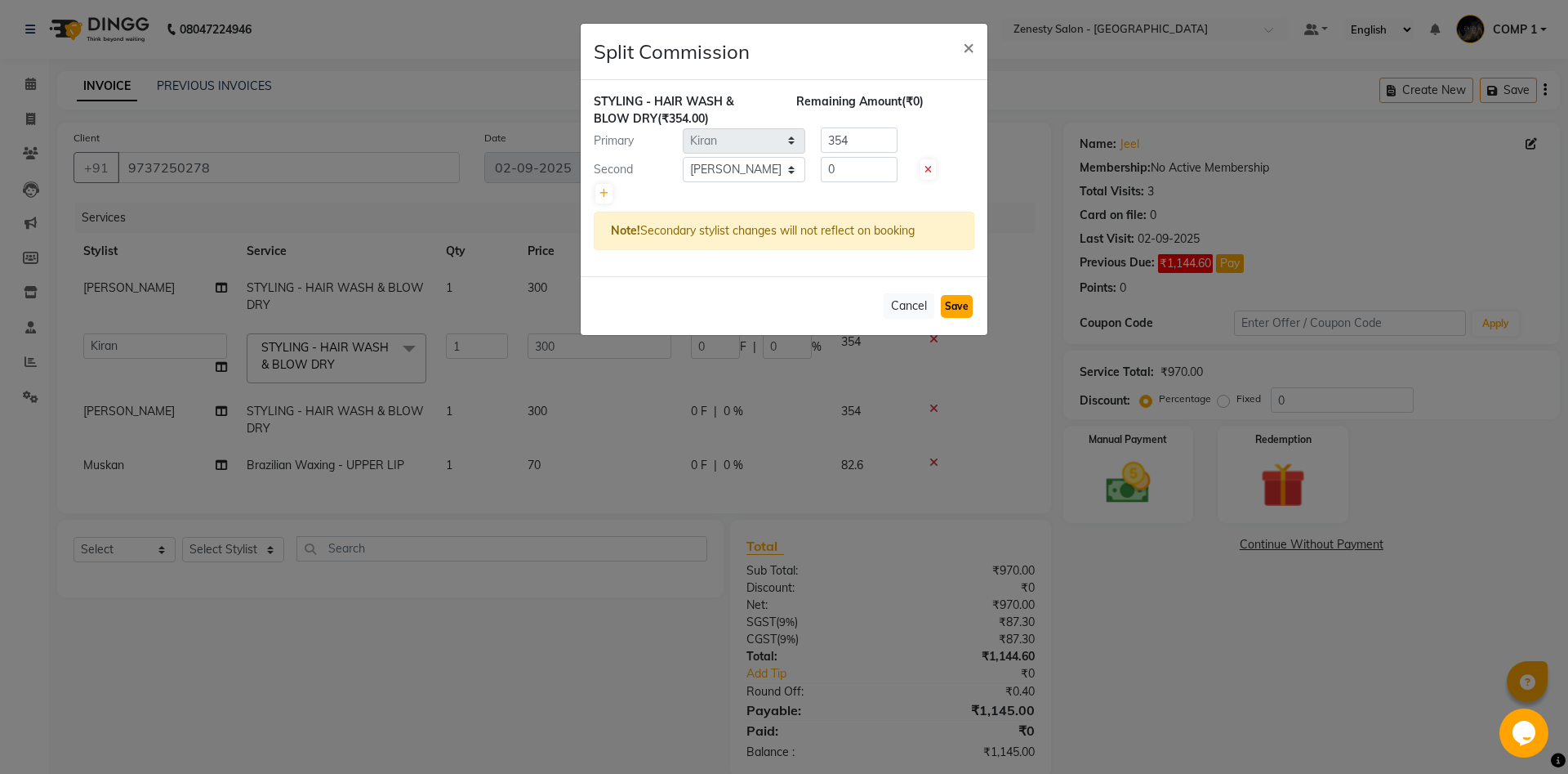
select select "Select"
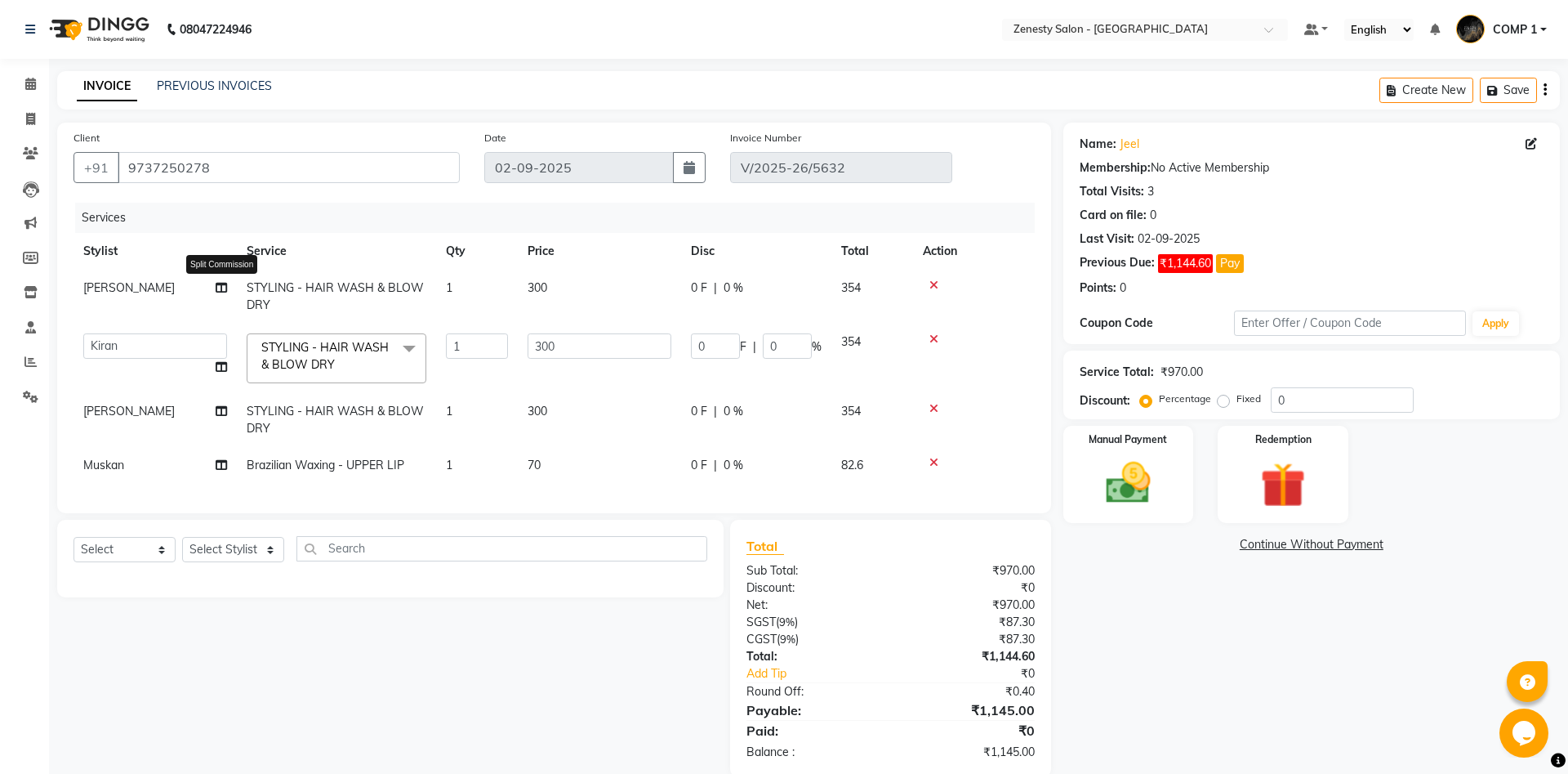
click at [220, 285] on icon at bounding box center [220, 287] width 11 height 11
select select "51940"
select select "39491"
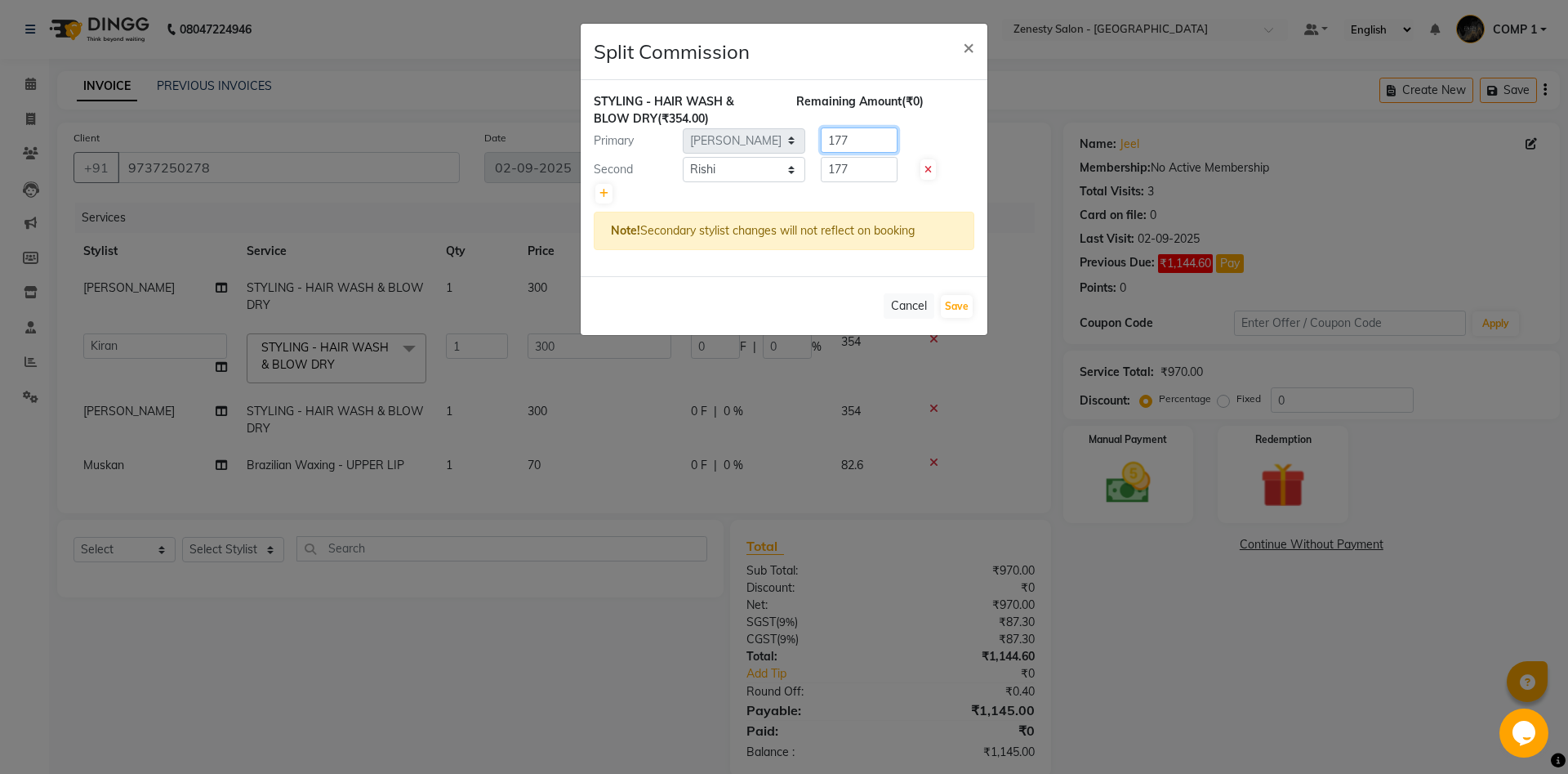
drag, startPoint x: 856, startPoint y: 137, endPoint x: 755, endPoint y: 160, distance: 103.6
click at [820, 153] on input "177" at bounding box center [858, 139] width 77 height 25
type input "0"
drag, startPoint x: 838, startPoint y: 172, endPoint x: 807, endPoint y: 184, distance: 33.2
click at [820, 182] on input "177" at bounding box center [858, 169] width 77 height 25
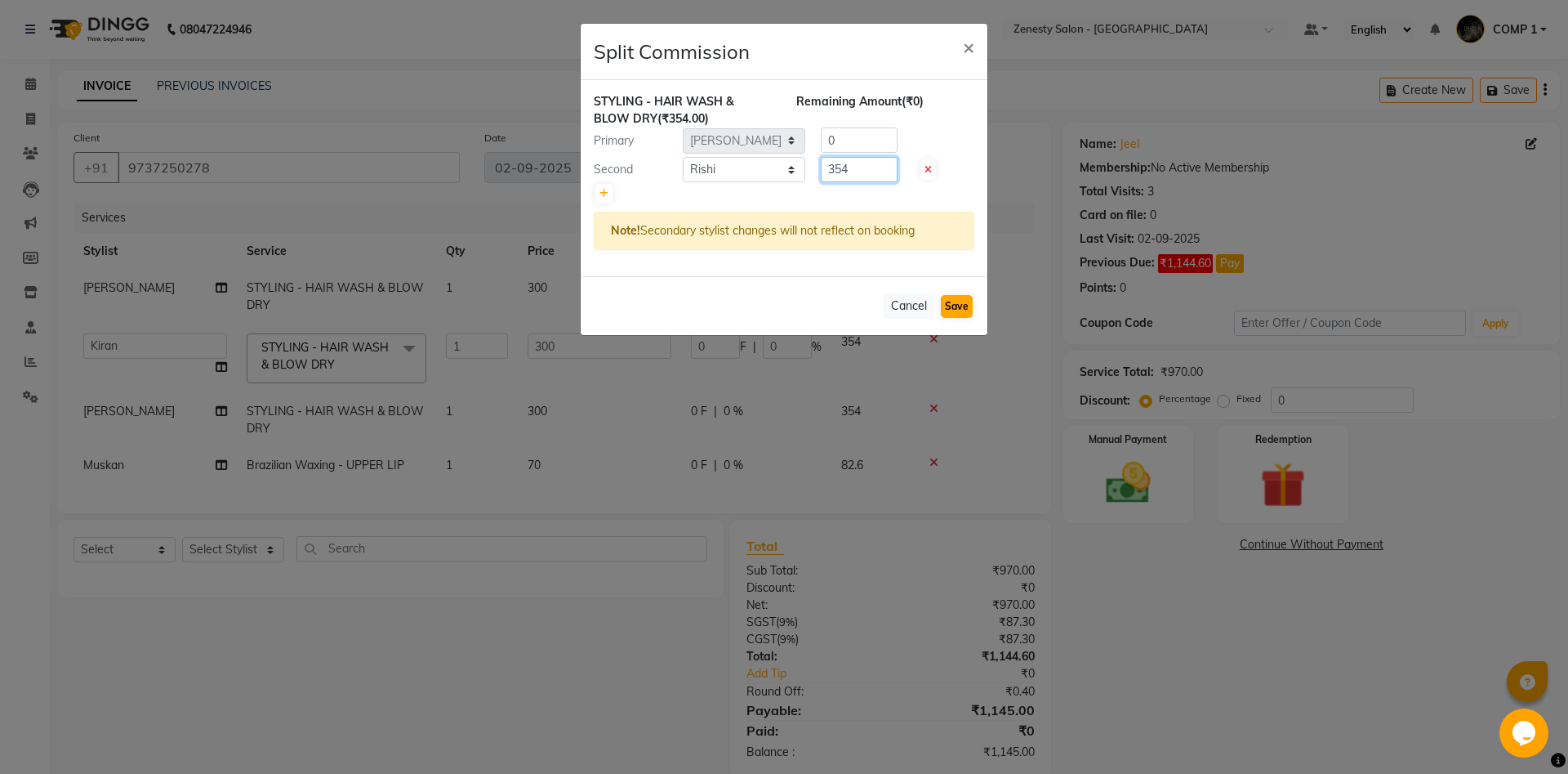
type input "354"
click at [960, 307] on button "Save" at bounding box center [956, 306] width 32 height 22
select select "Select"
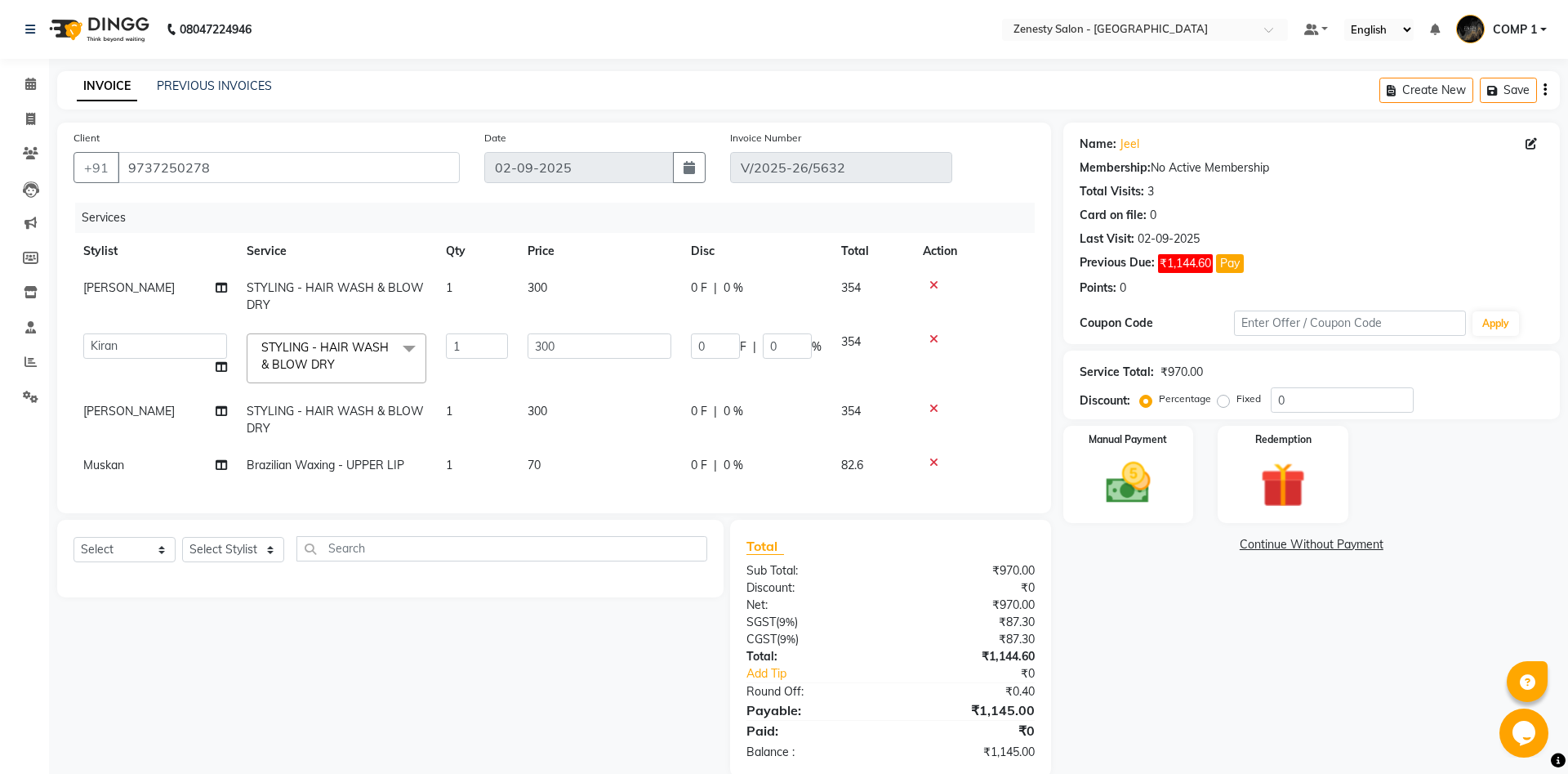
click at [155, 418] on td "Riddhi" at bounding box center [155, 419] width 163 height 54
select select "51940"
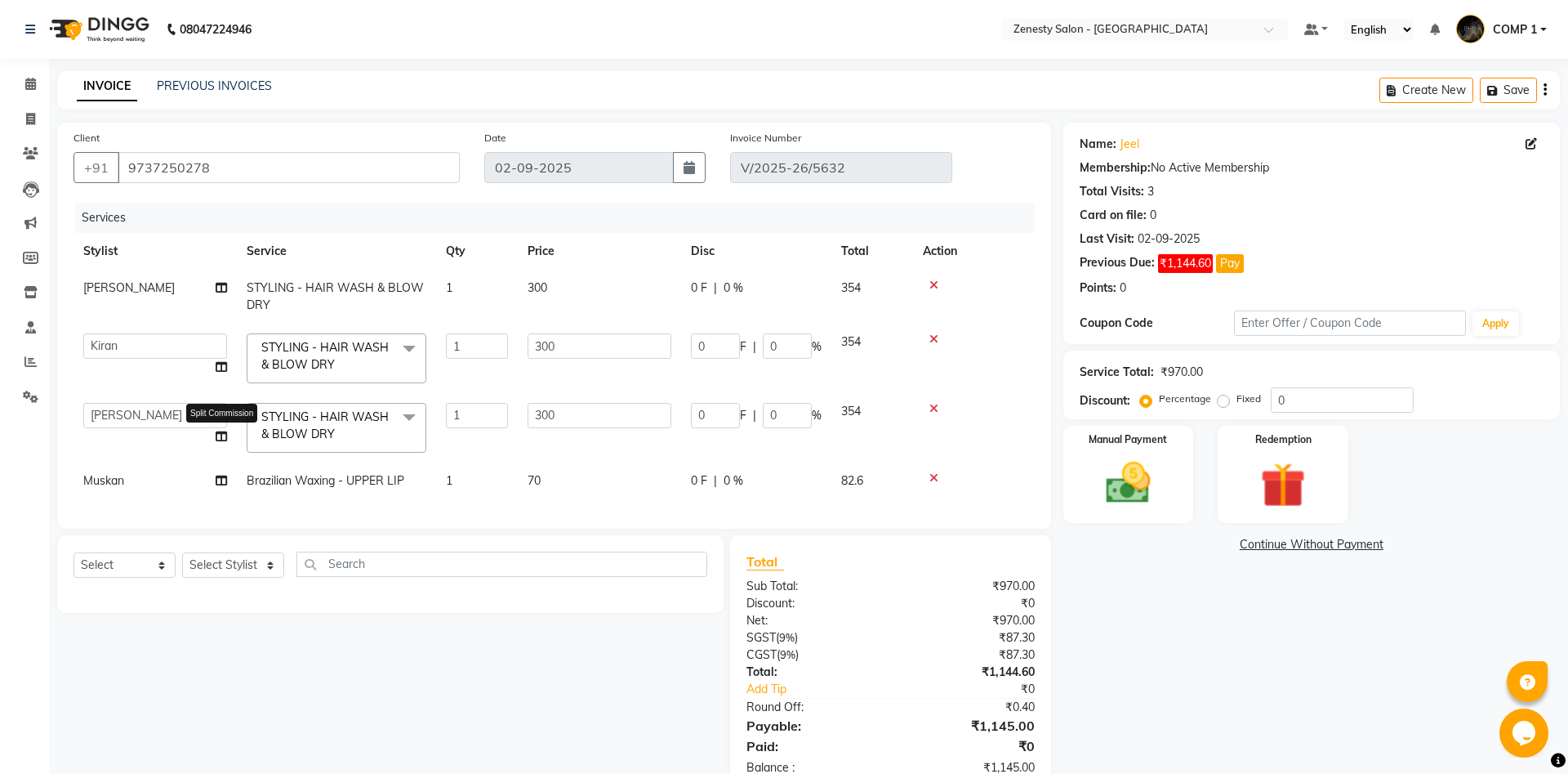
click at [221, 436] on icon at bounding box center [220, 436] width 11 height 11
select select "51940"
select select "39491"
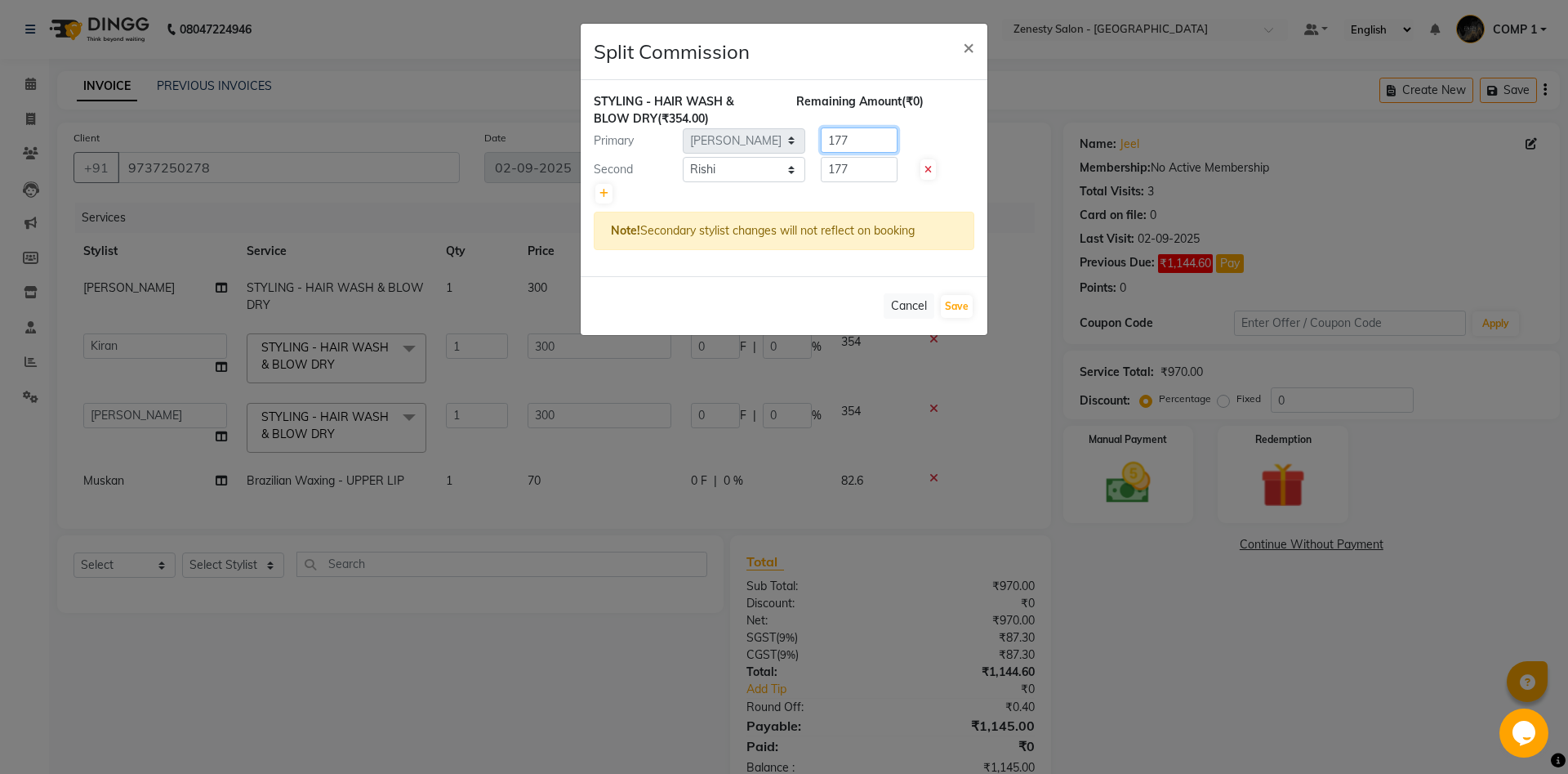
drag, startPoint x: 852, startPoint y: 143, endPoint x: 783, endPoint y: 162, distance: 71.6
click at [820, 153] on input "177" at bounding box center [858, 139] width 77 height 25
type input "0"
drag, startPoint x: 855, startPoint y: 167, endPoint x: 798, endPoint y: 189, distance: 61.1
click at [820, 182] on input "177" at bounding box center [858, 169] width 77 height 25
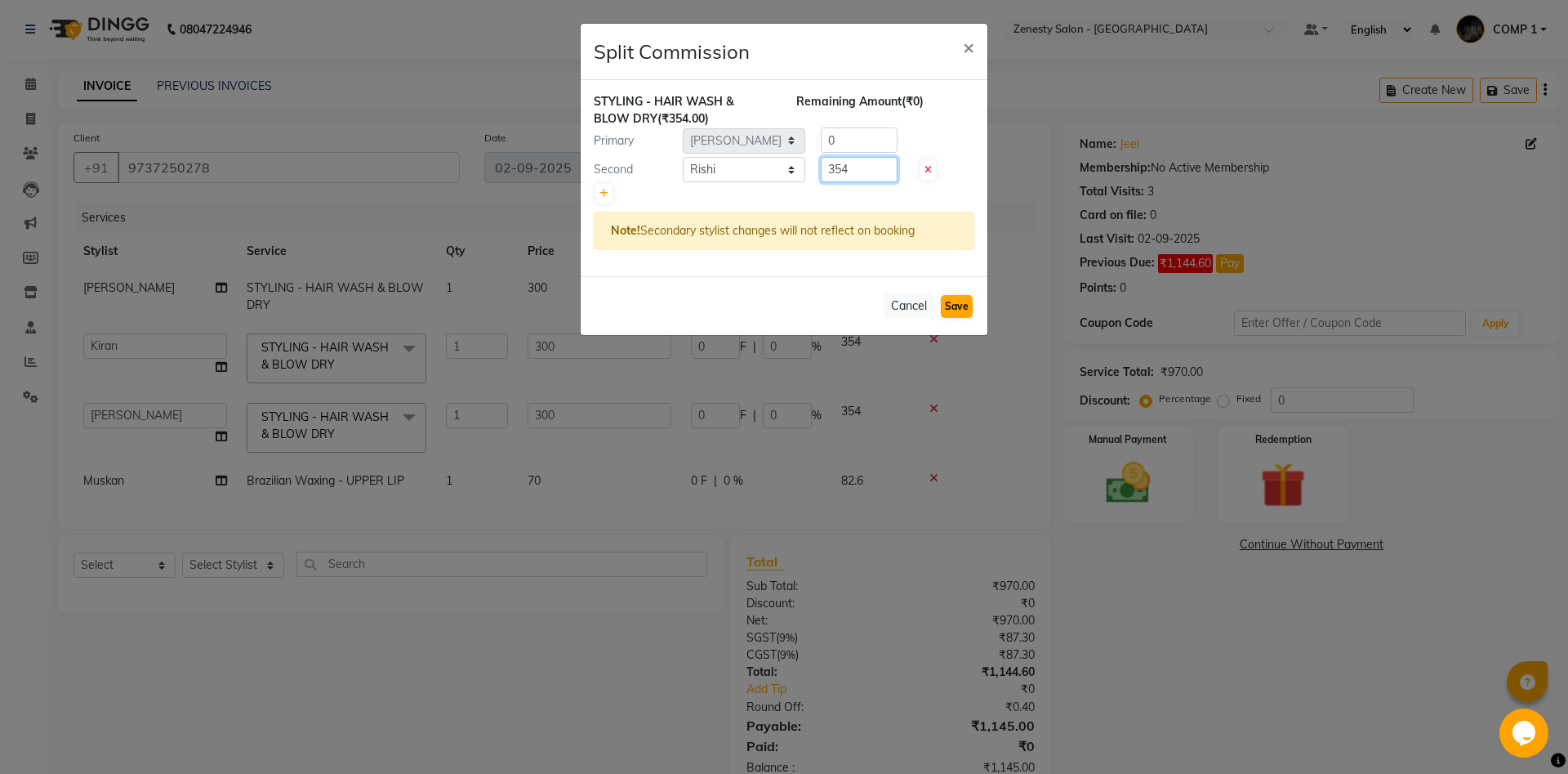
type input "354"
click at [953, 308] on button "Save" at bounding box center [956, 306] width 32 height 22
select select "Select"
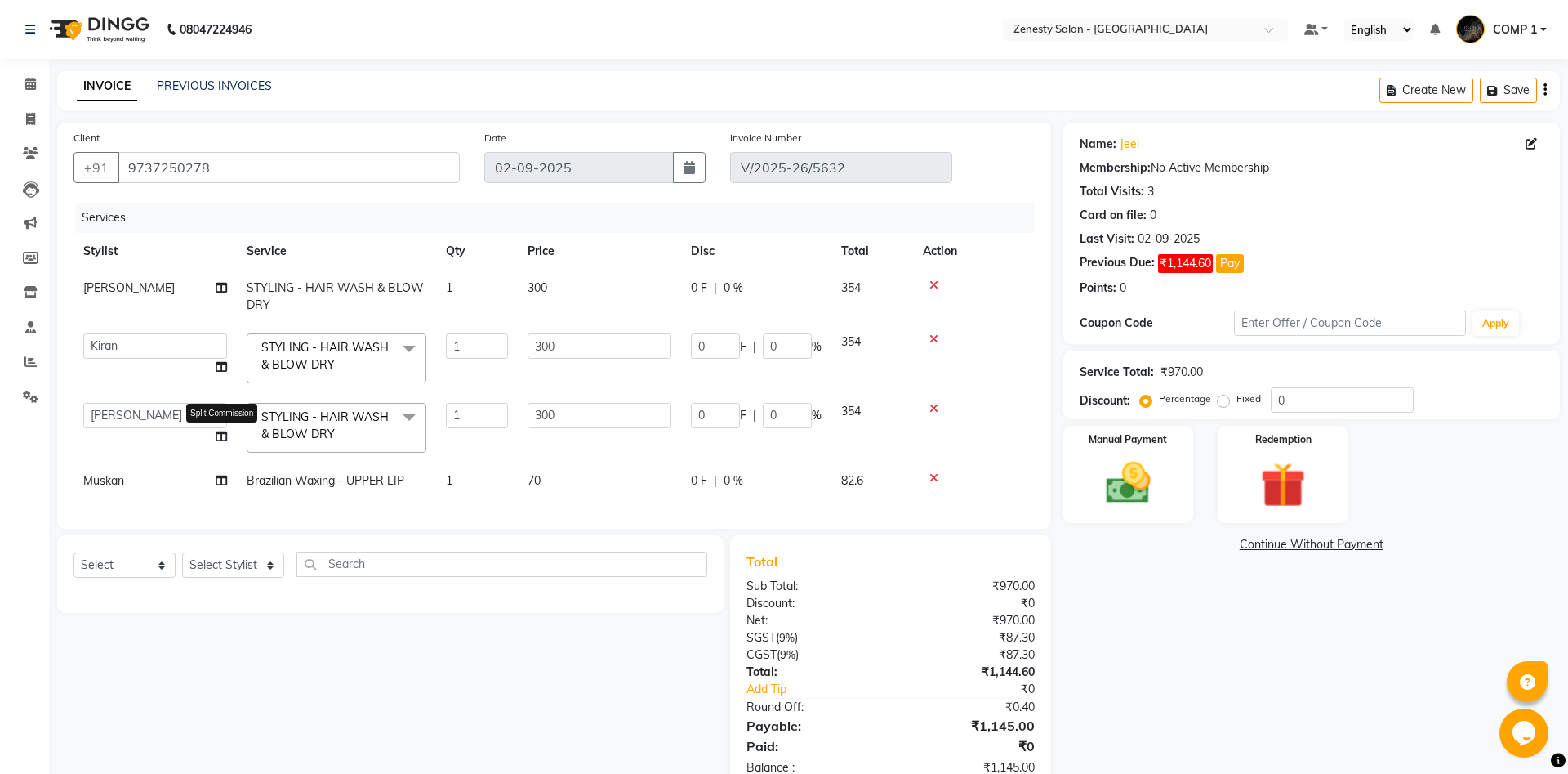
click at [221, 436] on icon at bounding box center [220, 436] width 11 height 11
select select "51940"
select select "39491"
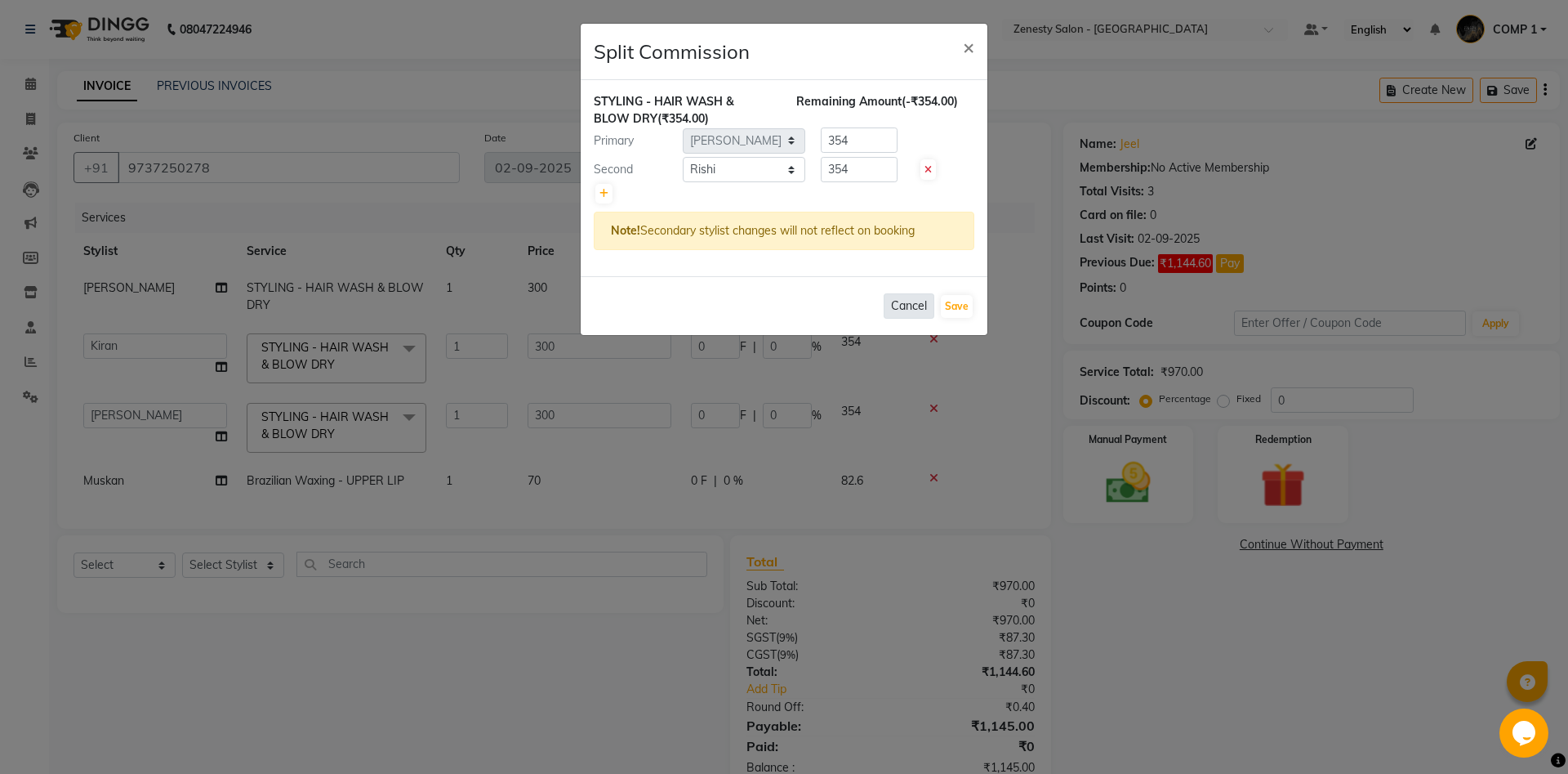
click at [921, 308] on button "Cancel" at bounding box center [908, 305] width 51 height 25
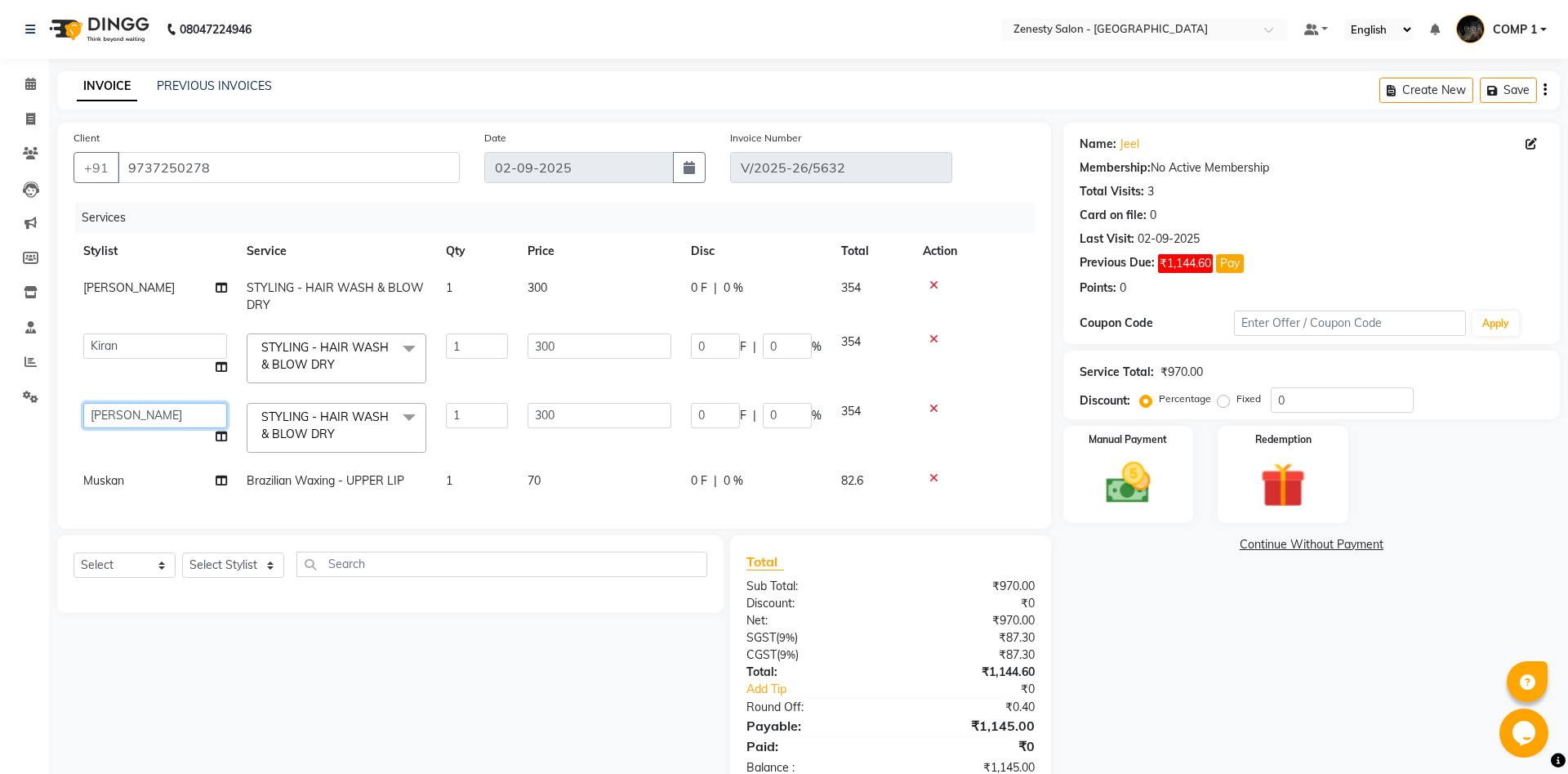
click at [83, 403] on select "Aanand Aarti Aashik Aesha Arsh Khalifa Ayan COMP 1 COMP 2 Darshan Dax Dhara Far…" at bounding box center [155, 415] width 143 height 25
select select "71117"
click at [219, 435] on icon at bounding box center [220, 436] width 11 height 11
select select "71117"
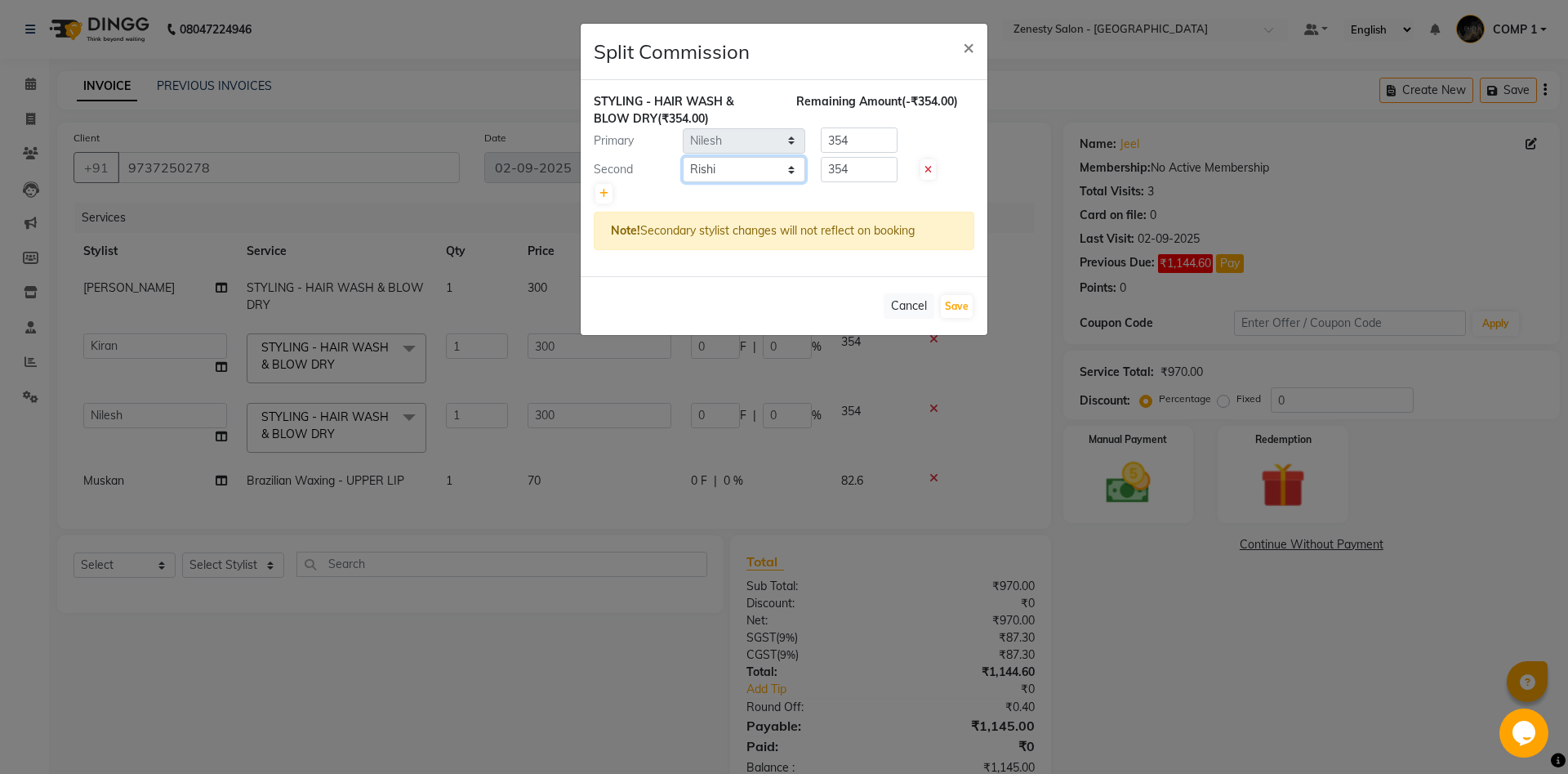
click at [683, 157] on select "Select [PERSON_NAME] [PERSON_NAME] [PERSON_NAME] Khalifa [PERSON_NAME] COMP 1 C…" at bounding box center [744, 169] width 123 height 25
select select "78078"
click option "[PERSON_NAME]" at bounding box center [0, 0] width 0 height 0
drag, startPoint x: 852, startPoint y: 165, endPoint x: 794, endPoint y: 182, distance: 60.4
click at [820, 182] on input "354" at bounding box center [858, 169] width 77 height 25
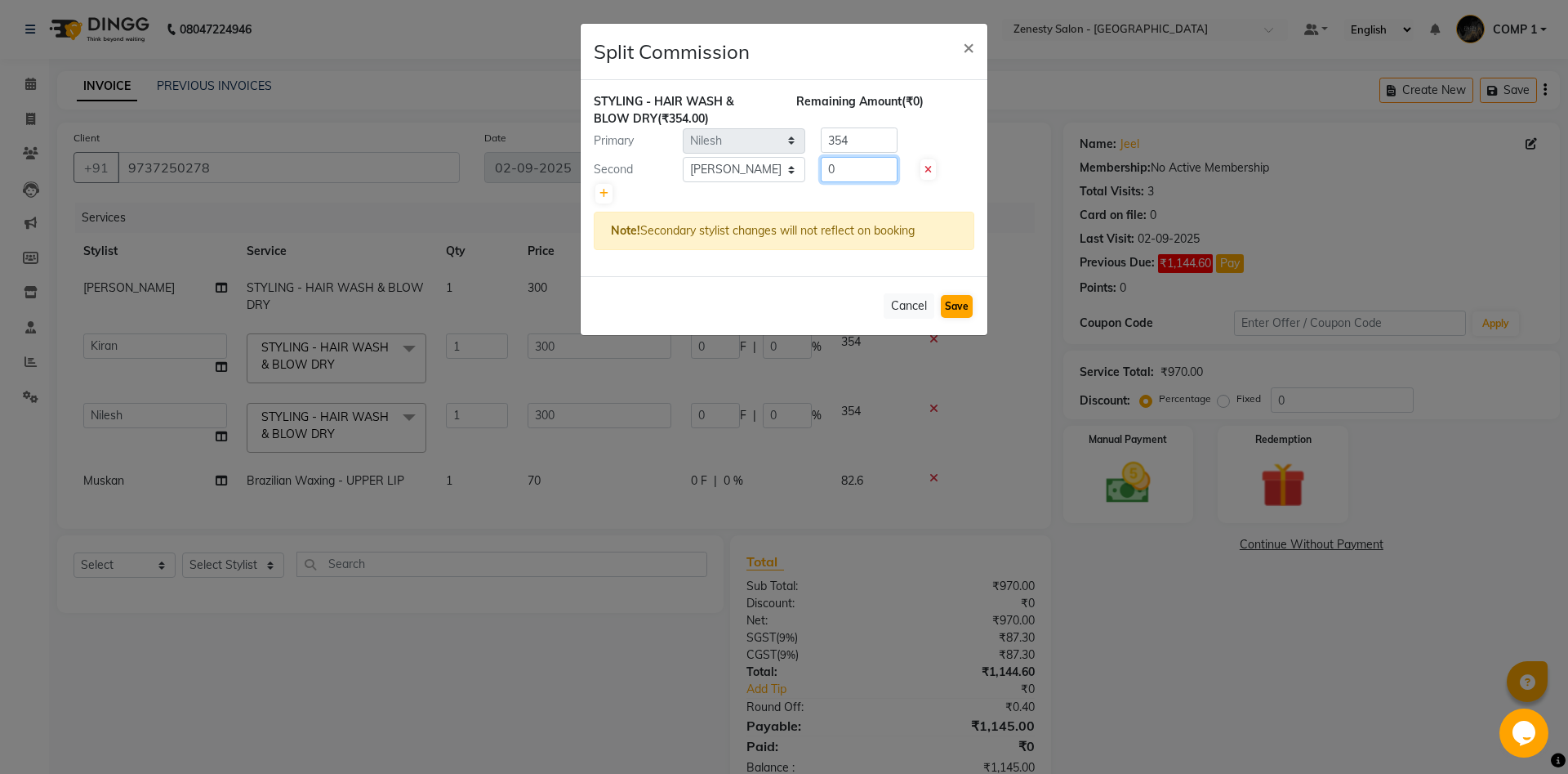
type input "0"
click at [956, 309] on button "Save" at bounding box center [956, 306] width 32 height 22
select select "Select"
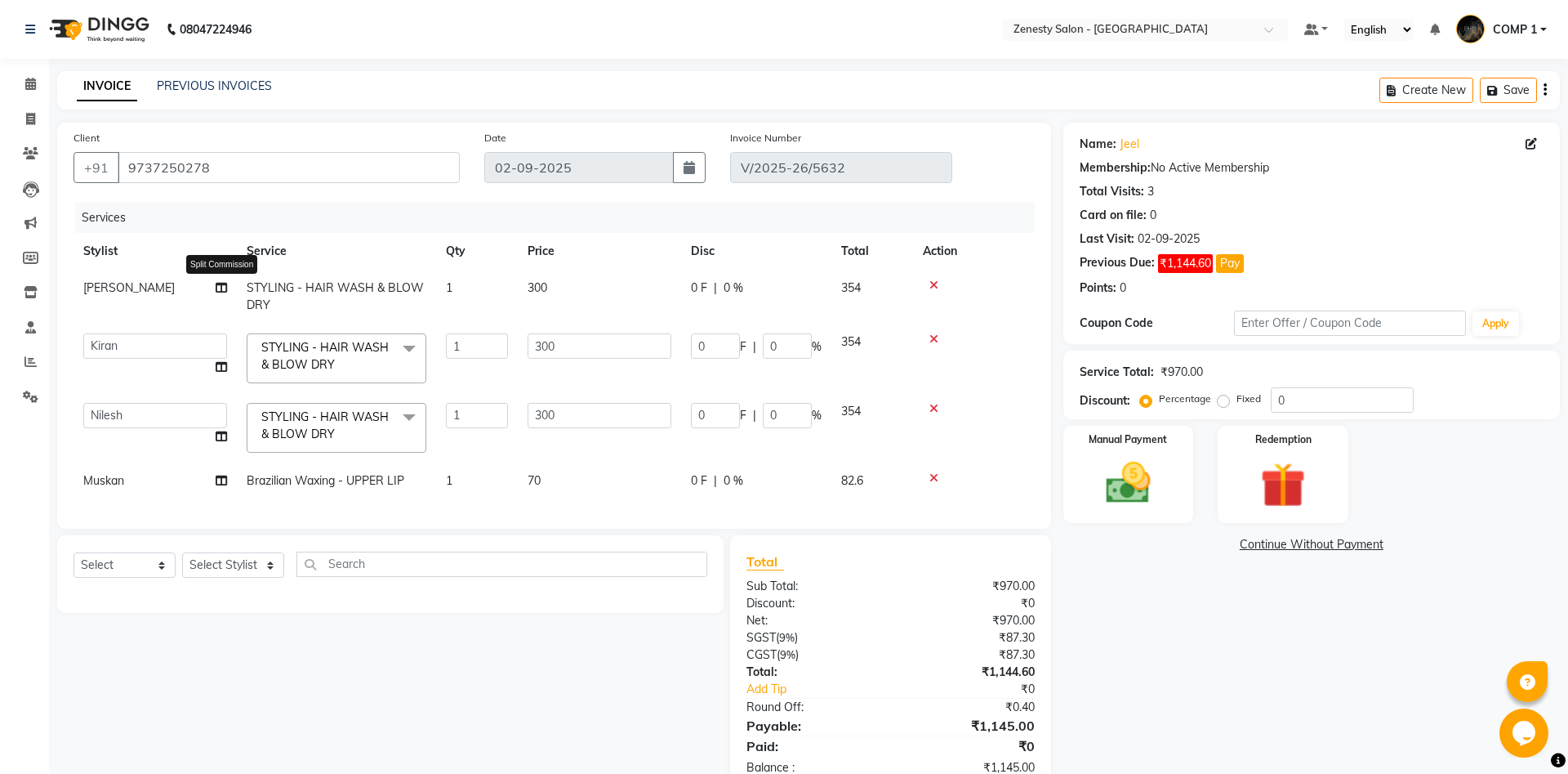
click at [219, 291] on icon at bounding box center [220, 287] width 11 height 11
select select "51940"
select select "39491"
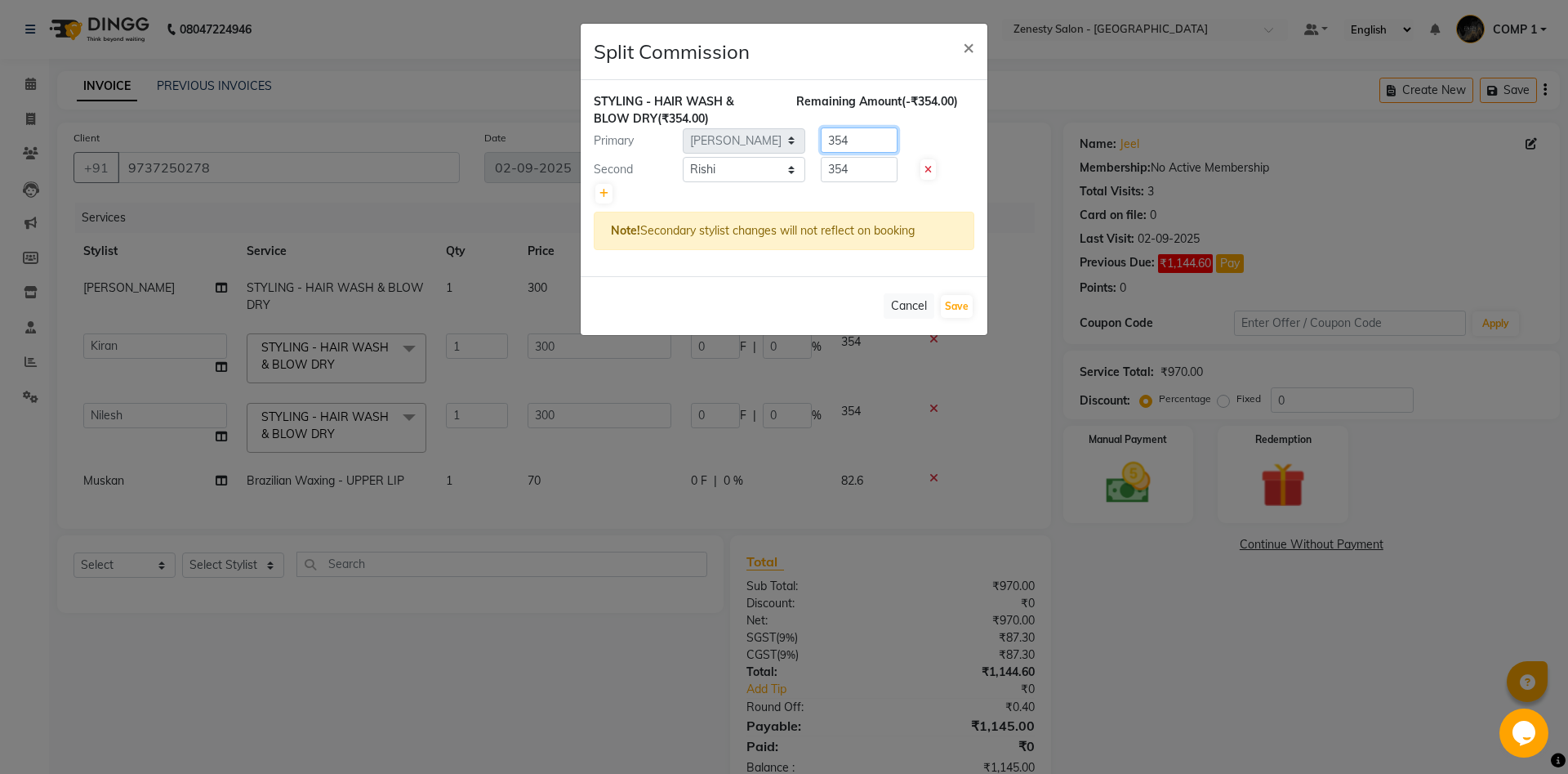
drag, startPoint x: 864, startPoint y: 144, endPoint x: 792, endPoint y: 157, distance: 73.2
click at [820, 153] on input "354" at bounding box center [858, 139] width 77 height 25
type input "0"
click at [965, 304] on button "Save" at bounding box center [956, 306] width 32 height 22
select select "Select"
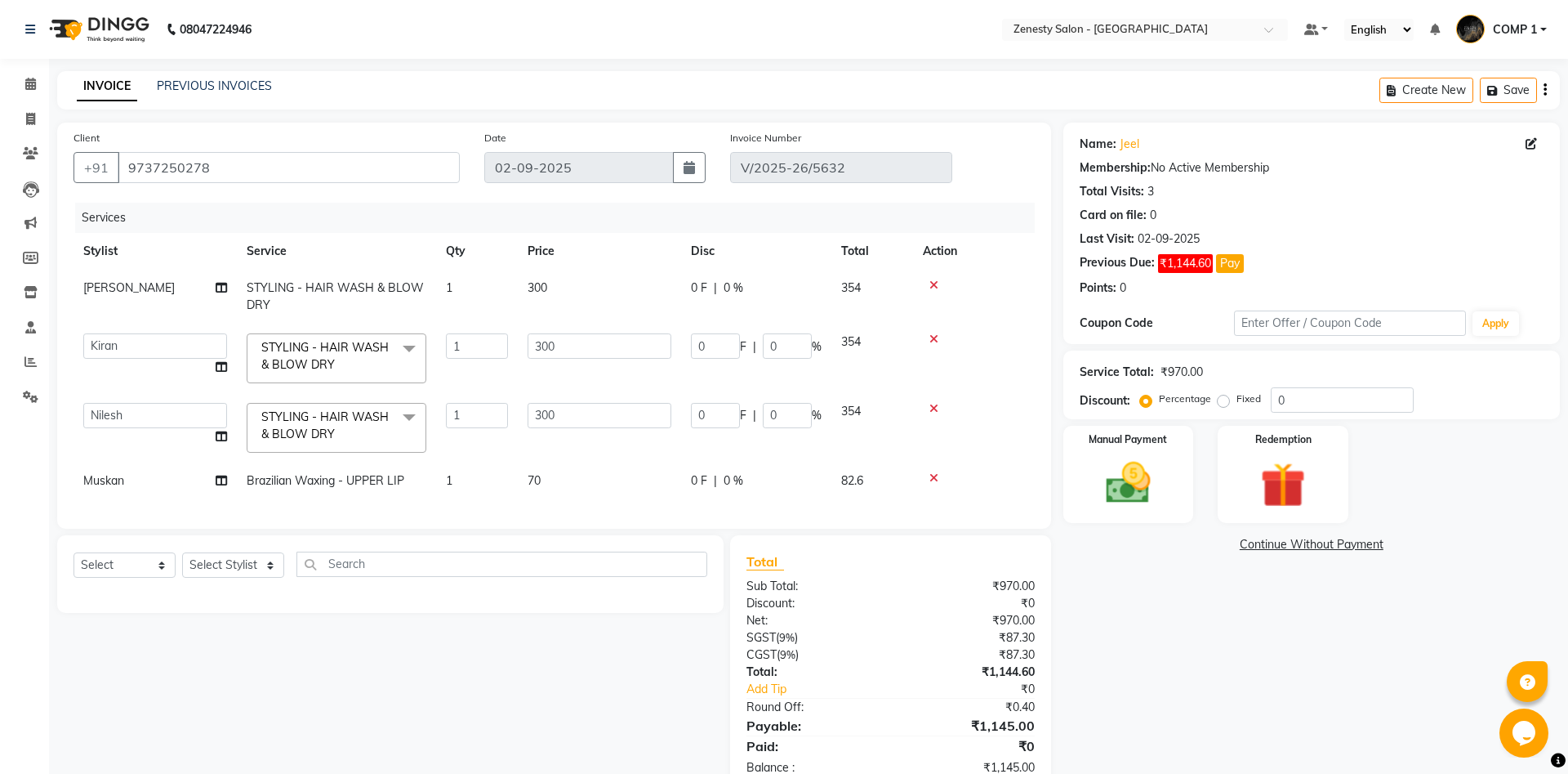
click at [220, 373] on icon at bounding box center [220, 367] width 11 height 11
select select "39508"
select select "47782"
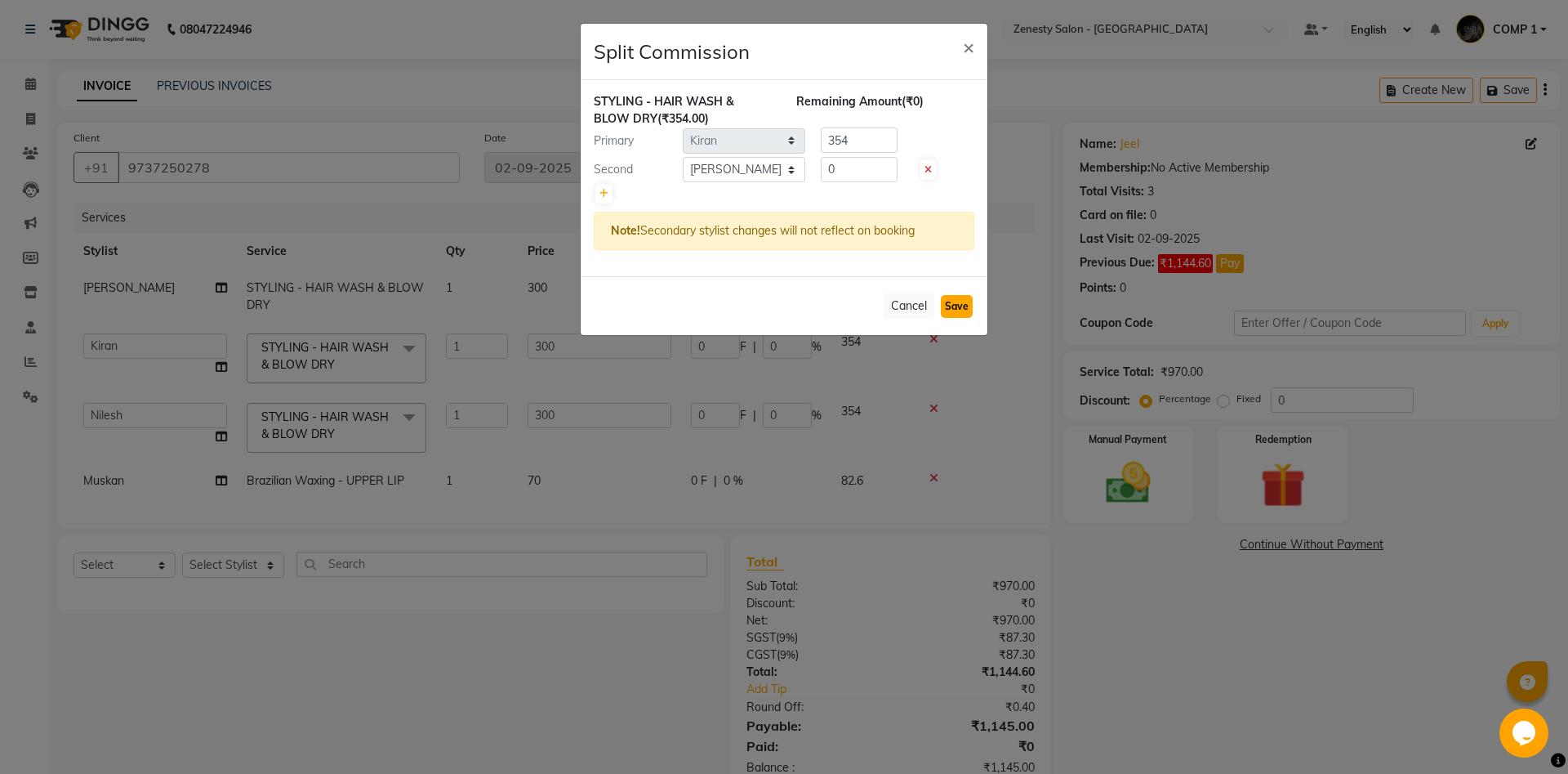
click at [952, 311] on button "Save" at bounding box center [956, 306] width 32 height 22
select select "Select"
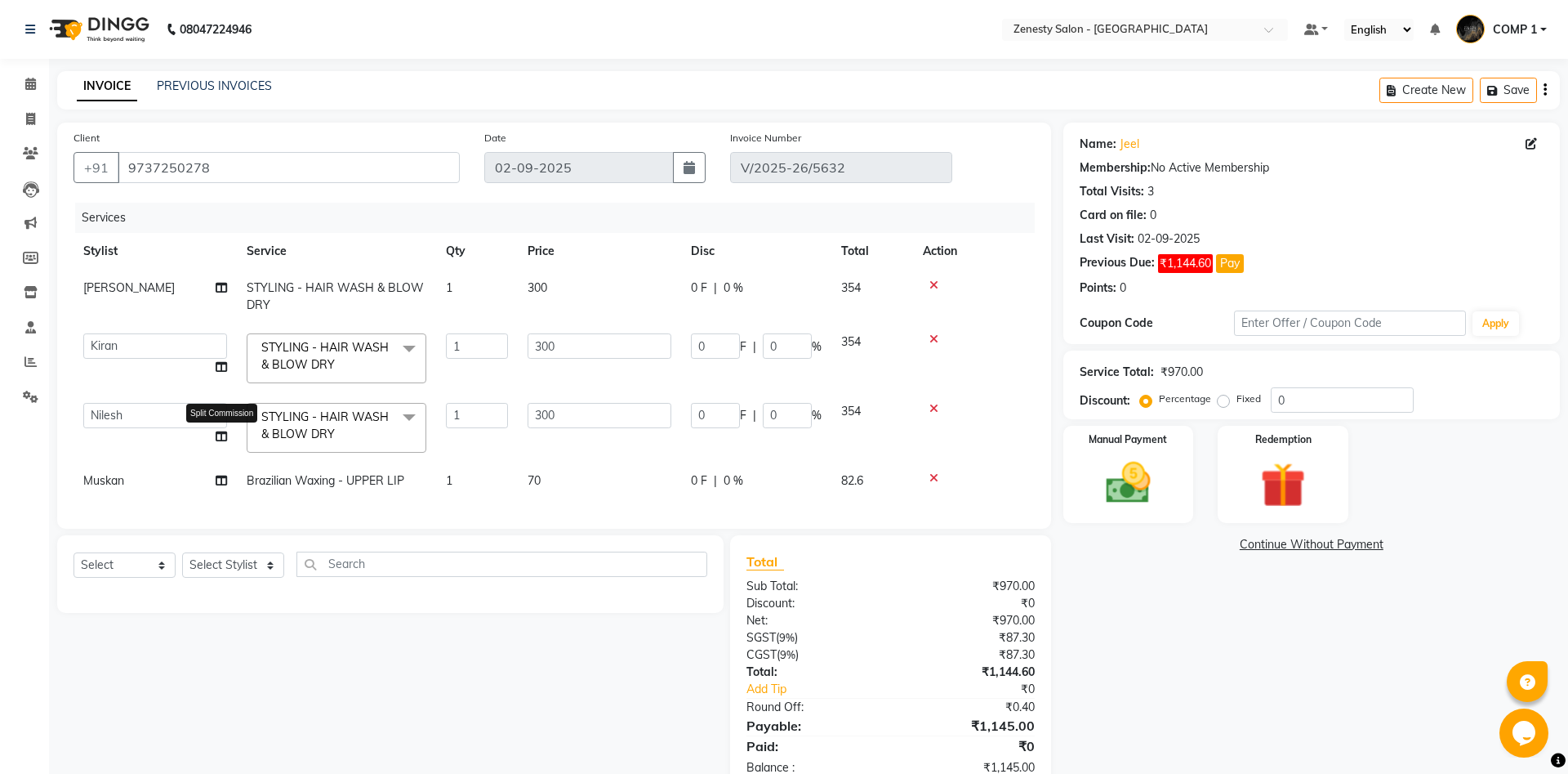
click at [221, 440] on icon at bounding box center [220, 436] width 11 height 11
select select "71117"
select select "78078"
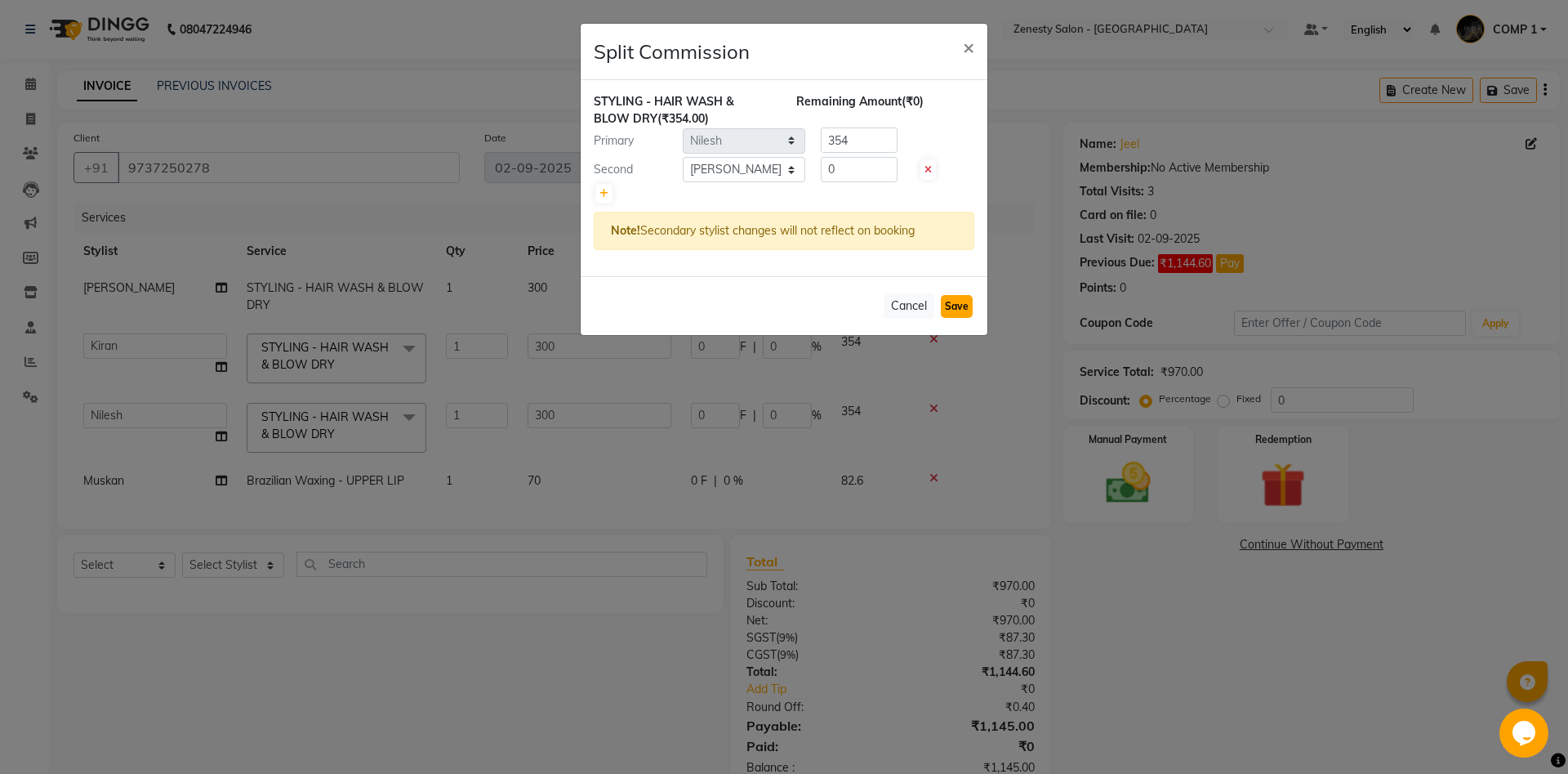
click at [956, 307] on button "Save" at bounding box center [956, 306] width 32 height 22
select select "Select"
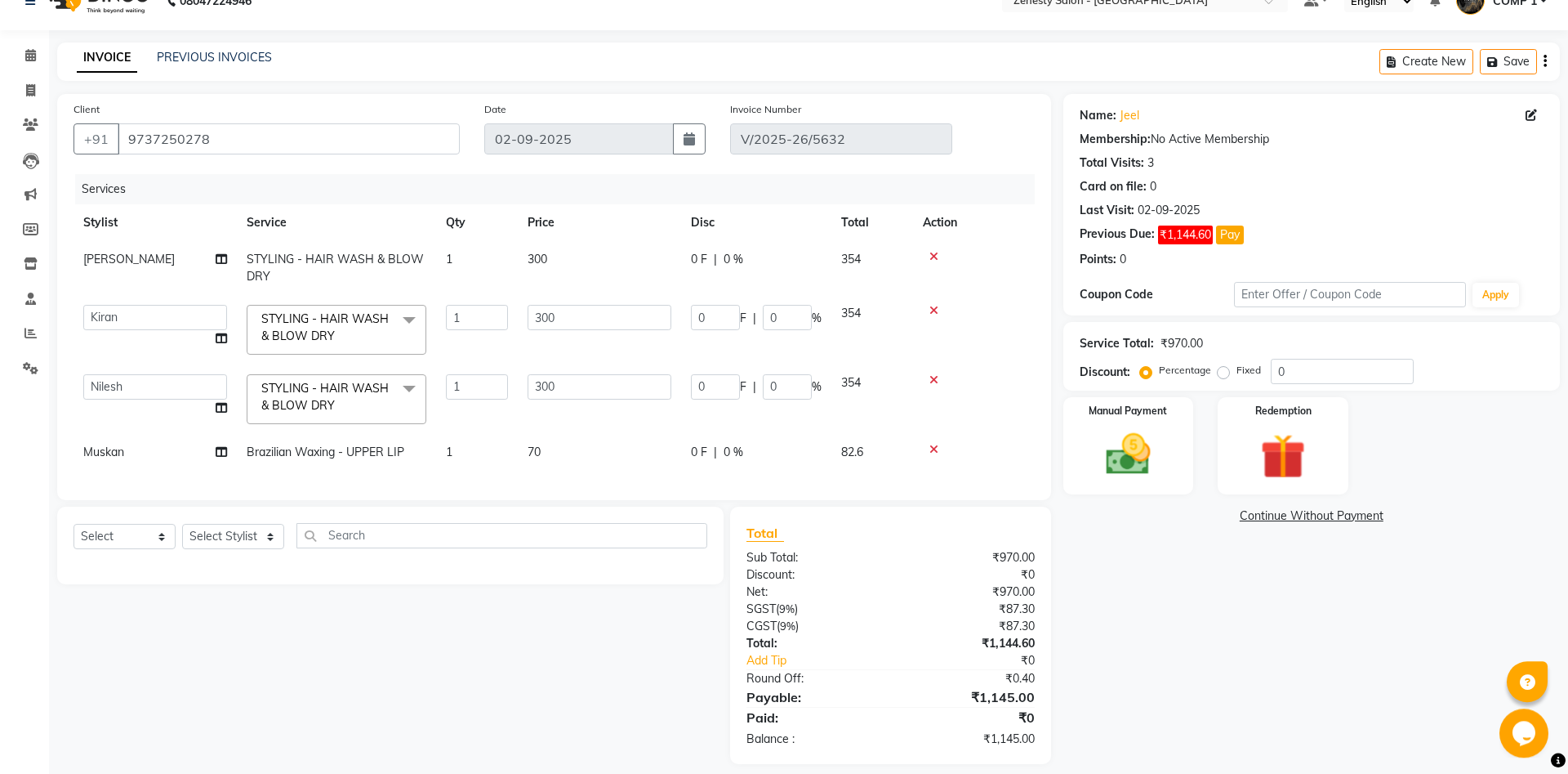
scroll to position [43, 0]
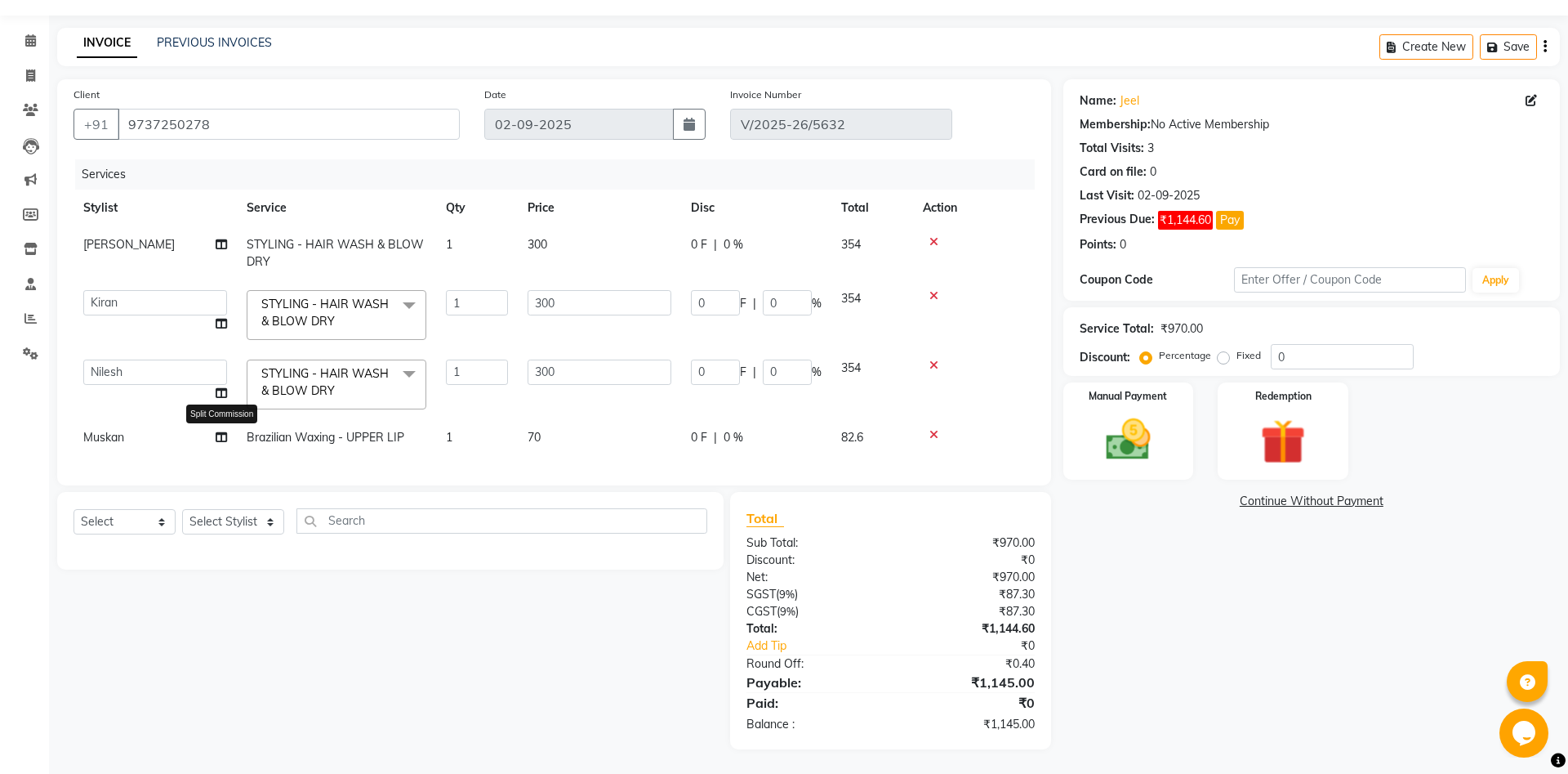
click at [222, 441] on icon at bounding box center [220, 437] width 11 height 11
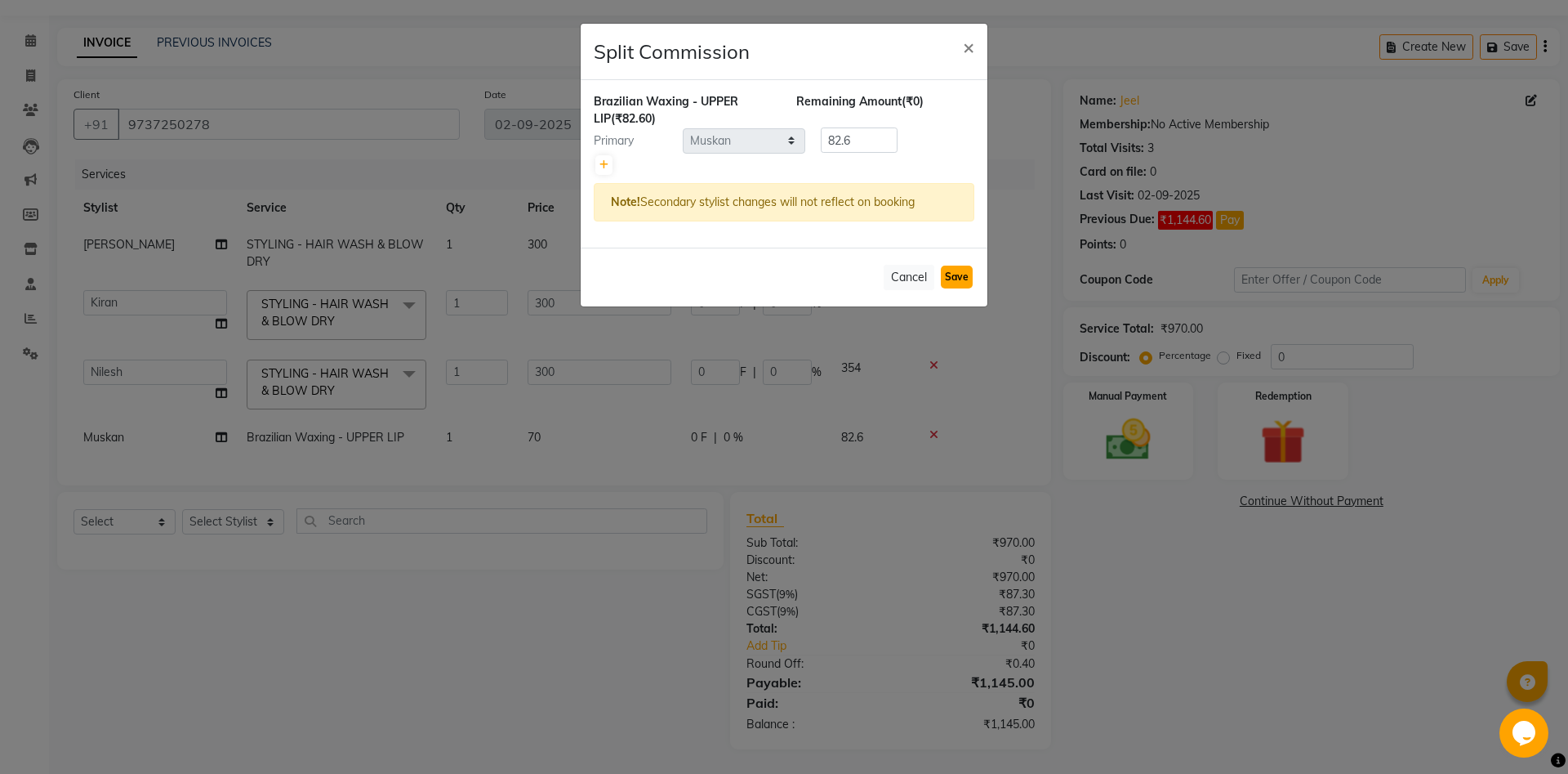
click at [960, 273] on button "Save" at bounding box center [956, 277] width 32 height 22
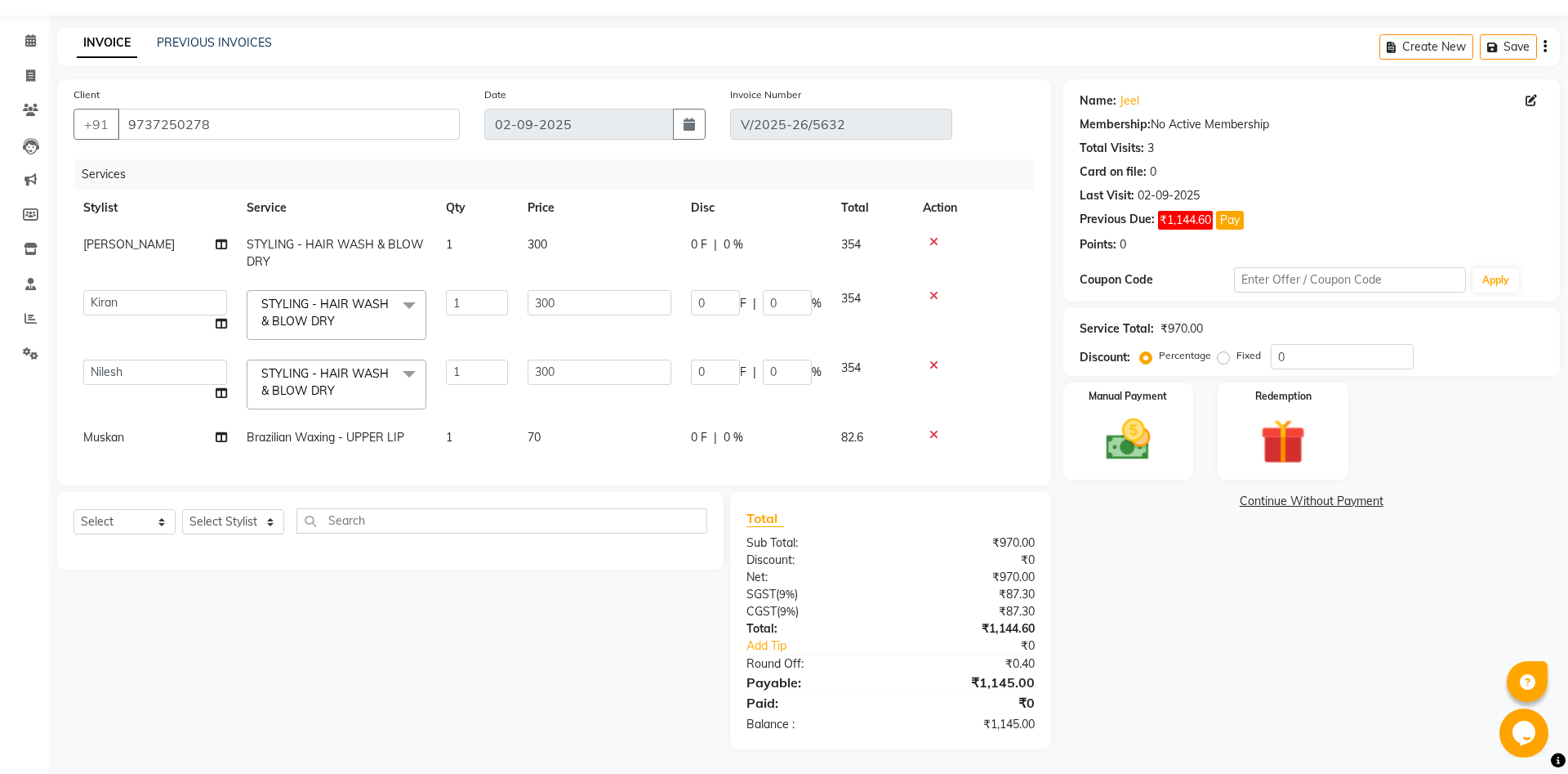
select select "Select"
click at [223, 244] on icon at bounding box center [220, 244] width 11 height 11
select select "51940"
select select "39491"
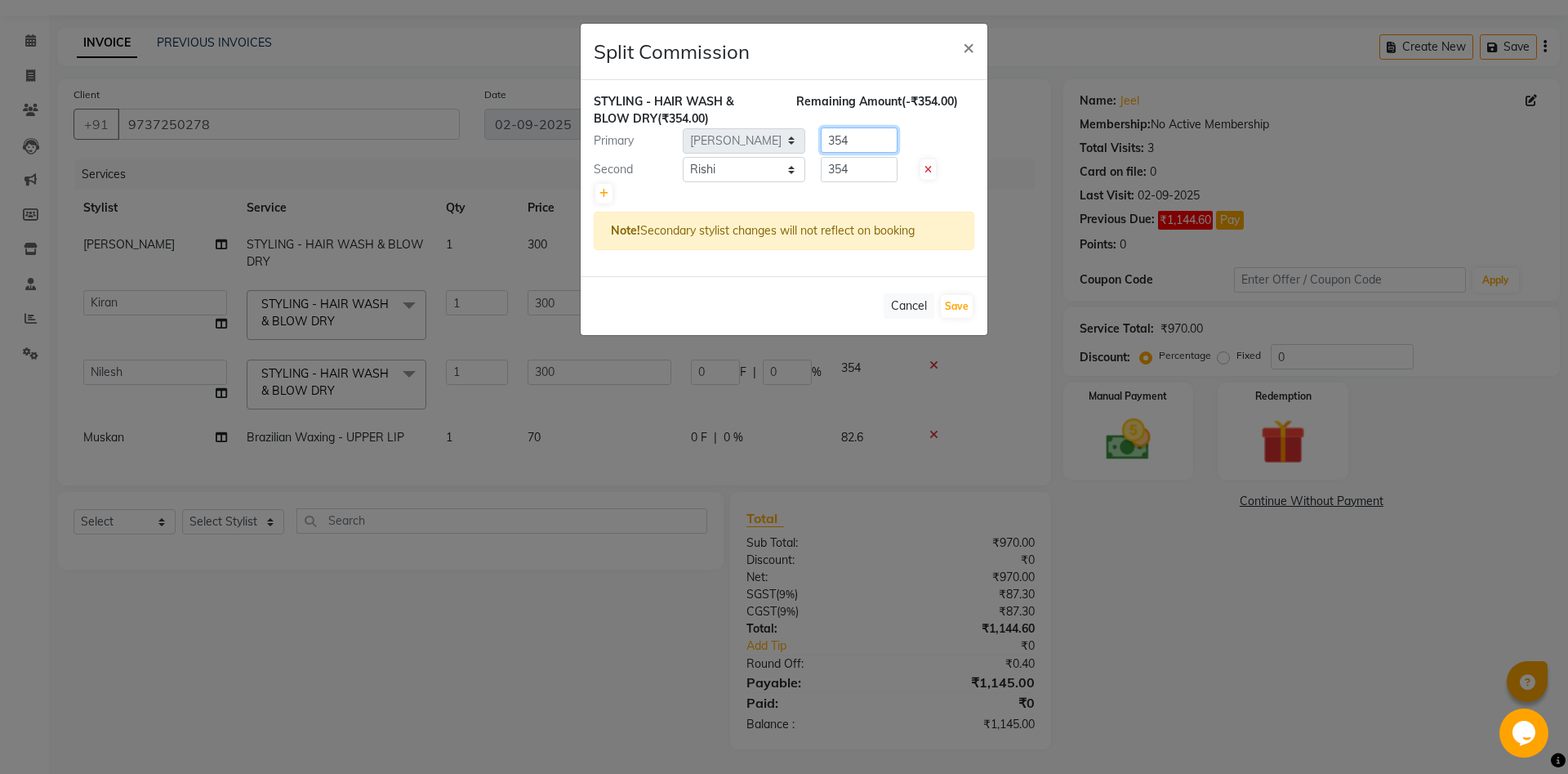
drag, startPoint x: 864, startPoint y: 137, endPoint x: 805, endPoint y: 165, distance: 65.3
click at [820, 153] on input "354" at bounding box center [858, 139] width 77 height 25
type input "0"
click at [952, 311] on button "Save" at bounding box center [956, 306] width 32 height 22
select select "Select"
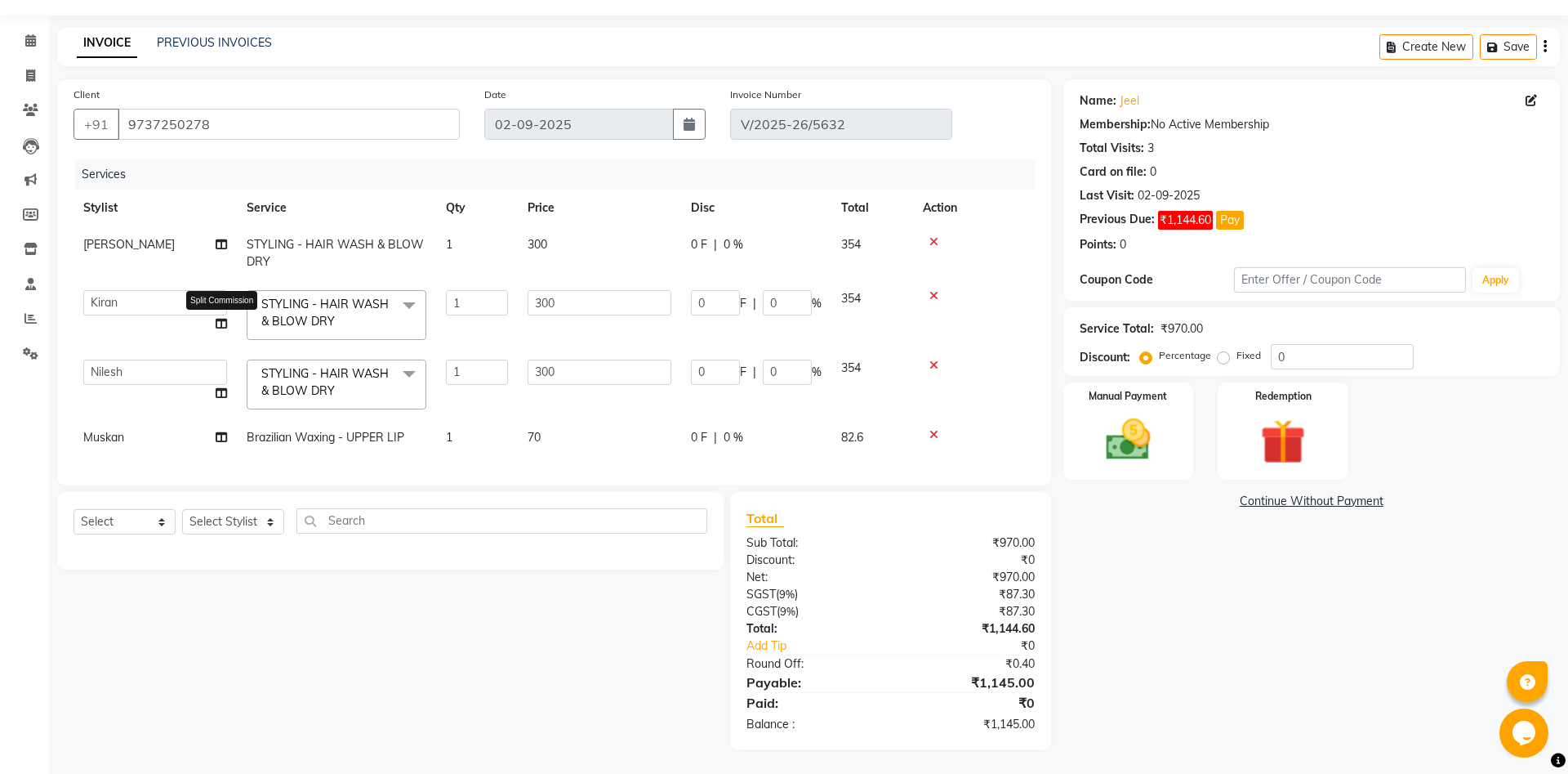
click at [224, 323] on icon at bounding box center [220, 323] width 11 height 11
select select "39508"
select select "47782"
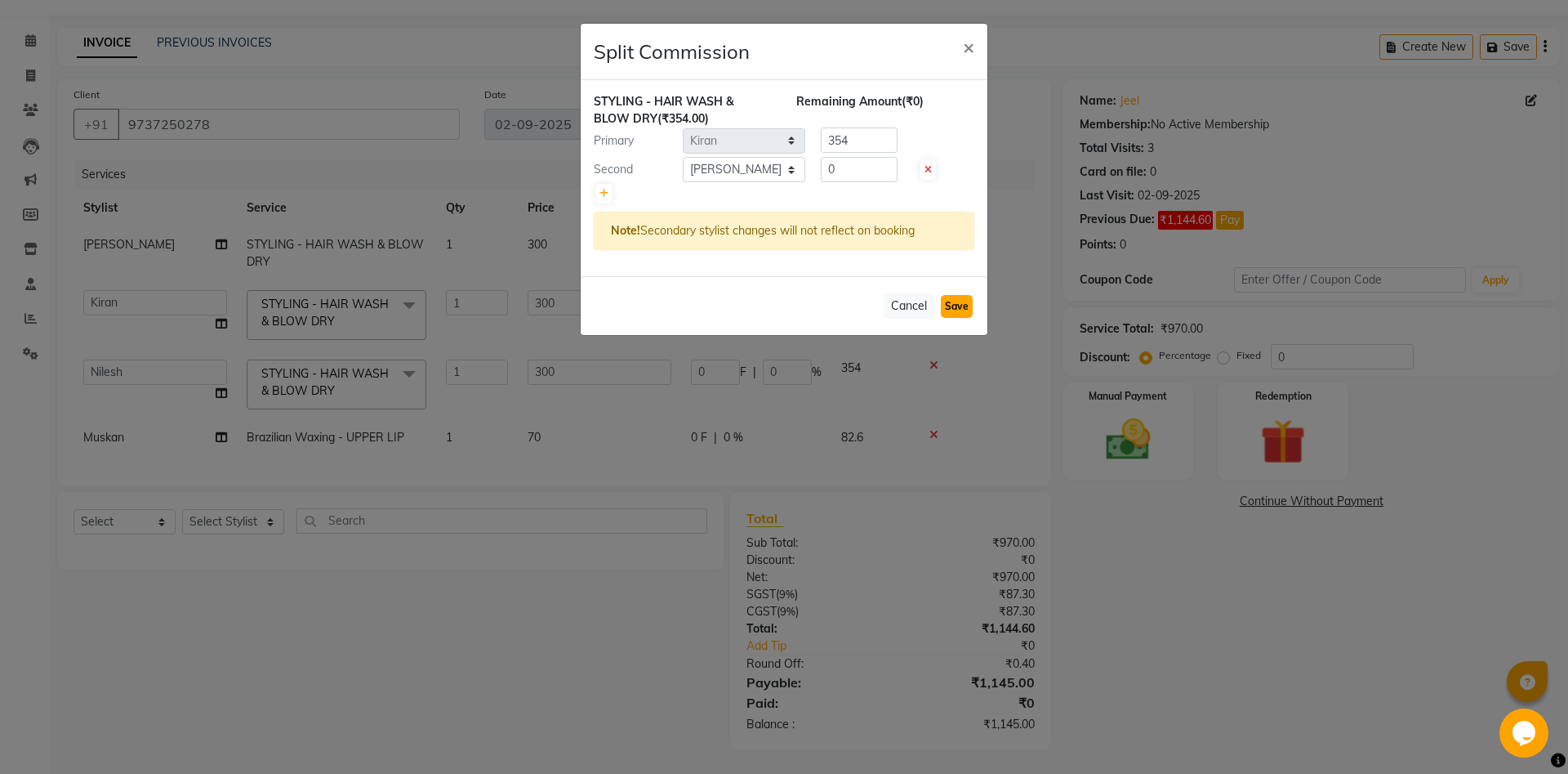
click at [960, 312] on button "Save" at bounding box center [956, 306] width 32 height 22
select select "Select"
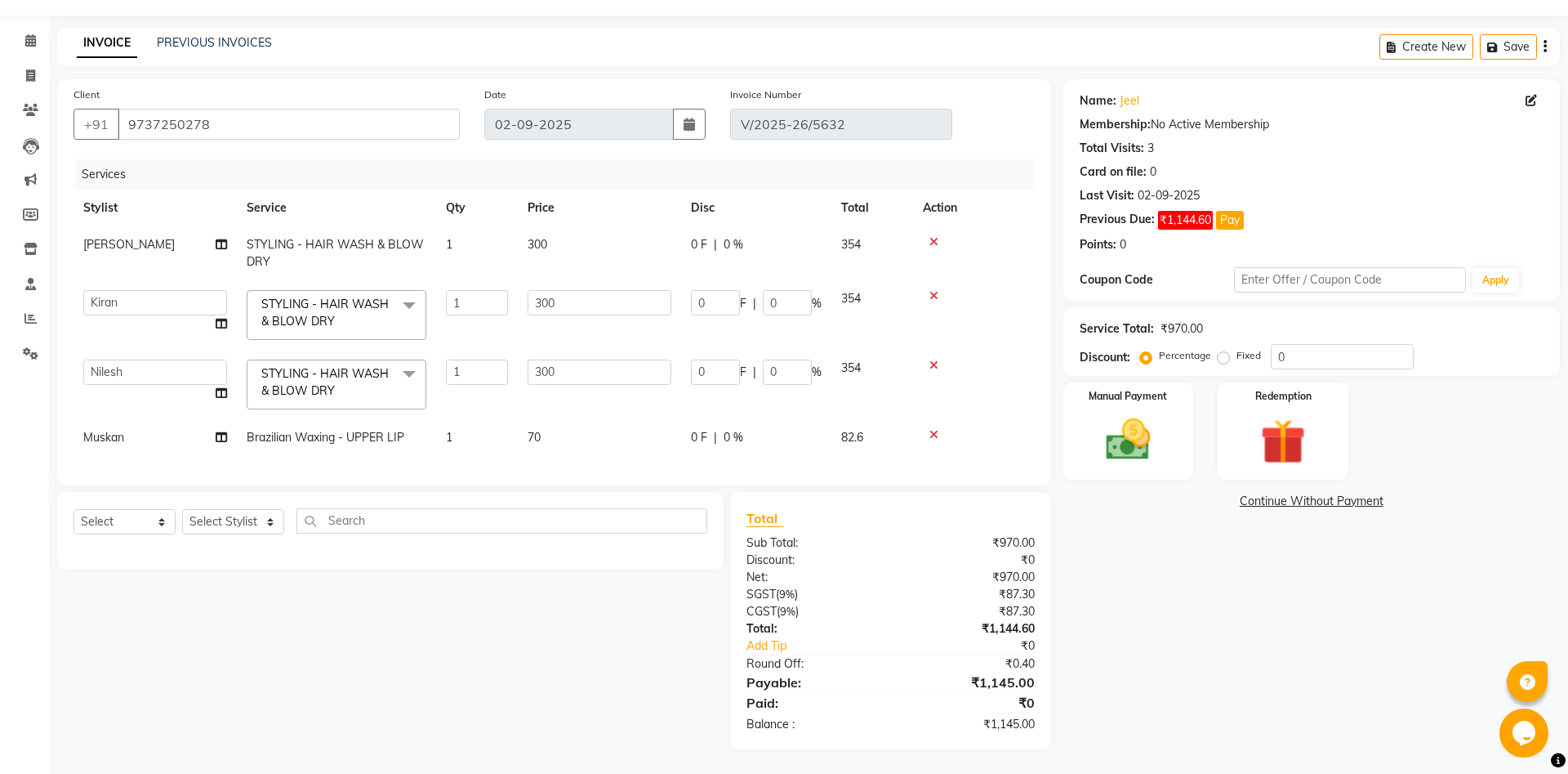
click at [210, 390] on td "Aanand Aarti Aashik Aesha Arsh Khalifa Ayan COMP 1 COMP 2 Darshan Dax Dhara Far…" at bounding box center [155, 384] width 163 height 69
click at [226, 391] on icon at bounding box center [220, 393] width 11 height 11
select select "71117"
select select "78078"
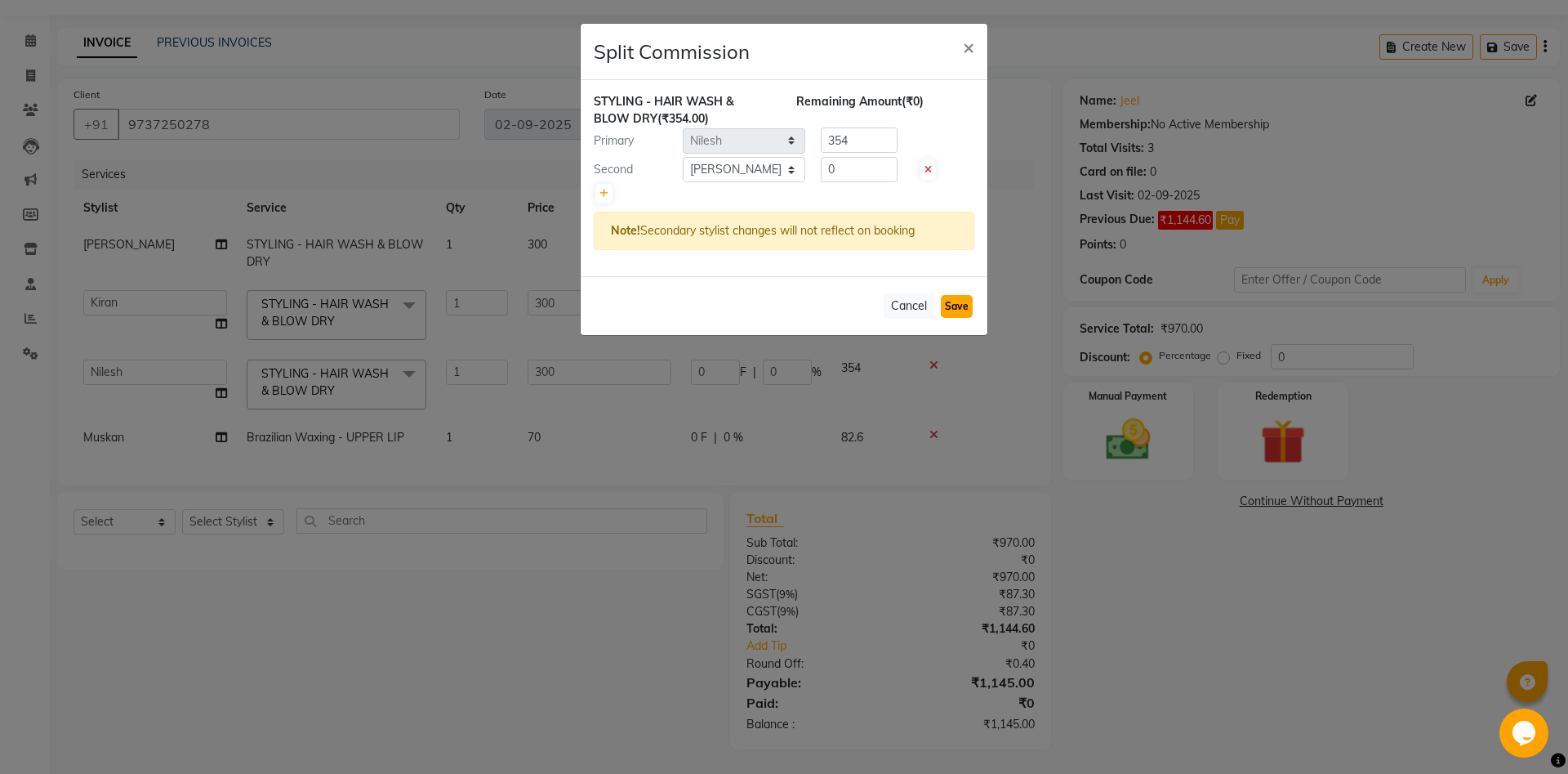
click at [955, 304] on button "Save" at bounding box center [956, 306] width 32 height 22
select select "Select"
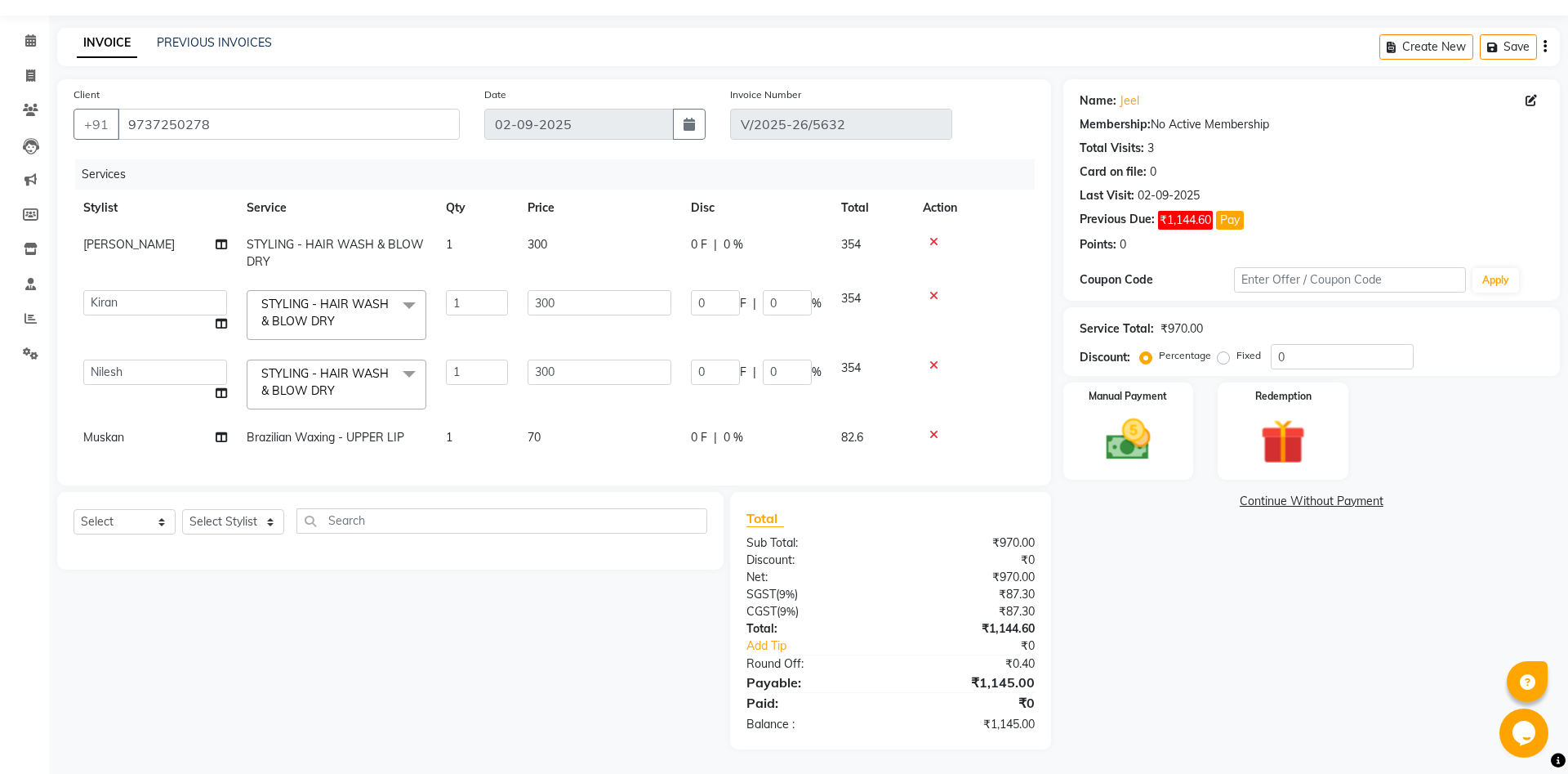
click at [214, 246] on td "Riddhi" at bounding box center [155, 253] width 163 height 54
select select "51940"
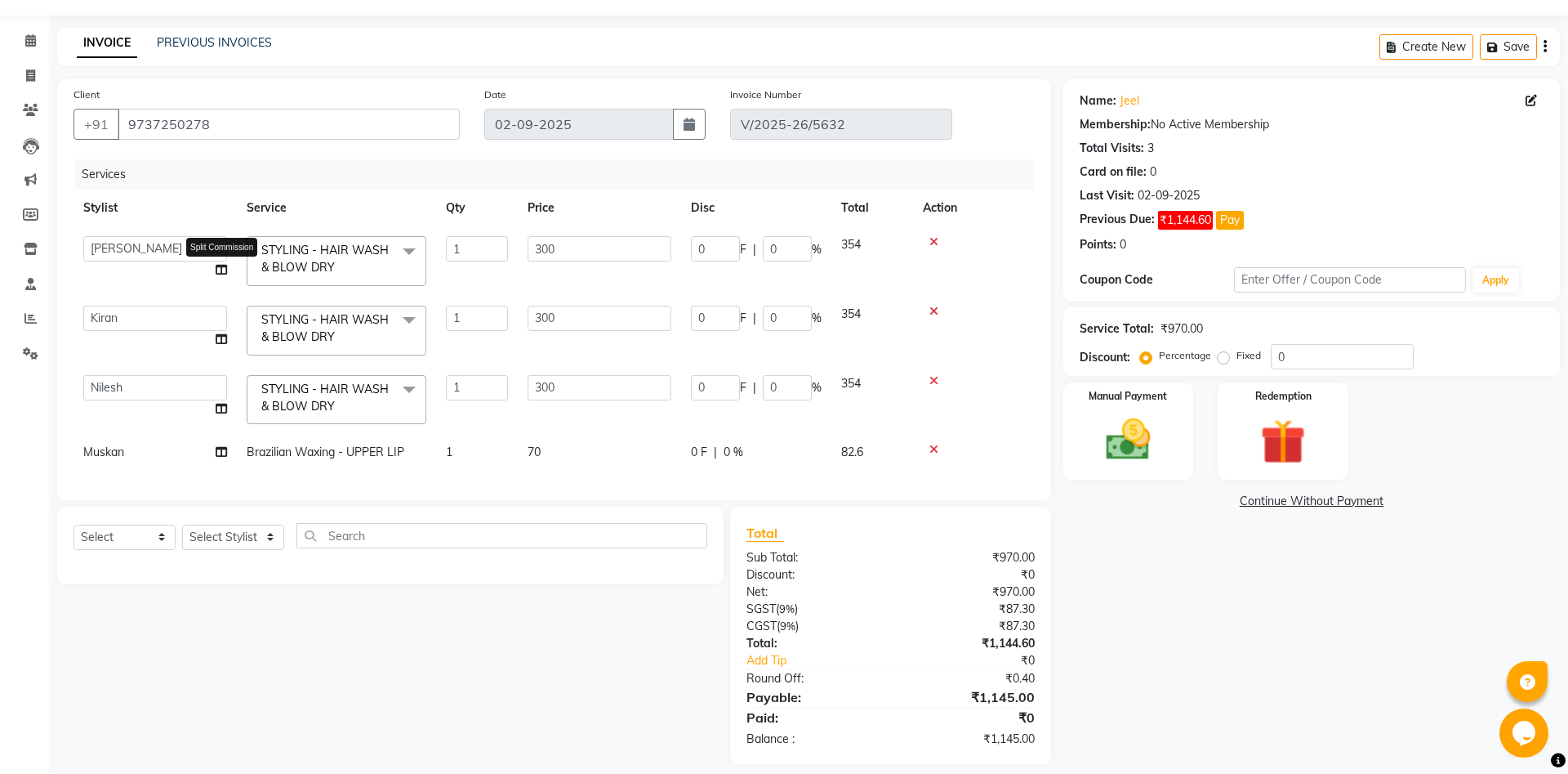
click at [221, 272] on icon at bounding box center [220, 269] width 11 height 11
select select "51940"
select select "39491"
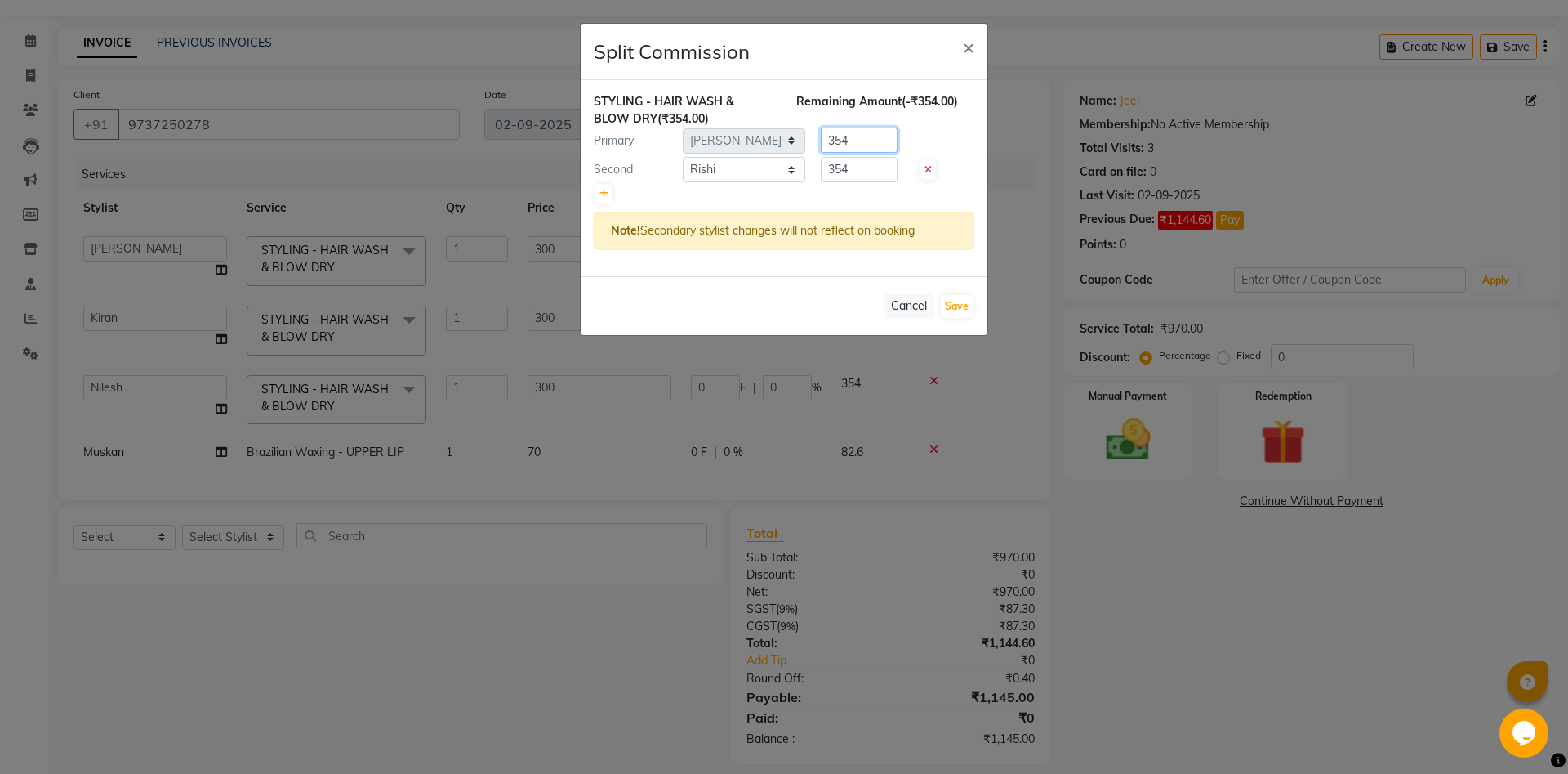
drag, startPoint x: 853, startPoint y: 140, endPoint x: 642, endPoint y: 202, distance: 219.9
click at [820, 153] on input "354" at bounding box center [858, 139] width 77 height 25
type input "0"
click at [966, 305] on button "Save" at bounding box center [956, 306] width 32 height 22
select select "Select"
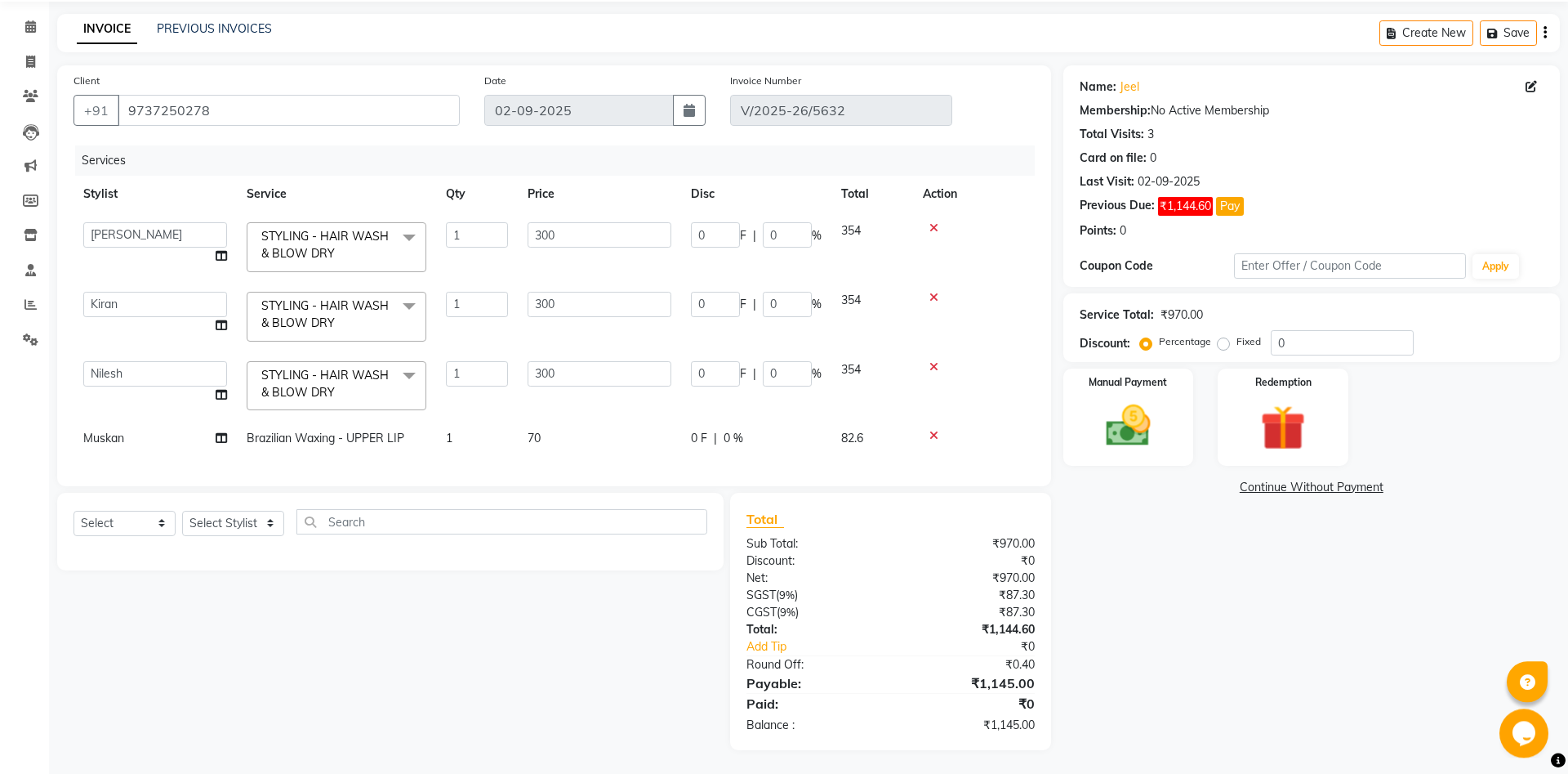
scroll to position [58, 0]
click at [1310, 480] on link "Continue Without Payment" at bounding box center [1311, 487] width 490 height 17
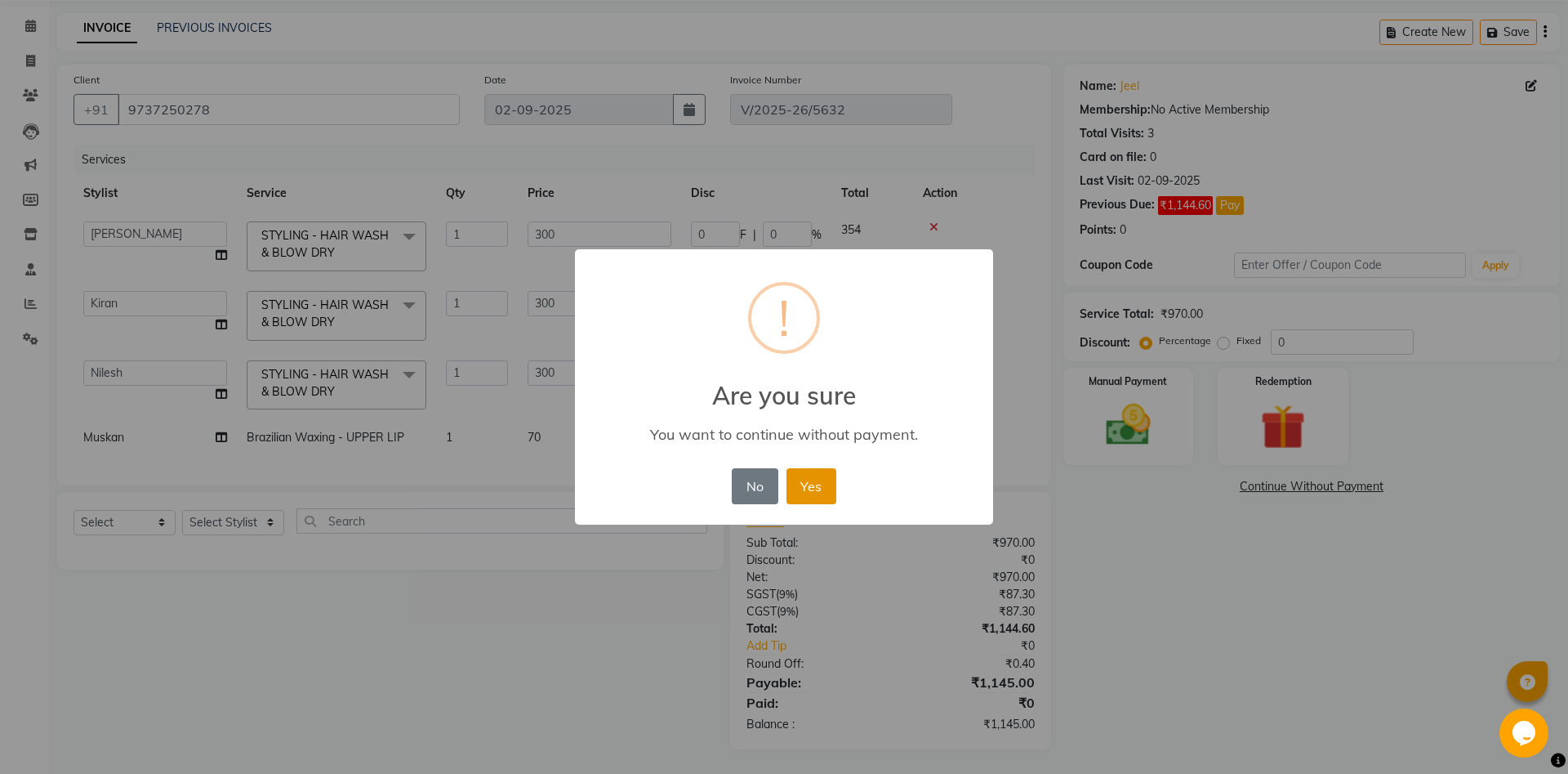
click at [818, 491] on button "Yes" at bounding box center [812, 486] width 50 height 36
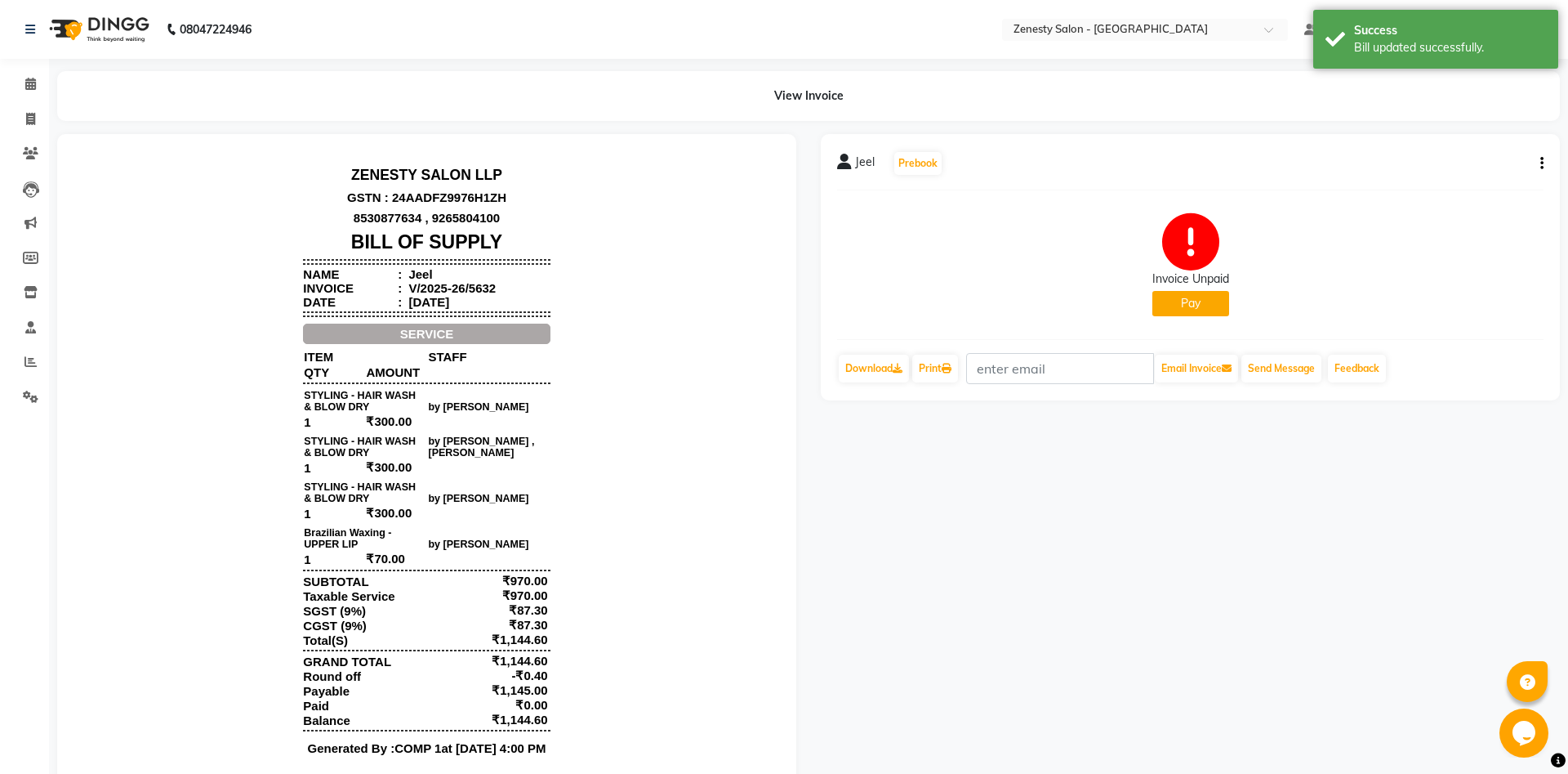
drag, startPoint x: 1541, startPoint y: 155, endPoint x: 1539, endPoint y: 164, distance: 9.2
click at [1542, 157] on div "Jeel Prebook" at bounding box center [1189, 163] width 706 height 26
click at [1539, 164] on button "button" at bounding box center [1538, 163] width 10 height 17
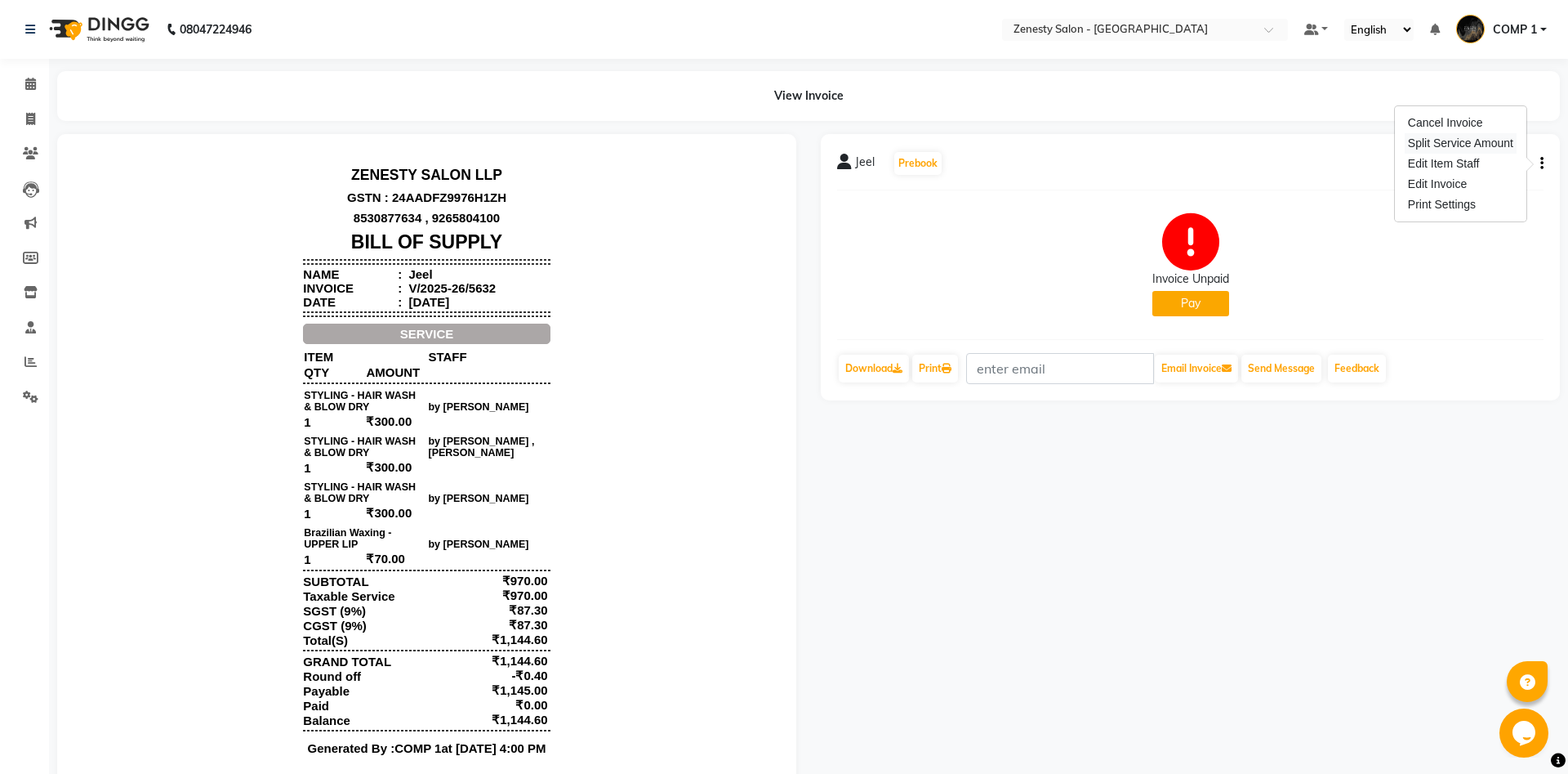
click at [1450, 141] on div "Split Service Amount" at bounding box center [1460, 144] width 112 height 21
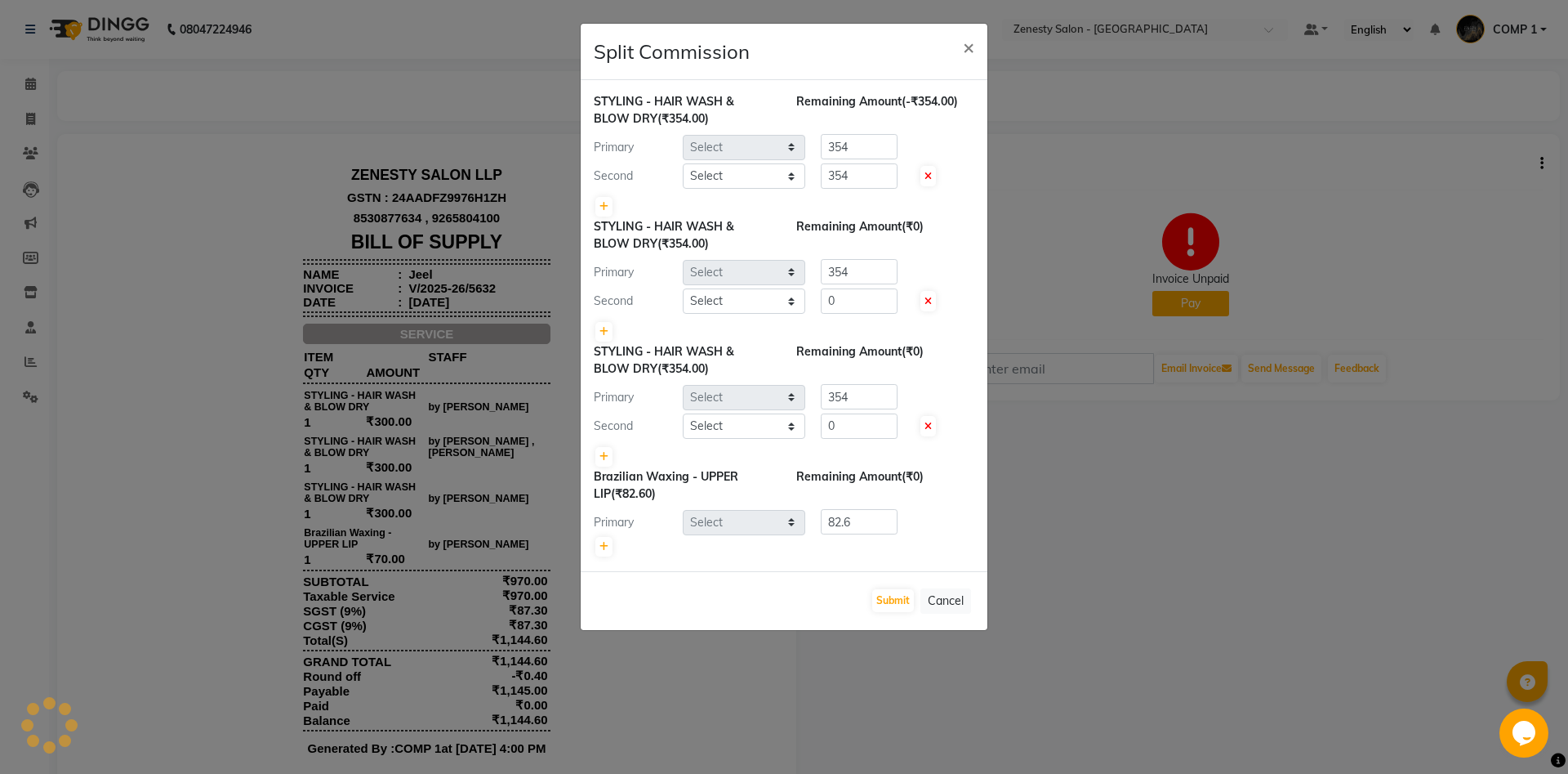
select select "51940"
select select "39491"
select select "39508"
select select "47782"
select select "71117"
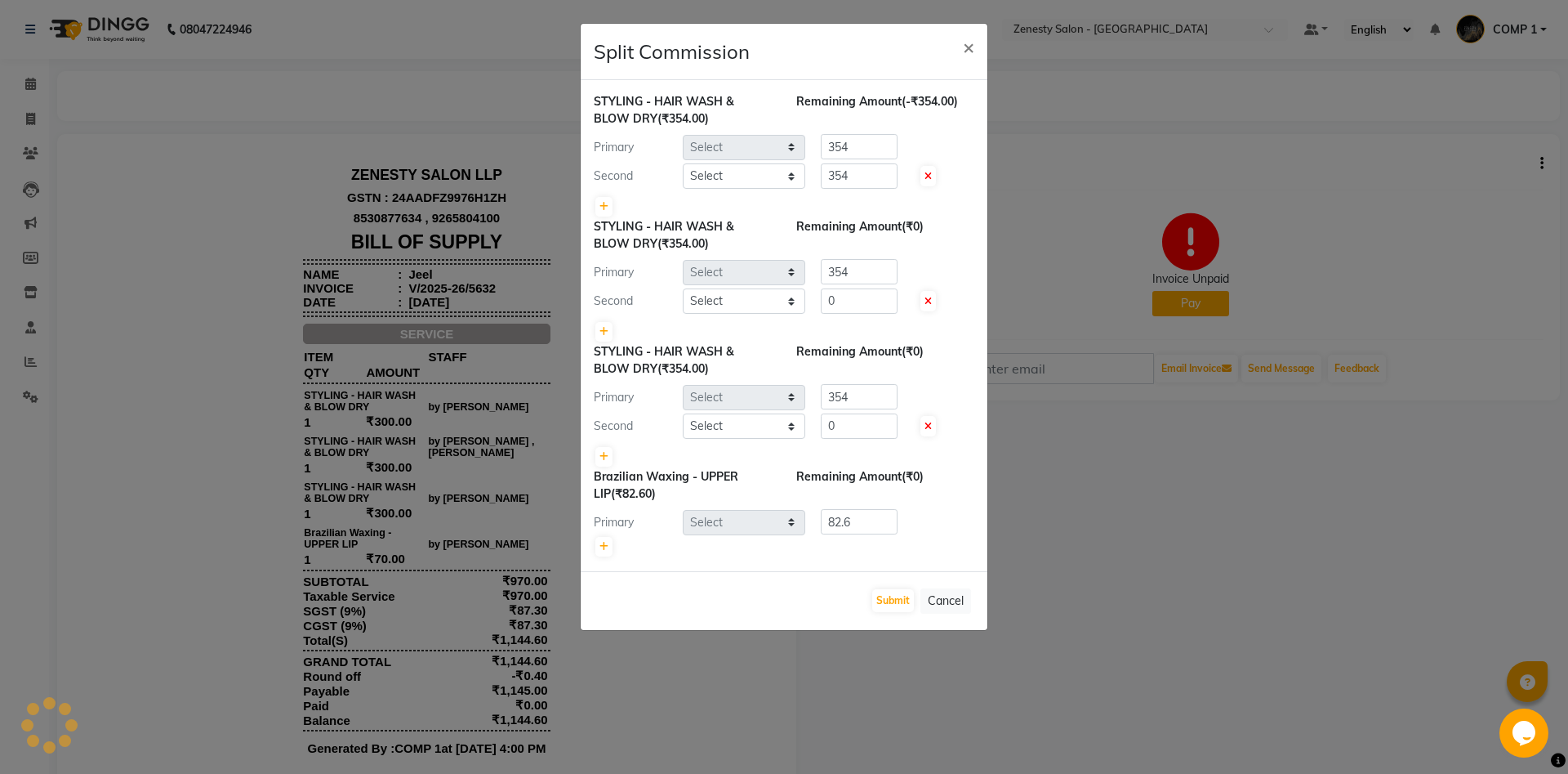
select select "78078"
select select "39499"
drag, startPoint x: 857, startPoint y: 146, endPoint x: 796, endPoint y: 158, distance: 62.2
click at [820, 159] on input "354" at bounding box center [858, 146] width 77 height 25
drag, startPoint x: 859, startPoint y: 144, endPoint x: 819, endPoint y: 166, distance: 45.7
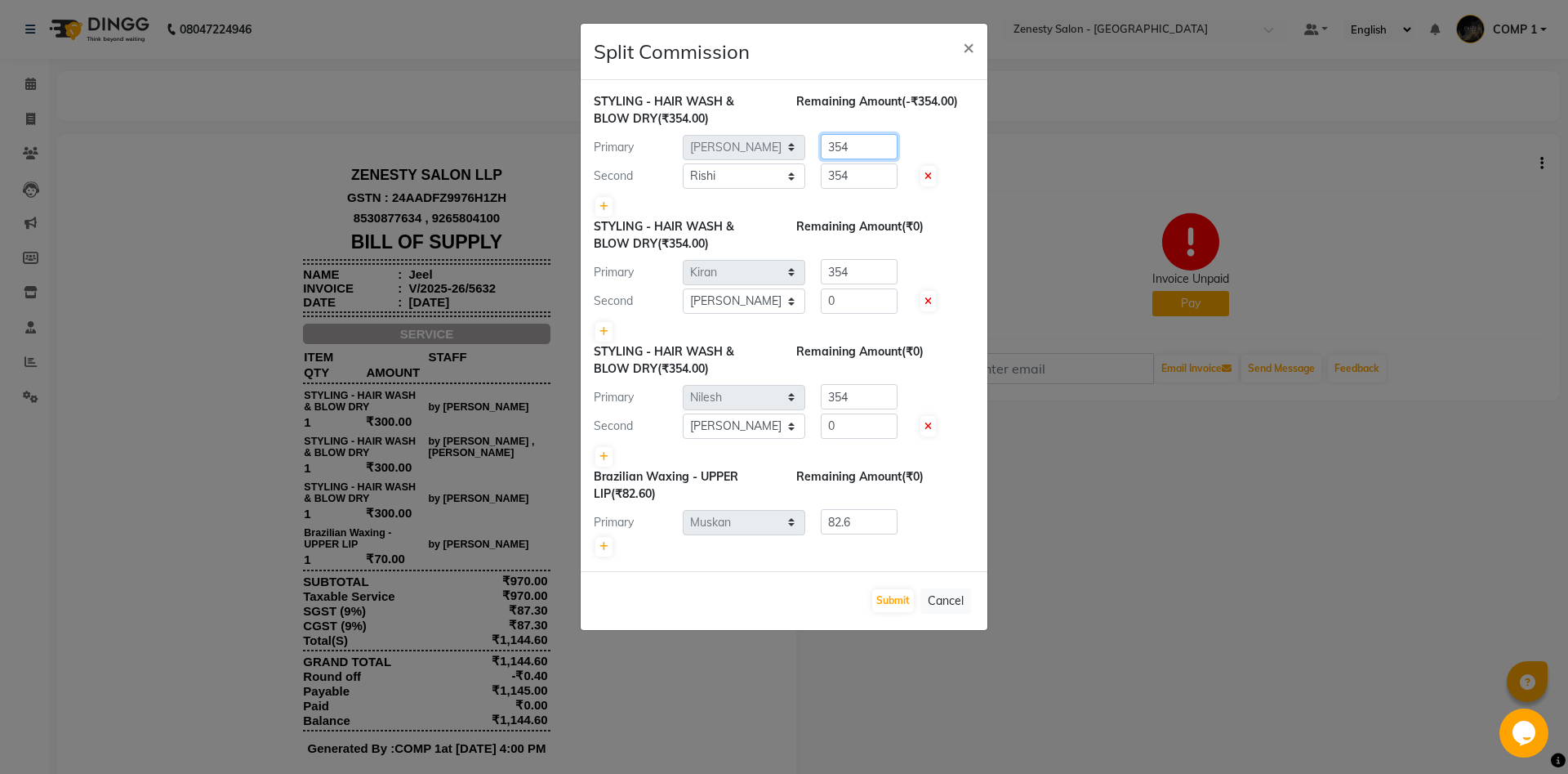
click at [820, 159] on input "354" at bounding box center [858, 146] width 77 height 25
type input "0"
click at [903, 595] on button "Submit" at bounding box center [893, 600] width 41 height 22
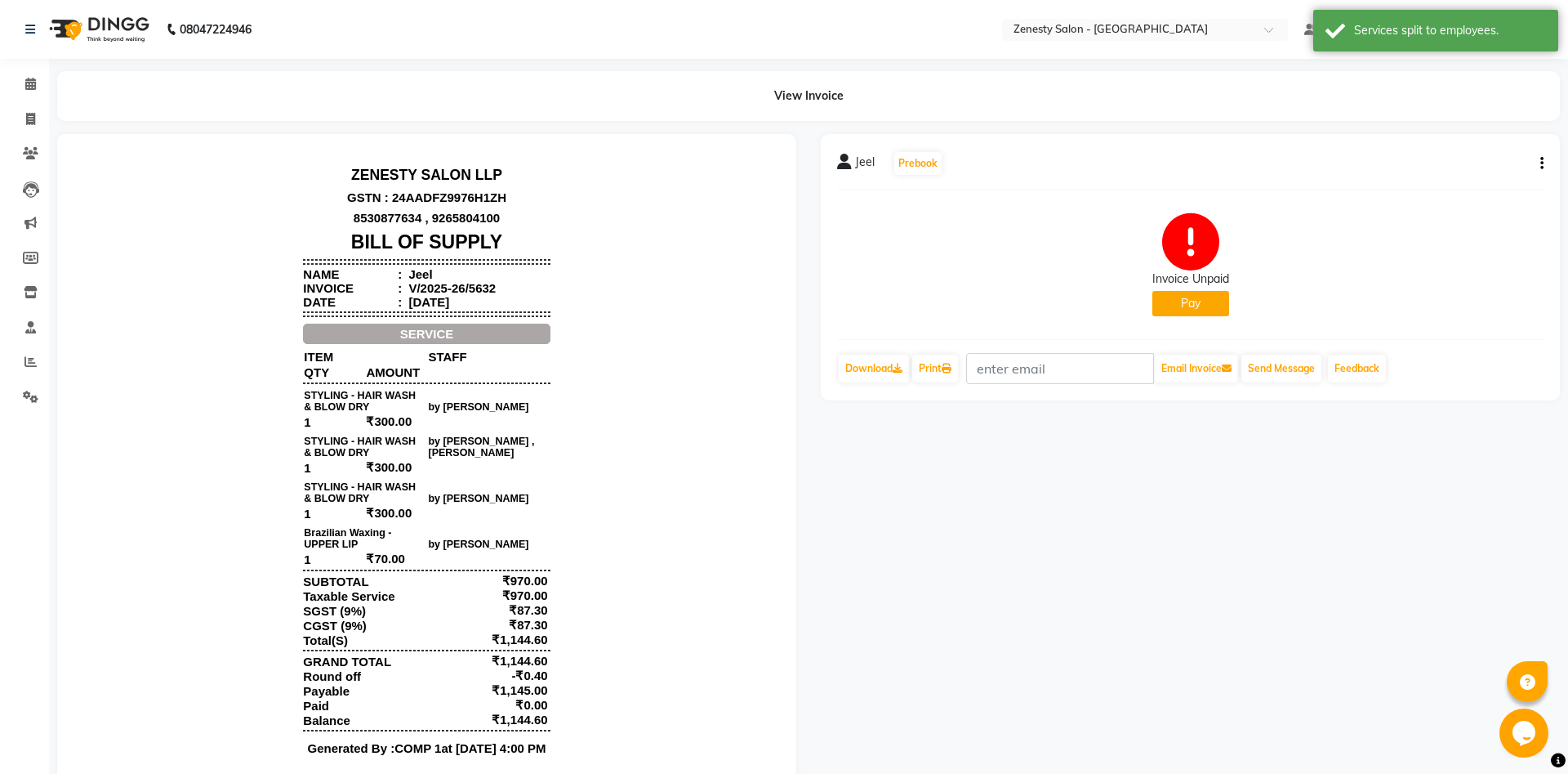
click at [1542, 164] on icon "button" at bounding box center [1542, 163] width 3 height 1
click at [1488, 145] on div "Split Service Amount" at bounding box center [1460, 144] width 112 height 21
select select "51940"
select select "39491"
select select "39508"
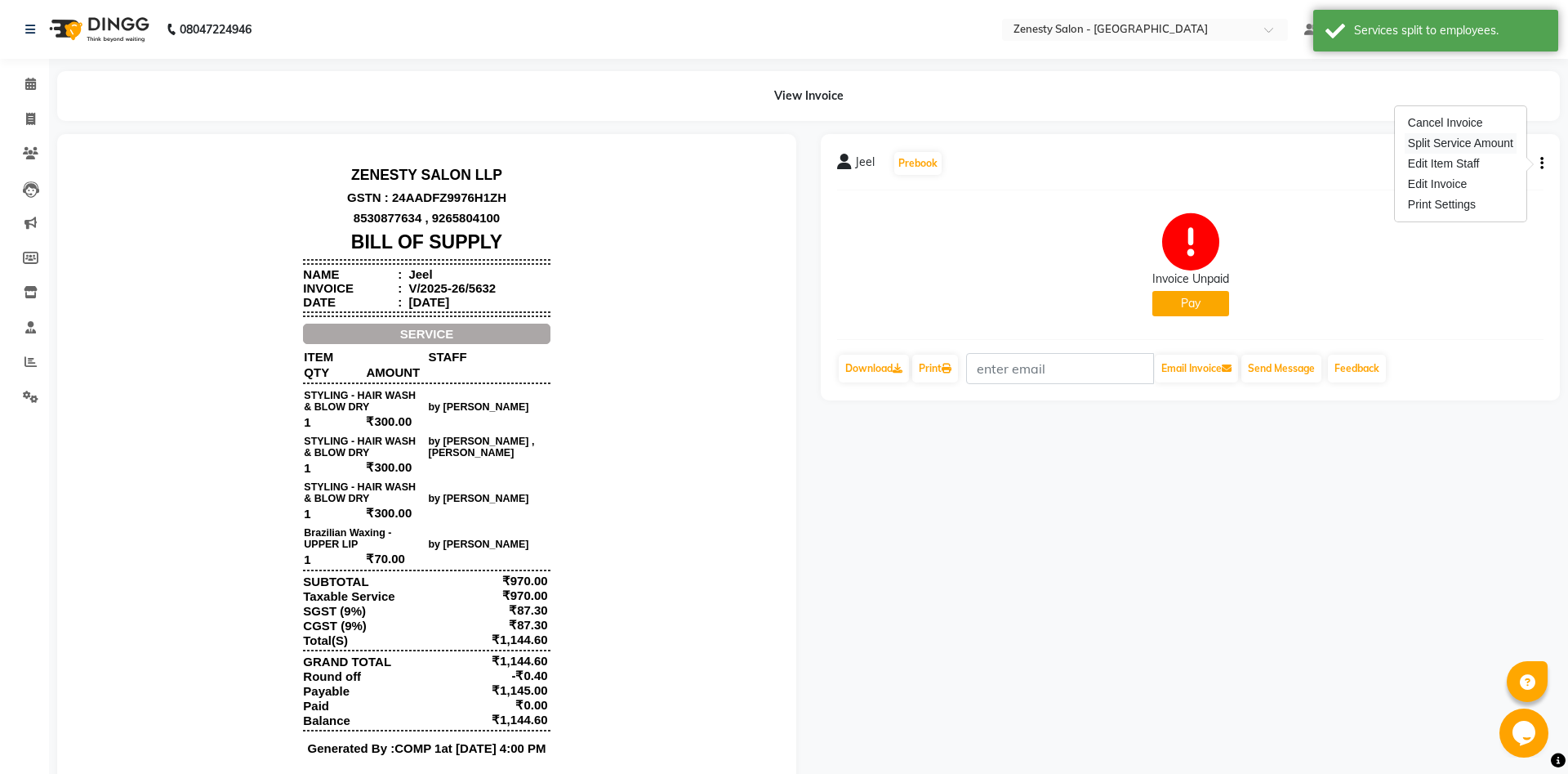
select select "47782"
select select "71117"
select select "78078"
select select "39499"
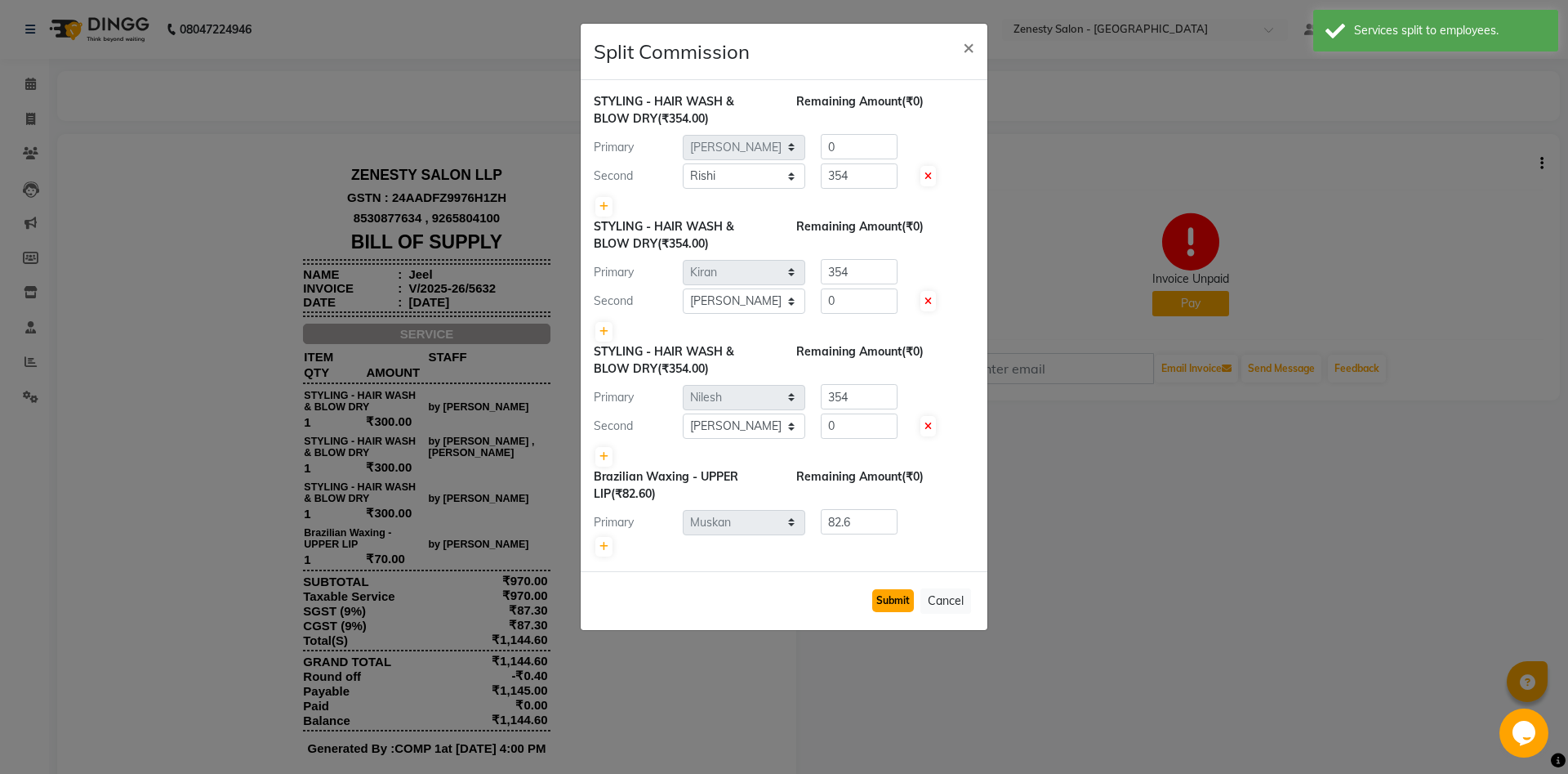
click at [894, 598] on button "Submit" at bounding box center [893, 600] width 41 height 22
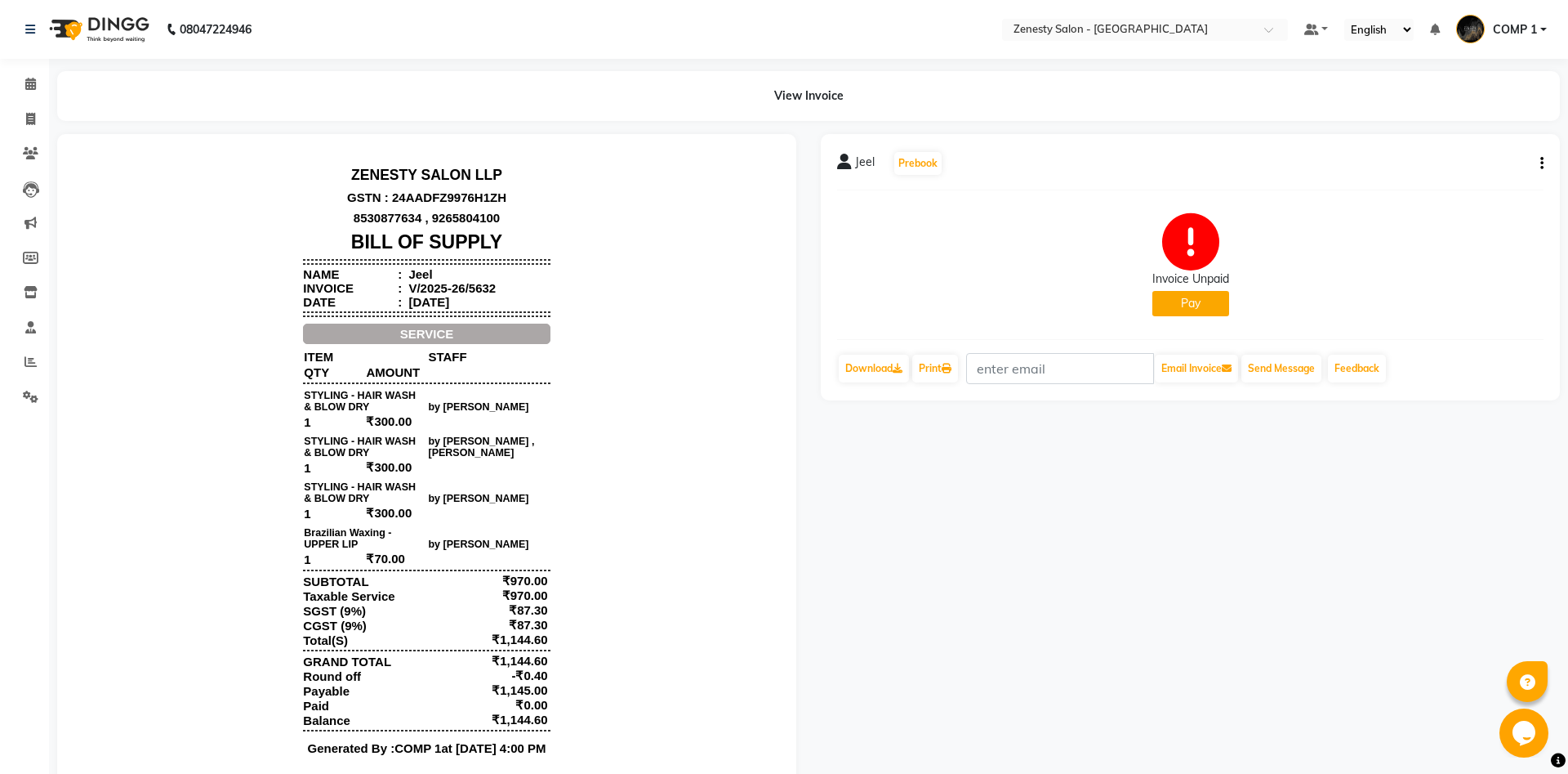
click at [1536, 162] on button "button" at bounding box center [1538, 163] width 10 height 17
click at [1468, 181] on div "Edit Invoice" at bounding box center [1460, 184] width 112 height 21
select select "service"
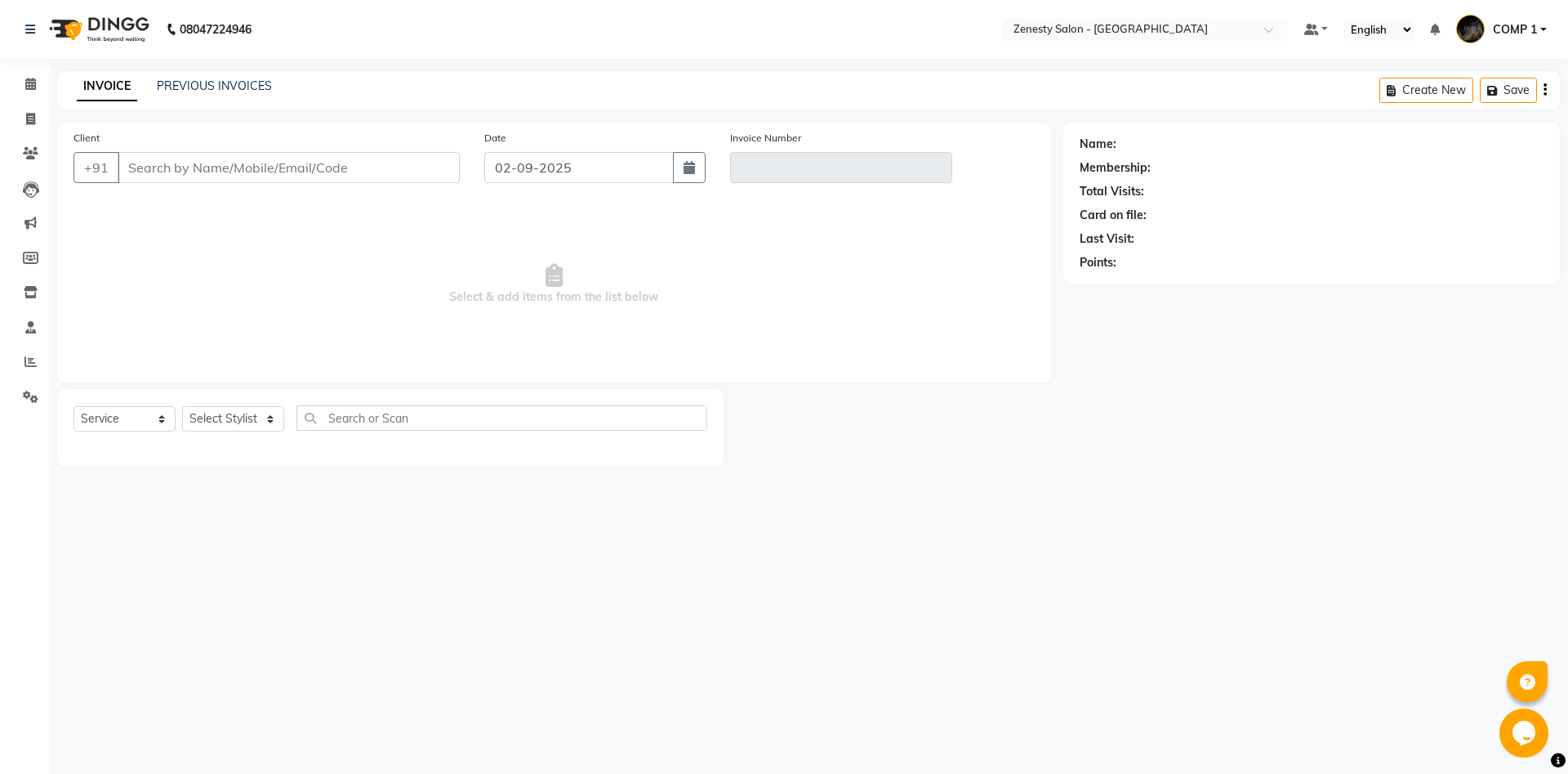
type input "9737250278"
type input "V/2025-26/5632"
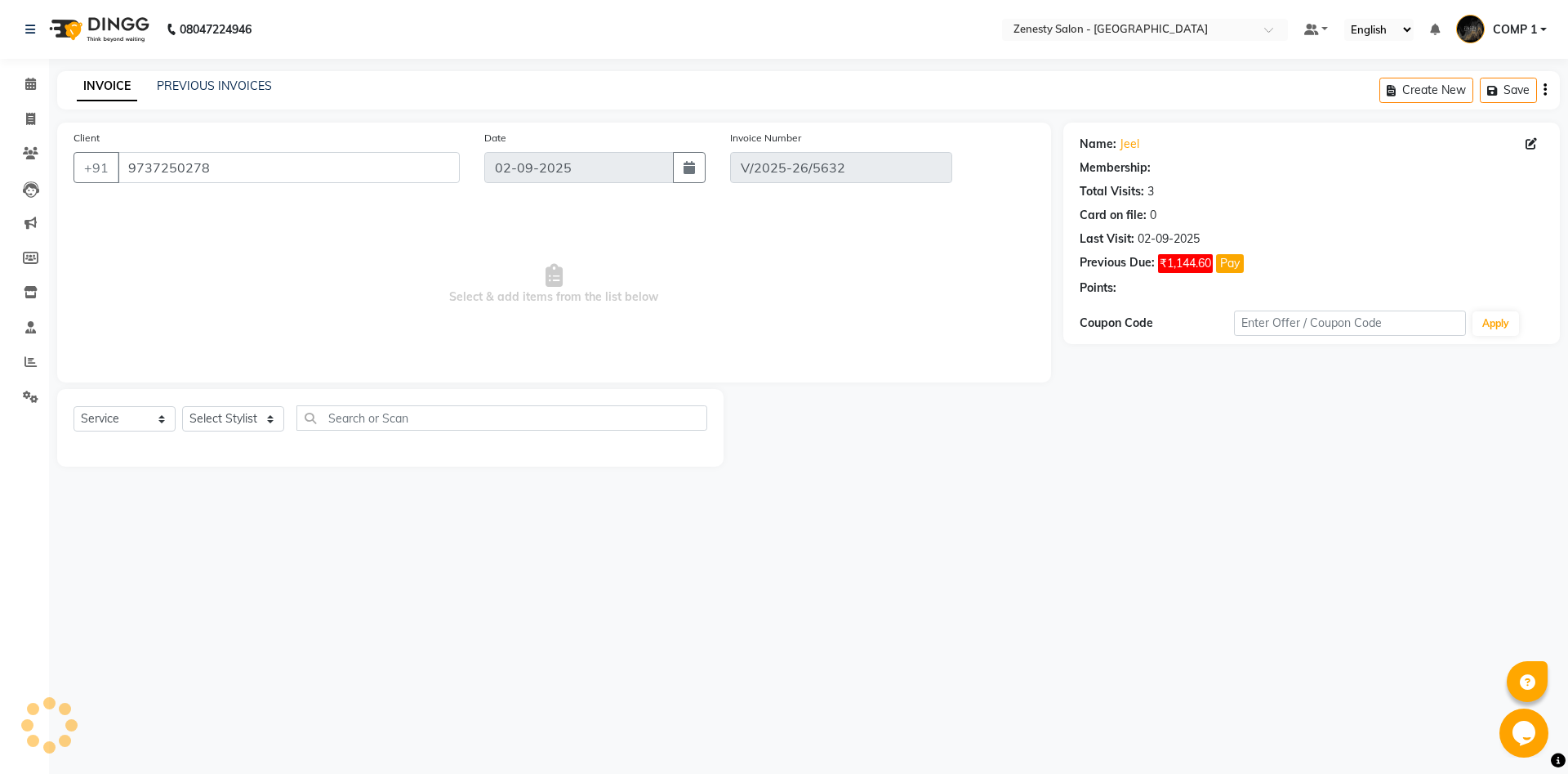
select select "select"
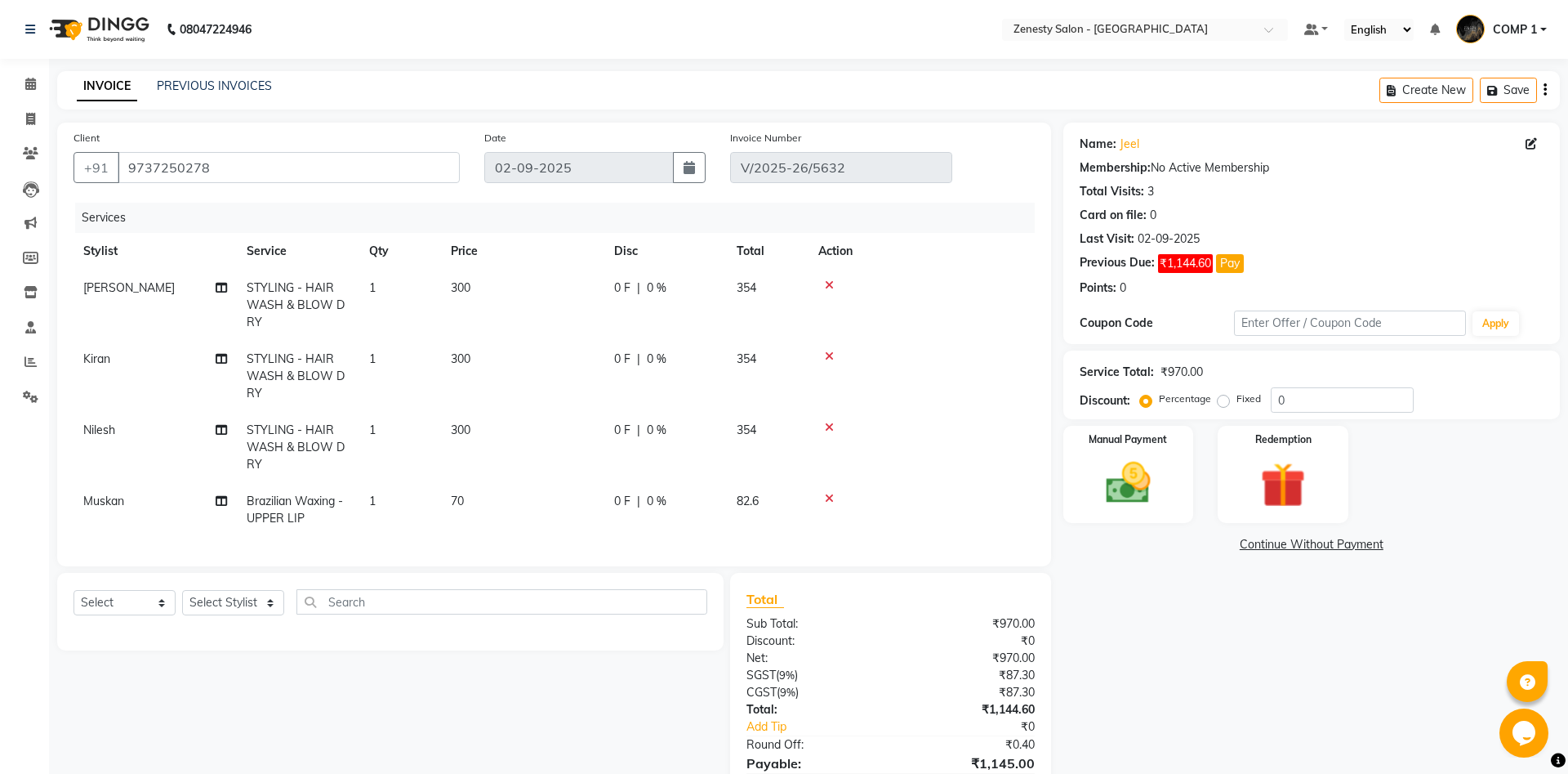
scroll to position [29, 0]
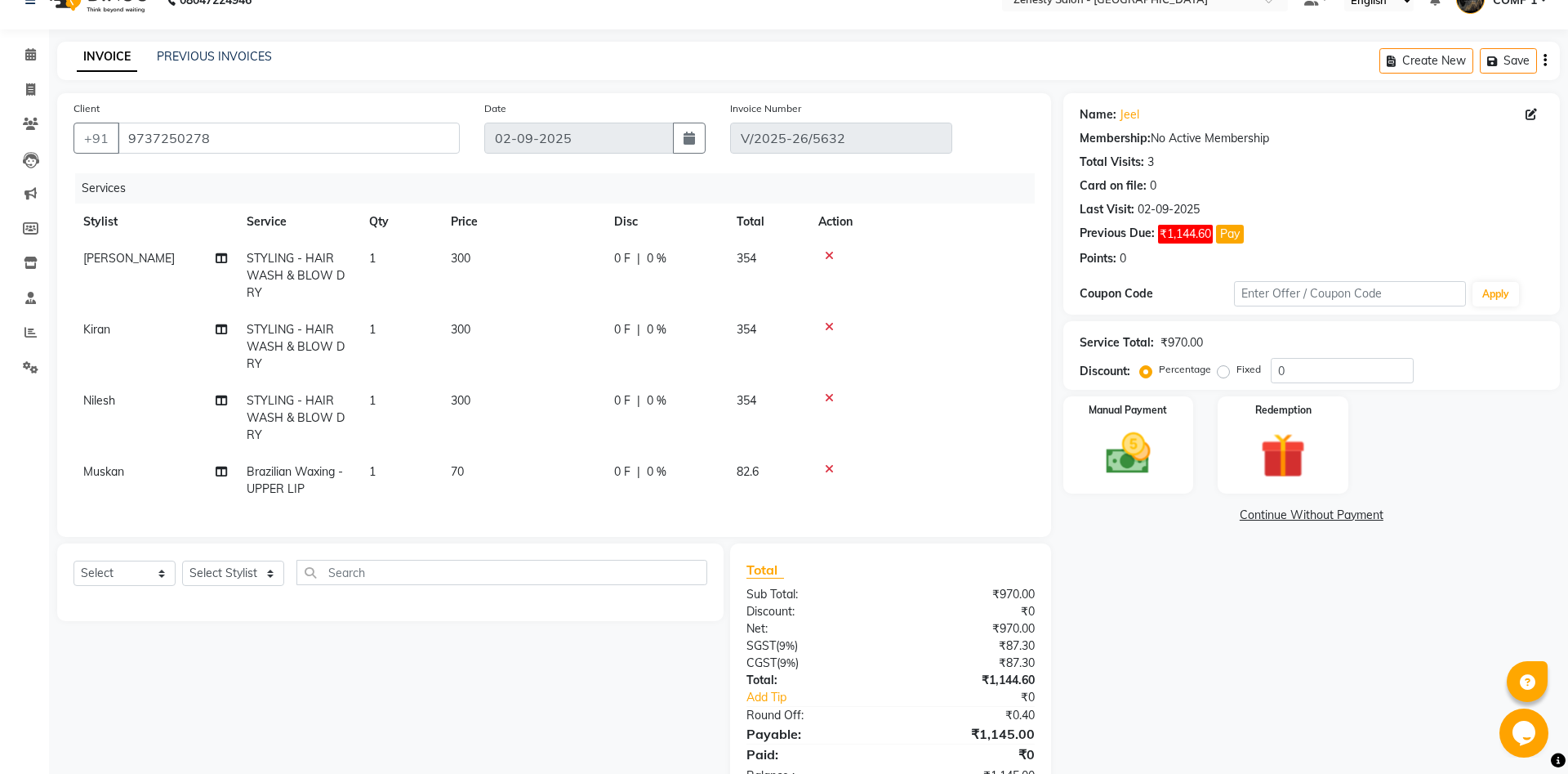
click at [123, 382] on td "Nilesh" at bounding box center [155, 418] width 163 height 71
select select "71117"
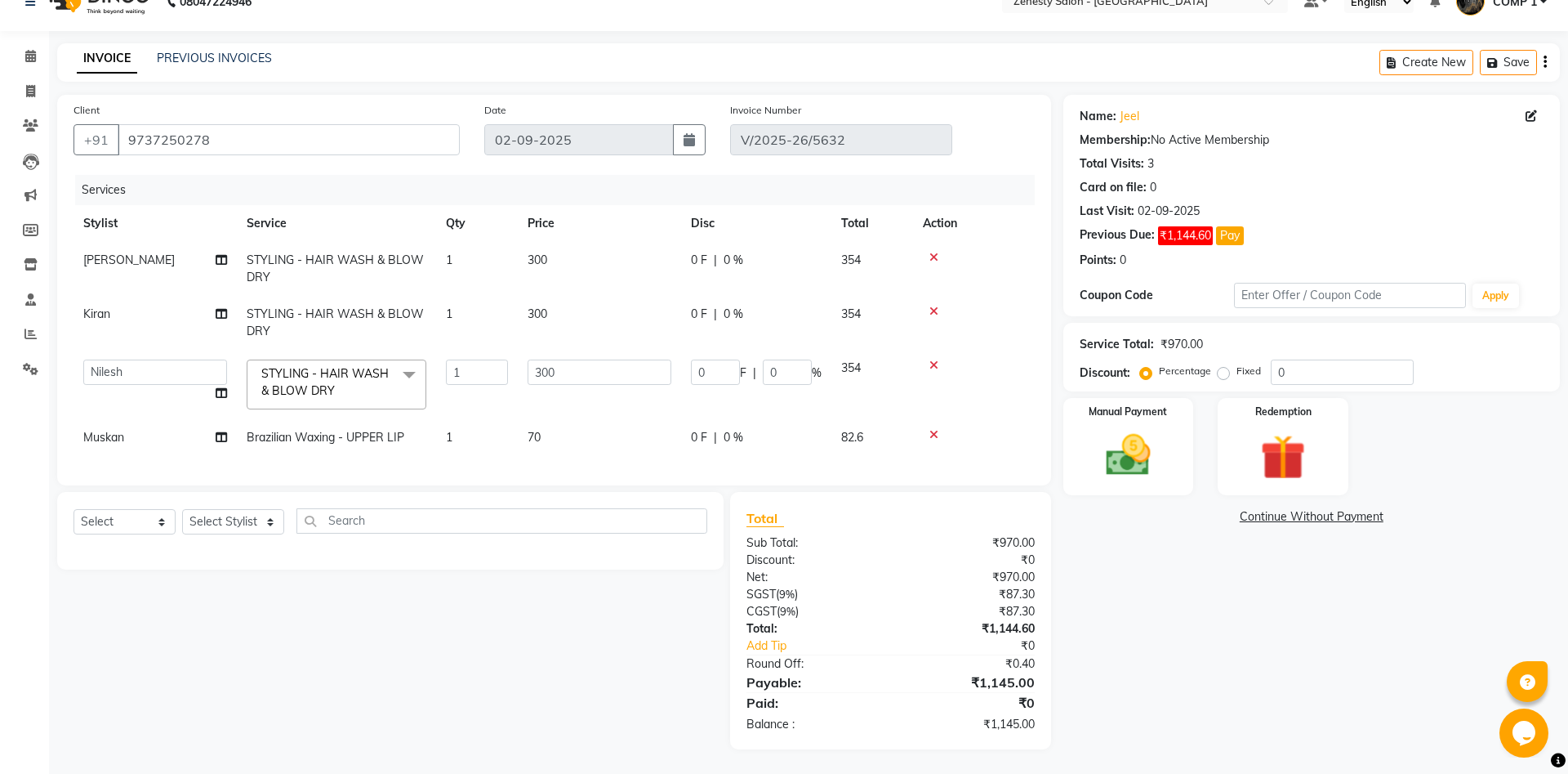
scroll to position [28, 0]
click at [277, 383] on span "STYLING - HAIR WASH & BLOW DRY x" at bounding box center [329, 382] width 143 height 35
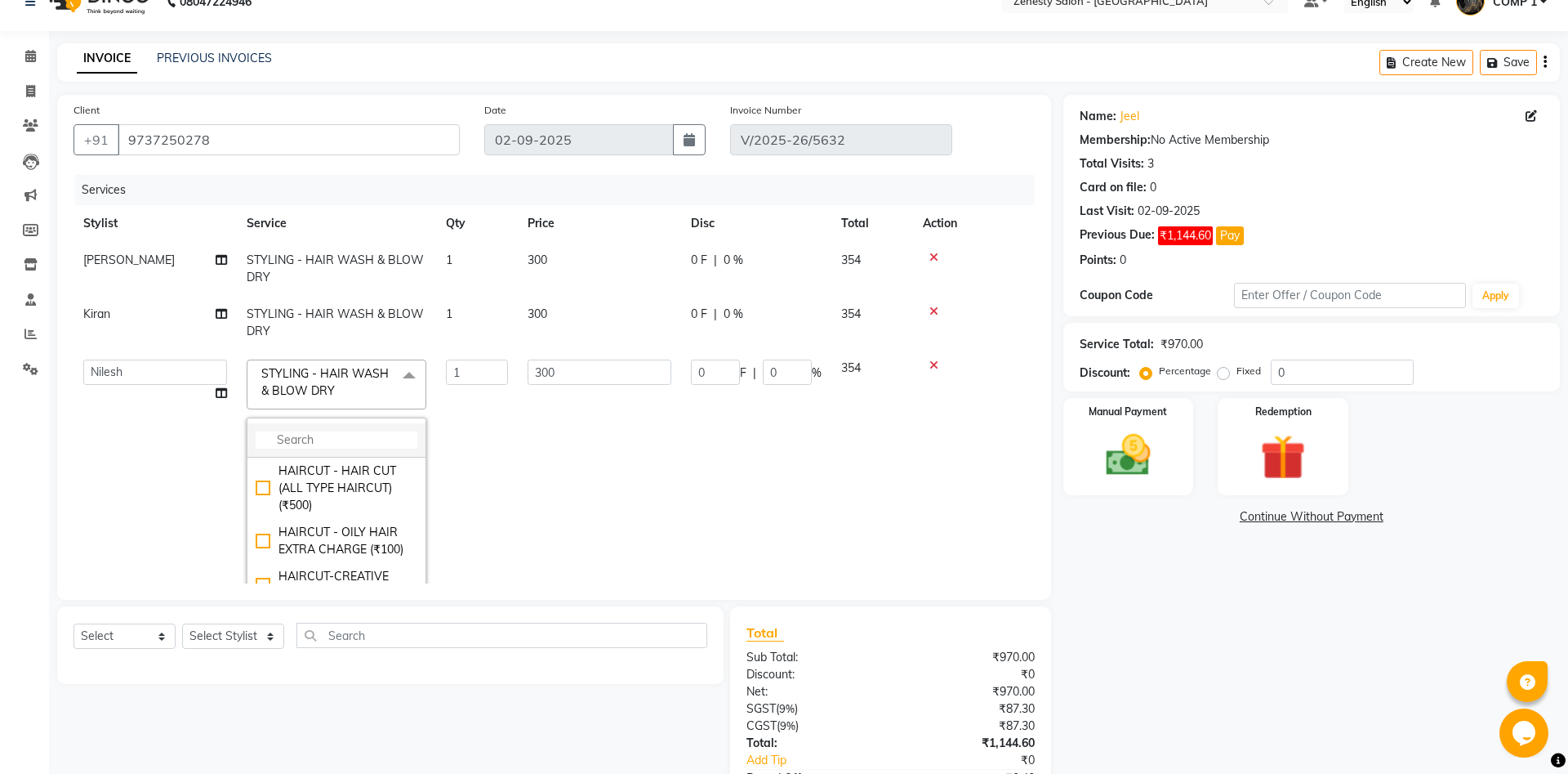
click at [303, 436] on input "multiselect-search" at bounding box center [336, 440] width 162 height 17
type input "p"
click at [1359, 515] on link "Continue Without Payment" at bounding box center [1311, 517] width 490 height 17
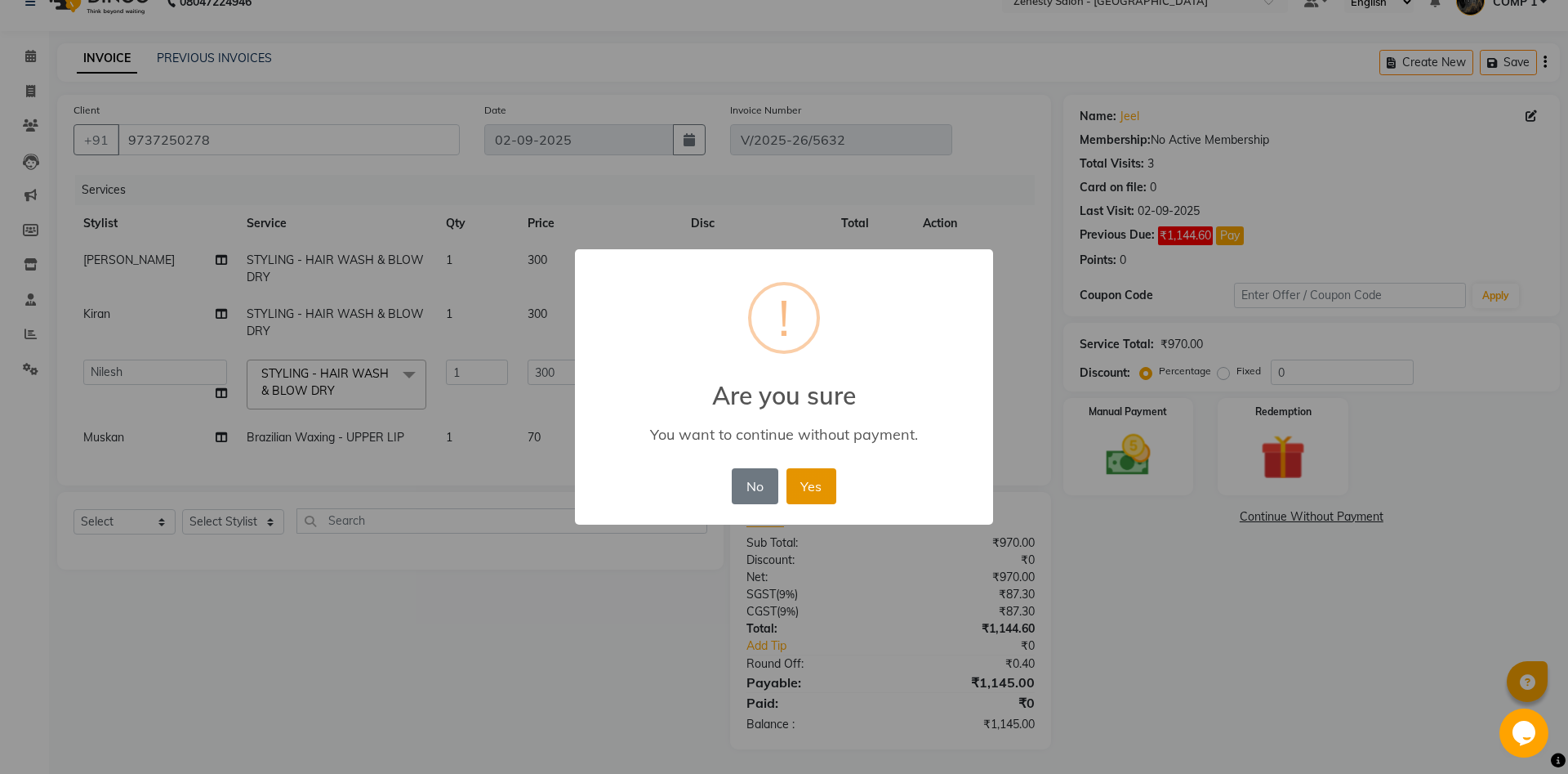
click at [807, 494] on button "Yes" at bounding box center [812, 486] width 50 height 36
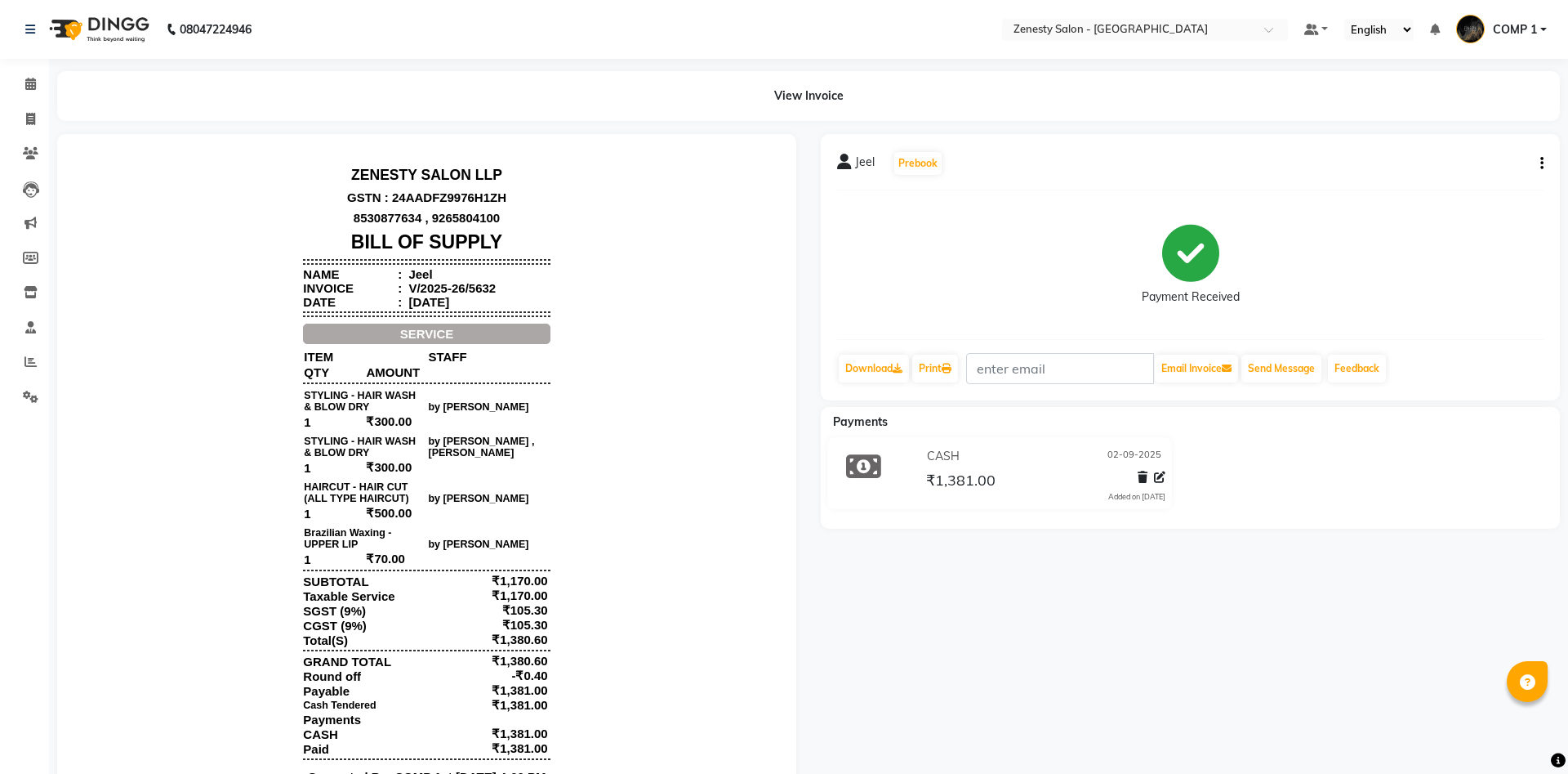
click at [1144, 700] on div "Jeel Prebook Payment Received Download Print Email Invoice Send Message Feedbac…" at bounding box center [1189, 489] width 763 height 710
click at [1541, 163] on icon "button" at bounding box center [1542, 163] width 3 height 1
click at [1479, 170] on div "Edit Item Staff" at bounding box center [1460, 164] width 112 height 21
select select "51940"
select select "39508"
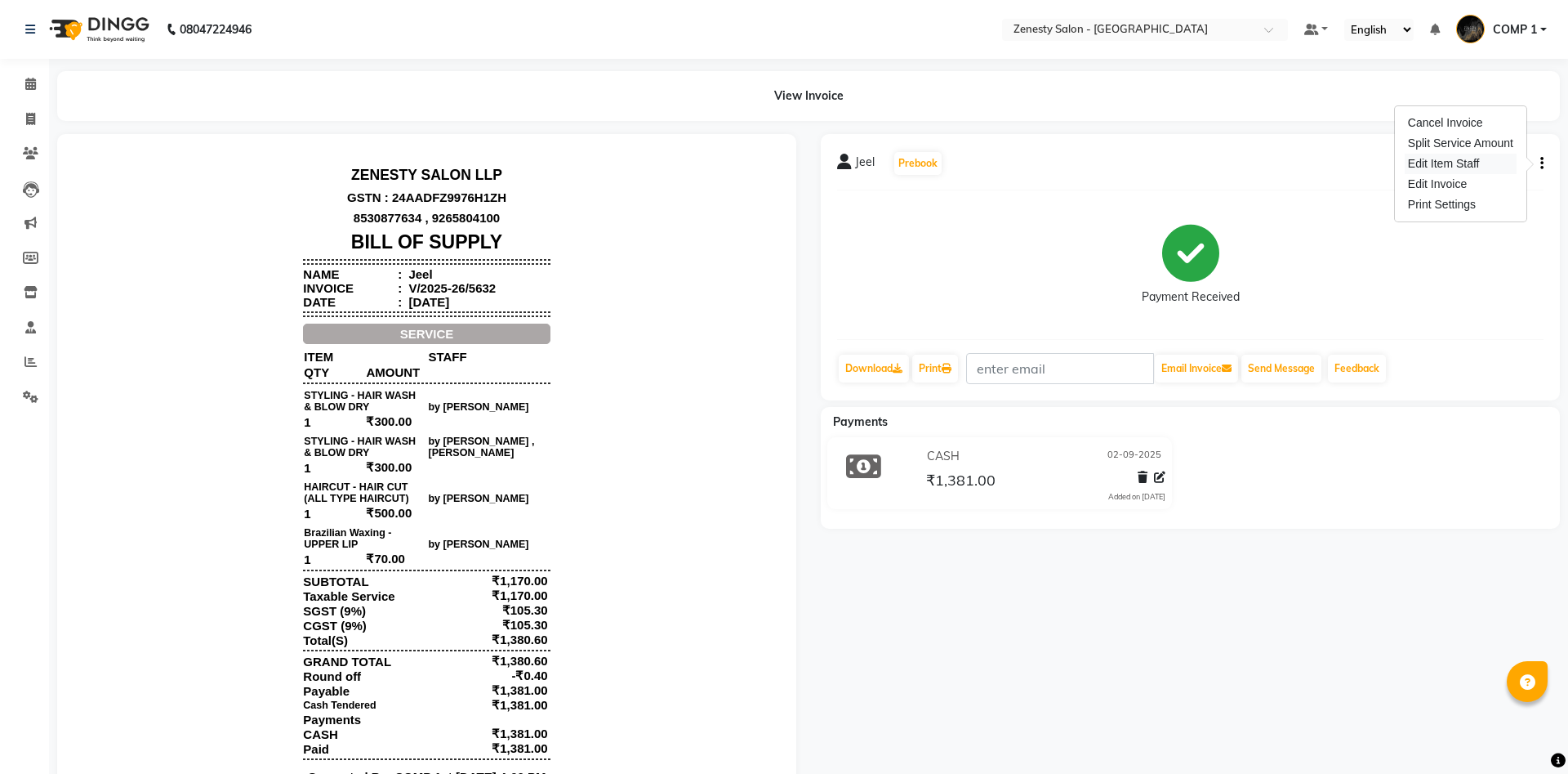
select select "71117"
select select "39499"
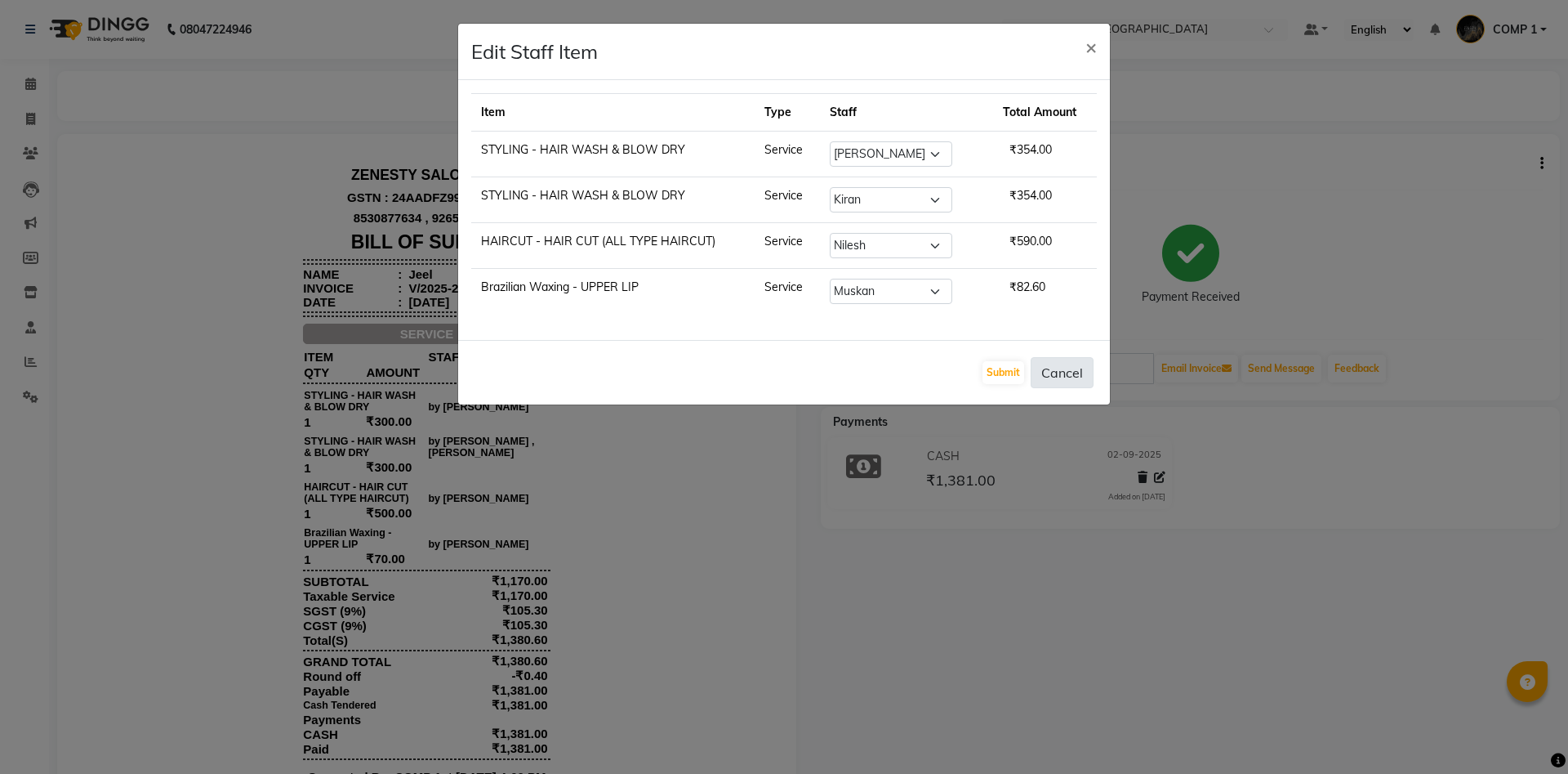
drag, startPoint x: 1063, startPoint y: 368, endPoint x: 1337, endPoint y: 258, distance: 295.3
click at [1064, 366] on button "Cancel" at bounding box center [1061, 373] width 63 height 31
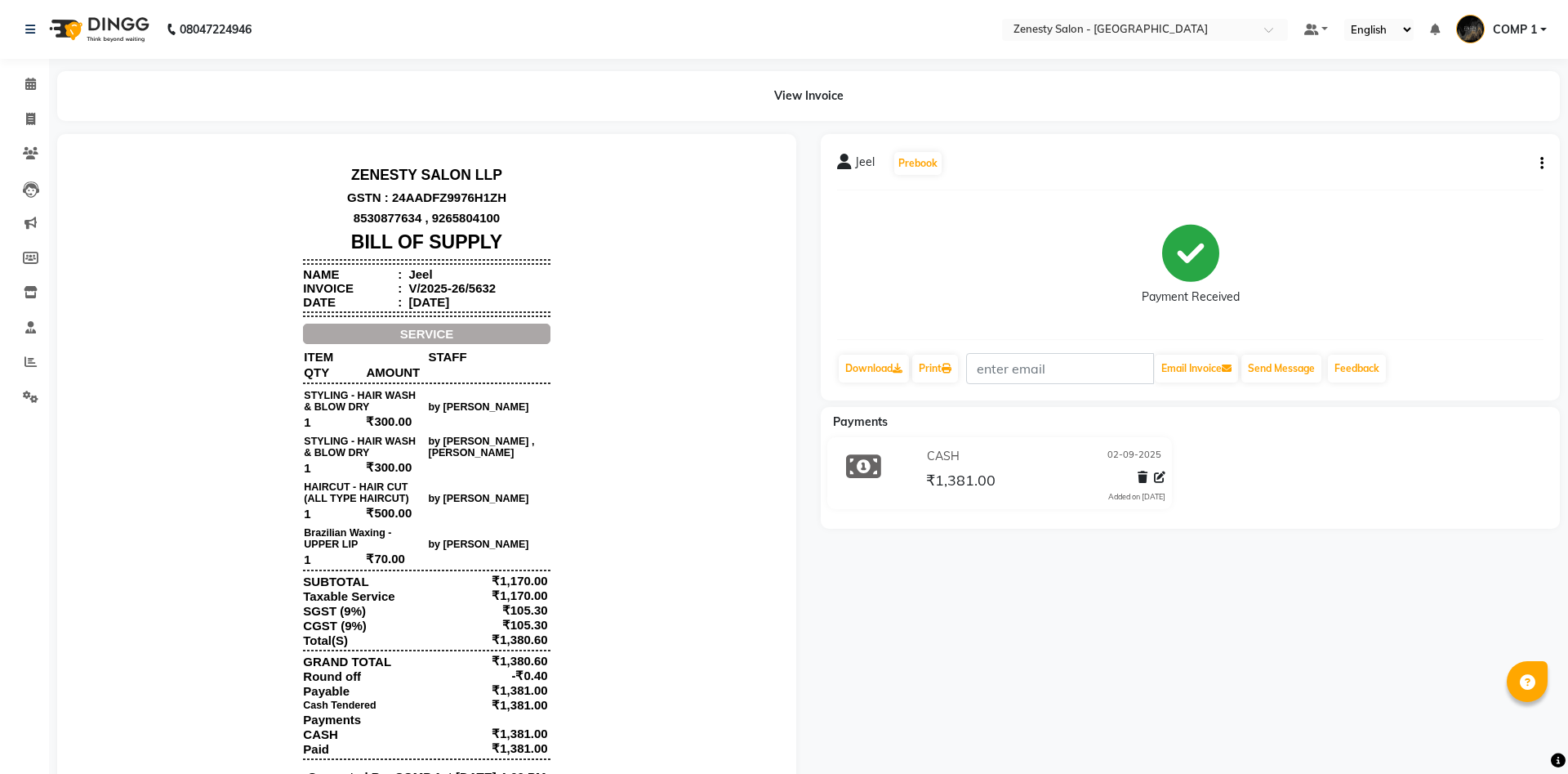
click at [1539, 165] on button "button" at bounding box center [1538, 163] width 10 height 17
click at [1496, 184] on div "Edit Invoice" at bounding box center [1460, 184] width 112 height 21
select select "service"
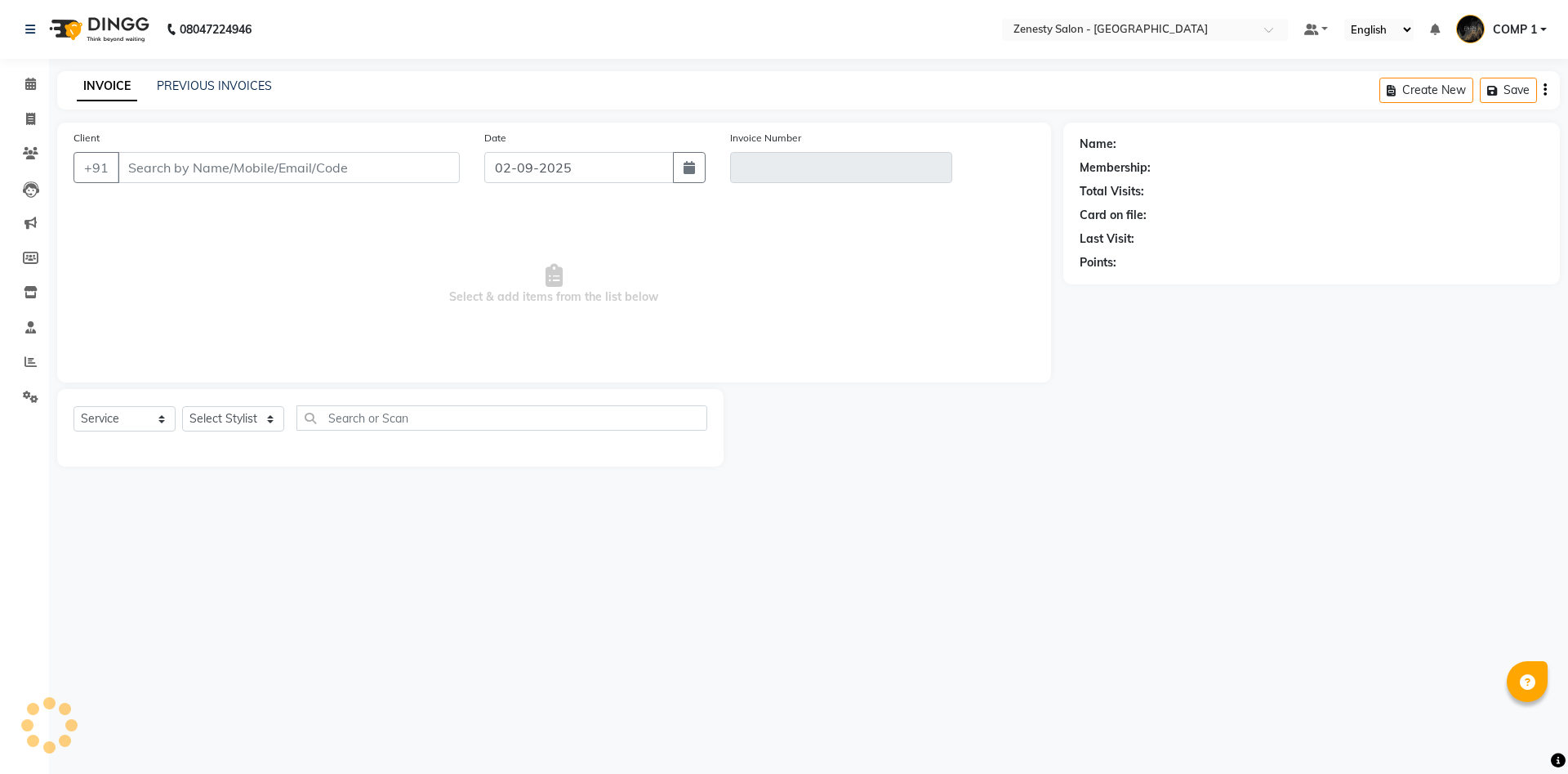
type input "9737250278"
type input "V/2025-26/5632"
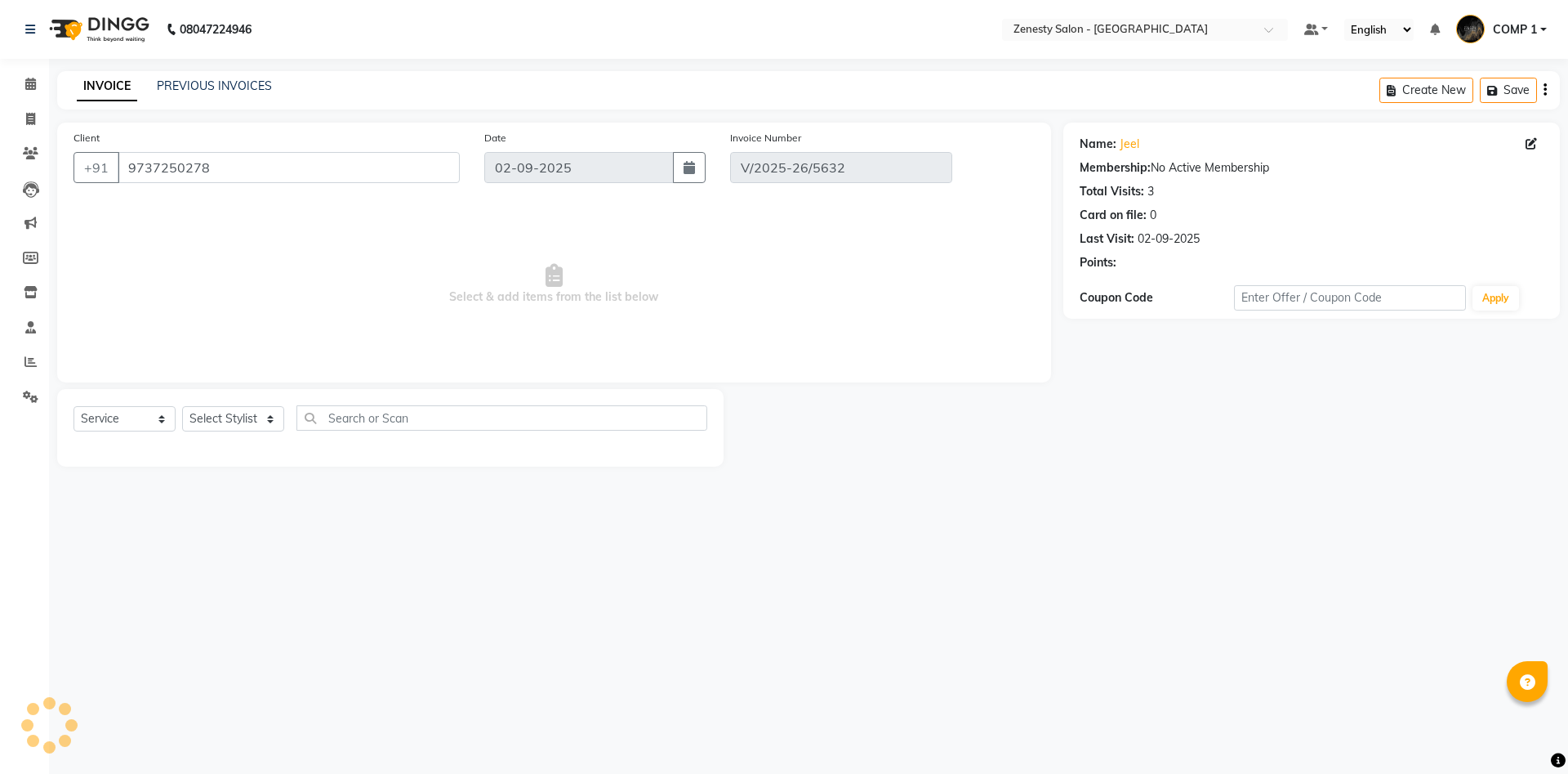
select select "select"
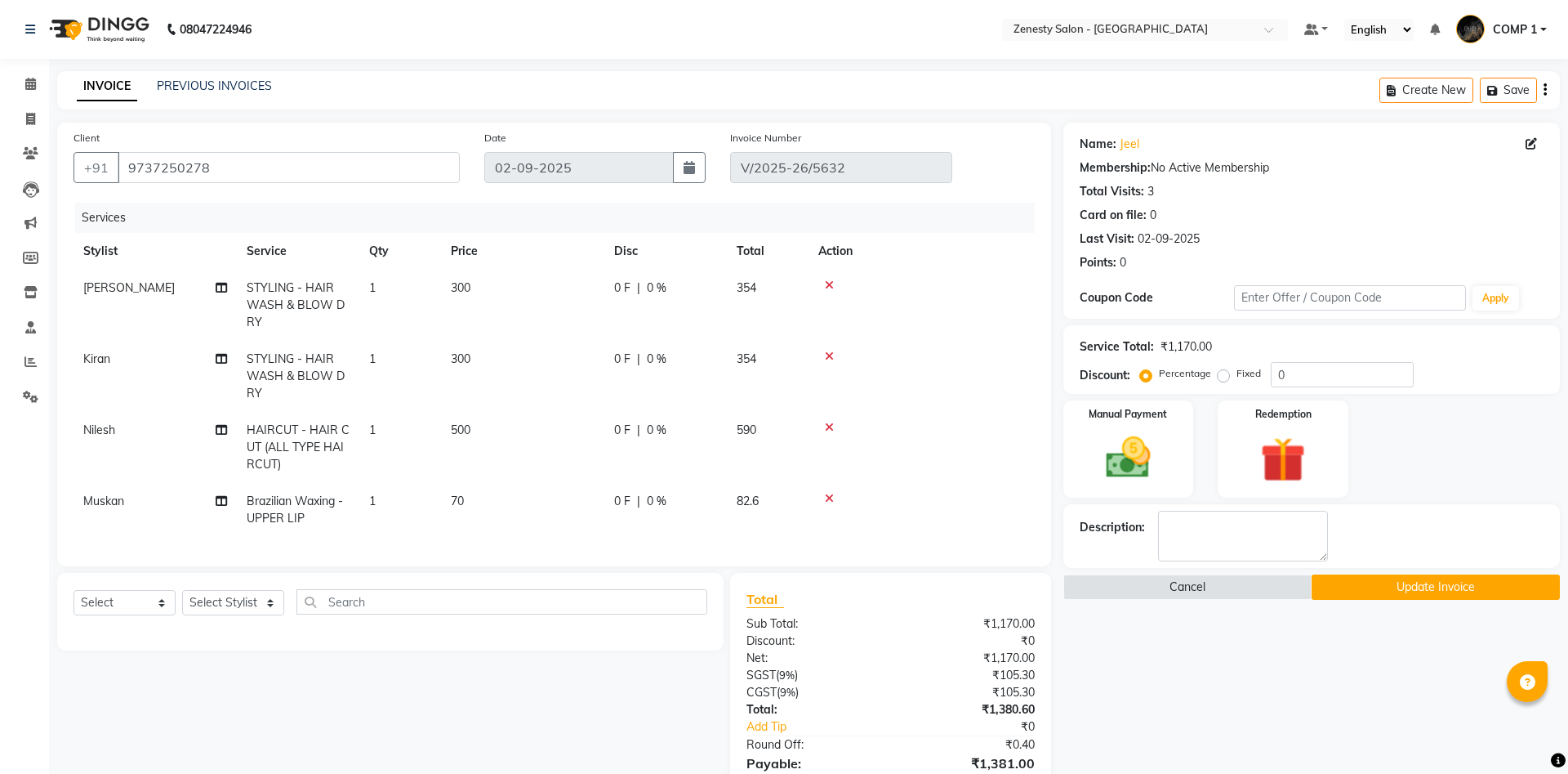
click at [96, 422] on span "Nilesh" at bounding box center [99, 429] width 32 height 15
select select "71117"
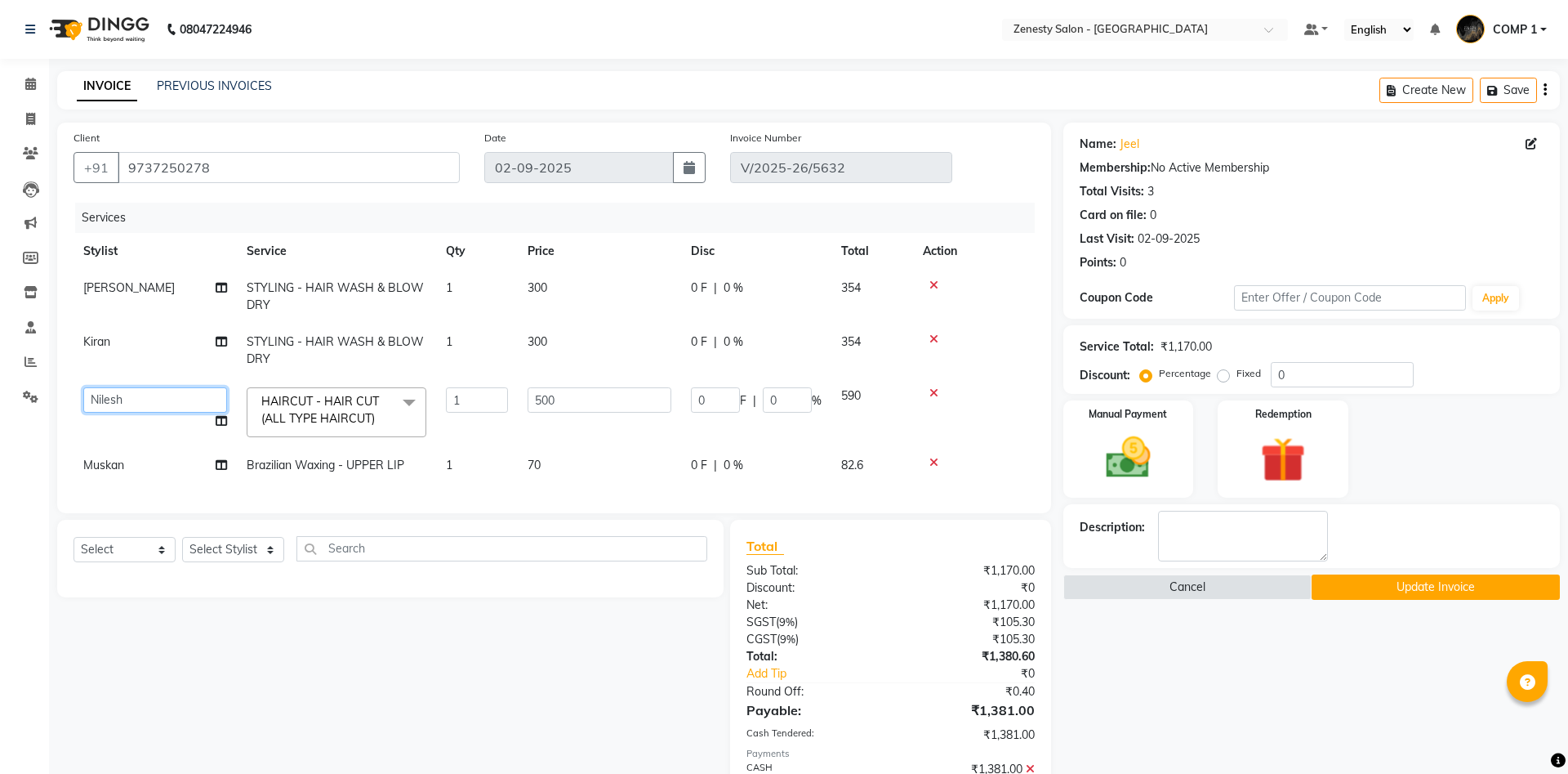
click at [83, 387] on select "[PERSON_NAME] [PERSON_NAME] [PERSON_NAME] Khalifa [PERSON_NAME] COMP 1 COMP 2 […" at bounding box center [155, 400] width 143 height 25
click at [153, 416] on td "[PERSON_NAME] [PERSON_NAME] [PERSON_NAME] Khalifa [PERSON_NAME] COMP 1 COMP 2 […" at bounding box center [155, 412] width 163 height 69
select select "71117"
click at [221, 342] on icon at bounding box center [220, 341] width 11 height 11
select select "39508"
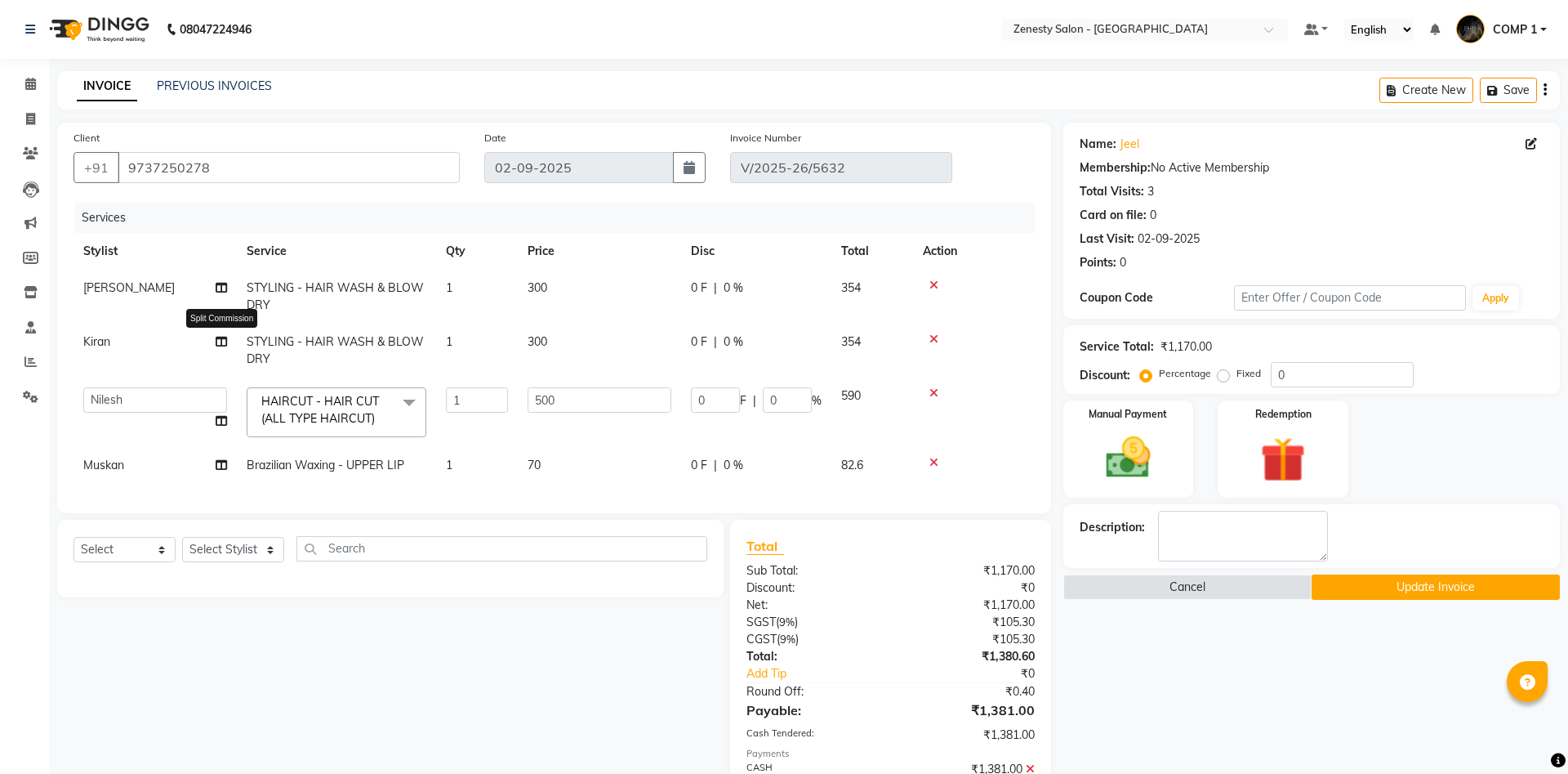
select select "47782"
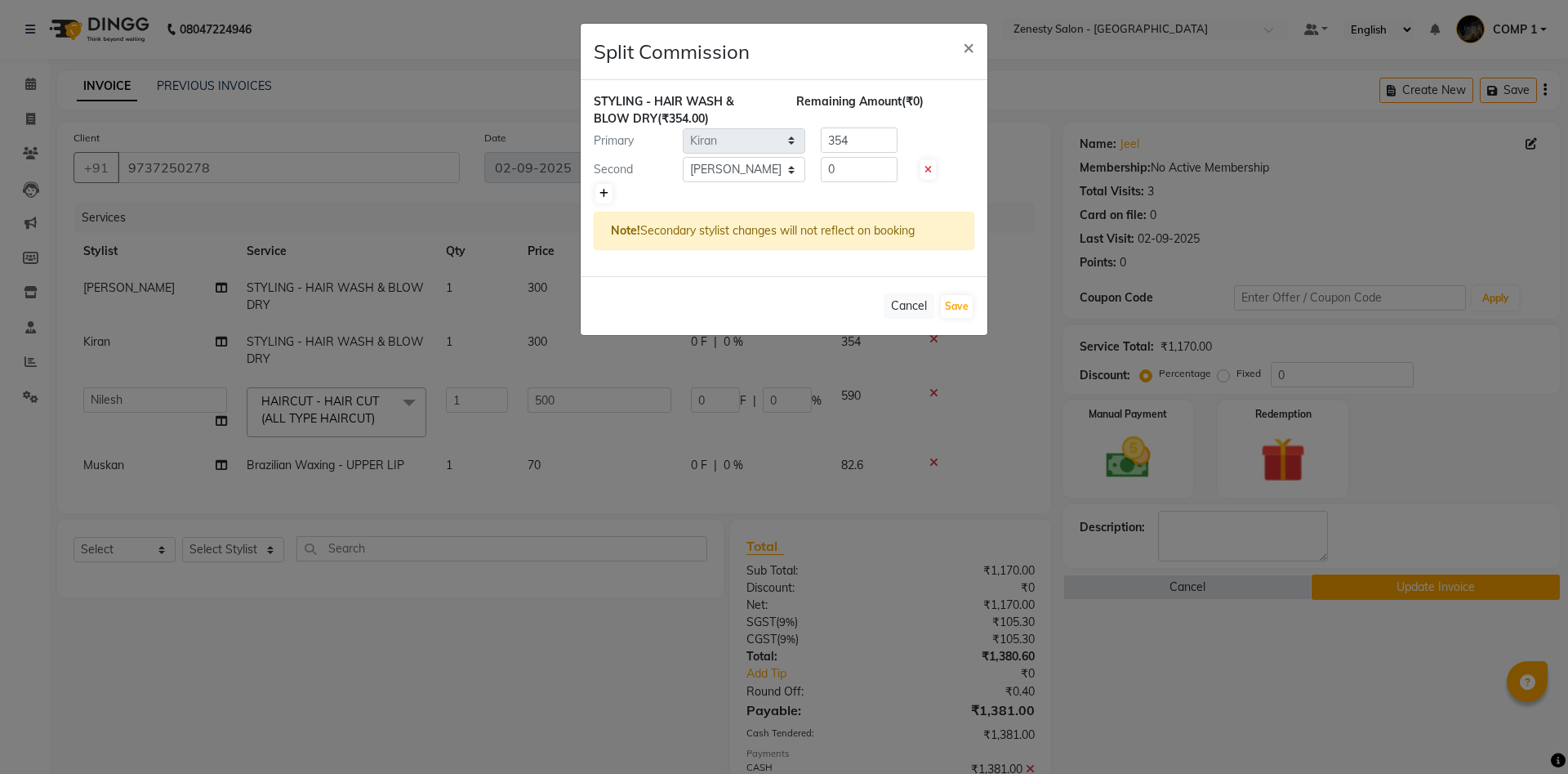
click at [606, 192] on icon at bounding box center [603, 193] width 9 height 10
type input "118"
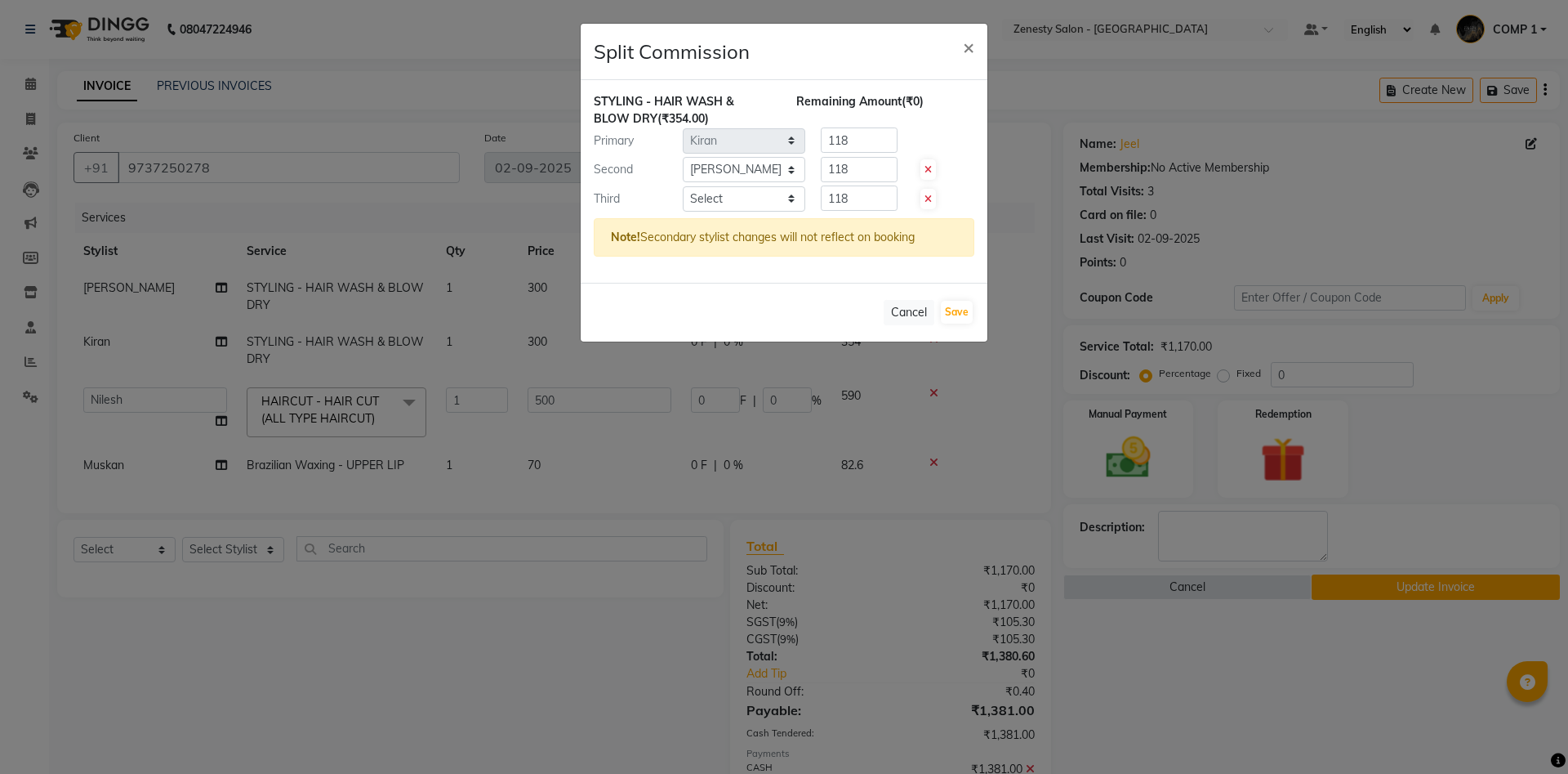
click at [938, 310] on div "Cancel Save" at bounding box center [784, 312] width 406 height 59
click at [942, 309] on button "Save" at bounding box center [956, 312] width 32 height 22
click at [911, 315] on button "Cancel" at bounding box center [908, 312] width 51 height 25
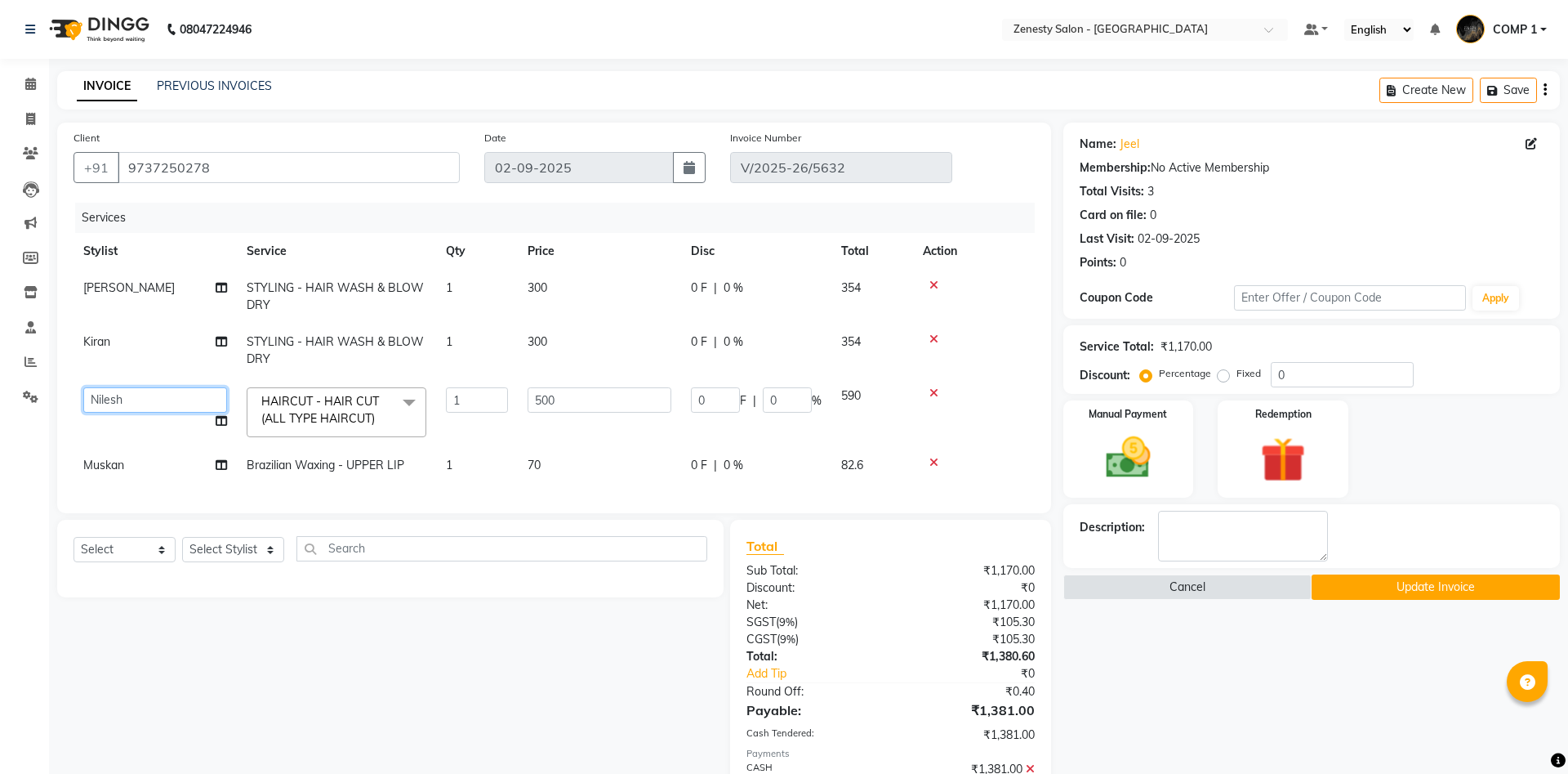
click at [83, 387] on select "[PERSON_NAME] [PERSON_NAME] [PERSON_NAME] Khalifa [PERSON_NAME] COMP 1 COMP 2 […" at bounding box center [155, 400] width 143 height 25
select select "77242"
click at [83, 387] on select "[PERSON_NAME] [PERSON_NAME] [PERSON_NAME] Khalifa [PERSON_NAME] COMP 1 COMP 2 […" at bounding box center [155, 400] width 143 height 25
select select "71117"
click at [99, 339] on span "Kiran" at bounding box center [96, 341] width 27 height 15
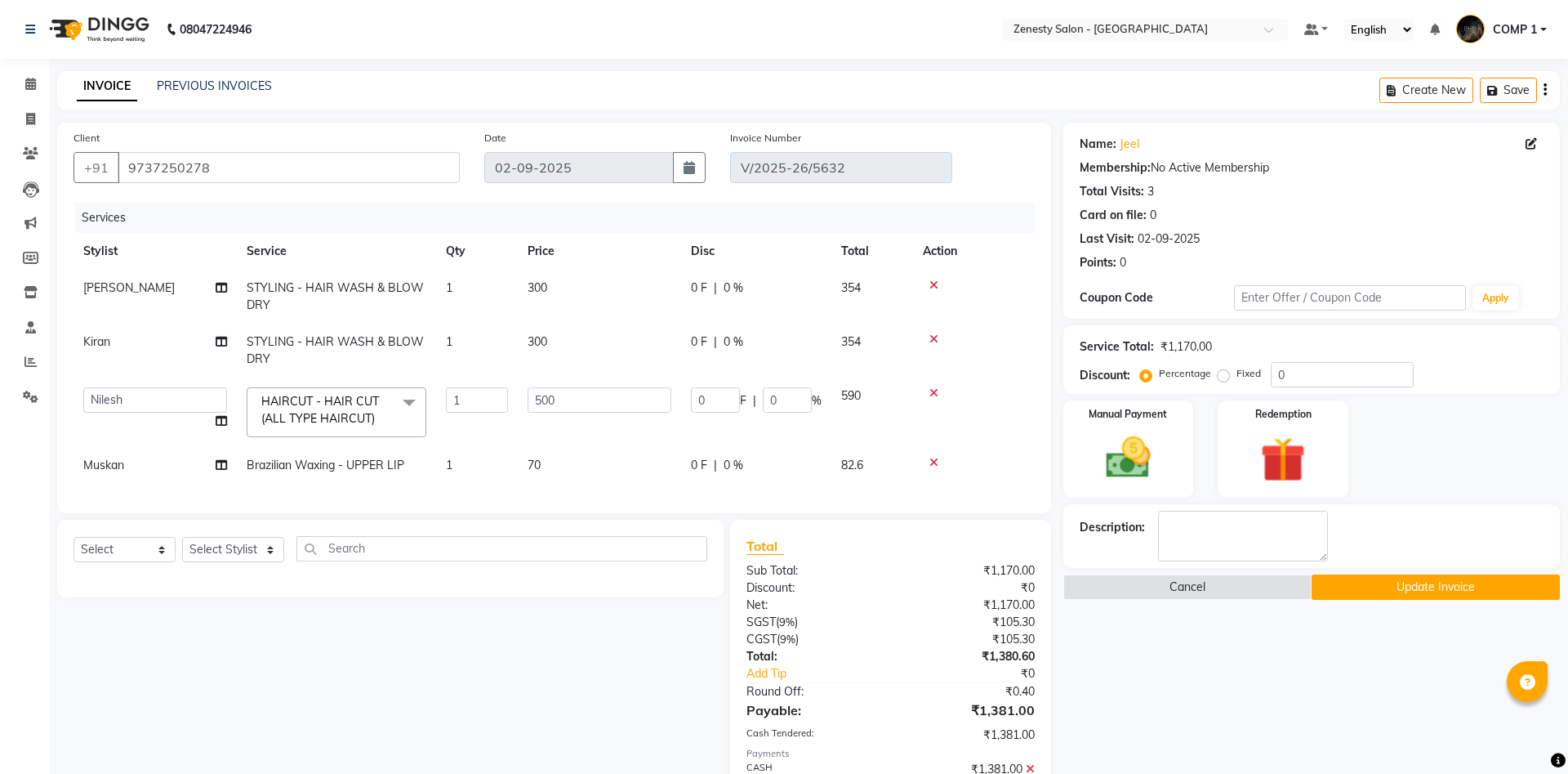
select select "39508"
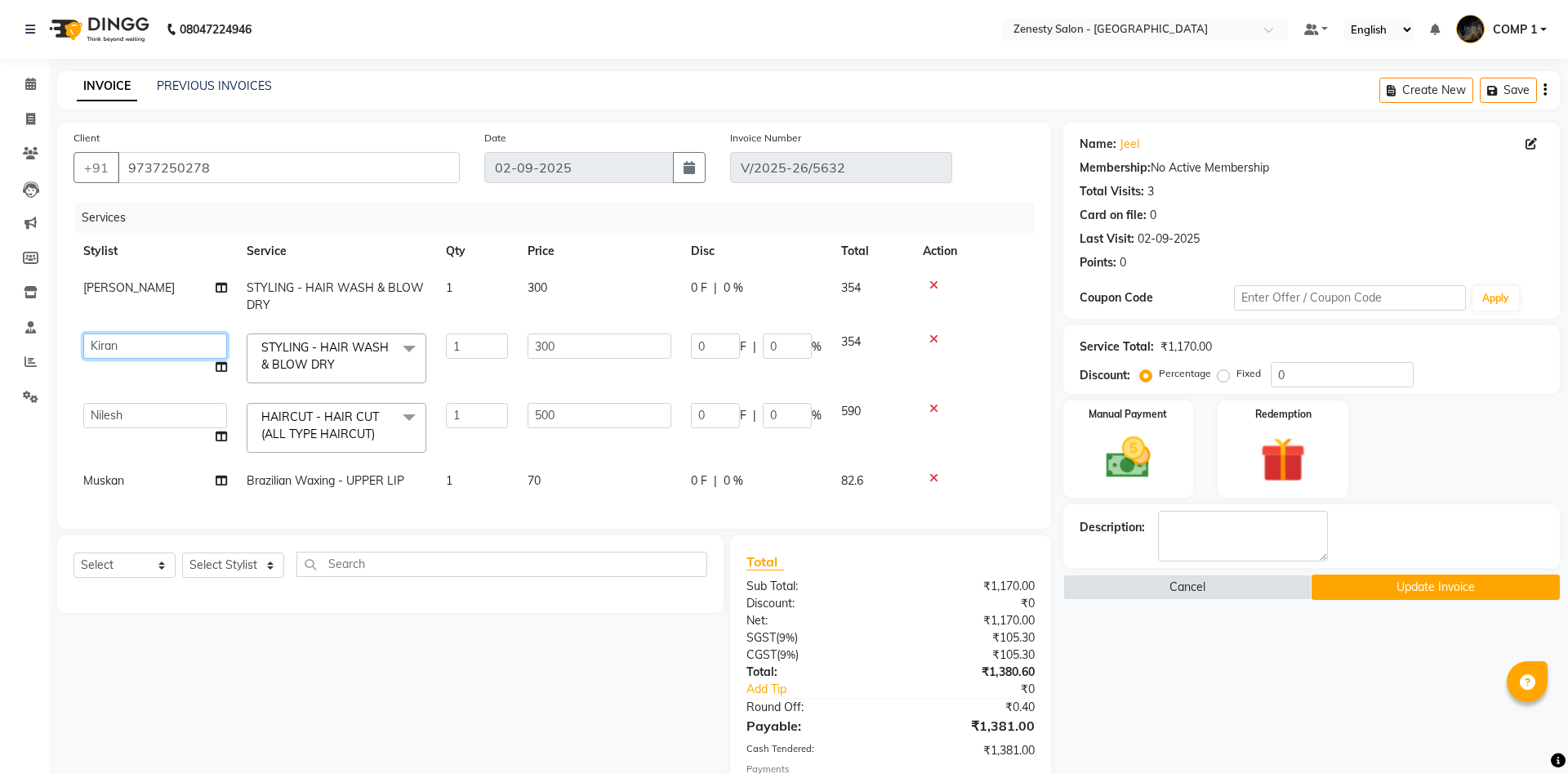
click at [83, 333] on select "[PERSON_NAME] [PERSON_NAME] [PERSON_NAME] Khalifa [PERSON_NAME] COMP 1 COMP 2 […" at bounding box center [155, 345] width 143 height 25
select select "77242"
click at [221, 365] on icon at bounding box center [220, 367] width 11 height 11
select select "77242"
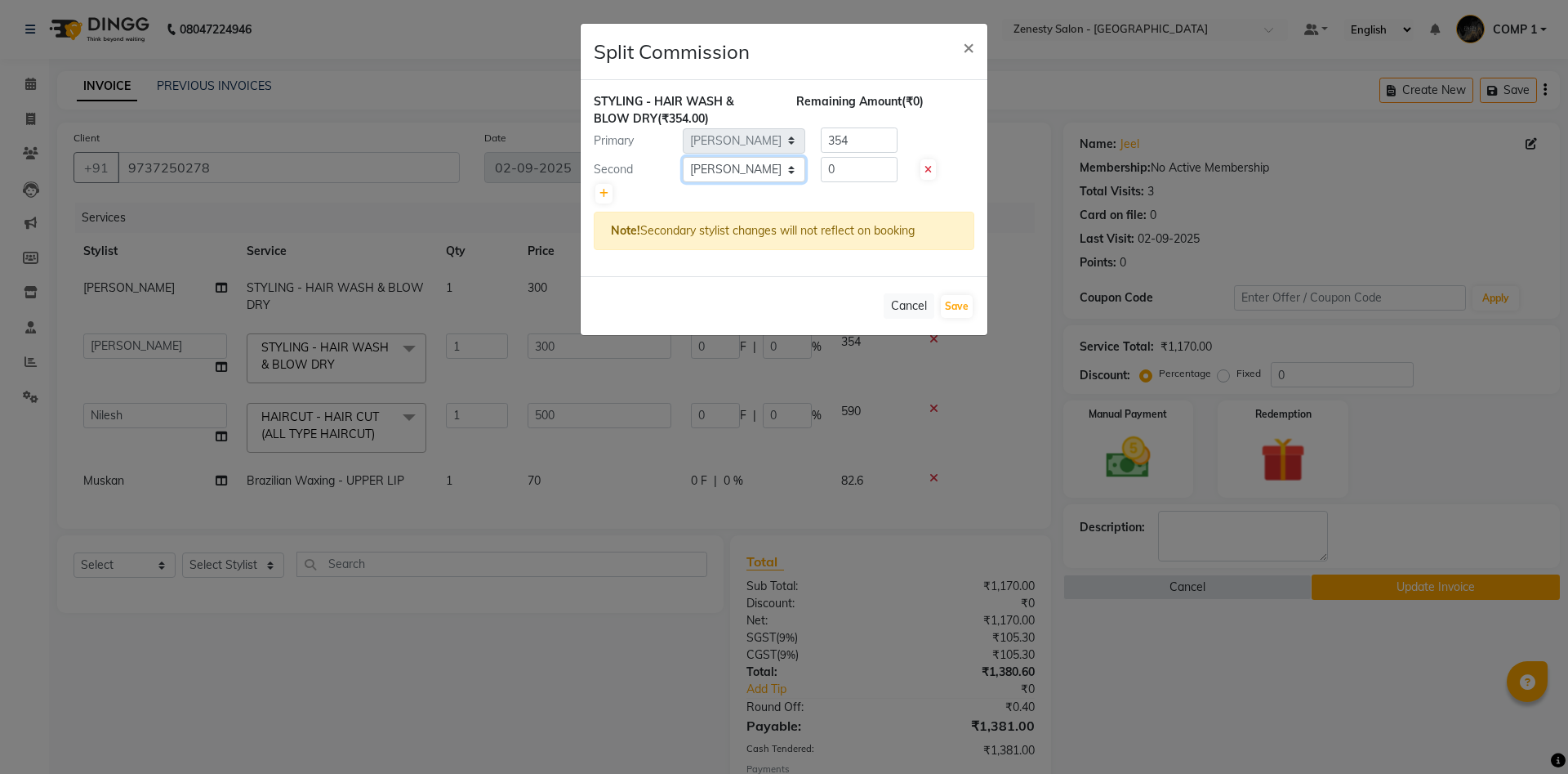
click at [683, 157] on select "Select [PERSON_NAME] [PERSON_NAME] [PERSON_NAME] Khalifa [PERSON_NAME] COMP 1 C…" at bounding box center [744, 169] width 123 height 25
select select "39508"
click option "Kiran" at bounding box center [0, 0] width 0 height 0
click at [601, 191] on icon at bounding box center [603, 193] width 9 height 10
type input "118"
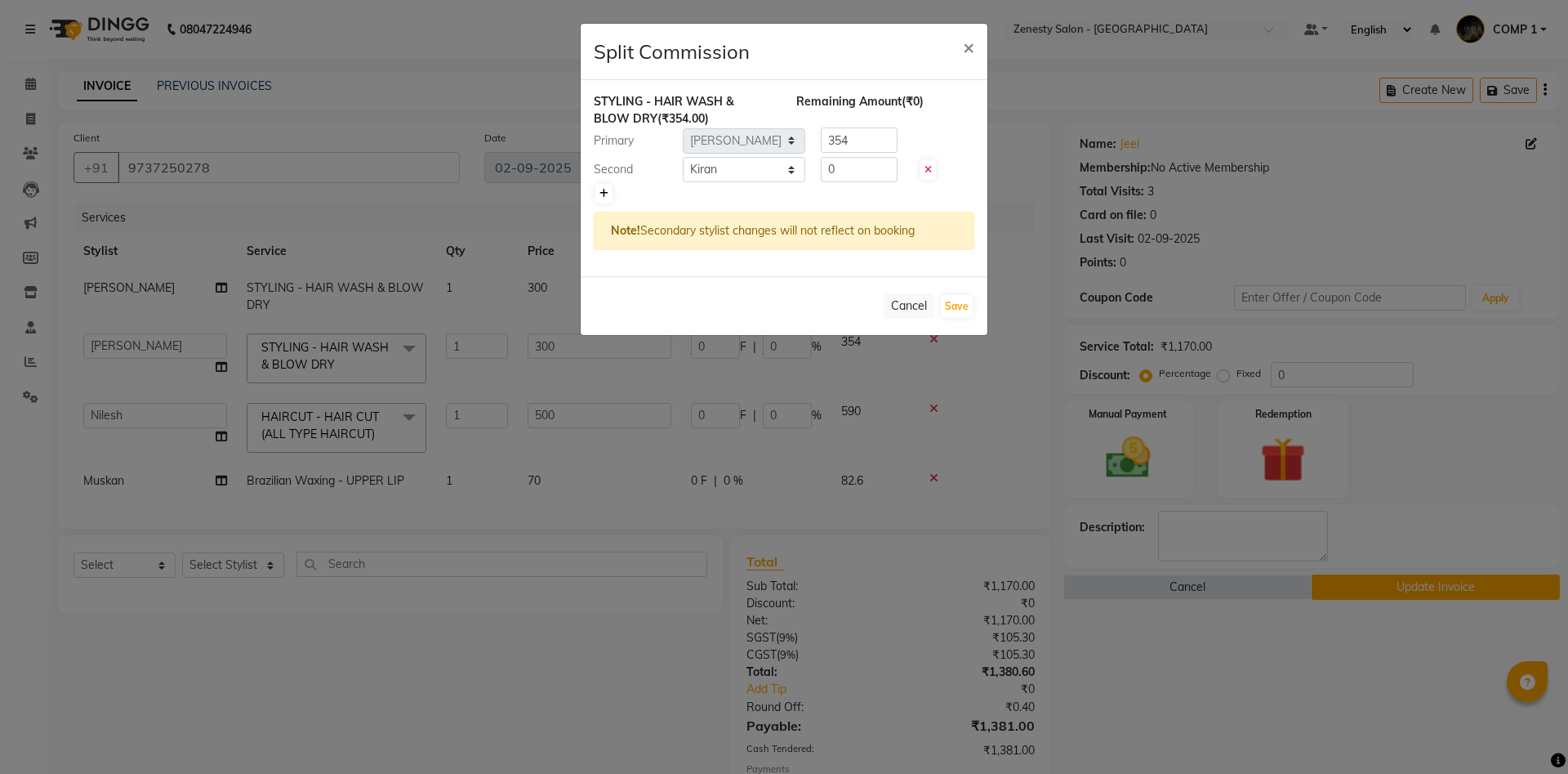
type input "118"
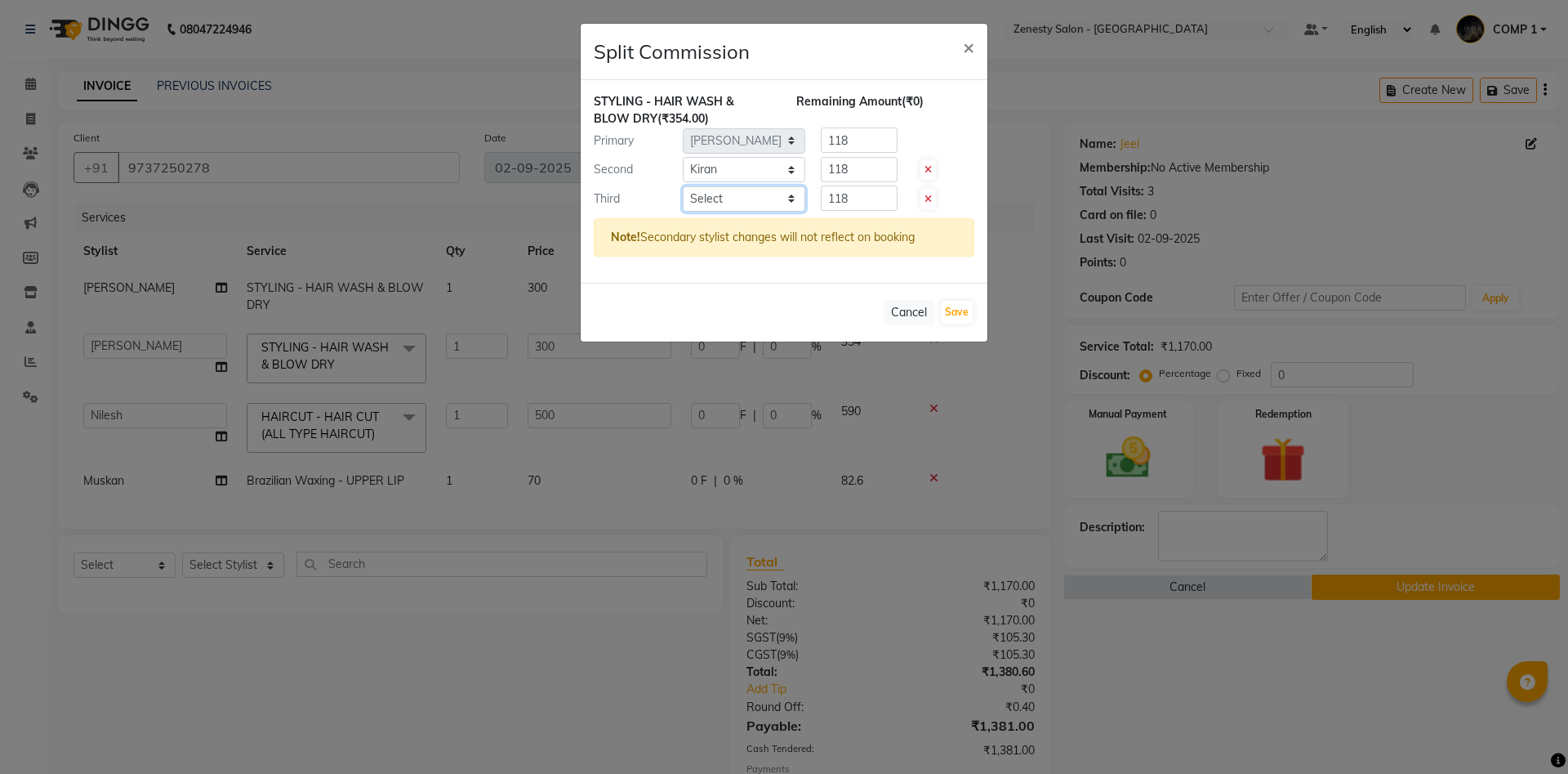
click at [683, 186] on select "Select [PERSON_NAME] [PERSON_NAME] [PERSON_NAME] Khalifa [PERSON_NAME] COMP 1 C…" at bounding box center [744, 198] width 123 height 25
click option "Gaytri" at bounding box center [0, 0] width 0 height 0
click at [683, 186] on select "Select [PERSON_NAME] [PERSON_NAME] [PERSON_NAME] Khalifa [PERSON_NAME] COMP 1 C…" at bounding box center [744, 198] width 123 height 25
select select "47782"
click option "[PERSON_NAME]" at bounding box center [0, 0] width 0 height 0
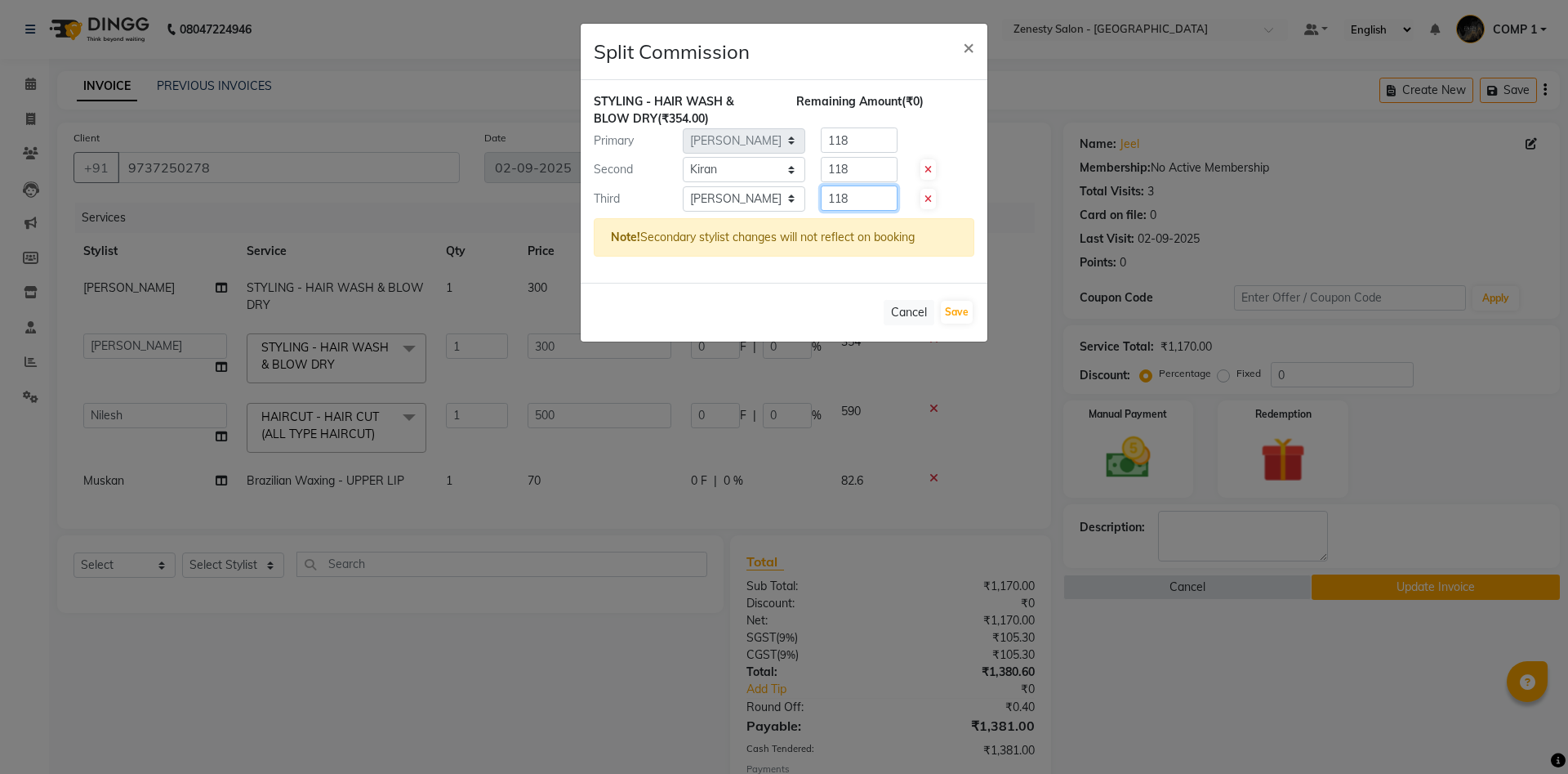
drag, startPoint x: 851, startPoint y: 200, endPoint x: 785, endPoint y: 190, distance: 66.8
click at [820, 190] on input "118" at bounding box center [858, 197] width 77 height 25
type input "0"
drag, startPoint x: 858, startPoint y: 167, endPoint x: 812, endPoint y: 189, distance: 51.0
click at [820, 182] on input "118" at bounding box center [858, 169] width 77 height 25
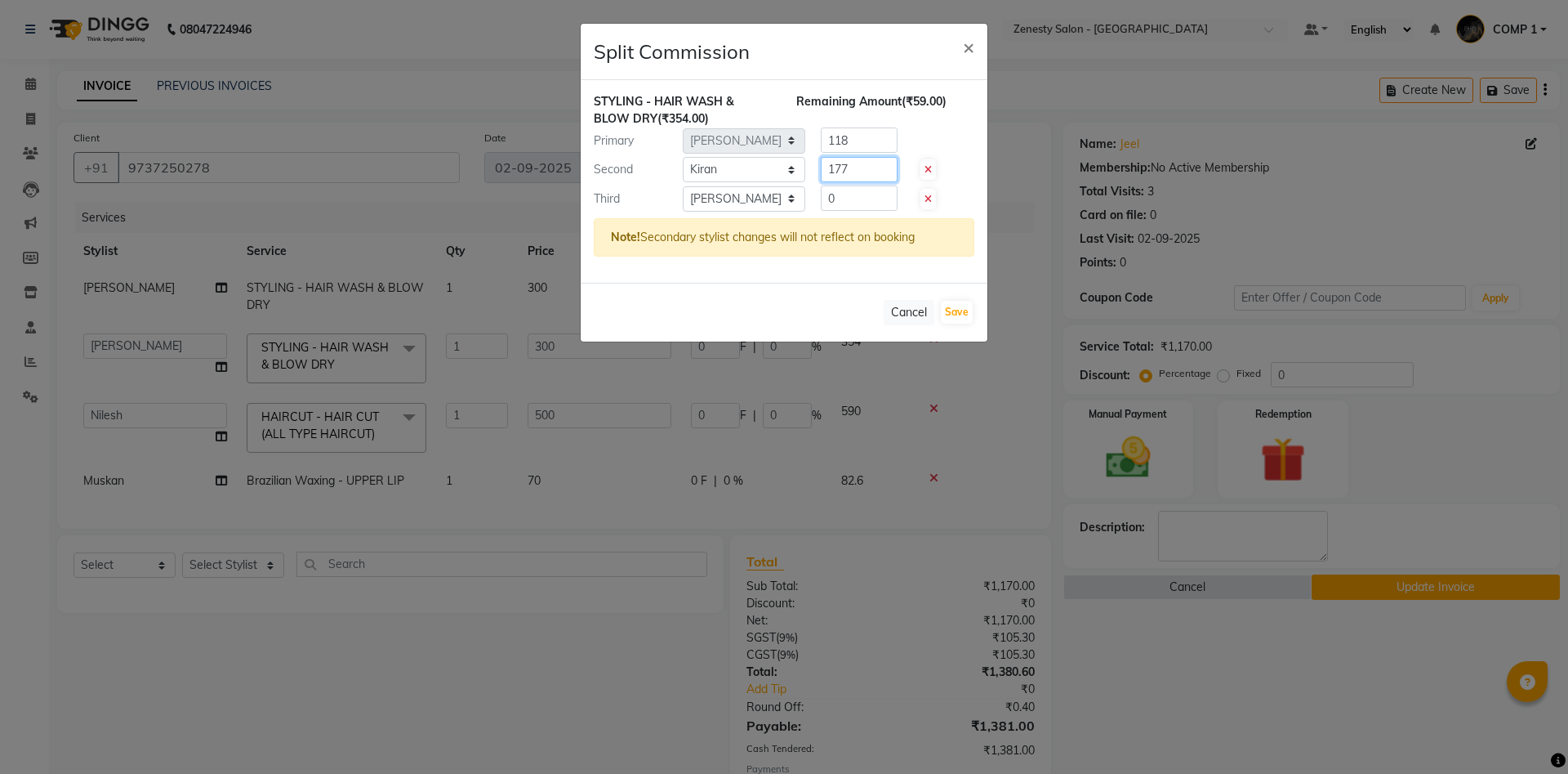
type input "177"
drag, startPoint x: 856, startPoint y: 139, endPoint x: 791, endPoint y: 161, distance: 68.6
click at [820, 153] on input "118" at bounding box center [858, 139] width 77 height 25
type input "177"
click at [959, 310] on button "Save" at bounding box center [956, 312] width 32 height 22
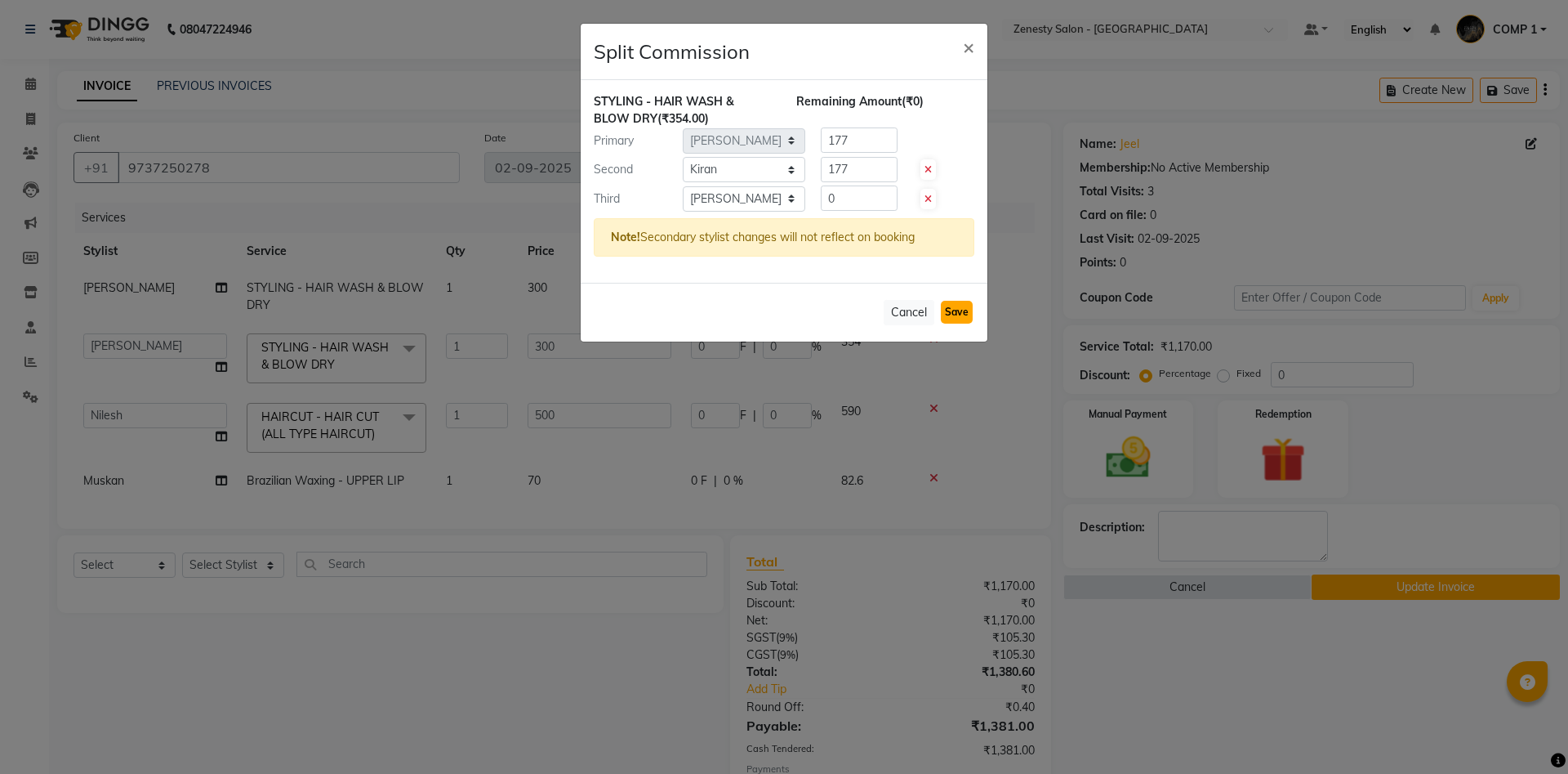
select select "Select"
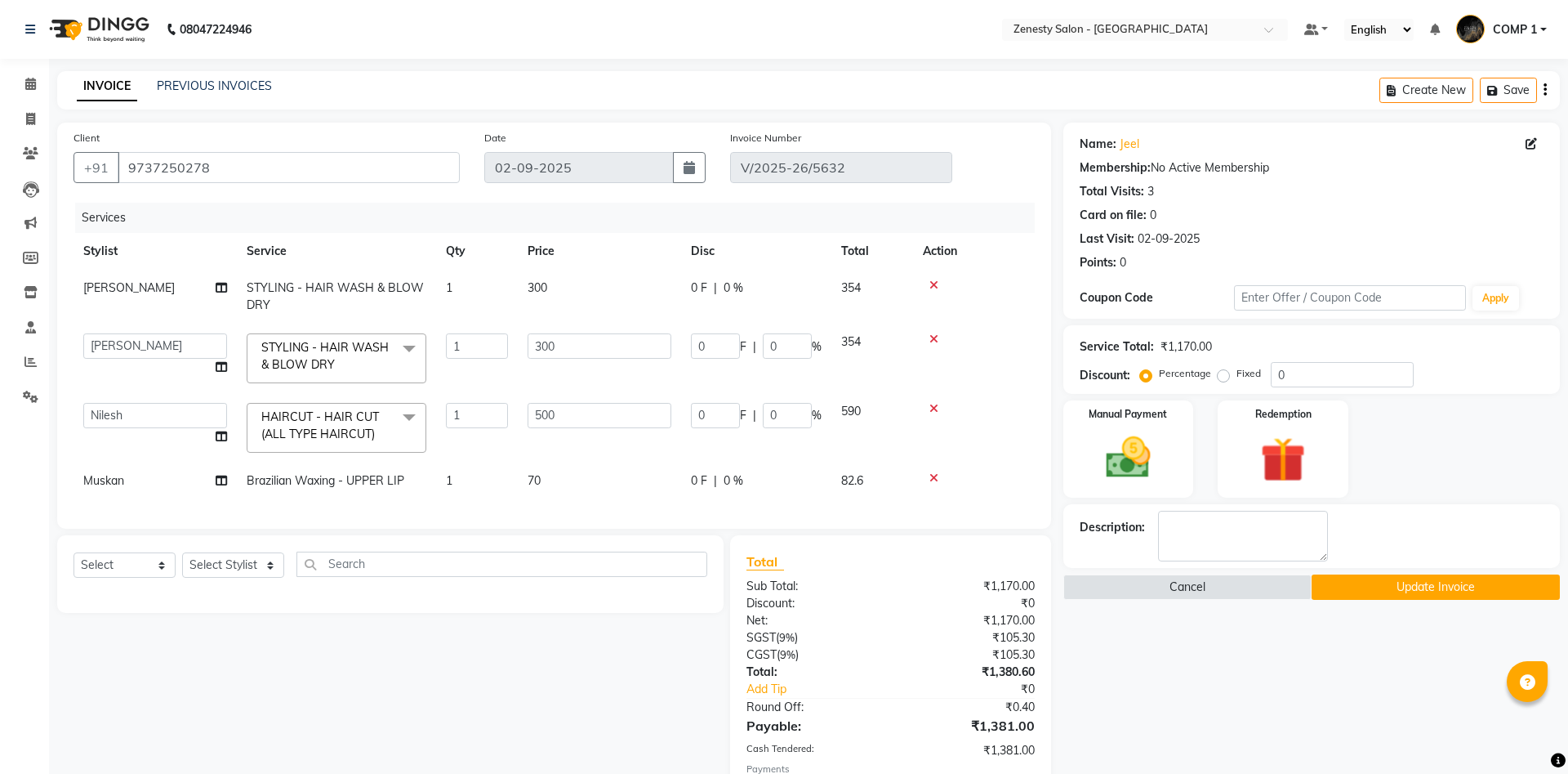
click at [1351, 590] on button "Update Invoice" at bounding box center [1435, 586] width 248 height 25
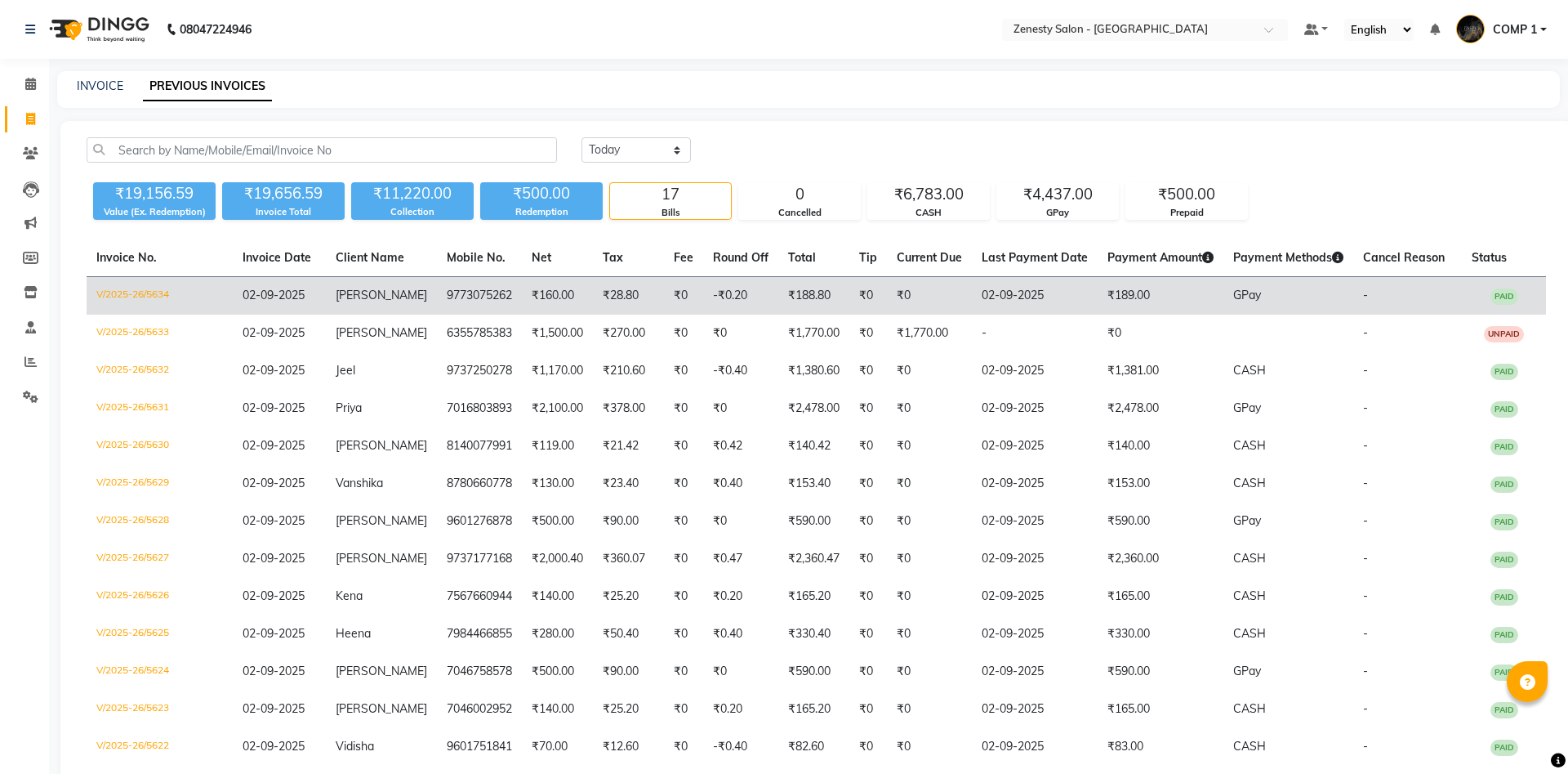
click at [437, 310] on td "9773075262" at bounding box center [479, 296] width 85 height 38
click at [335, 300] on td "[PERSON_NAME]" at bounding box center [381, 296] width 111 height 38
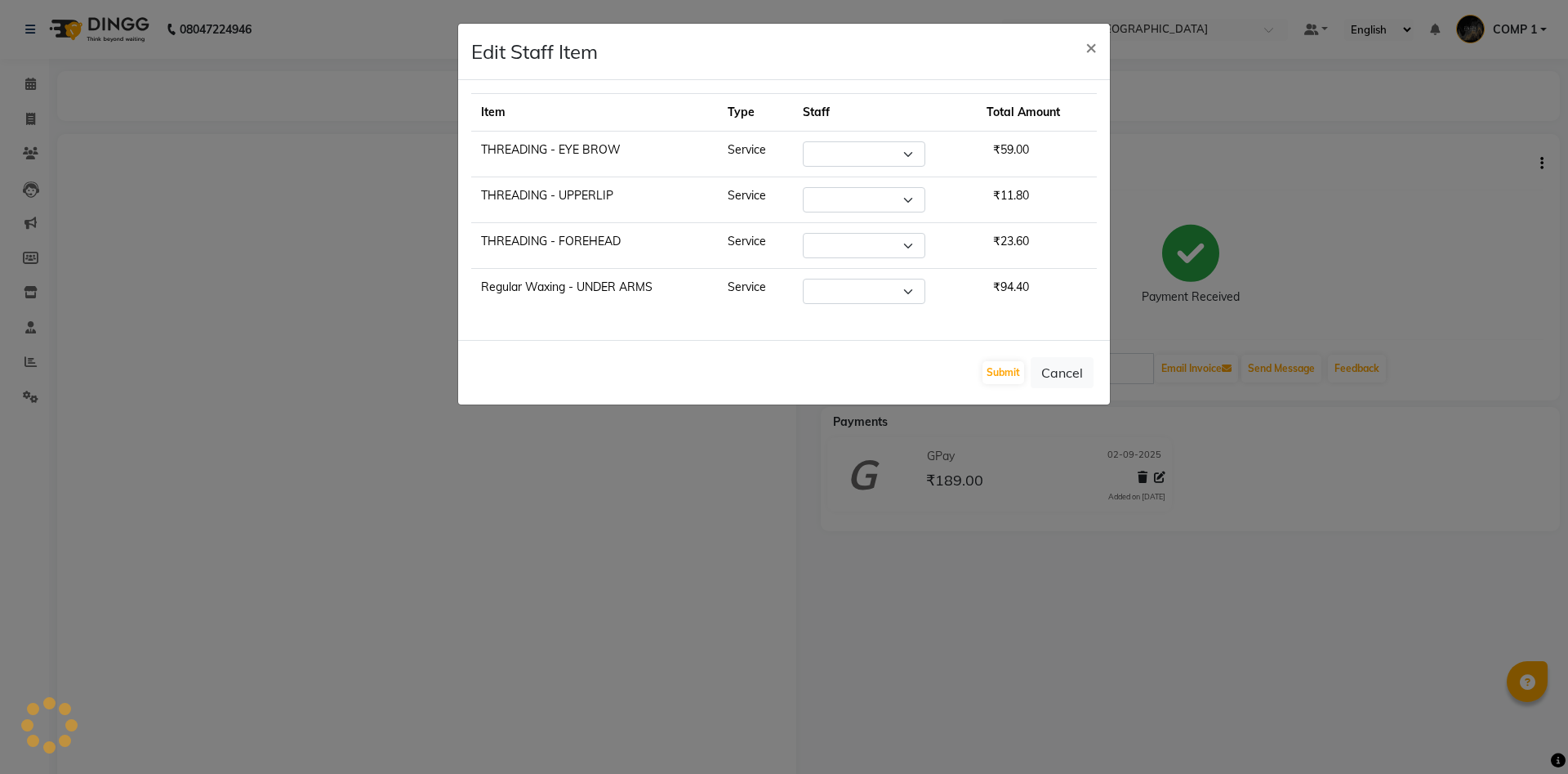
select select
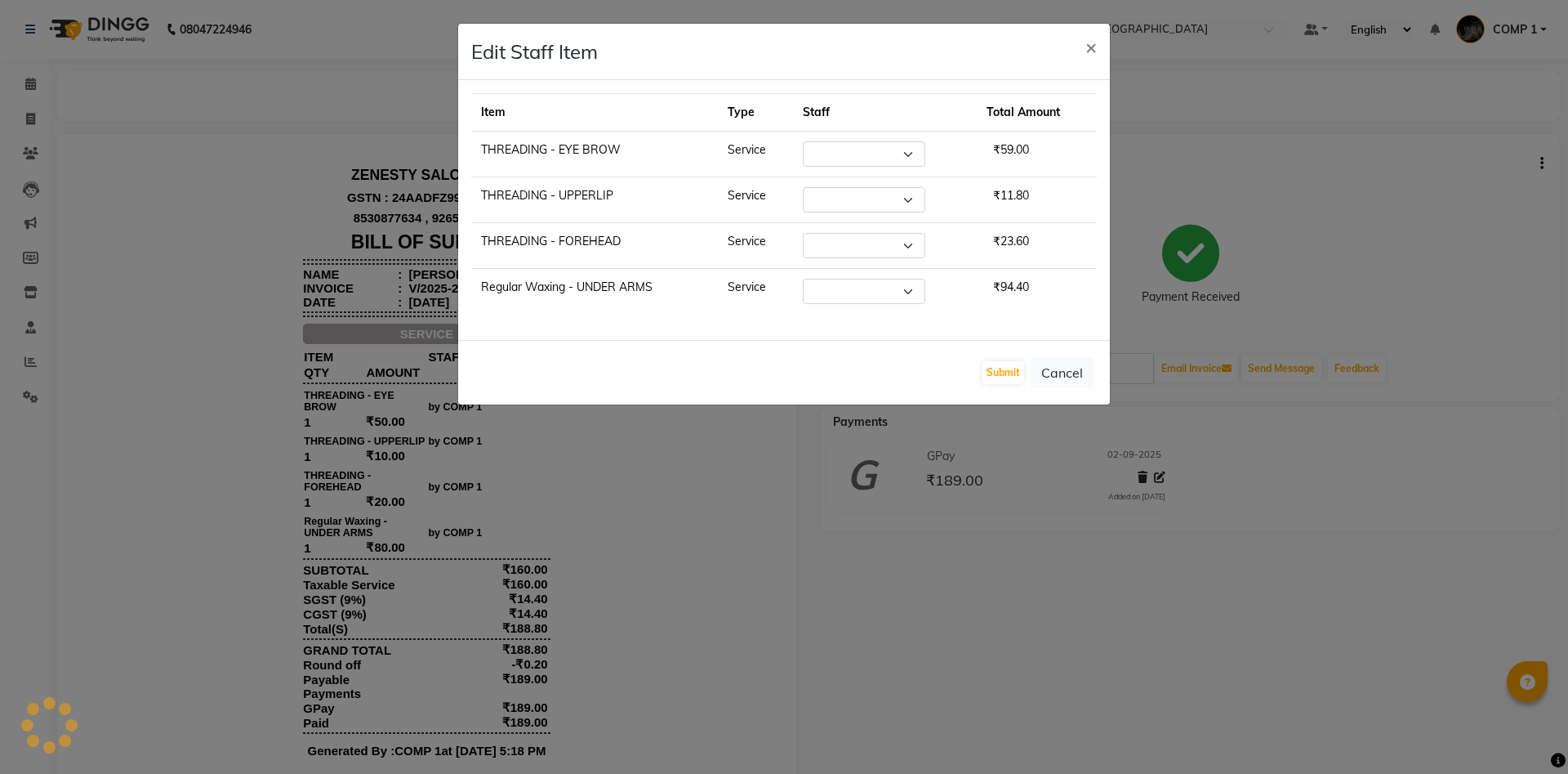
select select "81093"
click at [794, 141] on select "Select [PERSON_NAME] [PERSON_NAME] [PERSON_NAME] Khalifa [PERSON_NAME] COMP 1 C…" at bounding box center [856, 153] width 123 height 25
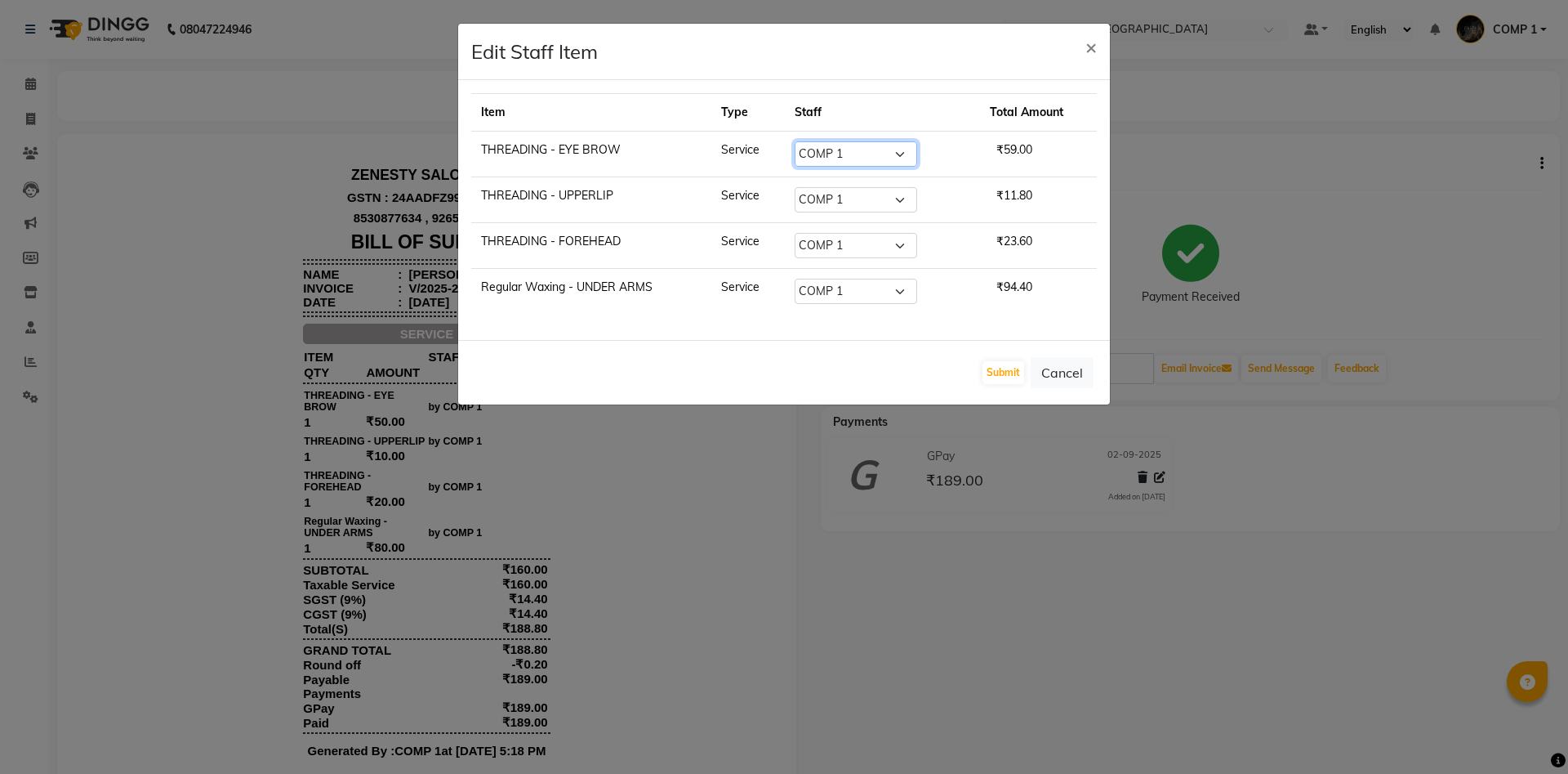
select select "53780"
click option "[PERSON_NAME]" at bounding box center [0, 0] width 0 height 0
click at [794, 187] on select "Select [PERSON_NAME] [PERSON_NAME] [PERSON_NAME] Khalifa [PERSON_NAME] COMP 1 C…" at bounding box center [856, 199] width 123 height 25
select select "39492"
click option "Nidhi" at bounding box center [0, 0] width 0 height 0
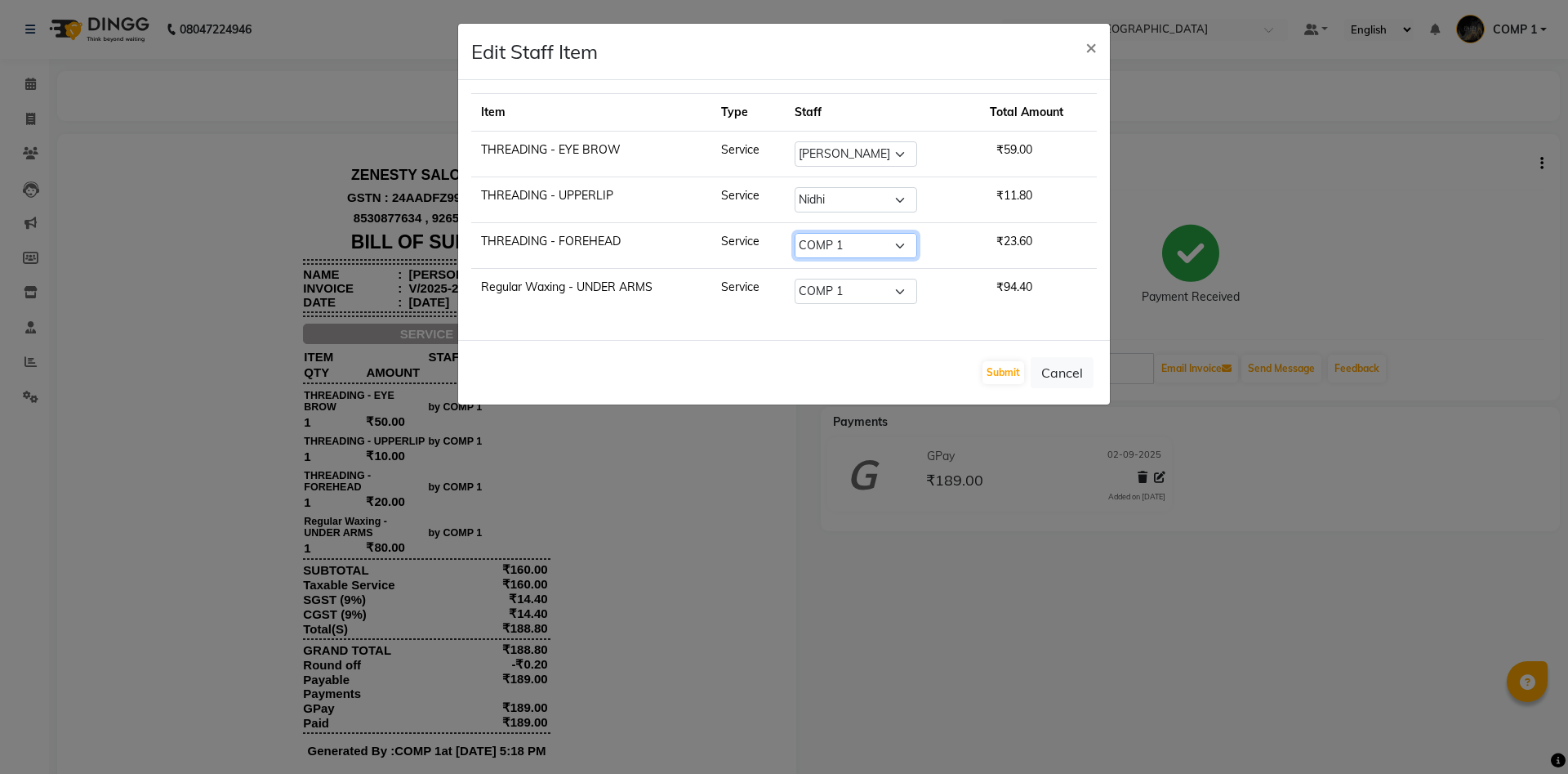
click at [794, 233] on select "Select [PERSON_NAME] [PERSON_NAME] [PERSON_NAME] Khalifa [PERSON_NAME] COMP 1 C…" at bounding box center [856, 245] width 123 height 25
select select "39492"
click option "Nidhi" at bounding box center [0, 0] width 0 height 0
click at [794, 278] on select "Select [PERSON_NAME] [PERSON_NAME] [PERSON_NAME] Khalifa [PERSON_NAME] COMP 1 C…" at bounding box center [856, 291] width 123 height 25
select select "39492"
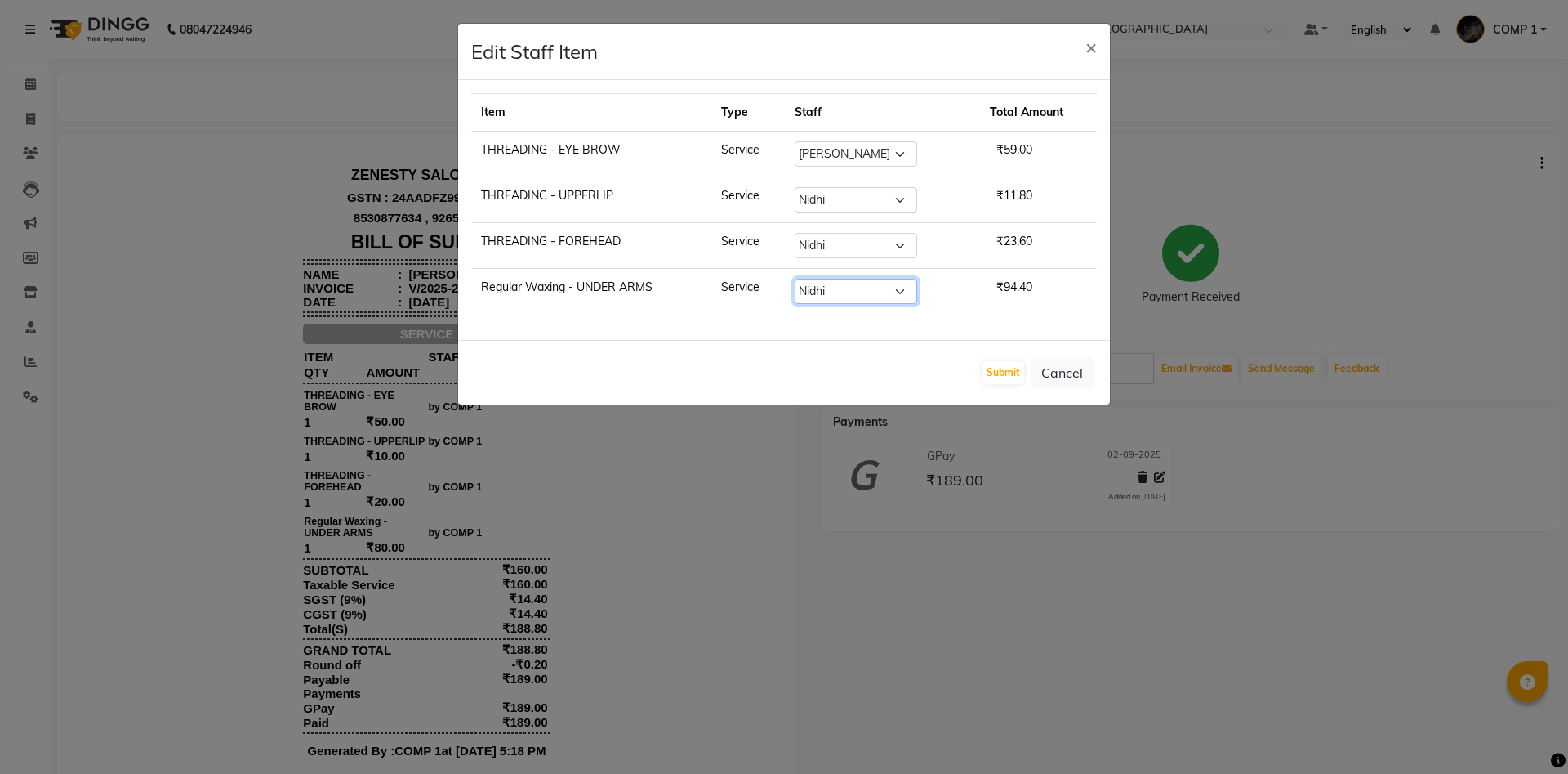
click option "Nidhi" at bounding box center [0, 0] width 0 height 0
click at [989, 368] on button "Submit" at bounding box center [1003, 373] width 41 height 22
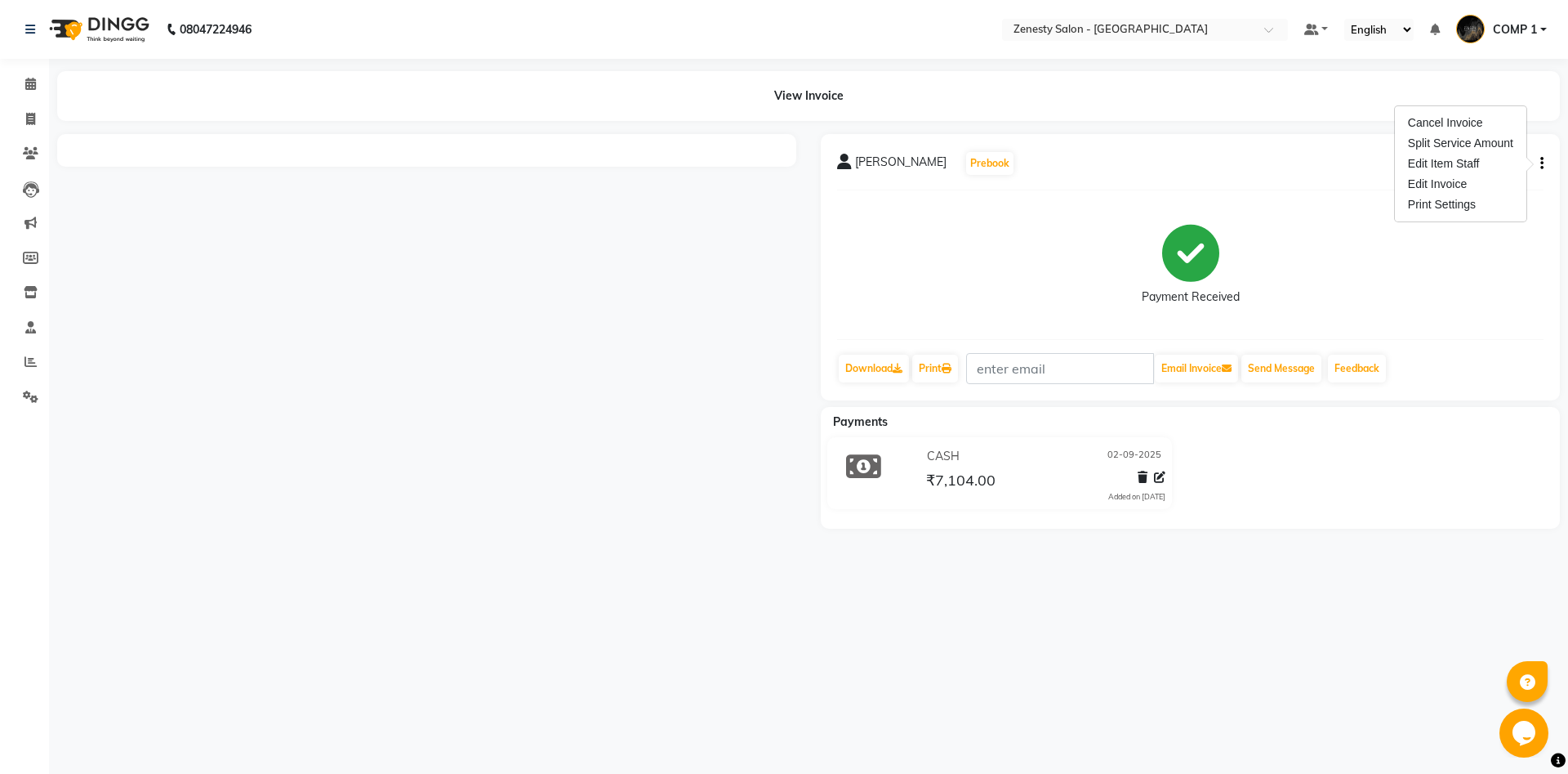
click at [1459, 186] on div "Edit Invoice" at bounding box center [1460, 184] width 112 height 21
select select "service"
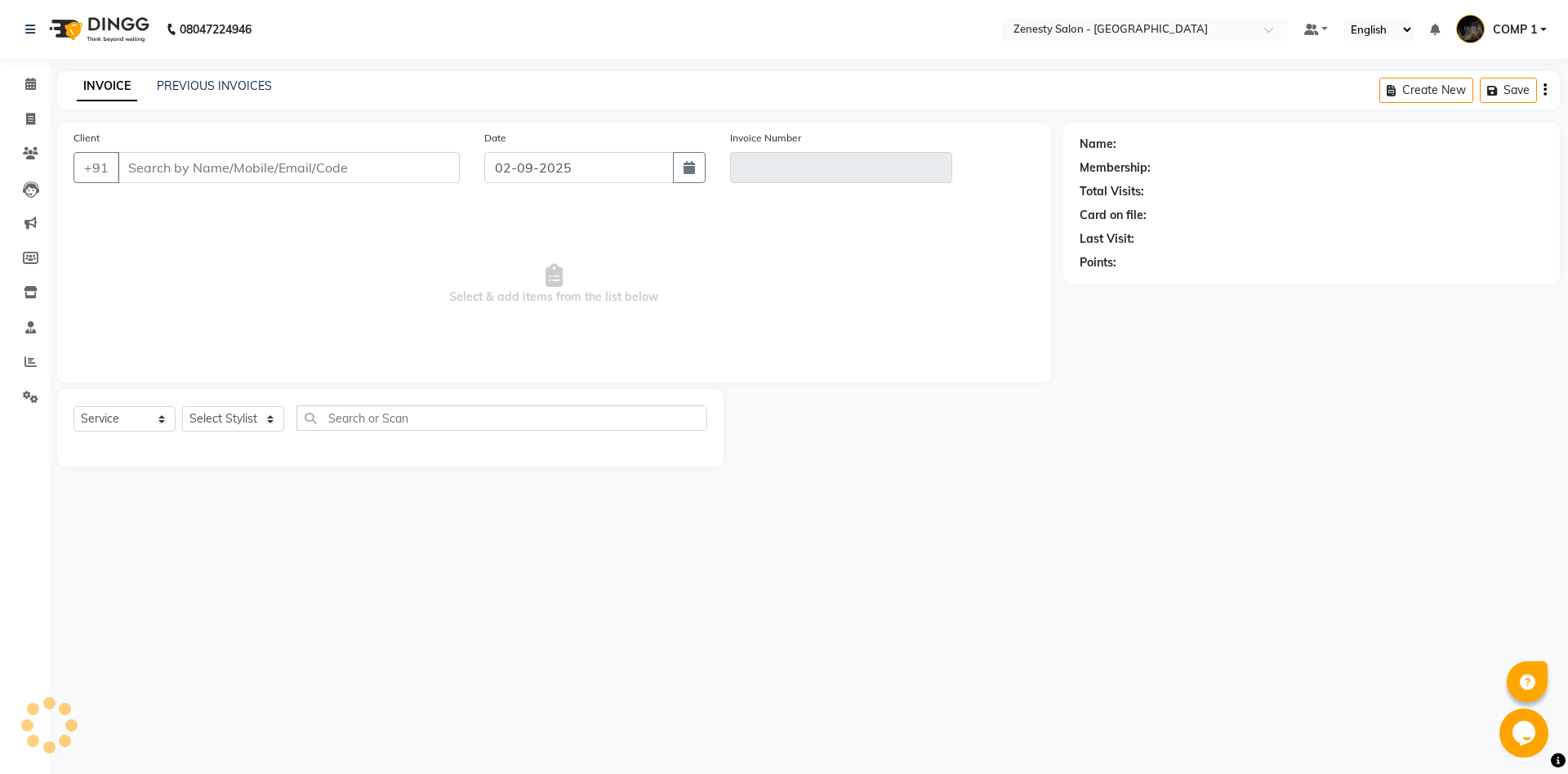
type input "9898139149"
type input "V/2025-26/5621"
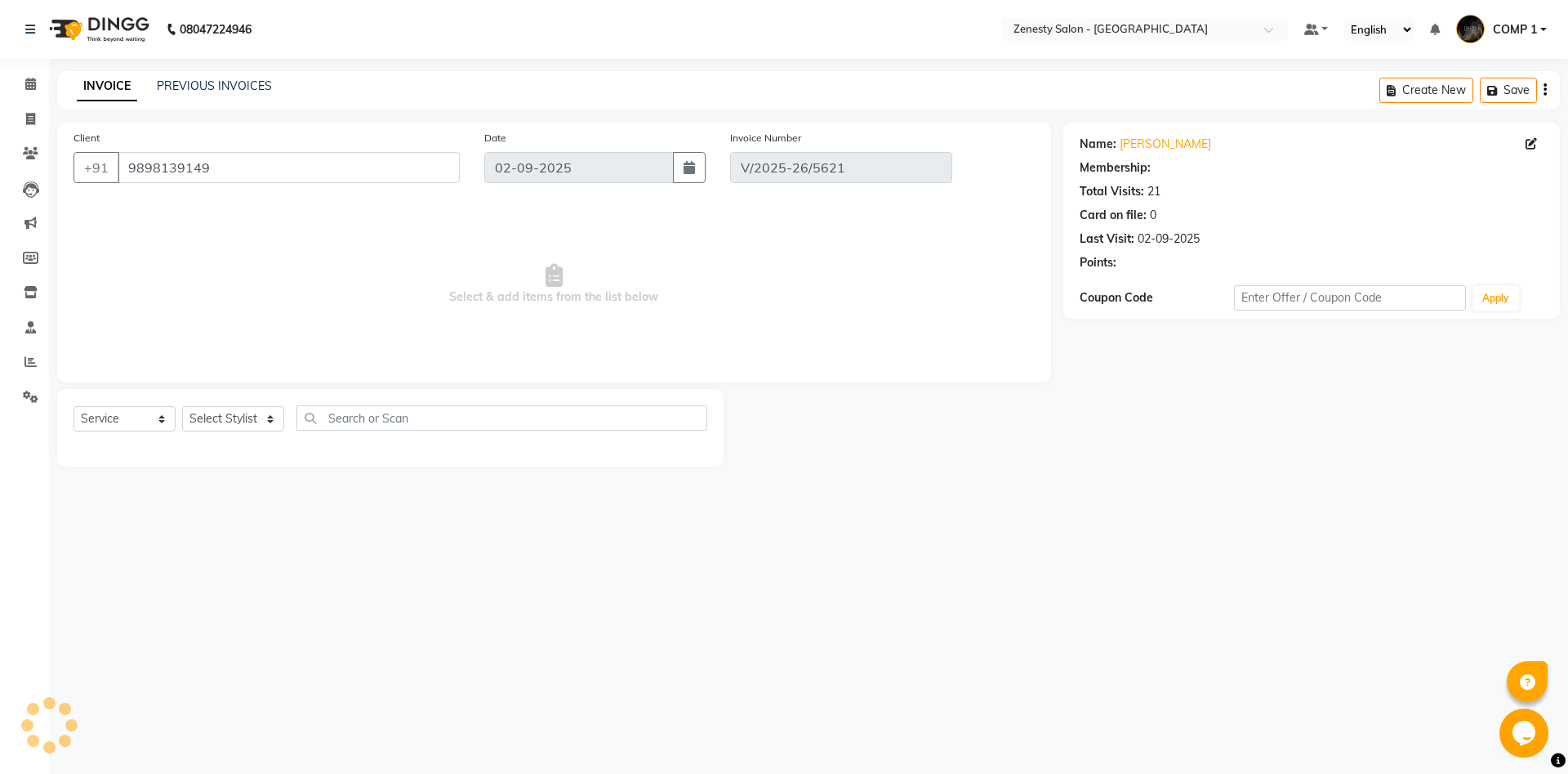
select select "1: Object"
select select "select"
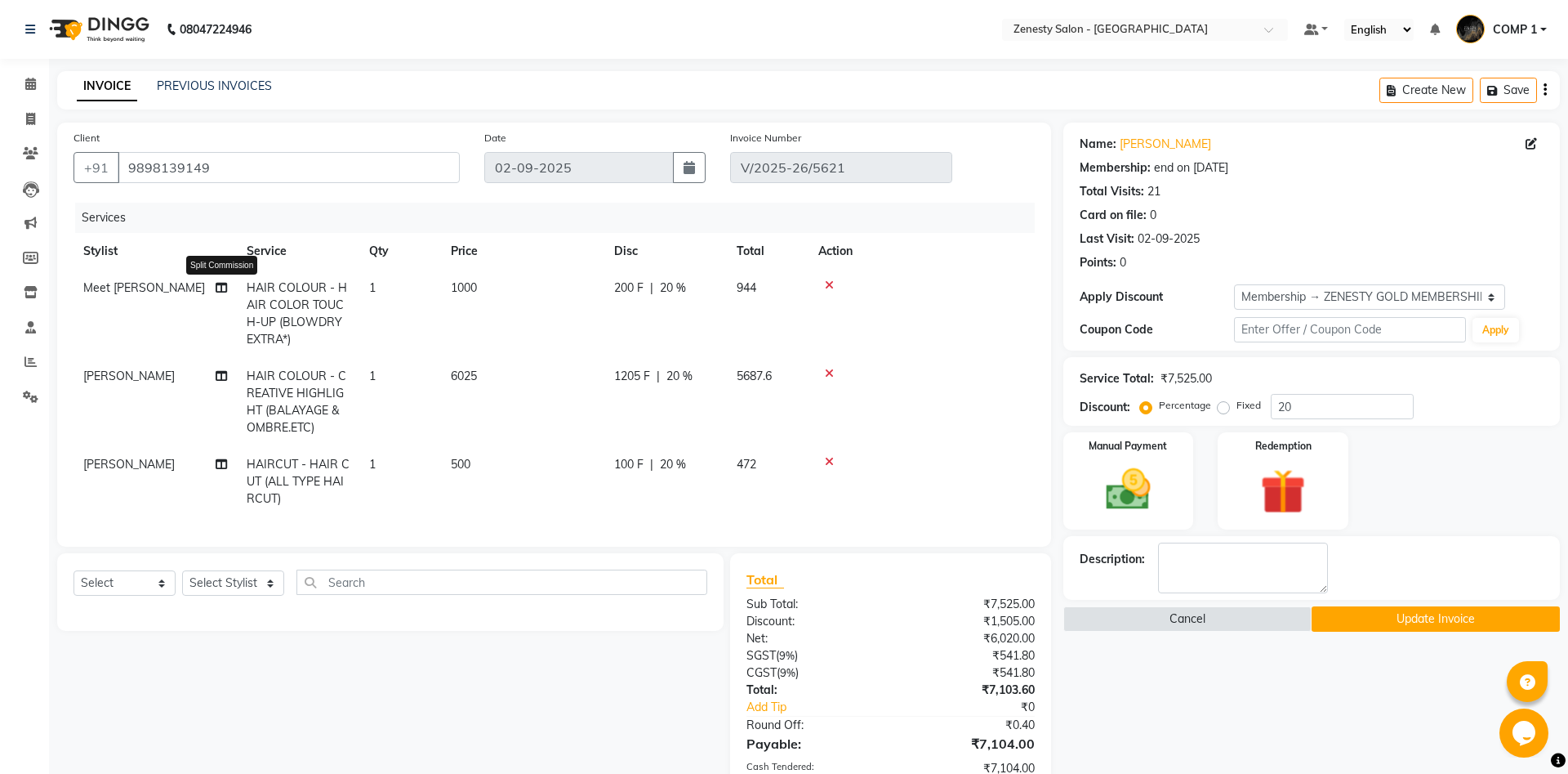
click at [218, 290] on icon at bounding box center [220, 287] width 11 height 11
select select "42827"
select select "55258"
select select "40087"
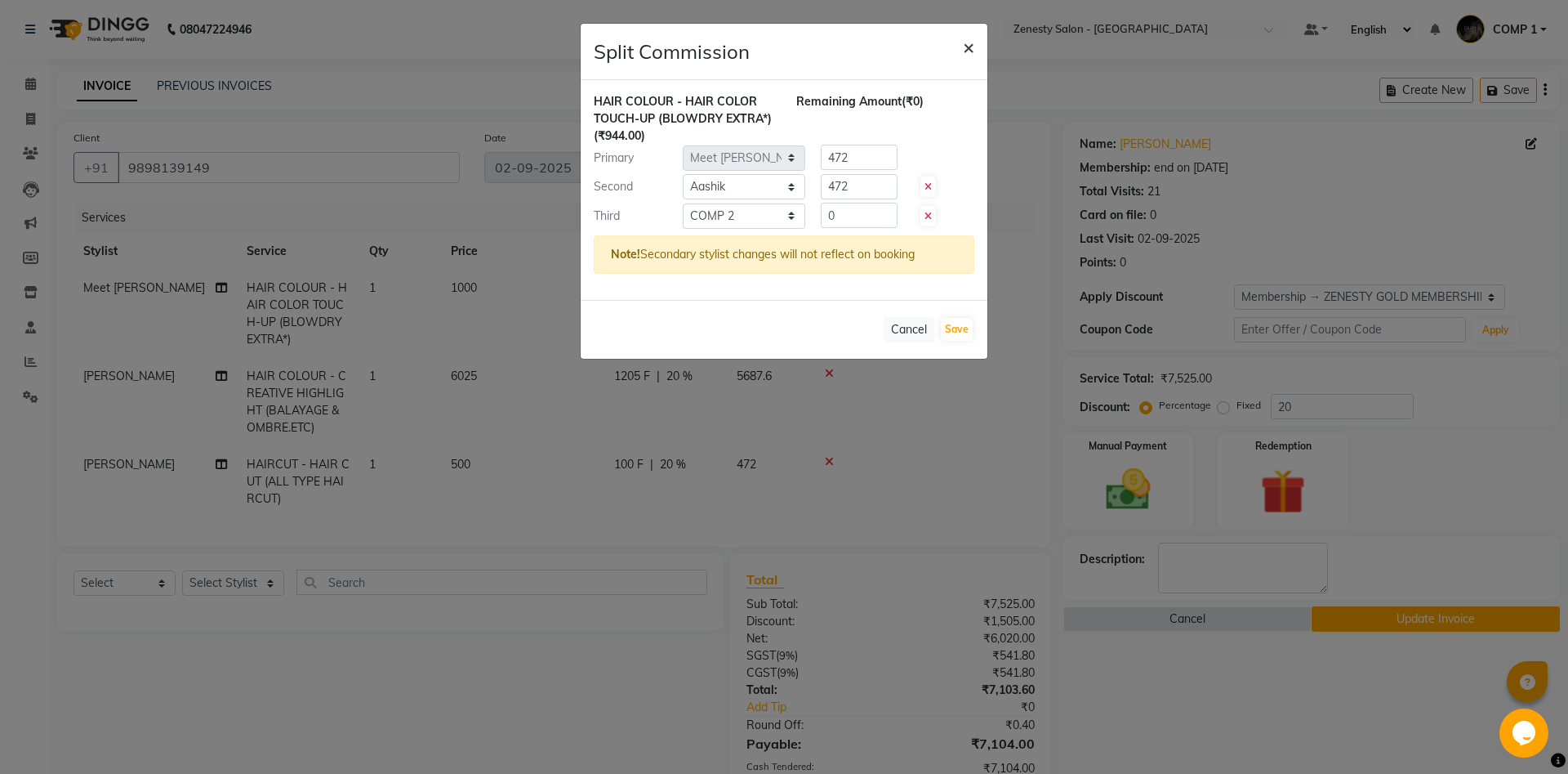
click at [967, 50] on span "×" at bounding box center [968, 47] width 11 height 24
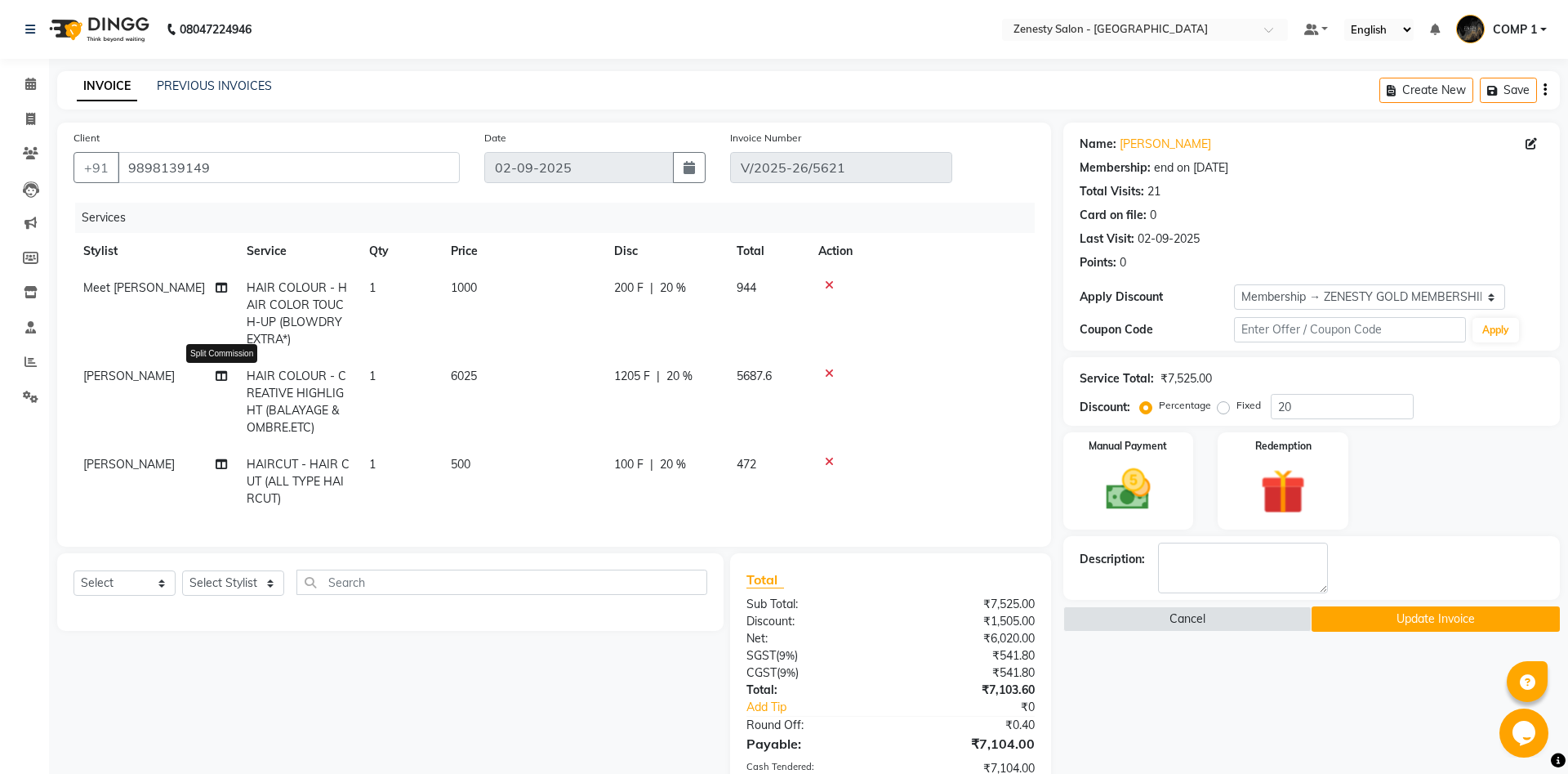
click at [219, 375] on icon at bounding box center [220, 375] width 11 height 11
select select "77242"
select select "39501"
select select "42827"
select select "71117"
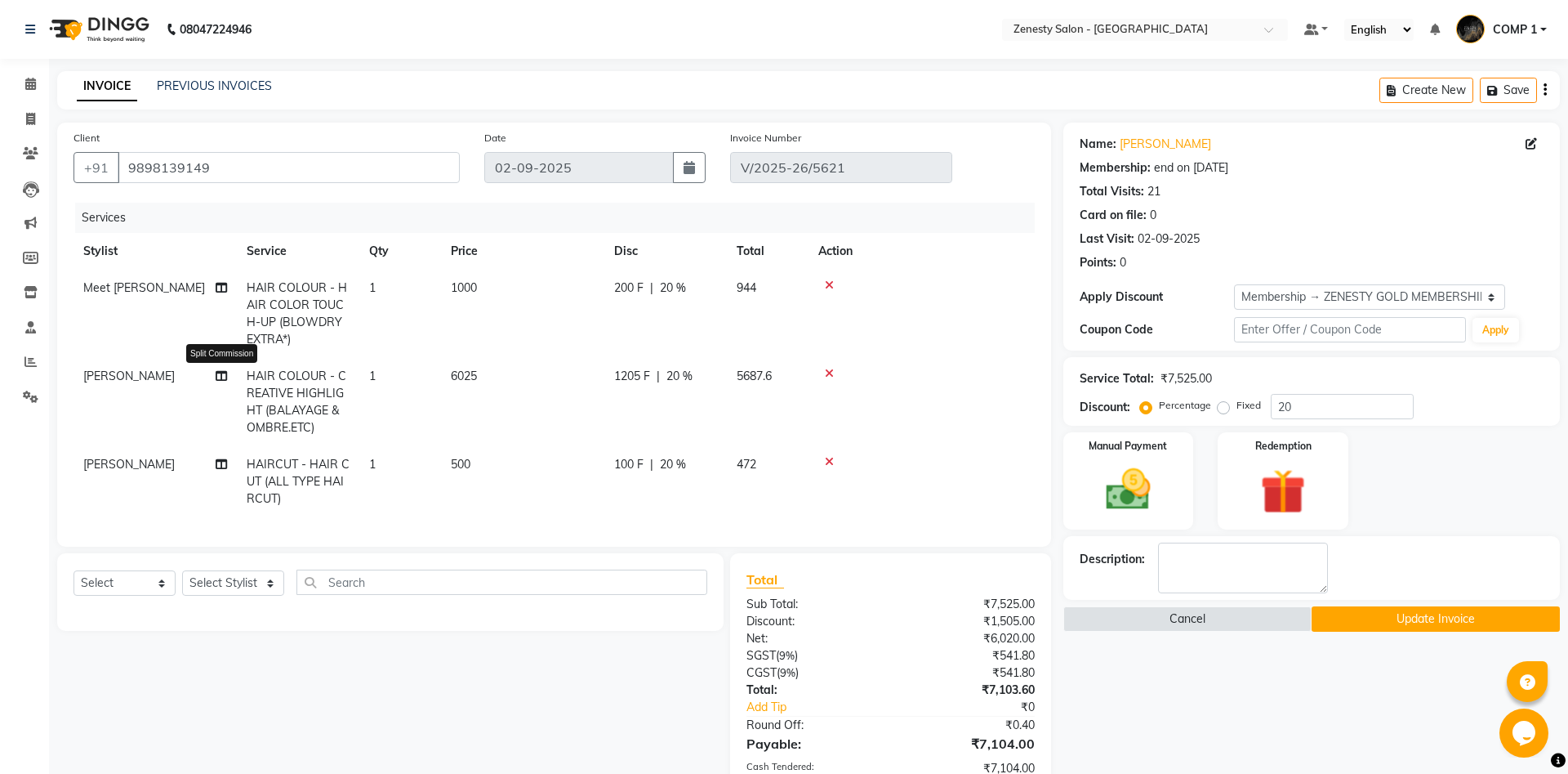
select select "75609"
select select "40087"
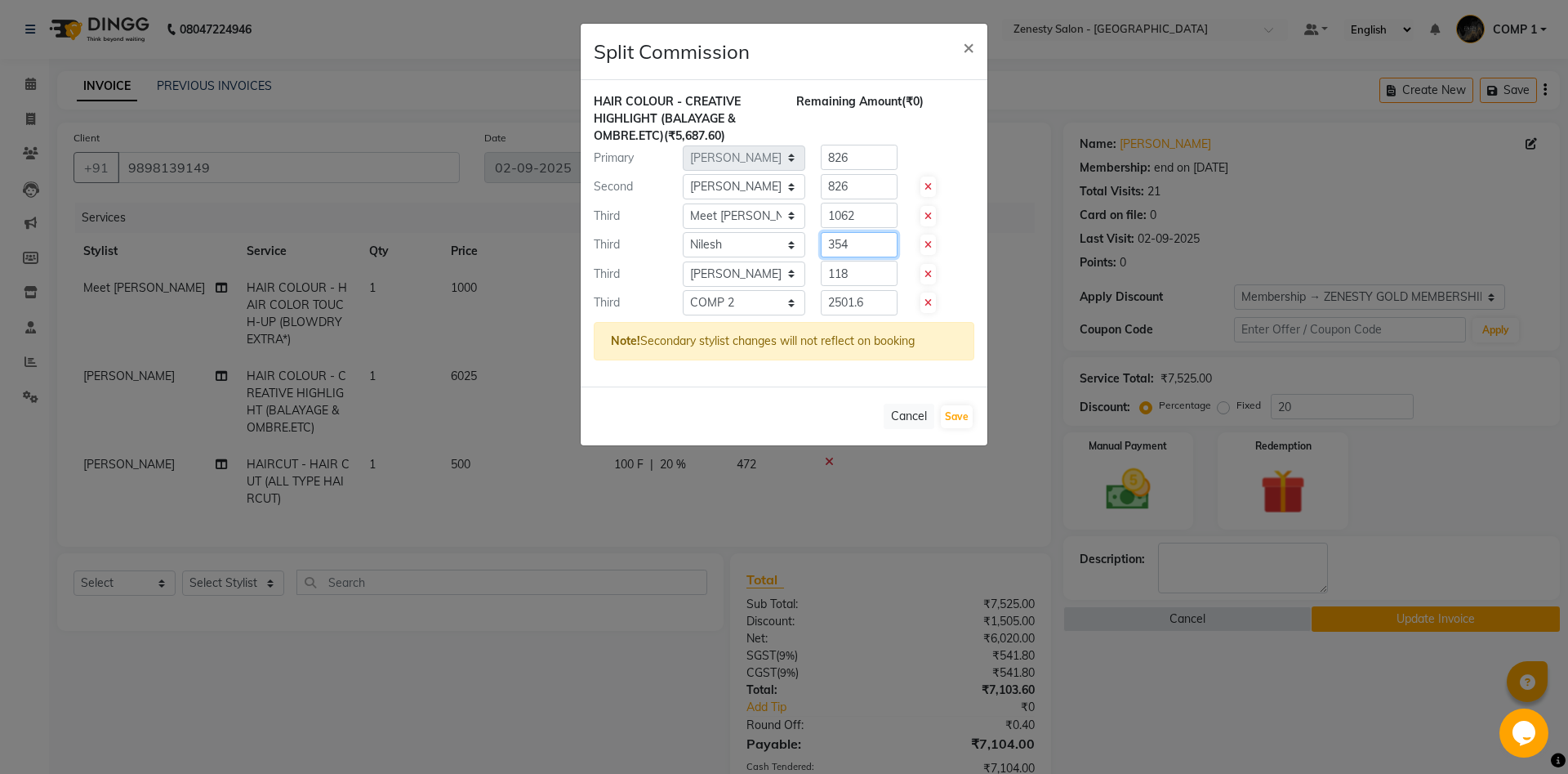
click at [849, 242] on input "354" at bounding box center [858, 244] width 77 height 25
type input "3"
type input "0"
click at [873, 293] on input "2501.6" at bounding box center [858, 302] width 77 height 25
type input "2"
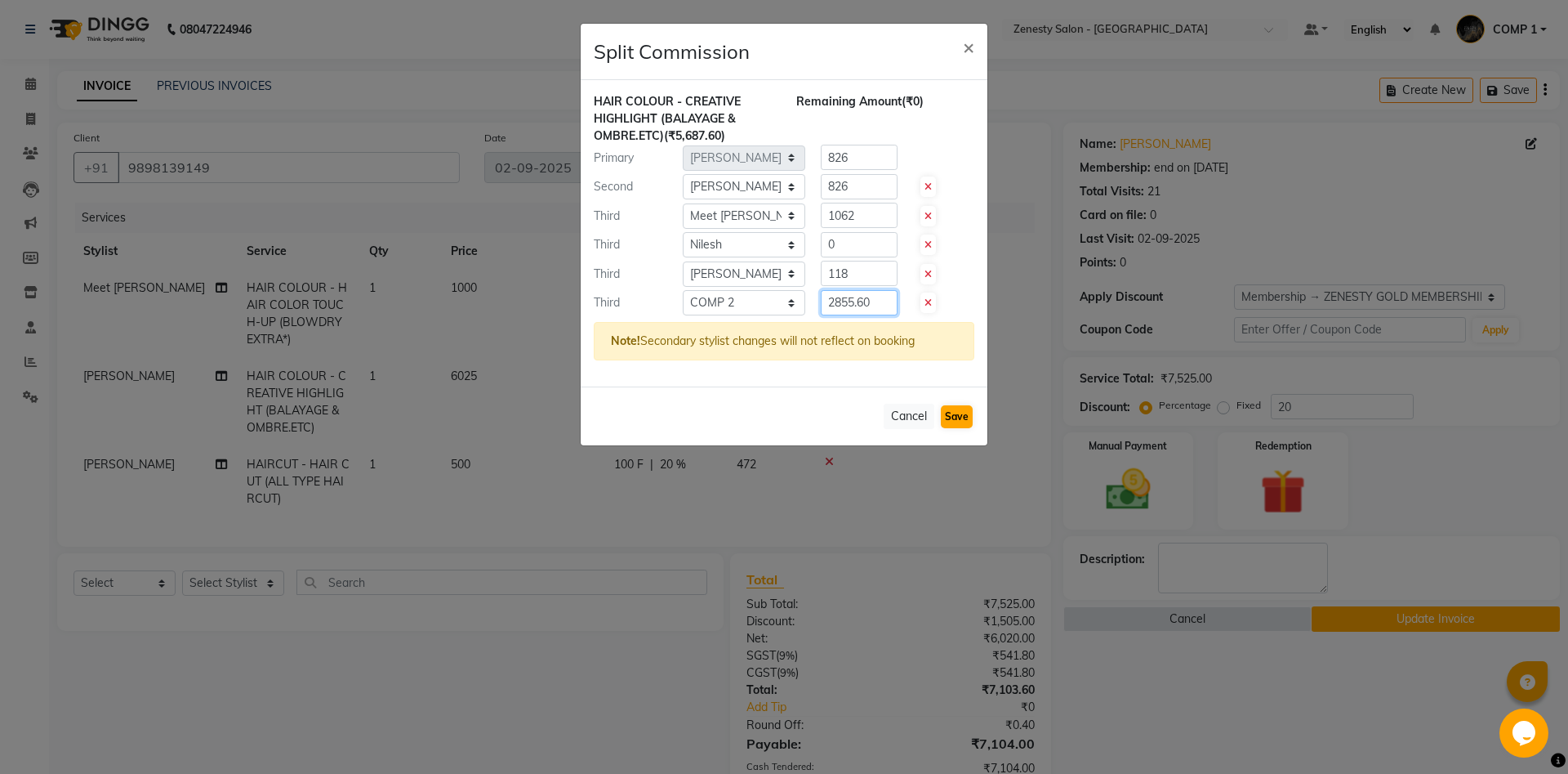
type input "2855.60"
click at [956, 413] on button "Save" at bounding box center [956, 417] width 32 height 22
select select "Select"
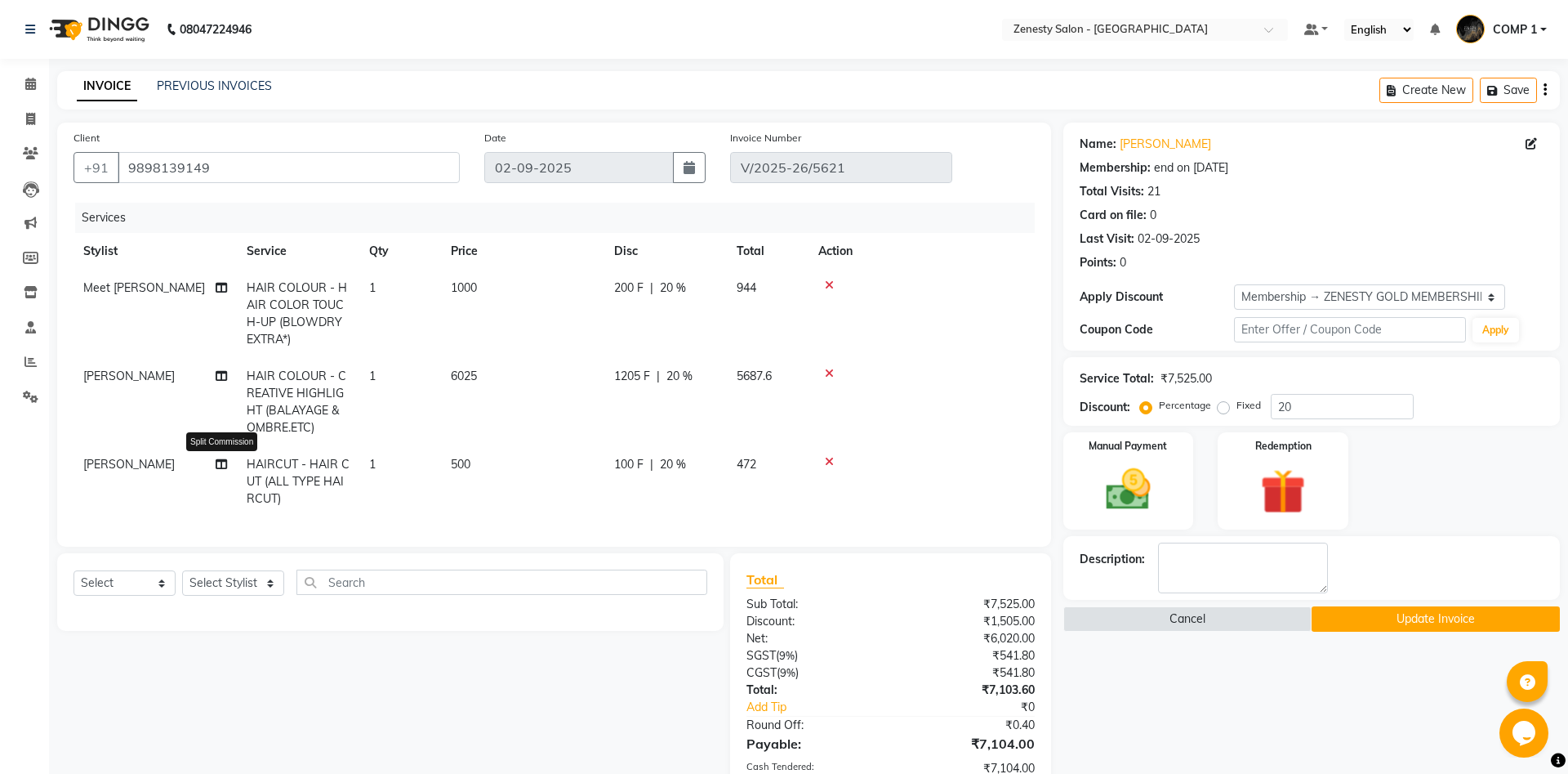
click at [222, 467] on icon at bounding box center [220, 464] width 11 height 11
select select "39501"
select select "39491"
select select "39507"
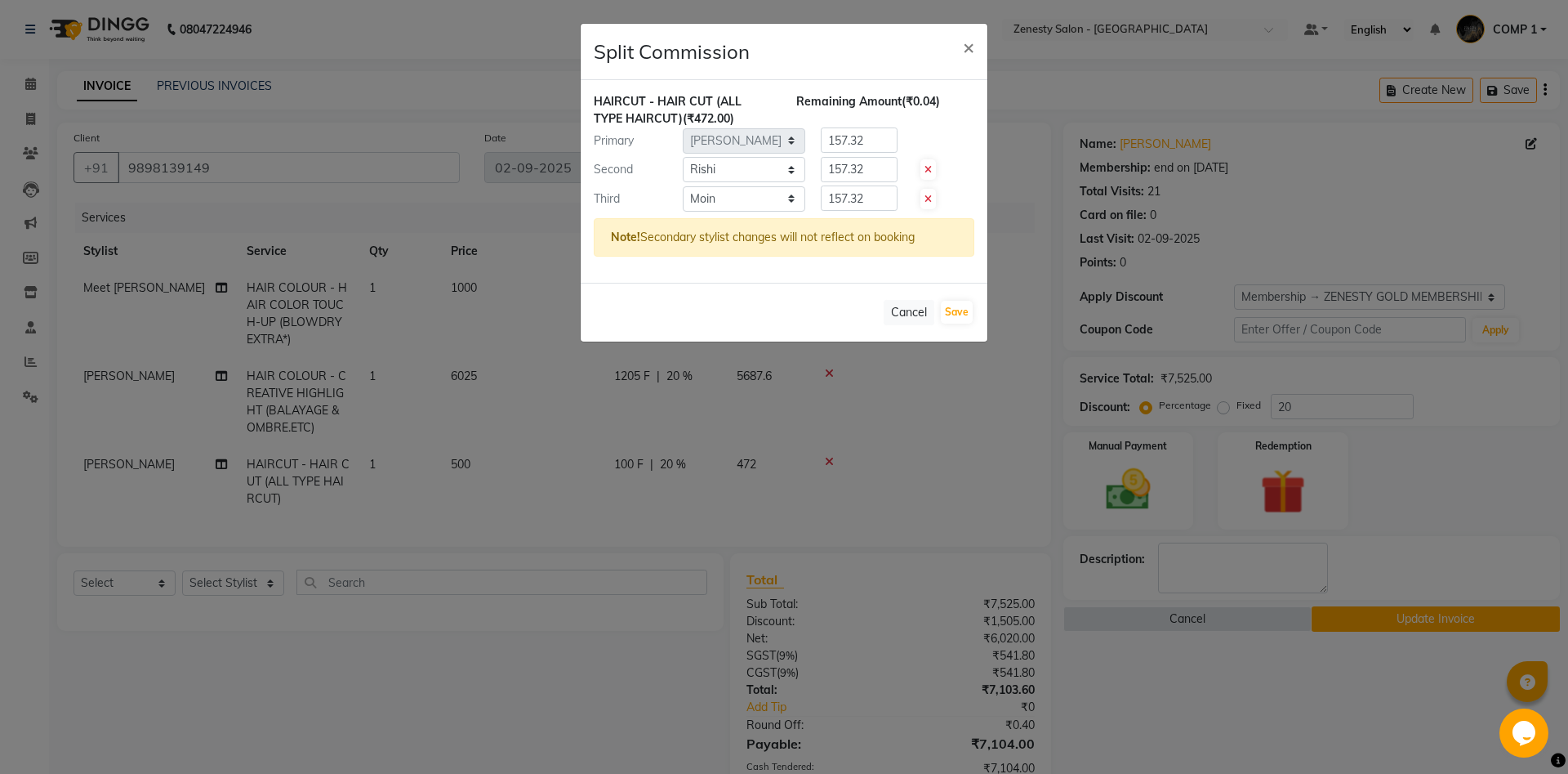
click at [1352, 644] on ngb-modal-window "Split Commission × HAIRCUT - HAIR CUT (ALL TYPE HAIRCUT) (₹472.00) Remaining Am…" at bounding box center [784, 387] width 1568 height 774
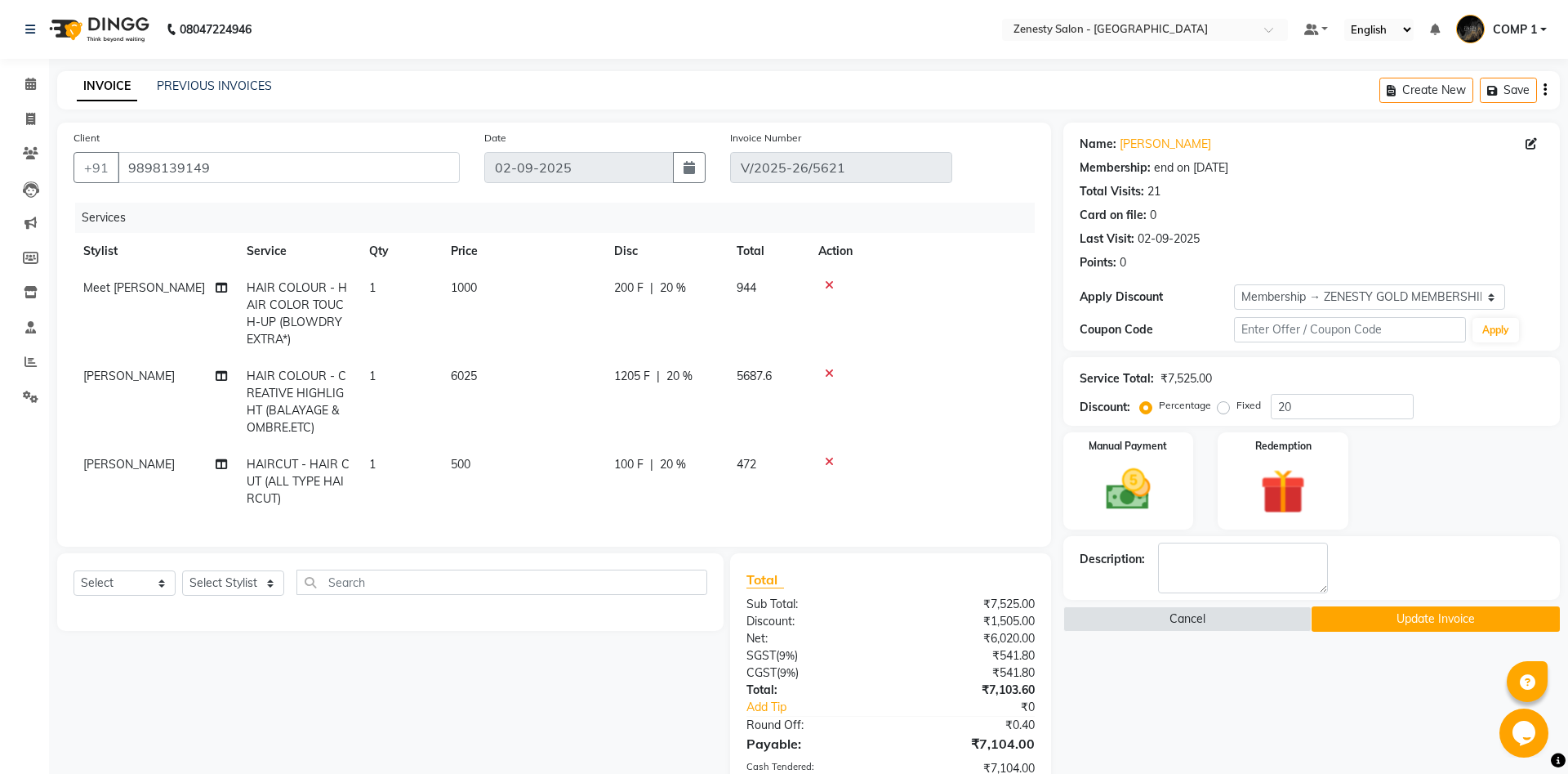
click at [1426, 614] on button "Update Invoice" at bounding box center [1435, 618] width 248 height 25
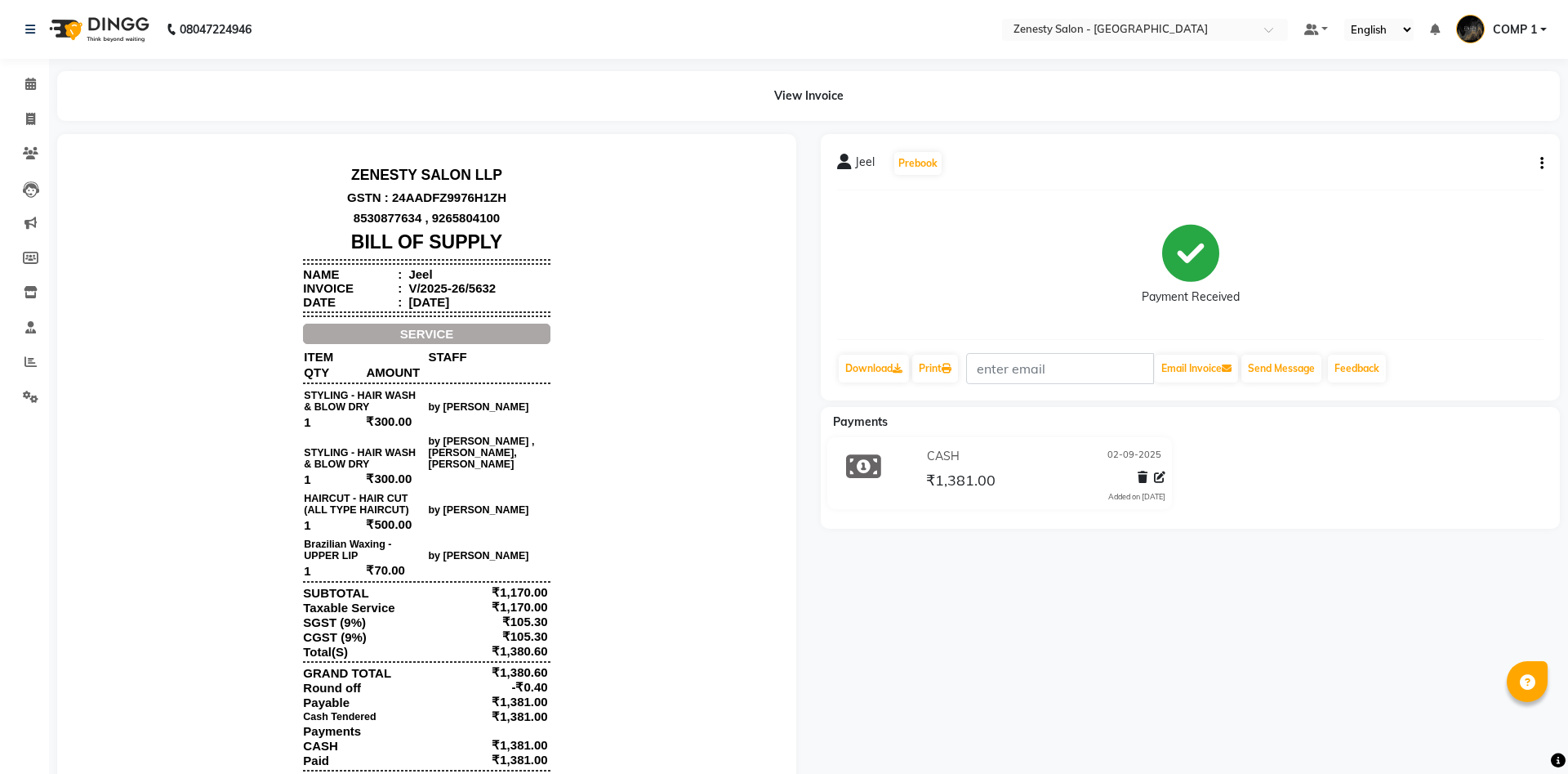
click at [1539, 158] on button "button" at bounding box center [1538, 163] width 10 height 17
click at [1474, 181] on div "Edit Invoice" at bounding box center [1460, 184] width 112 height 21
select select "service"
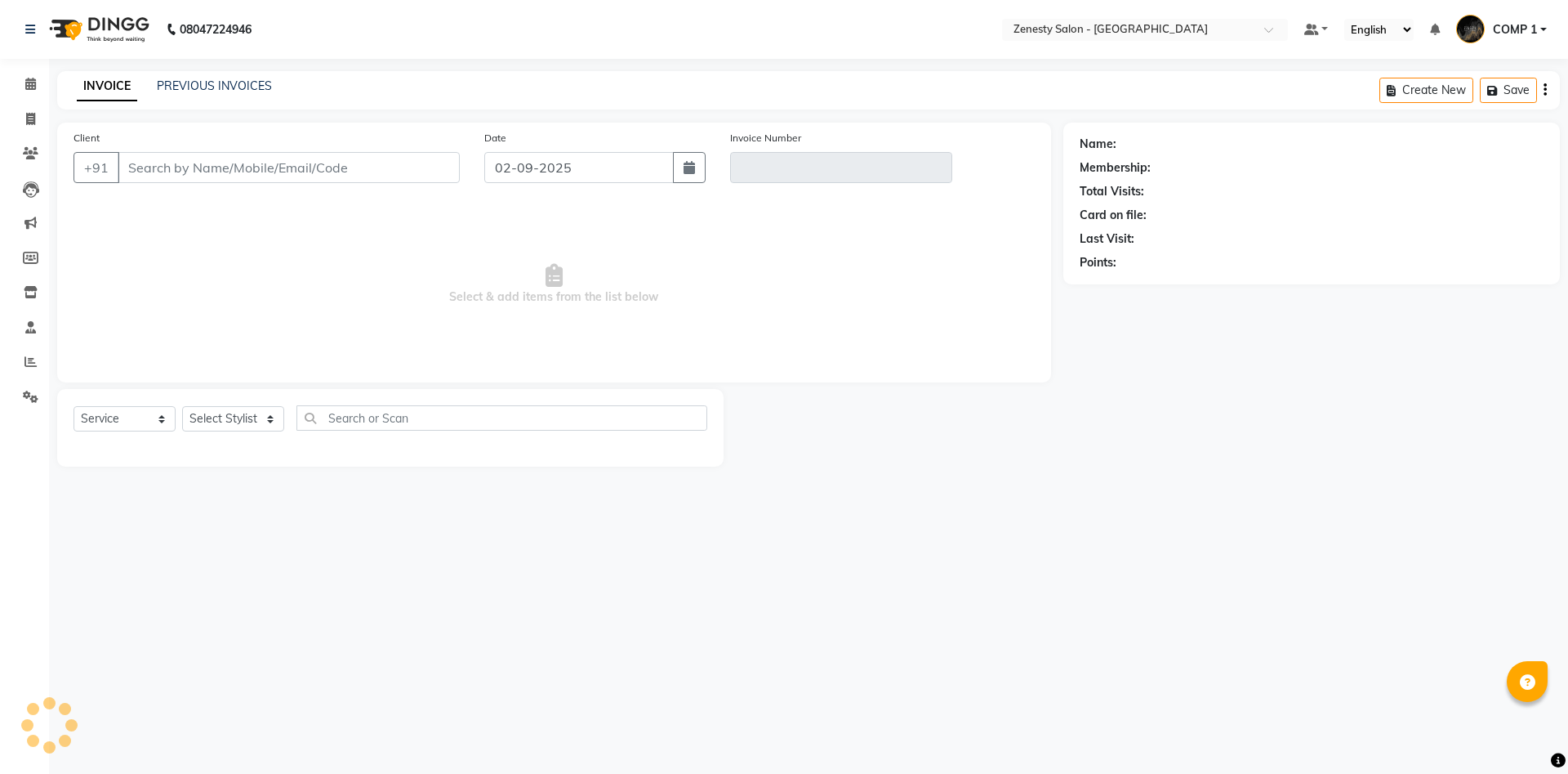
type input "9737250278"
type input "V/2025-26/5632"
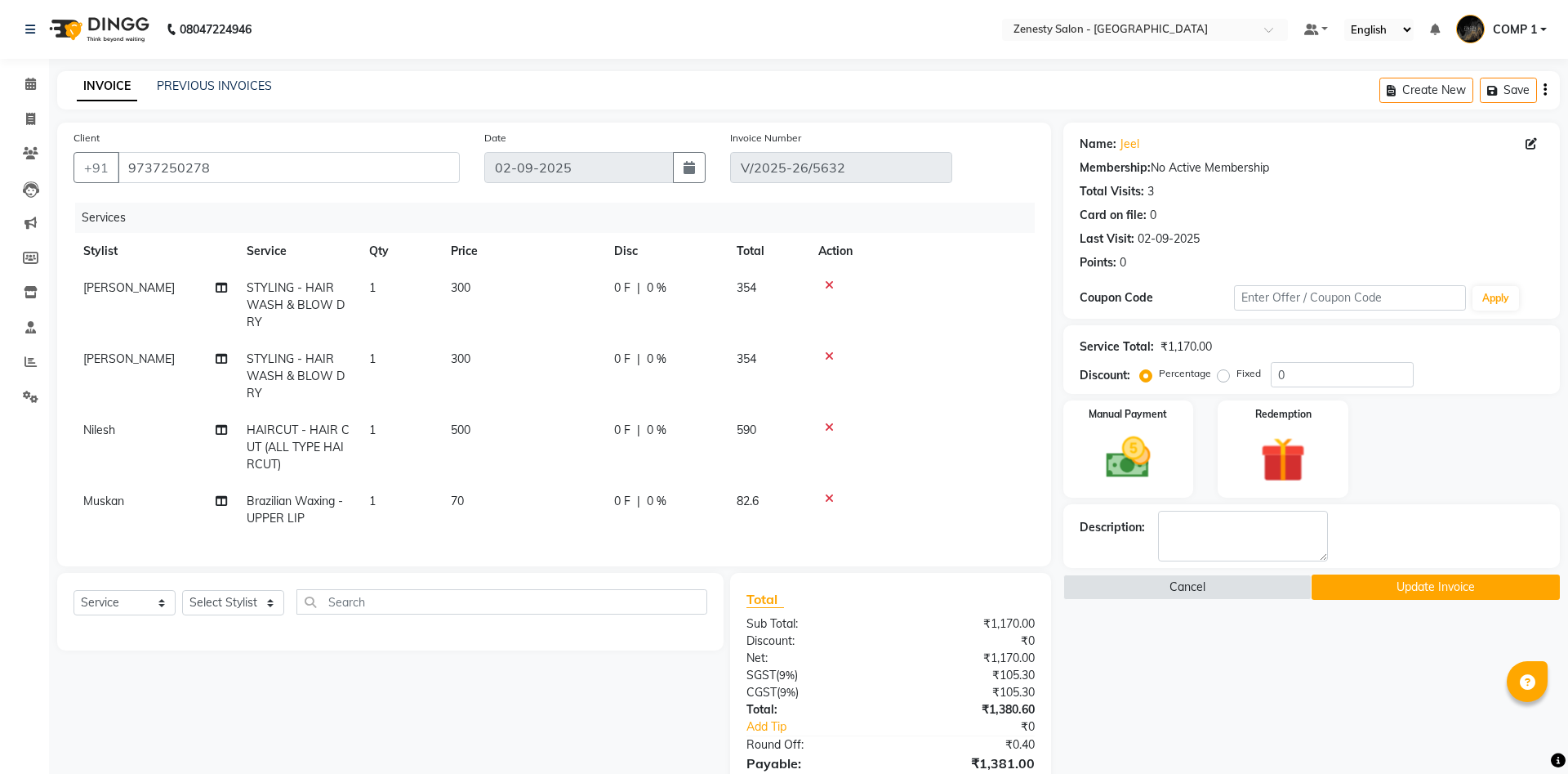
select select "select"
click at [219, 424] on icon at bounding box center [220, 429] width 11 height 11
select select "71117"
select select "78078"
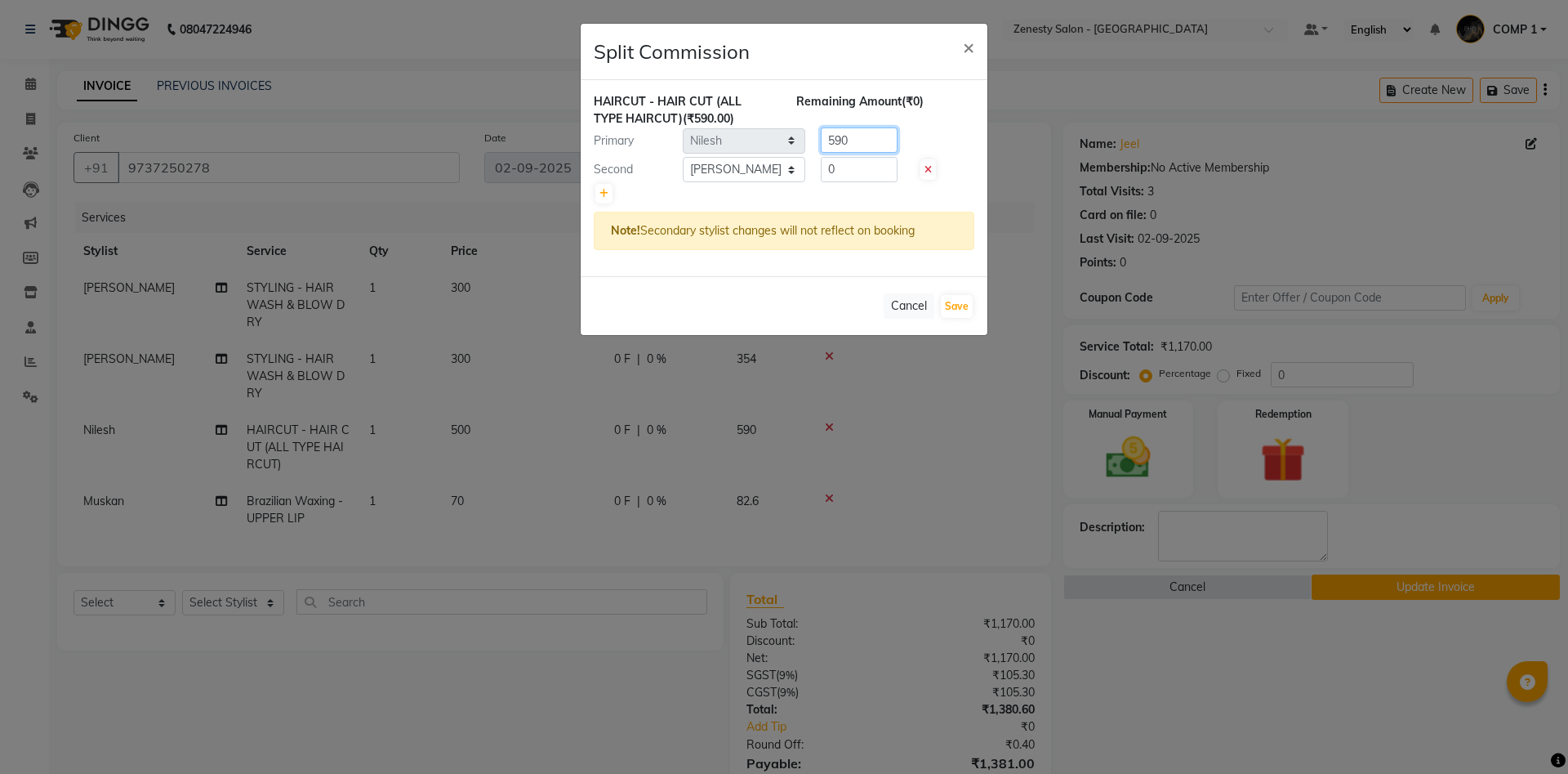
click at [853, 142] on input "590" at bounding box center [858, 139] width 77 height 25
type input "5"
click at [598, 191] on link at bounding box center [604, 194] width 17 height 20
type input "196.67"
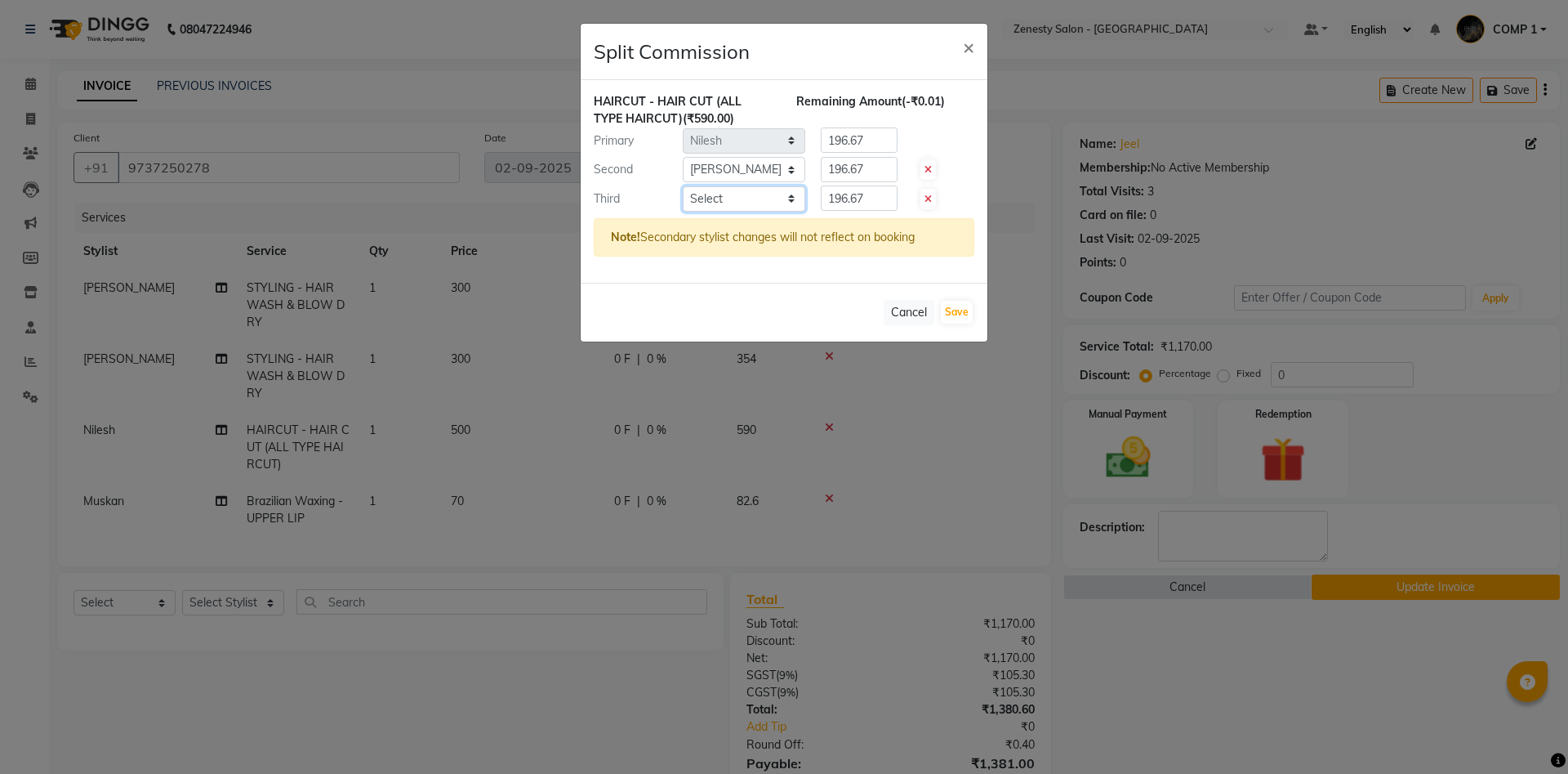
click at [683, 186] on select "Select [PERSON_NAME] [PERSON_NAME] [PERSON_NAME] Khalifa [PERSON_NAME] COMP 1 C…" at bounding box center [744, 198] width 123 height 25
select select "81093"
click option "COMP 1" at bounding box center [0, 0] width 0 height 0
click at [866, 272] on div "HAIRCUT - HAIR CUT (ALL TYPE HAIRCUT) (₹590.00) Remaining Amount (-₹0.01) Prima…" at bounding box center [784, 182] width 406 height 202
click at [862, 166] on input "196.67" at bounding box center [858, 169] width 77 height 25
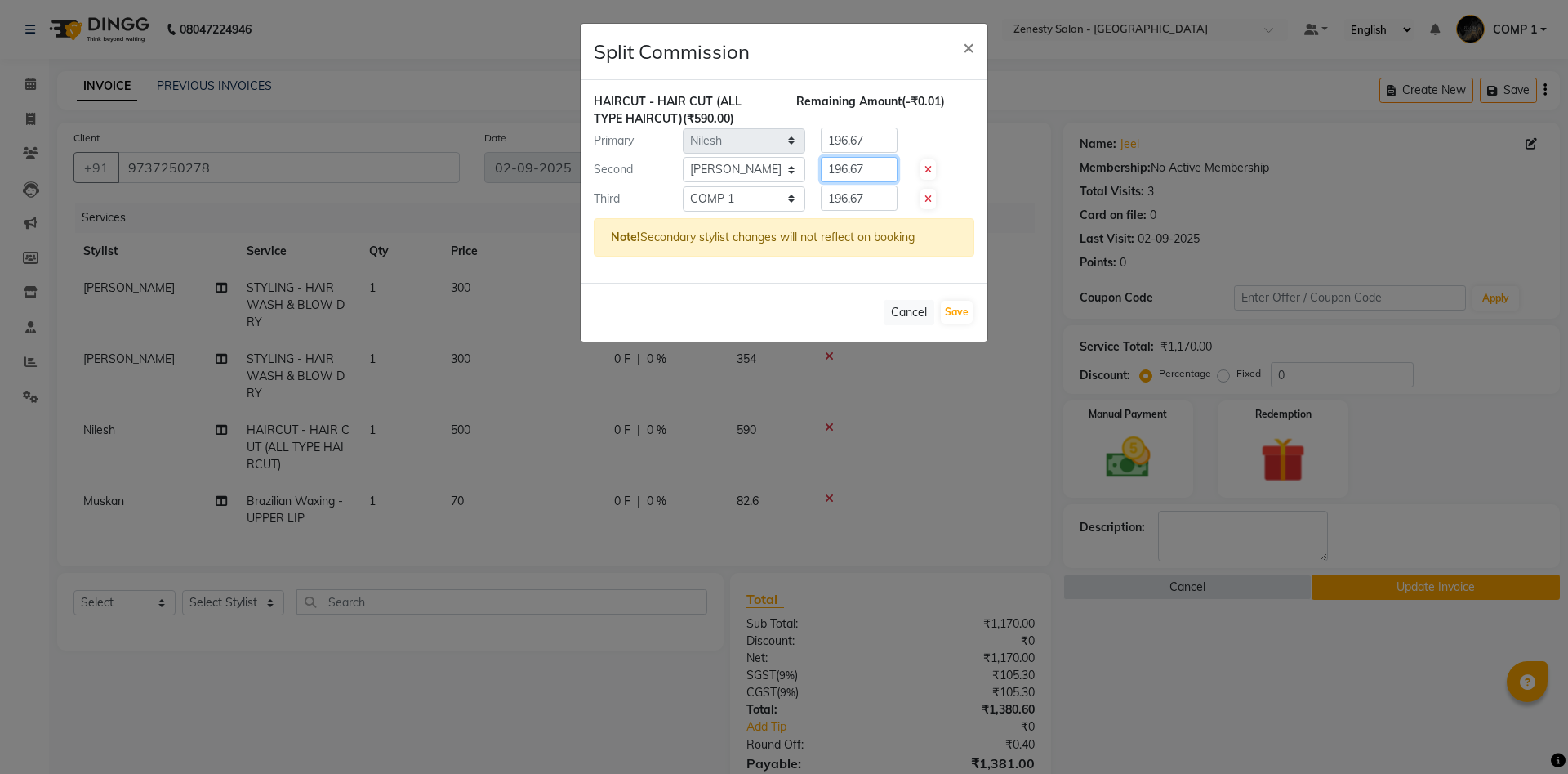
click at [869, 166] on input "196.67" at bounding box center [858, 169] width 77 height 25
type input "1"
type input "0"
click at [867, 145] on input "196.67" at bounding box center [858, 139] width 77 height 25
type input "1"
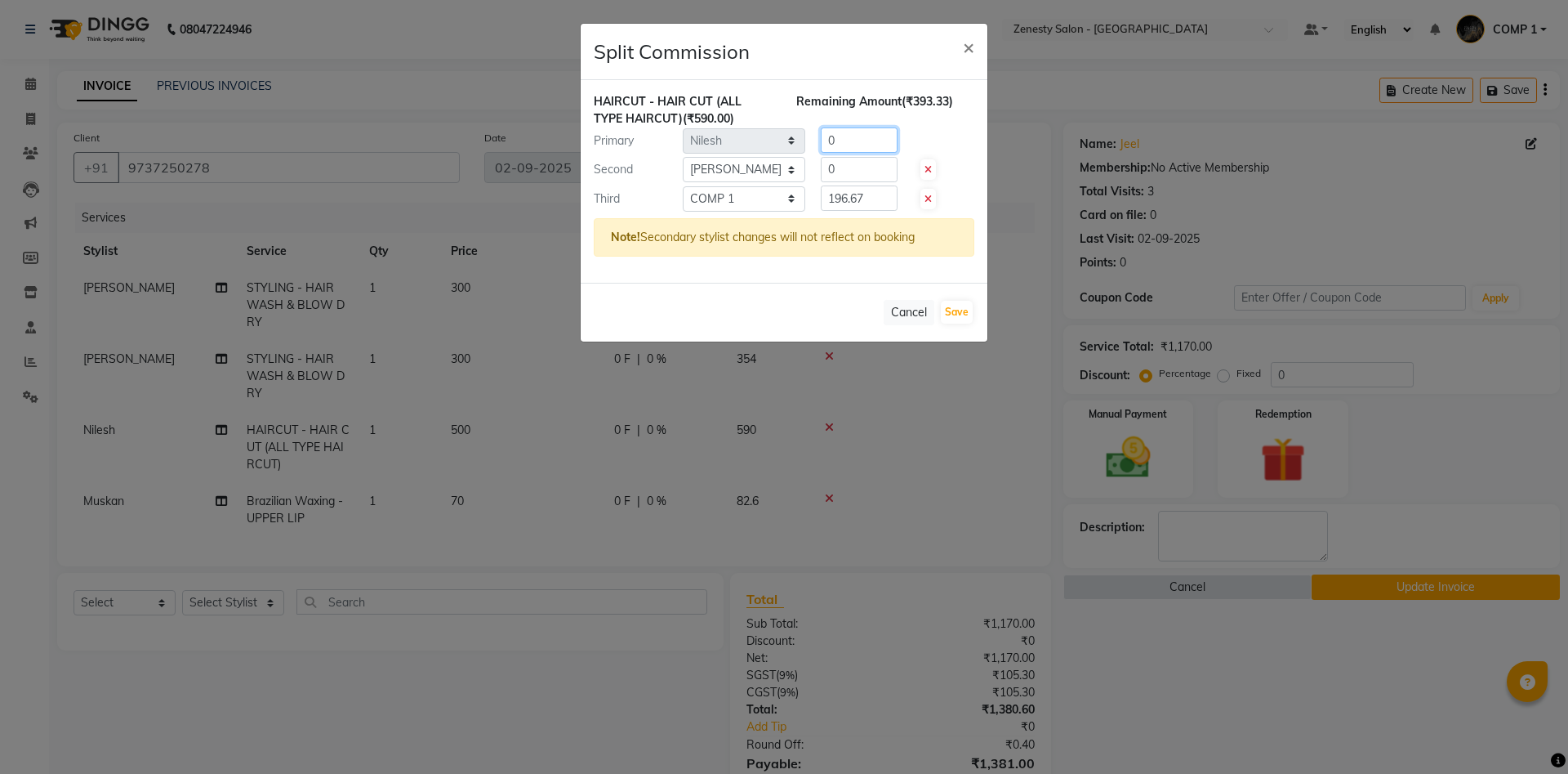
type input "0"
click at [865, 196] on input "196.67" at bounding box center [858, 197] width 77 height 25
type input "1"
type input "590"
click at [966, 308] on button "Save" at bounding box center [956, 312] width 32 height 22
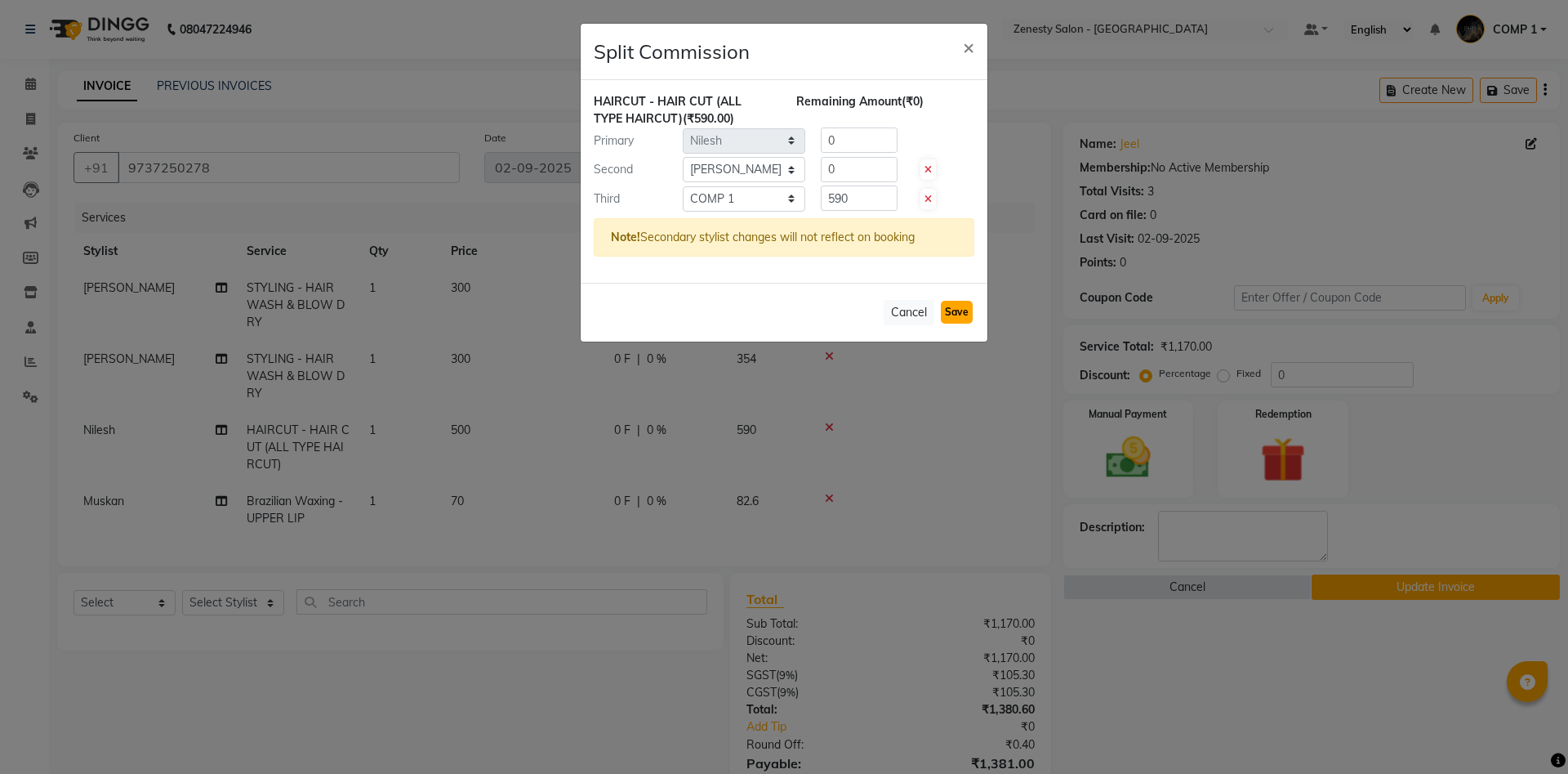
select select "Select"
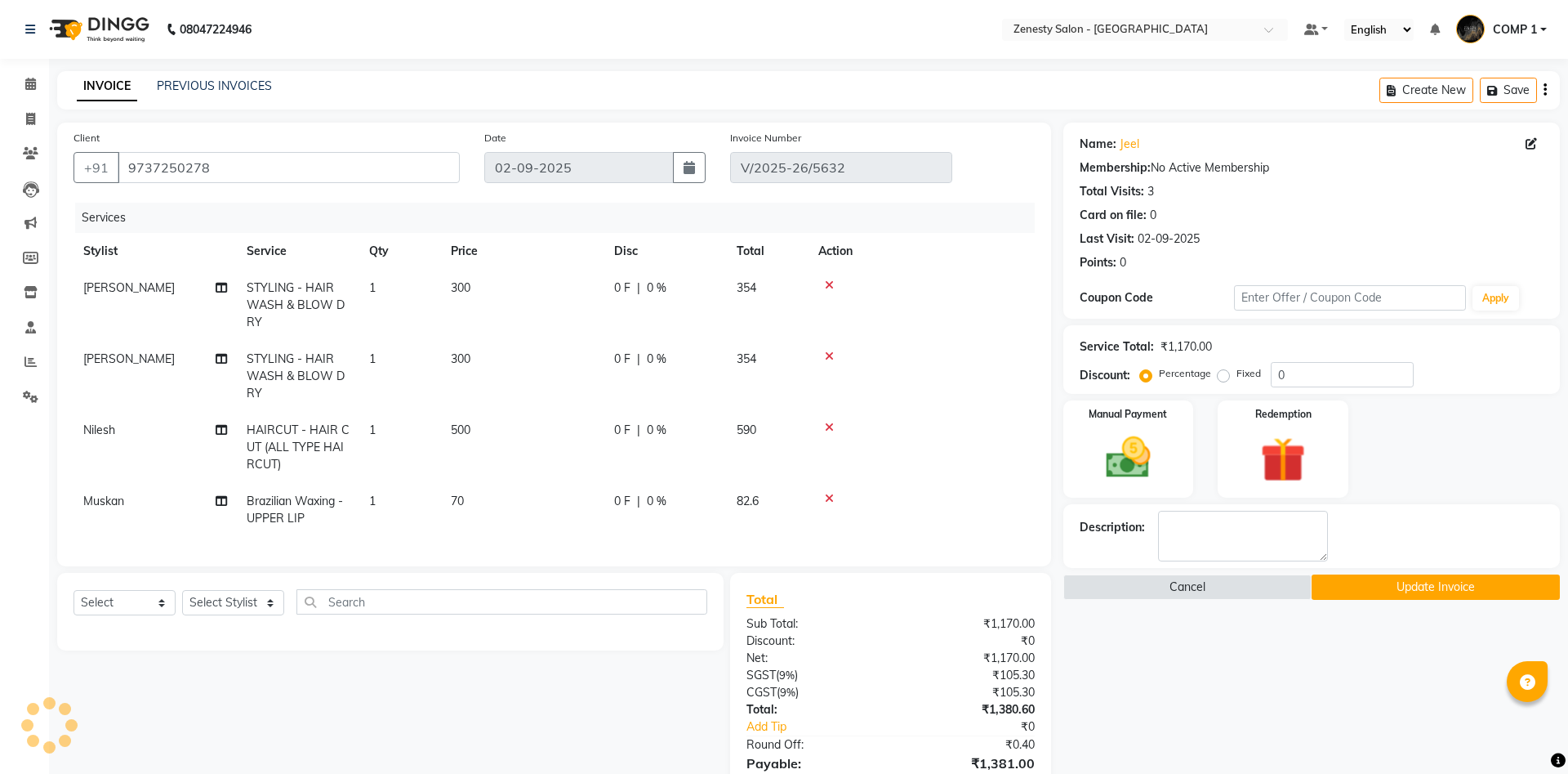
click at [1379, 585] on button "Update Invoice" at bounding box center [1435, 586] width 248 height 25
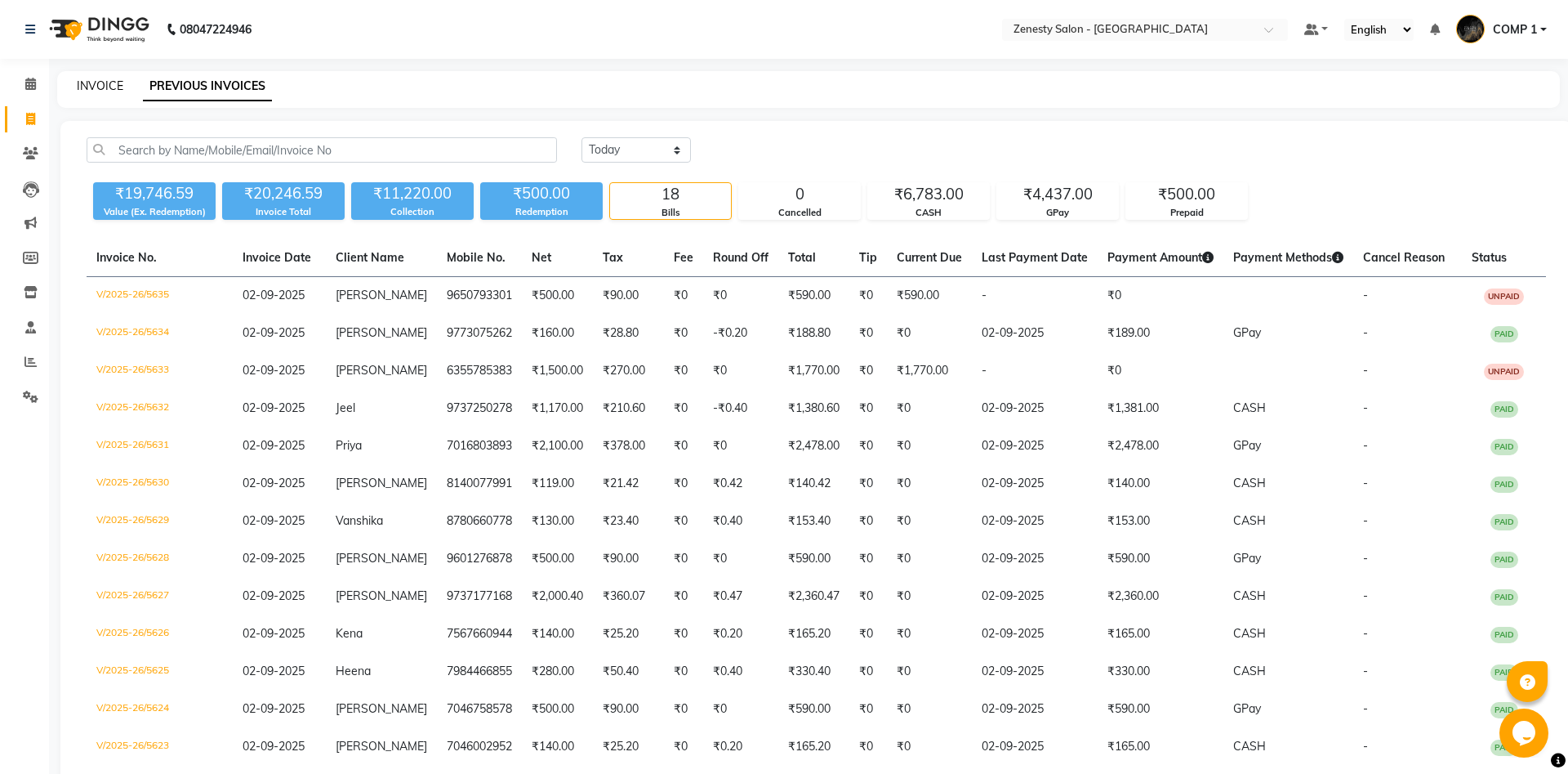
click at [102, 80] on link "INVOICE" at bounding box center [100, 86] width 47 height 15
select select "5713"
select select "service"
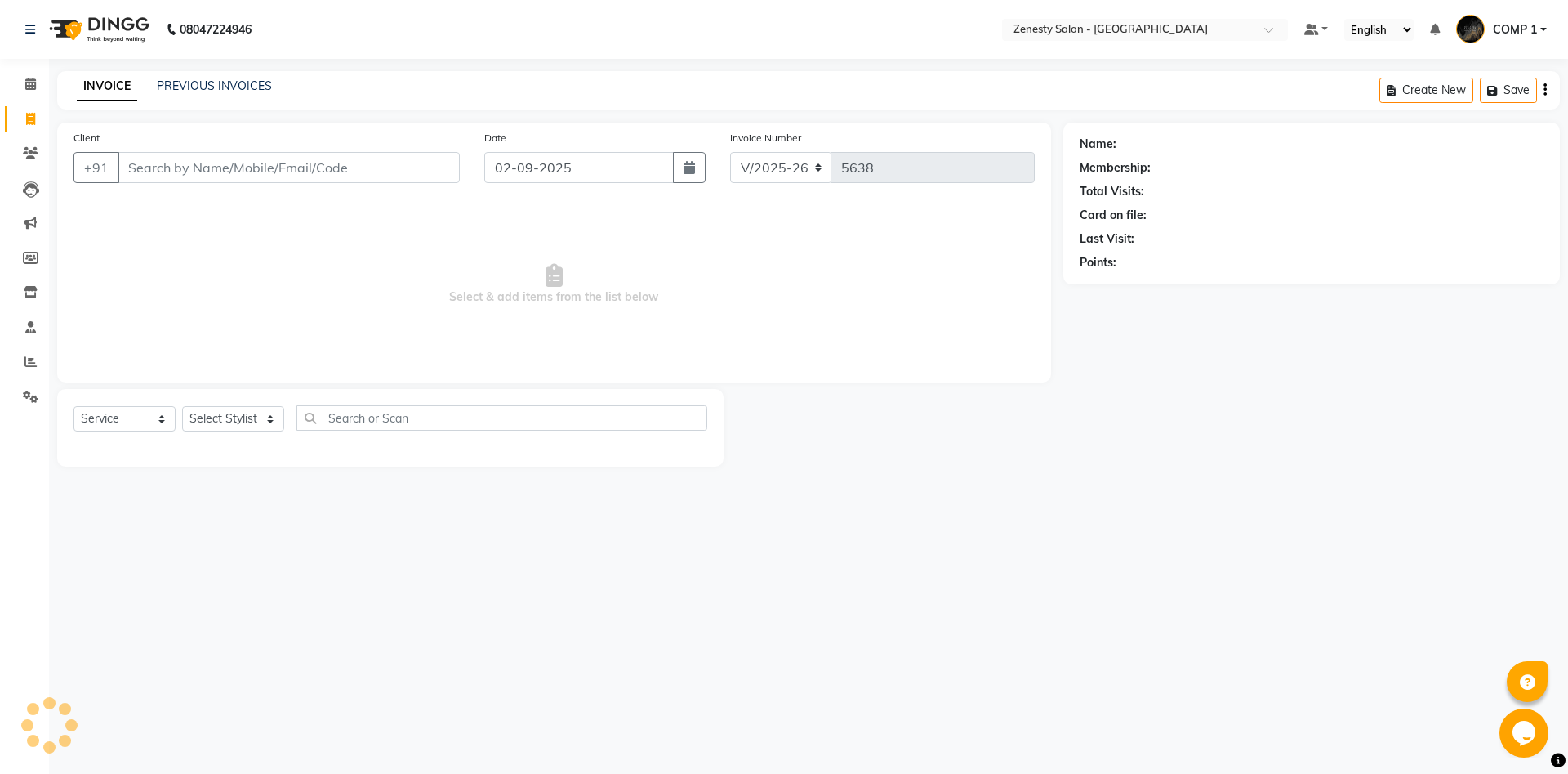
click at [102, 80] on link "INVOICE" at bounding box center [107, 86] width 61 height 29
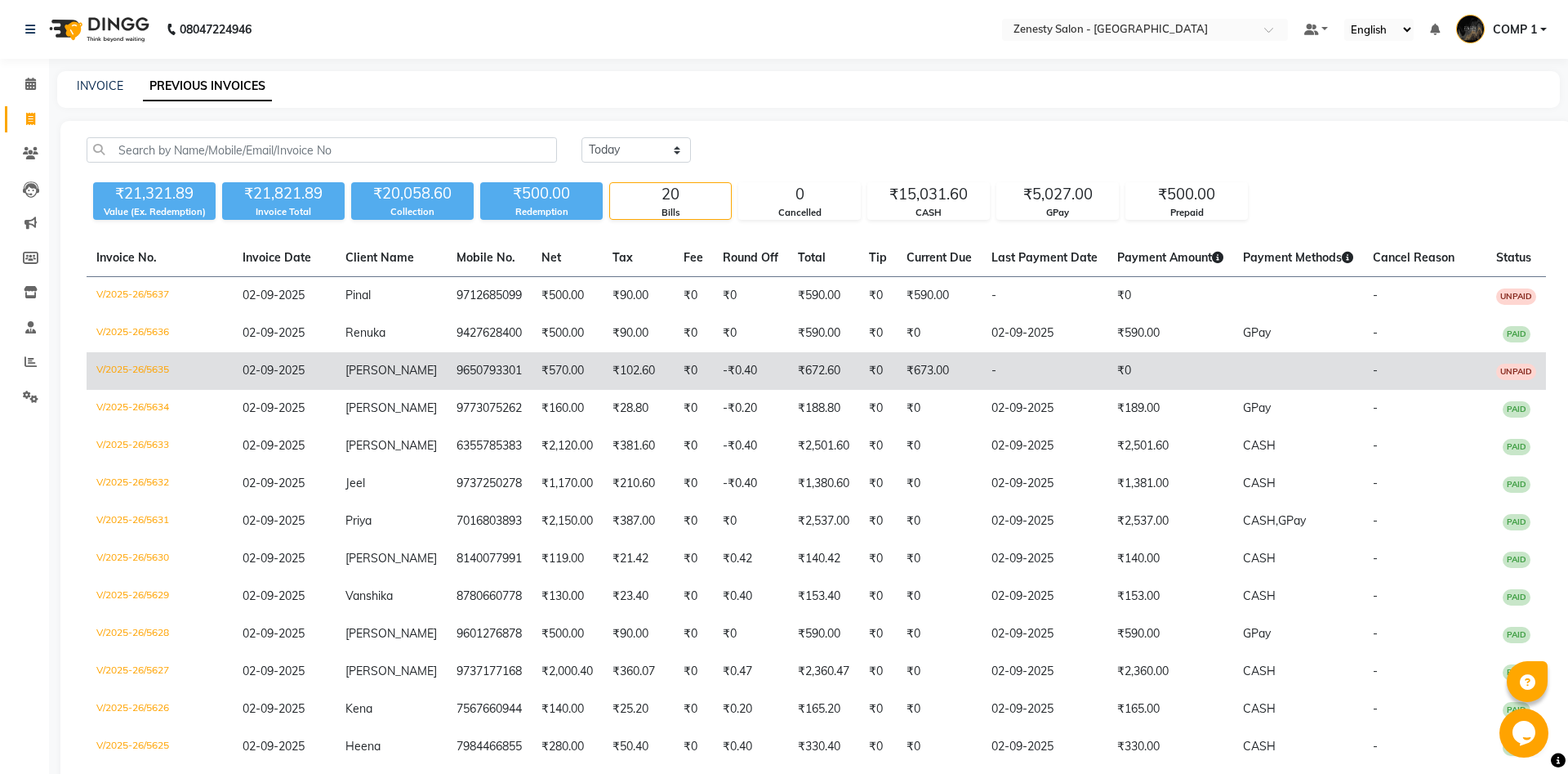
click at [674, 364] on td "₹0" at bounding box center [692, 370] width 39 height 37
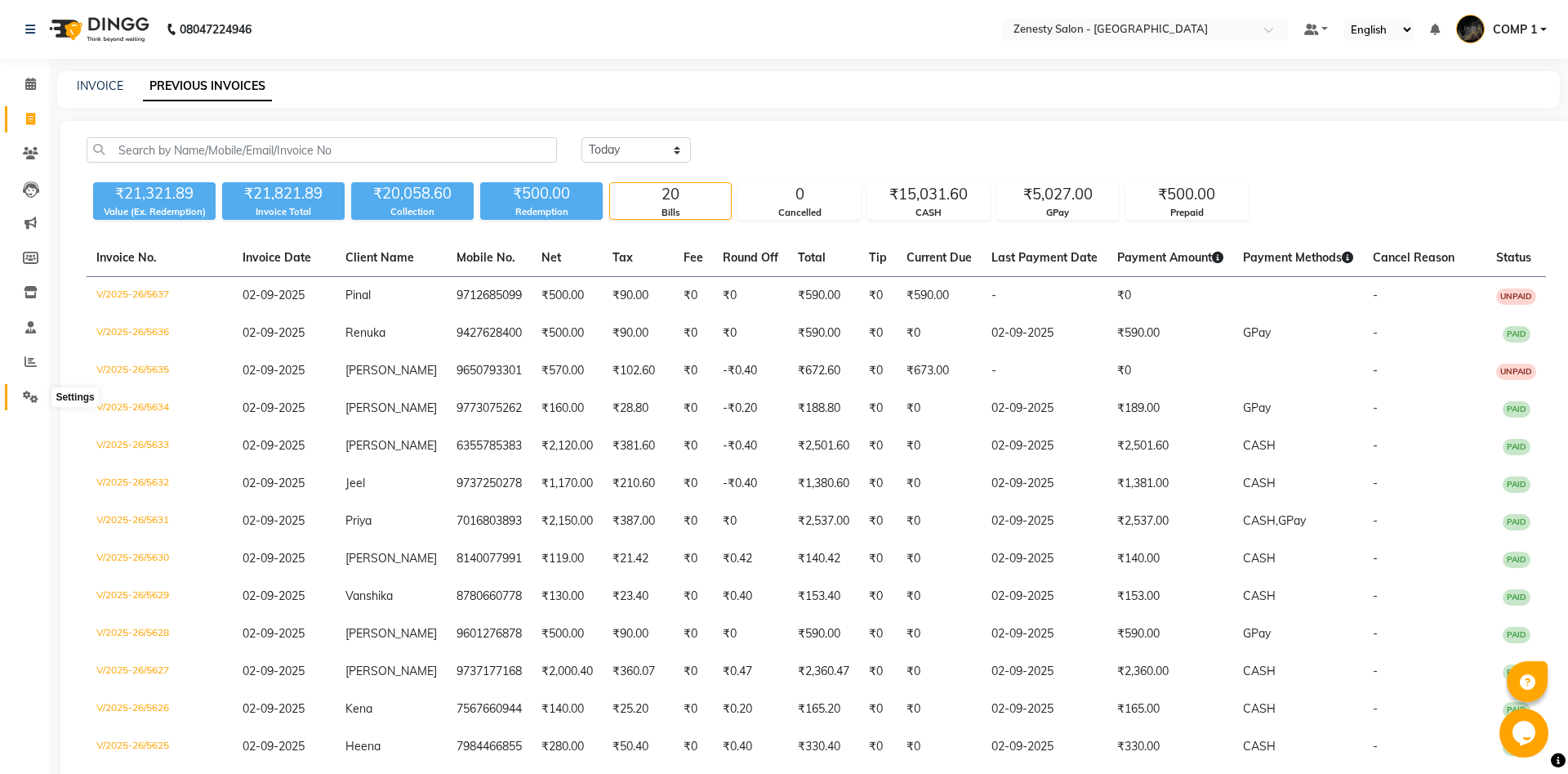
click at [25, 394] on icon at bounding box center [30, 397] width 16 height 12
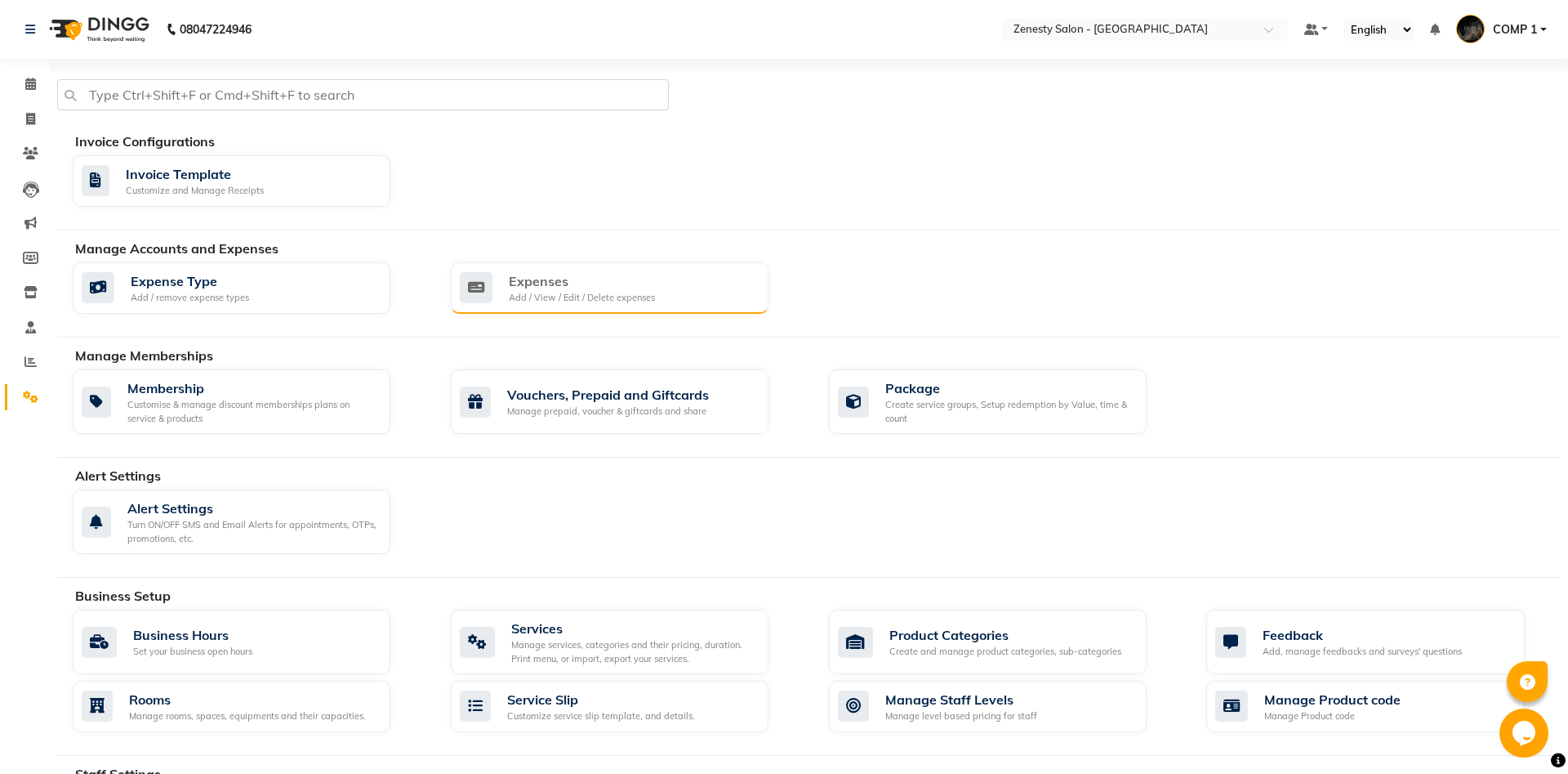
click at [679, 294] on div "Expenses Add / View / Edit / Delete expenses" at bounding box center [608, 288] width 296 height 34
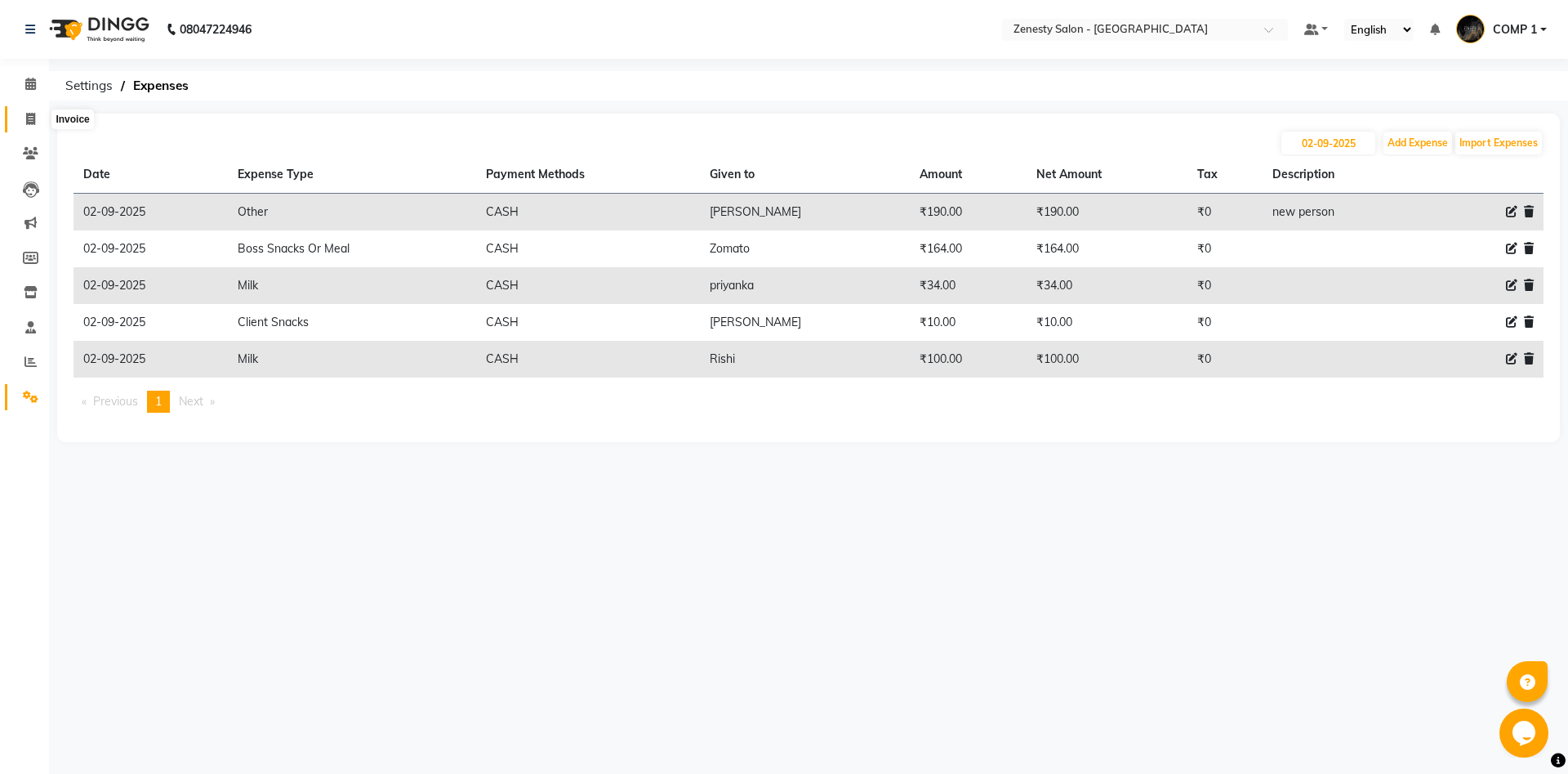
click at [28, 122] on icon at bounding box center [30, 118] width 9 height 12
select select "service"
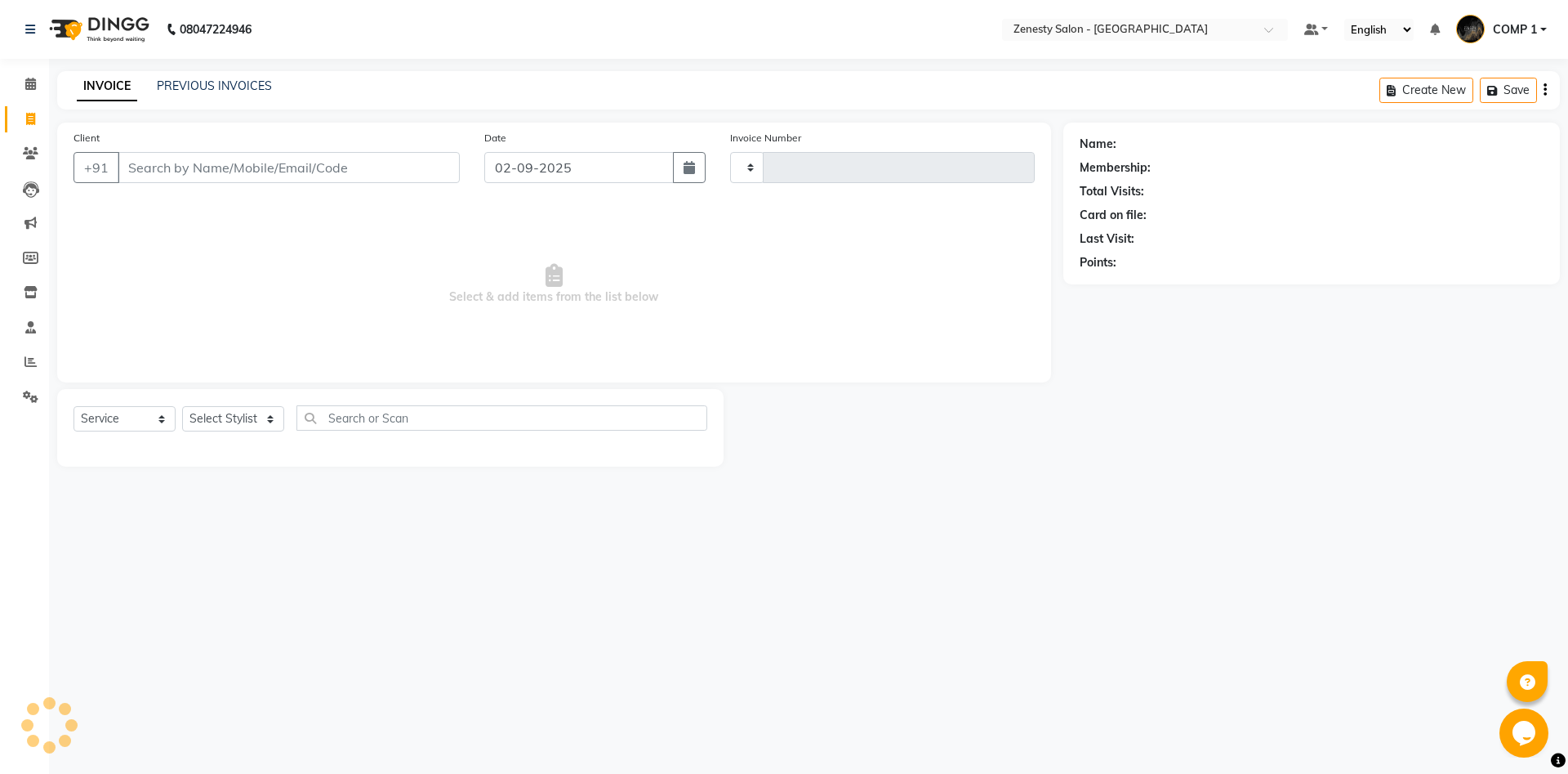
type input "5638"
select select "5713"
click at [202, 91] on link "PREVIOUS INVOICES" at bounding box center [214, 86] width 115 height 15
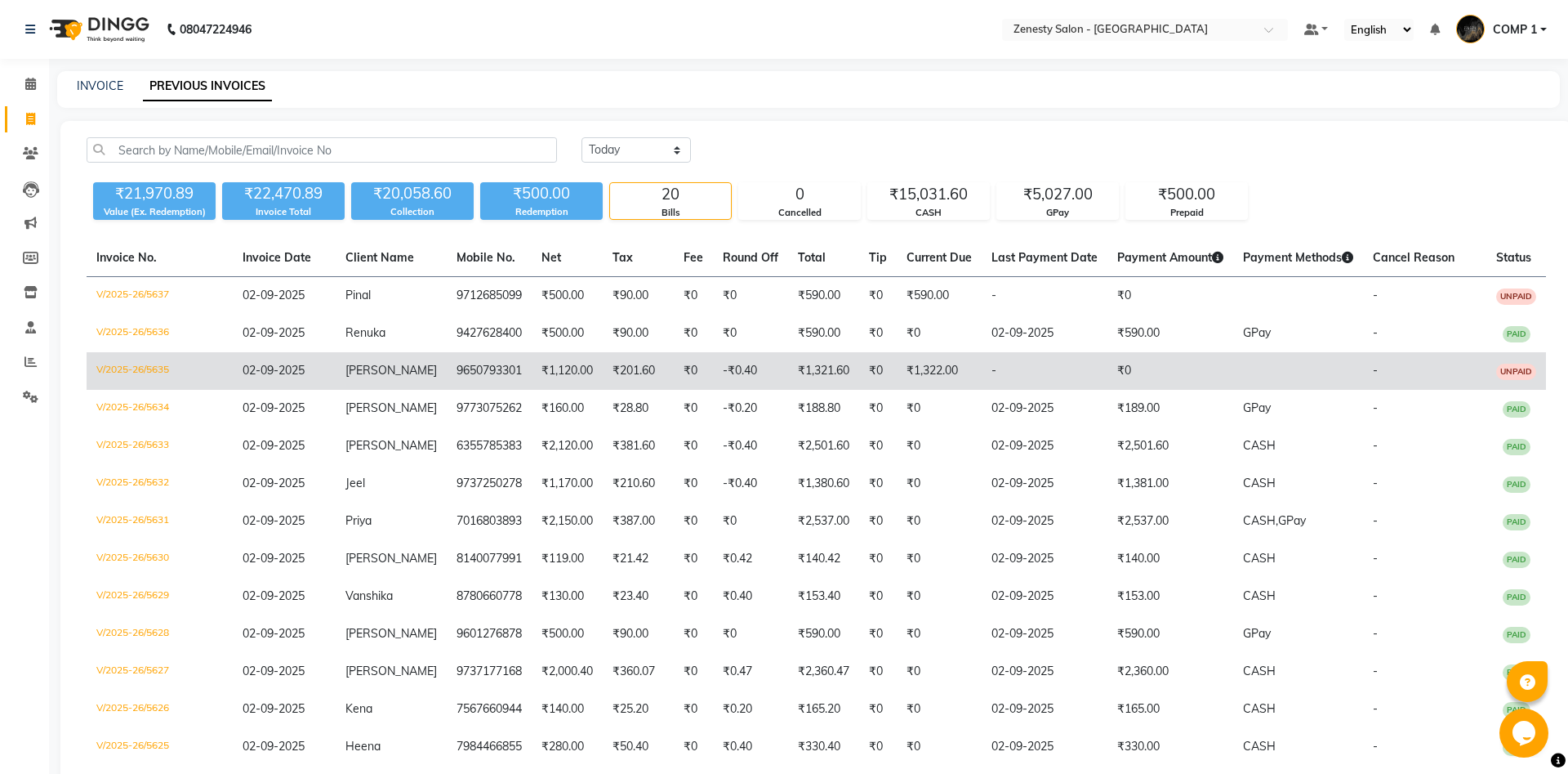
click at [358, 370] on span "[PERSON_NAME]" at bounding box center [392, 369] width 92 height 15
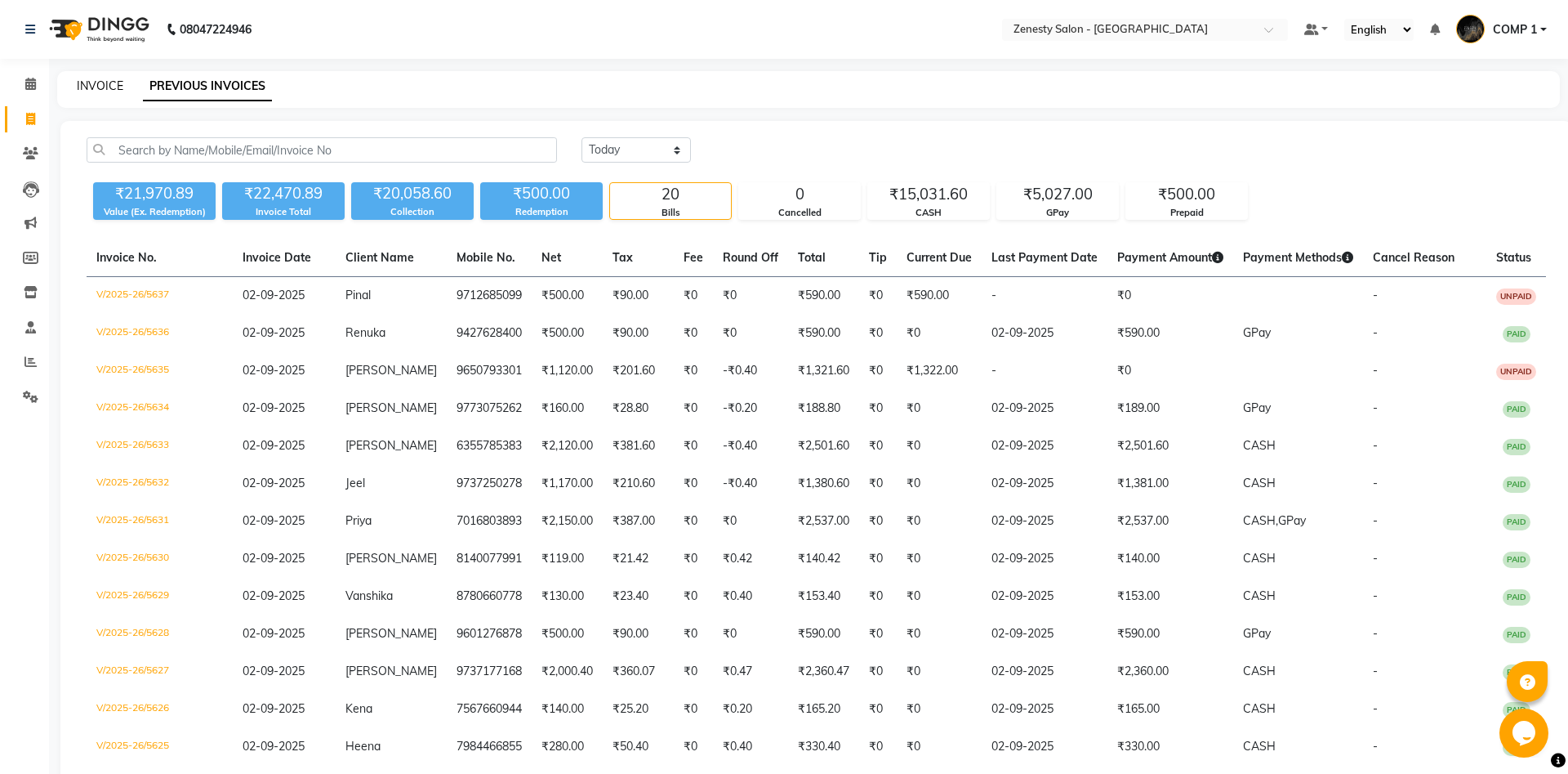
click at [104, 86] on link "INVOICE" at bounding box center [100, 86] width 47 height 15
select select "5713"
select select "service"
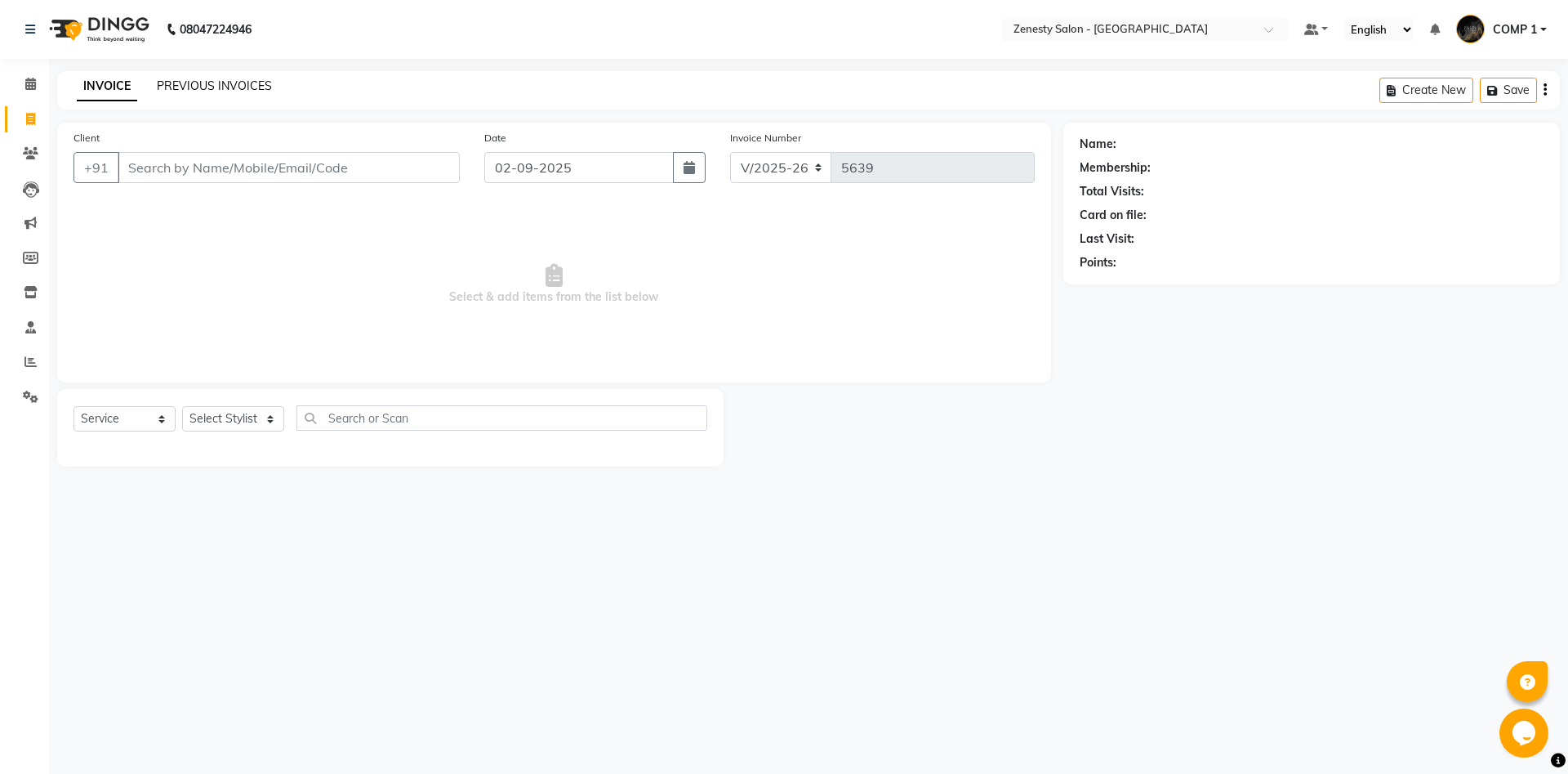
click at [221, 86] on link "PREVIOUS INVOICES" at bounding box center [214, 86] width 115 height 15
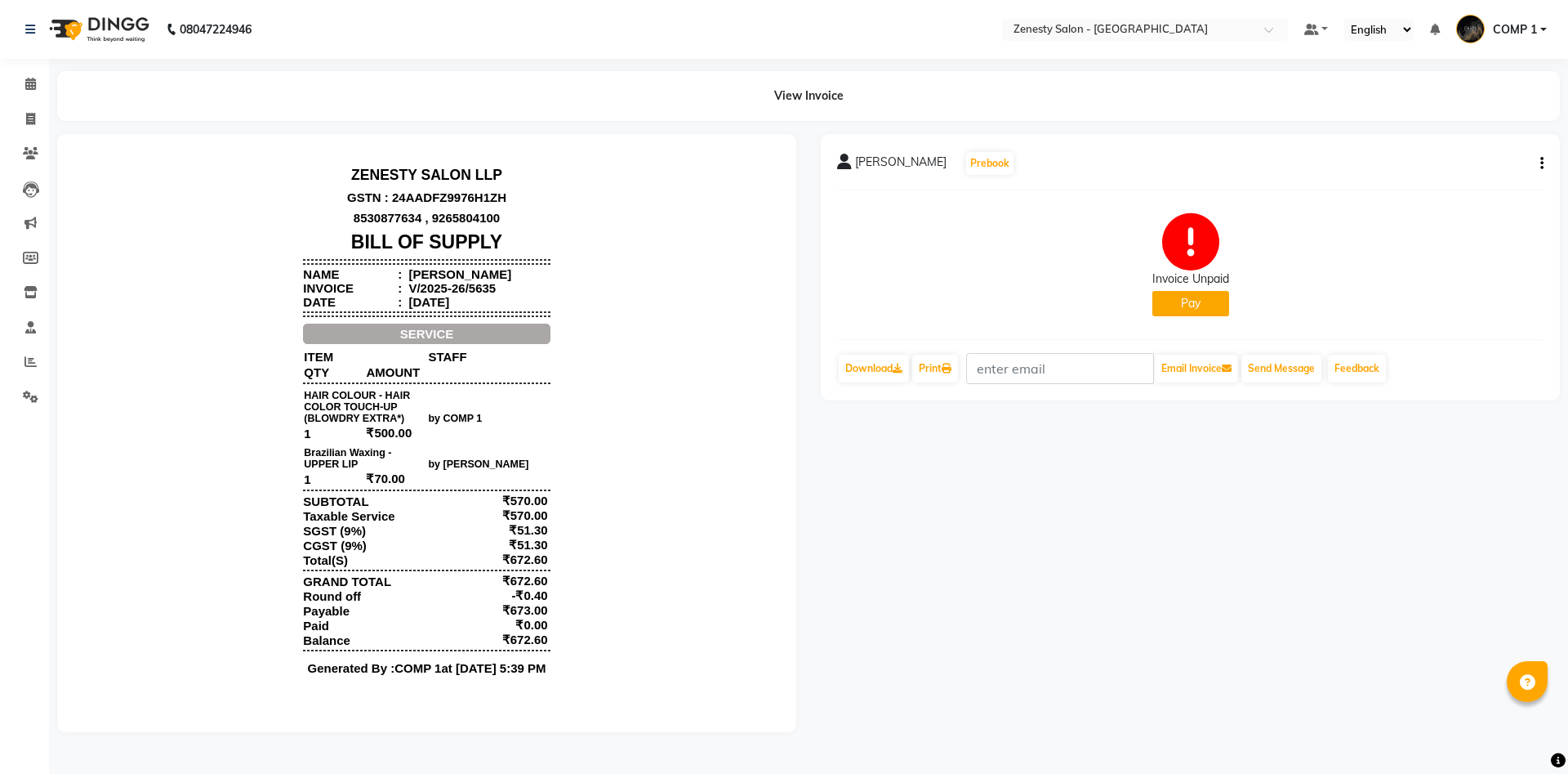
click at [1540, 163] on icon "button" at bounding box center [1542, 163] width 3 height 1
click at [1436, 183] on div "Edit Invoice" at bounding box center [1460, 184] width 112 height 21
select select "service"
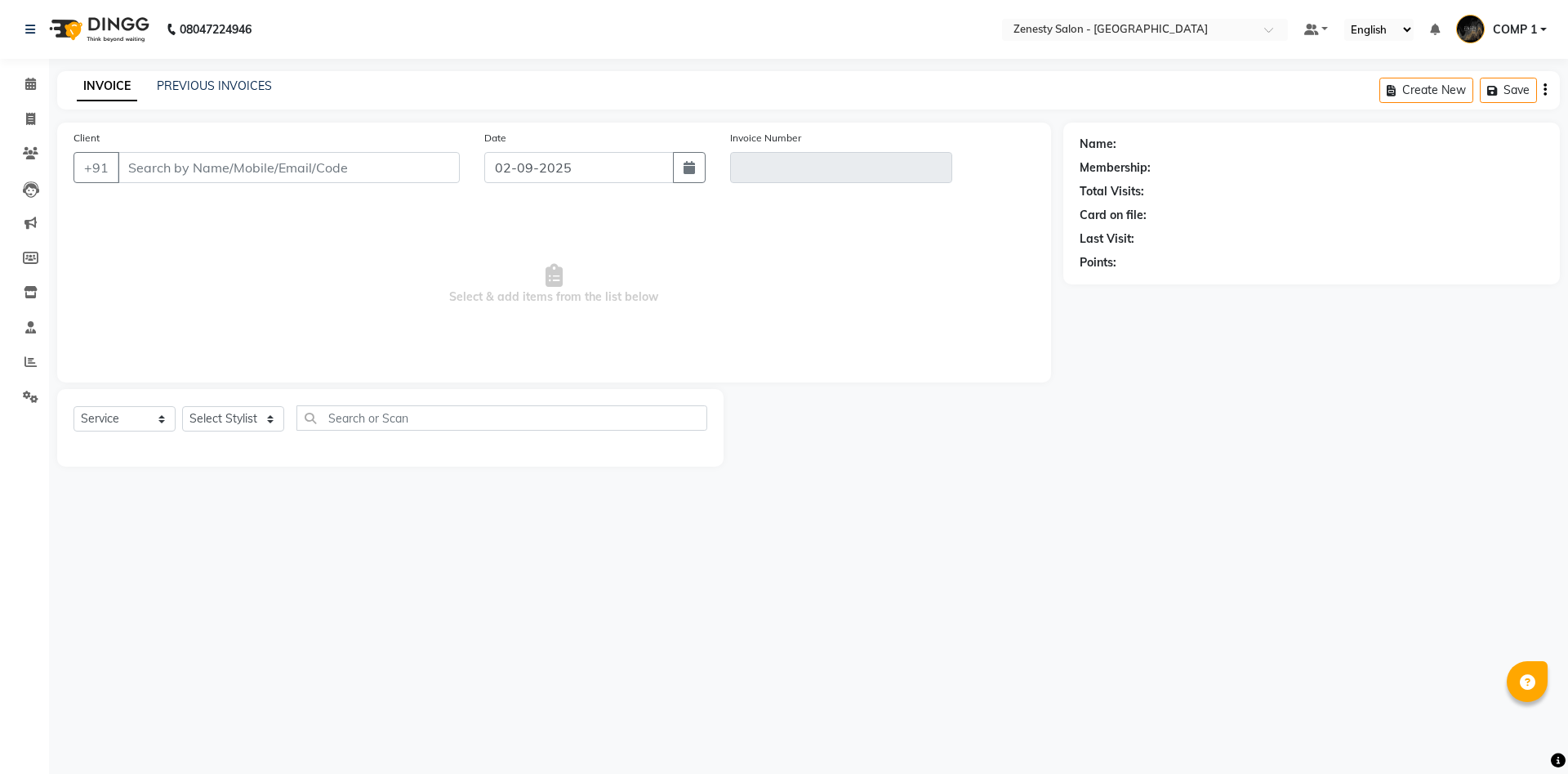
type input "9650793301"
type input "V/2025-26/5635"
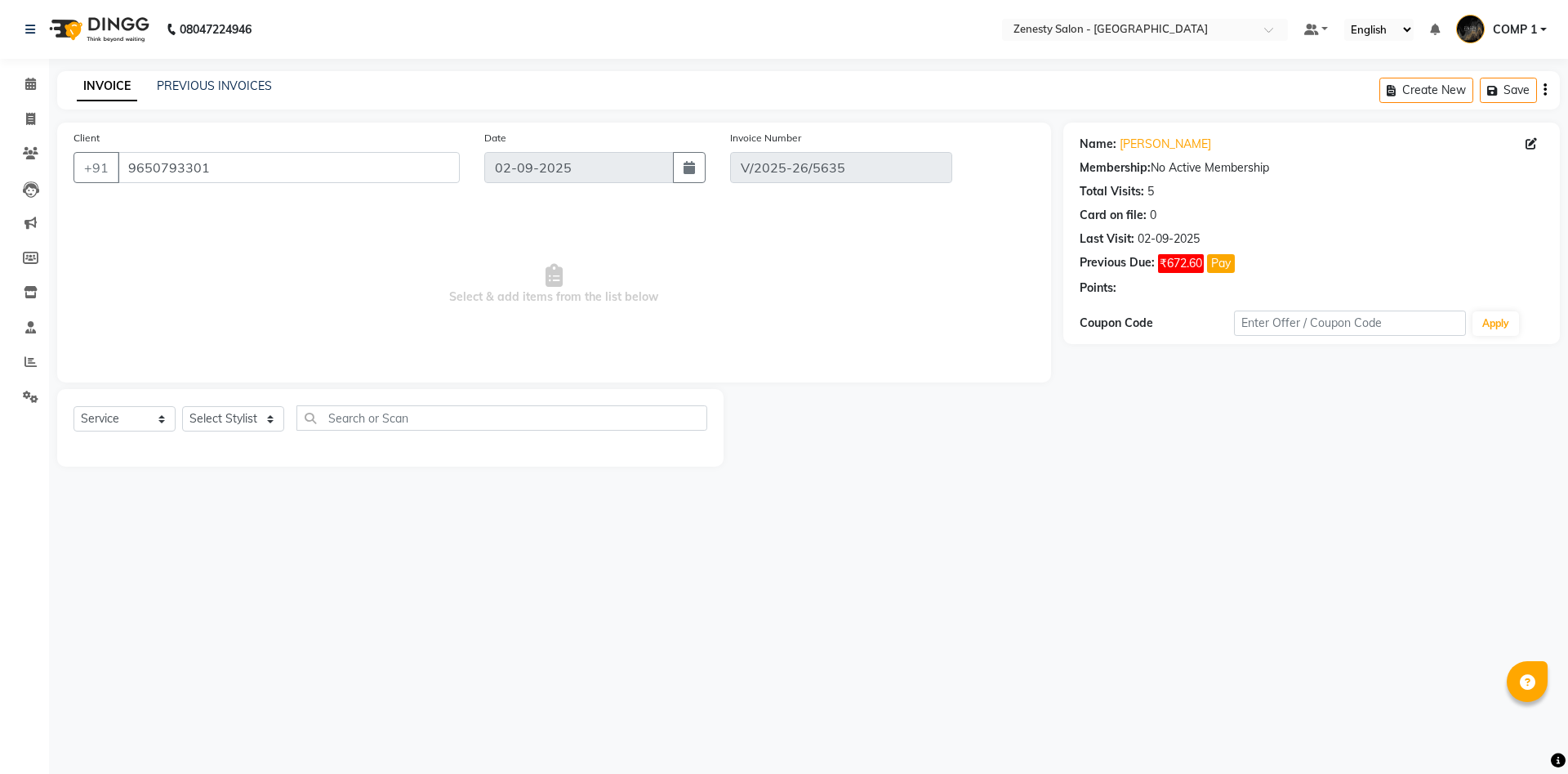
select select "select"
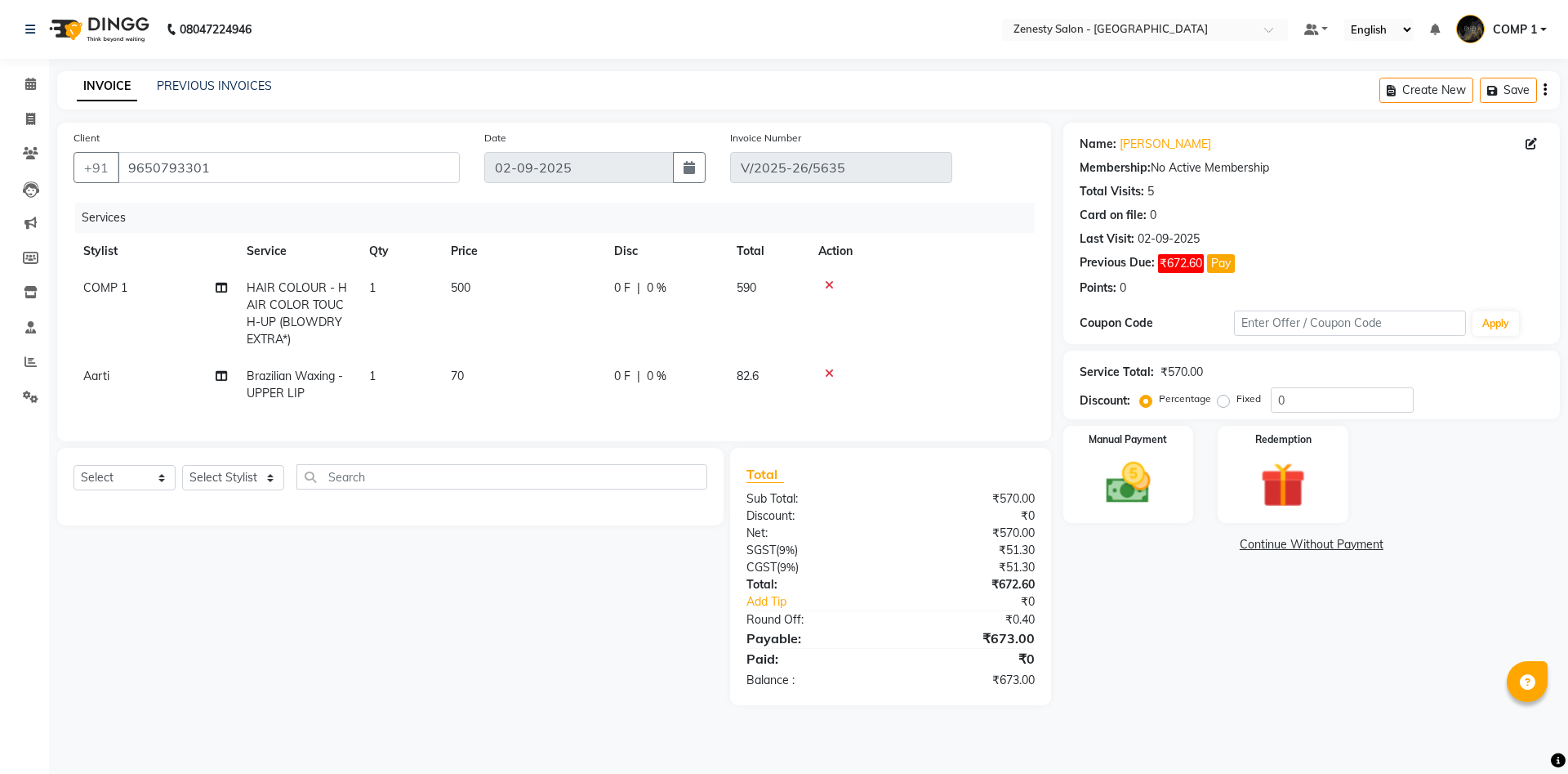
click at [119, 285] on span "COMP 1" at bounding box center [105, 287] width 44 height 15
select select "81093"
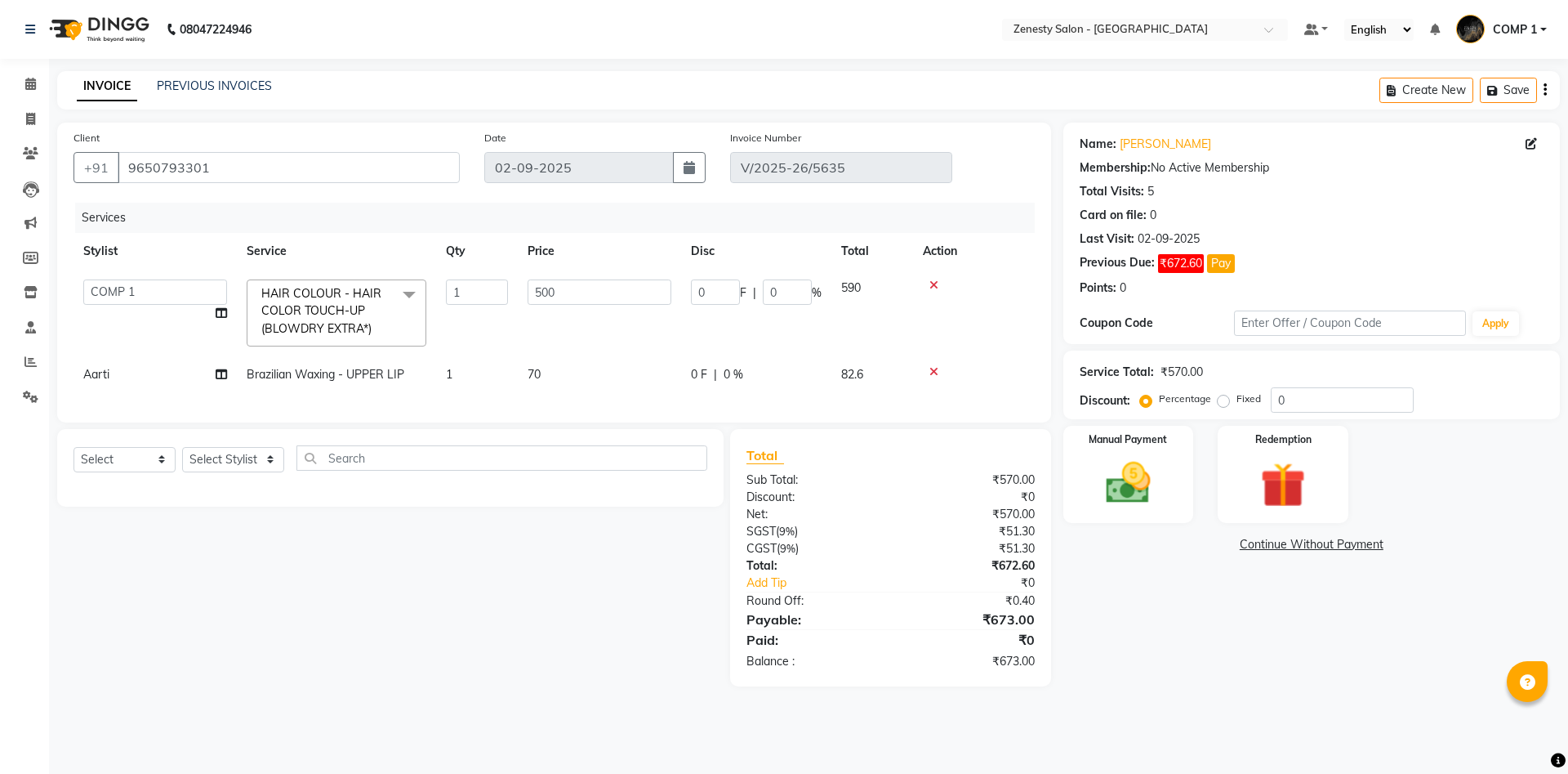
click at [83, 279] on select "[PERSON_NAME] [PERSON_NAME] [PERSON_NAME] Khalifa [PERSON_NAME] COMP 1 COMP 2 […" at bounding box center [155, 291] width 143 height 25
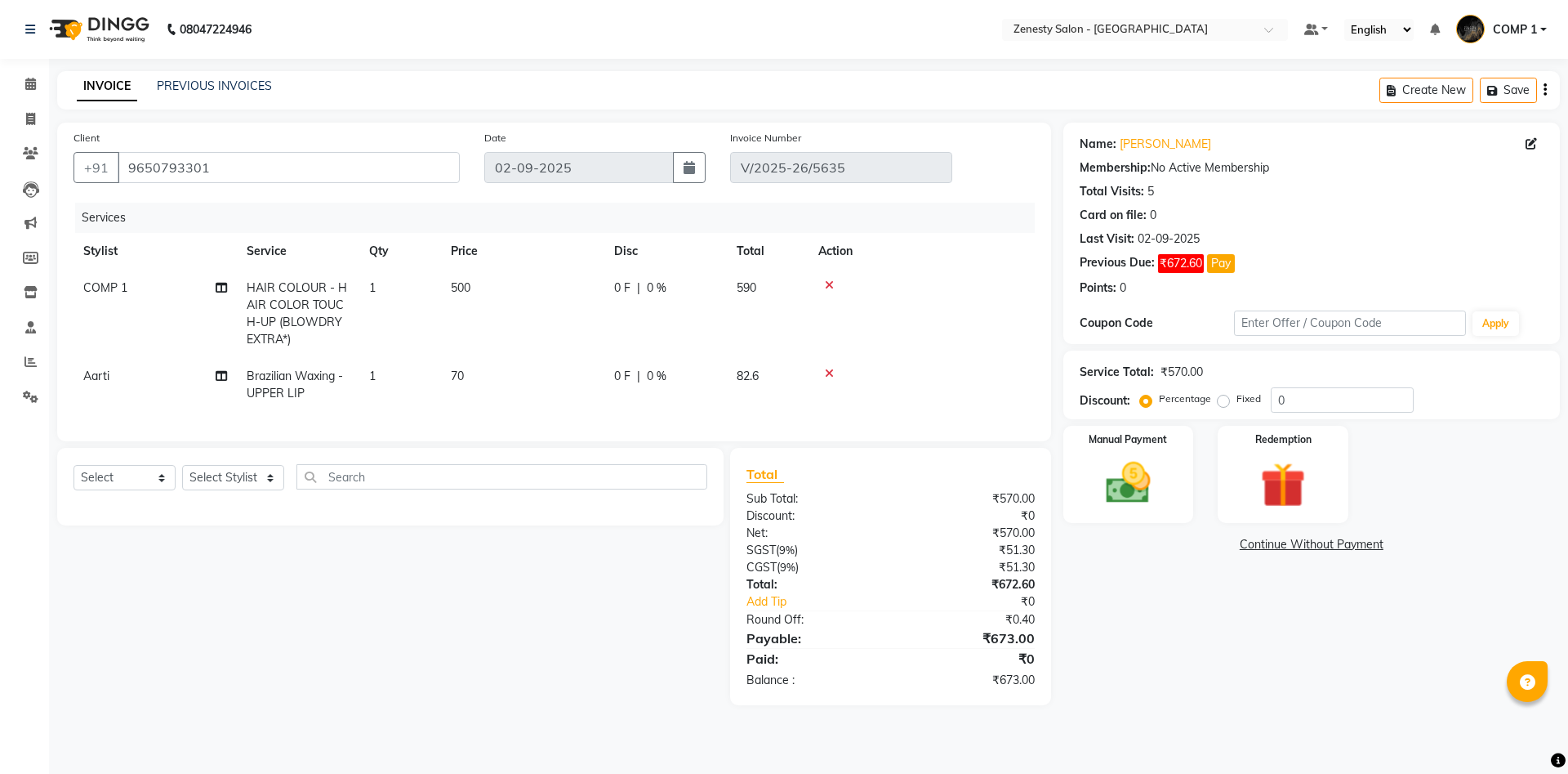
click at [549, 324] on td "500" at bounding box center [522, 314] width 163 height 88
select select "81093"
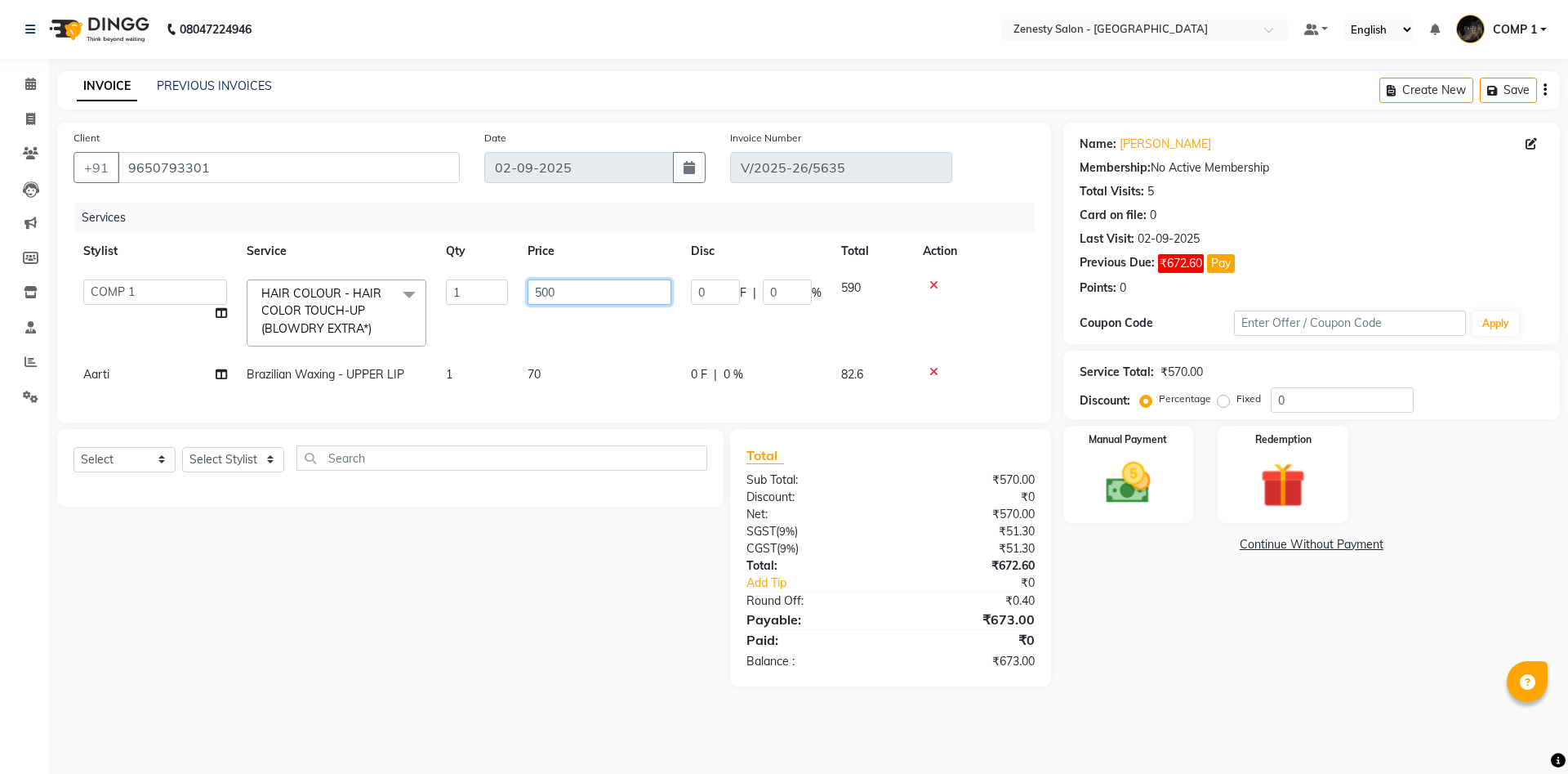
click at [564, 290] on input "500" at bounding box center [599, 291] width 143 height 25
type input "5"
type input "1000"
click at [585, 628] on div "Select Service Product Membership Package Voucher Prepaid Gift Card Select Styl…" at bounding box center [384, 558] width 679 height 258
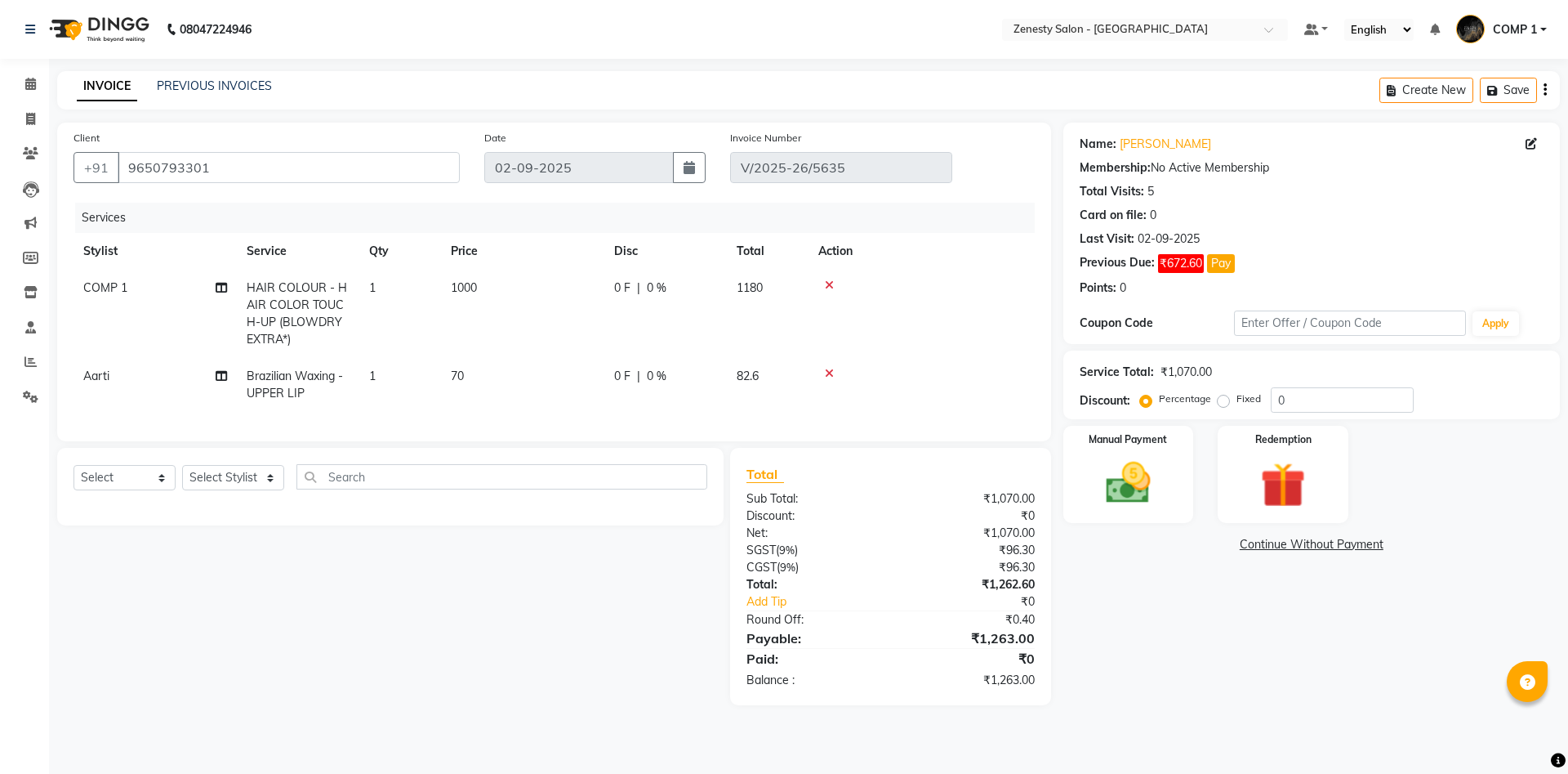
click at [118, 284] on span "COMP 1" at bounding box center [105, 287] width 44 height 15
select select "81093"
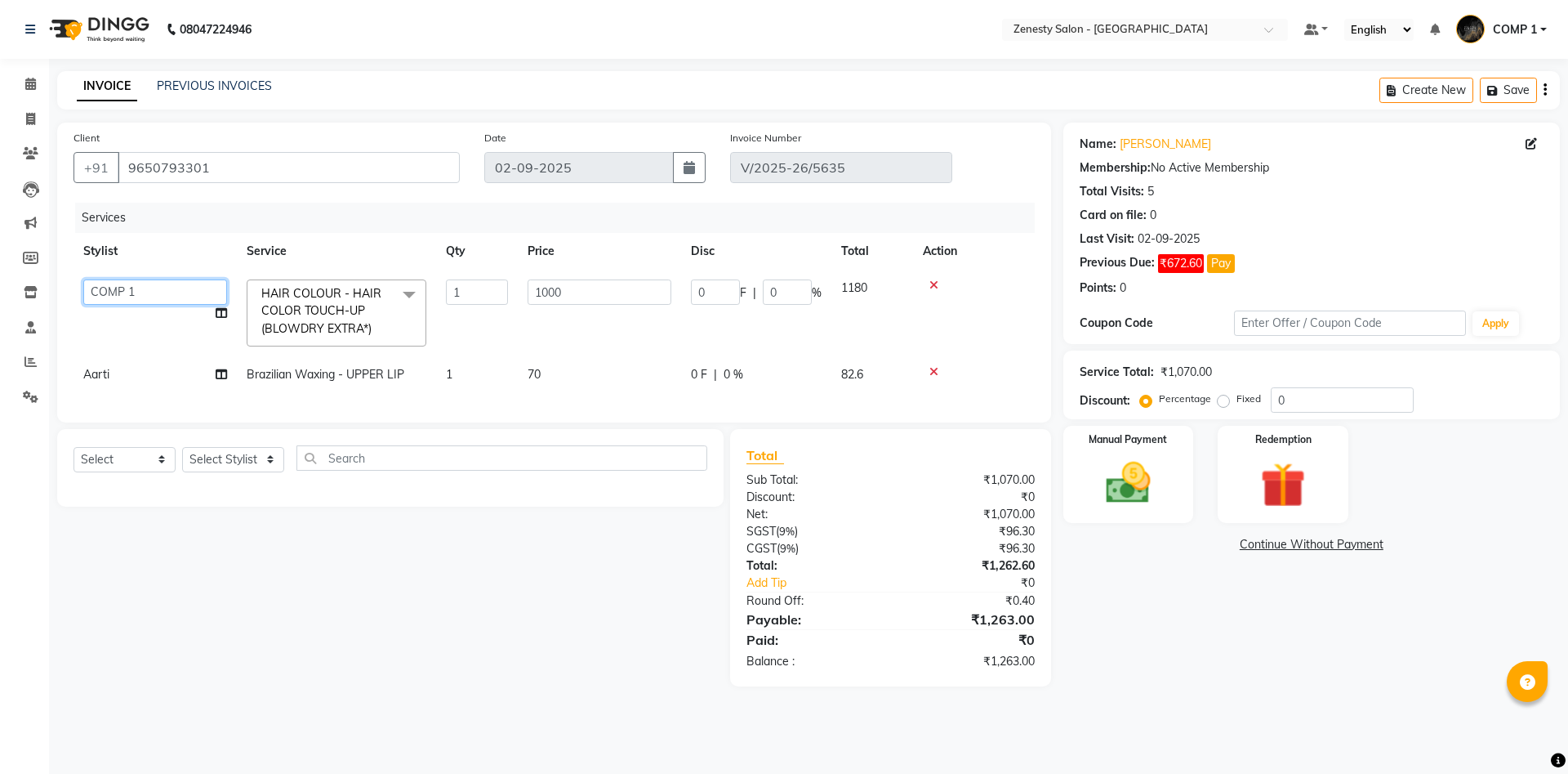
click at [83, 279] on select "Aanand Aarti Aashik Aesha Arsh Khalifa Ayan COMP 1 COMP 2 Darshan Dax Dhara Far…" at bounding box center [155, 291] width 143 height 25
click at [308, 615] on div "Select Service Product Membership Package Voucher Prepaid Gift Card Select Styl…" at bounding box center [384, 558] width 679 height 258
select select "78078"
click at [220, 314] on icon at bounding box center [220, 312] width 11 height 11
select select "78078"
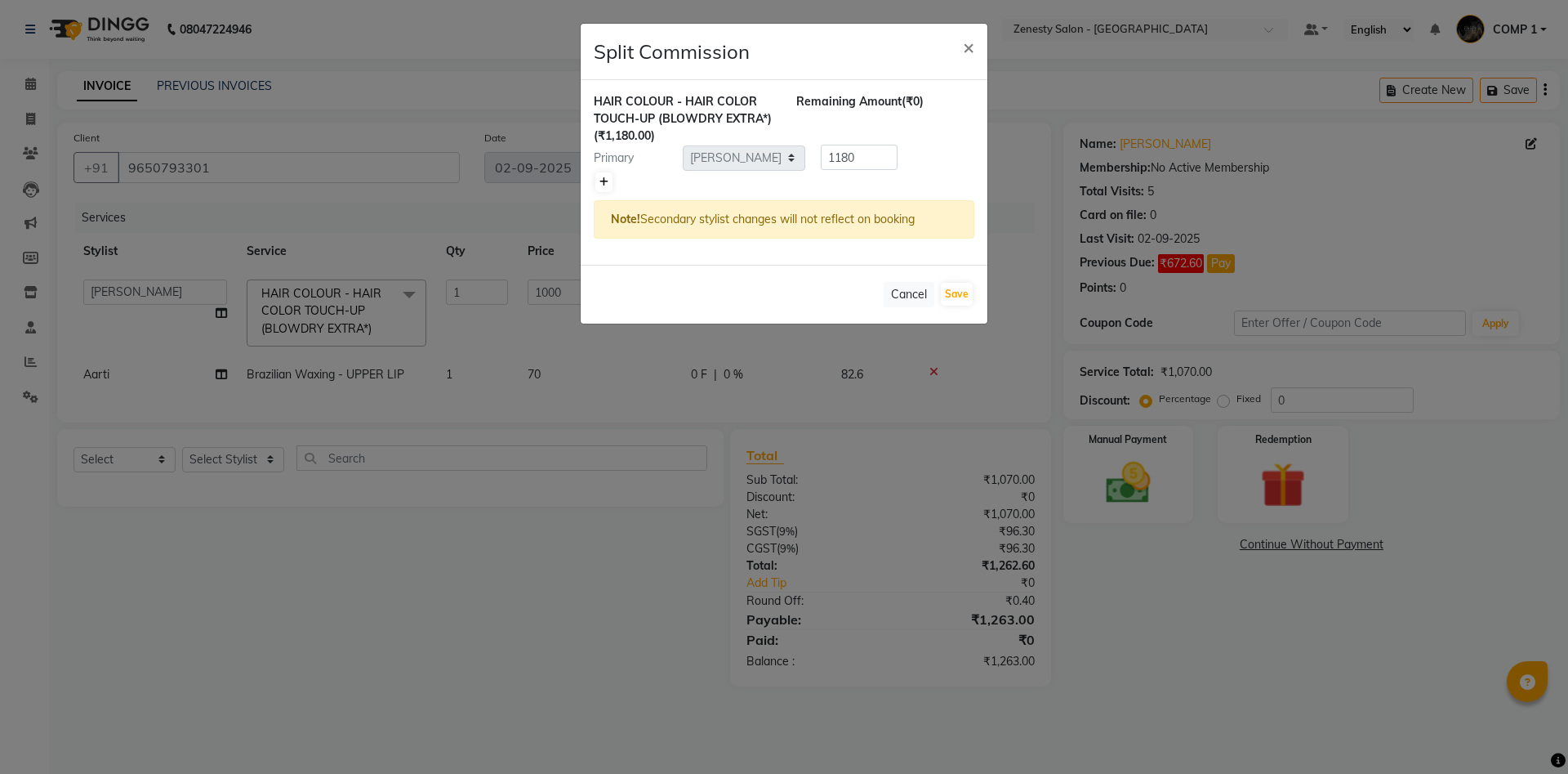
click at [603, 180] on icon at bounding box center [603, 182] width 9 height 10
type input "590"
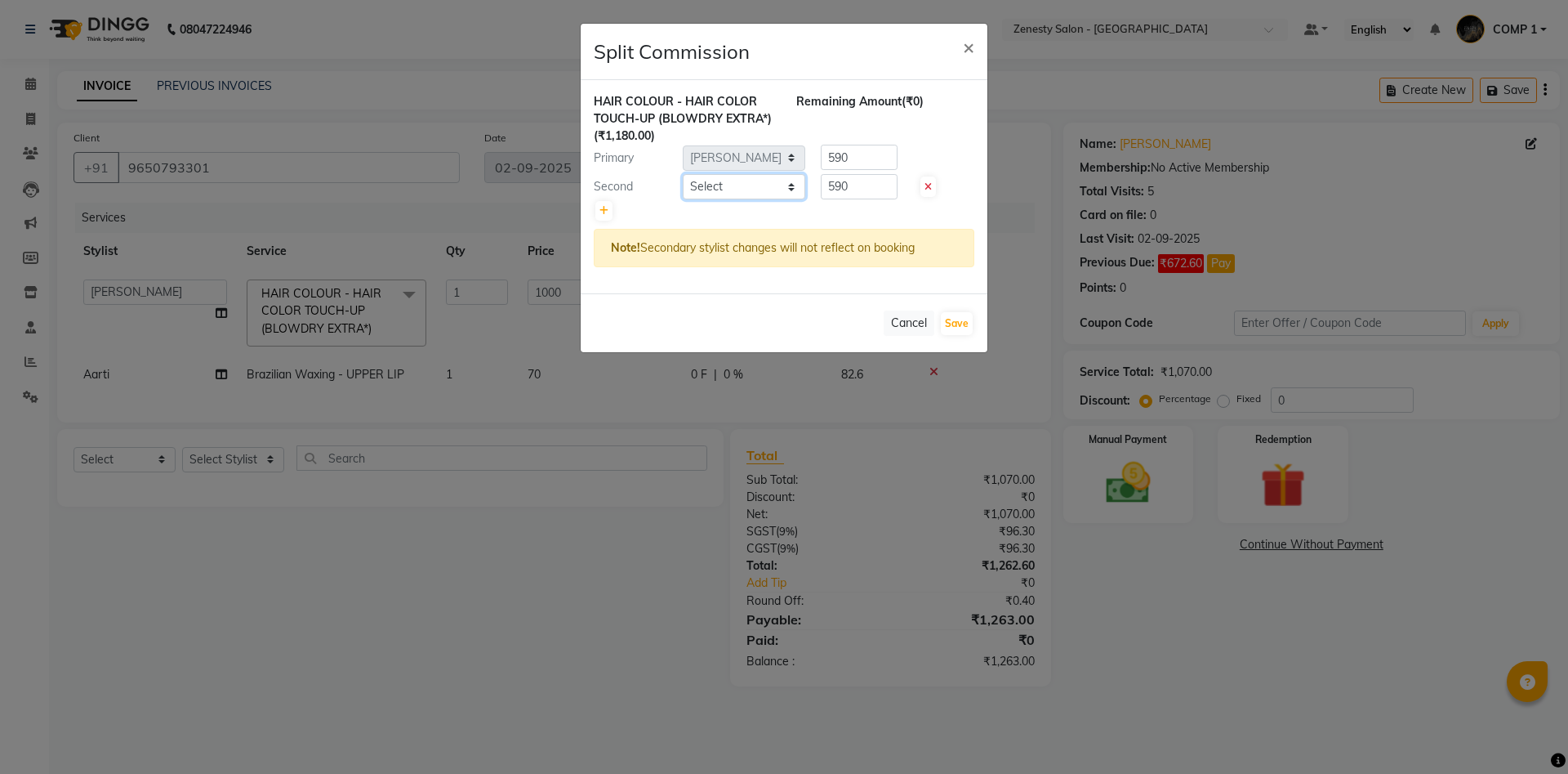
click at [683, 174] on select "Select Aanand Aarti Aashik Aesha Arsh Khalifa Ayan COMP 1 COMP 2 Darshan Dax Dh…" at bounding box center [744, 186] width 123 height 25
select select "75609"
click option "Neel" at bounding box center [0, 0] width 0 height 0
click at [860, 308] on div "Cancel Save" at bounding box center [784, 323] width 406 height 59
click at [861, 155] on input "590" at bounding box center [858, 157] width 77 height 25
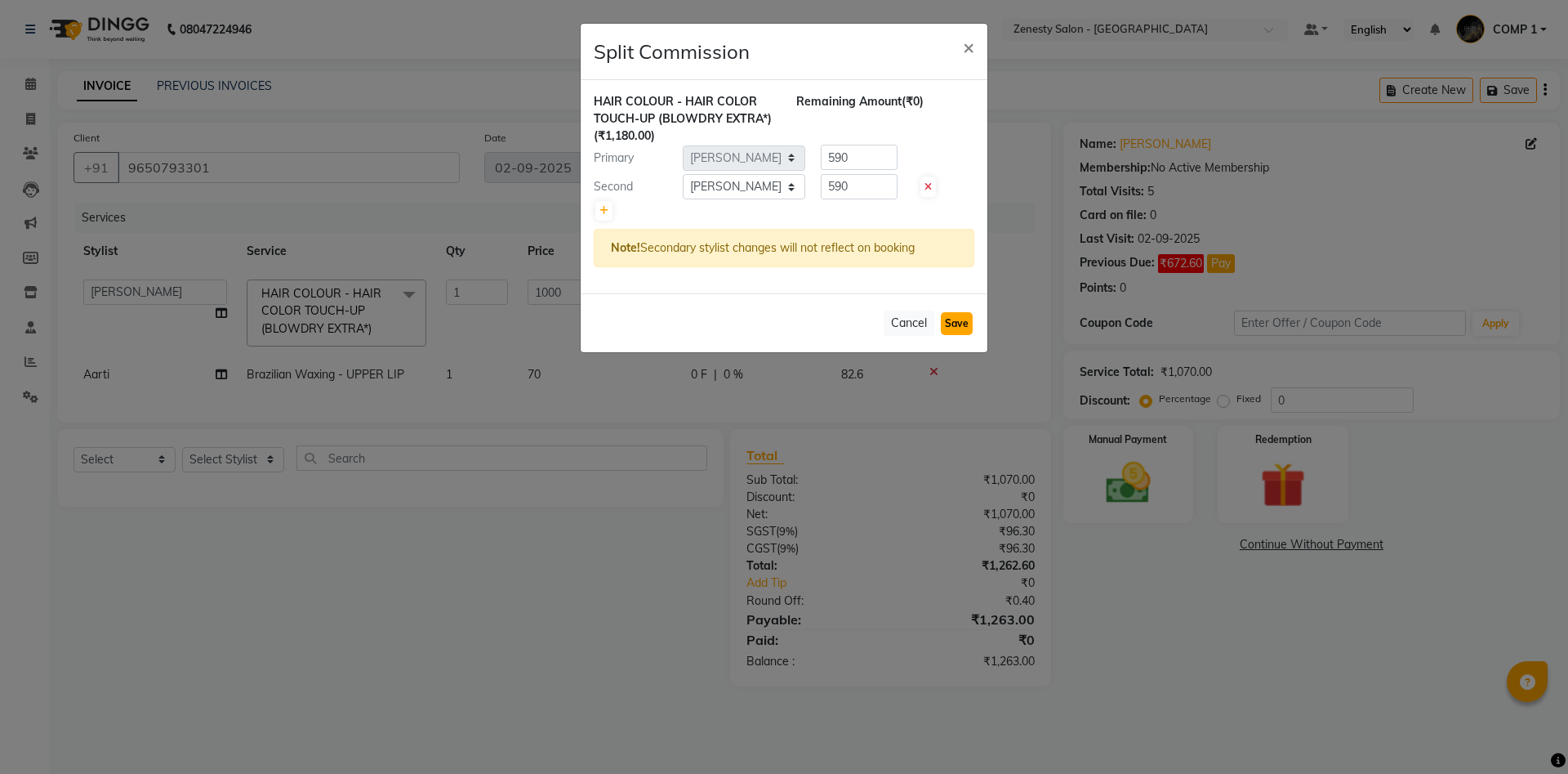
click at [957, 323] on button "Save" at bounding box center [956, 323] width 32 height 22
select select "Select"
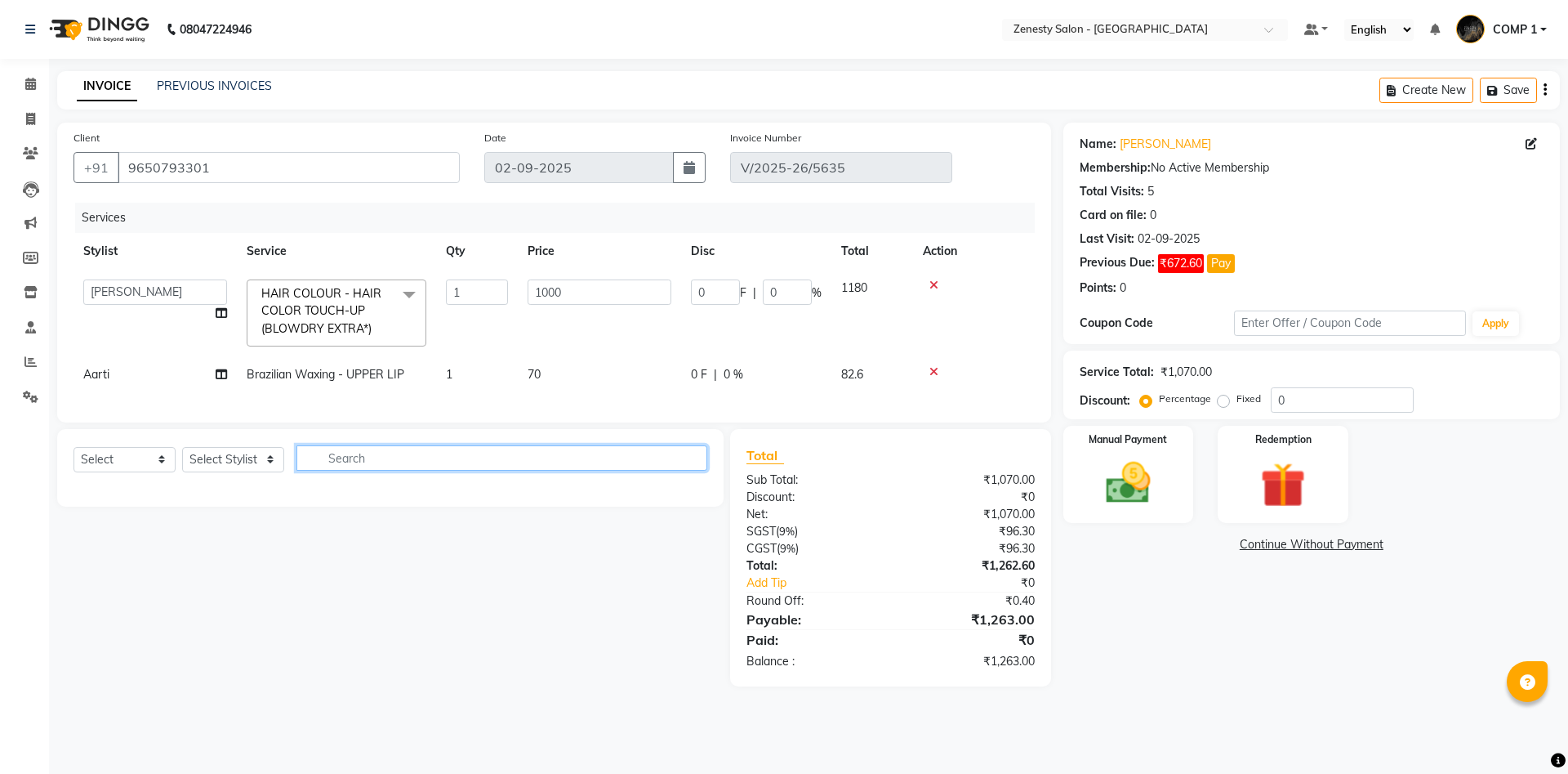
click at [344, 457] on input "text" at bounding box center [501, 457] width 411 height 25
select select "81093"
click option "COMP 1" at bounding box center [0, 0] width 0 height 0
click at [334, 453] on input "text" at bounding box center [501, 457] width 411 height 25
type input "th"
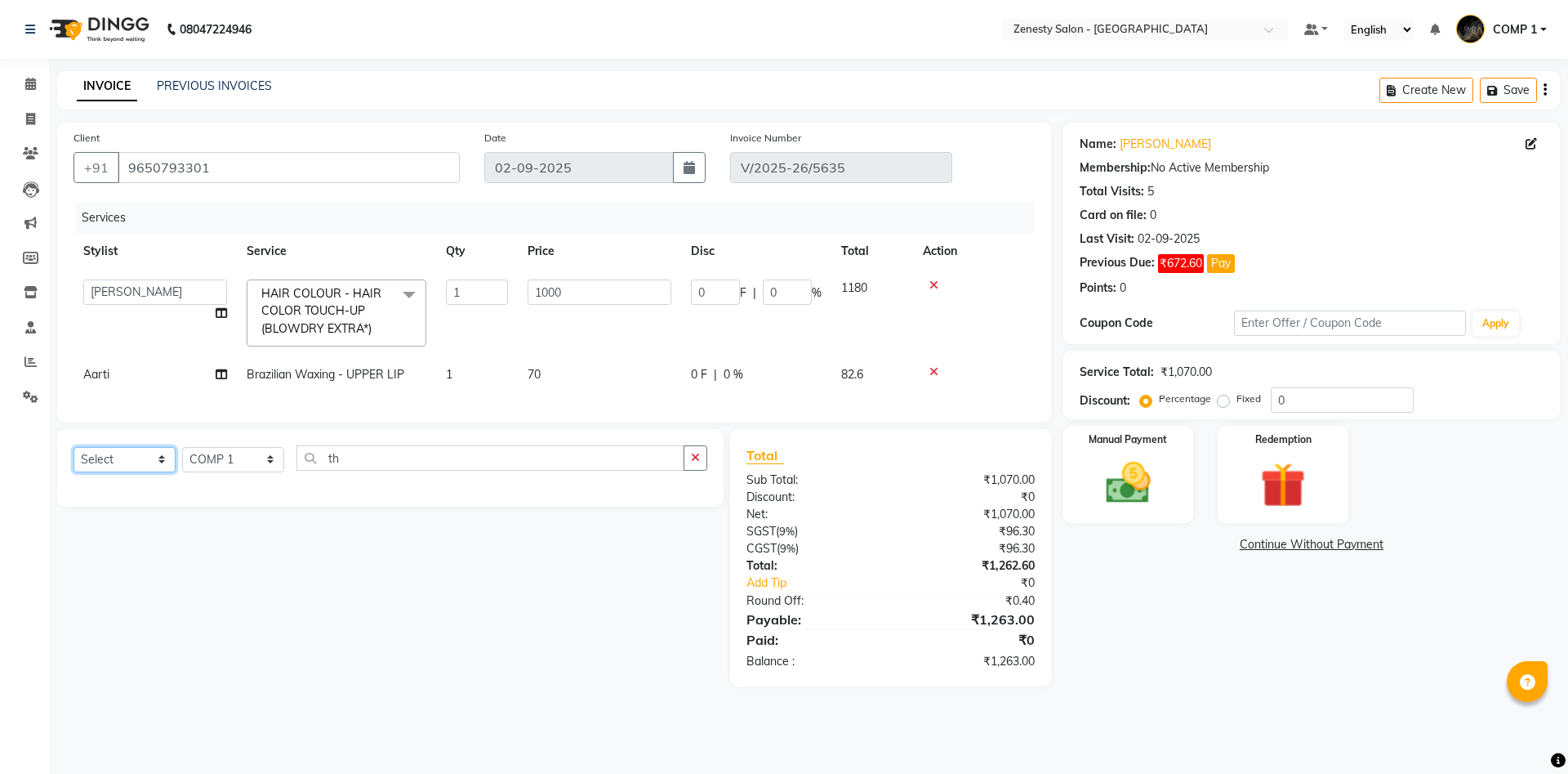
click at [73, 447] on select "Select Service Product Membership Package Voucher Prepaid Gift Card" at bounding box center [124, 459] width 102 height 25
select select "service"
click option "Service" at bounding box center [0, 0] width 0 height 0
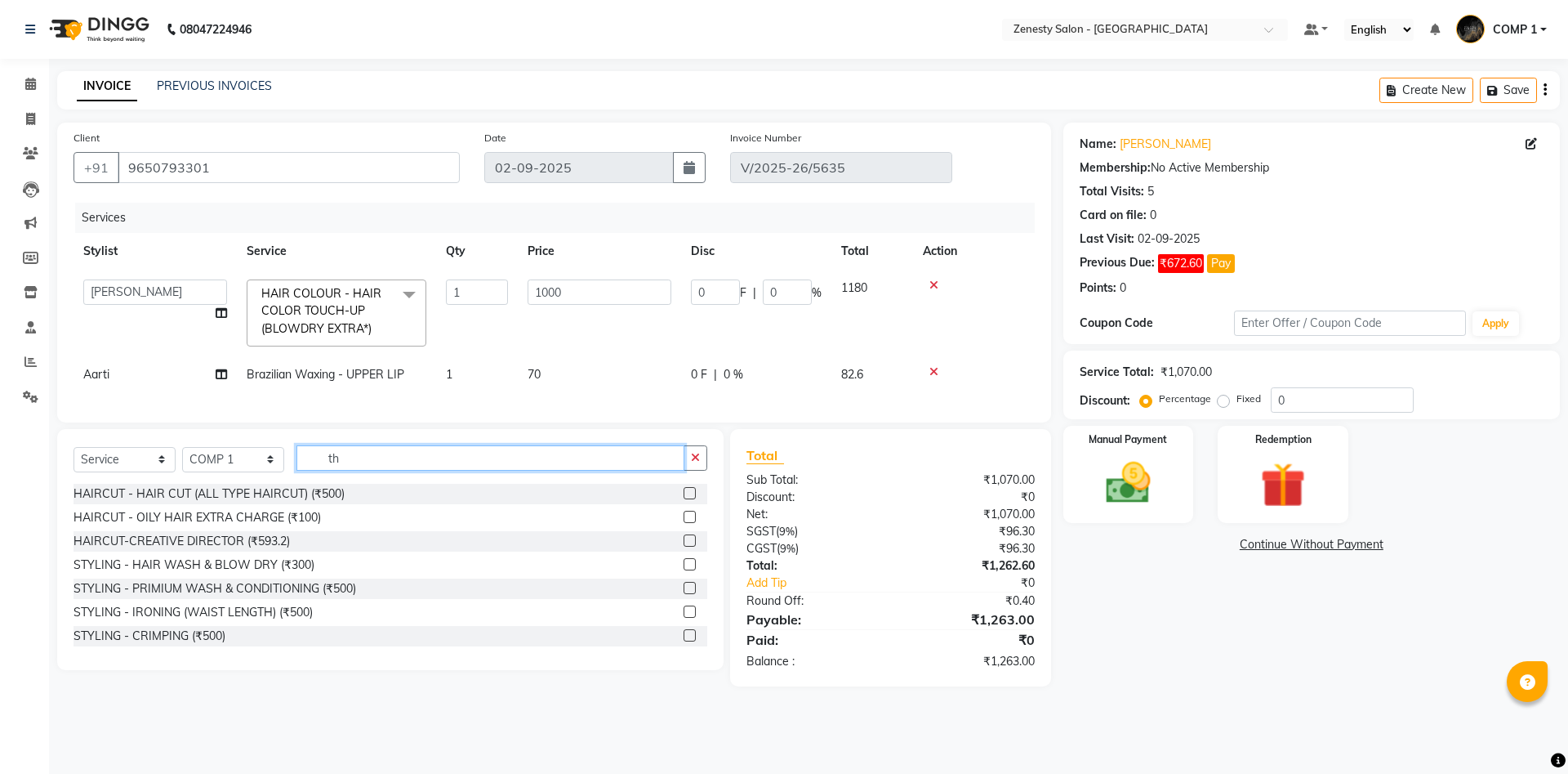
click at [362, 457] on input "th" at bounding box center [490, 457] width 388 height 25
type input "t"
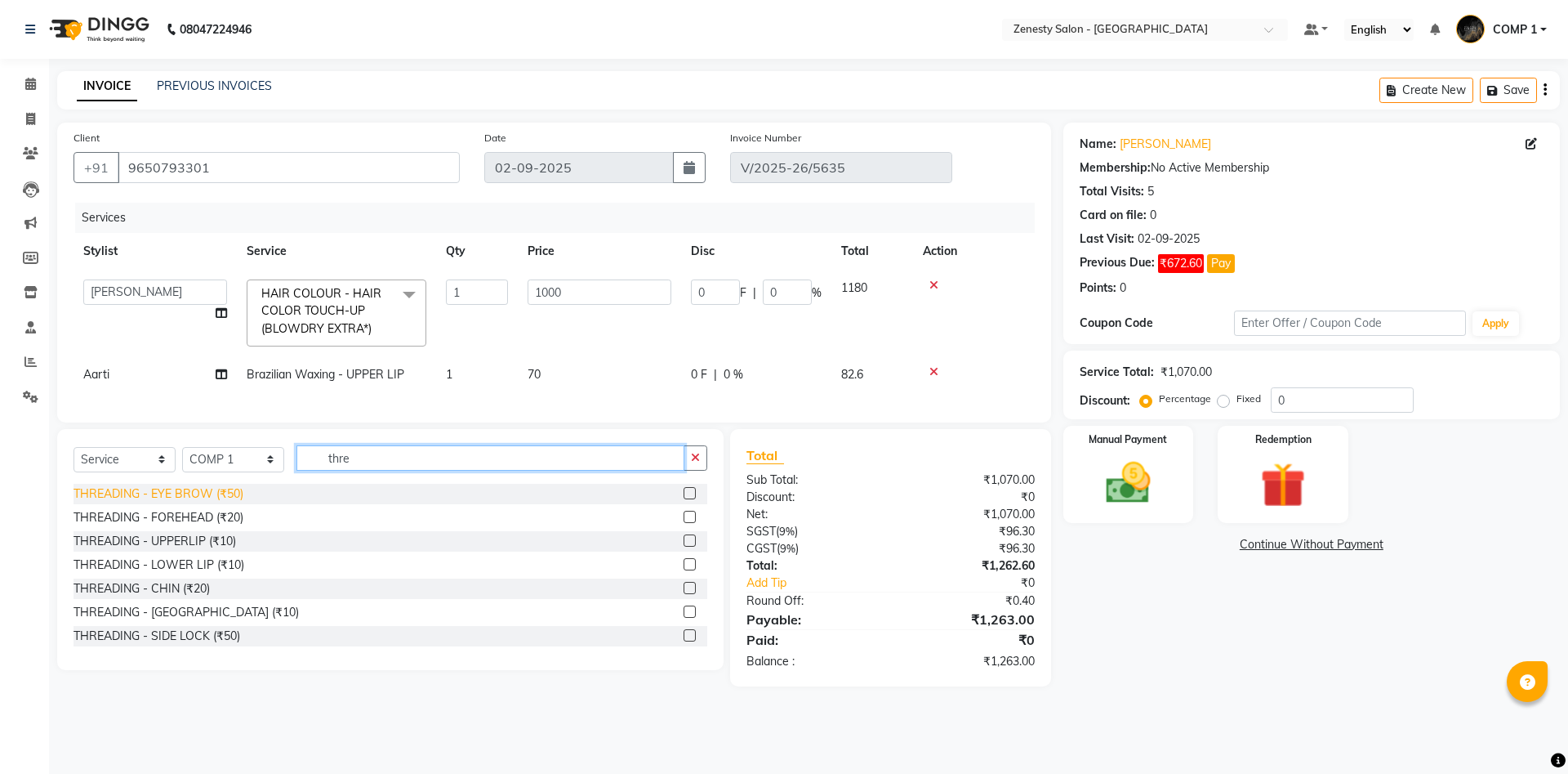
type input "thre"
click at [210, 495] on div "THREADING - EYE BROW (₹50)" at bounding box center [158, 494] width 169 height 17
checkbox input "false"
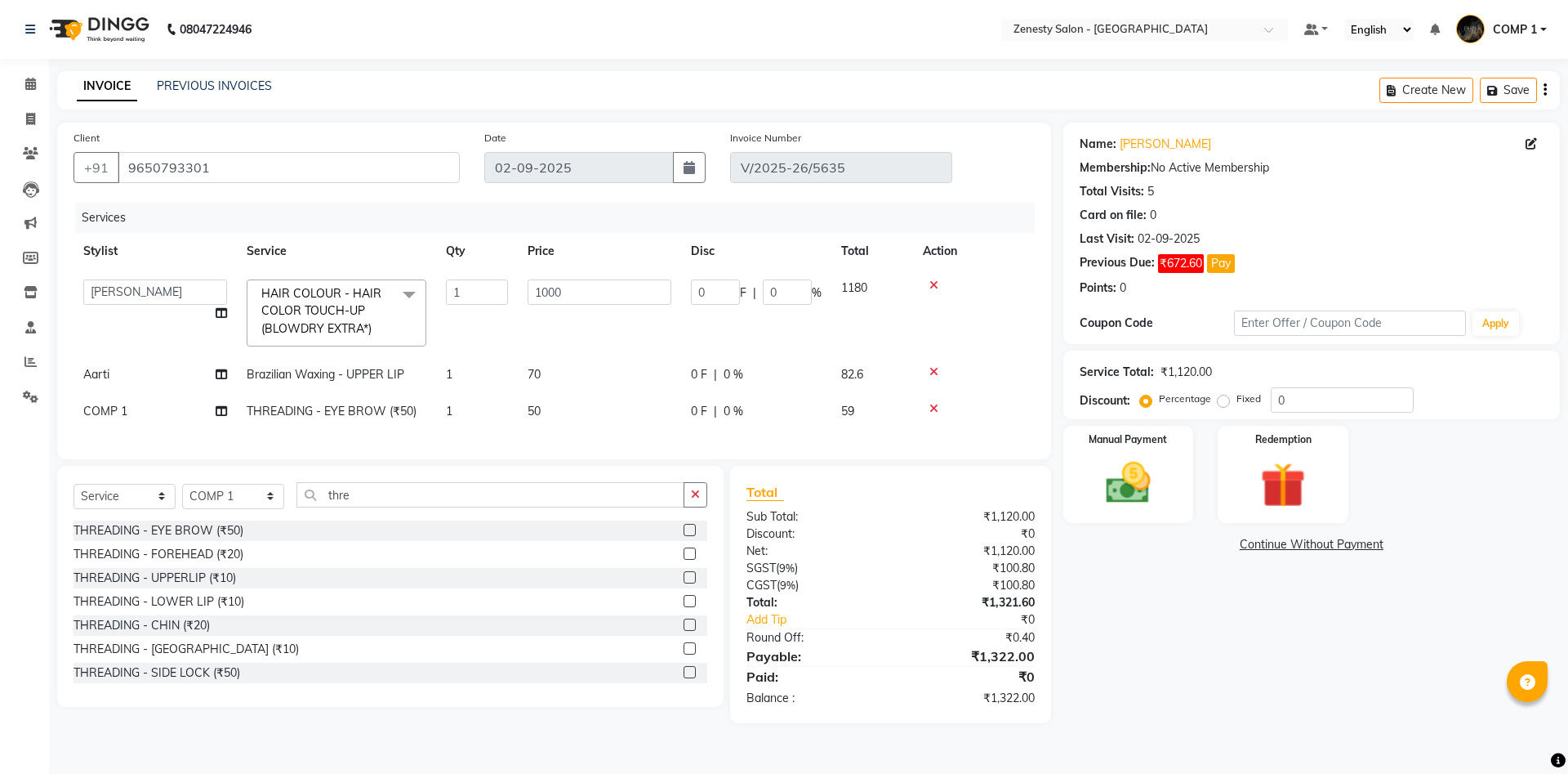
click at [108, 416] on span "COMP 1" at bounding box center [105, 411] width 44 height 15
select select "81093"
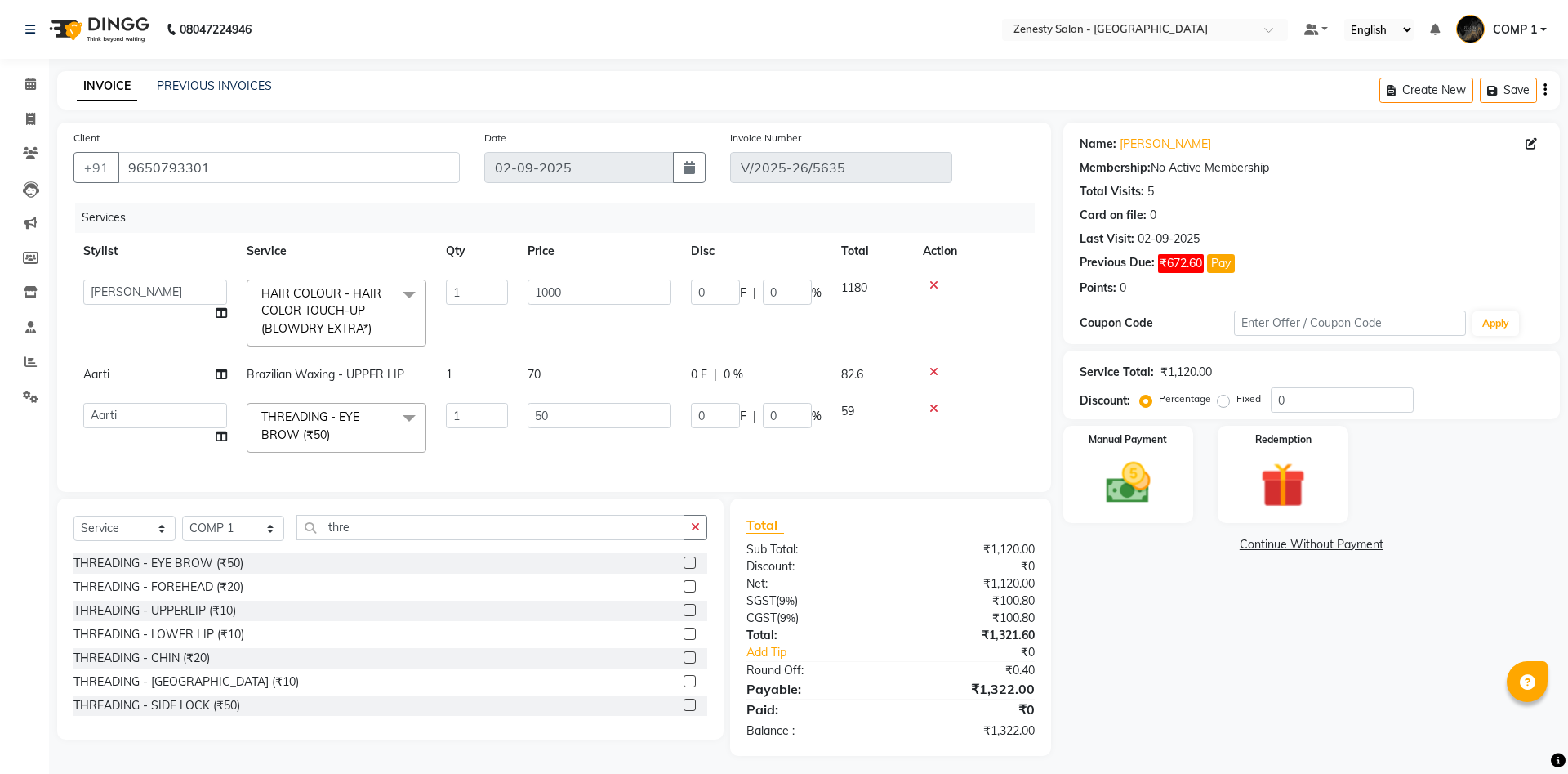
select select "62644"
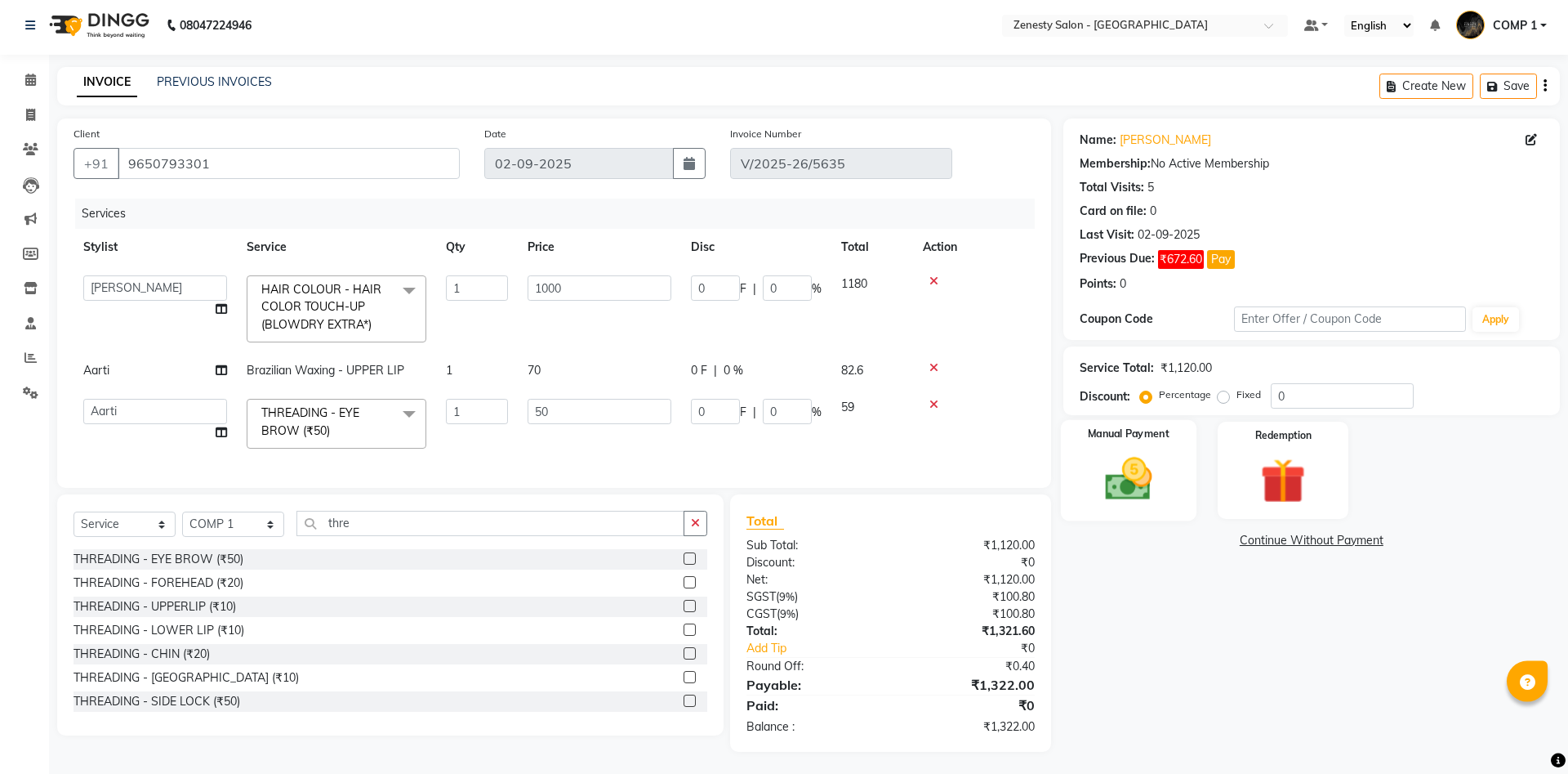
scroll to position [7, 0]
click at [1291, 539] on link "Continue Without Payment" at bounding box center [1311, 538] width 490 height 17
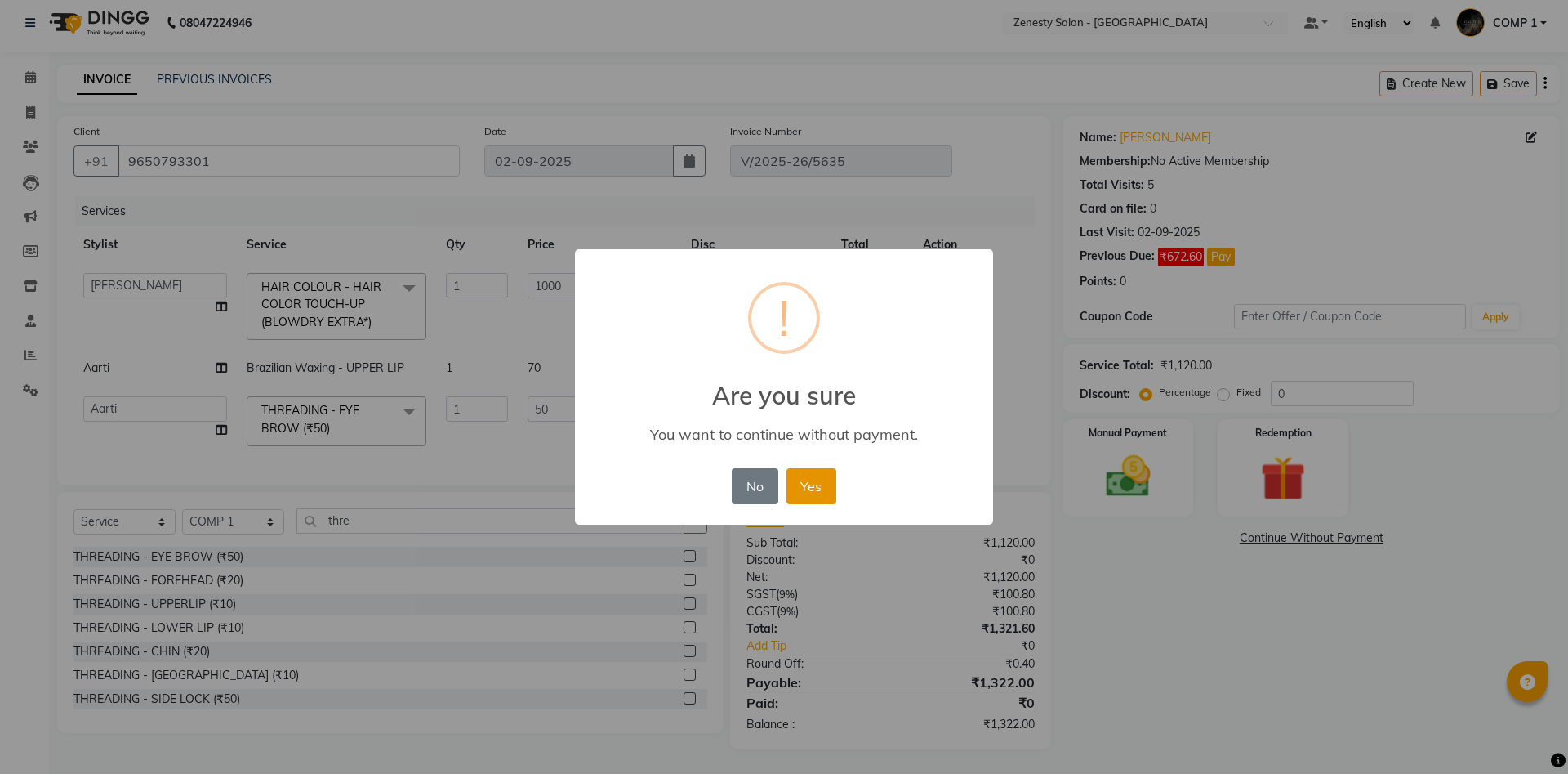
click at [806, 480] on button "Yes" at bounding box center [812, 486] width 50 height 36
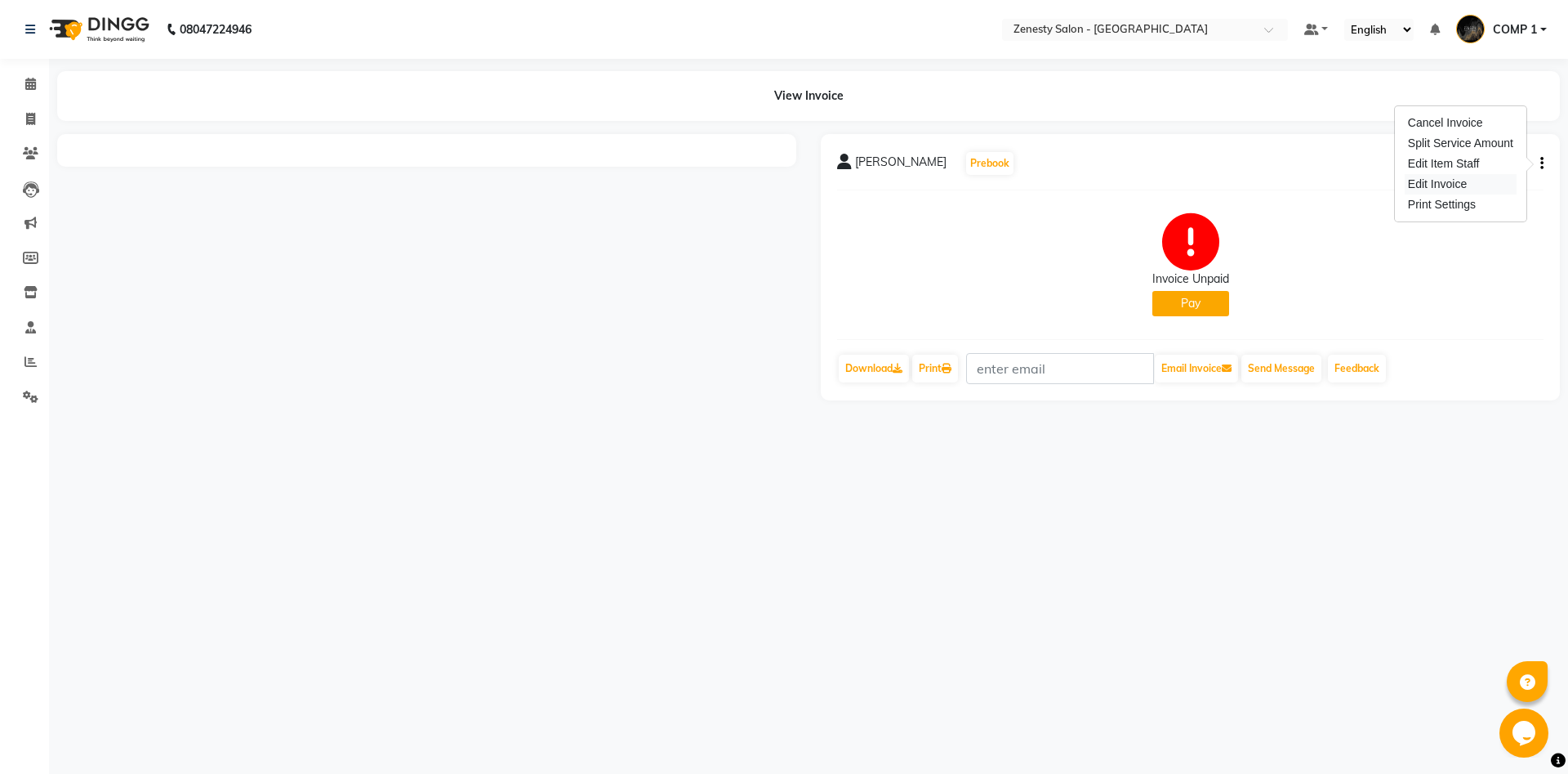
click at [1417, 184] on div "Edit Invoice" at bounding box center [1460, 184] width 112 height 21
select select "service"
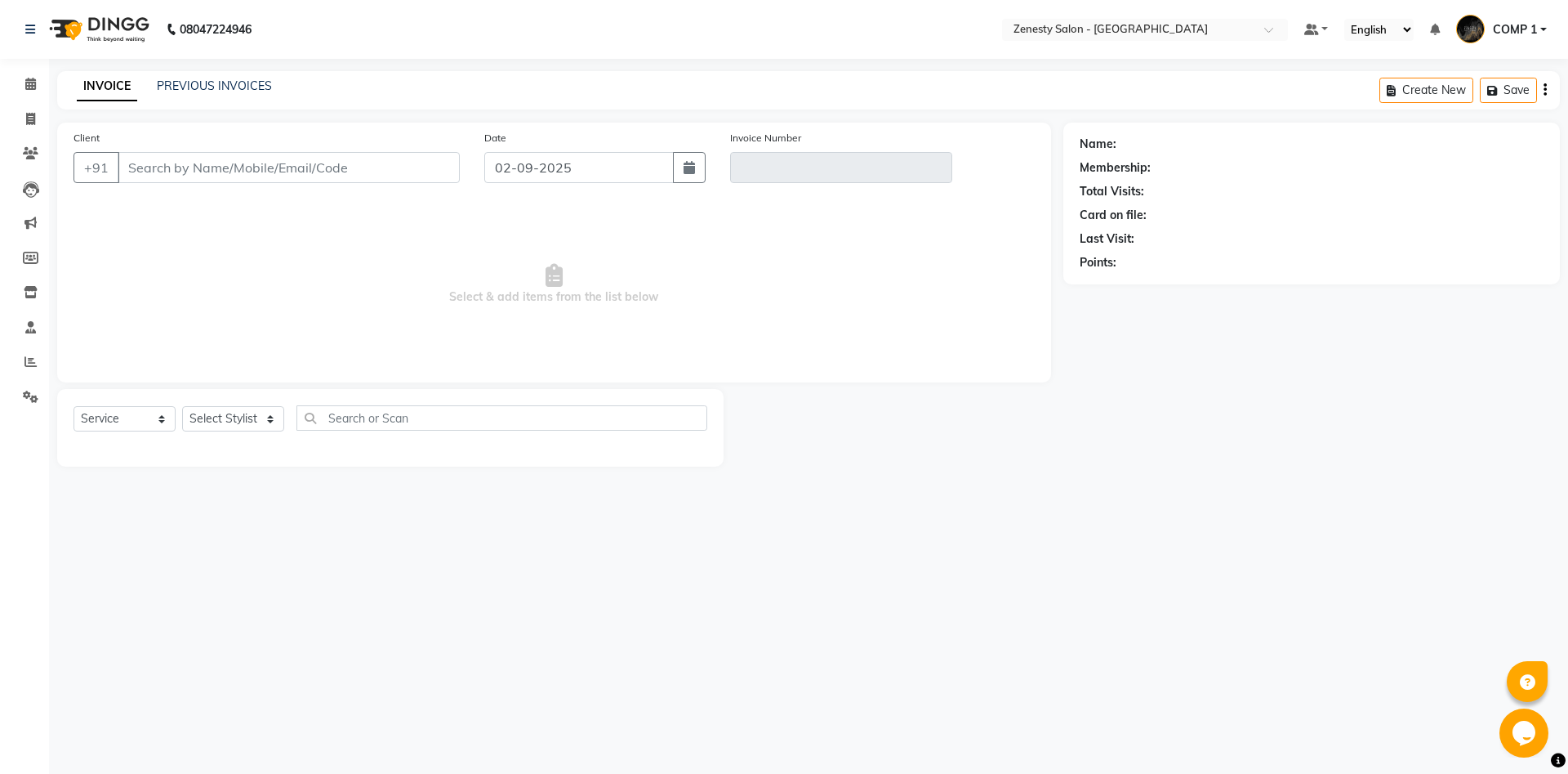
type input "9650793301"
type input "V/2025-26/5635"
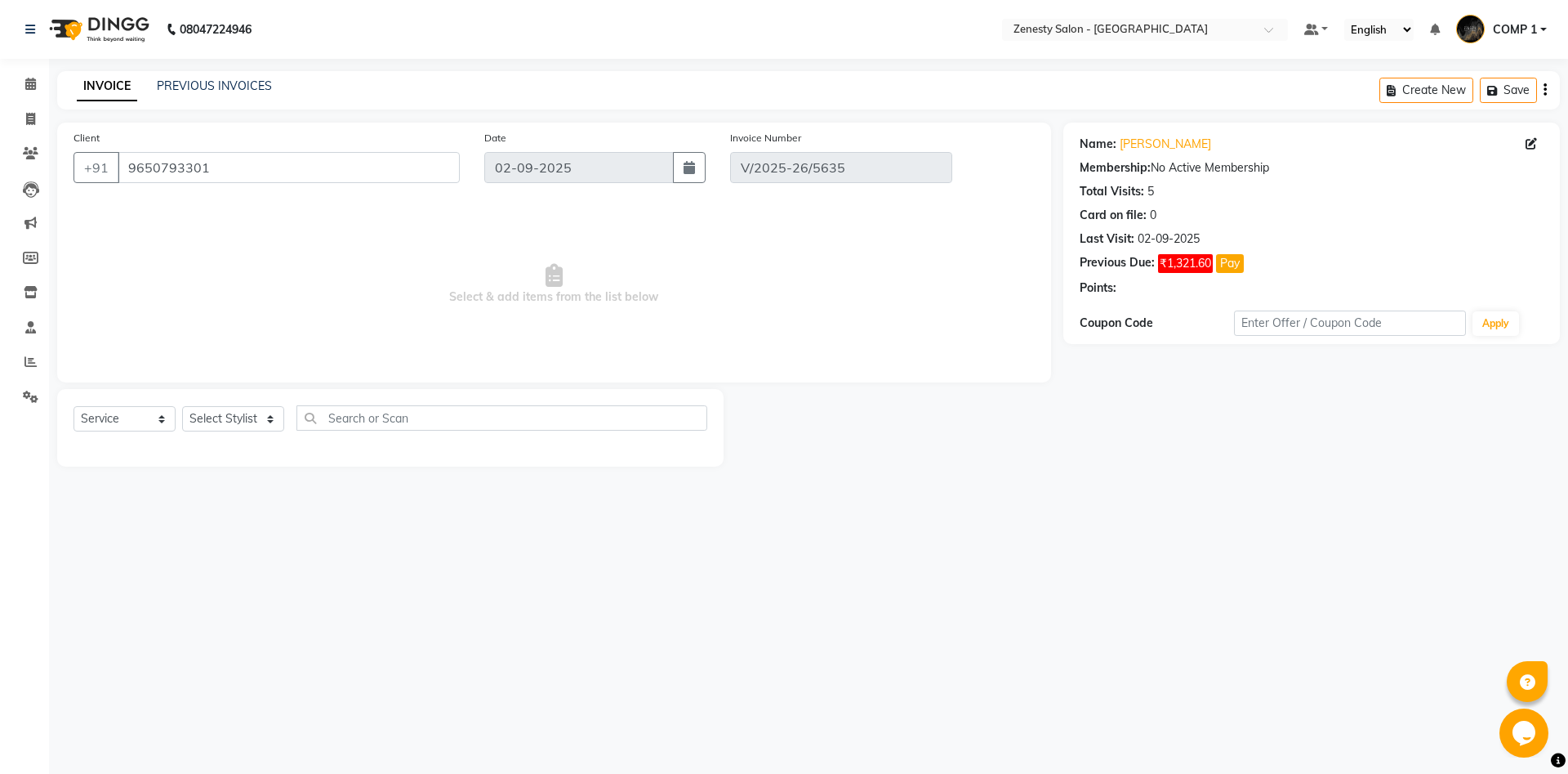
select select "select"
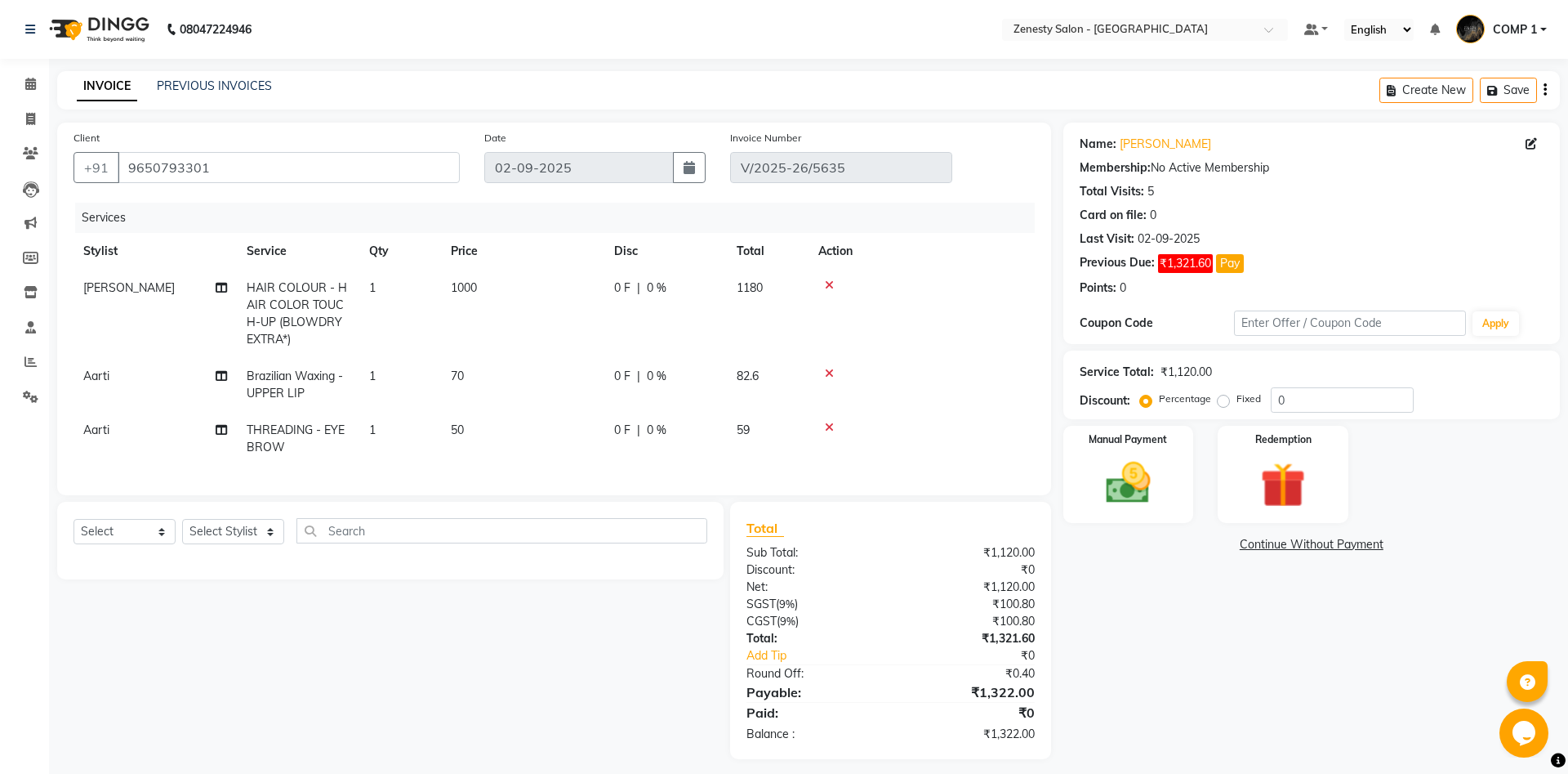
scroll to position [10, 0]
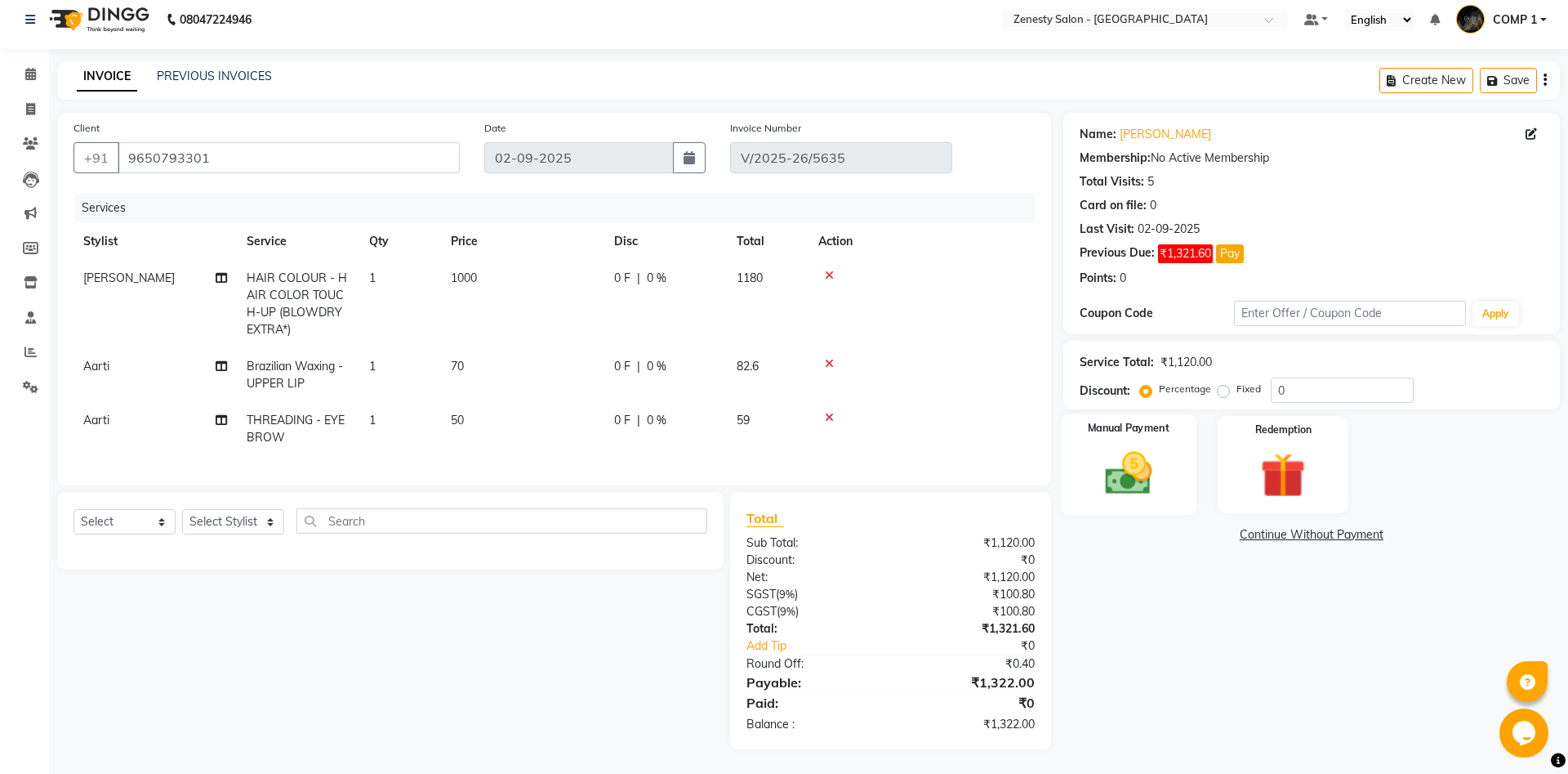
click at [1131, 474] on img at bounding box center [1128, 473] width 76 height 54
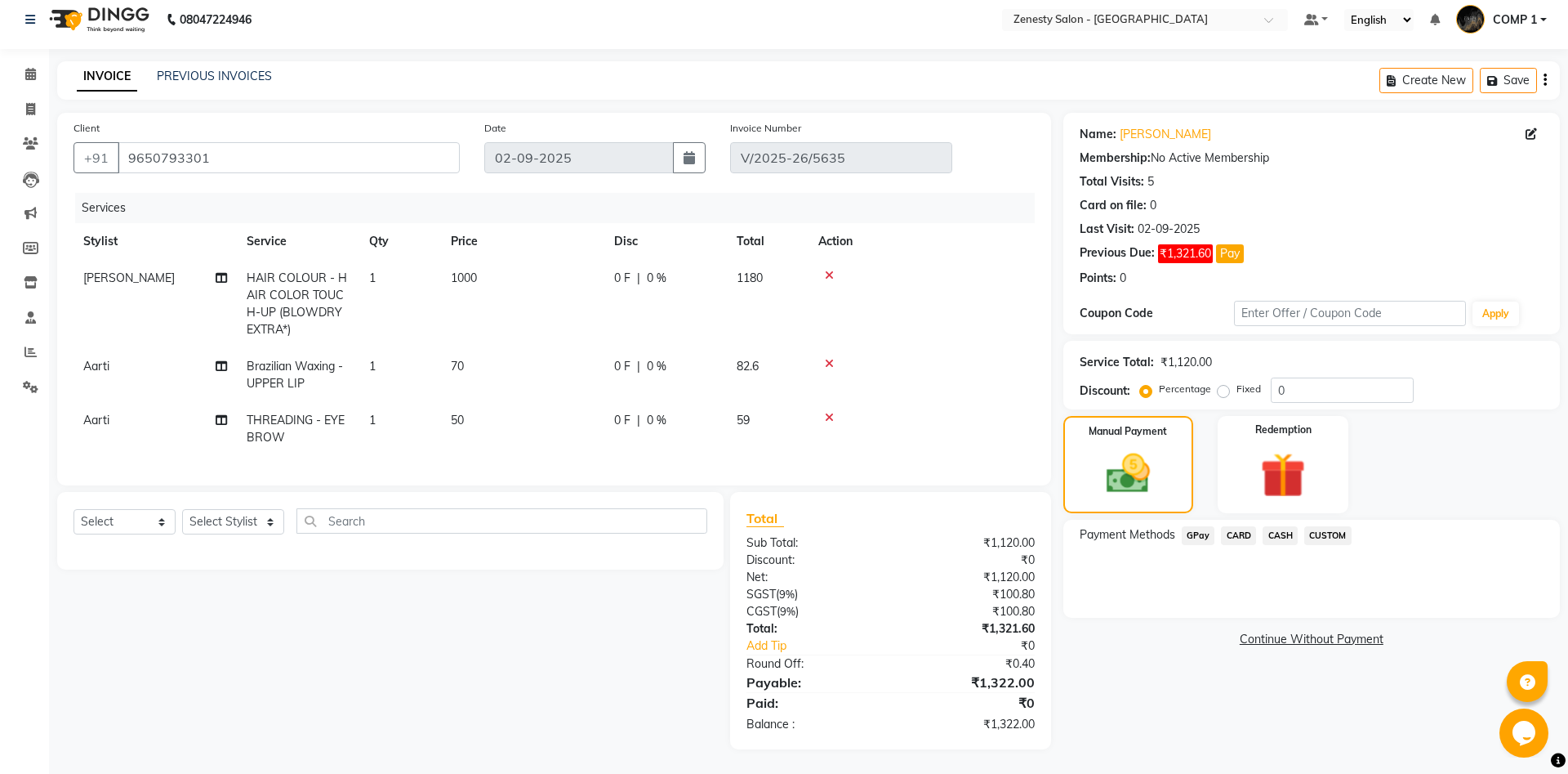
click at [1200, 533] on span "GPay" at bounding box center [1198, 535] width 34 height 19
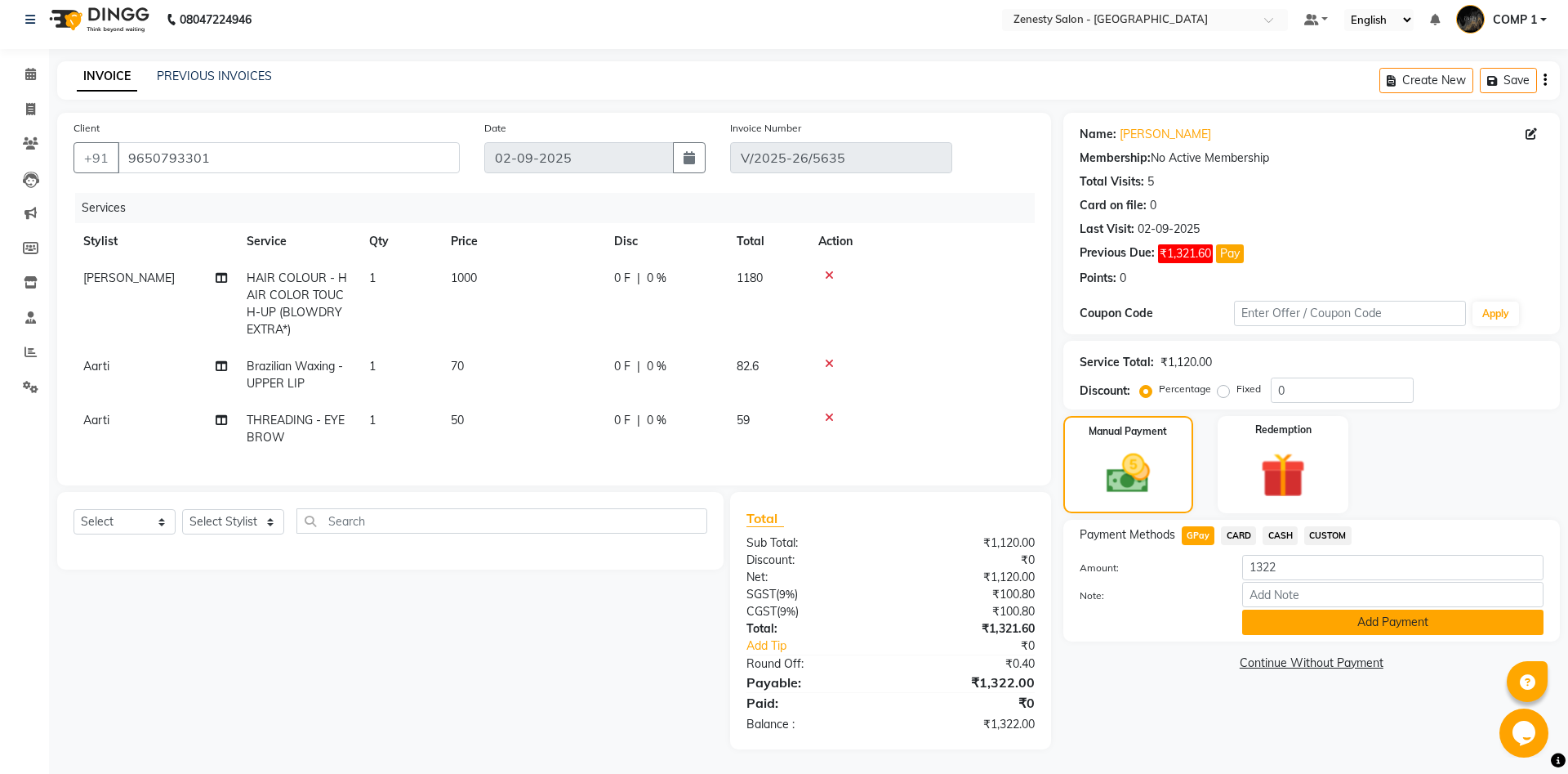
click at [1342, 621] on button "Add Payment" at bounding box center [1393, 622] width 302 height 25
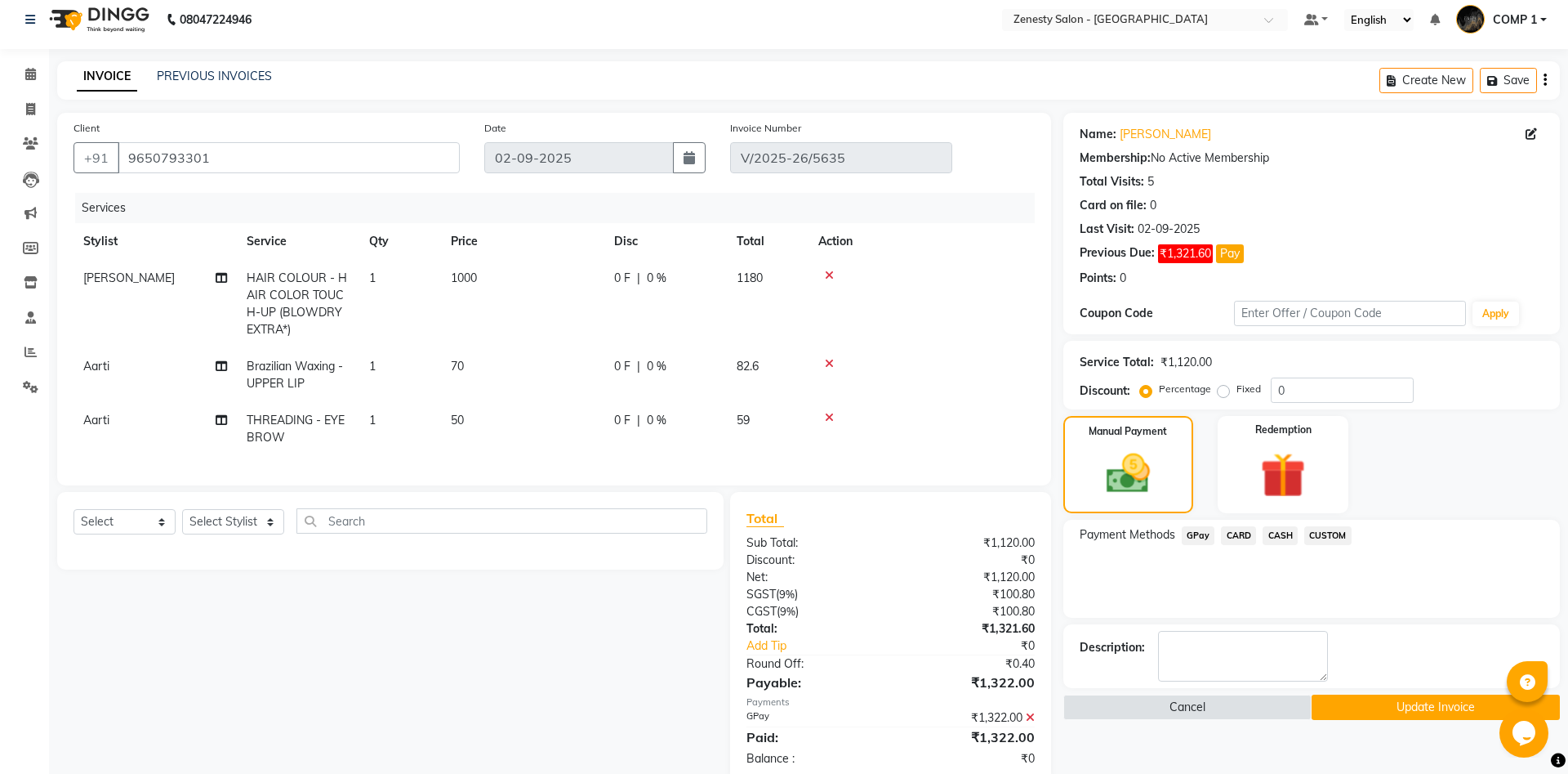
click at [1350, 707] on button "Update Invoice" at bounding box center [1435, 707] width 248 height 25
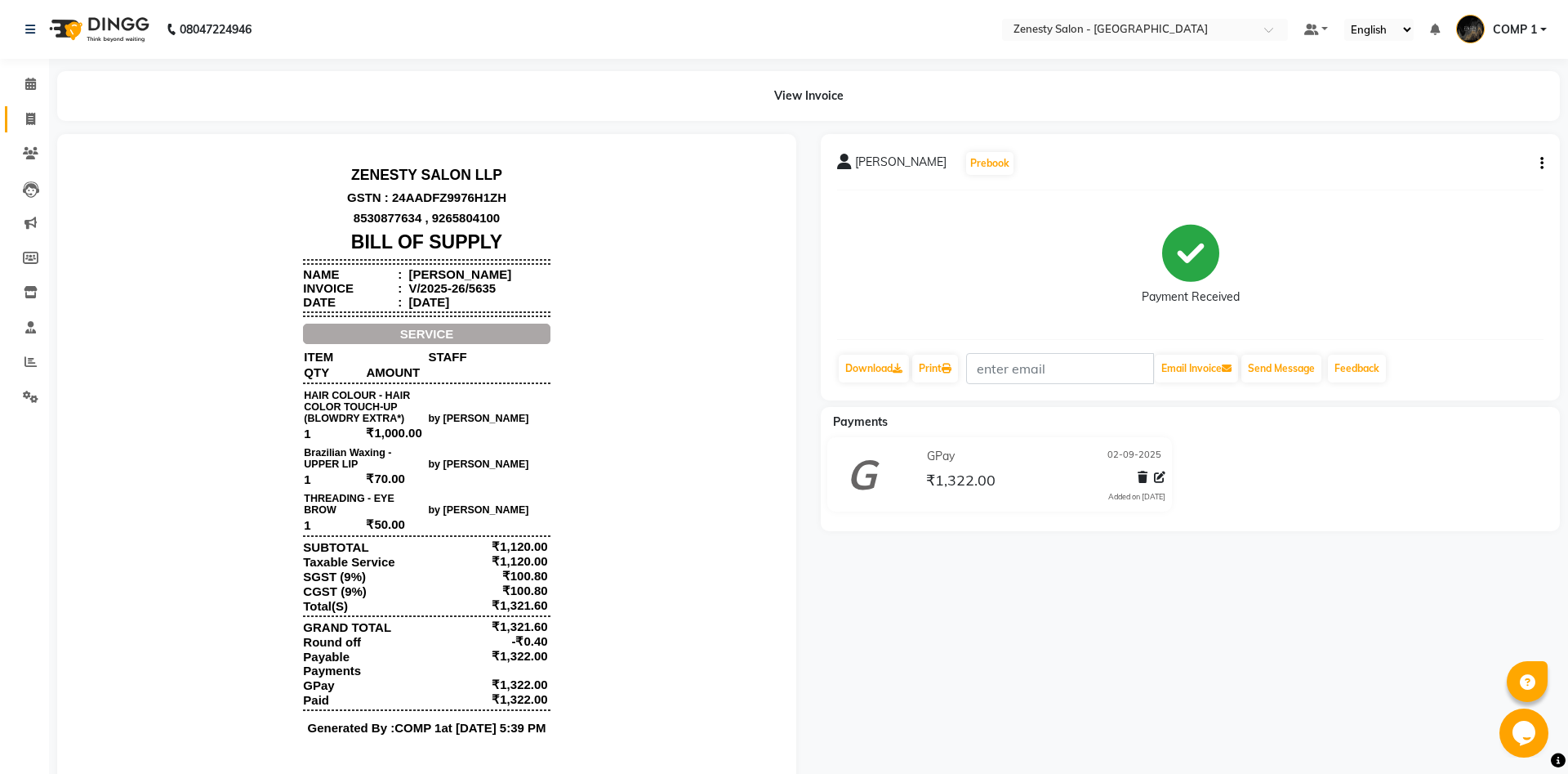
click at [30, 112] on span at bounding box center [30, 120] width 29 height 19
select select "5713"
select select "service"
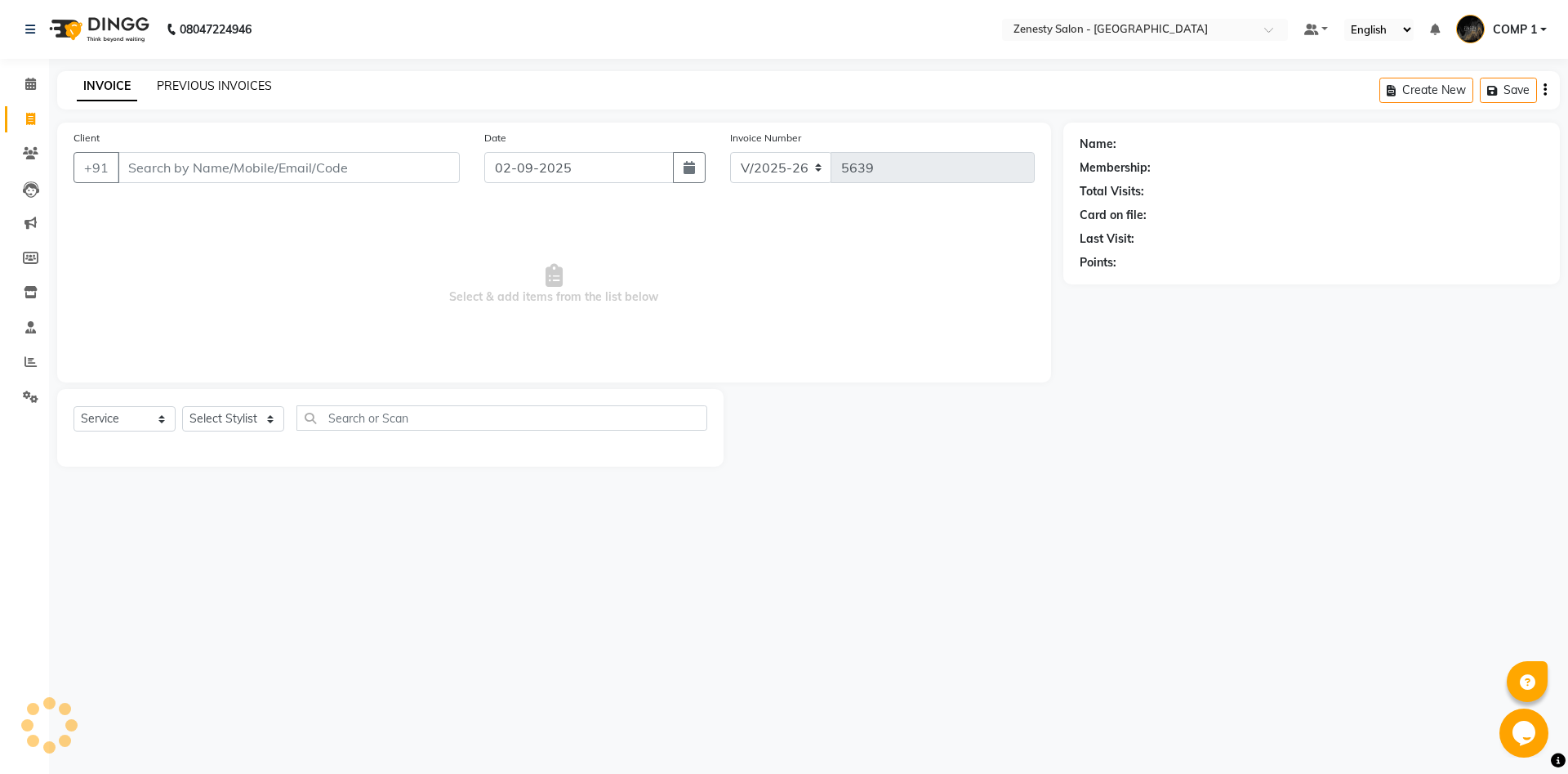
click at [204, 81] on link "PREVIOUS INVOICES" at bounding box center [214, 86] width 115 height 15
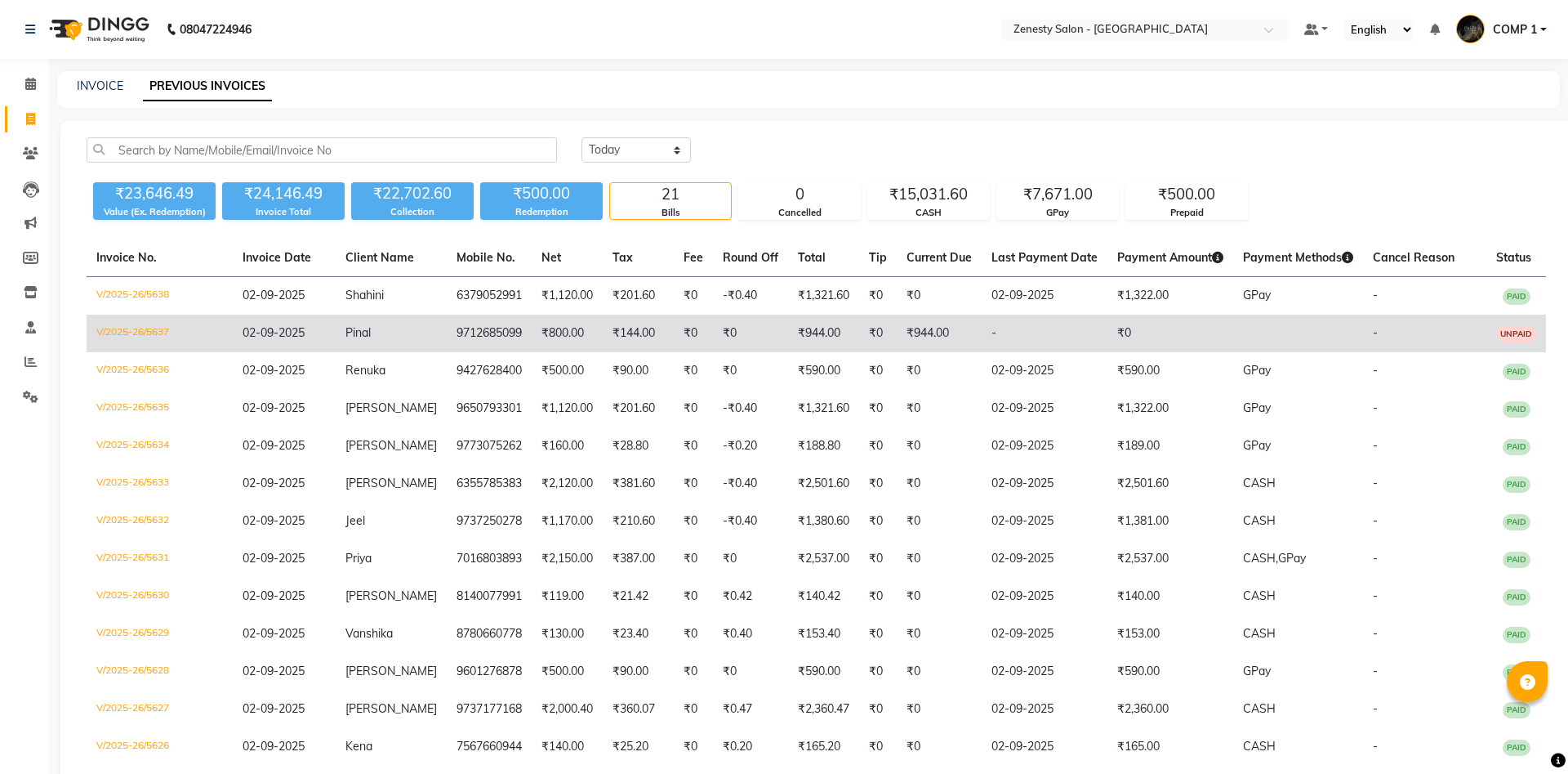
click at [646, 333] on td "₹144.00" at bounding box center [638, 333] width 71 height 37
click at [788, 337] on td "₹944.00" at bounding box center [824, 333] width 71 height 37
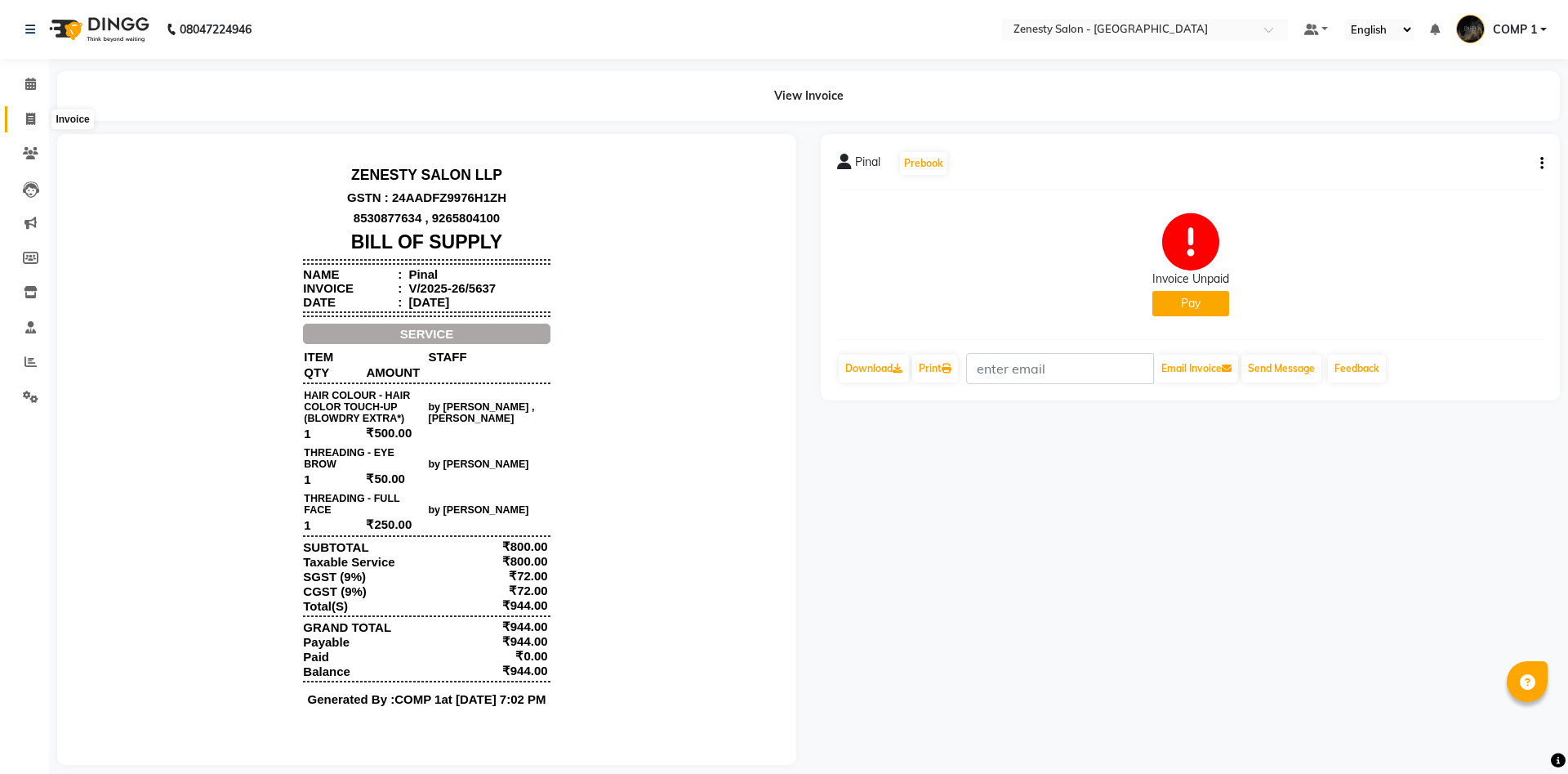
click at [25, 120] on span at bounding box center [30, 120] width 29 height 19
select select "service"
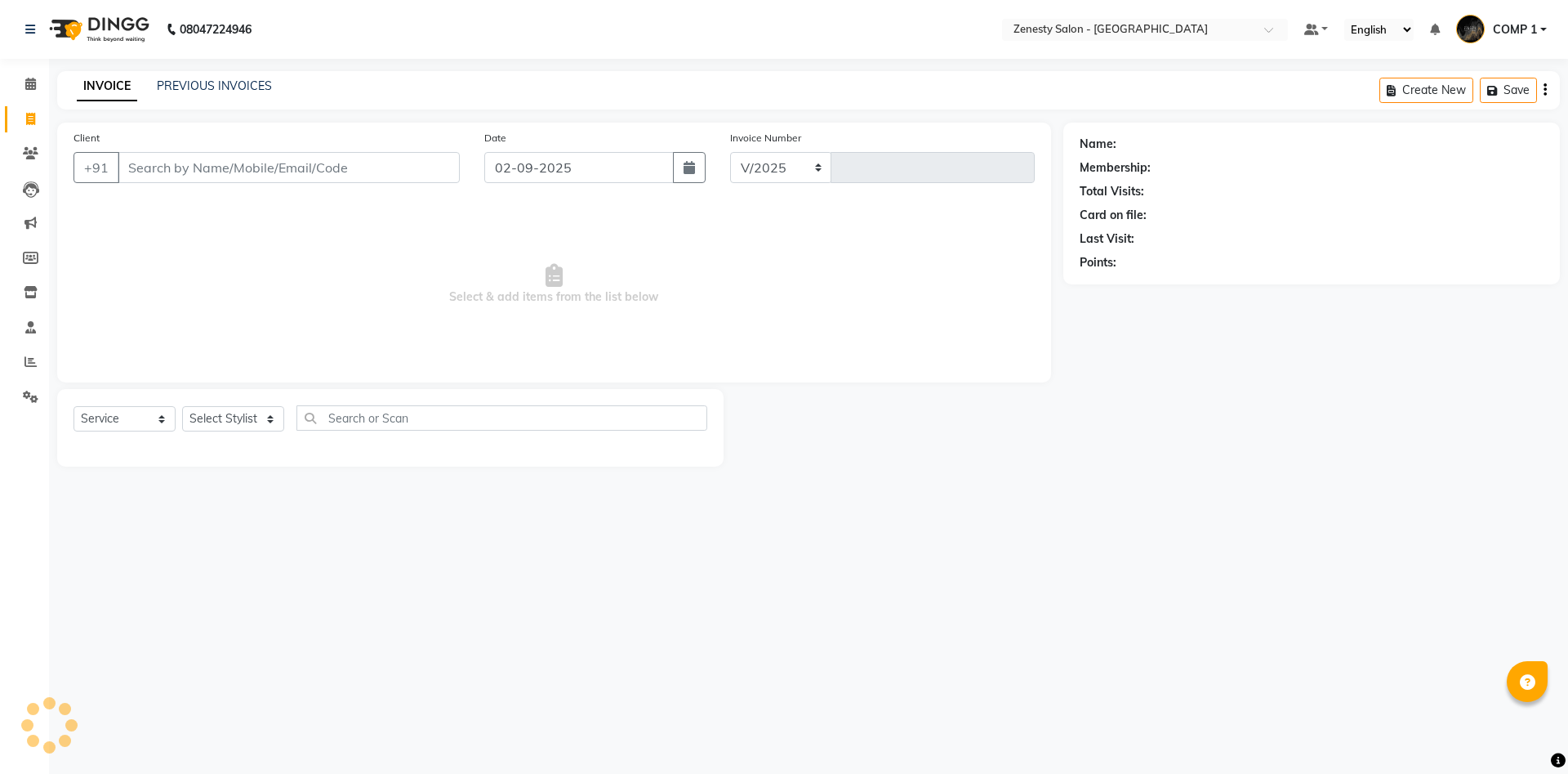
select select "5713"
type input "5639"
click at [186, 84] on link "PREVIOUS INVOICES" at bounding box center [214, 86] width 115 height 15
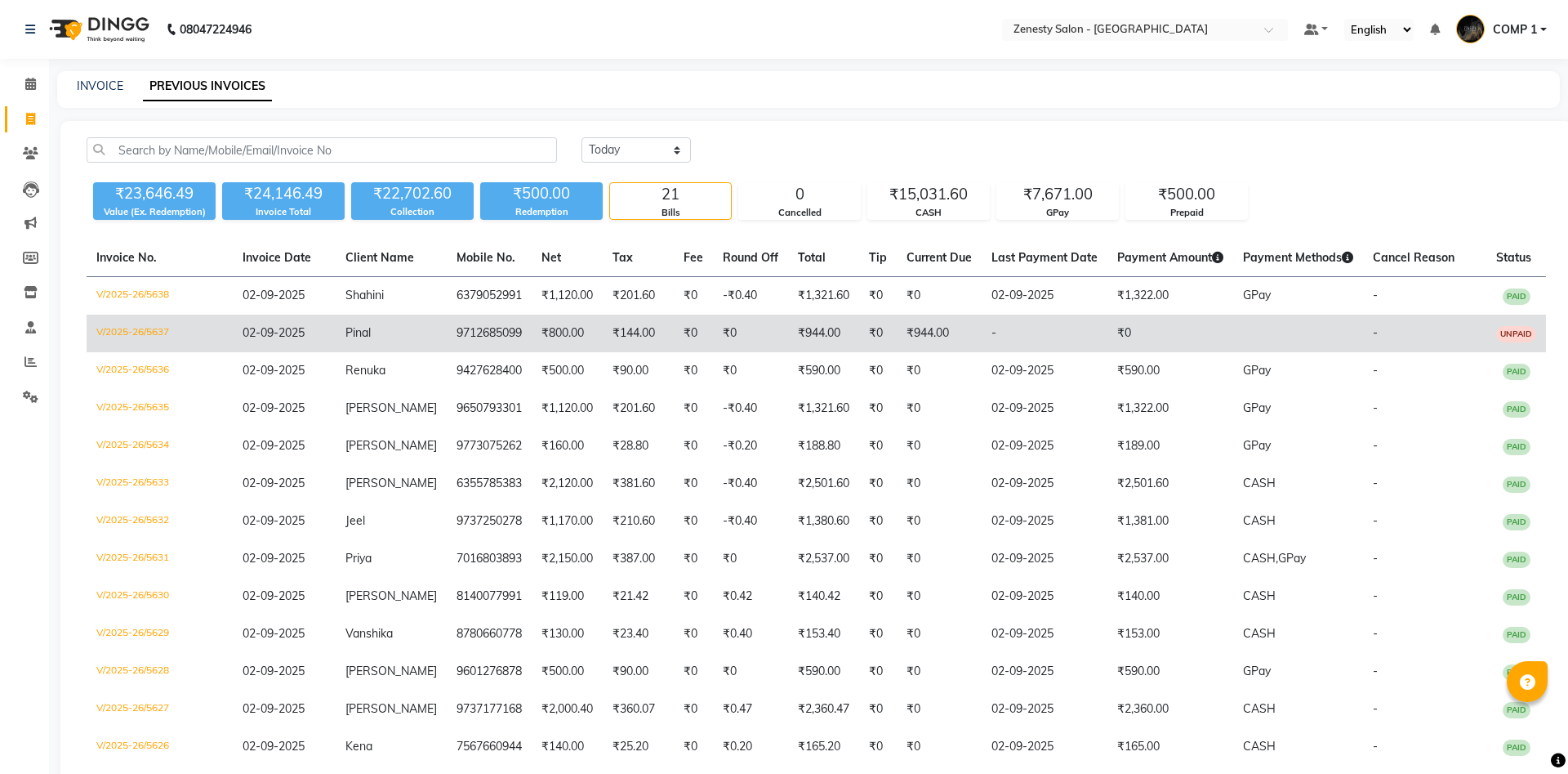
click at [761, 337] on td "₹0" at bounding box center [750, 333] width 75 height 37
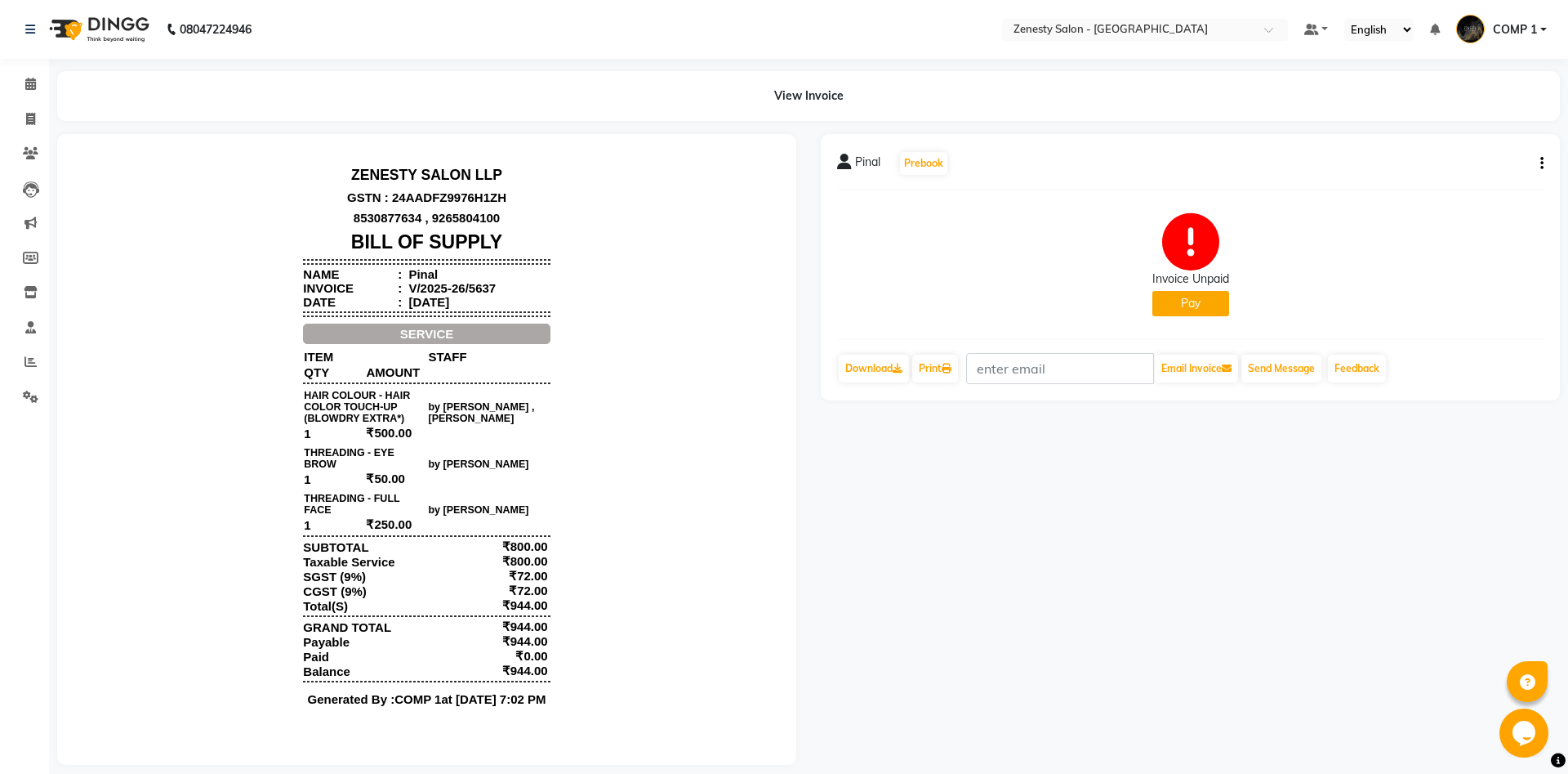
click at [1538, 166] on button "button" at bounding box center [1538, 163] width 10 height 17
click at [1431, 182] on div "Edit Invoice" at bounding box center [1460, 184] width 112 height 21
select select "service"
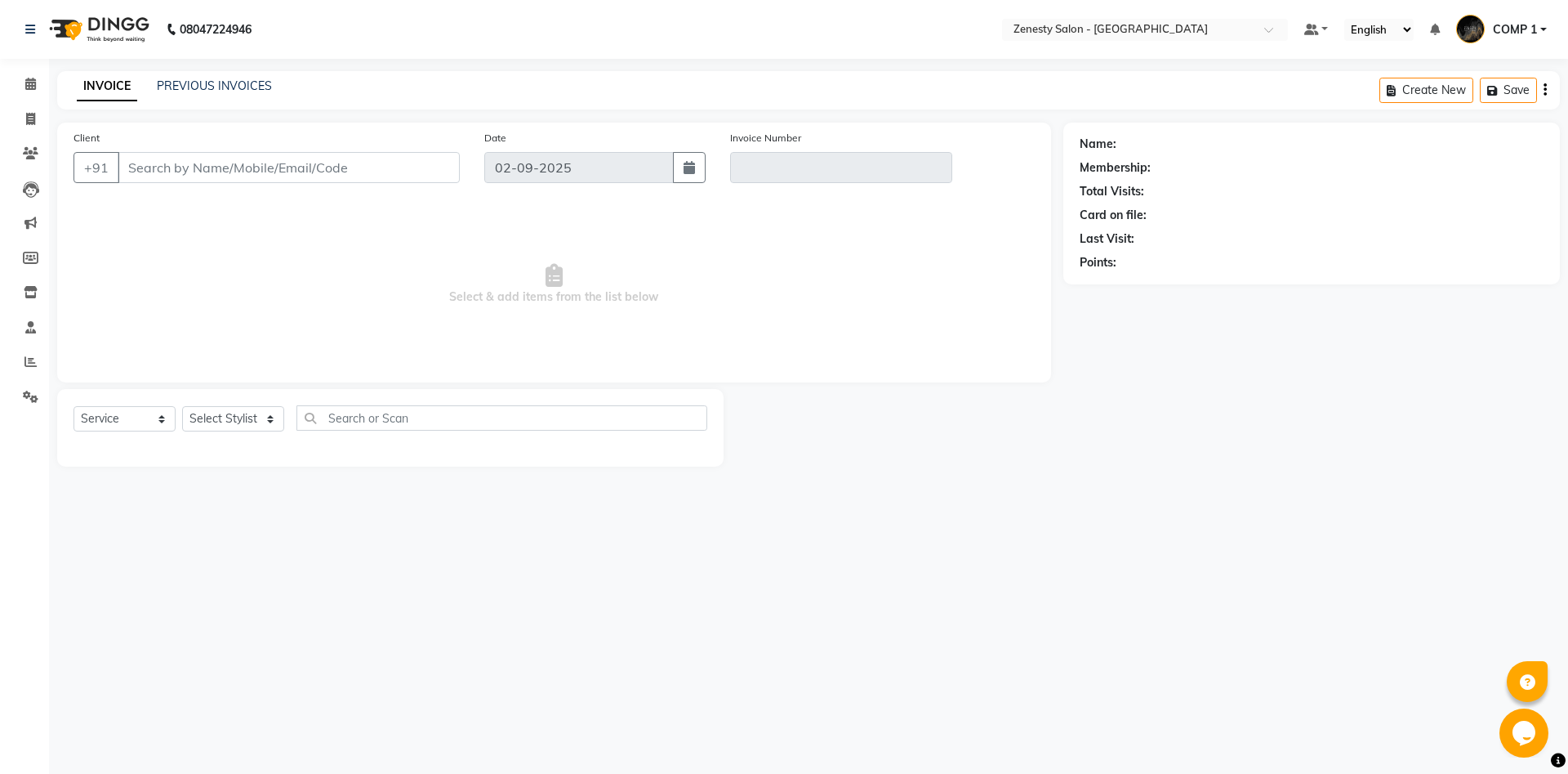
type input "9712685099"
type input "V/2025-26/5637"
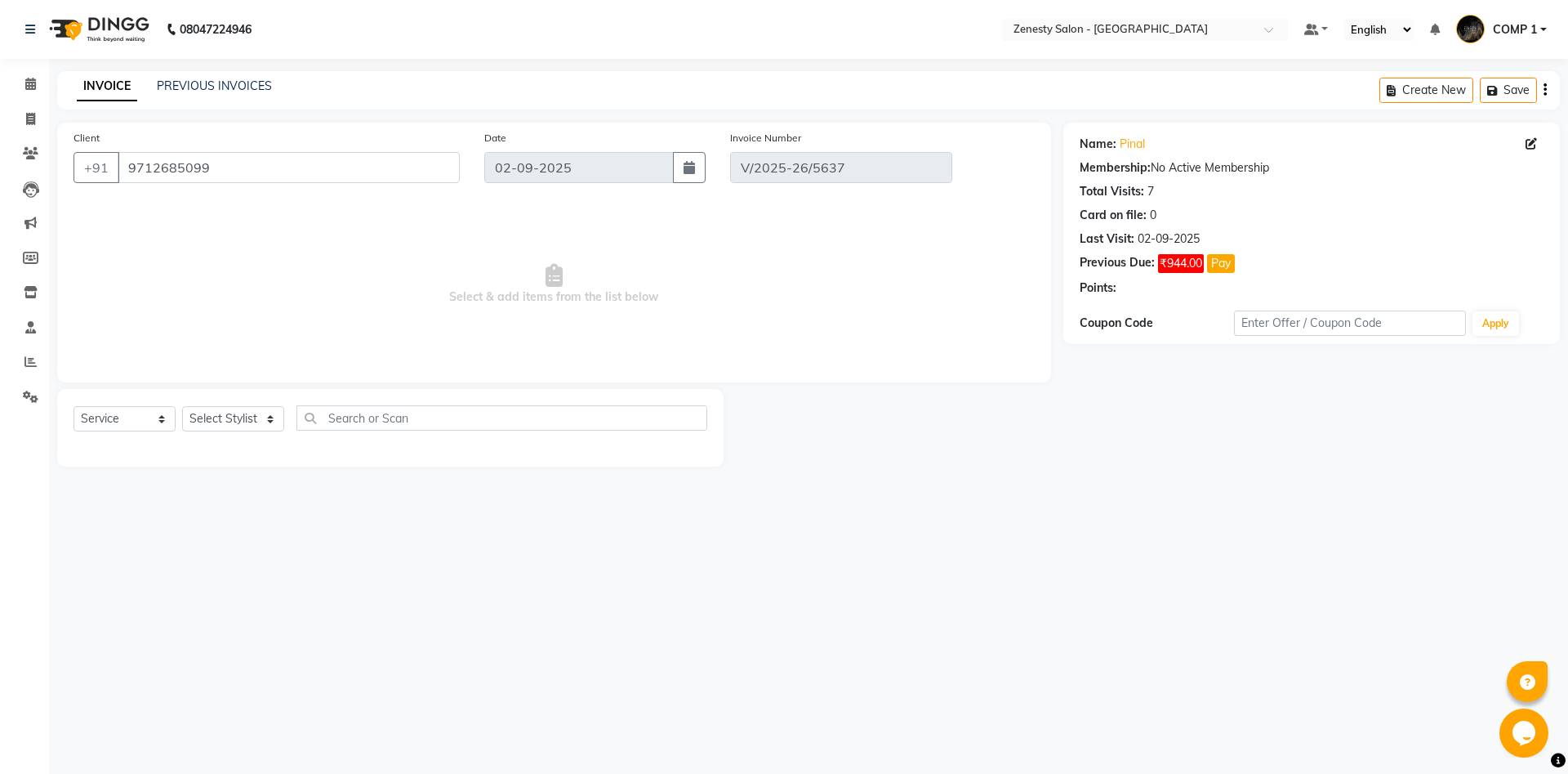
select select "select"
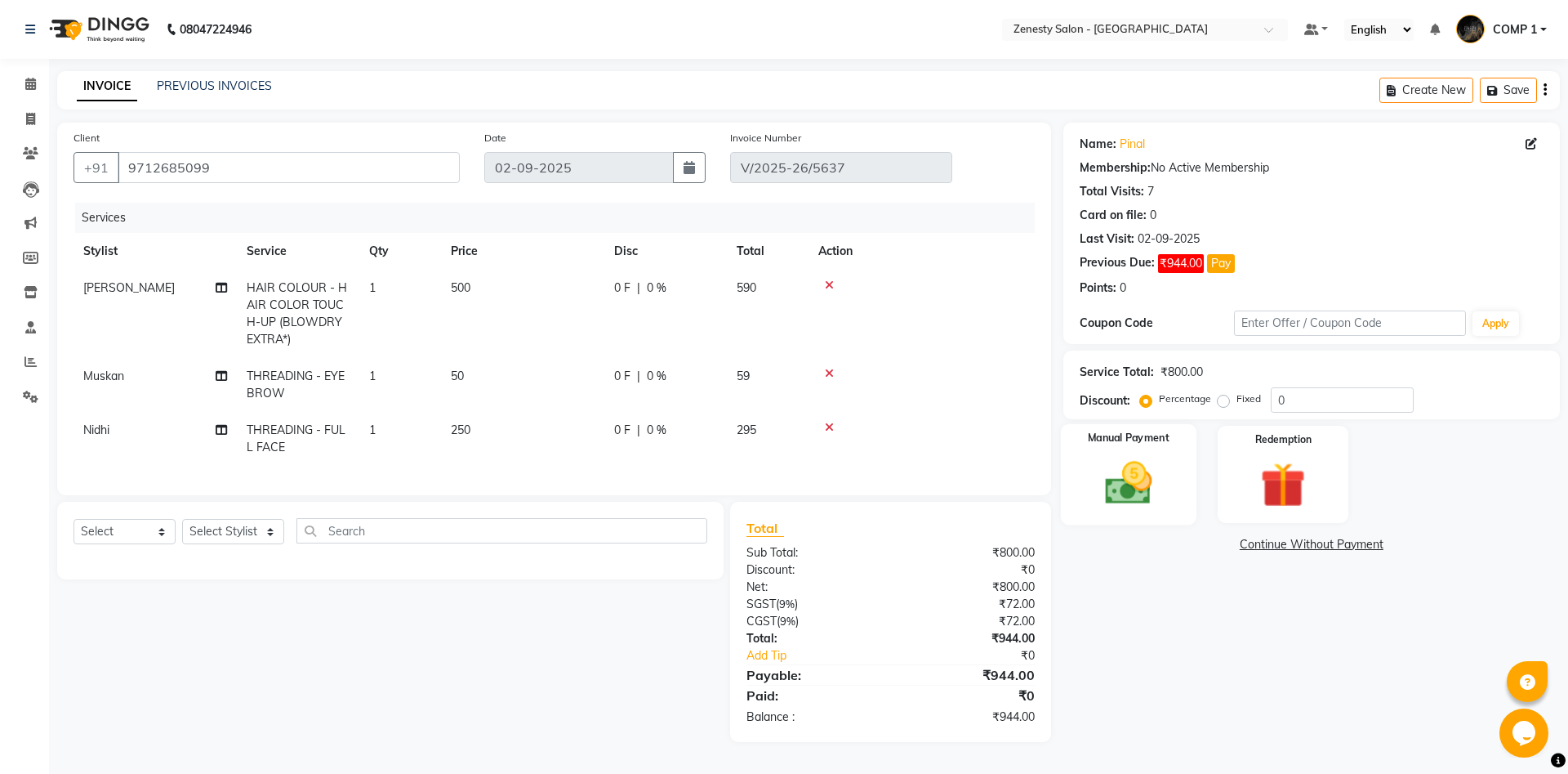
click at [1144, 488] on img at bounding box center [1128, 483] width 76 height 54
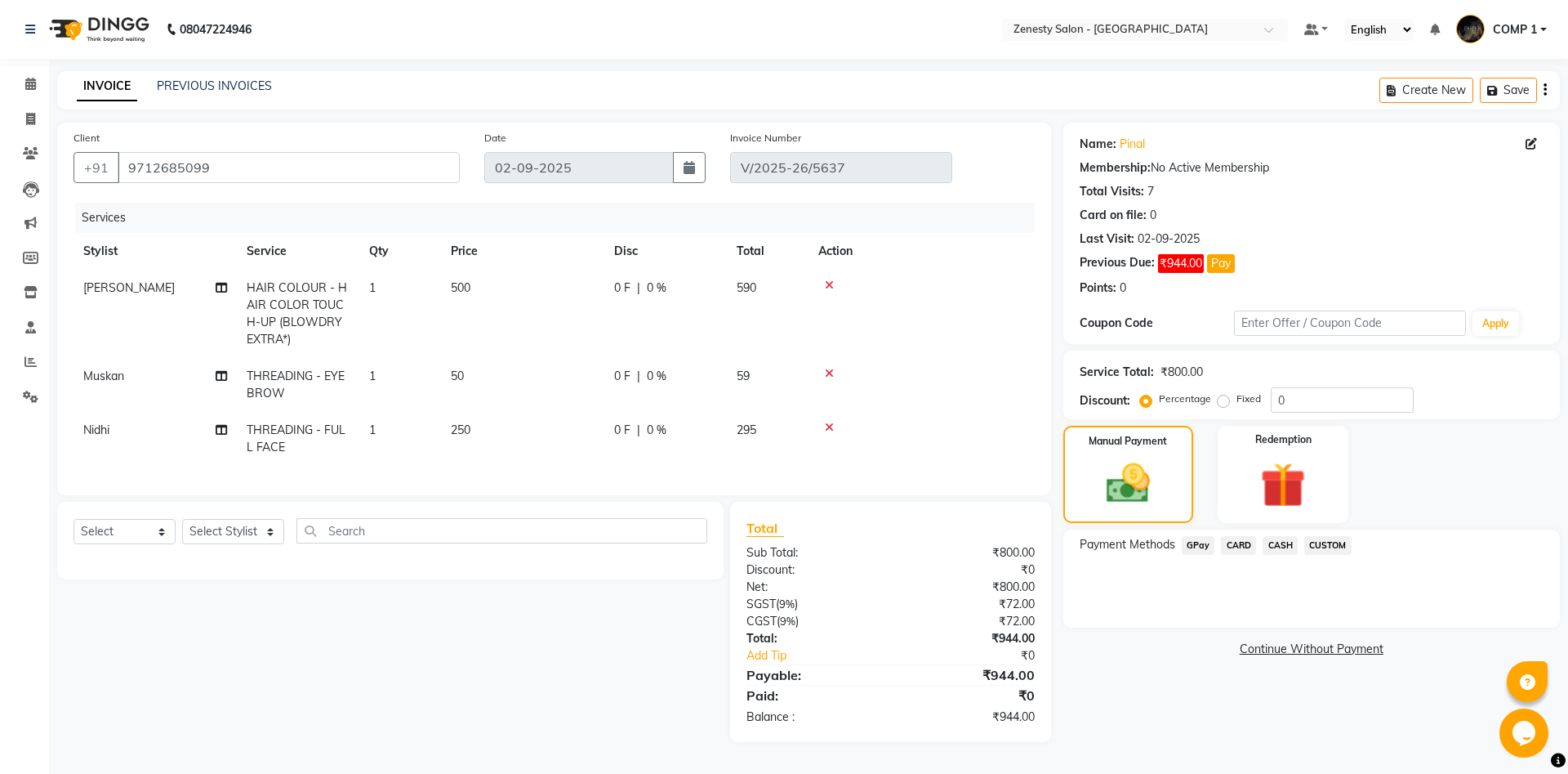
click at [1197, 548] on span "GPay" at bounding box center [1198, 546] width 34 height 19
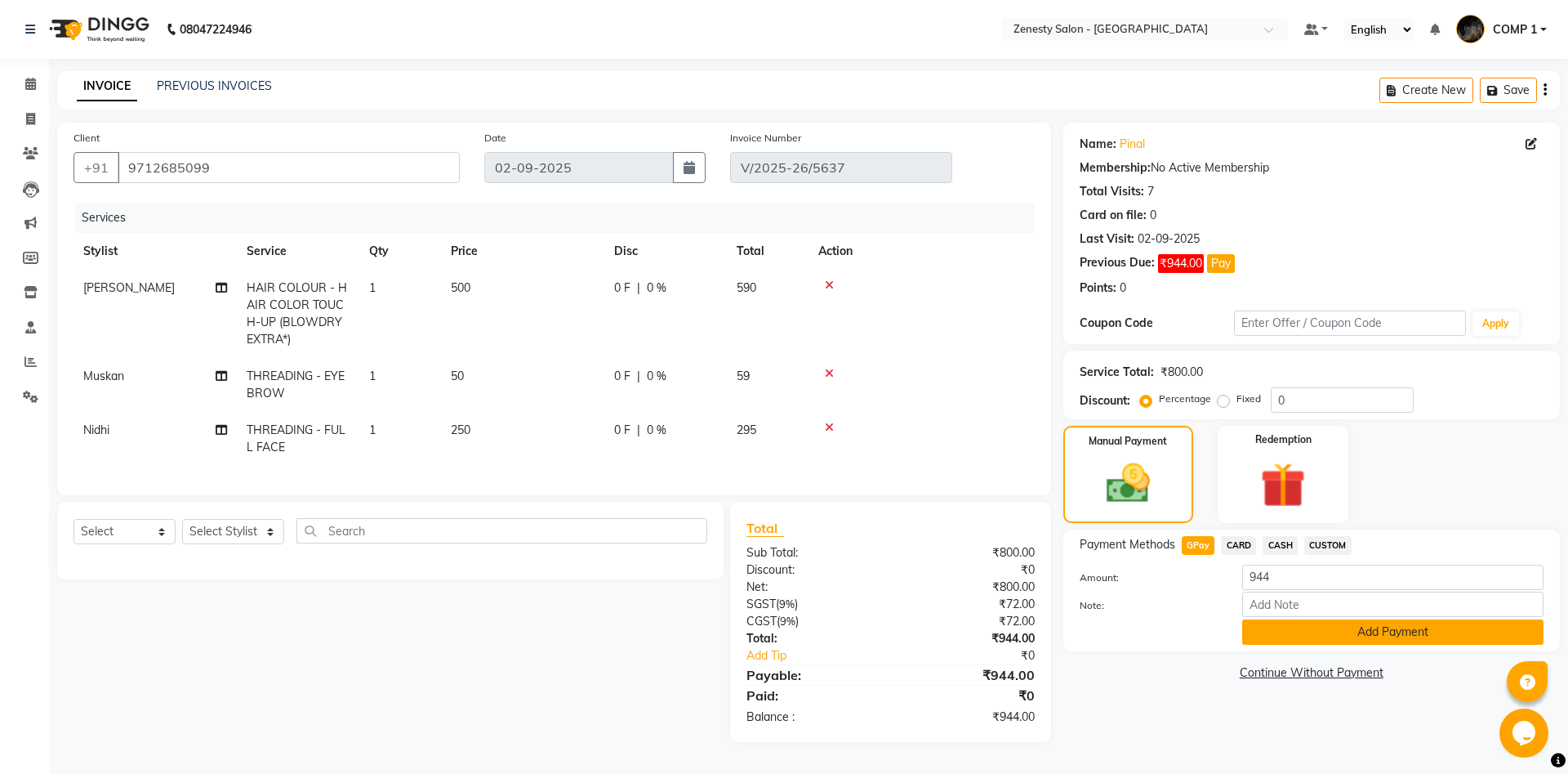
click at [1281, 636] on button "Add Payment" at bounding box center [1393, 631] width 302 height 25
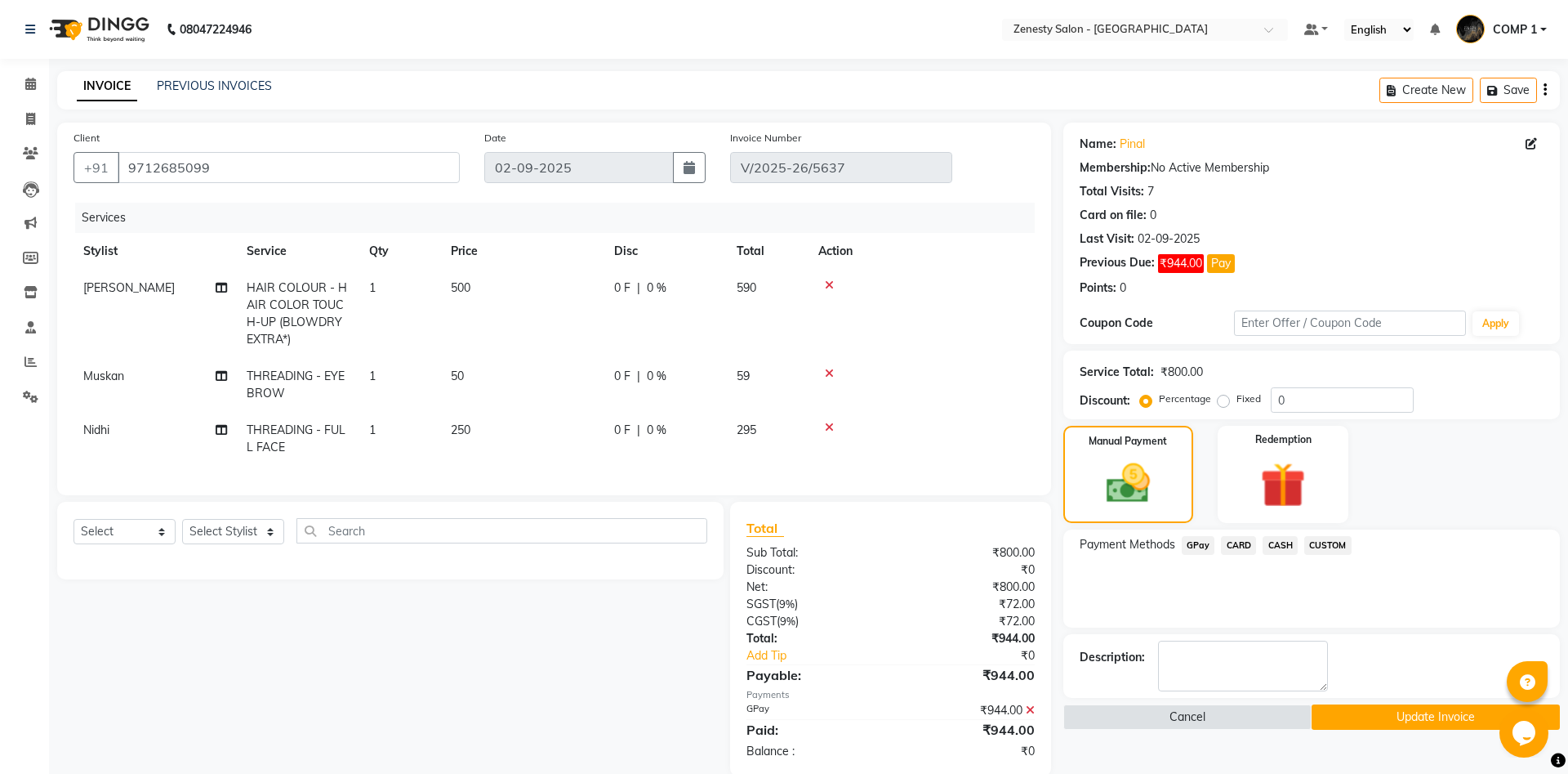
click at [1343, 710] on button "Update Invoice" at bounding box center [1435, 716] width 248 height 25
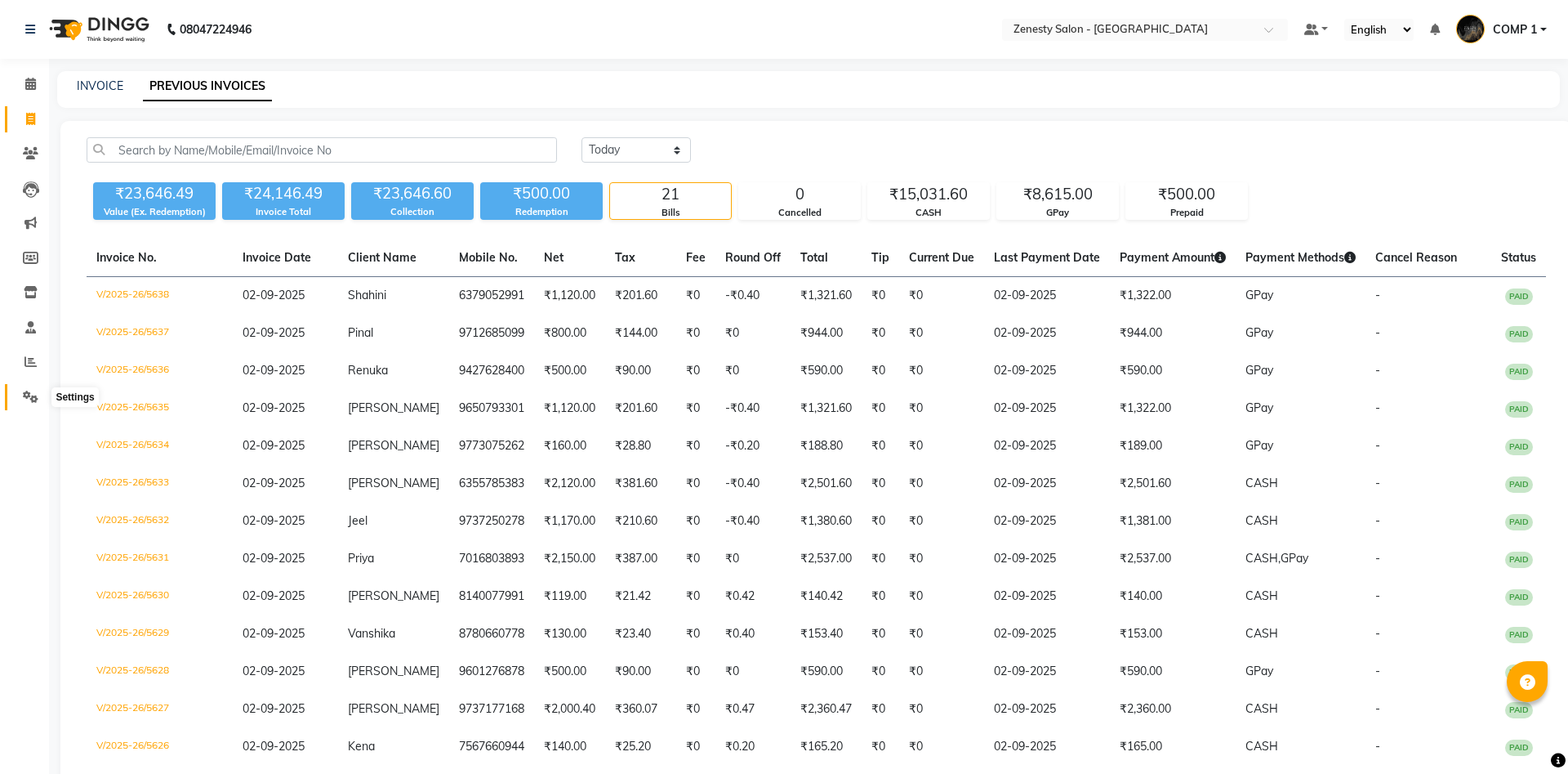
click at [27, 401] on icon at bounding box center [30, 397] width 16 height 12
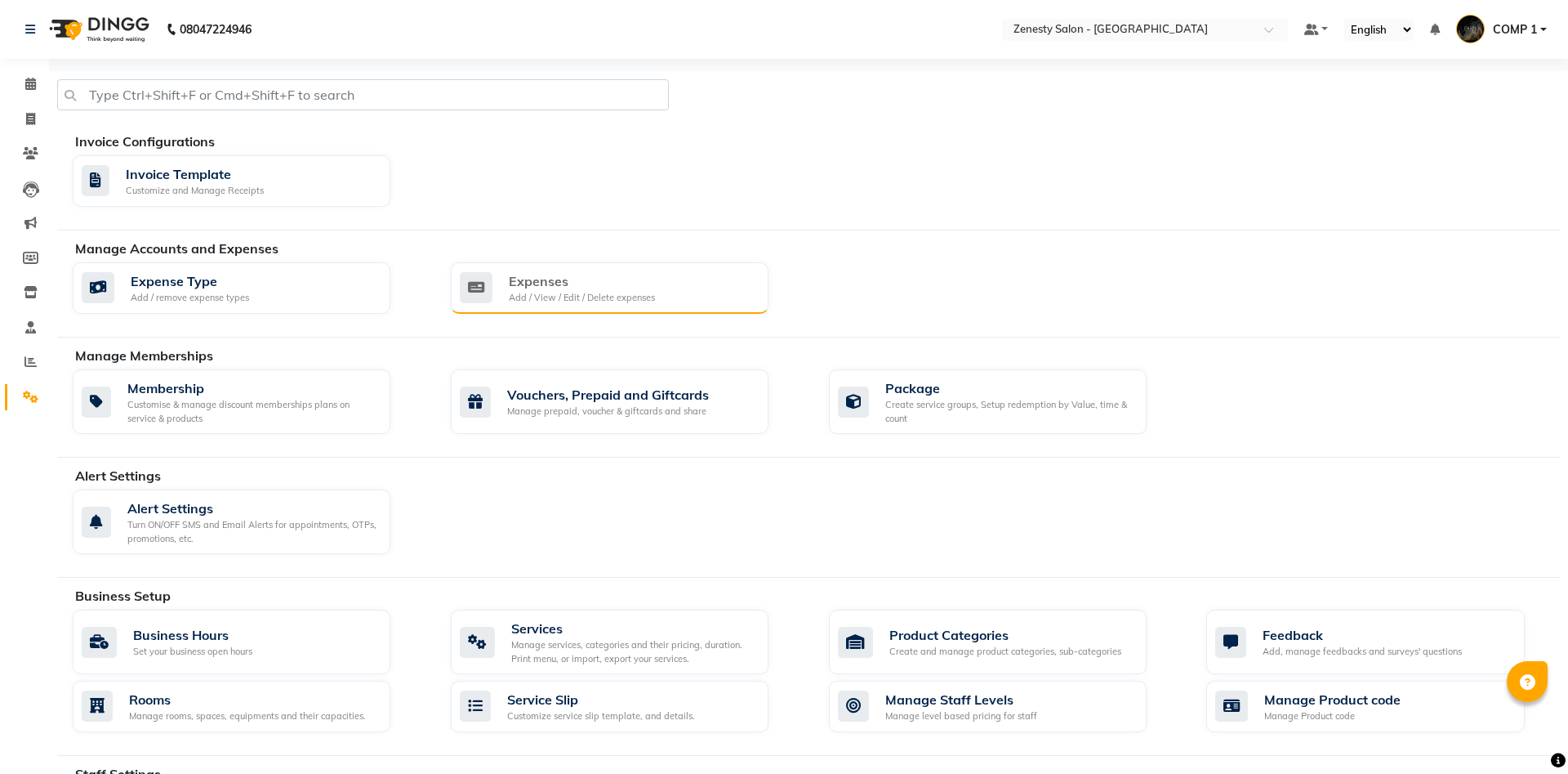
click at [671, 304] on div "Expenses Add / View / Edit / Delete expenses" at bounding box center [609, 288] width 317 height 52
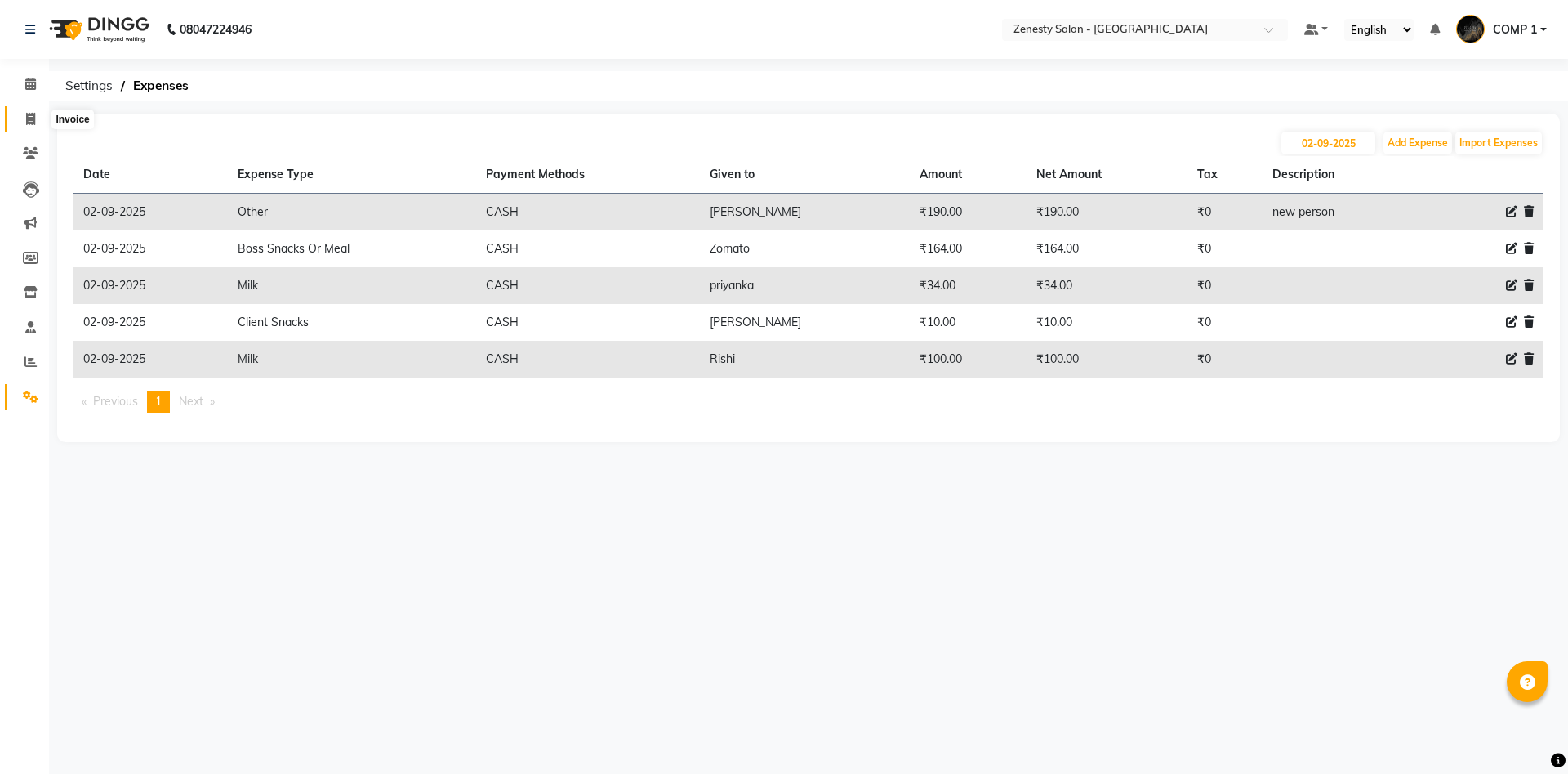
click at [29, 116] on icon at bounding box center [30, 118] width 9 height 12
select select "service"
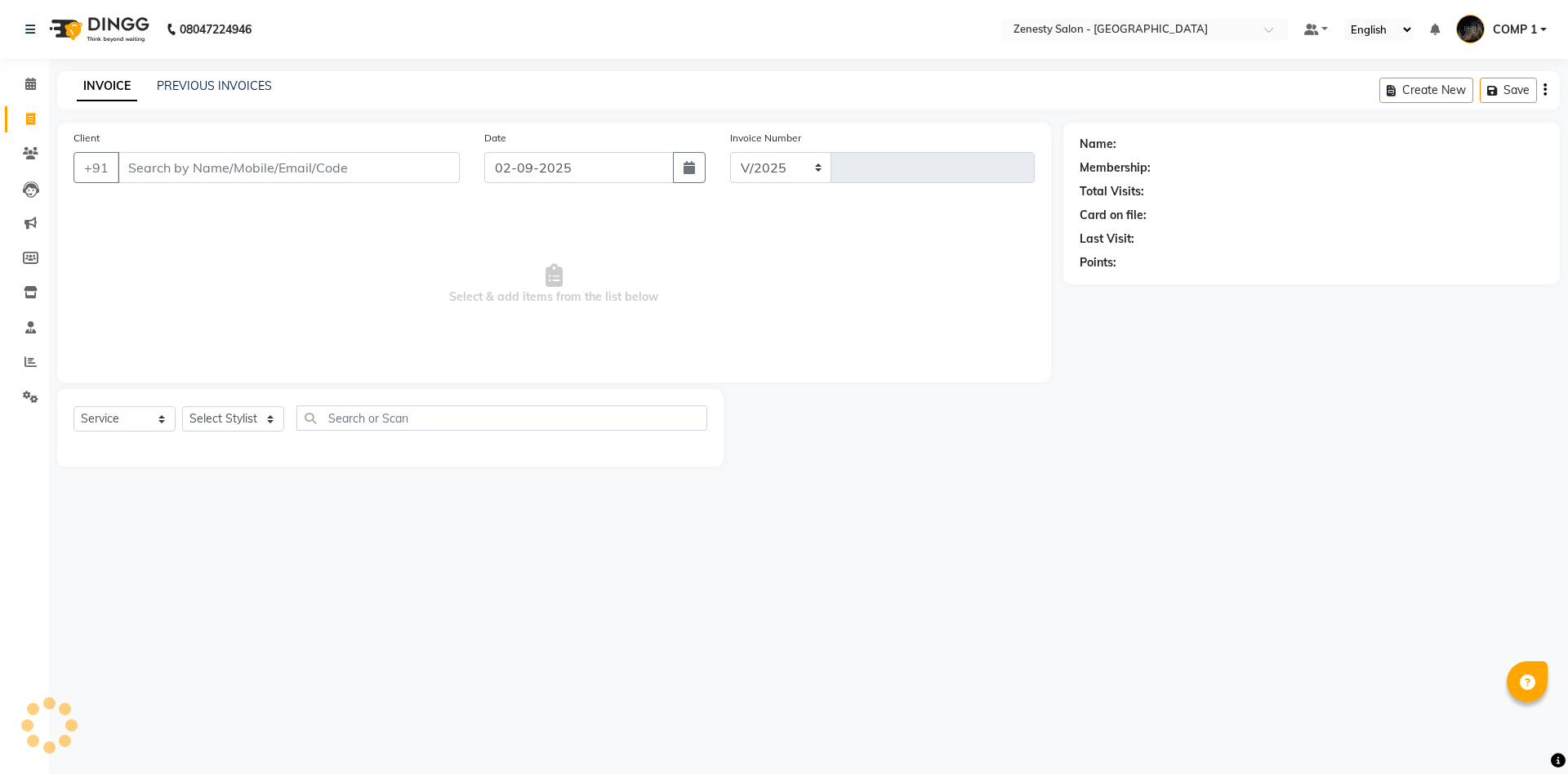
select select "5713"
type input "5639"
click at [220, 79] on div "PREVIOUS INVOICES" at bounding box center [214, 86] width 115 height 17
click at [222, 80] on link "PREVIOUS INVOICES" at bounding box center [214, 86] width 115 height 15
